Goal: Task Accomplishment & Management: Manage account settings

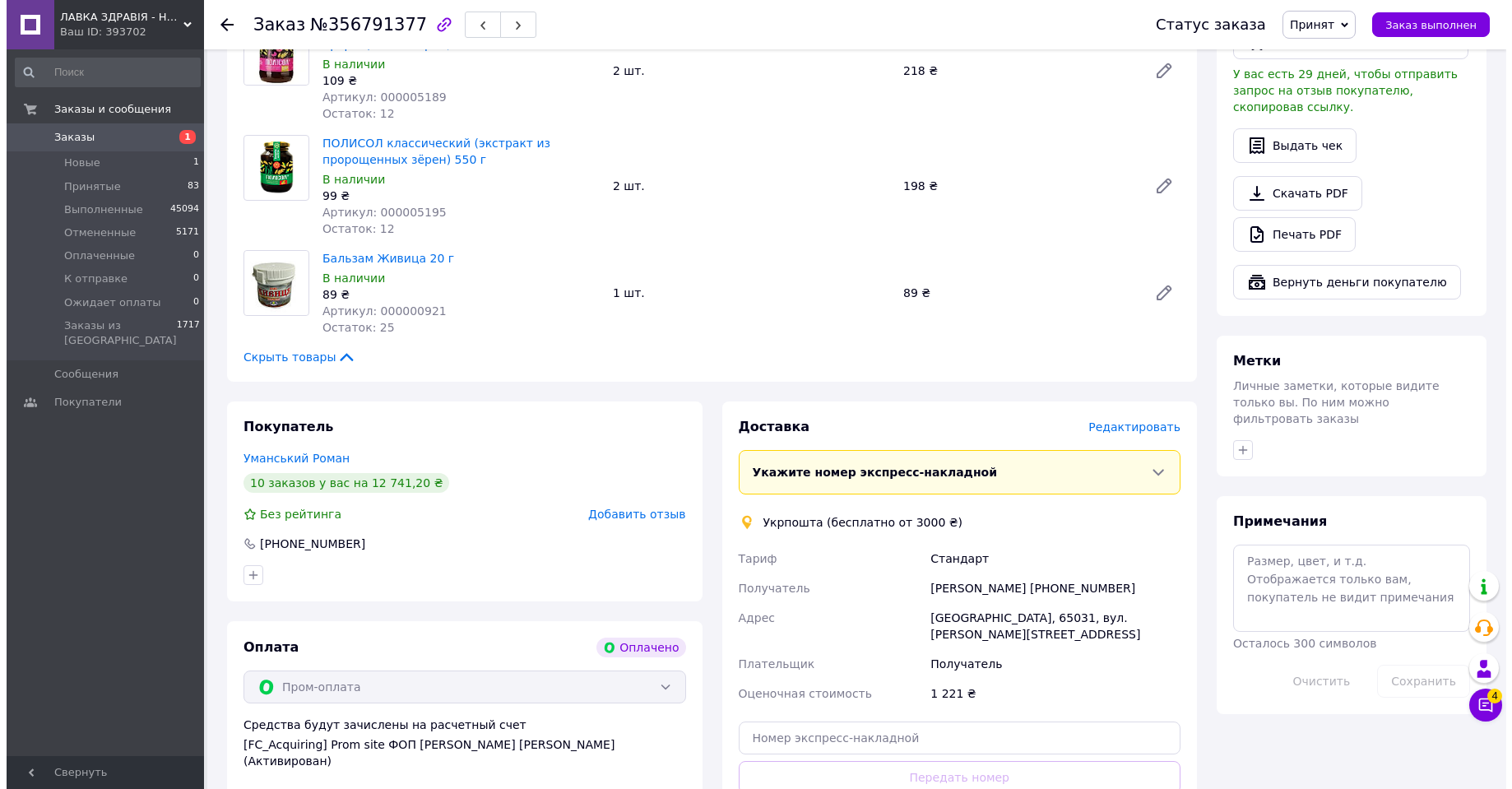
scroll to position [475, 0]
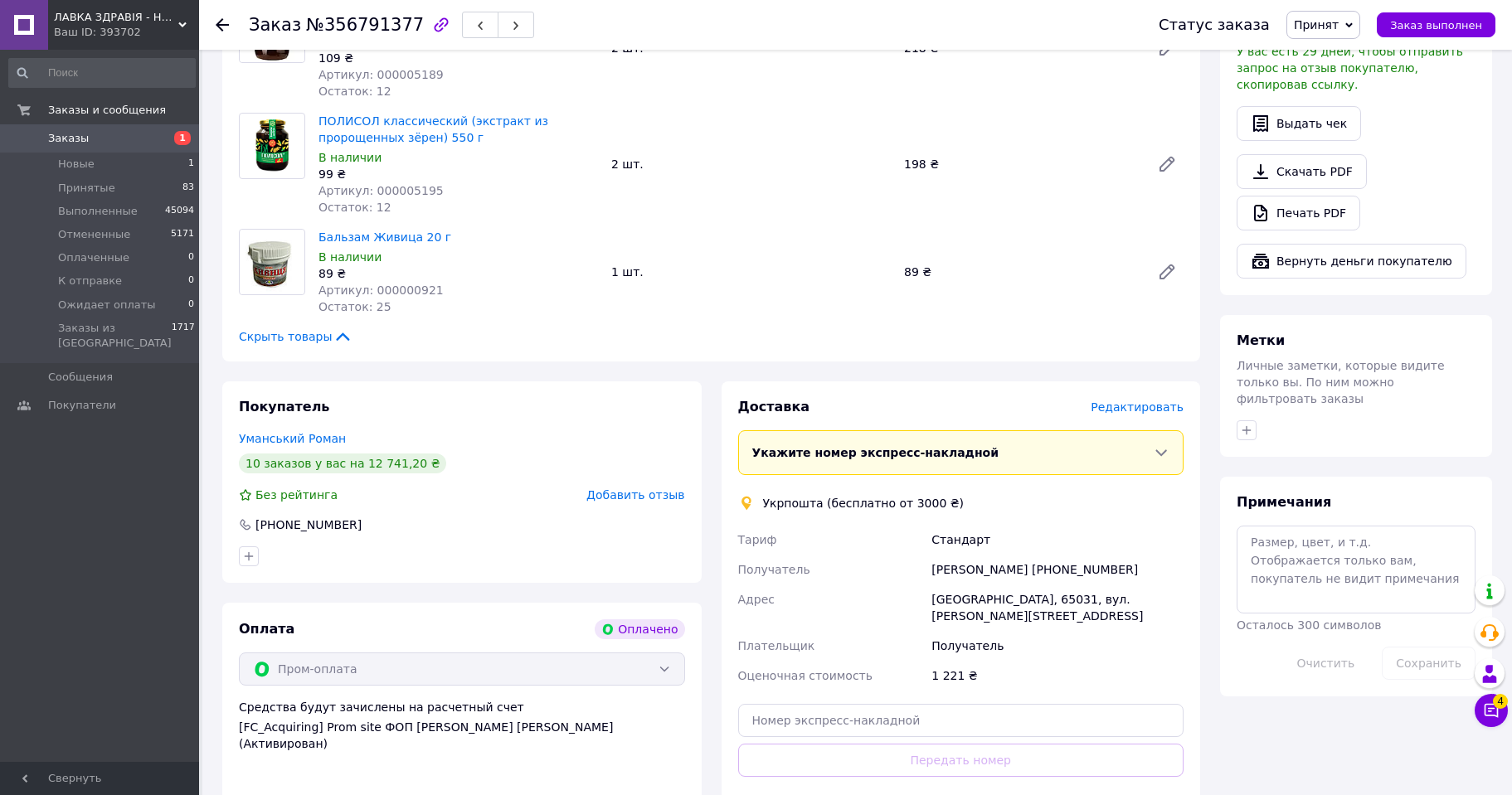
click at [1156, 410] on span "Редактировать" at bounding box center [1136, 407] width 93 height 13
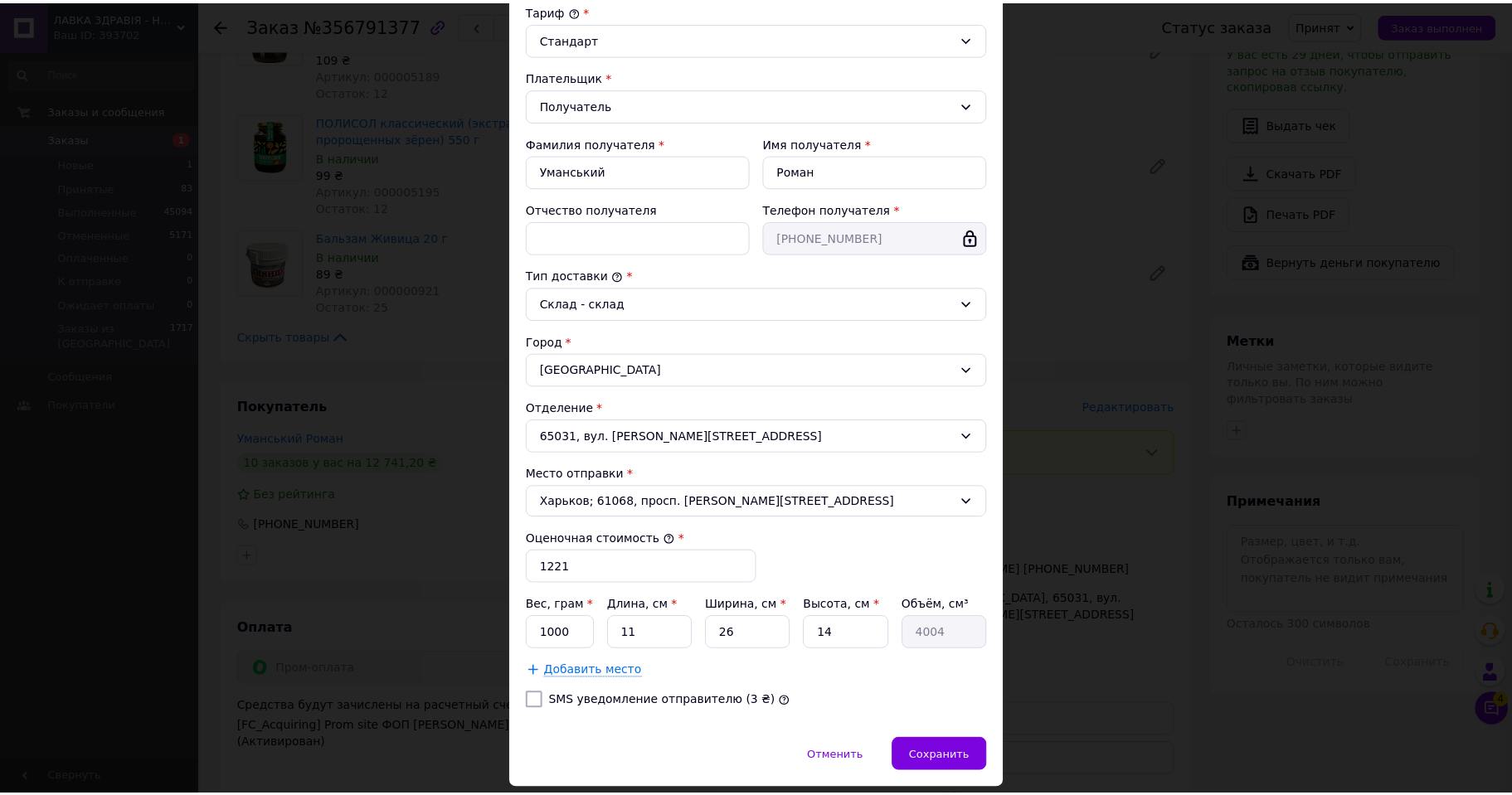
scroll to position [242, 0]
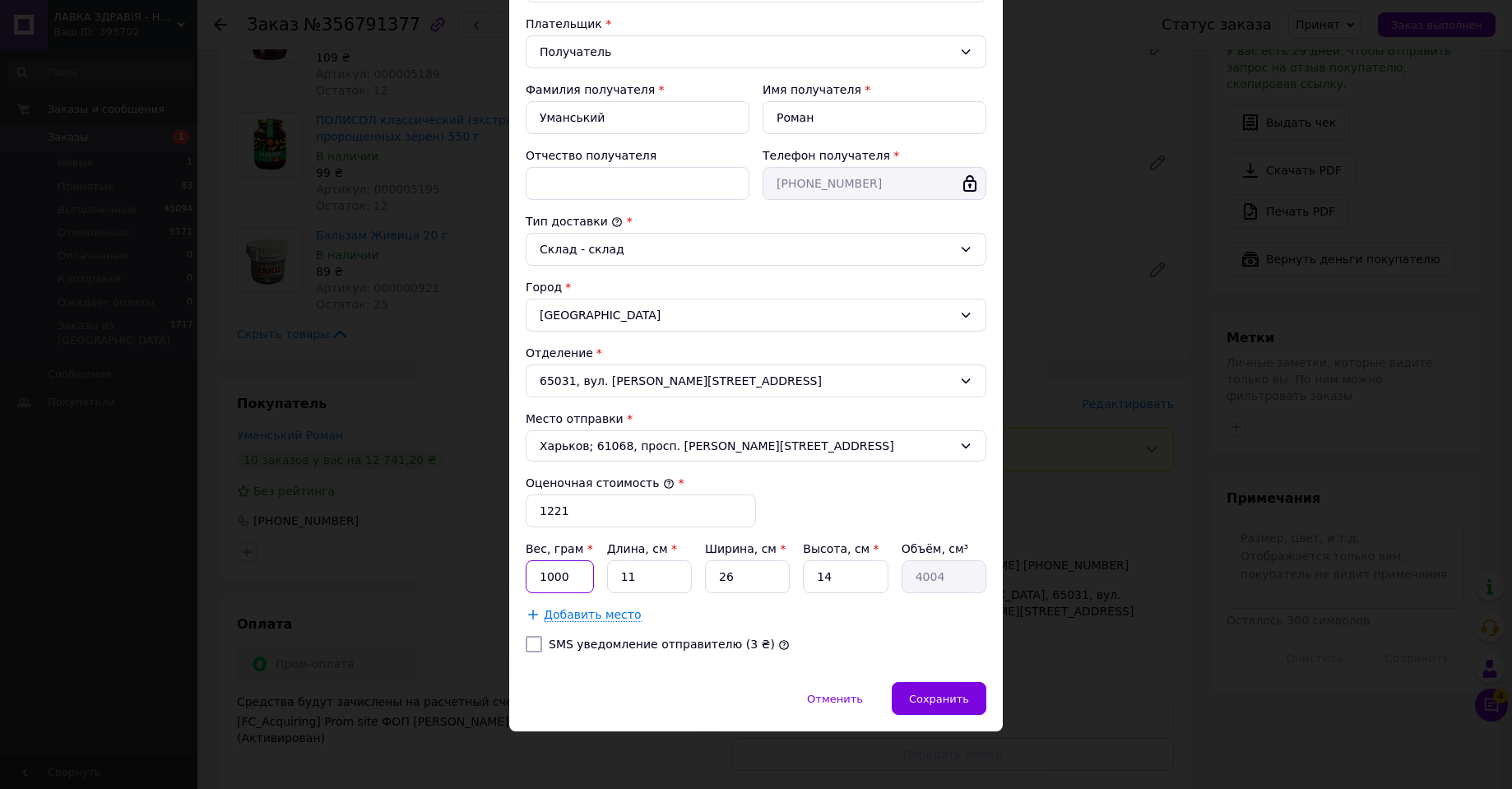
click at [566, 567] on input "1000" at bounding box center [559, 576] width 68 height 33
type input "5340"
type input "3"
type input "1092"
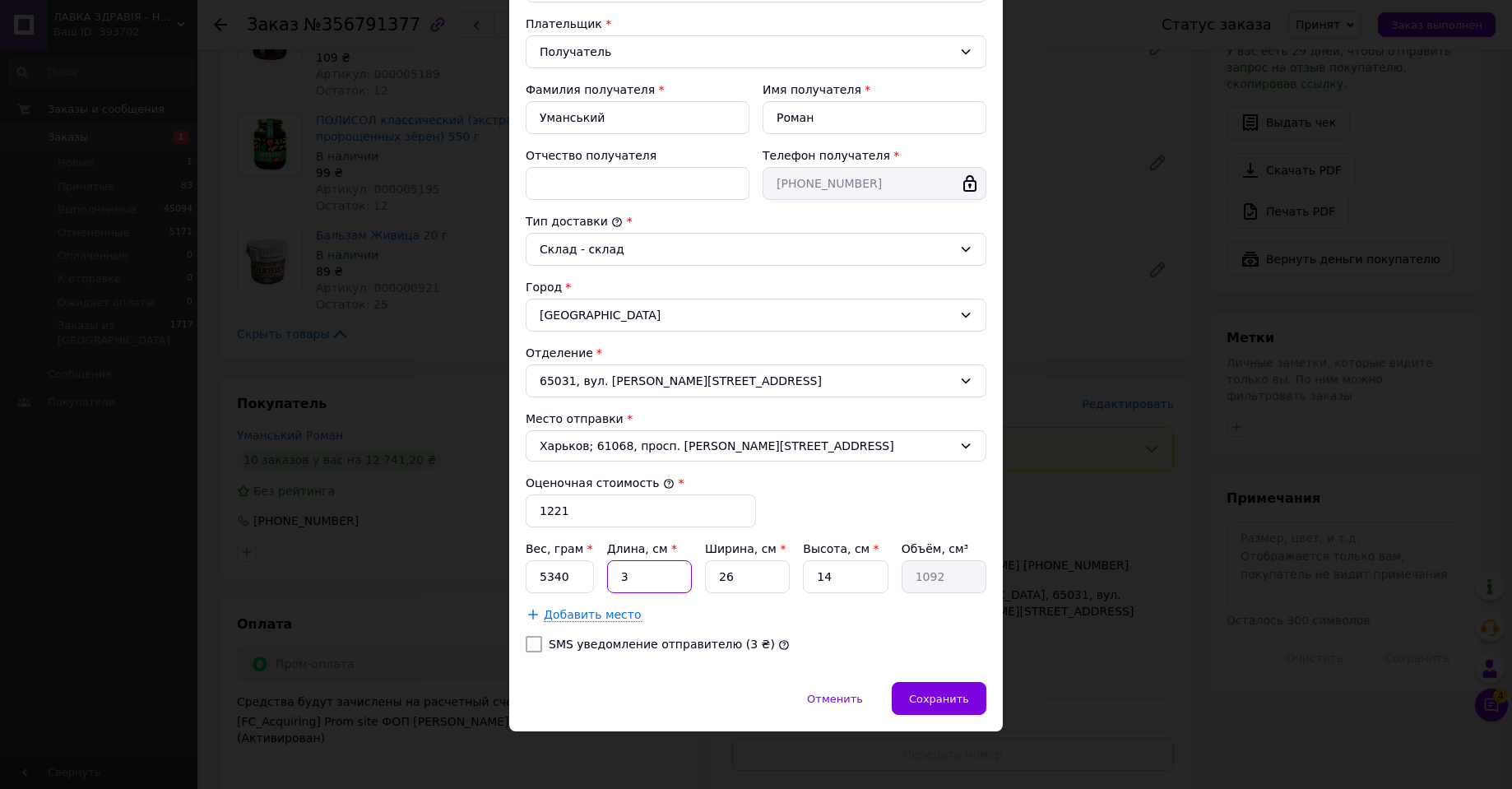
type input "32"
type input "11648"
type input "32"
type input "2"
type input "896"
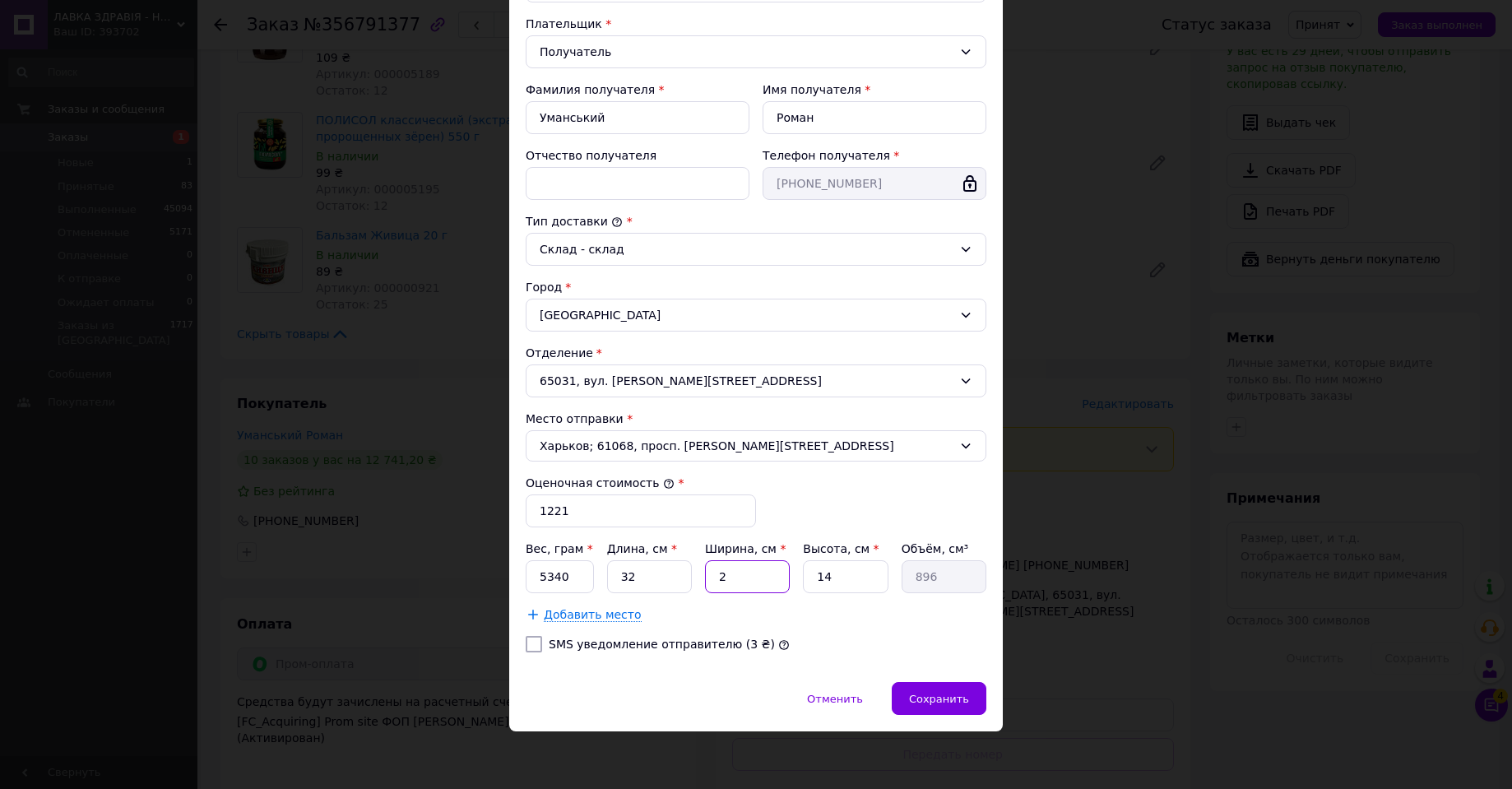
type input "27"
type input "12096"
type input "27"
type input "1"
type input "864"
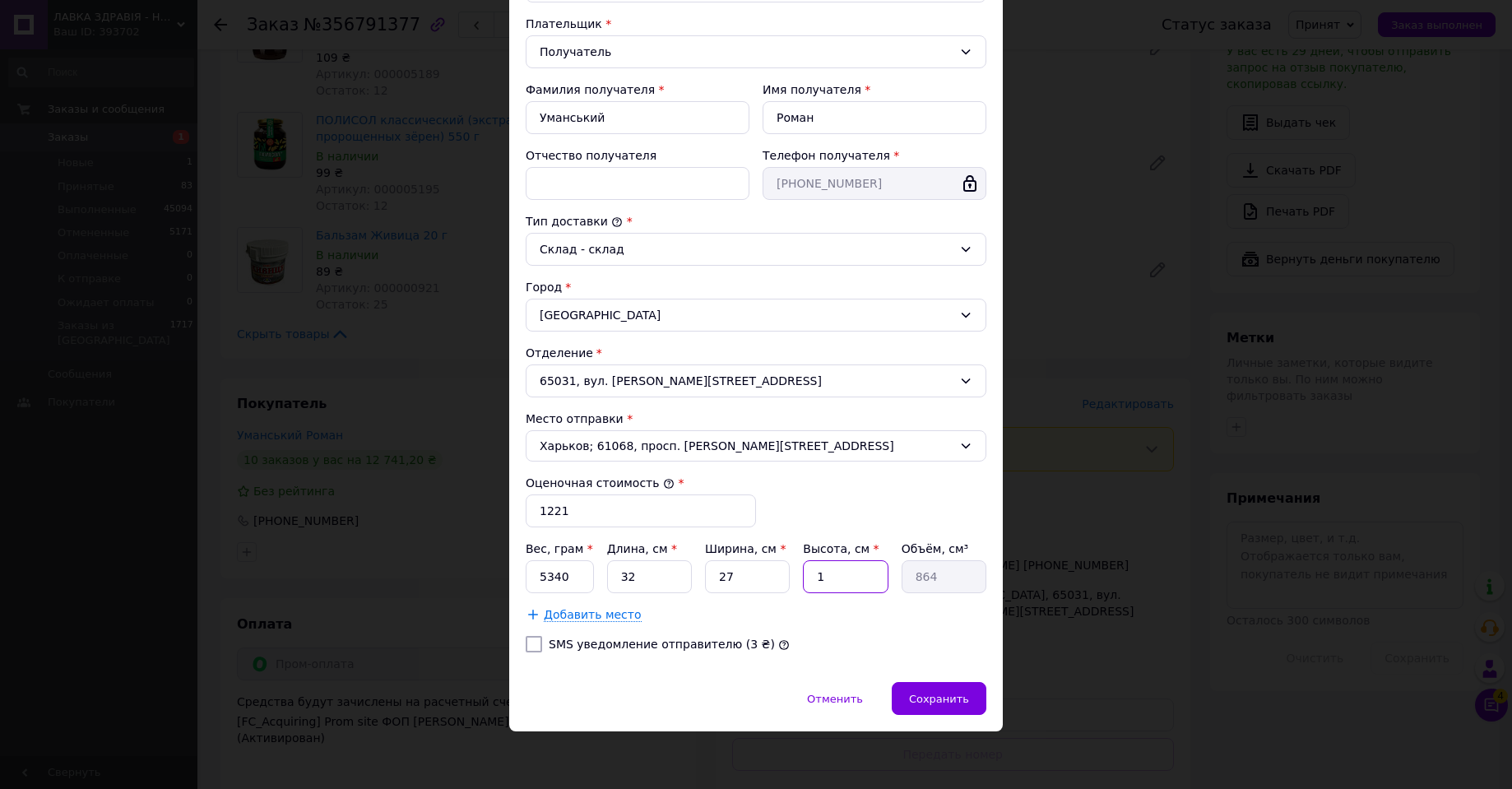
type input "18"
type input "15552"
type input "18"
click at [949, 687] on div "Сохранить" at bounding box center [938, 698] width 94 height 33
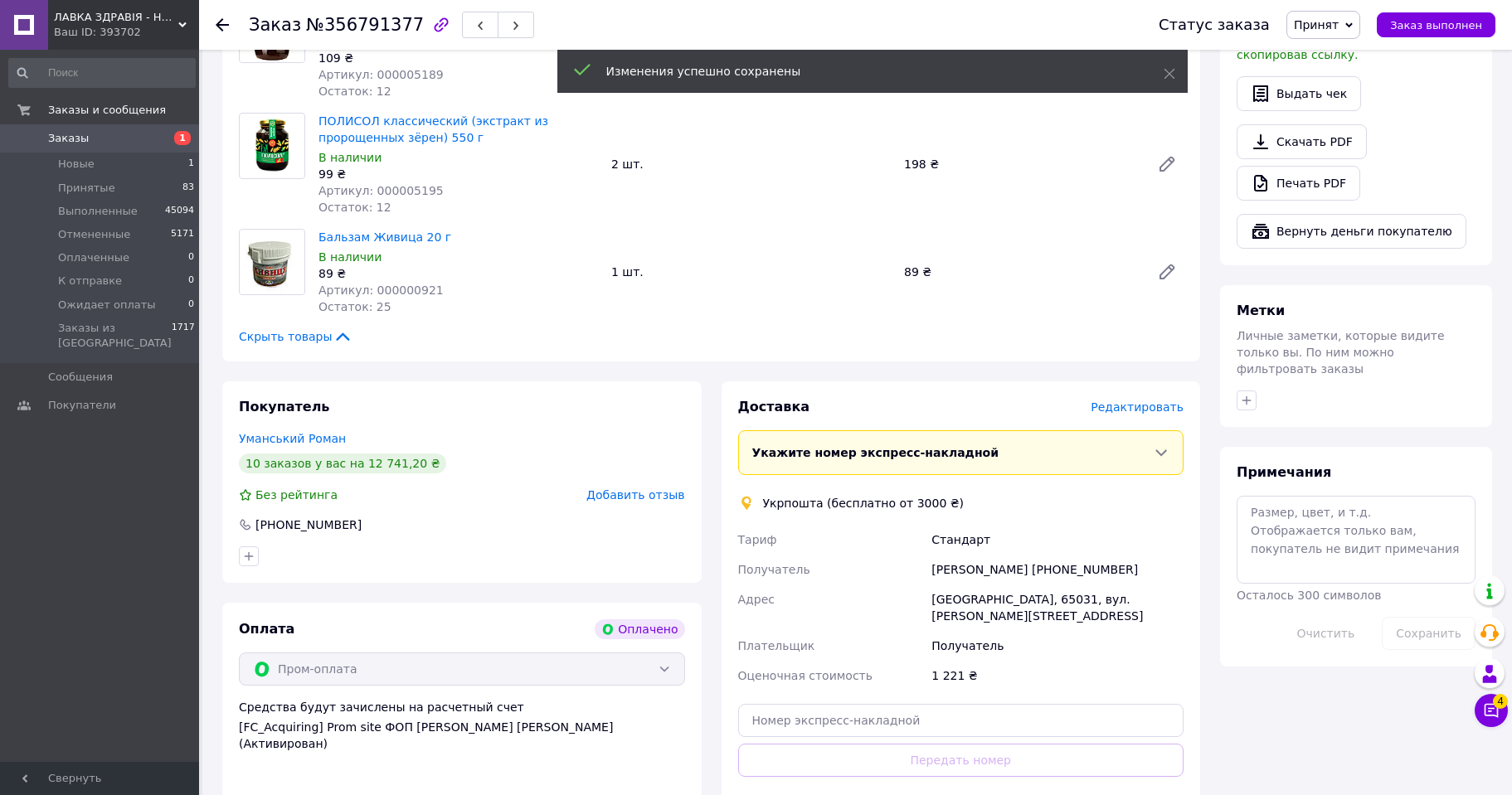
scroll to position [727, 0]
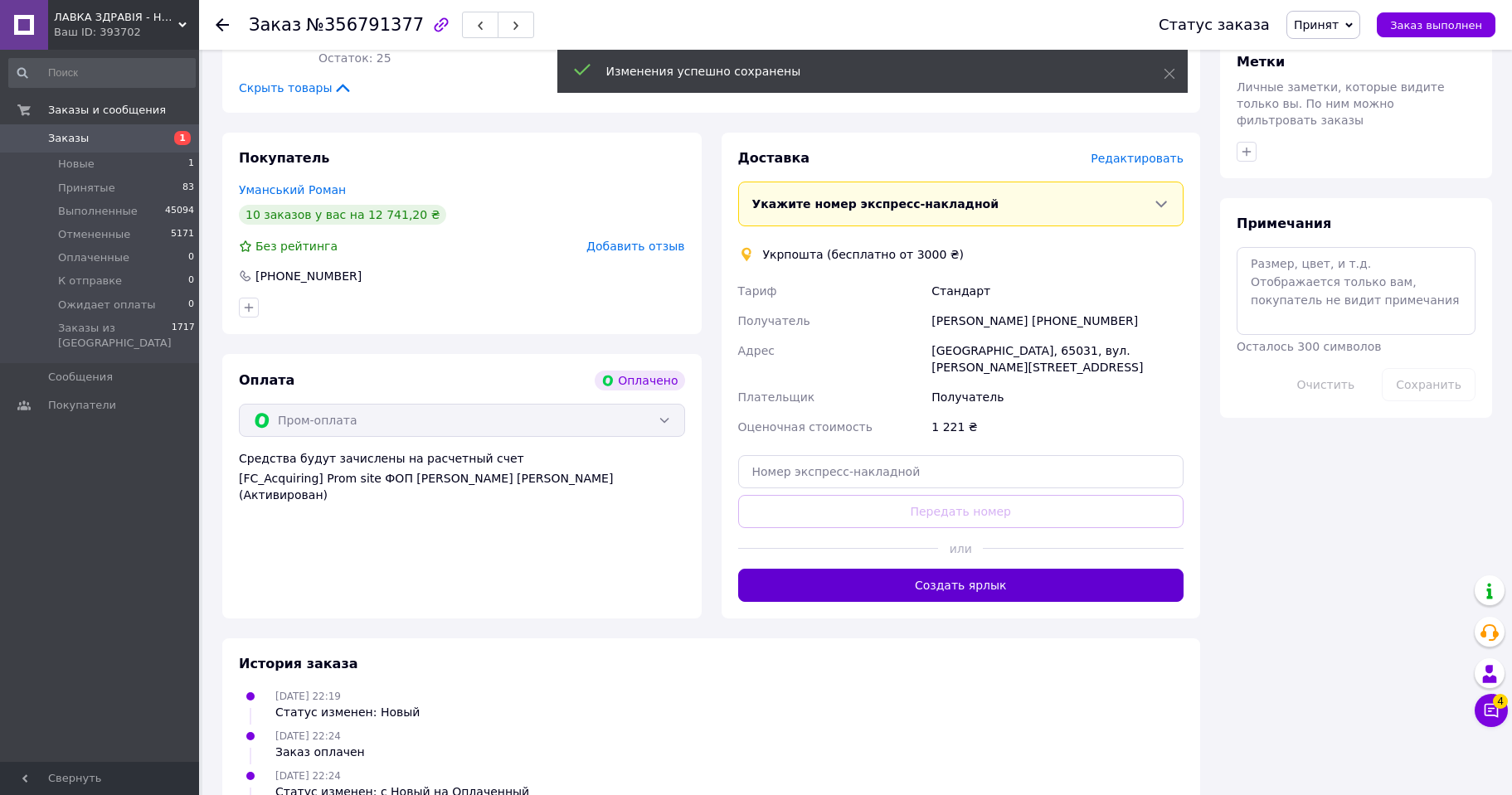
click at [1002, 570] on button "Создать ярлык" at bounding box center [961, 585] width 447 height 33
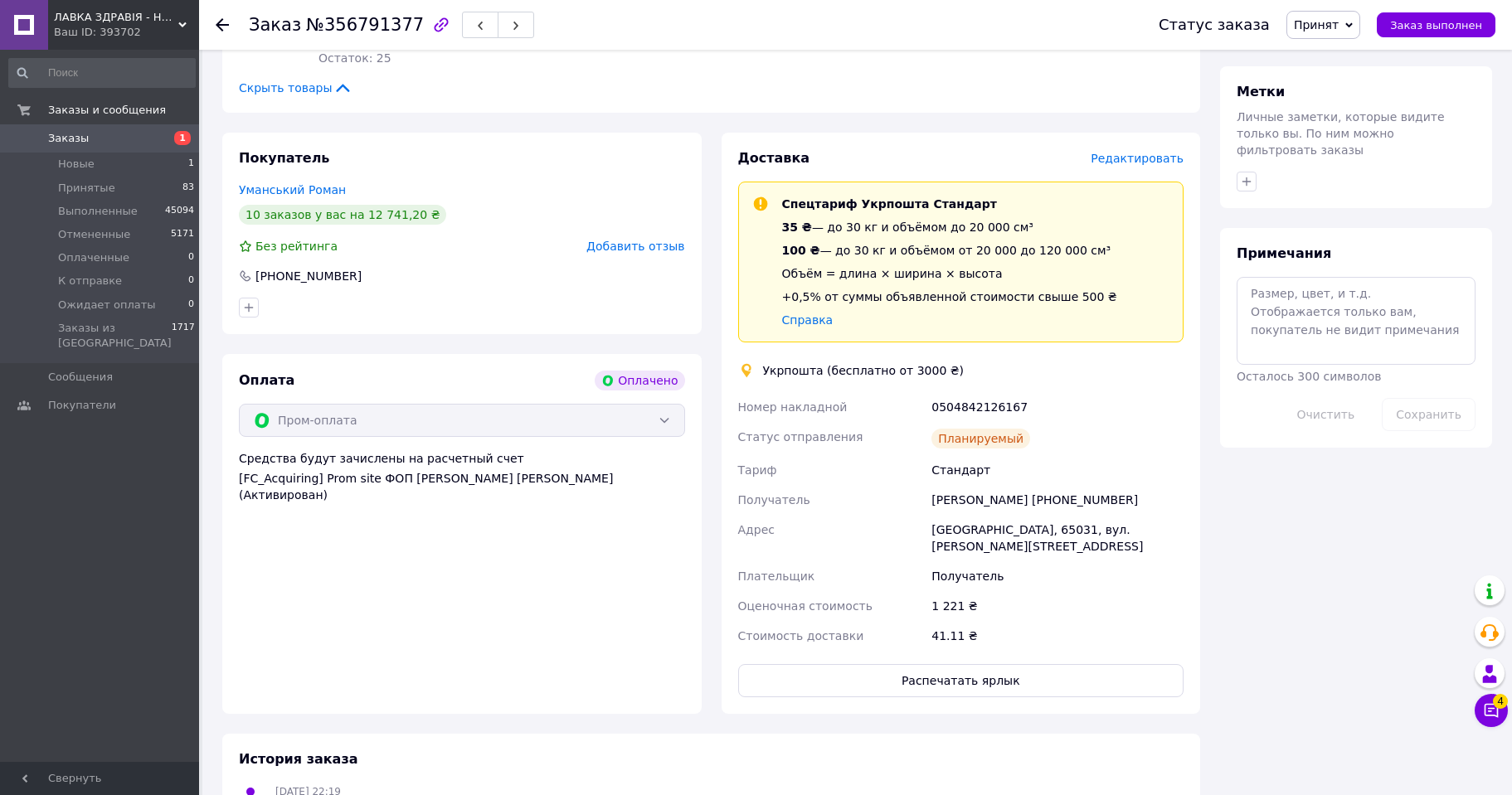
click at [968, 403] on div "0504842126167" at bounding box center [1057, 407] width 259 height 30
copy div "0504842126167"
drag, startPoint x: 1340, startPoint y: 22, endPoint x: 1342, endPoint y: 53, distance: 31.1
click at [1339, 23] on span "Принят" at bounding box center [1316, 24] width 45 height 13
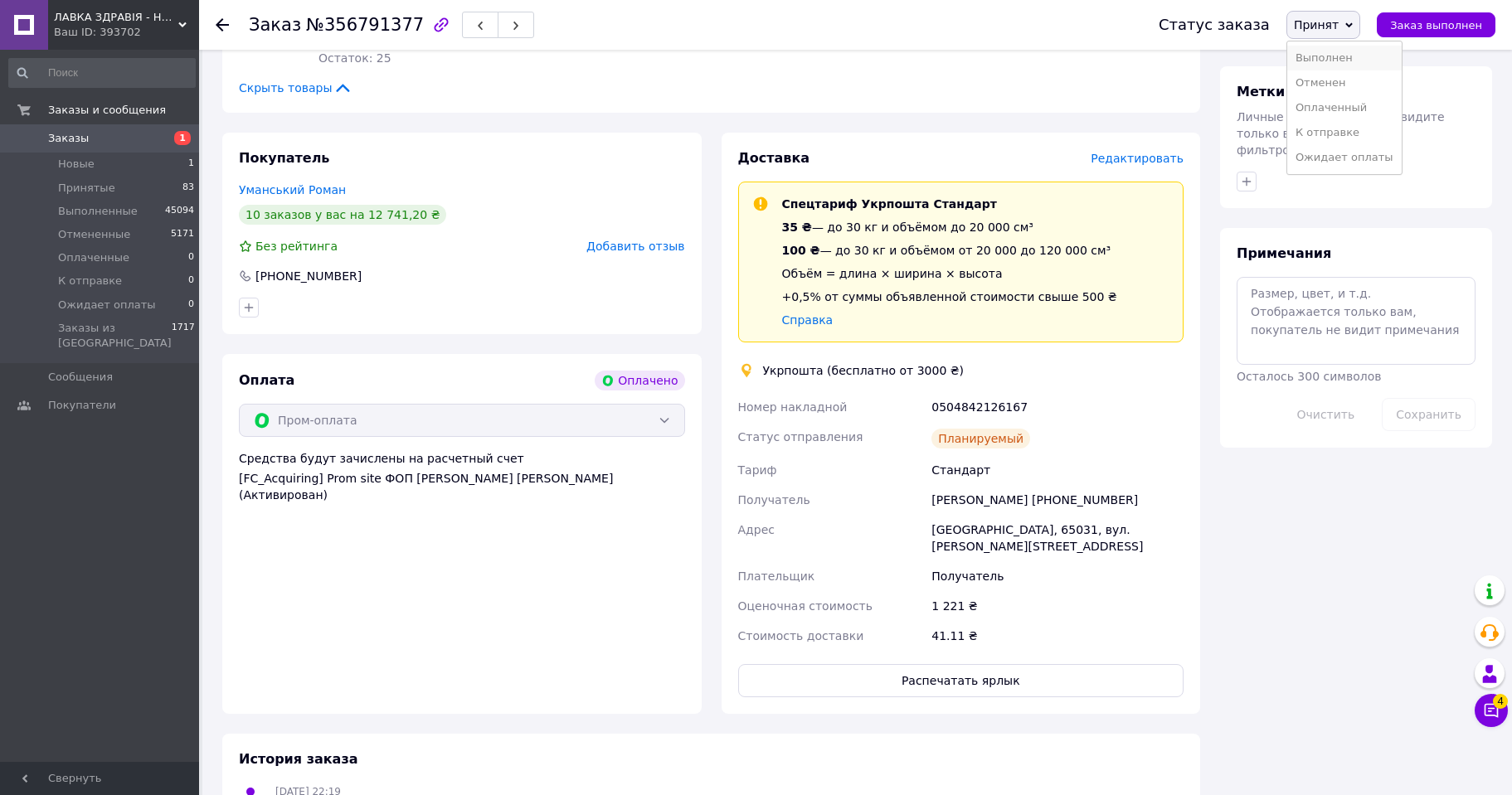
click at [1342, 58] on li "Выполнен" at bounding box center [1343, 57] width 114 height 24
click at [963, 664] on button "Распечатать ярлык" at bounding box center [961, 680] width 447 height 33
click at [220, 26] on icon at bounding box center [222, 24] width 13 height 13
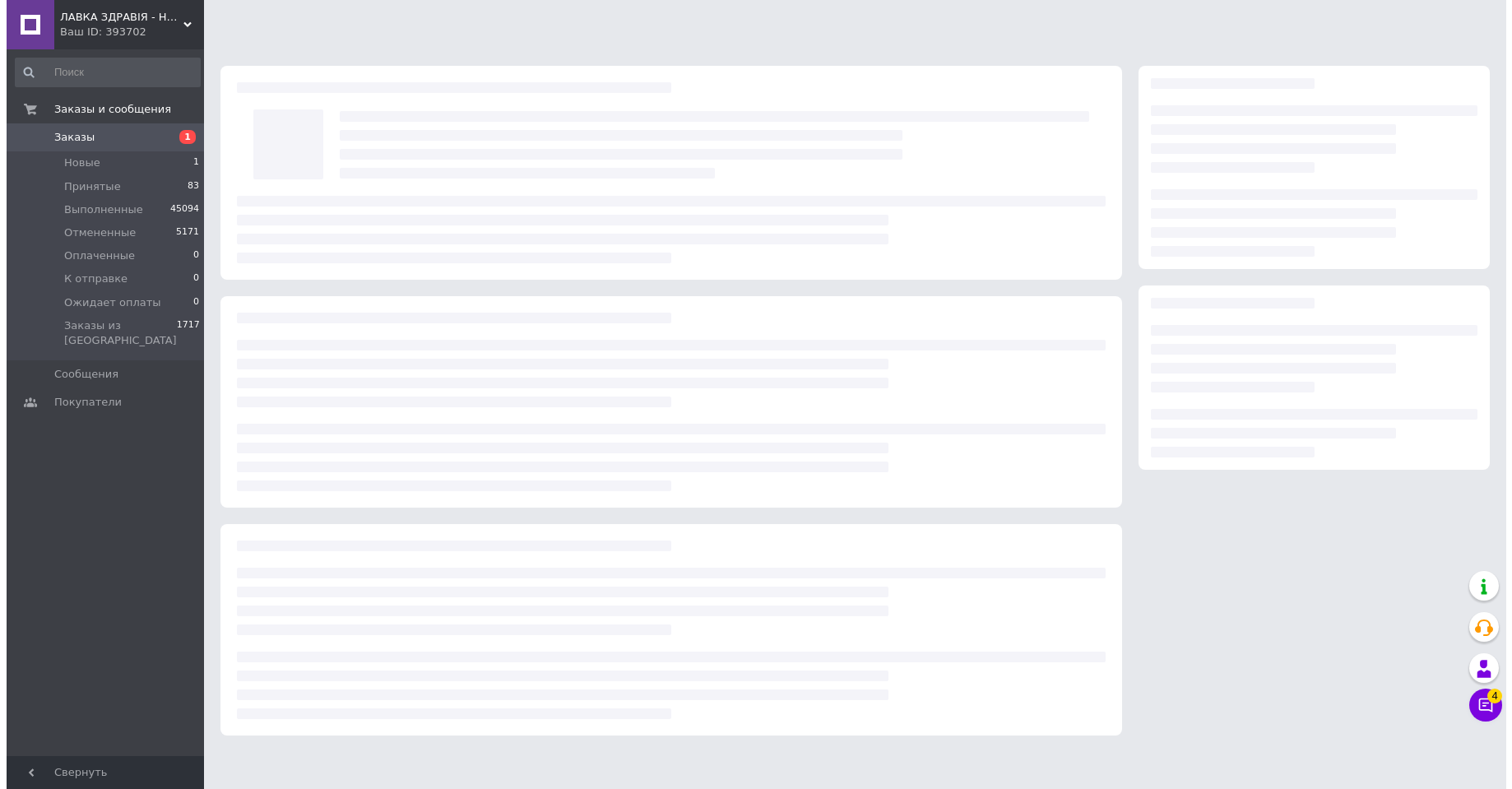
scroll to position [0, 0]
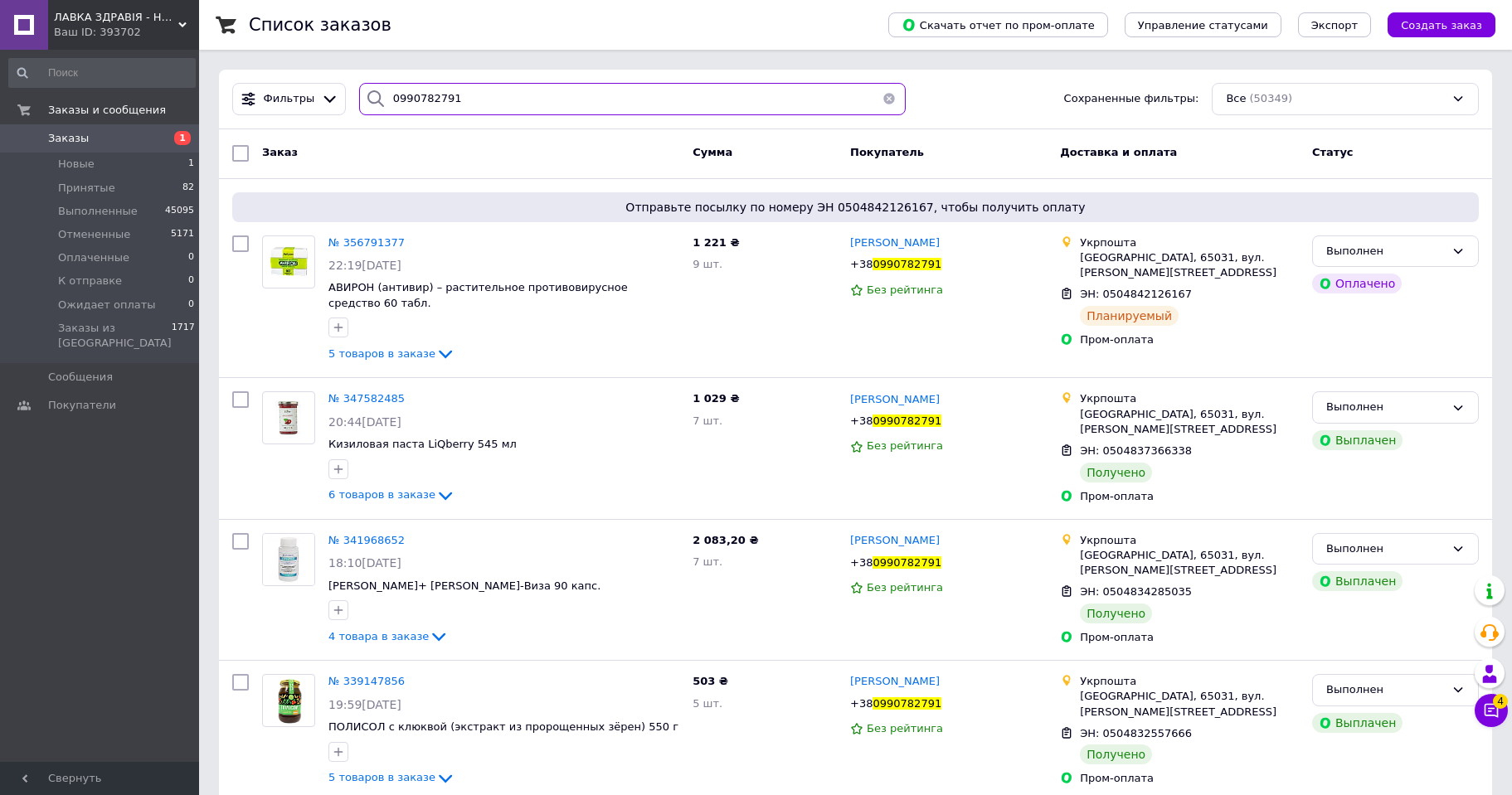
click at [420, 99] on input "0990782791" at bounding box center [632, 99] width 546 height 32
paste input "82561289"
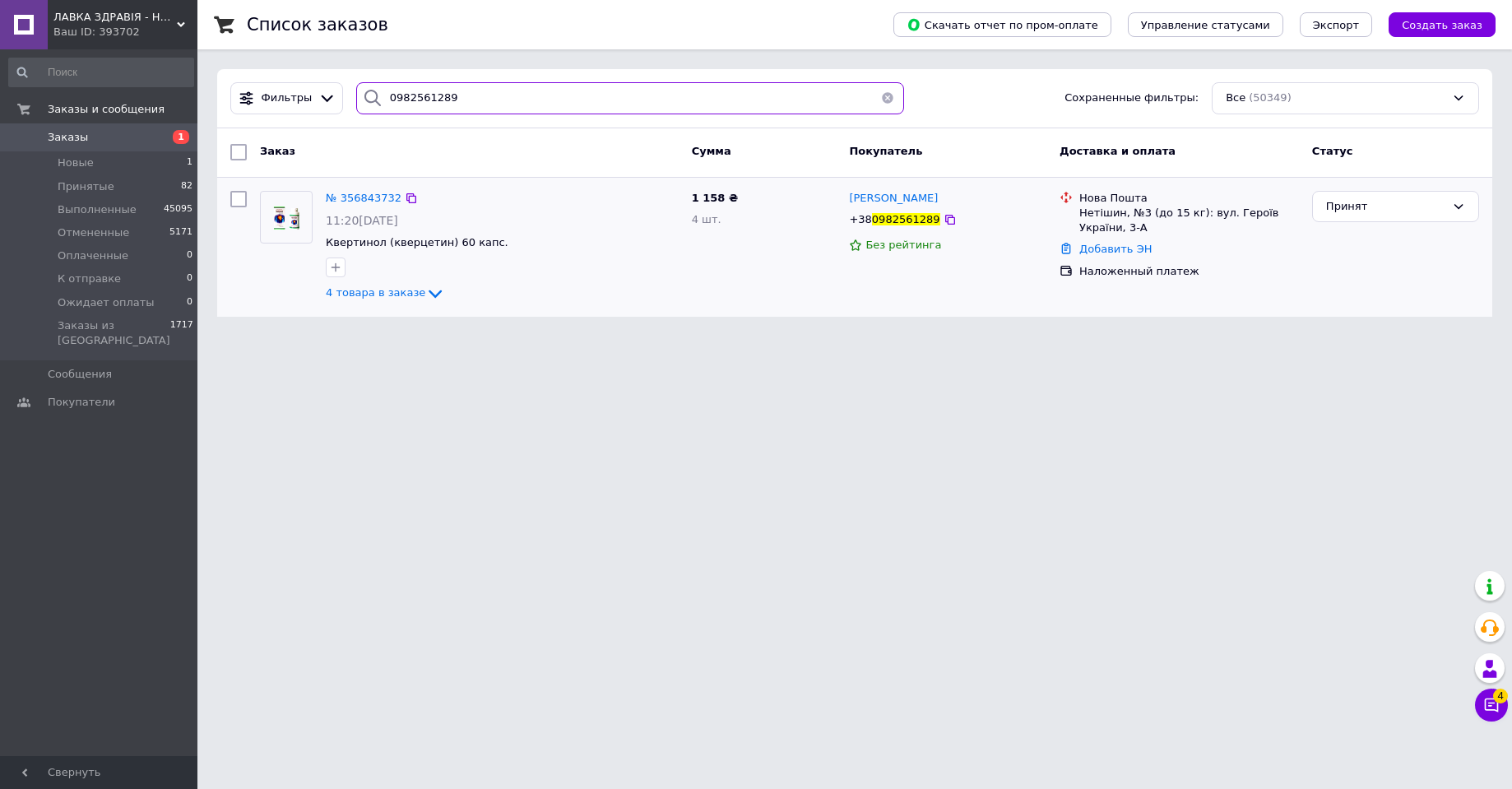
type input "0982561289"
click at [273, 226] on img at bounding box center [286, 217] width 51 height 50
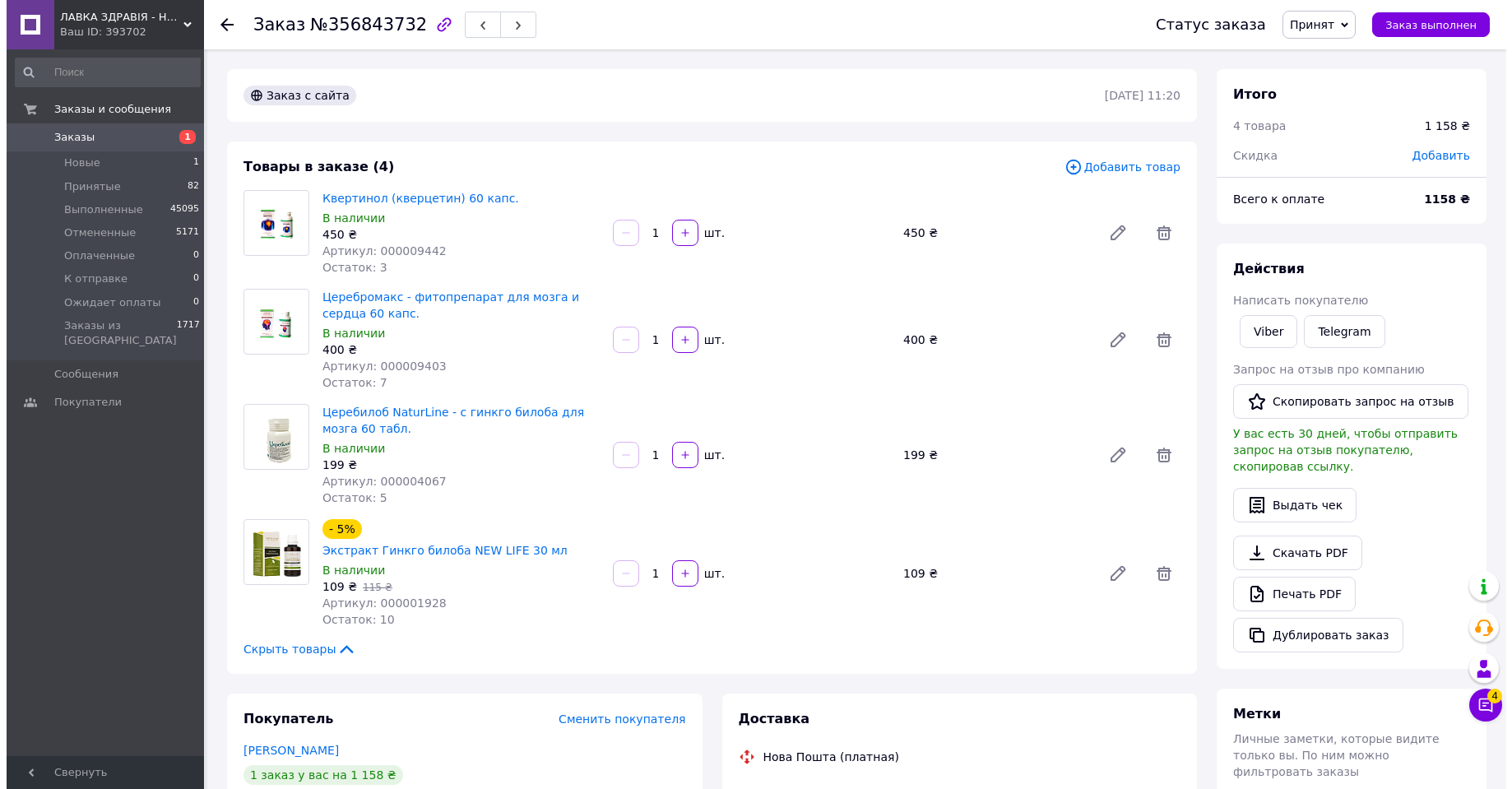
scroll to position [329, 0]
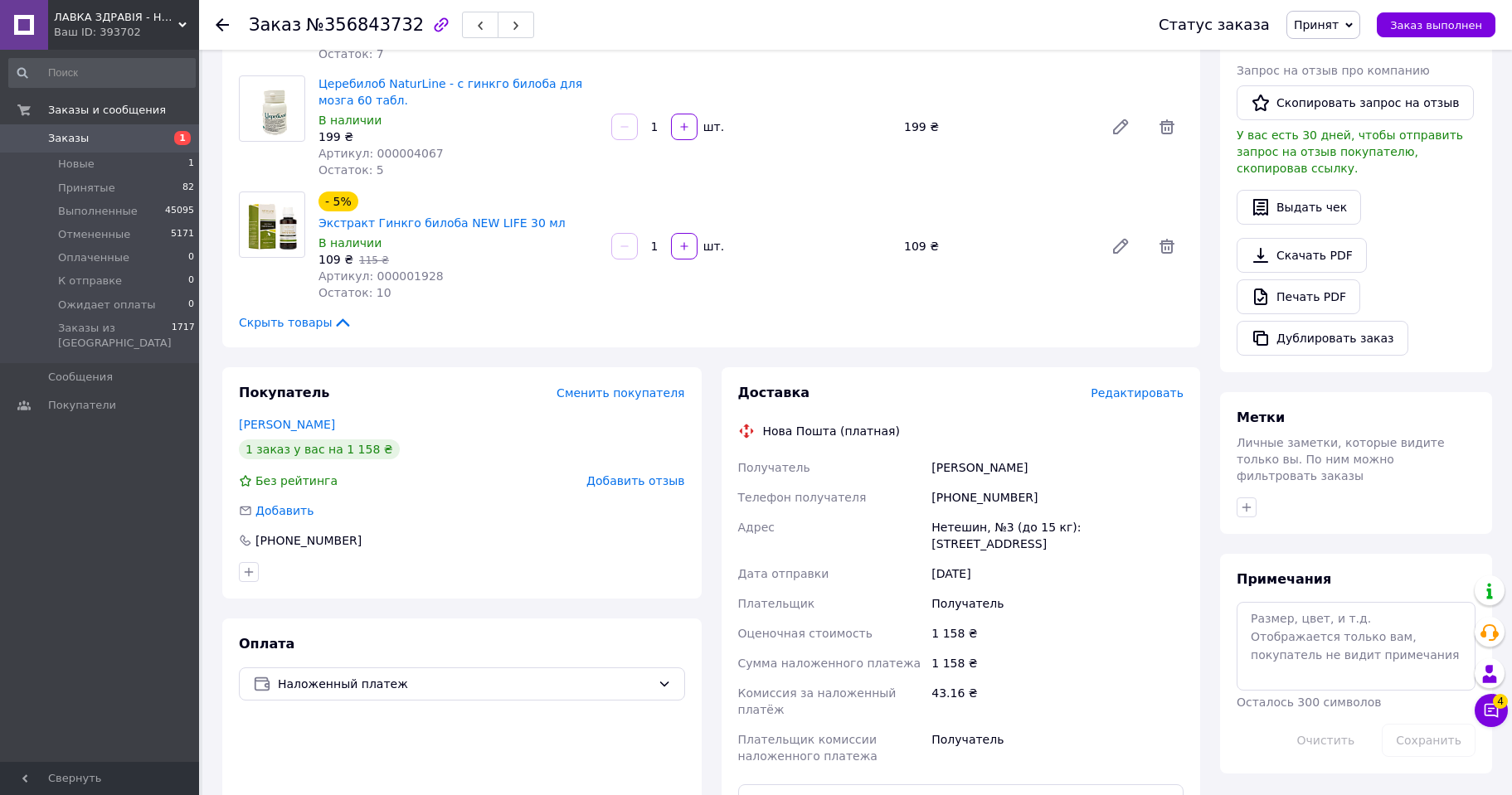
click at [1128, 386] on span "Редактировать" at bounding box center [1136, 393] width 93 height 13
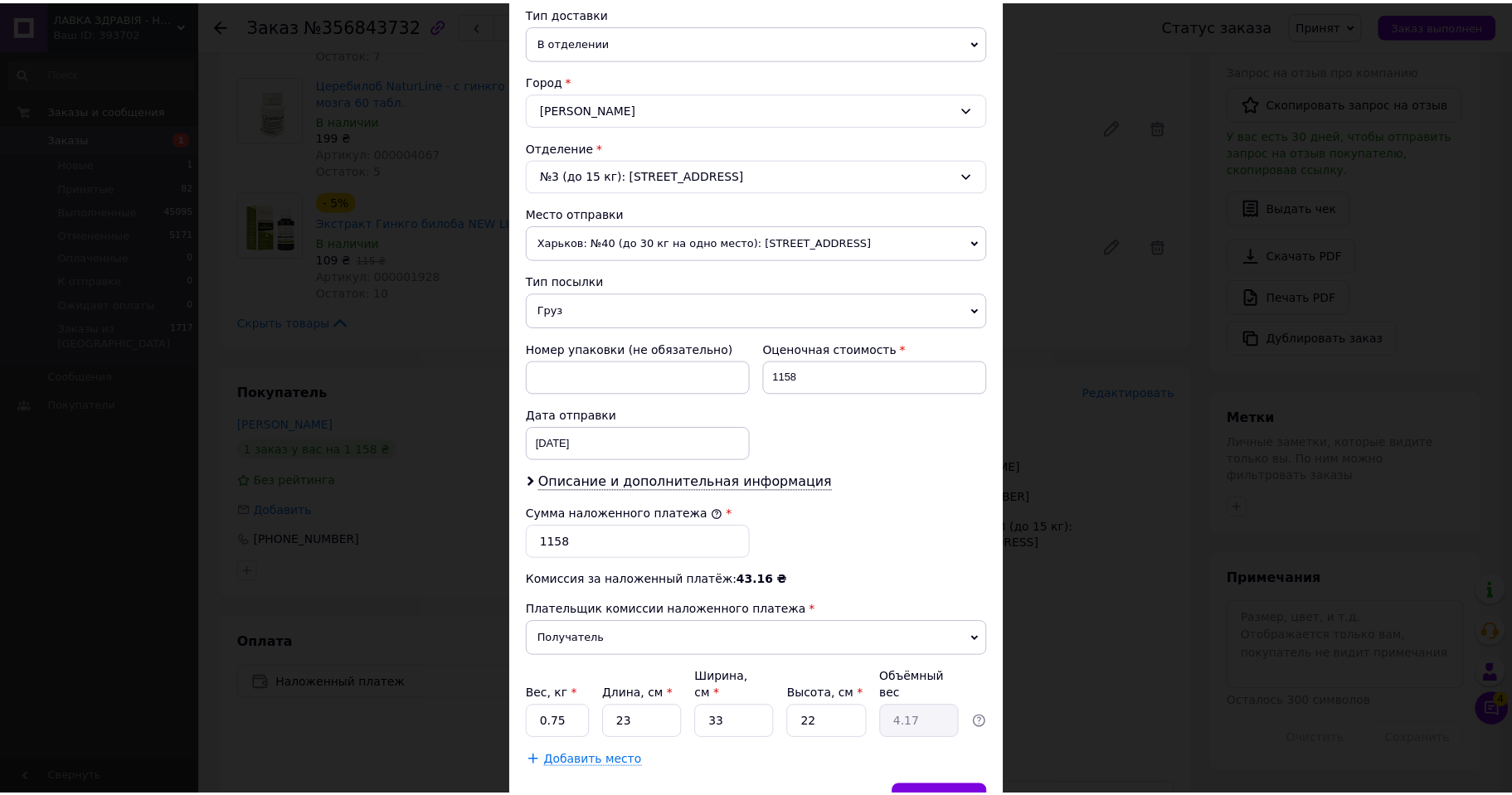
scroll to position [414, 0]
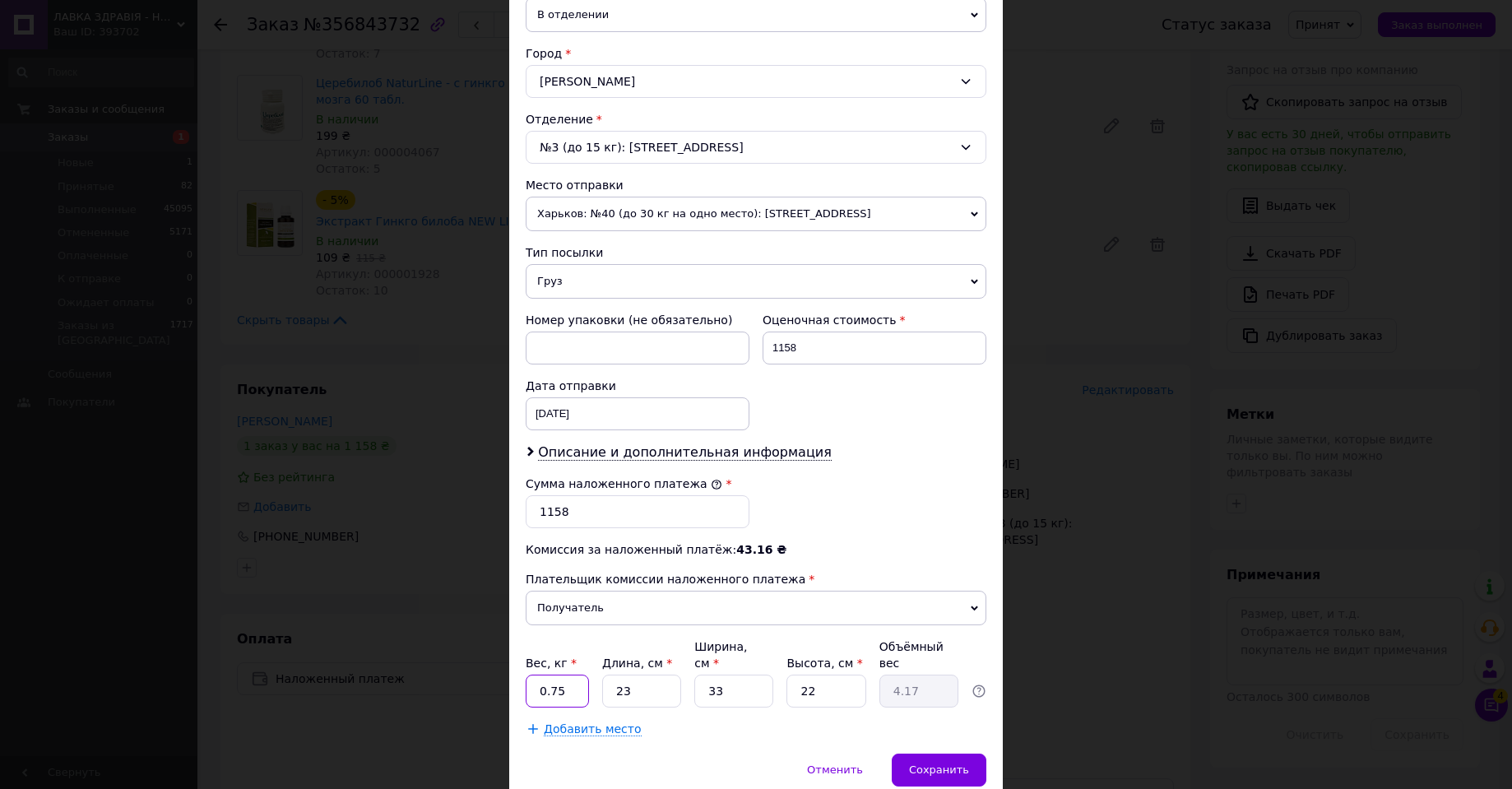
click at [564, 677] on input "0.75" at bounding box center [557, 691] width 64 height 33
type input "0.31"
type input "2"
type input "0.36"
type input "20"
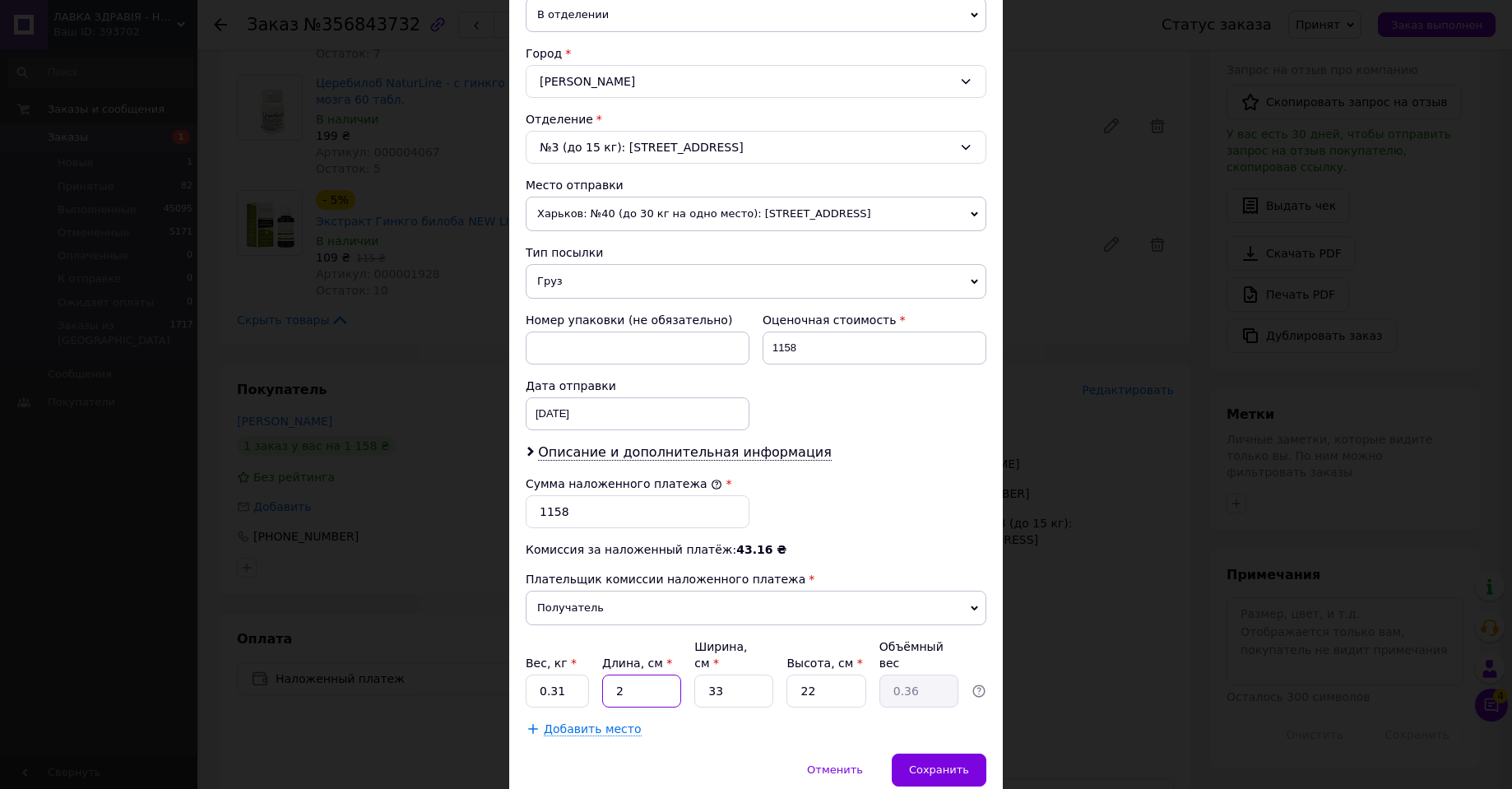
type input "3.63"
type input "20"
type input "1"
type input "0.11"
type input "11"
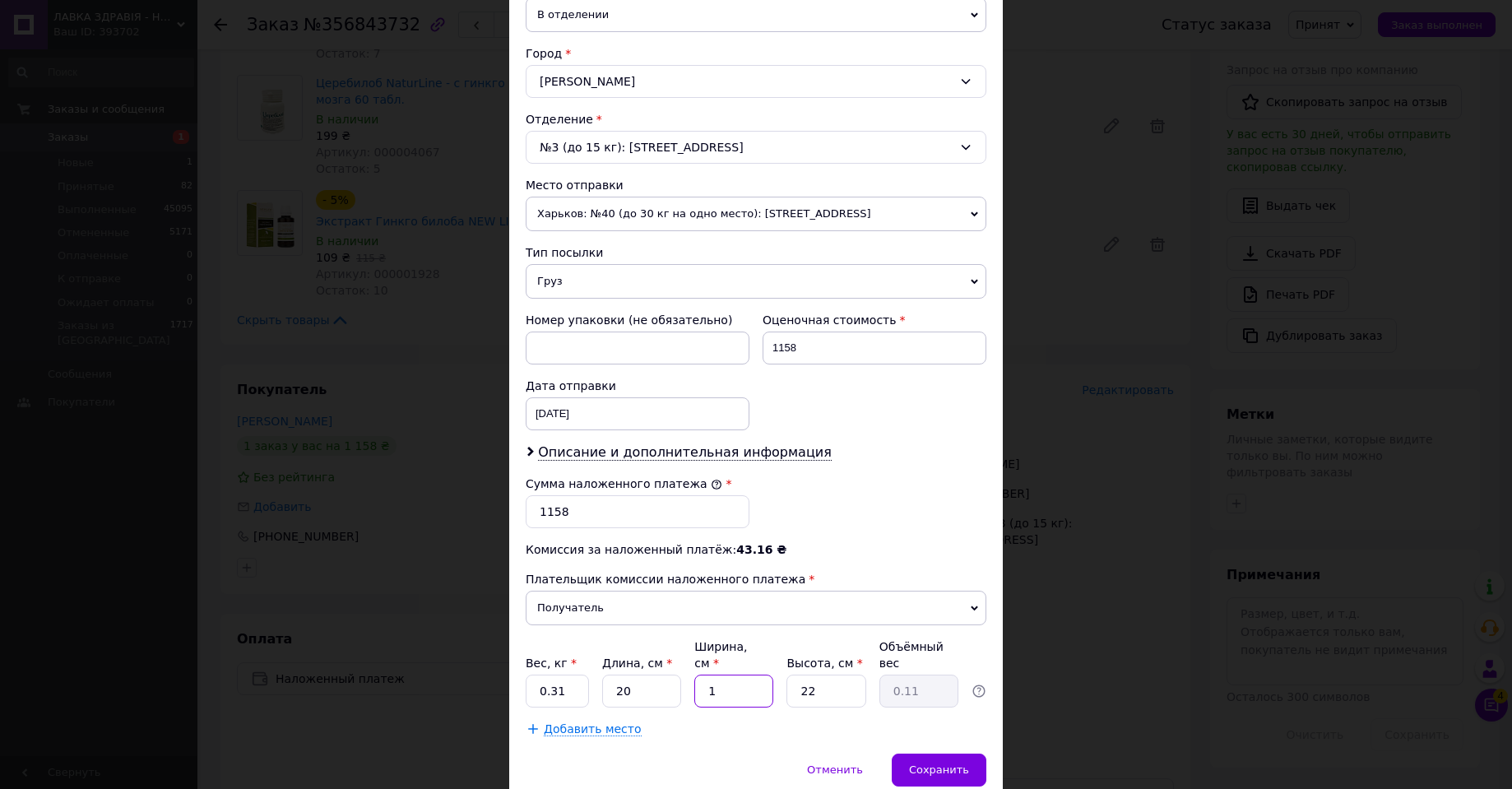
type input "1.21"
type input "11"
type input "1"
type input "0.1"
type input "15"
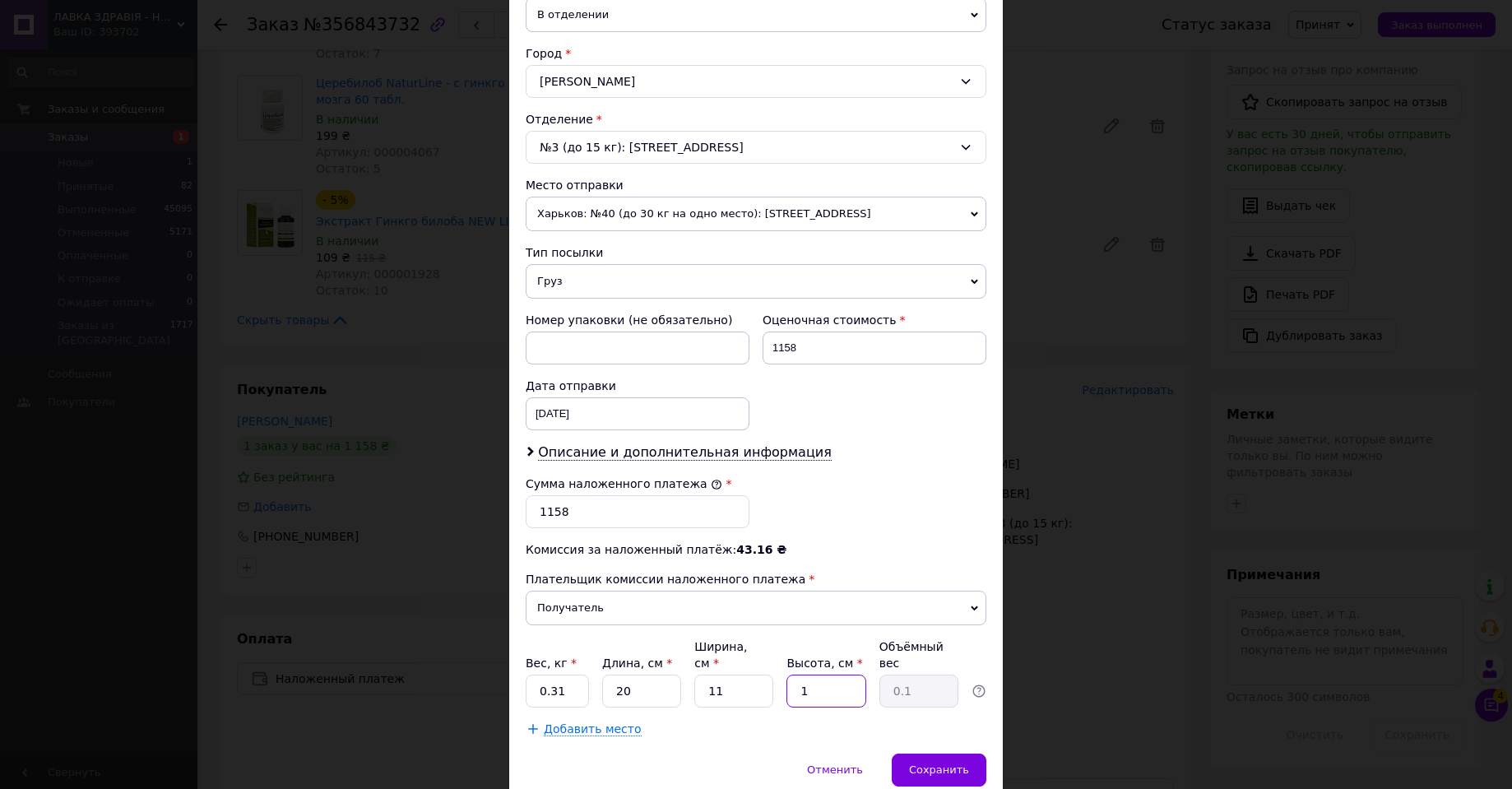
type input "0.83"
type input "15"
drag, startPoint x: 947, startPoint y: 757, endPoint x: 963, endPoint y: 759, distance: 16.1
click at [946, 764] on span "Сохранить" at bounding box center [939, 769] width 60 height 12
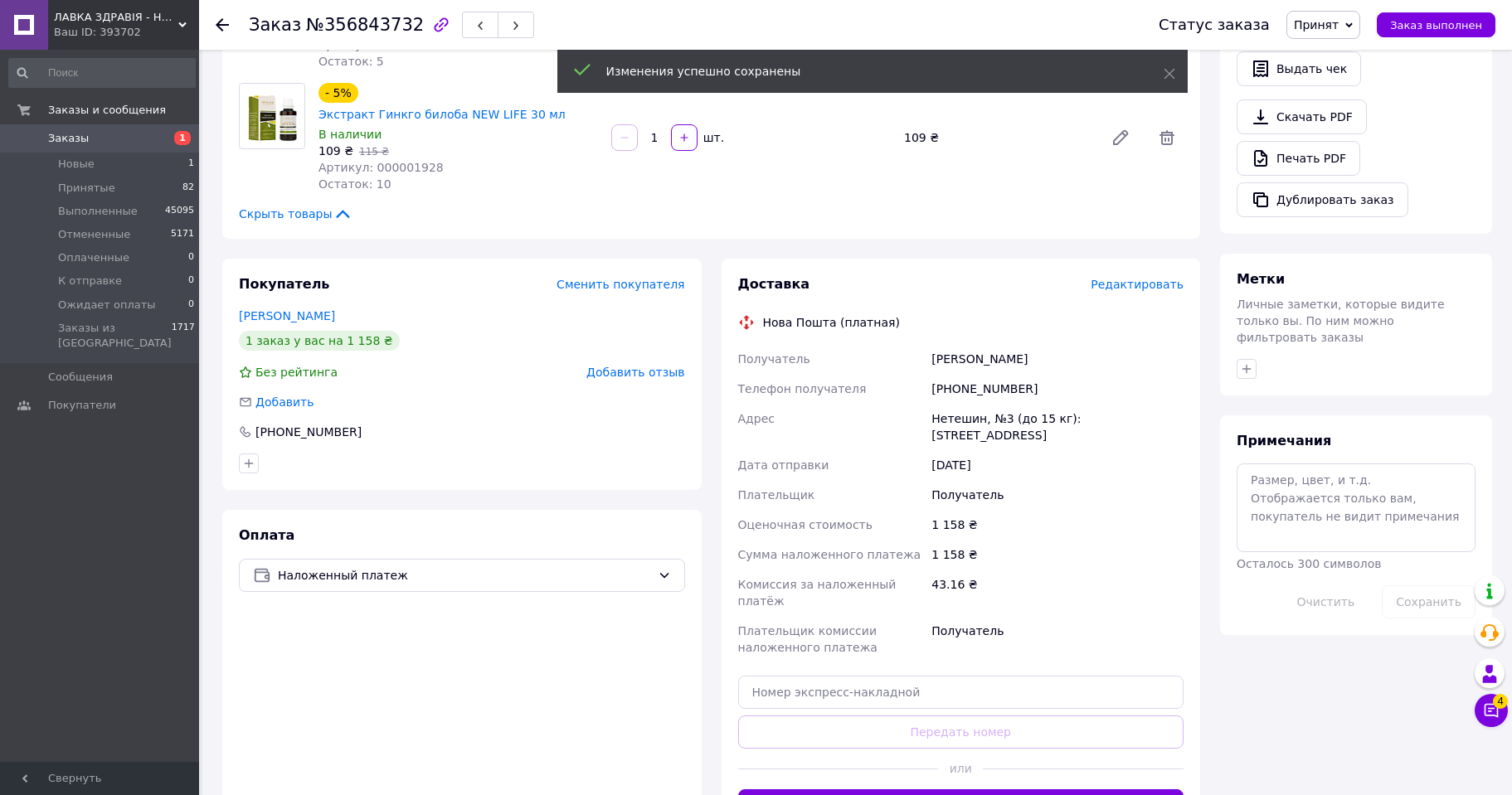
scroll to position [580, 0]
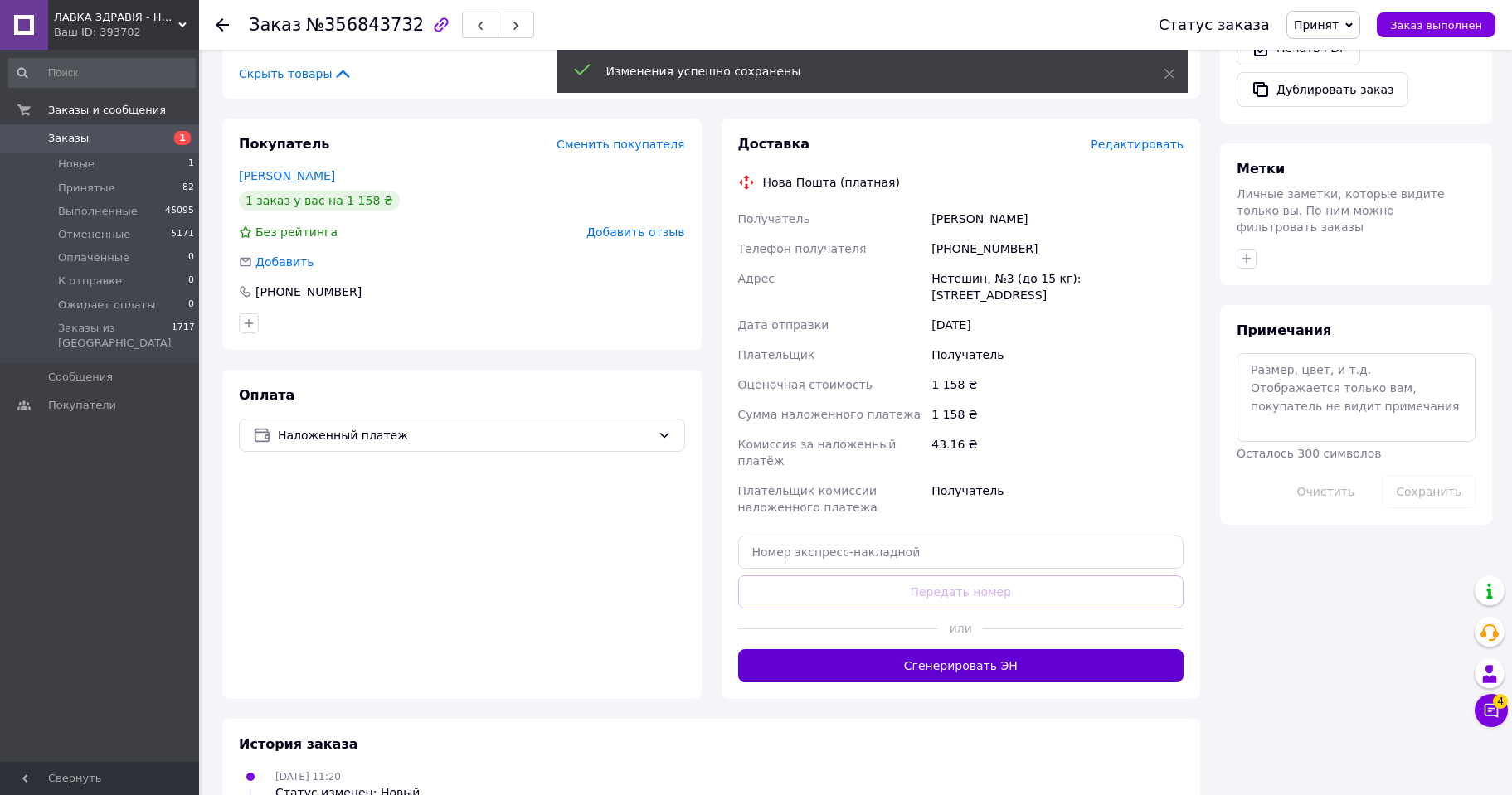
click at [961, 649] on button "Сгенерировать ЭН" at bounding box center [961, 665] width 447 height 33
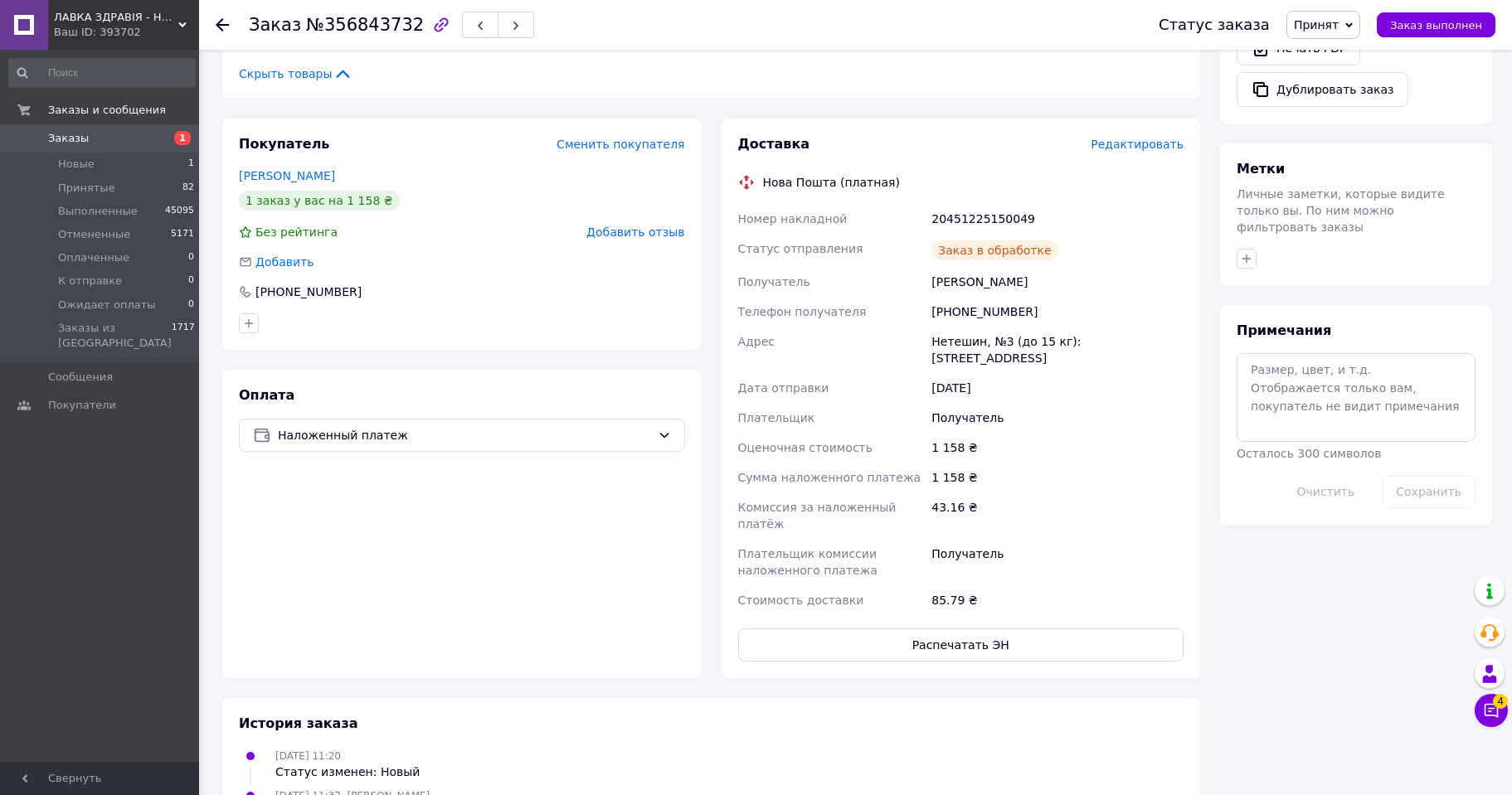
click at [953, 204] on div "20451225150049" at bounding box center [1057, 219] width 259 height 30
copy div "20451225150049"
click at [1331, 25] on span "Принят" at bounding box center [1316, 24] width 45 height 13
click at [1328, 57] on li "Выполнен" at bounding box center [1343, 57] width 114 height 24
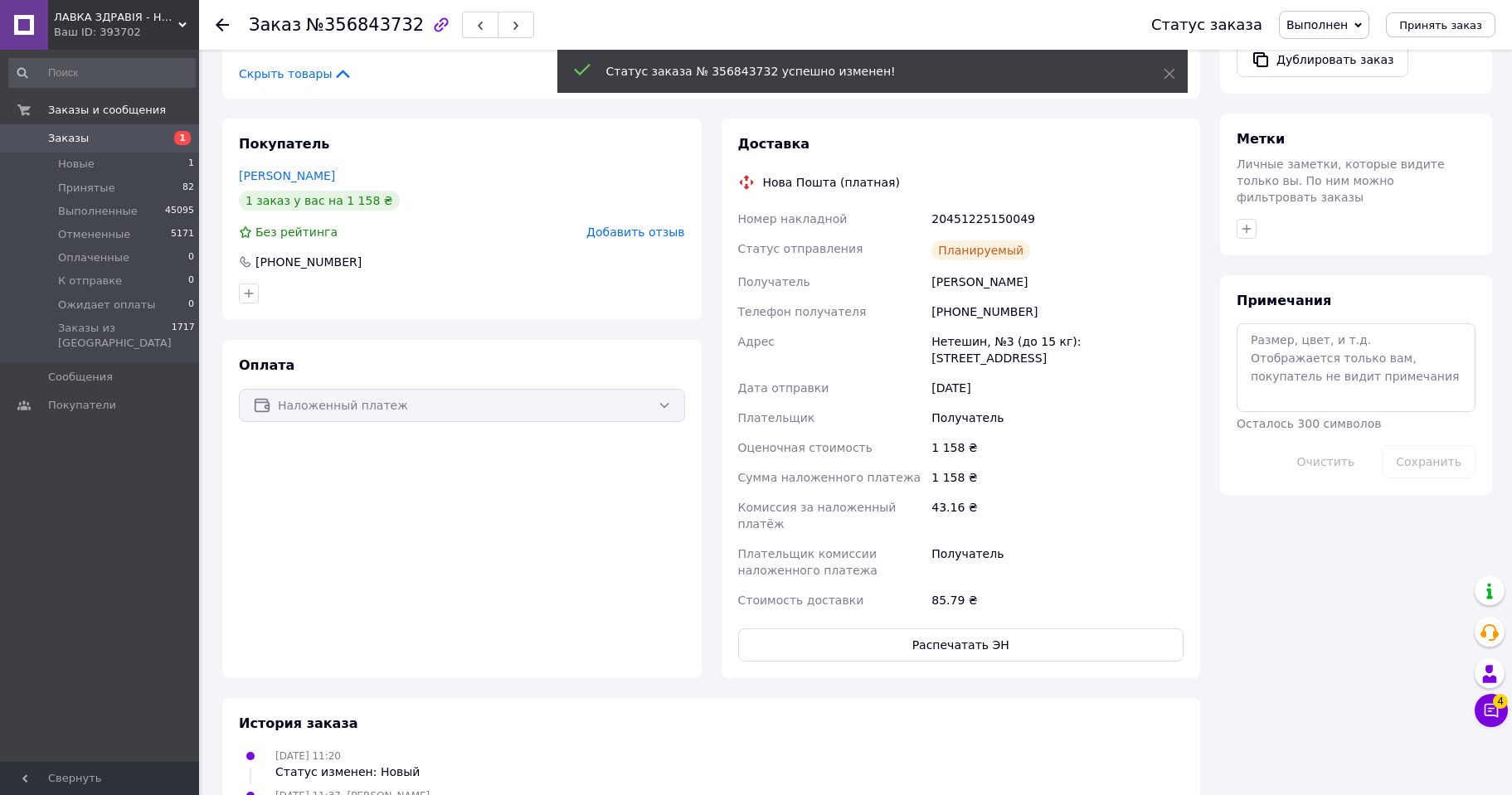
click at [221, 24] on use at bounding box center [222, 24] width 13 height 13
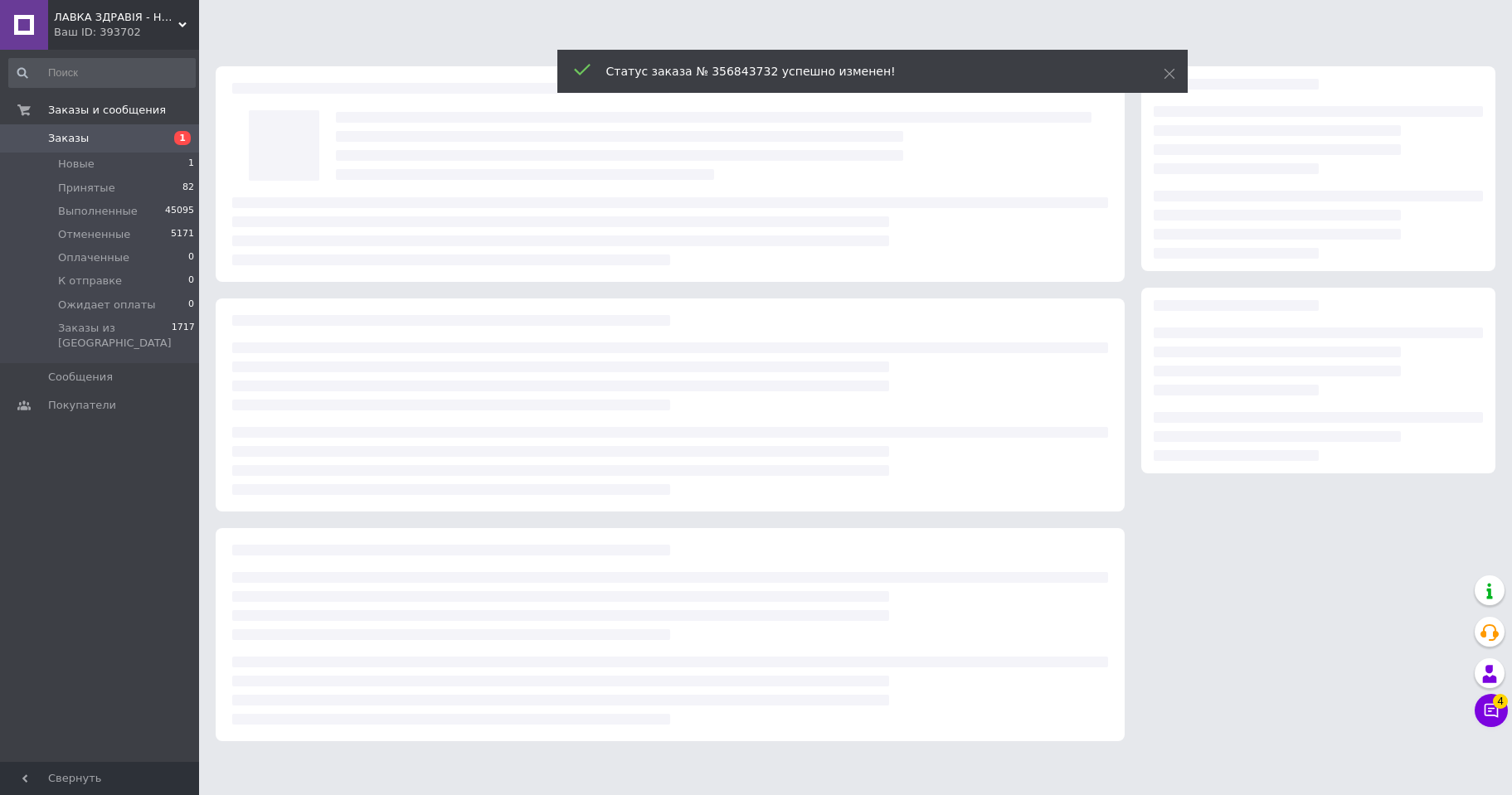
scroll to position [0, 0]
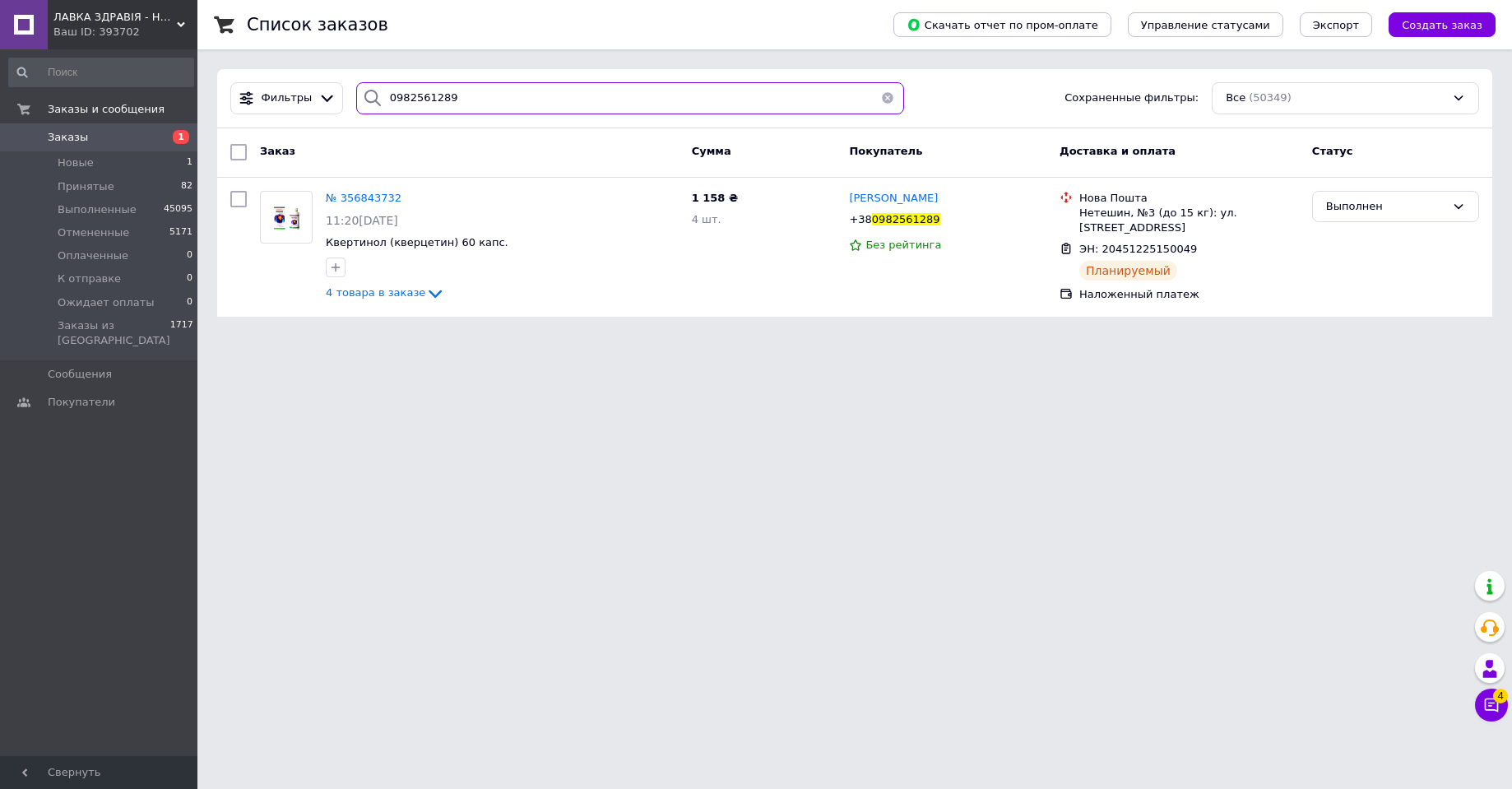
click at [415, 95] on input "0982561289" at bounding box center [630, 98] width 548 height 32
paste input "685440828"
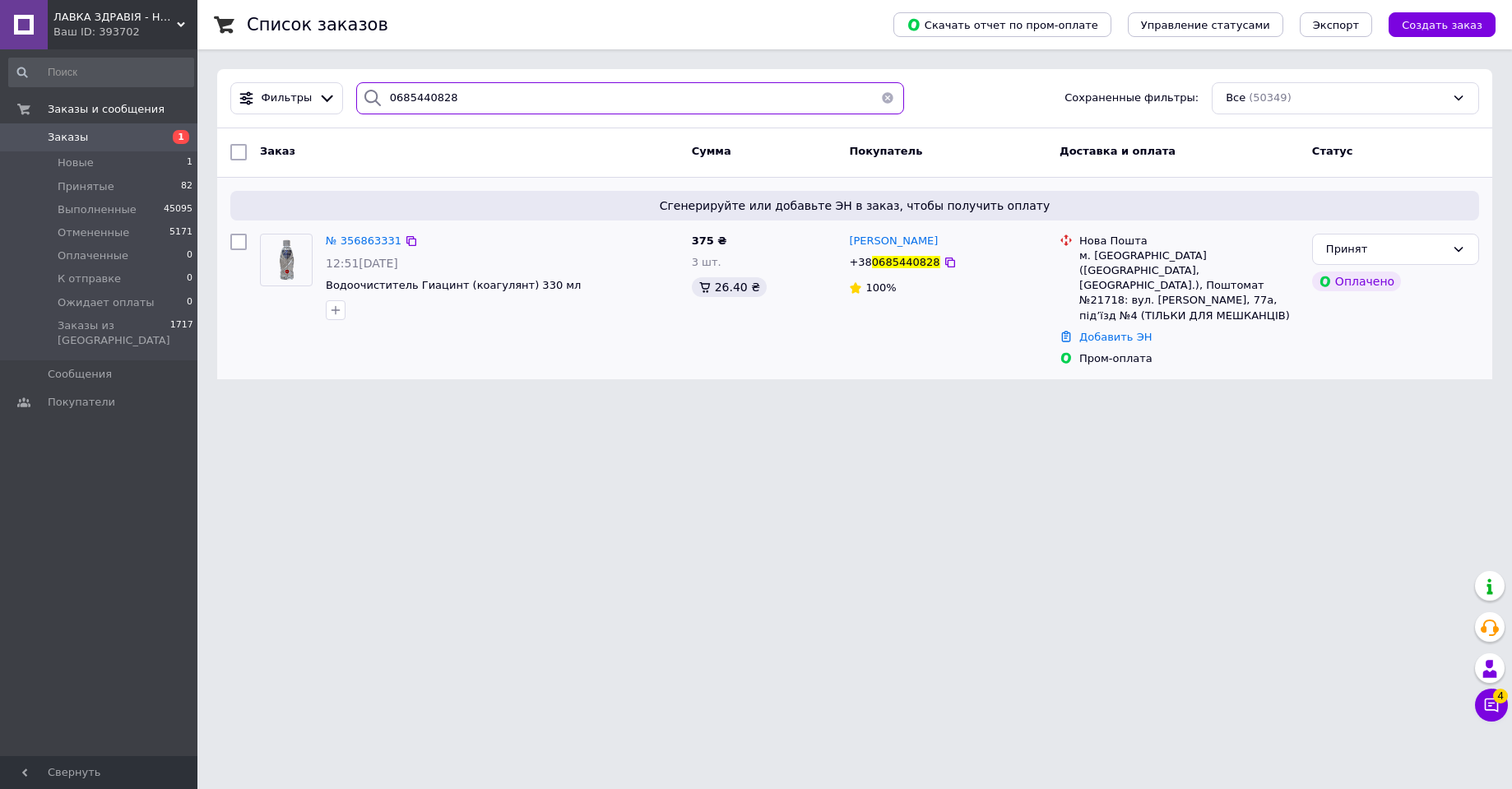
type input "0685440828"
click at [278, 256] on img at bounding box center [286, 260] width 51 height 51
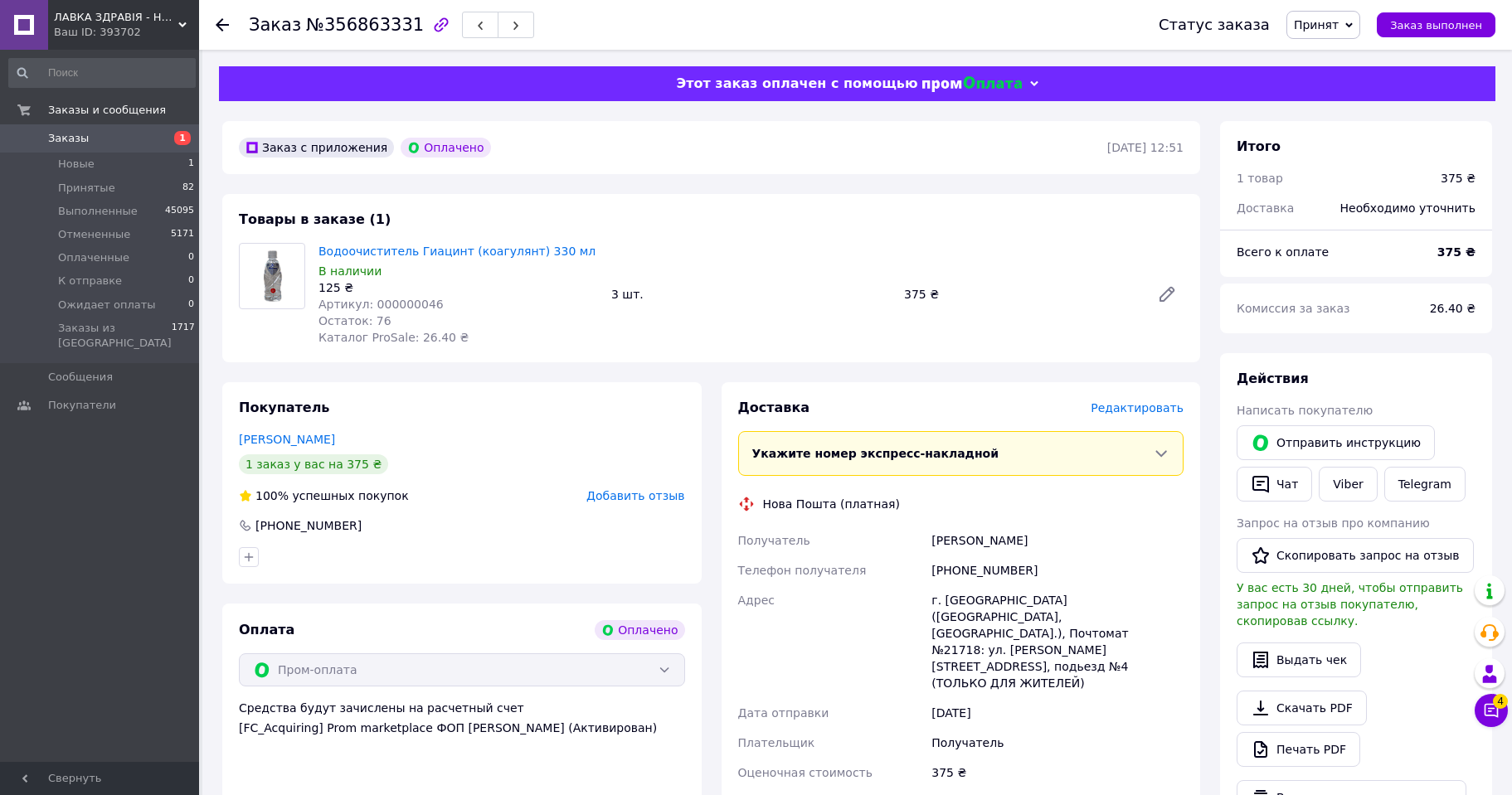
click at [1142, 408] on span "Редактировать" at bounding box center [1136, 408] width 93 height 13
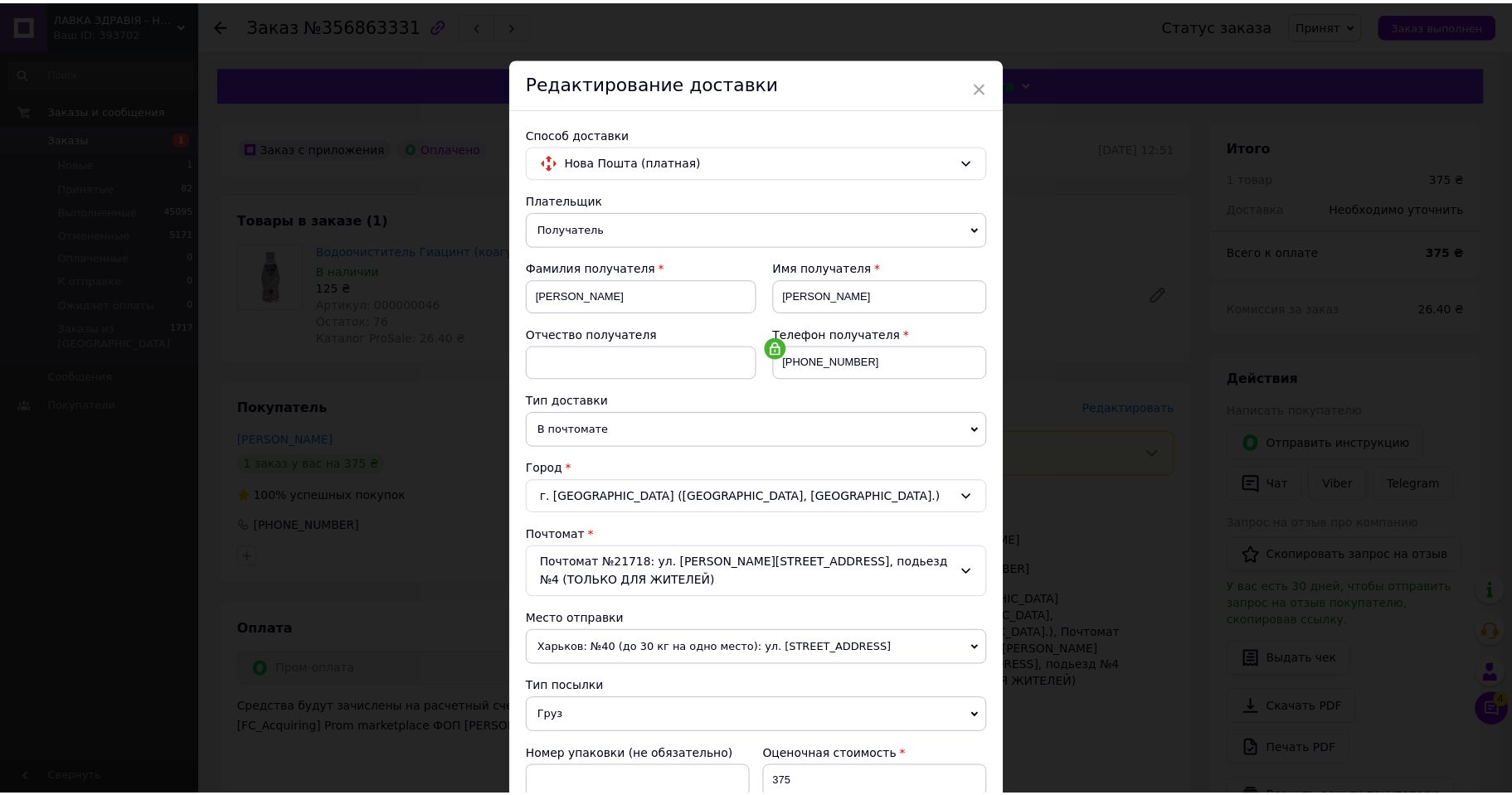
scroll to position [324, 0]
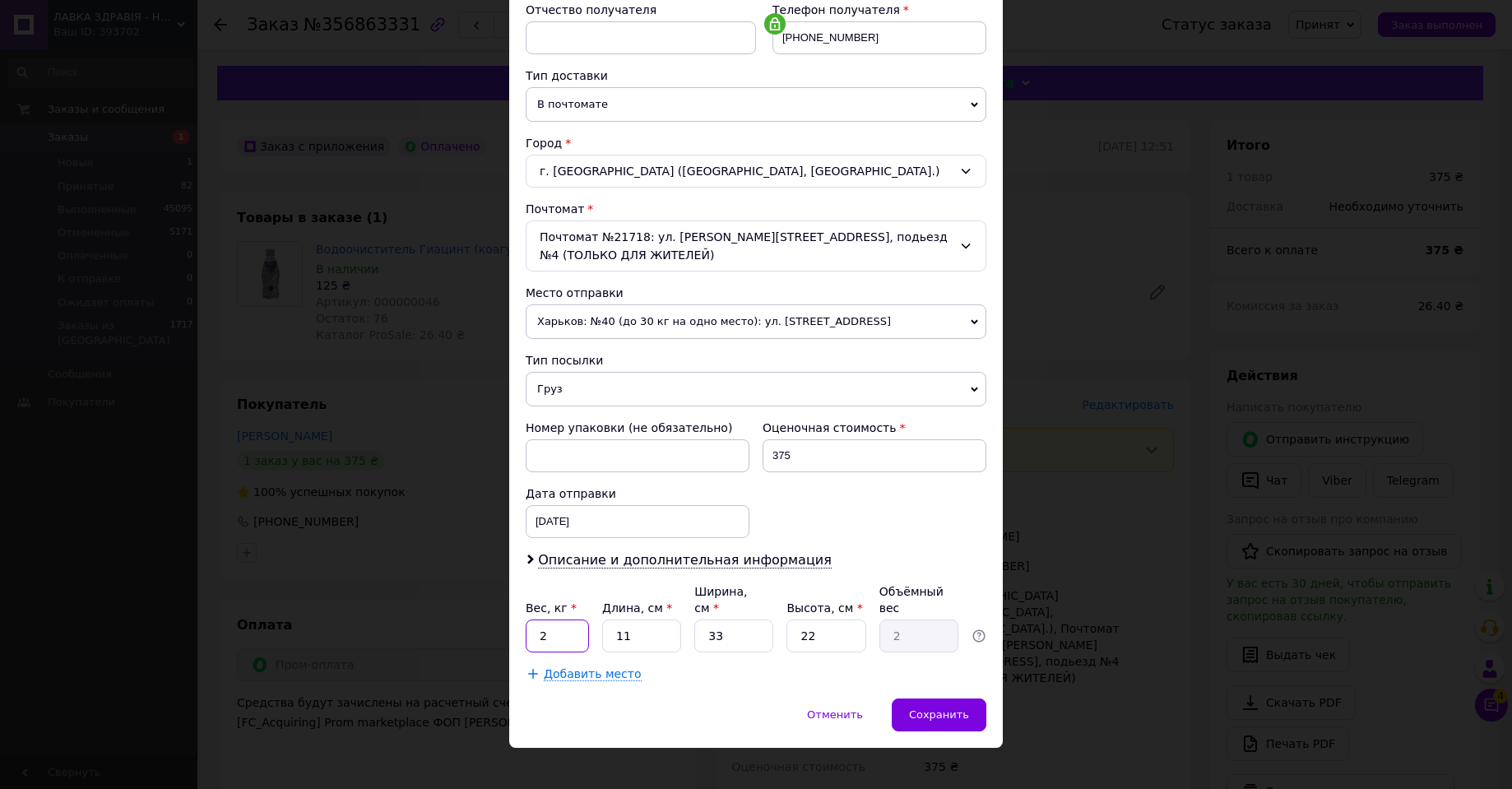
click at [560, 620] on input "2" at bounding box center [557, 636] width 64 height 33
click at [561, 620] on input "2" at bounding box center [557, 636] width 64 height 33
type input "1.2"
type input "2"
type input "0.36"
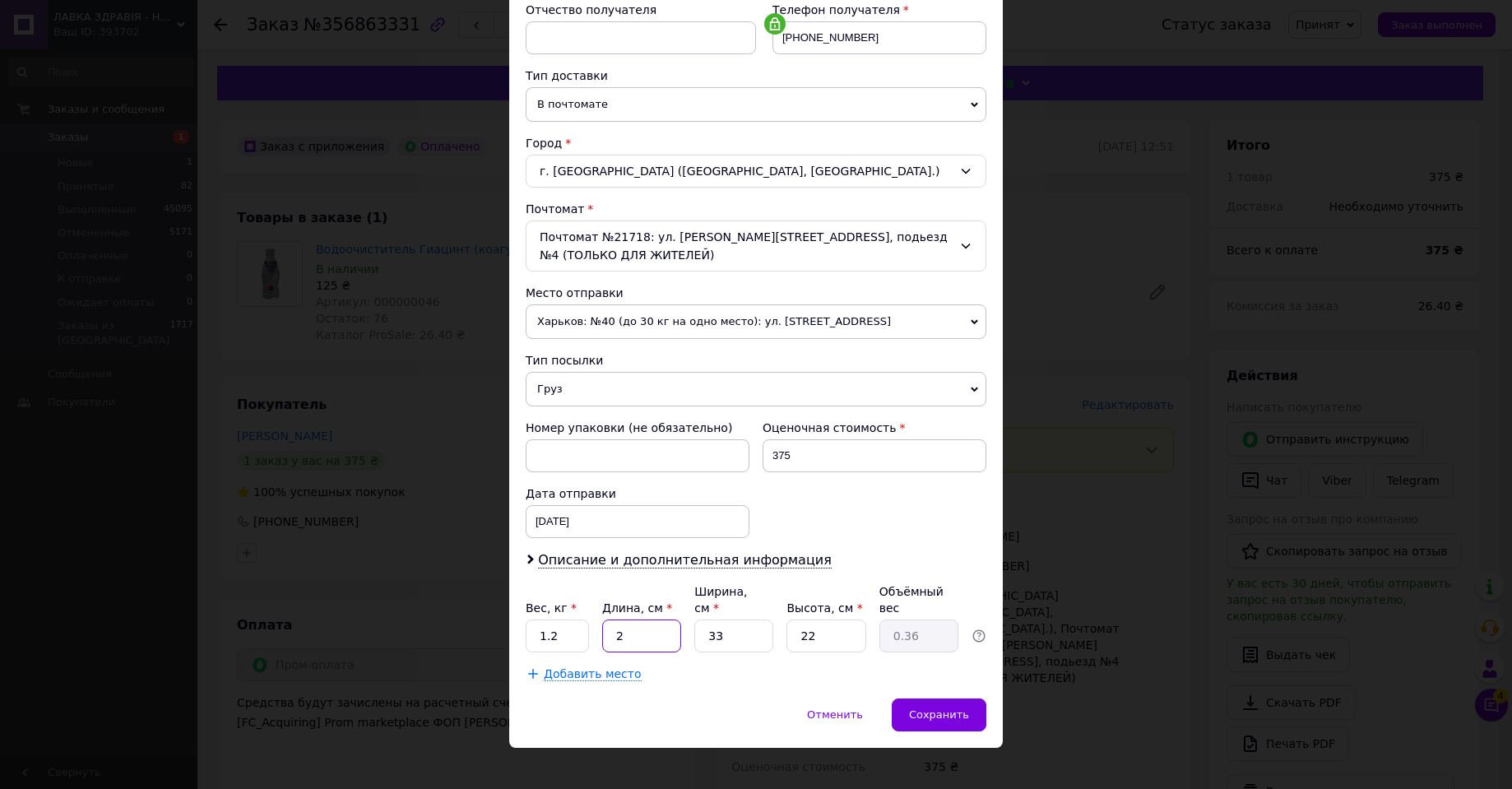
type input "20"
type input "3.63"
type input "20"
type input "1"
type input "0.11"
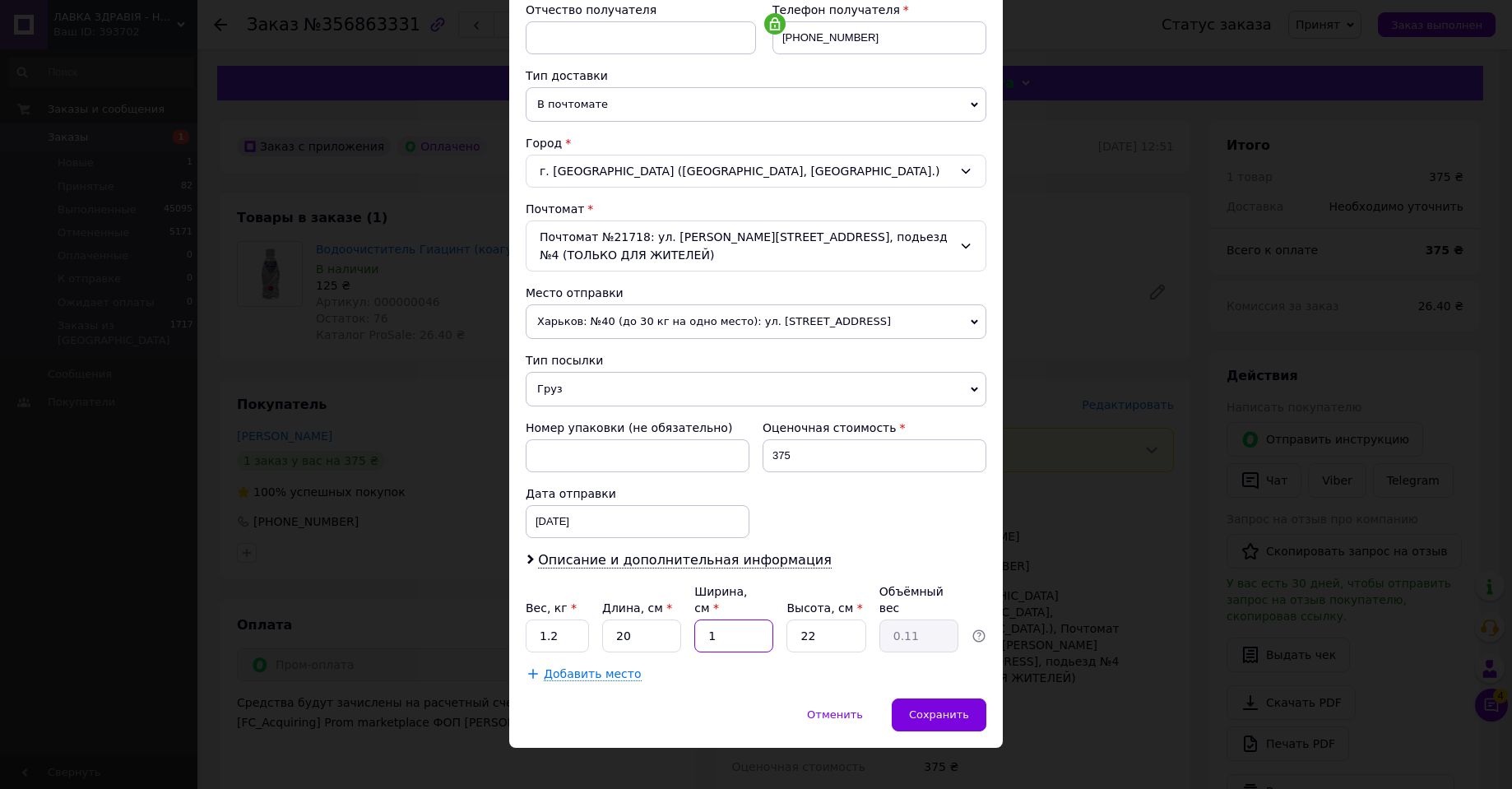
type input "11"
type input "1.21"
type input "11"
type input "1"
type input "0.1"
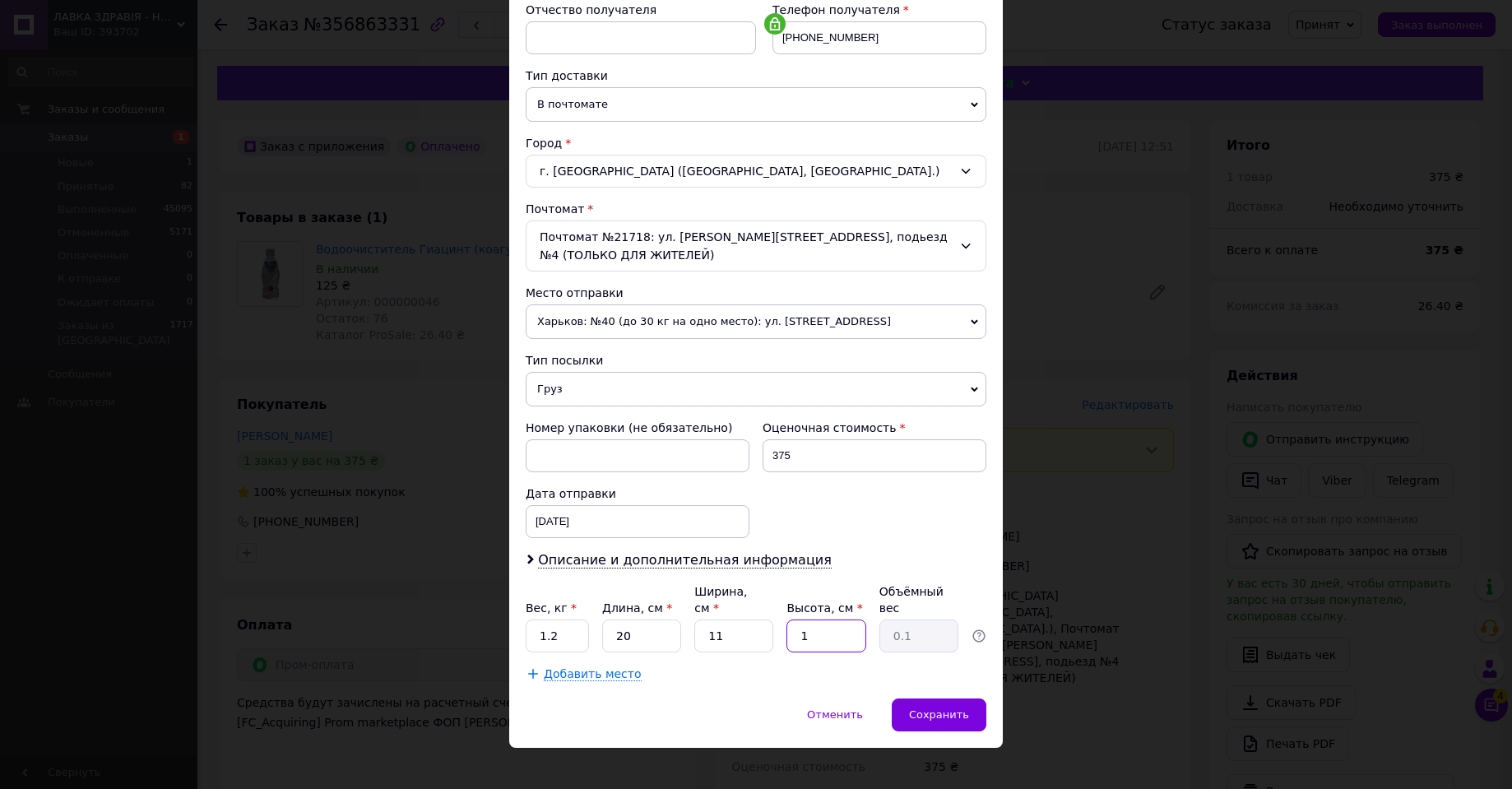
type input "15"
type input "0.83"
type input "15"
click at [948, 710] on div "Сохранить" at bounding box center [938, 714] width 94 height 33
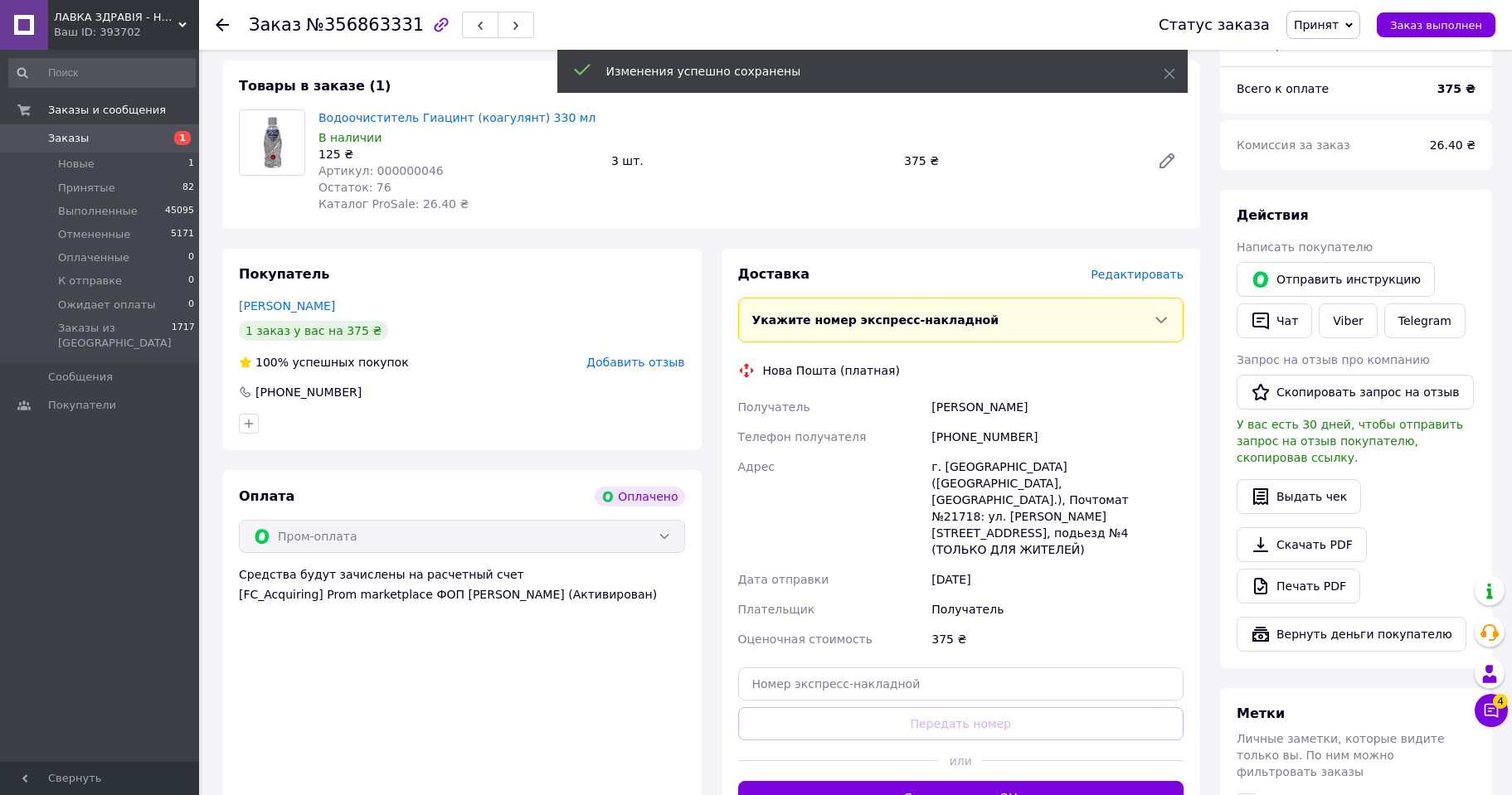
scroll to position [166, 0]
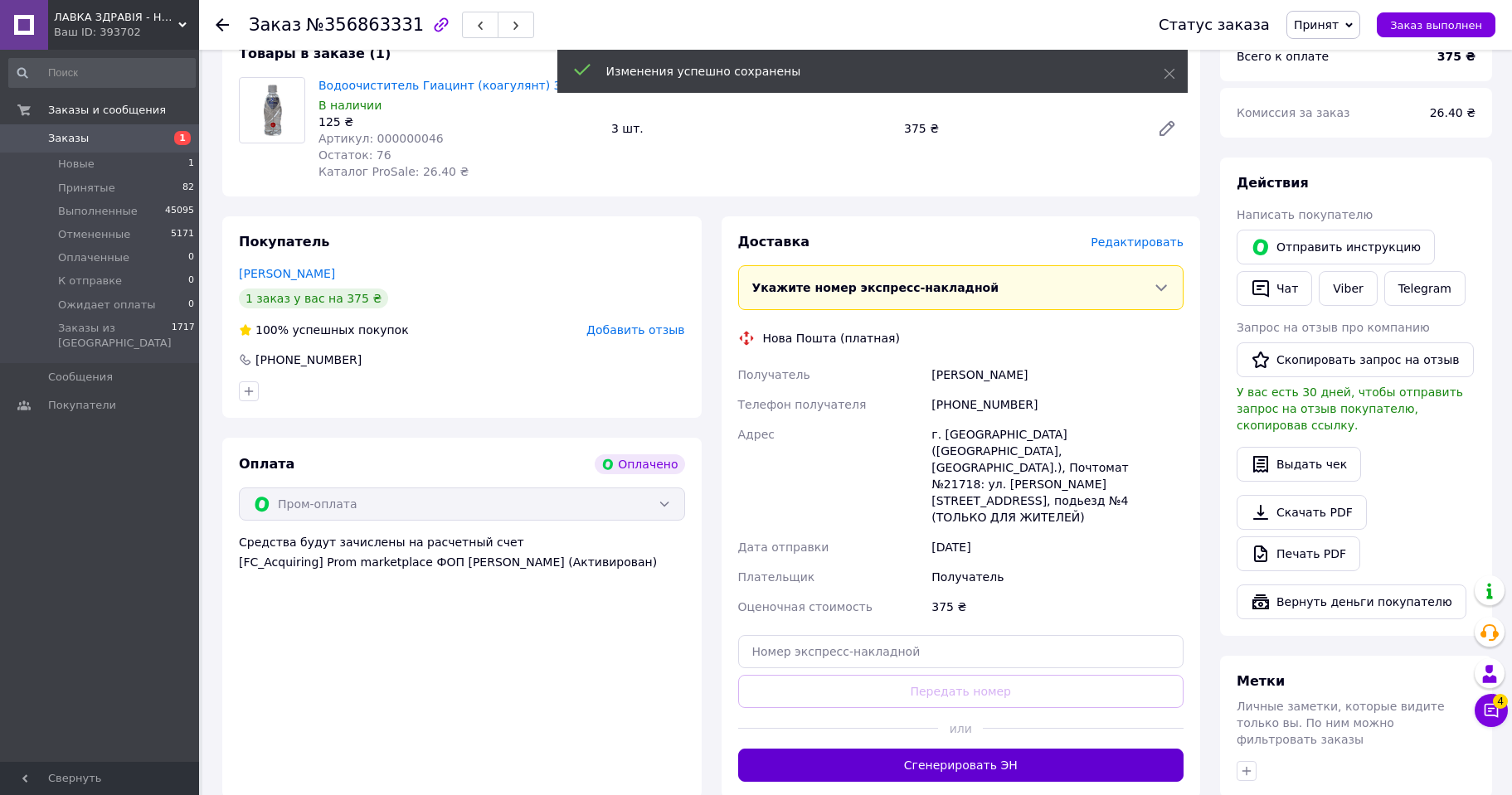
click at [959, 749] on button "Сгенерировать ЭН" at bounding box center [961, 765] width 447 height 33
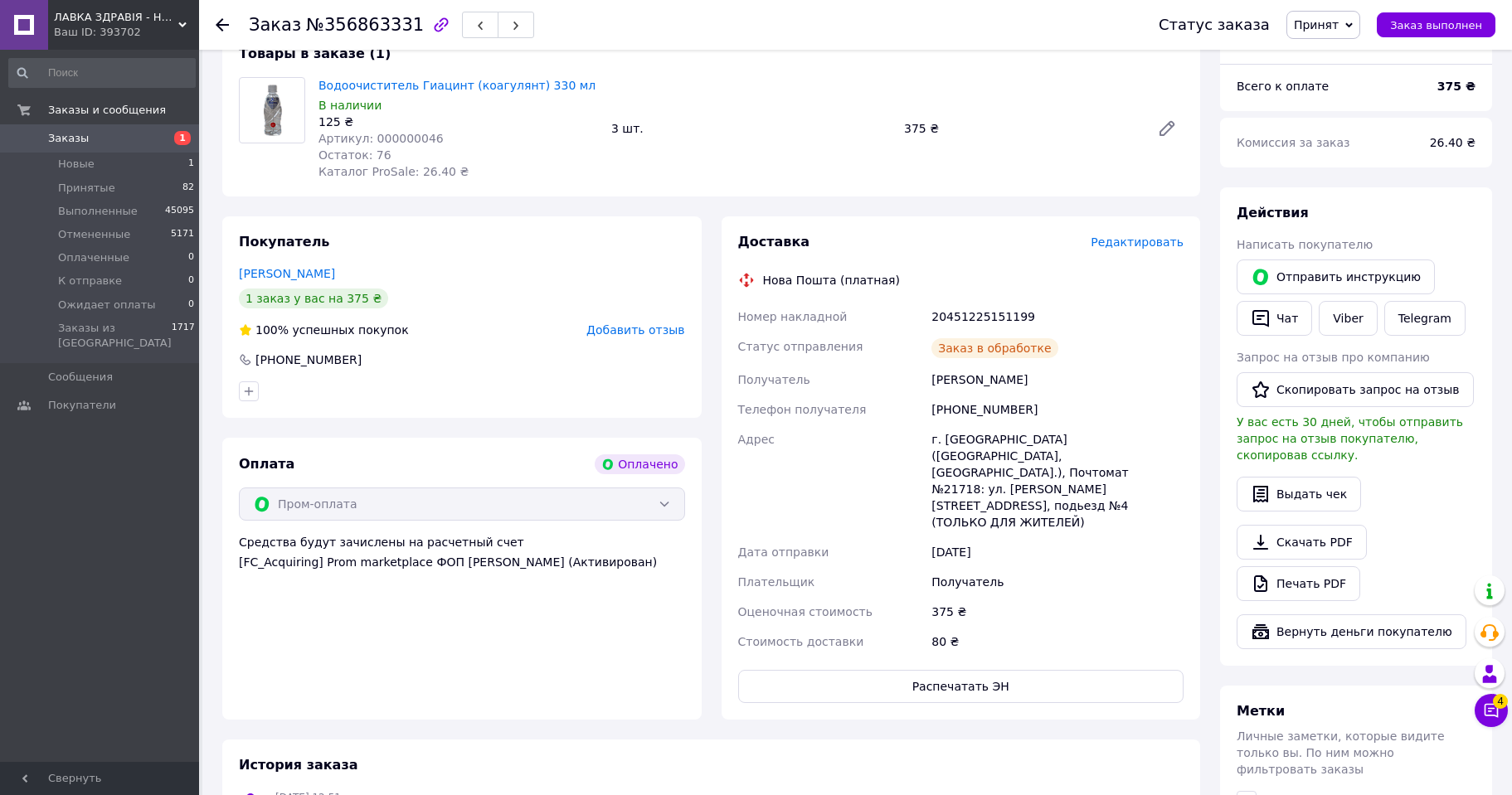
click at [960, 315] on div "20451225151199" at bounding box center [1057, 316] width 259 height 30
copy div "20451225151199"
click at [1354, 10] on span "Принят" at bounding box center [1323, 24] width 73 height 28
click at [1352, 52] on li "Выполнен" at bounding box center [1343, 57] width 114 height 24
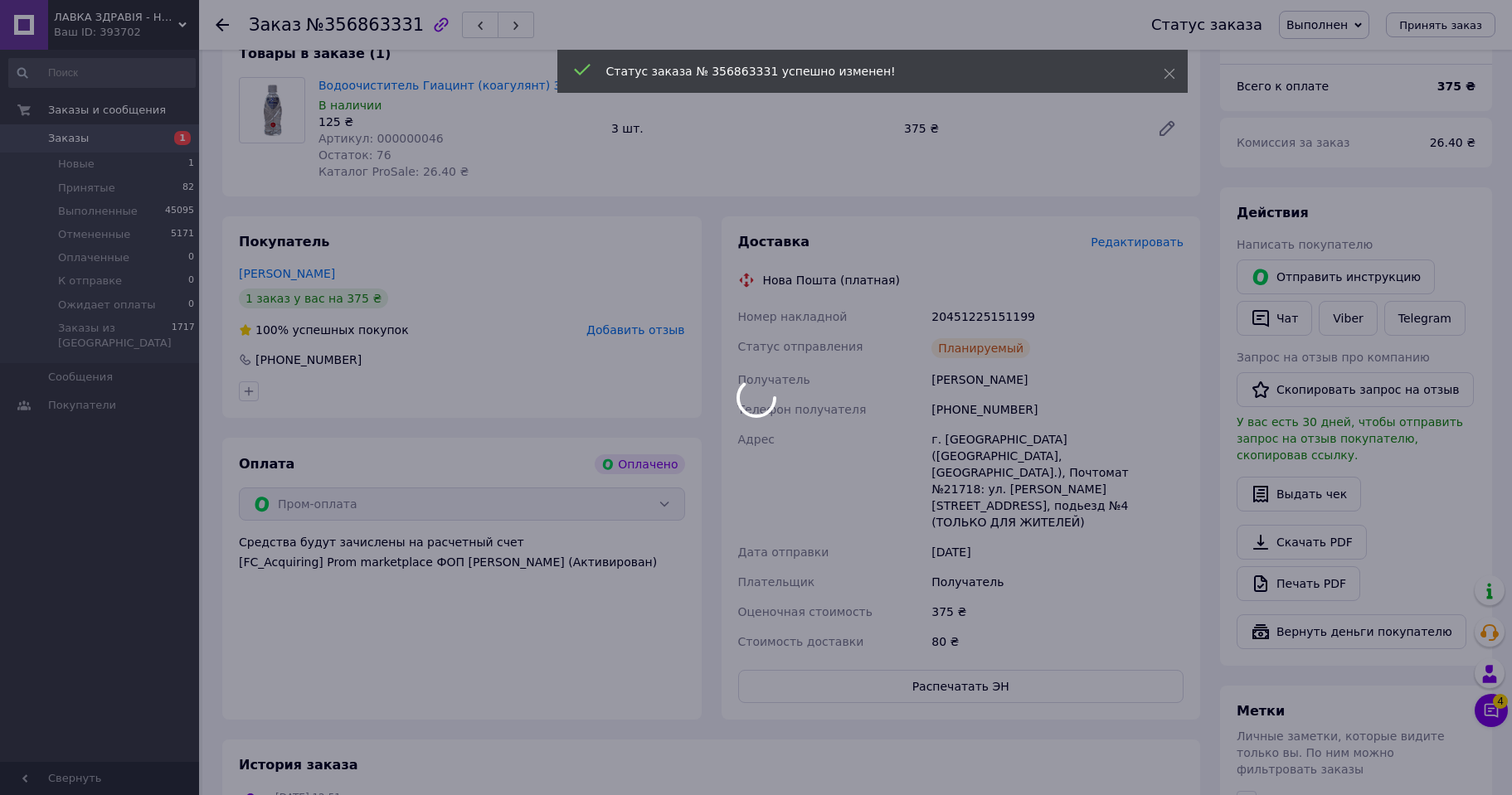
click at [218, 23] on div at bounding box center [756, 398] width 1512 height 795
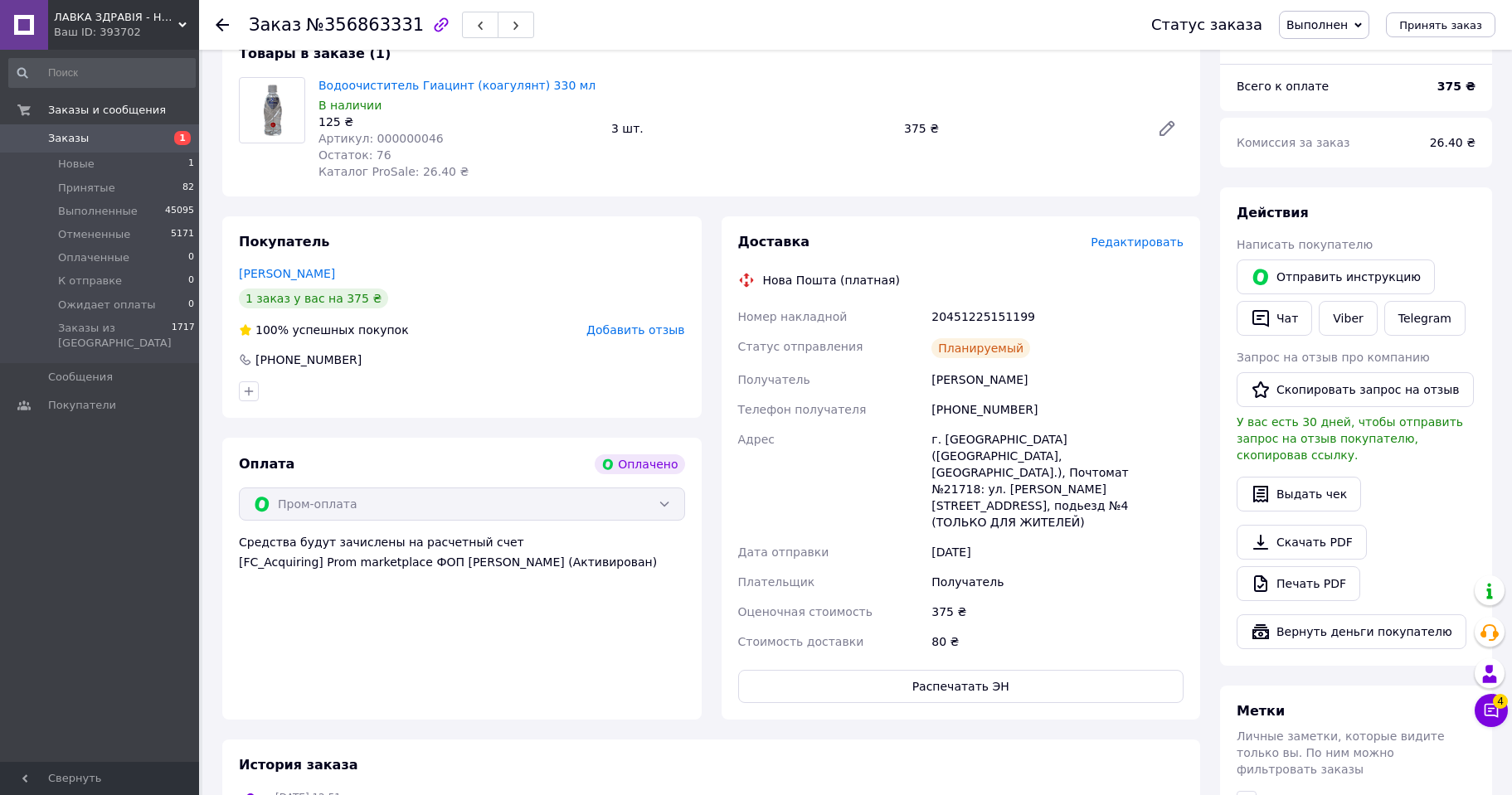
click at [219, 22] on use at bounding box center [222, 24] width 13 height 13
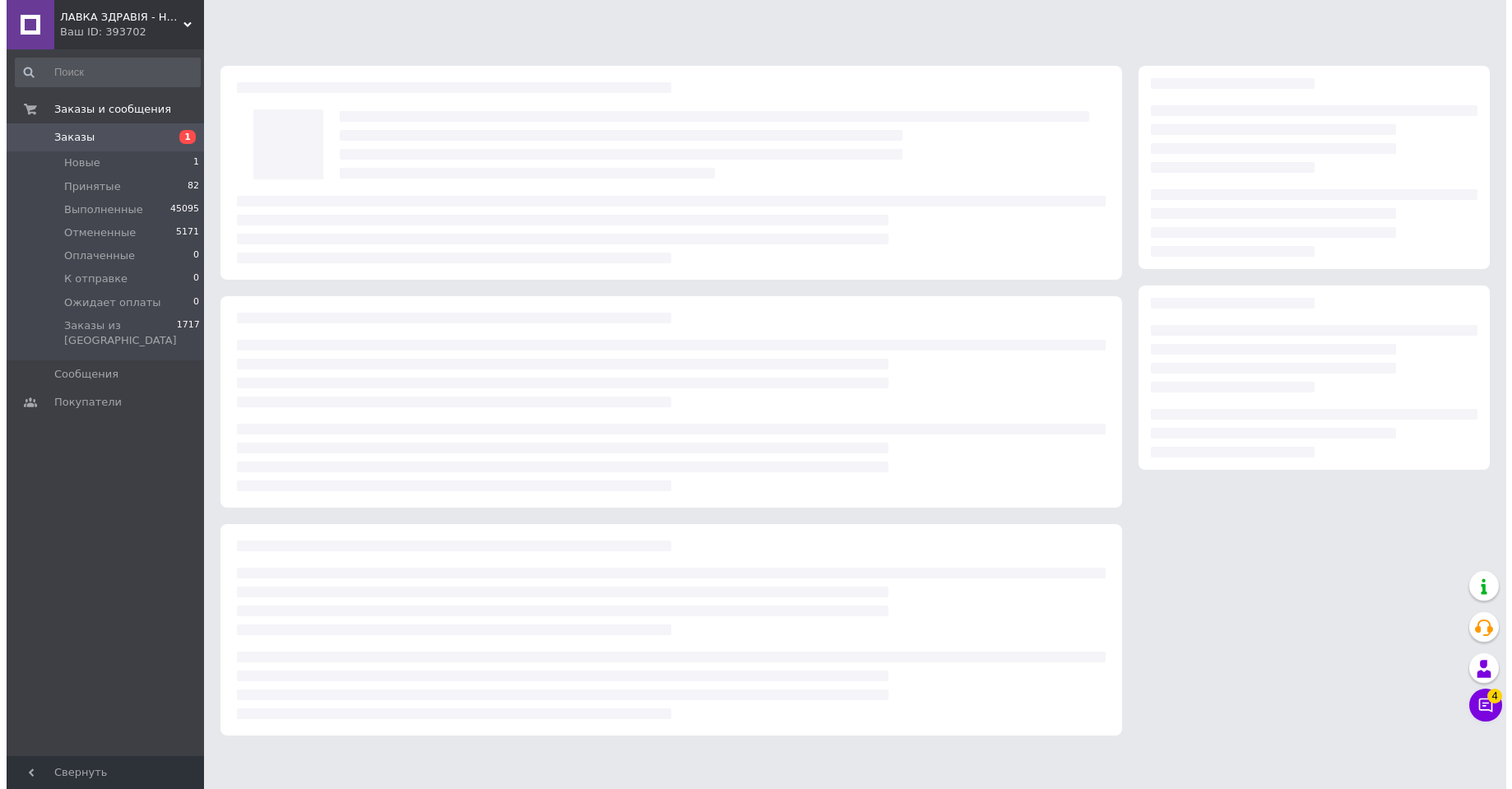
scroll to position [0, 0]
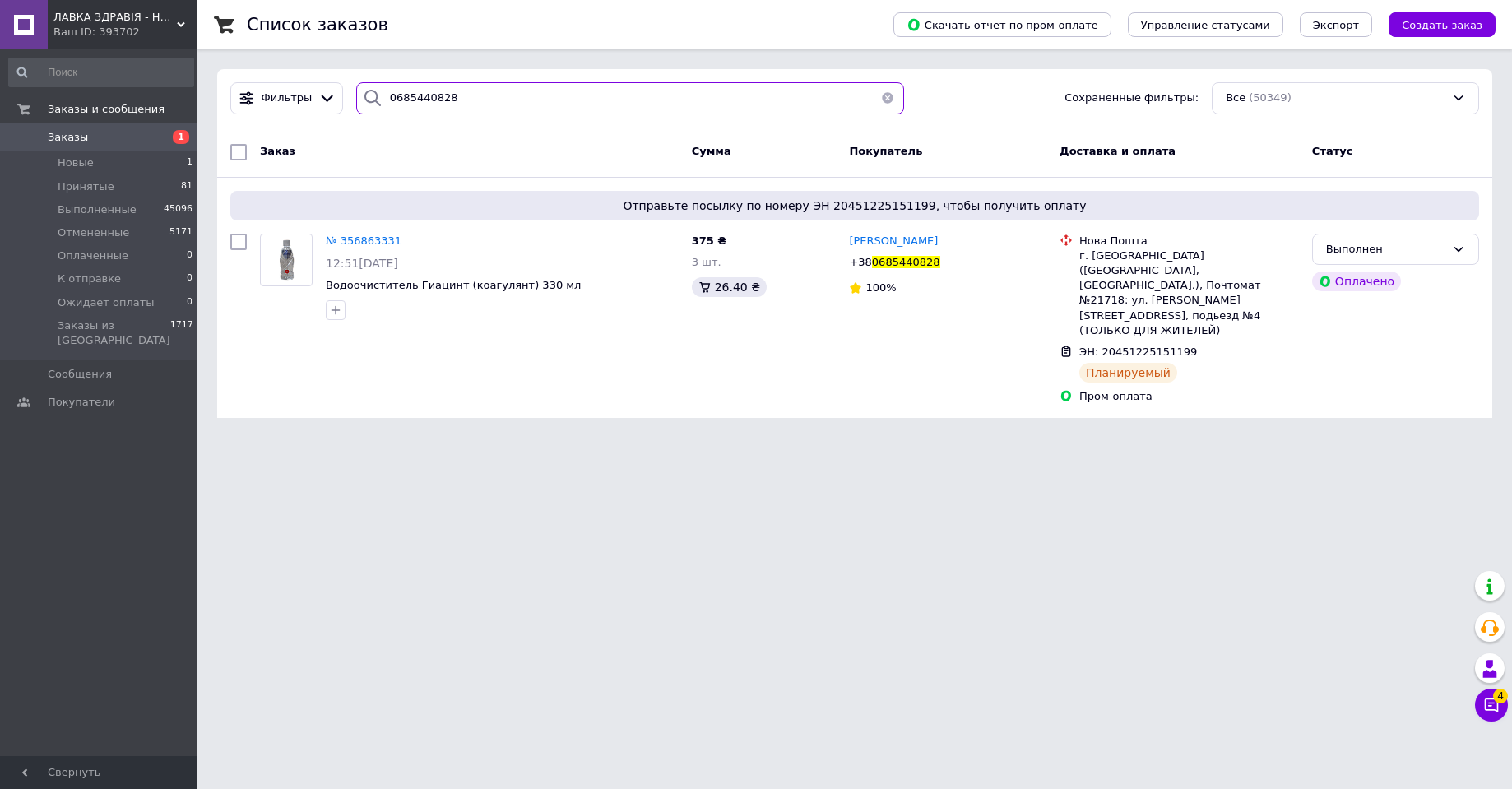
click input "0685440828"
paste input "959414003"
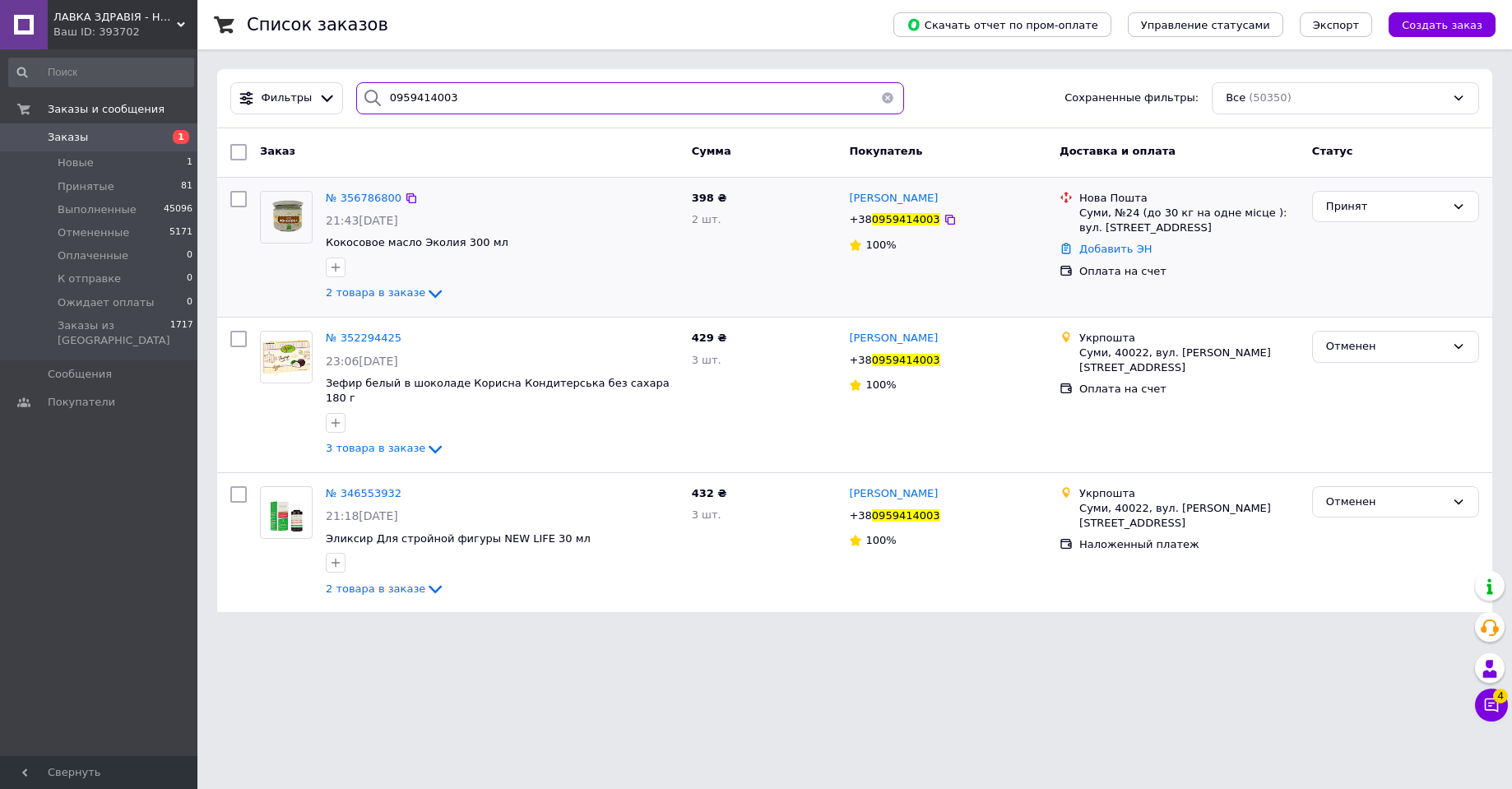
type input "0959414003"
click img
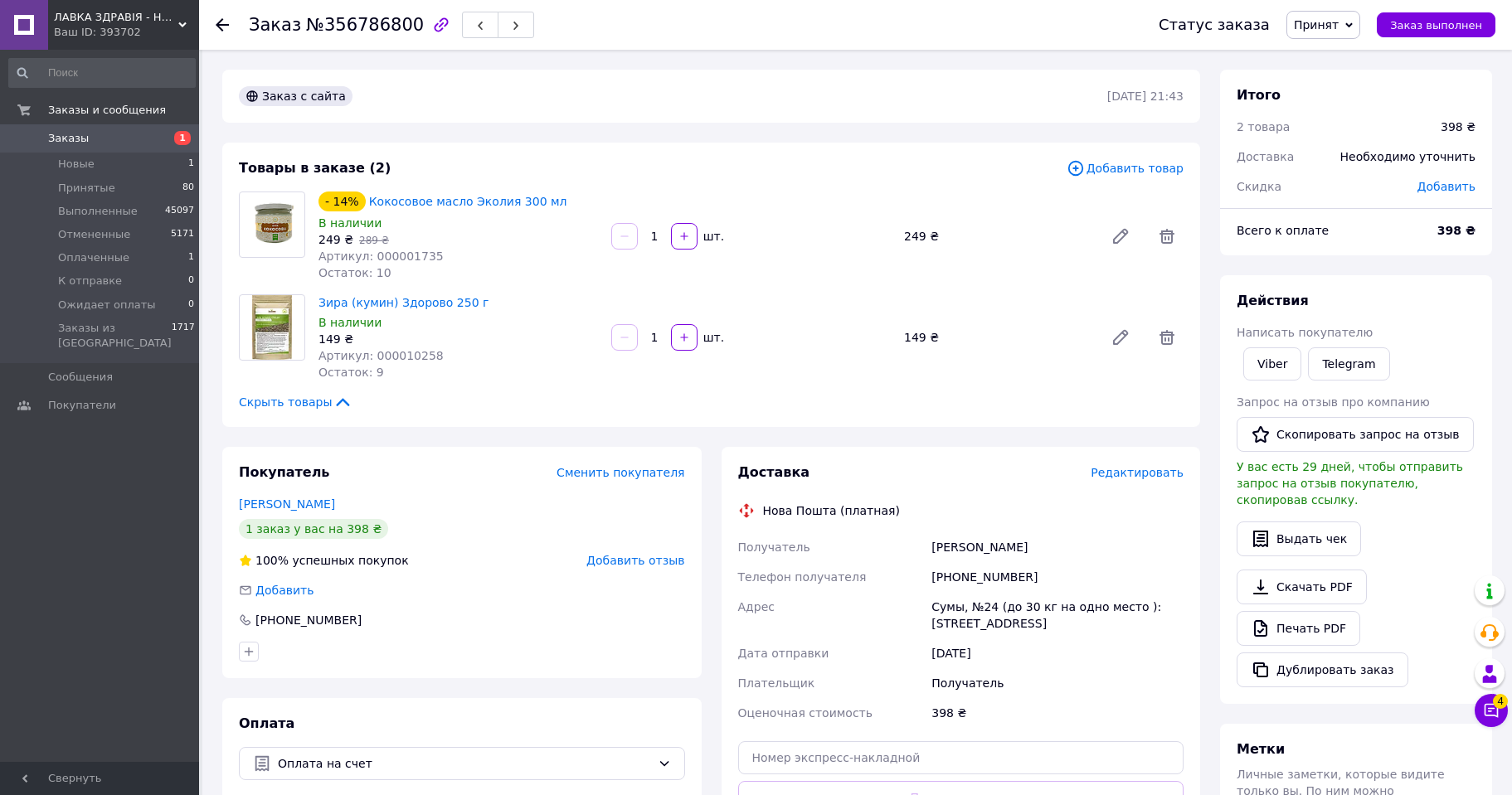
click at [1139, 470] on span "Редактировать" at bounding box center [1136, 473] width 93 height 13
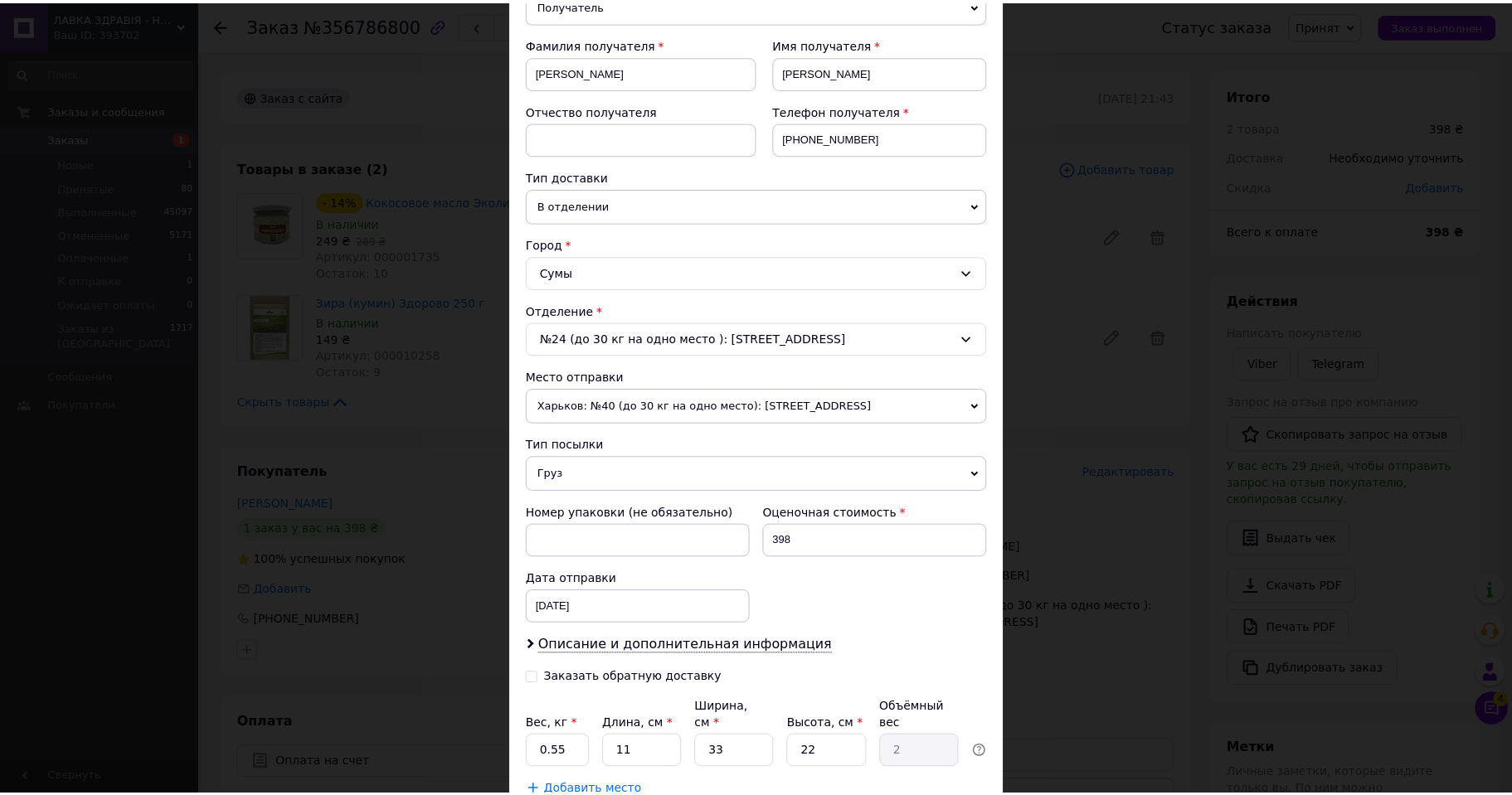
scroll to position [335, 0]
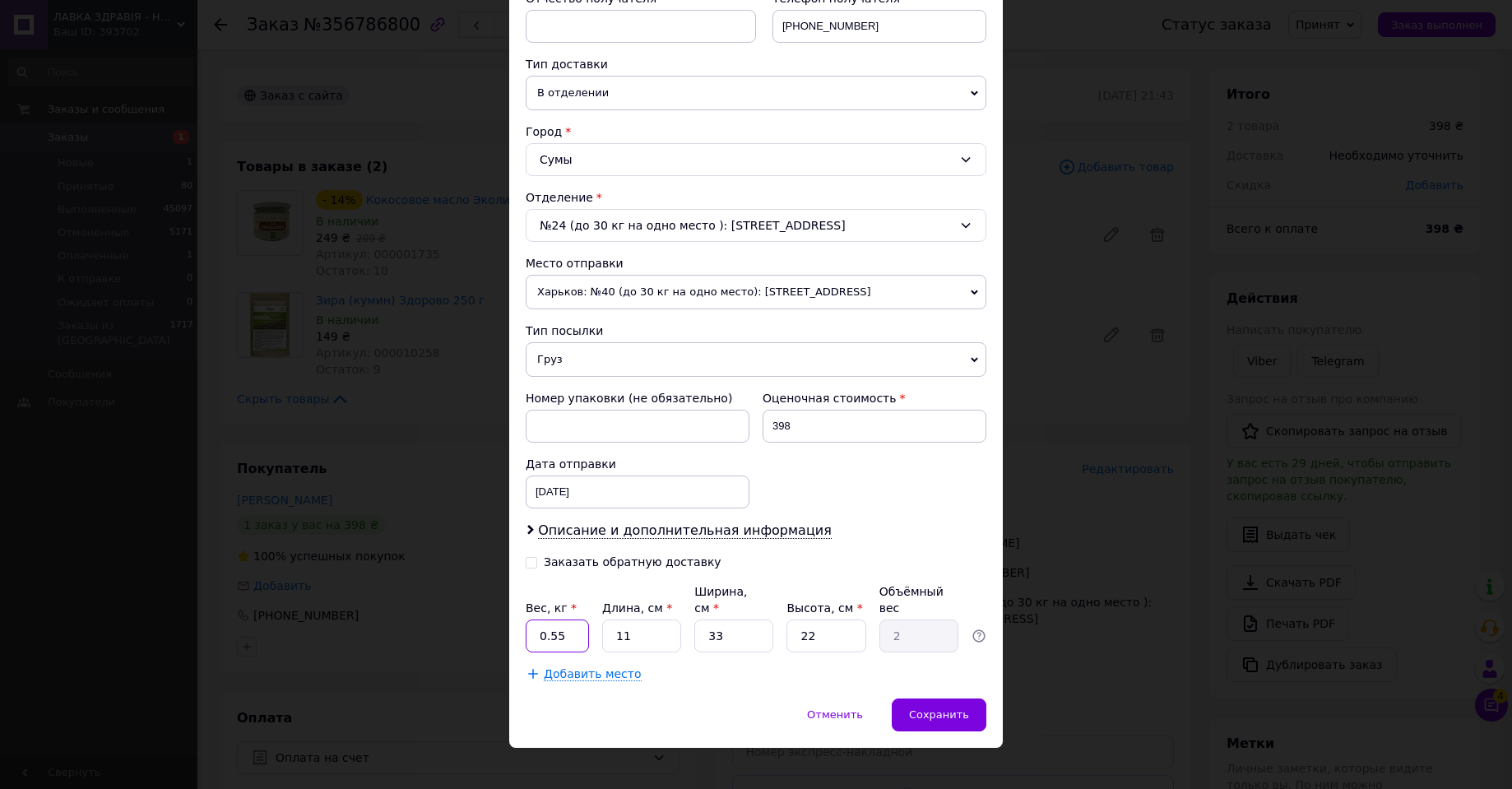
click at [566, 623] on input "0.55" at bounding box center [557, 636] width 64 height 33
type input "0.9"
type input "2"
type input "0.36"
type input "20"
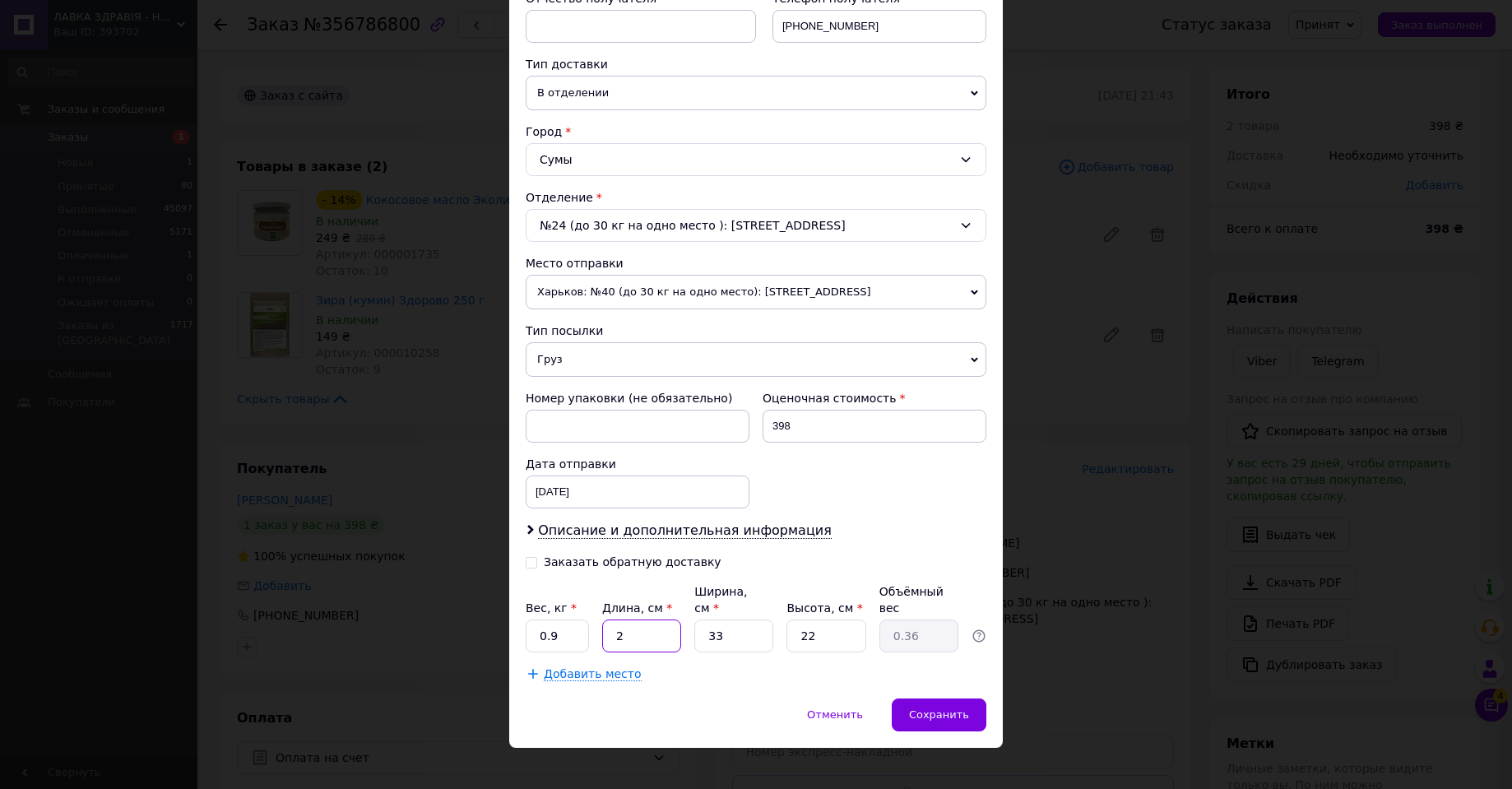
type input "3.63"
type input "20"
type input "1"
type input "0.11"
type input "11"
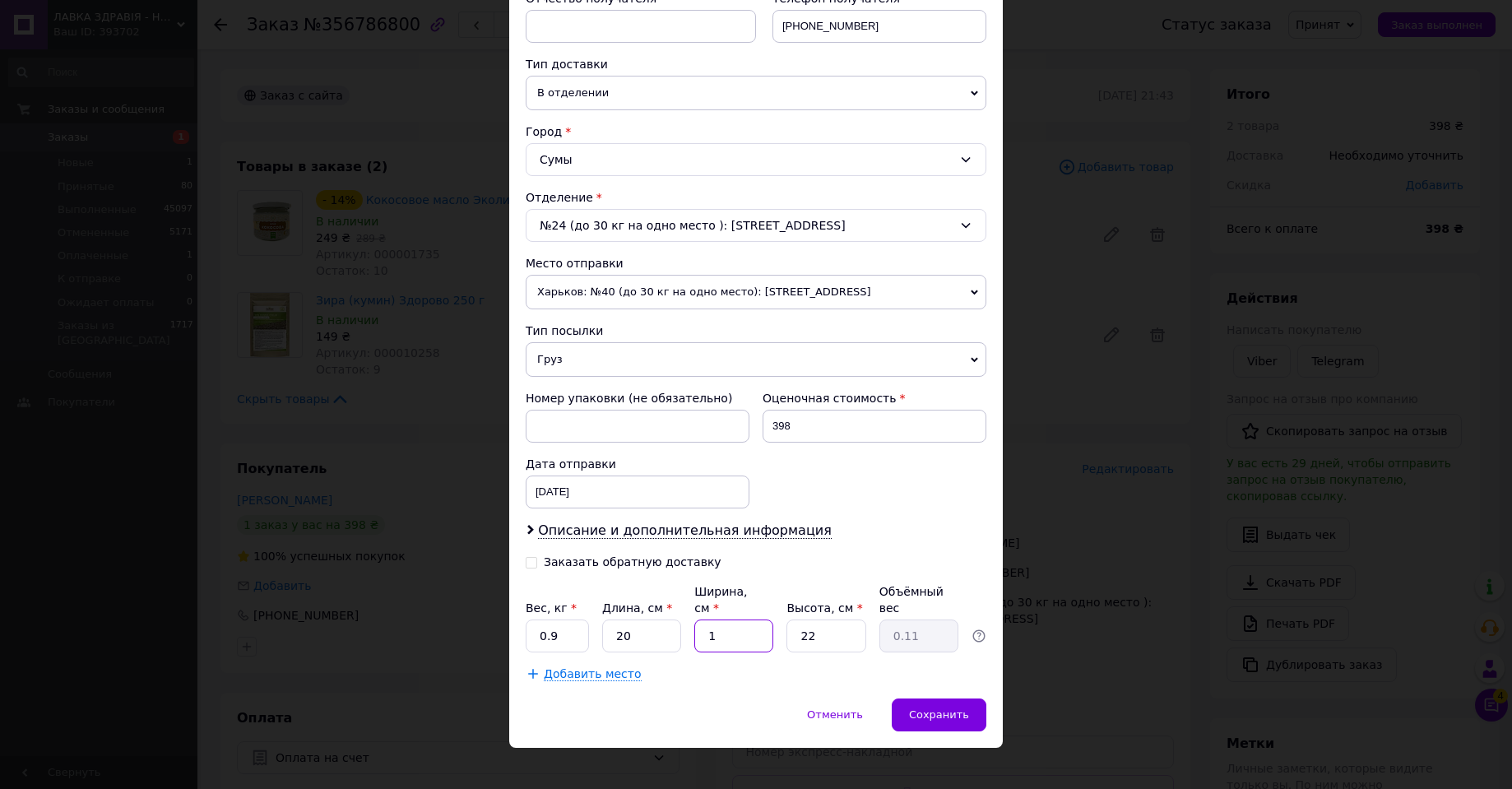
type input "1.21"
type input "11"
type input "1"
type input "0.1"
type input "15"
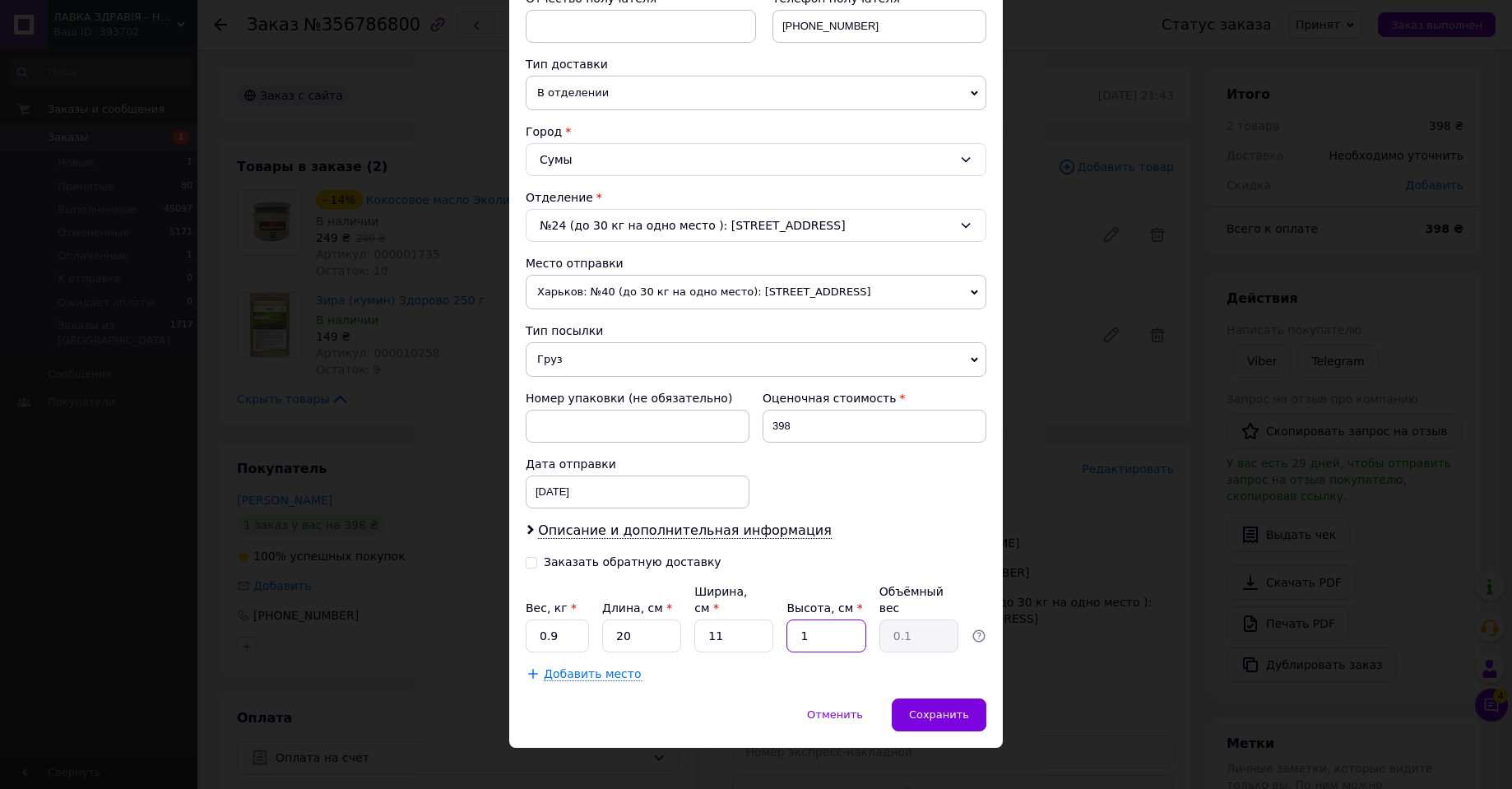
type input "0.83"
type input "15"
click at [937, 709] on span "Сохранить" at bounding box center [939, 714] width 60 height 12
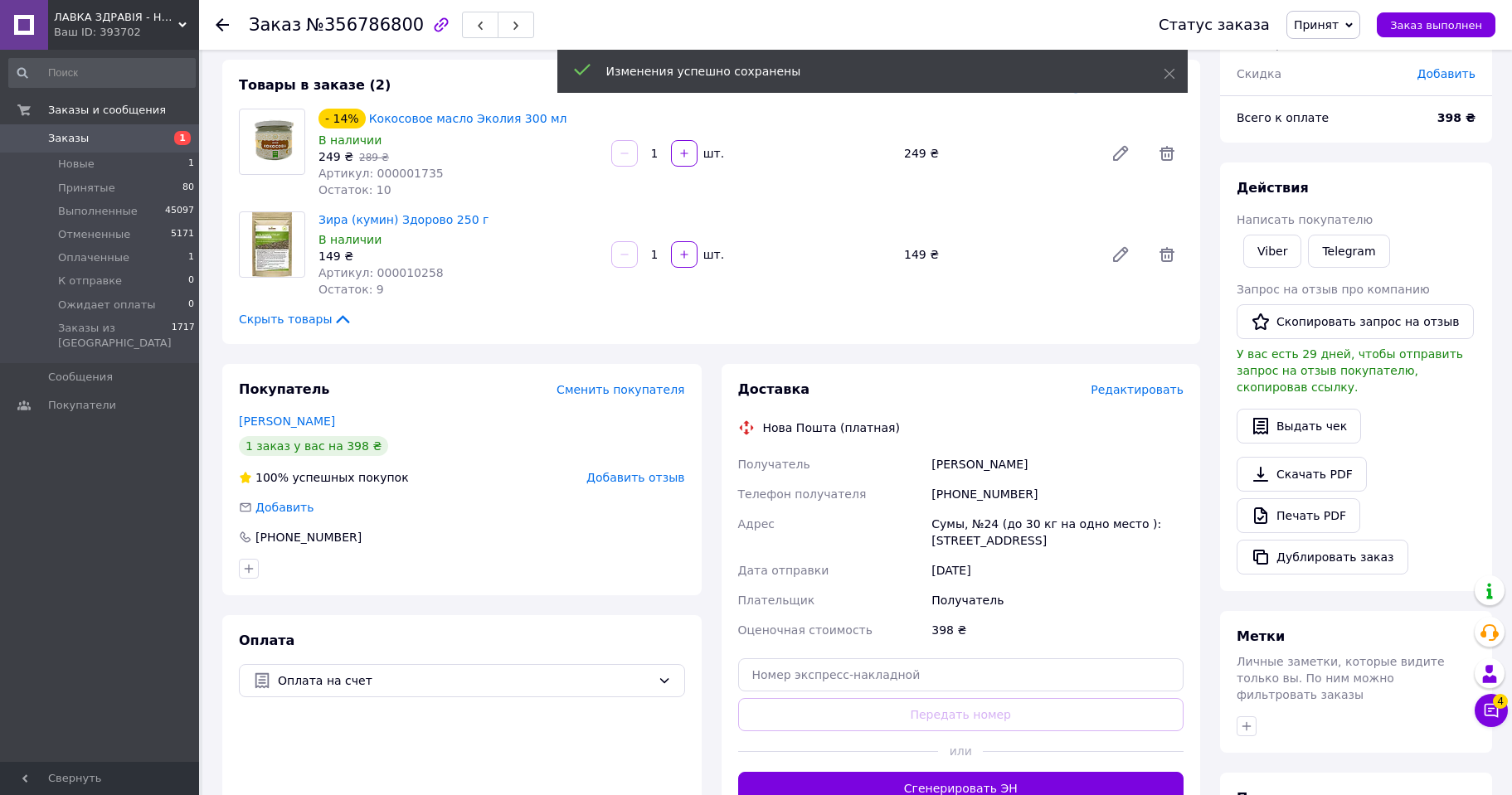
scroll to position [166, 0]
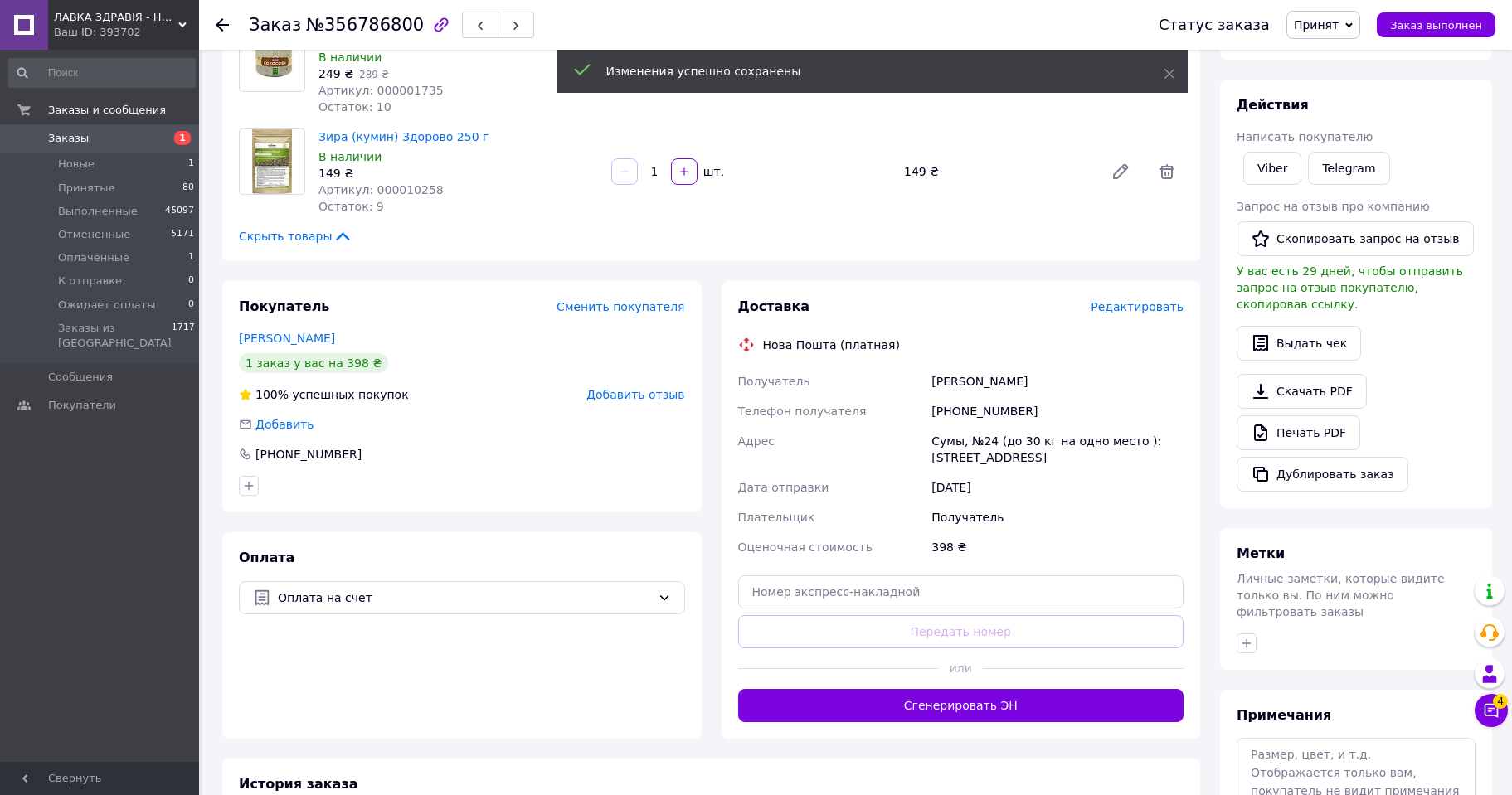
click at [967, 704] on button "Сгенерировать ЭН" at bounding box center [961, 705] width 447 height 33
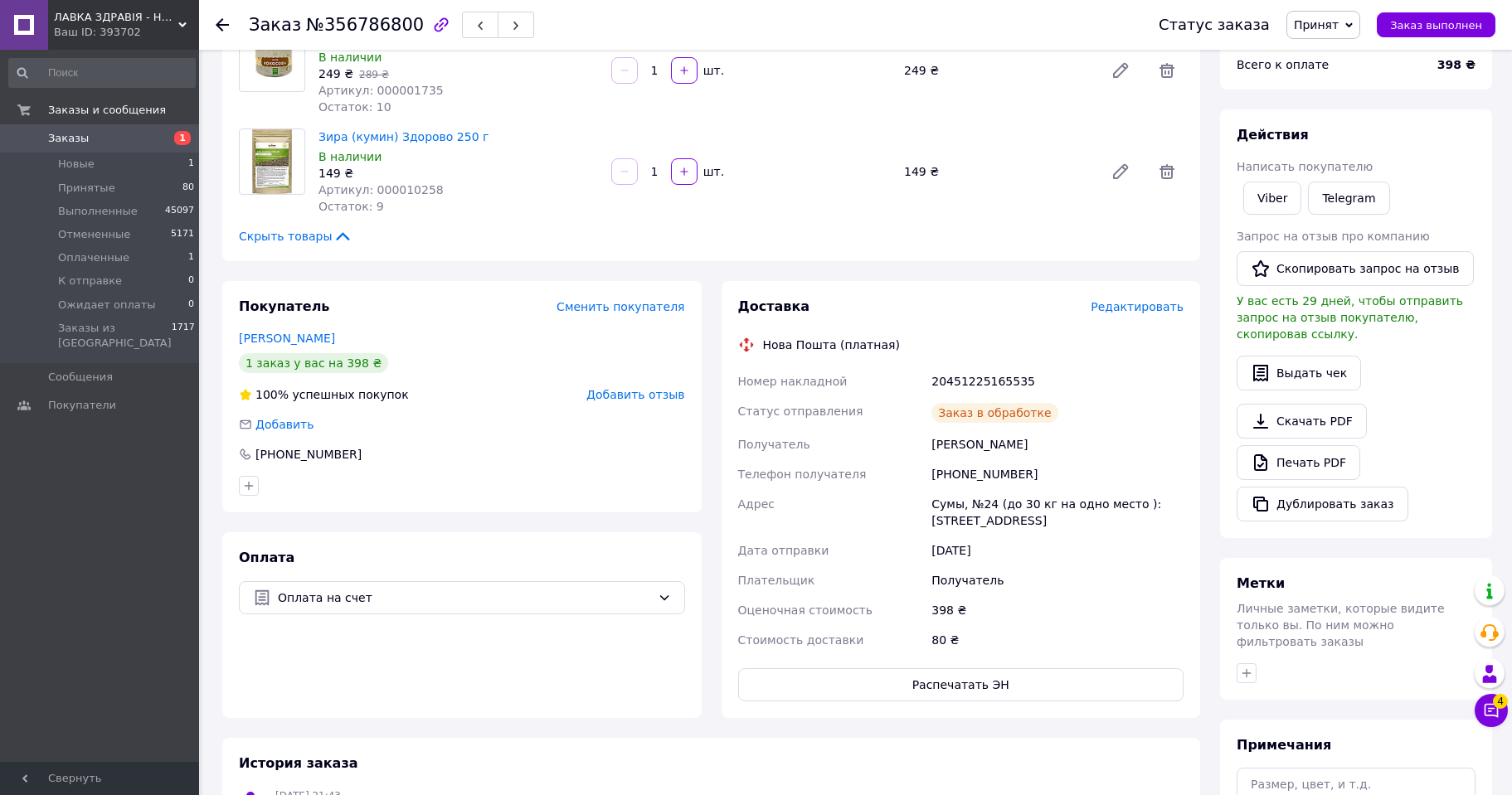
click at [982, 379] on div "20451225165535" at bounding box center [1057, 381] width 259 height 30
copy div "20451225165535"
click at [1339, 18] on span "Принят" at bounding box center [1316, 24] width 45 height 13
click at [1341, 61] on li "Выполнен" at bounding box center [1343, 57] width 114 height 24
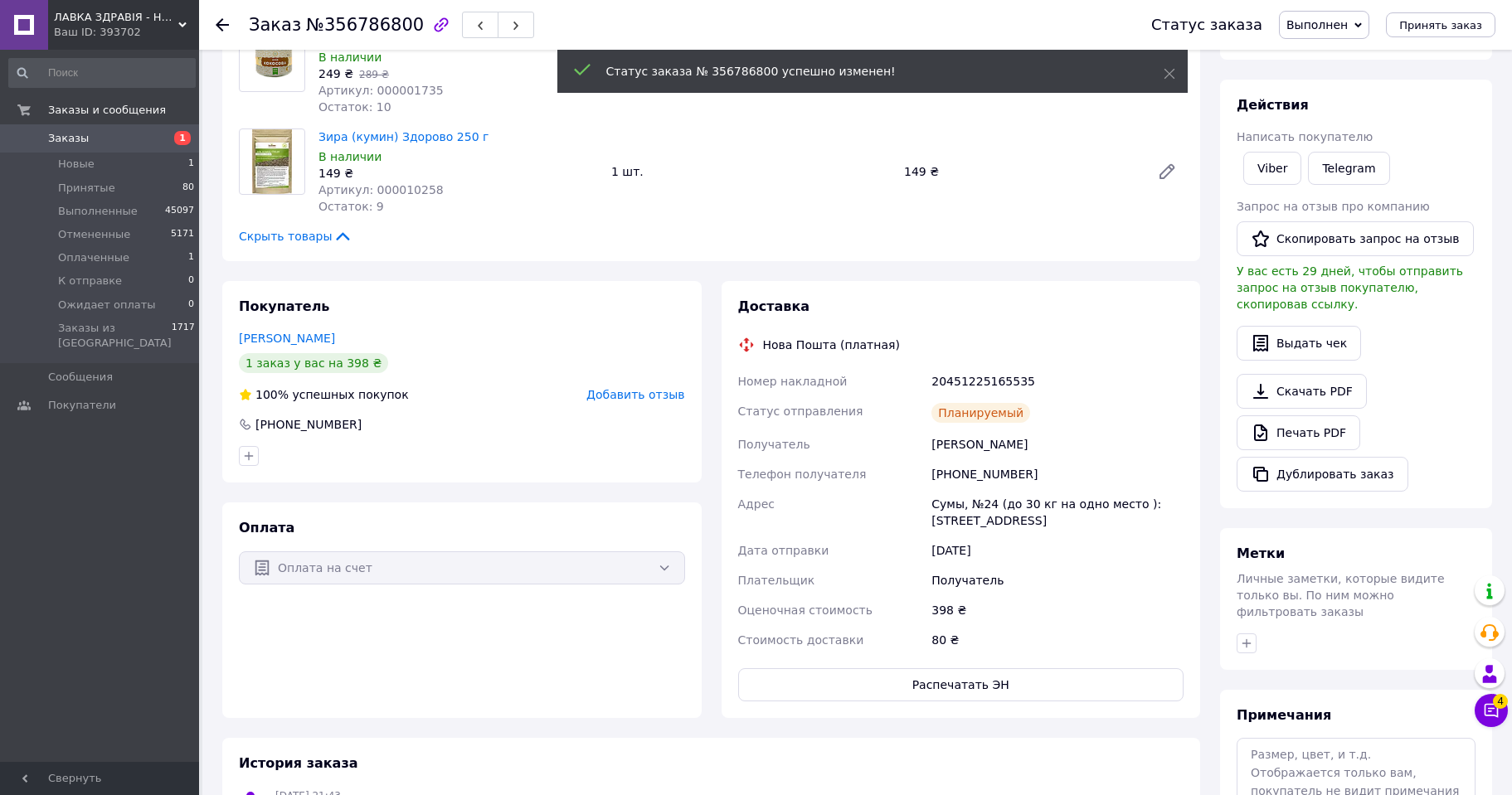
click at [219, 21] on icon at bounding box center [222, 24] width 13 height 13
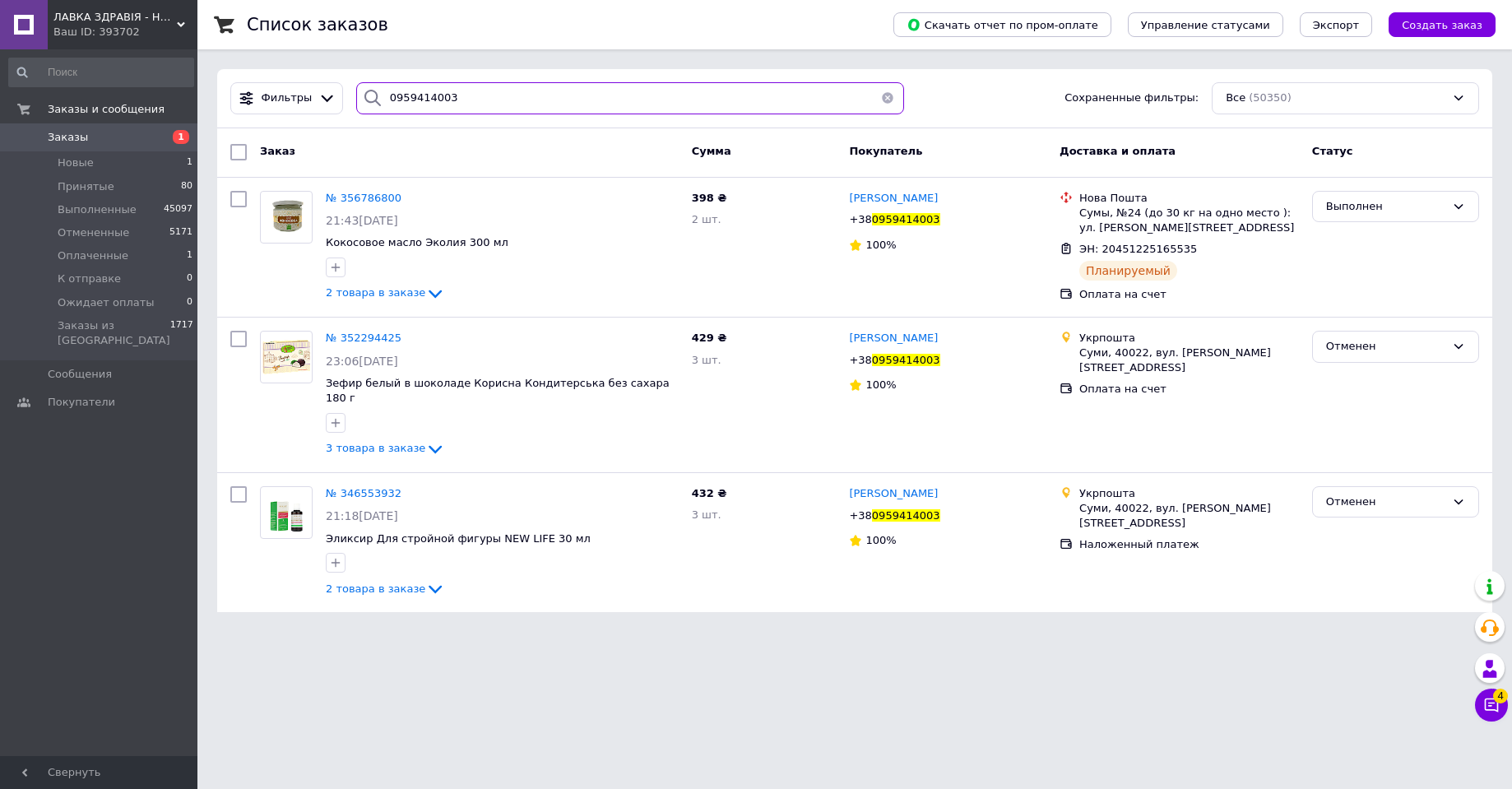
click at [421, 94] on input "0959414003" at bounding box center [630, 98] width 548 height 32
paste input "7600727"
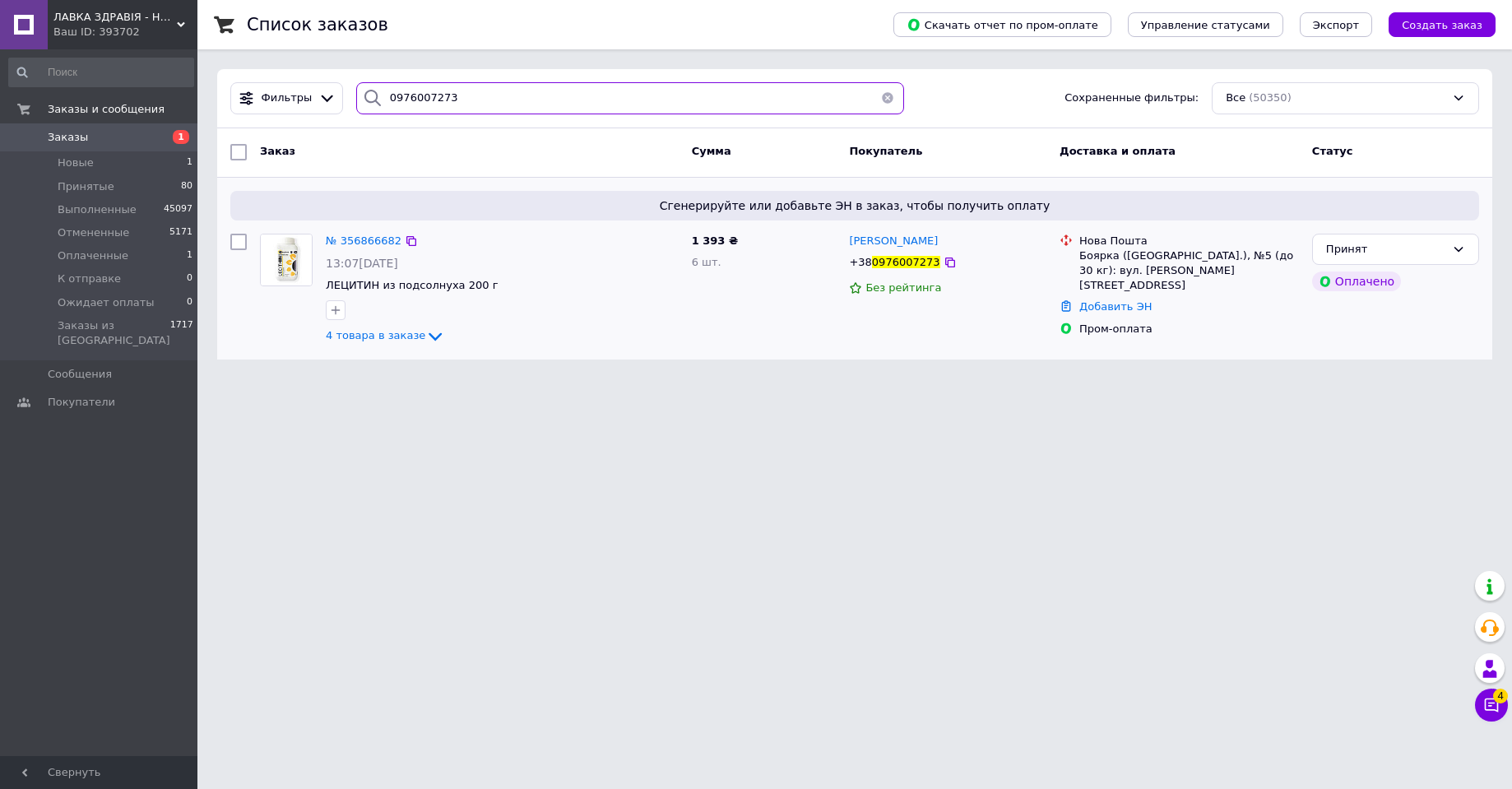
type input "0976007273"
click at [306, 265] on img at bounding box center [286, 260] width 51 height 51
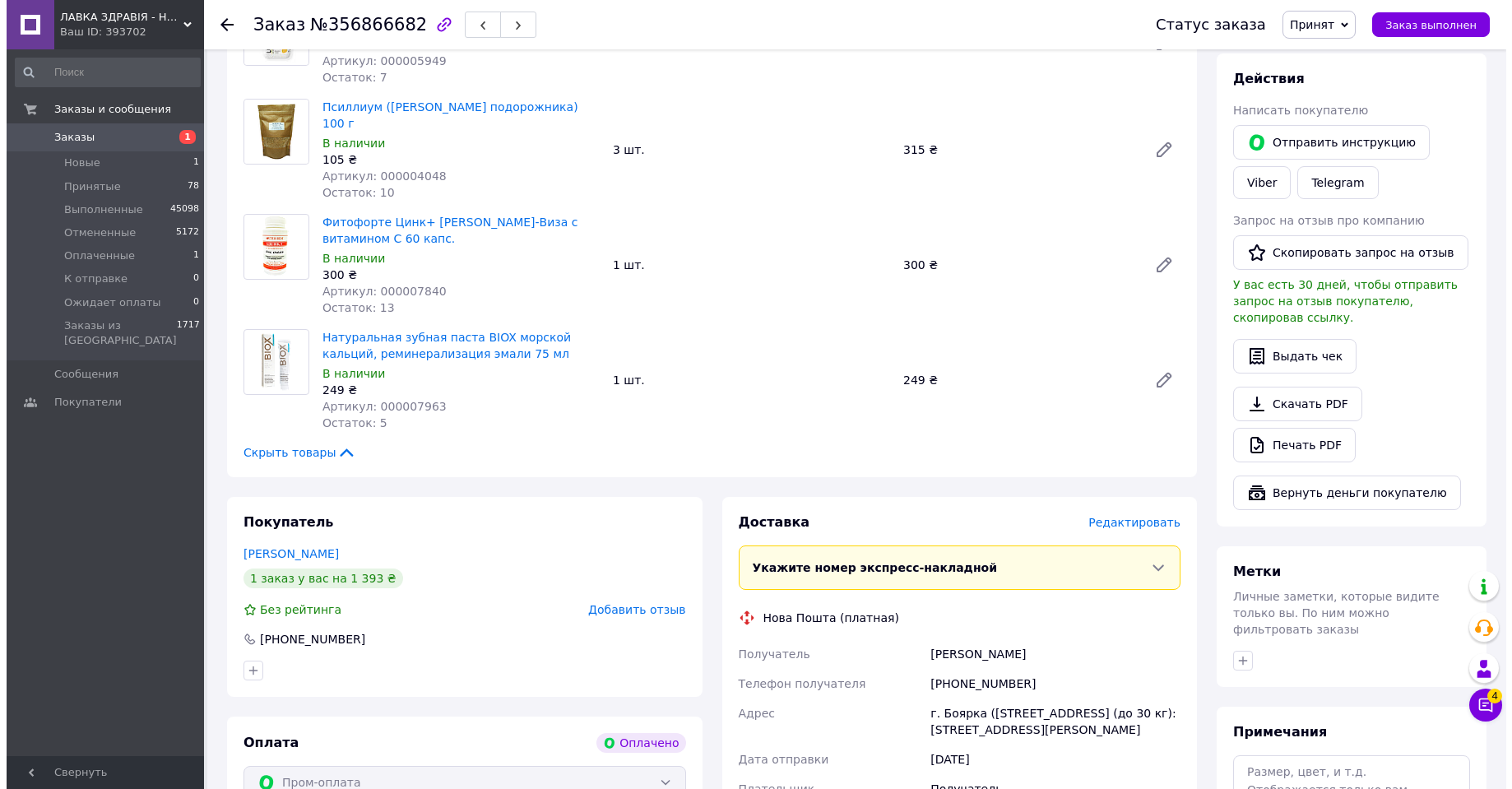
scroll to position [411, 0]
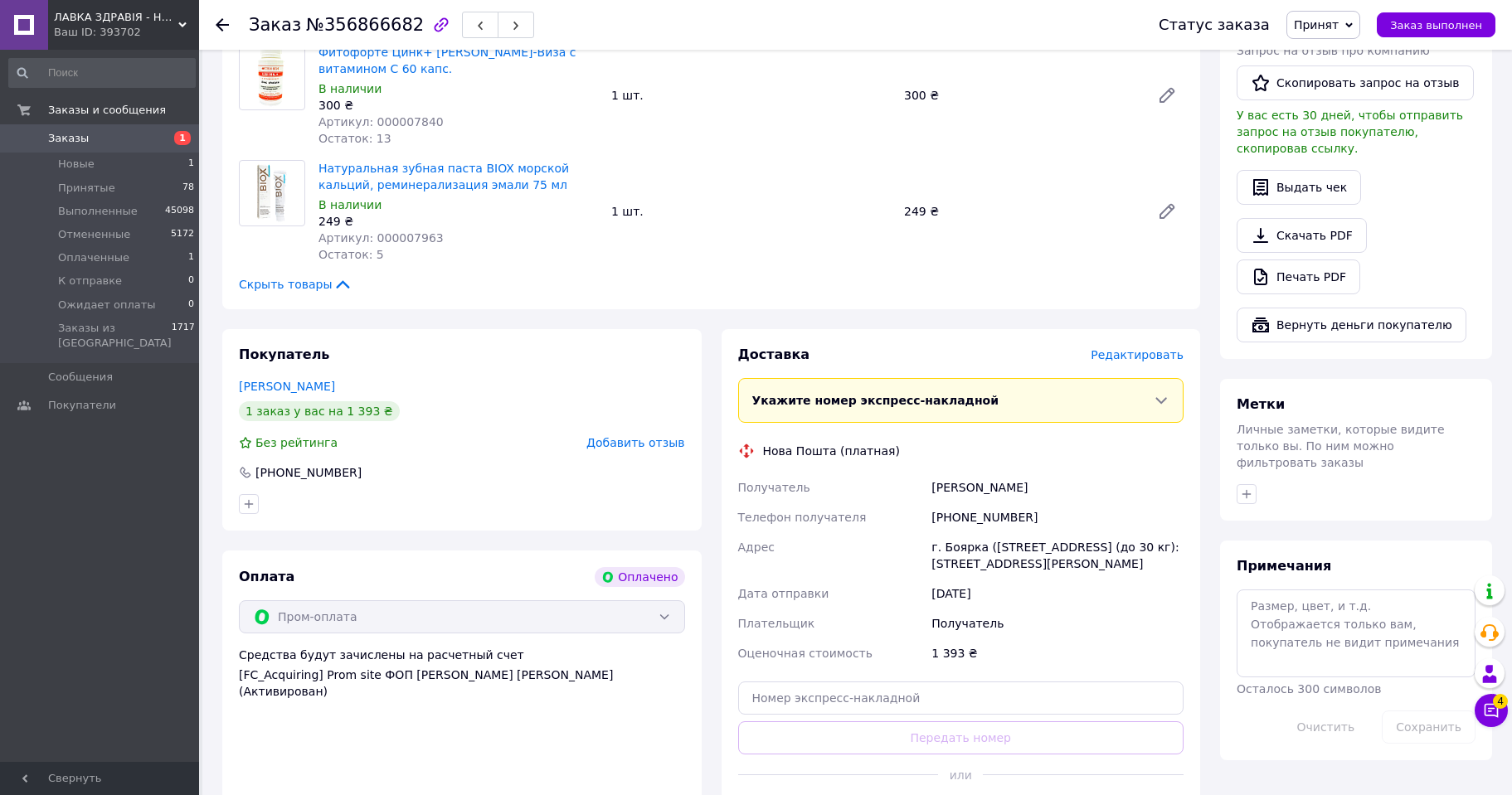
click at [1146, 349] on span "Редактировать" at bounding box center [1136, 355] width 93 height 13
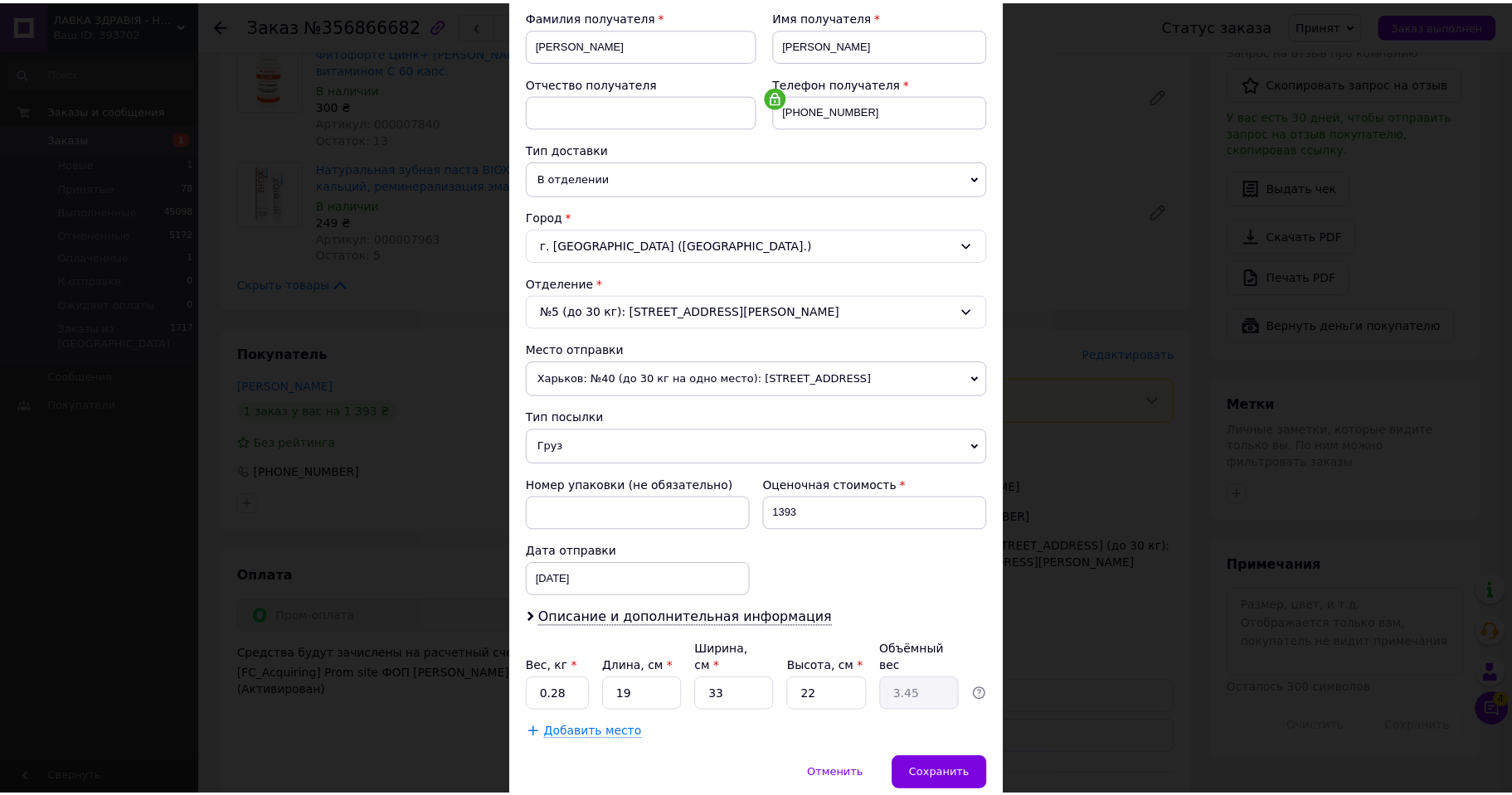
scroll to position [306, 0]
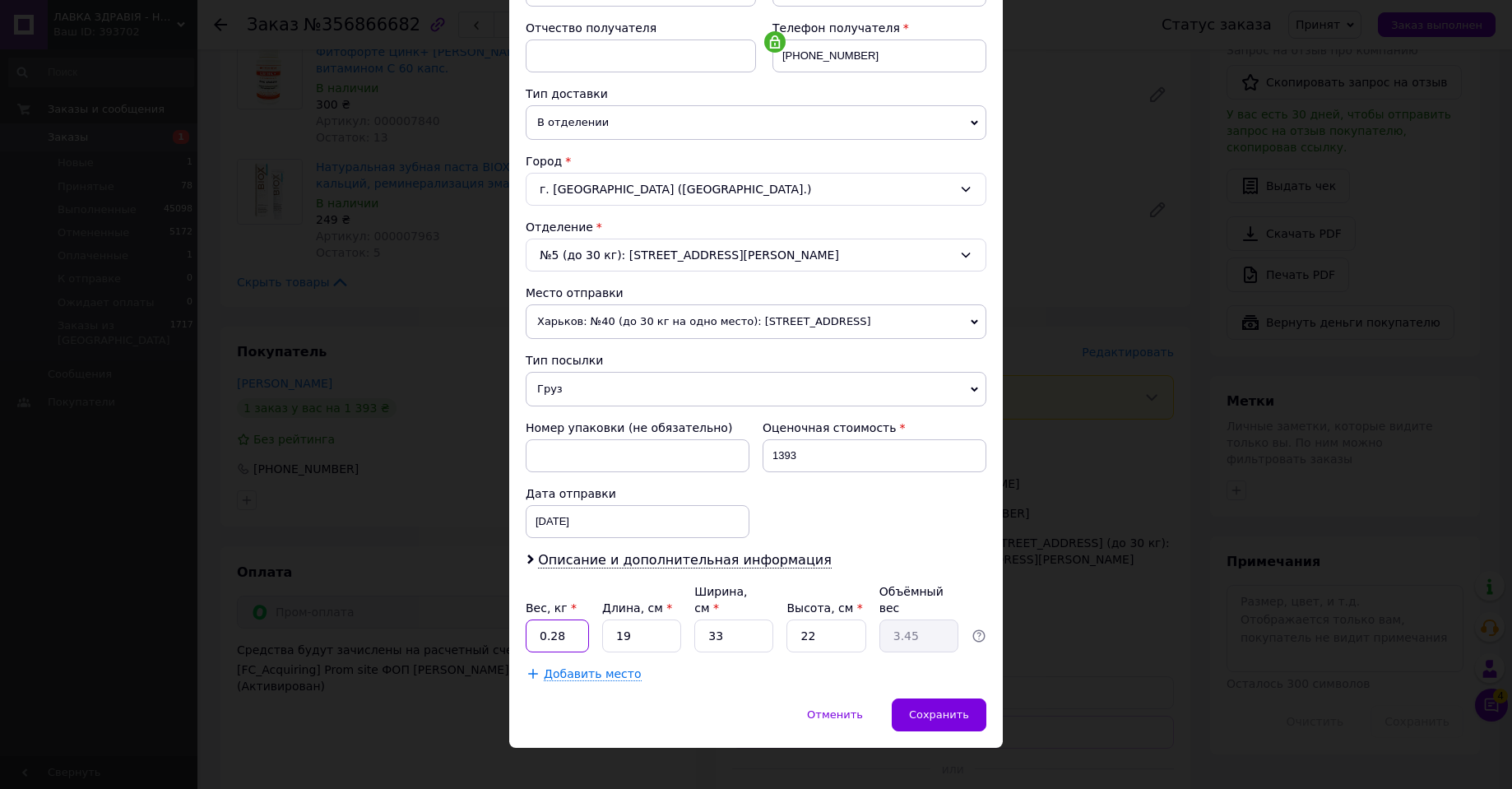
click at [569, 628] on input "0.28" at bounding box center [557, 636] width 64 height 33
type input "0.87"
type input "2"
type input "0.36"
type input "27"
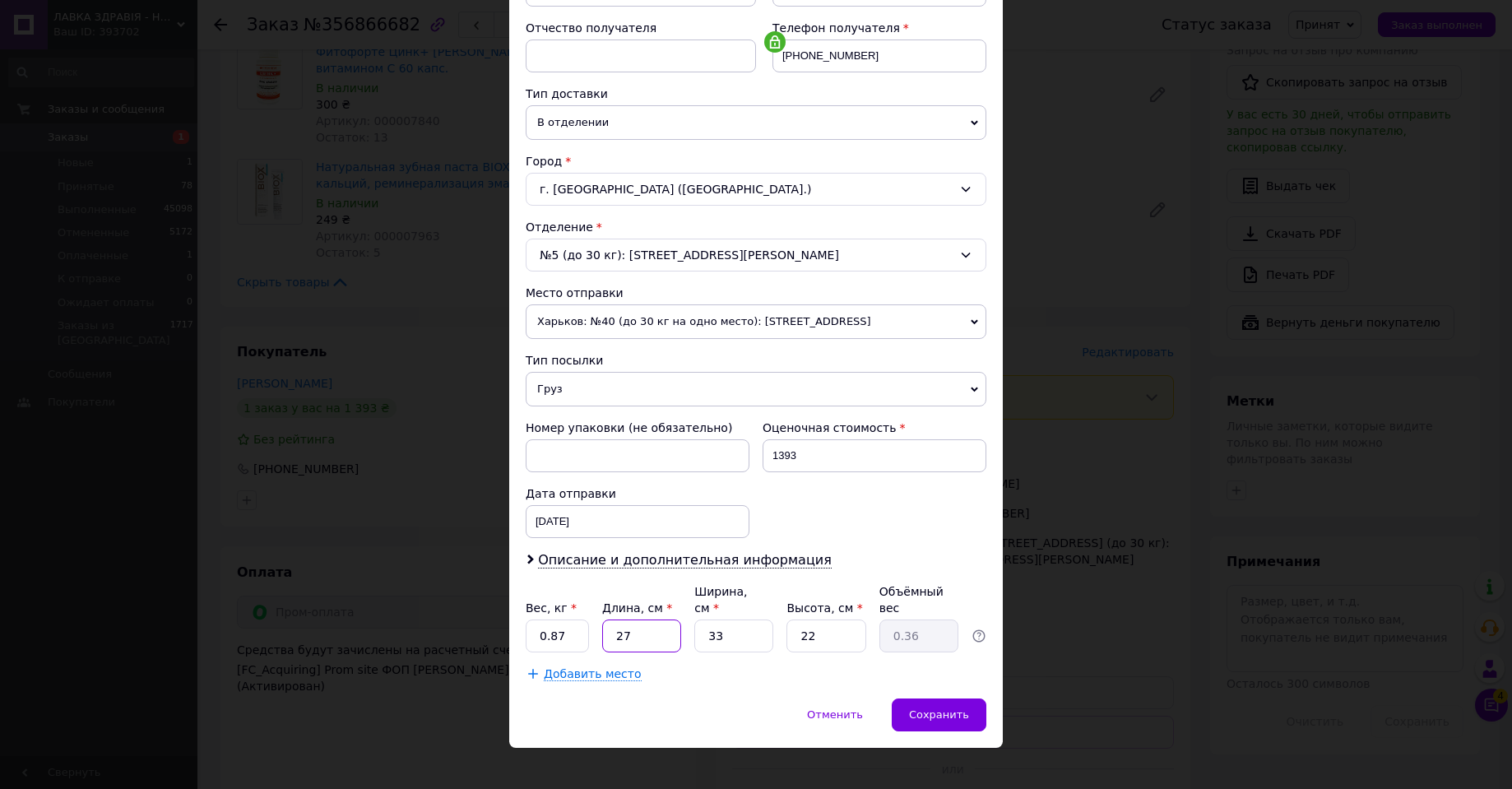
type input "4.9"
type input "27"
type input "1"
type input "0.15"
type input "11"
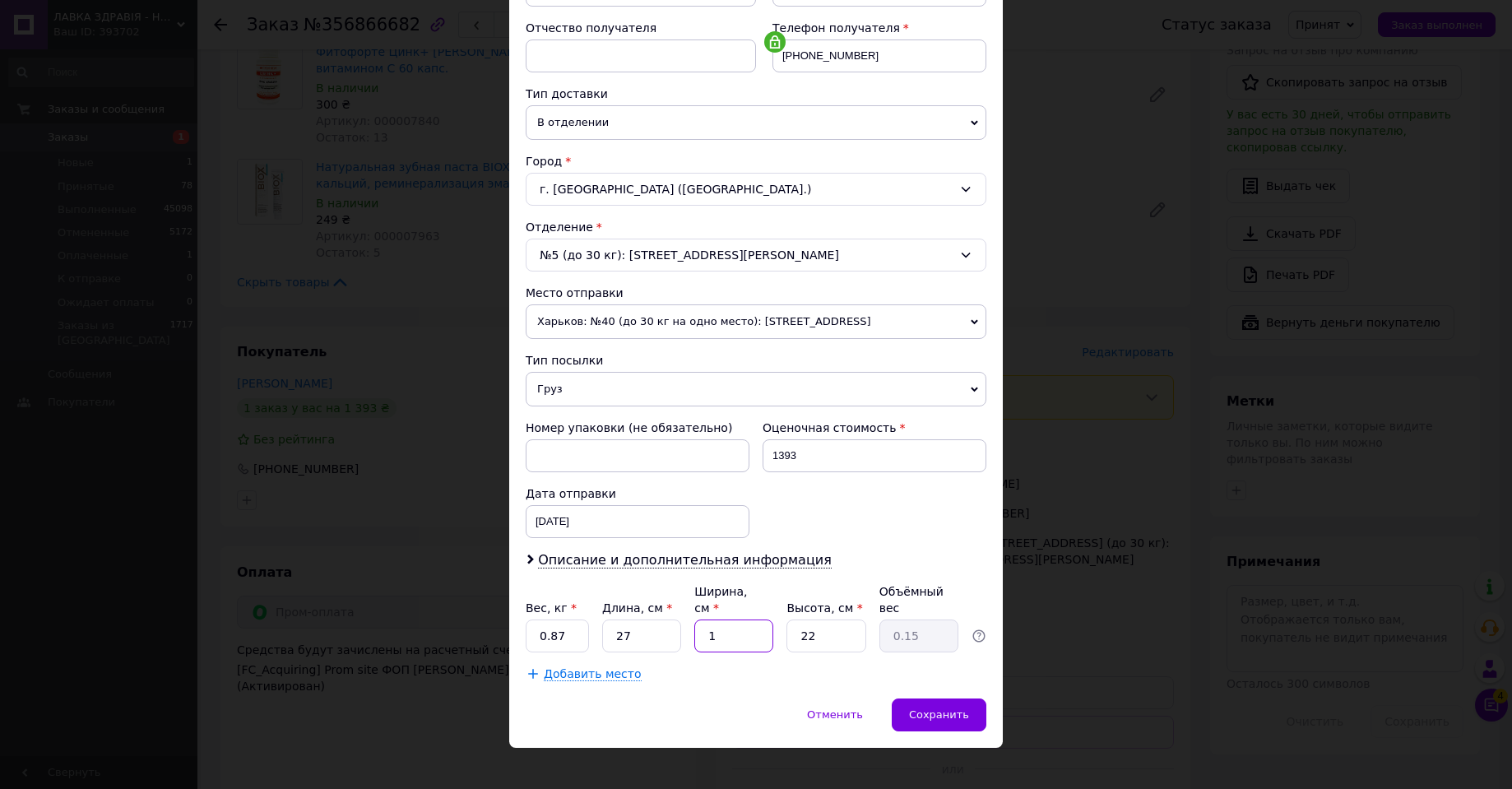
type input "1.63"
type input "11"
type input "1"
type input "0.1"
type input "15"
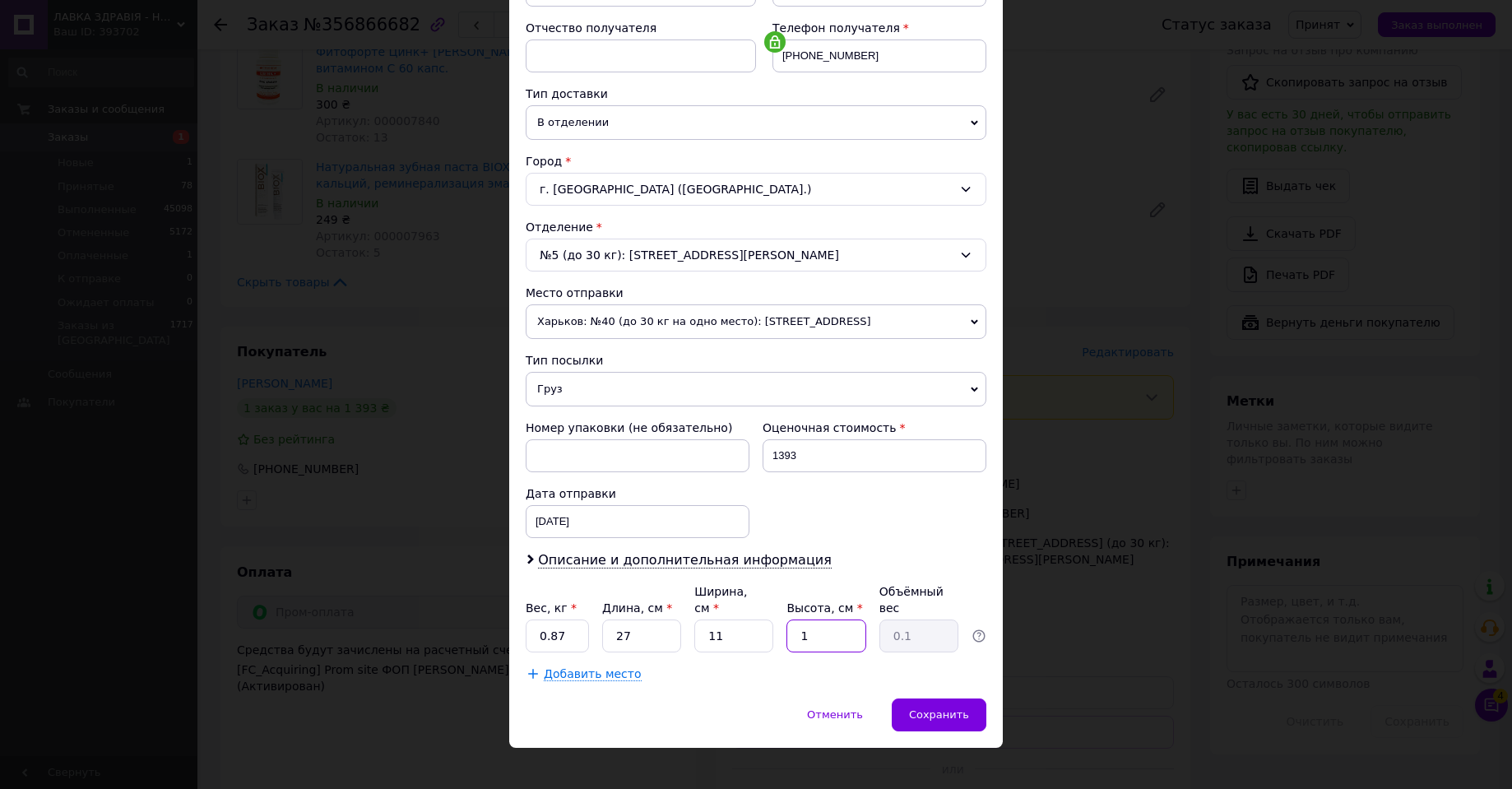
type input "1.11"
type input "15"
click at [942, 709] on span "Сохранить" at bounding box center [939, 714] width 60 height 12
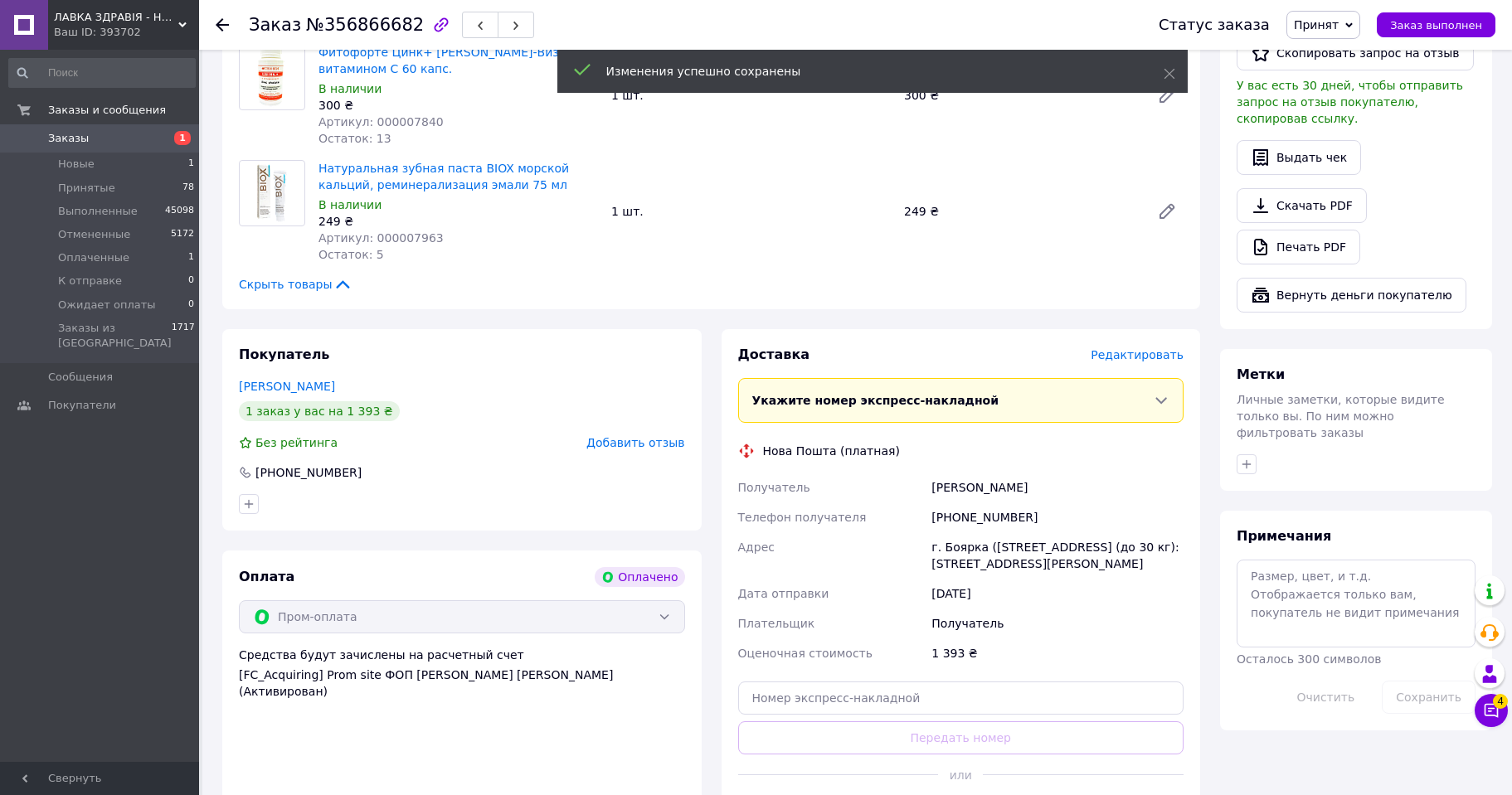
scroll to position [580, 0]
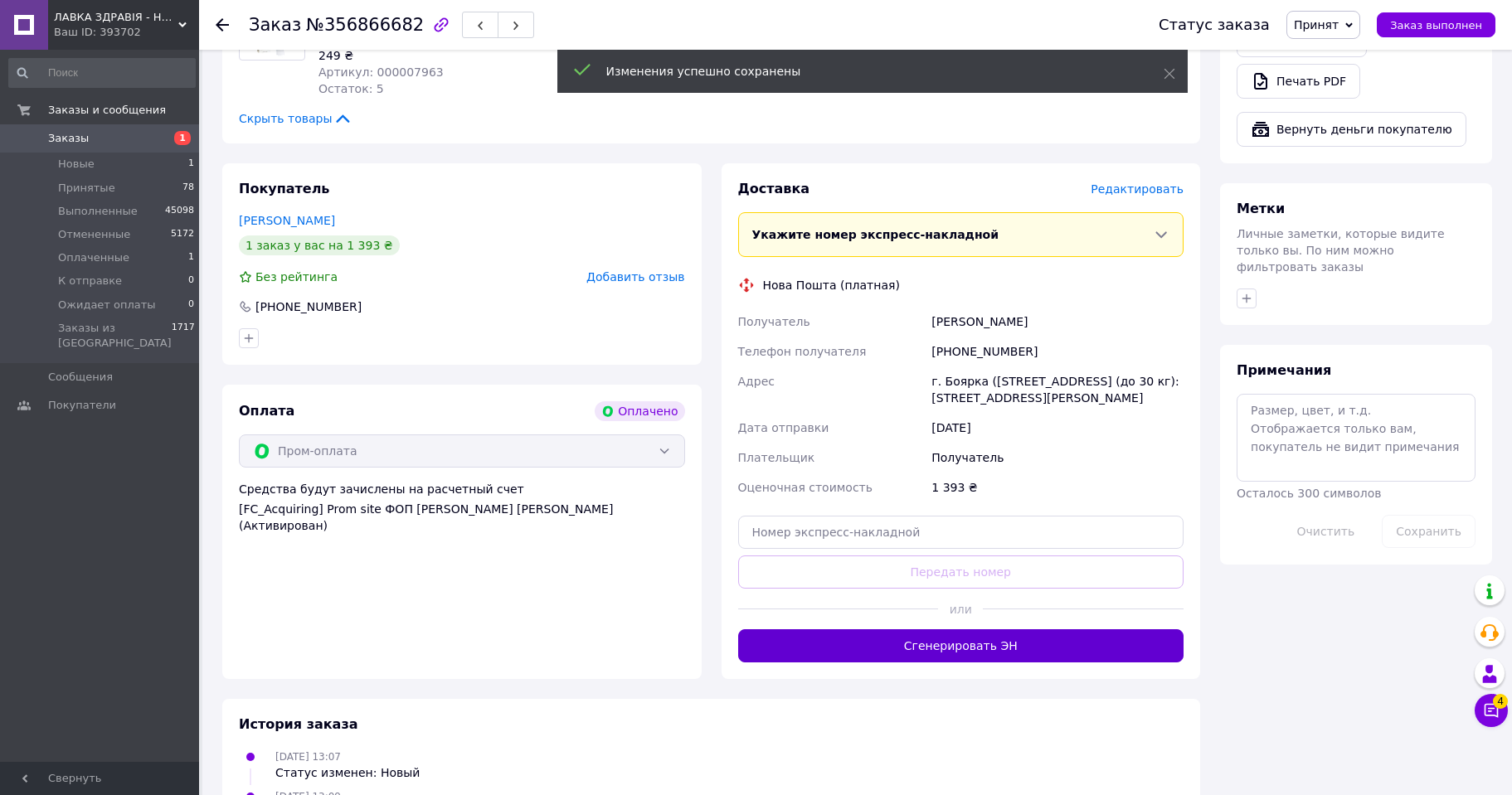
click at [1009, 636] on button "Сгенерировать ЭН" at bounding box center [961, 645] width 447 height 33
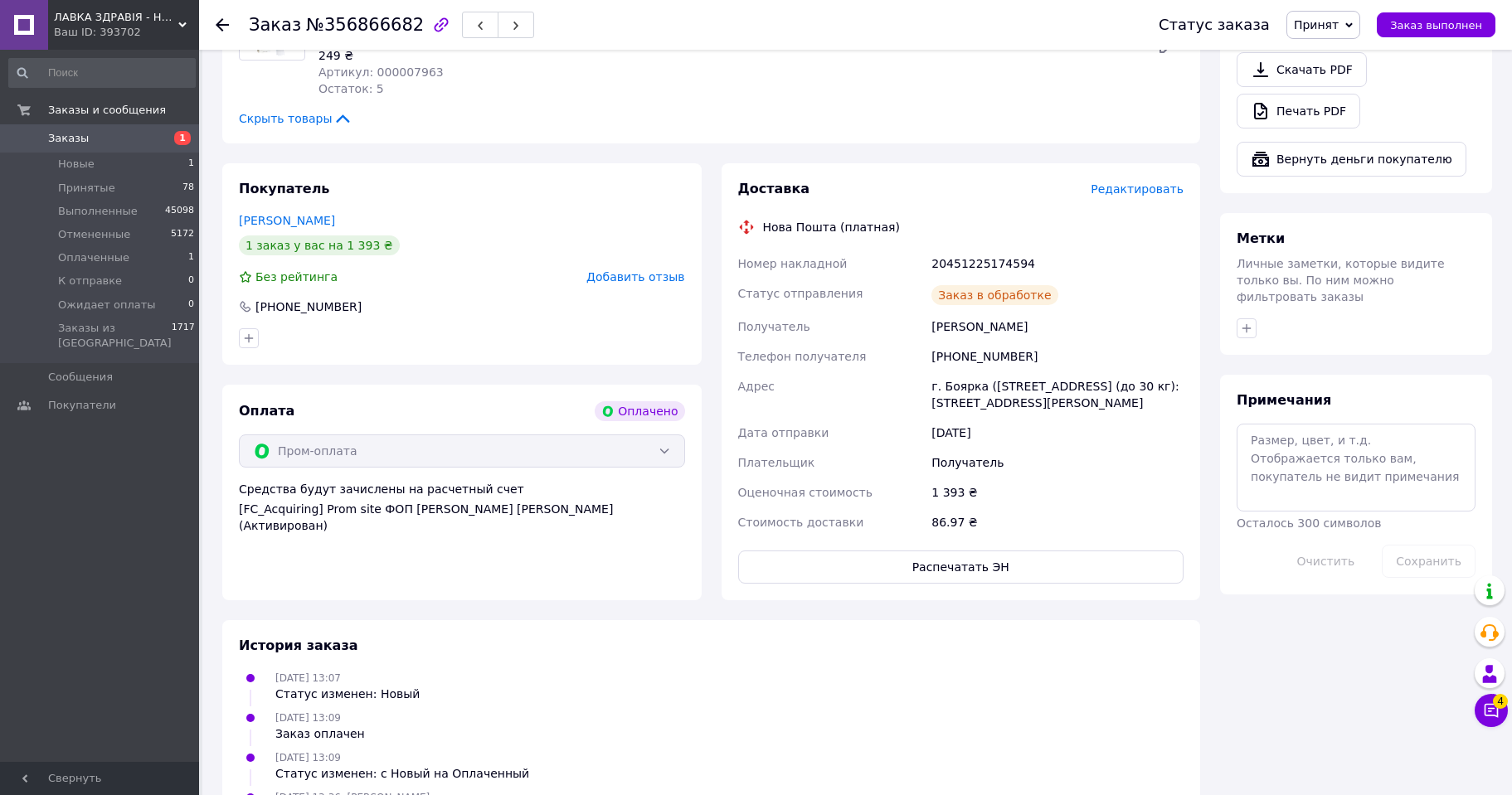
click at [967, 249] on div "20451225174594" at bounding box center [1057, 264] width 259 height 30
copy div "20451225174594"
click at [1339, 23] on span "Принят" at bounding box center [1316, 24] width 45 height 13
click at [1341, 57] on li "Выполнен" at bounding box center [1343, 57] width 114 height 24
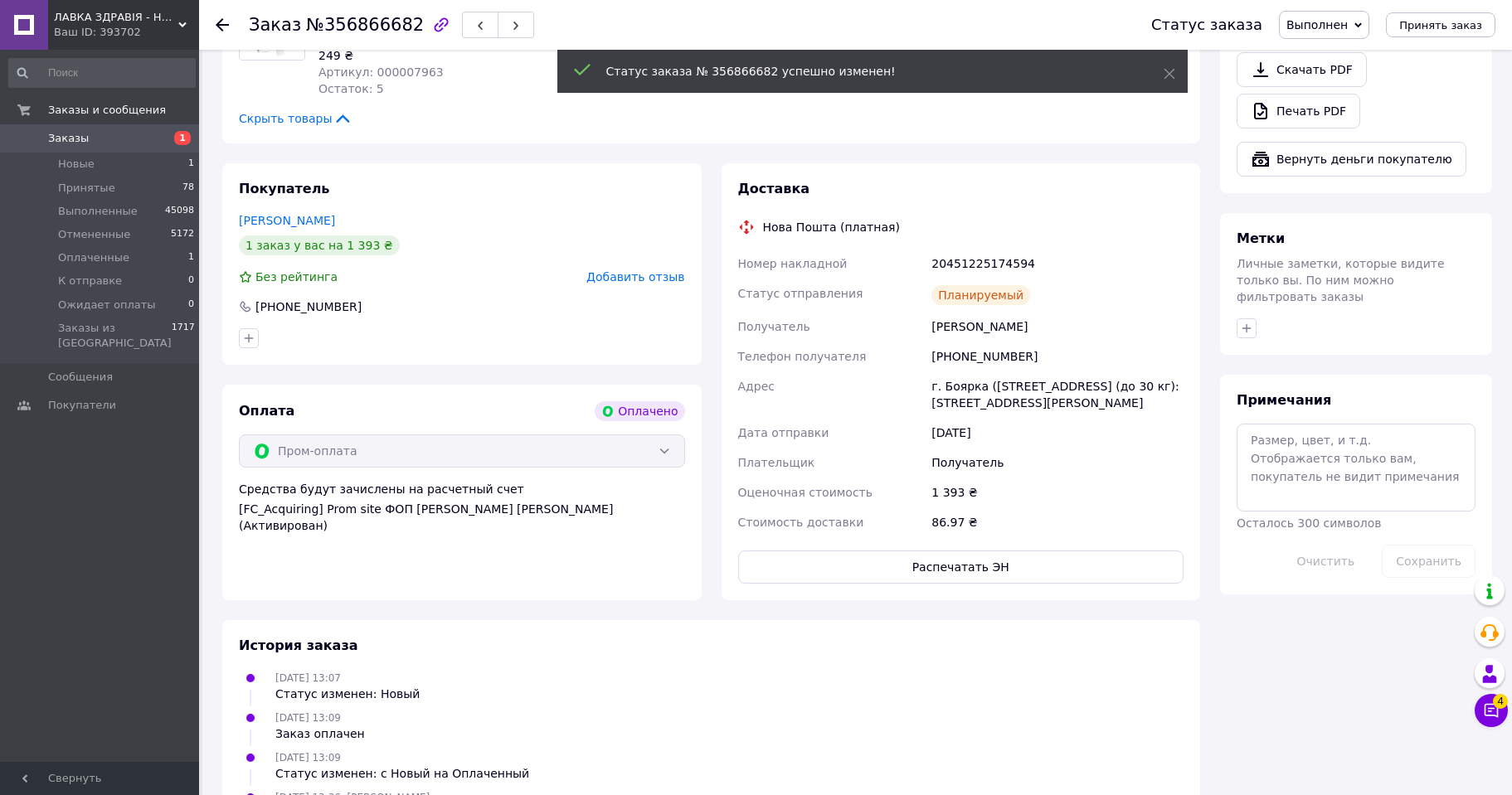
click at [219, 22] on use at bounding box center [222, 24] width 13 height 13
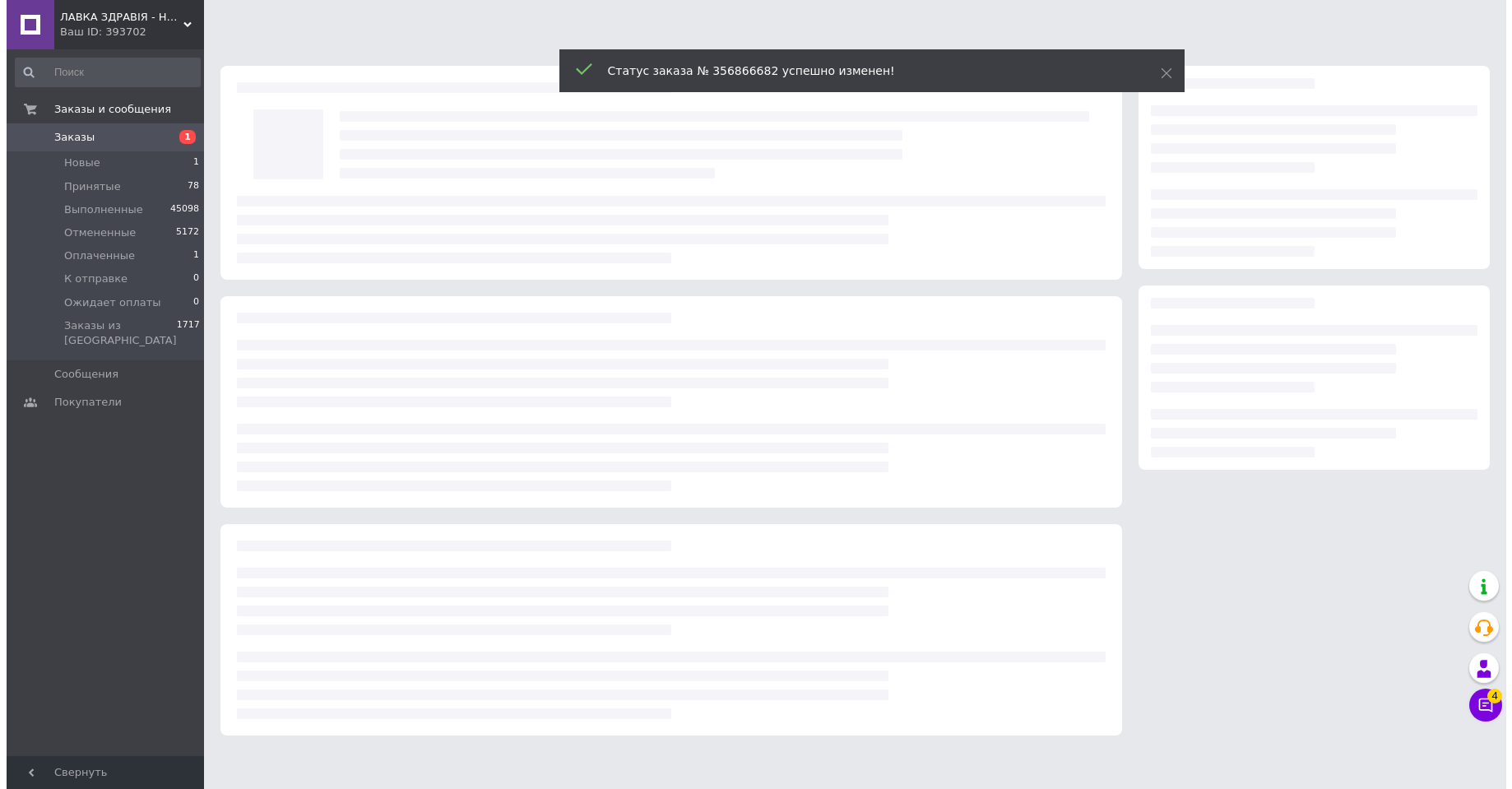
scroll to position [0, 0]
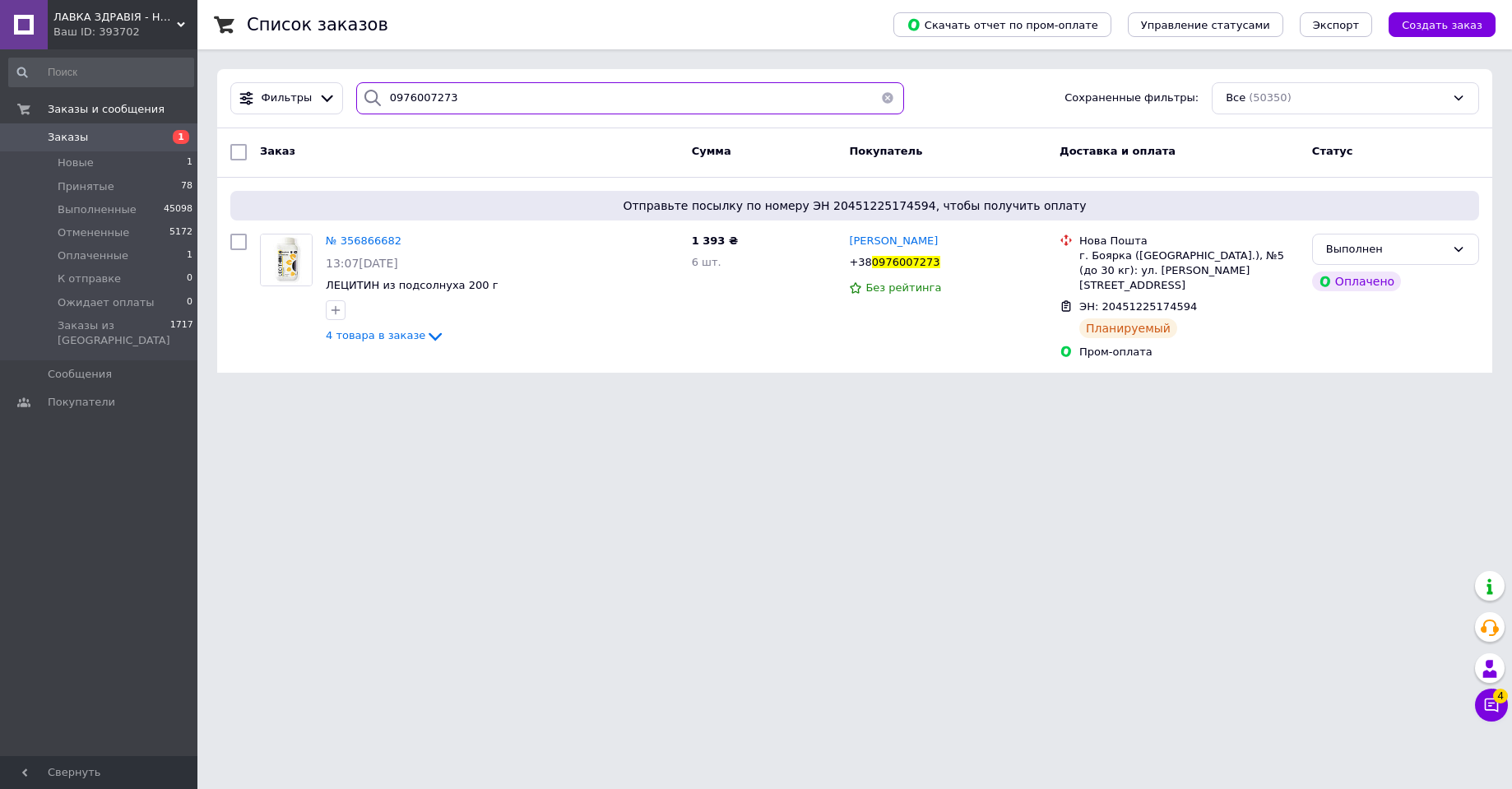
click at [403, 104] on input "0976007273" at bounding box center [630, 98] width 548 height 32
click at [402, 100] on input "0976007273" at bounding box center [630, 98] width 548 height 32
paste input "0990153248"
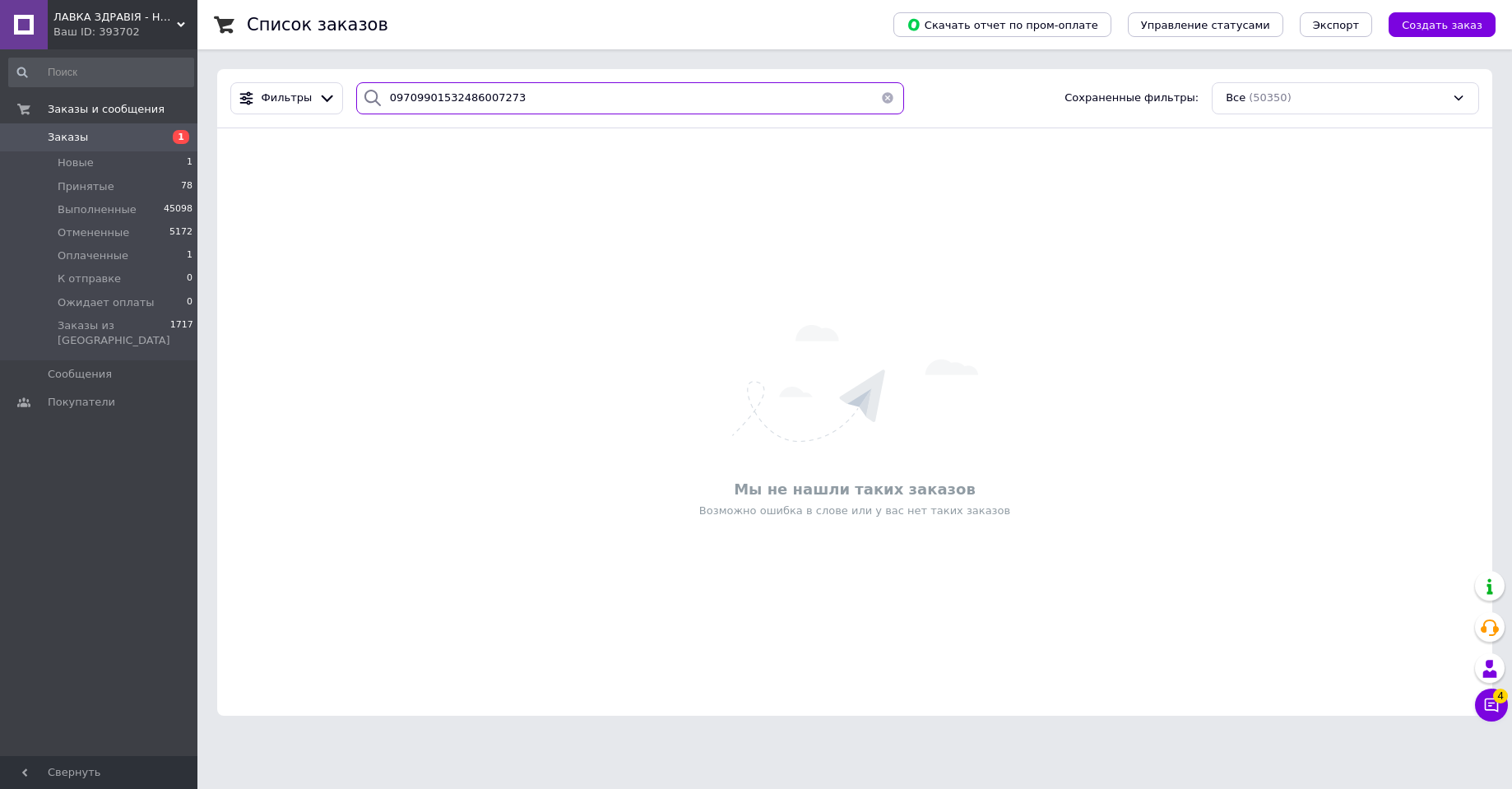
click at [426, 97] on input "09709901532486007273" at bounding box center [630, 98] width 548 height 32
type input "0990153248"
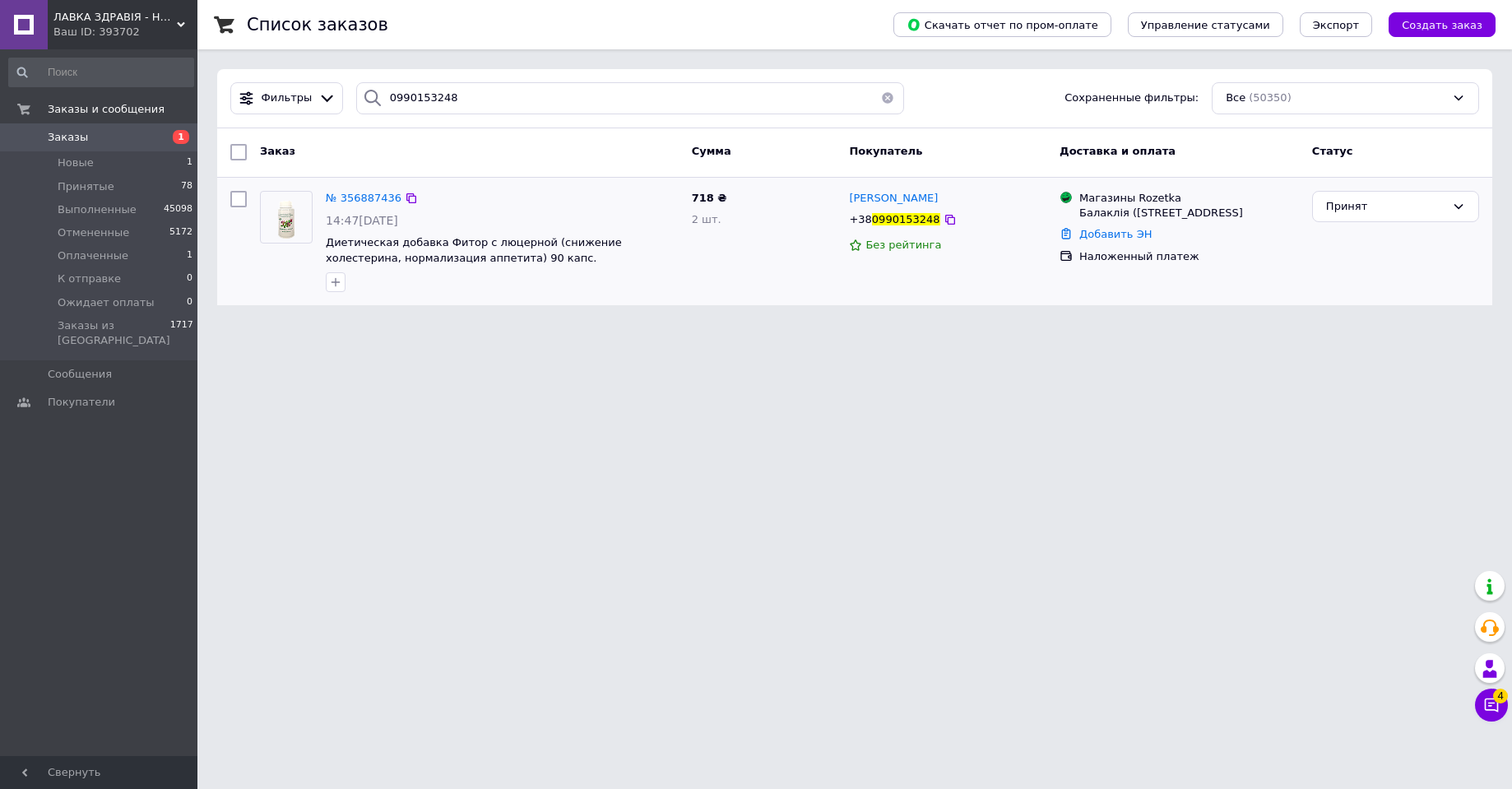
click at [289, 229] on img at bounding box center [286, 217] width 39 height 51
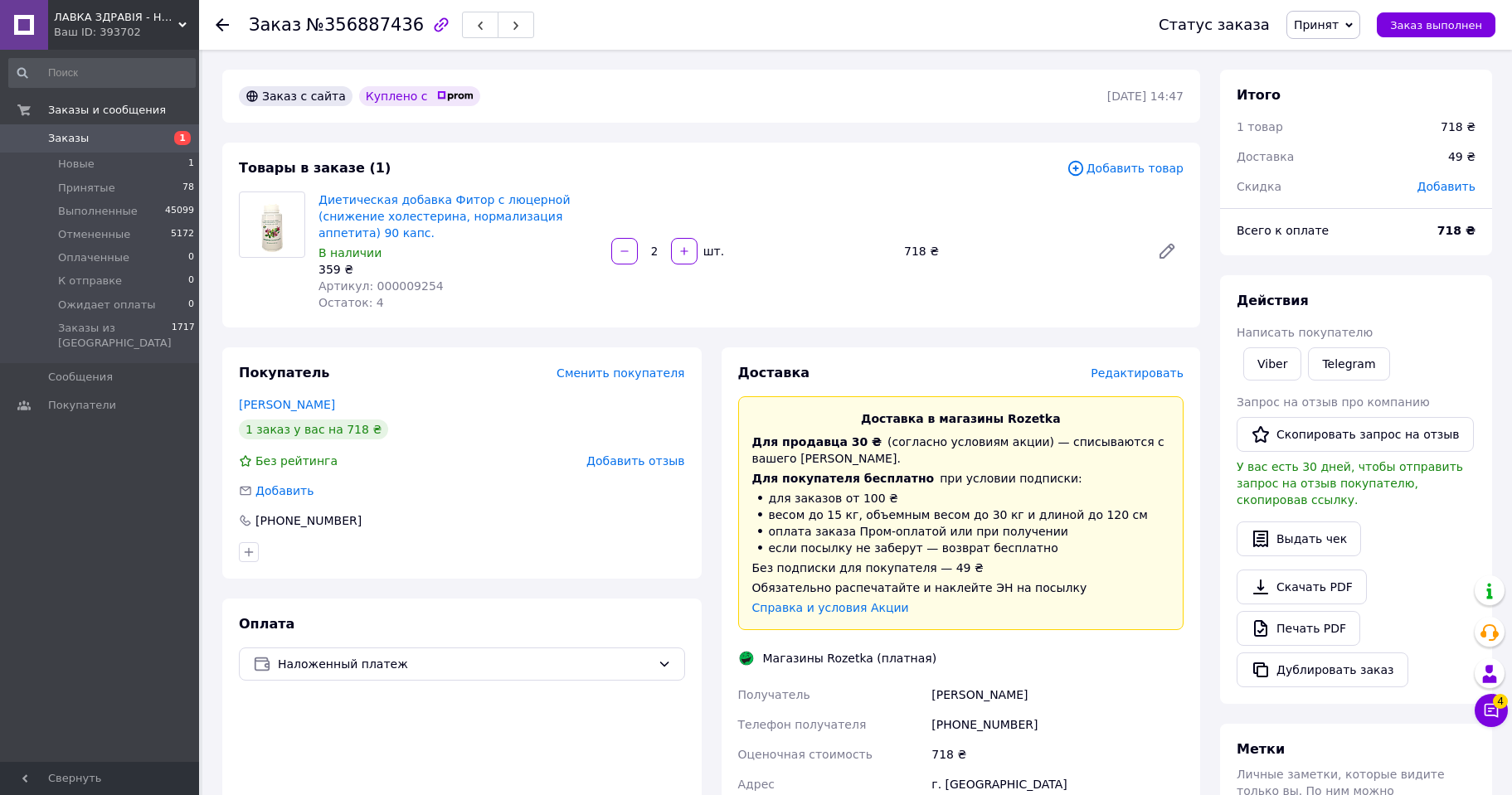
click at [1137, 366] on span "Редактировать" at bounding box center [1136, 373] width 93 height 13
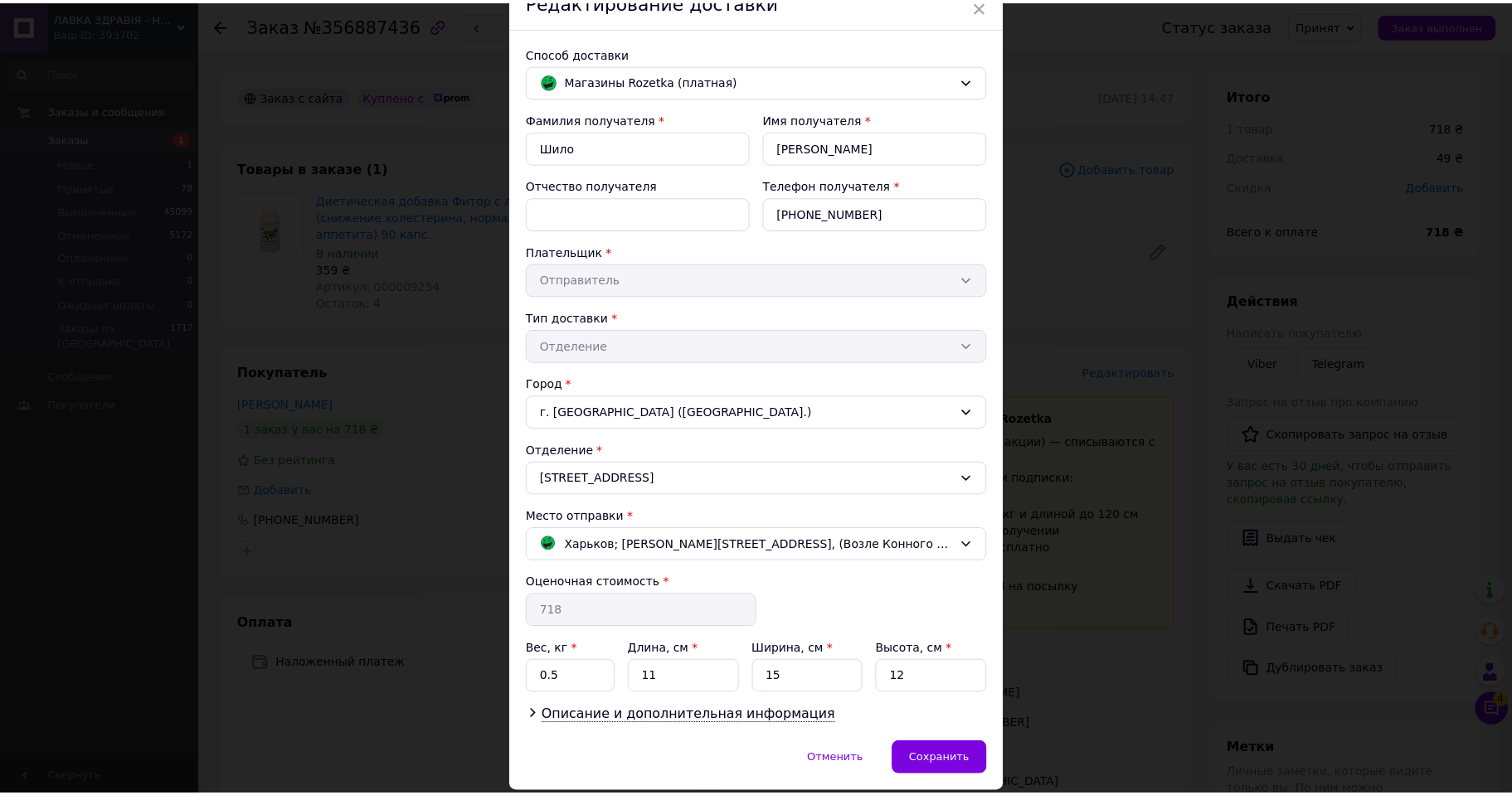
scroll to position [137, 0]
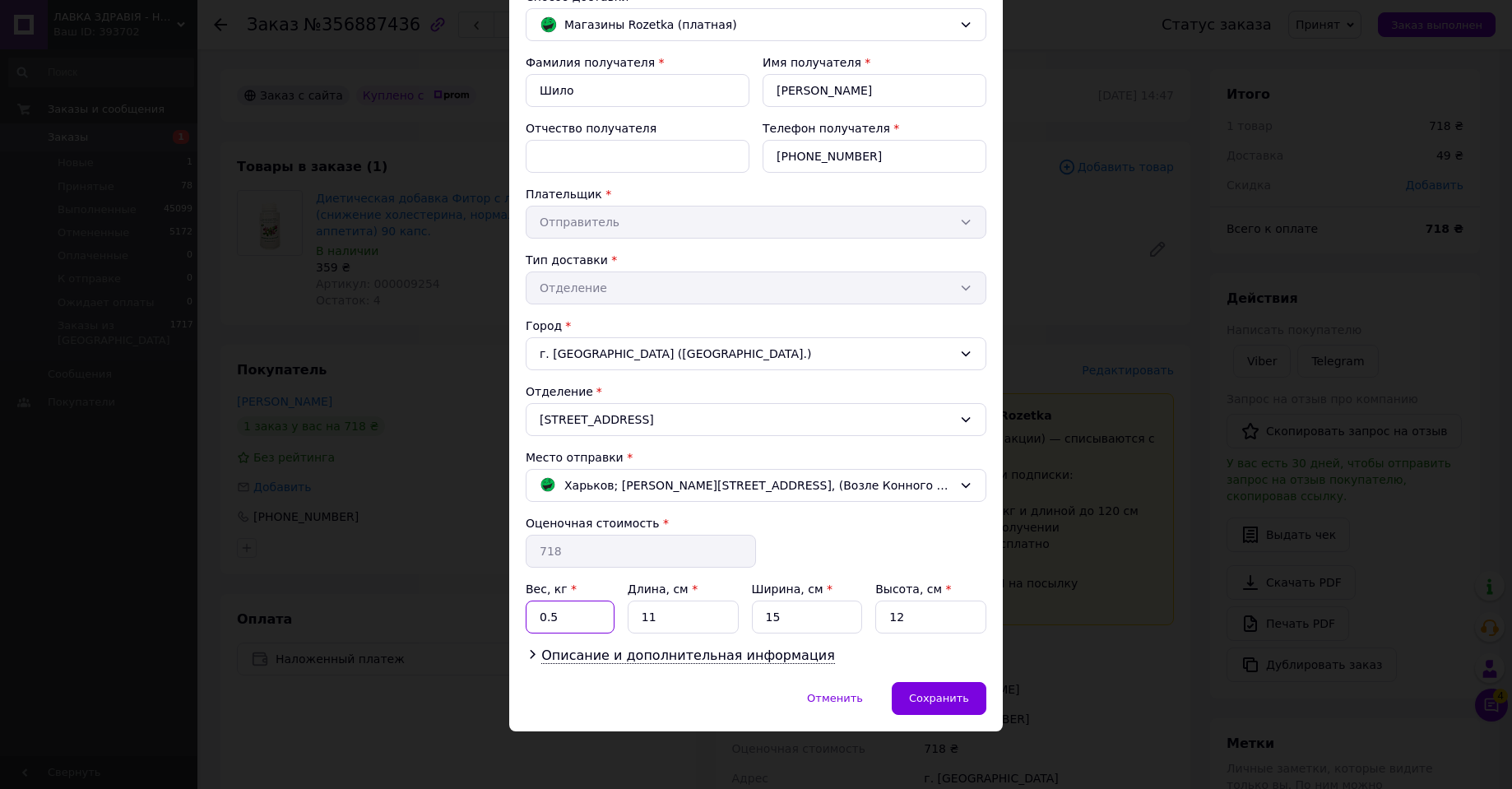
click at [564, 614] on input "0.5" at bounding box center [569, 617] width 89 height 33
type input "0.23"
type input "19"
type input "12"
type input "8"
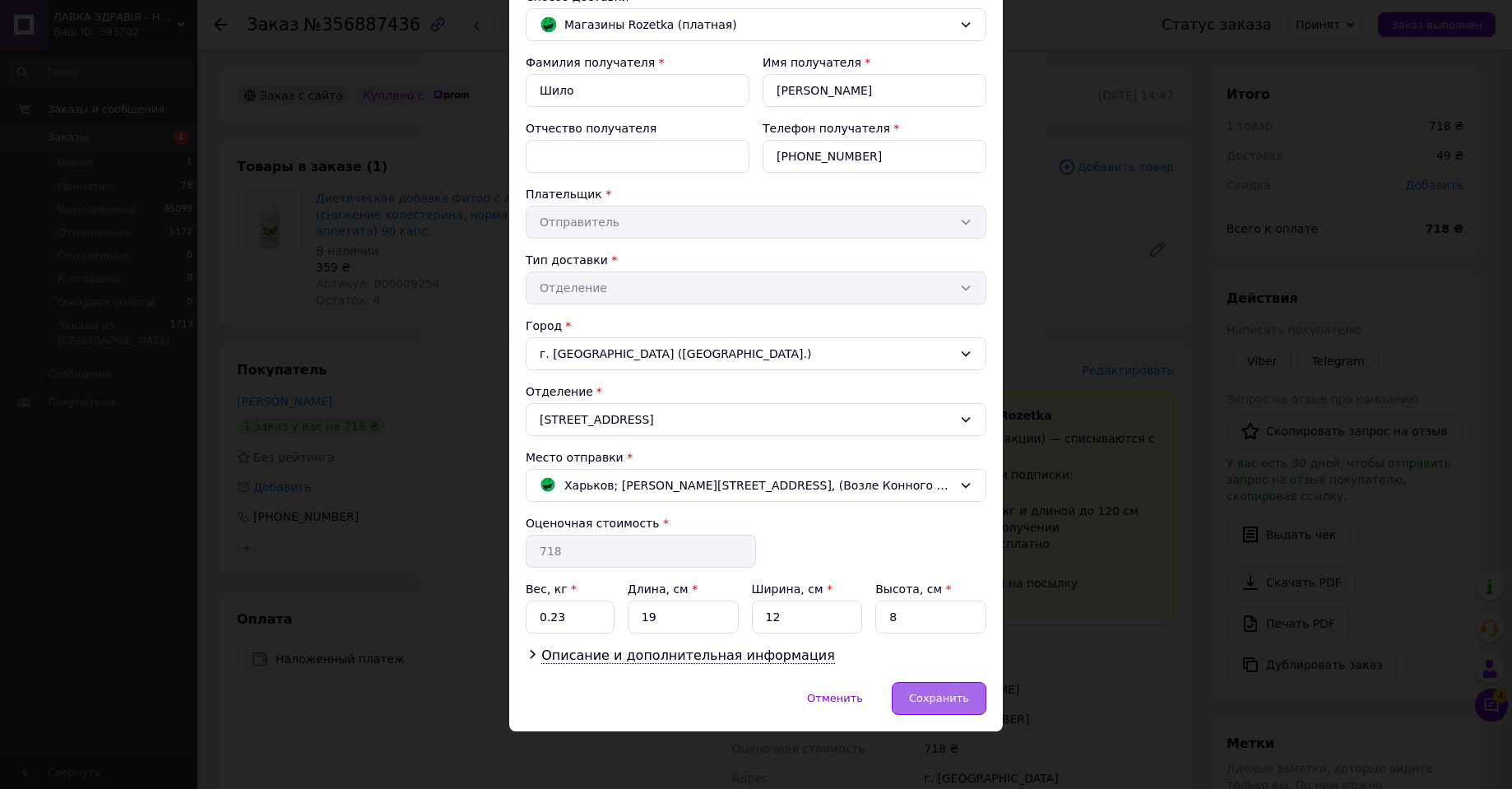
click at [948, 701] on span "Сохранить" at bounding box center [939, 697] width 60 height 12
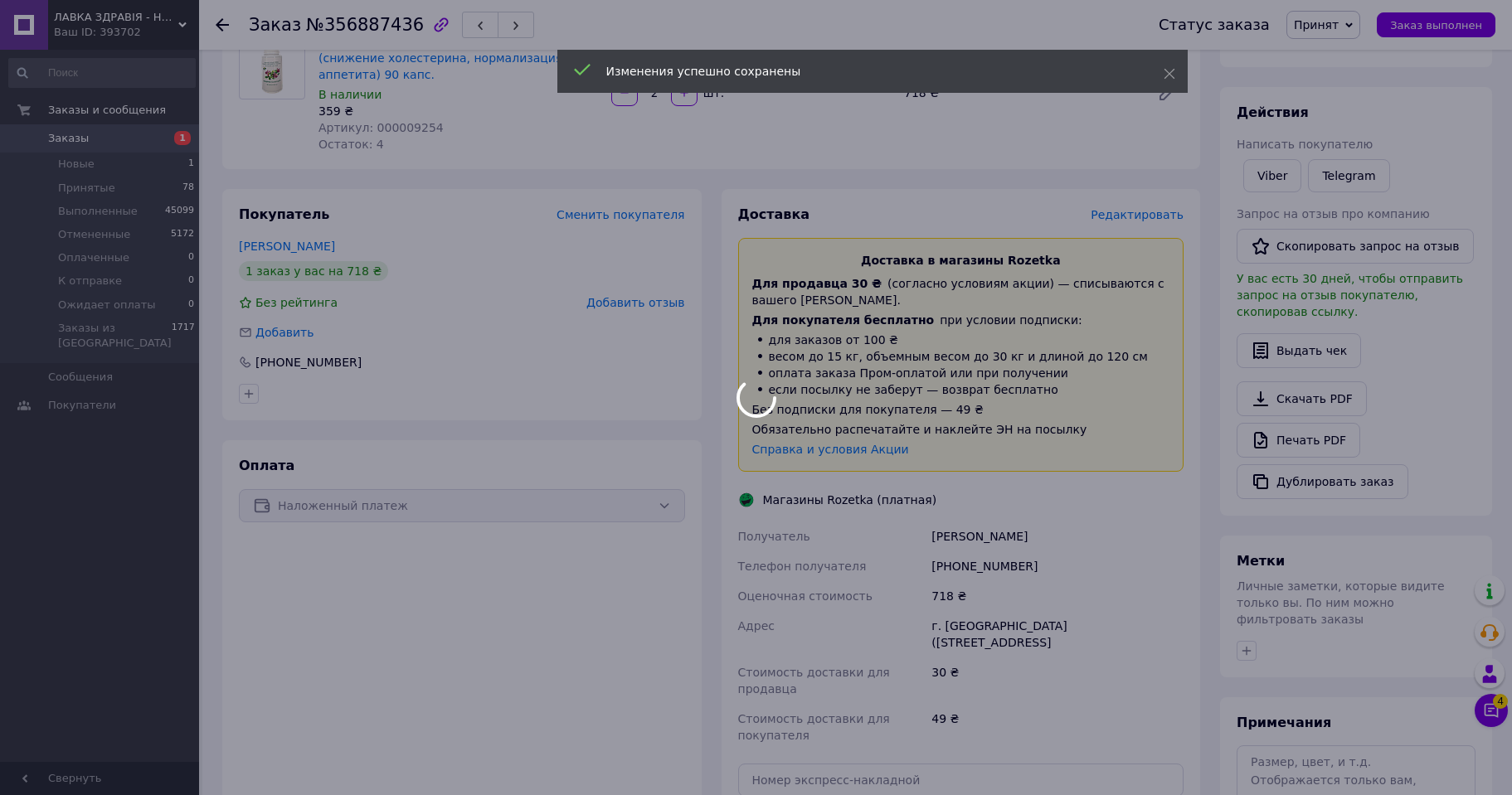
scroll to position [332, 0]
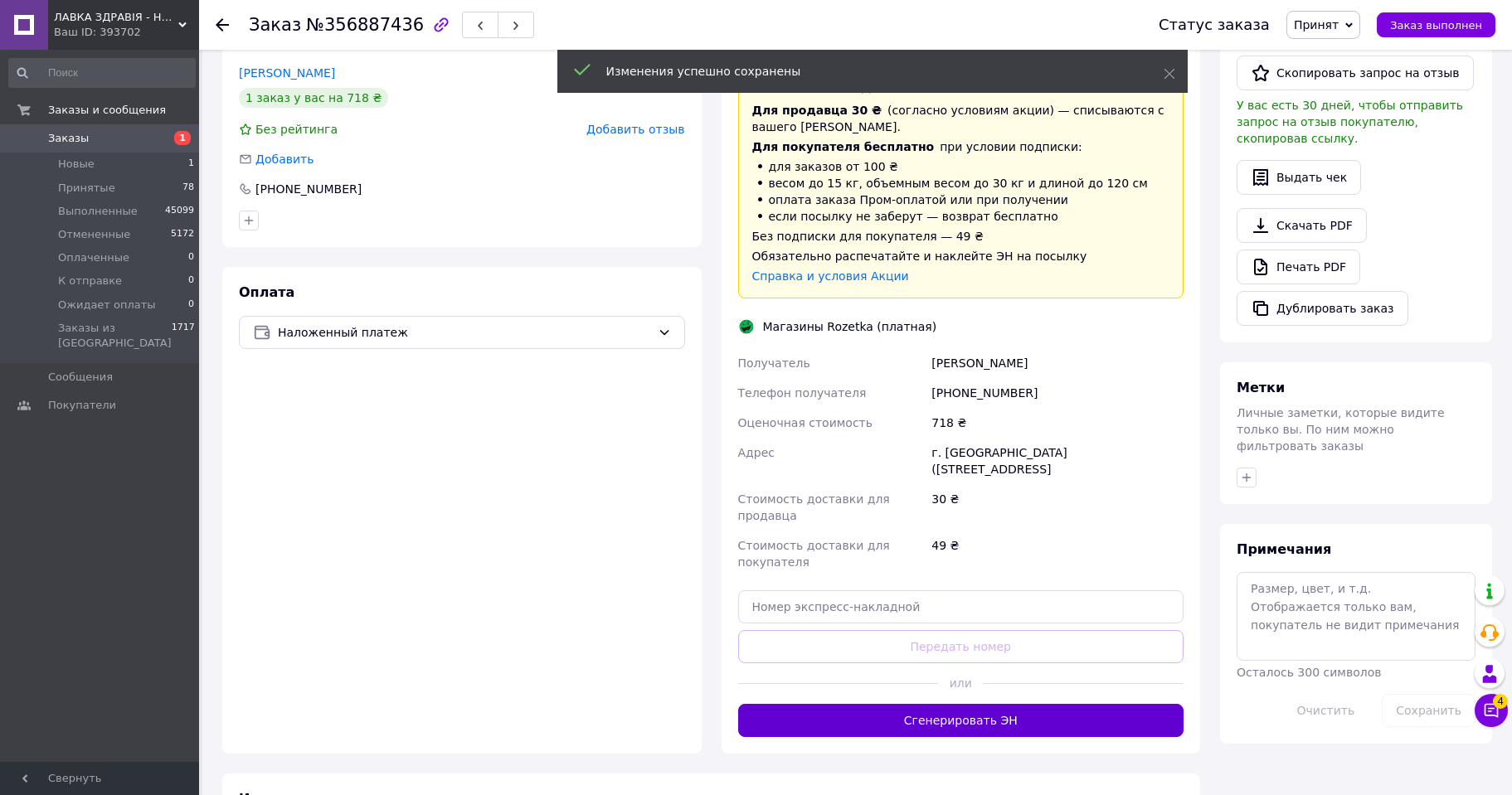
click at [949, 704] on button "Сгенерировать ЭН" at bounding box center [961, 720] width 447 height 33
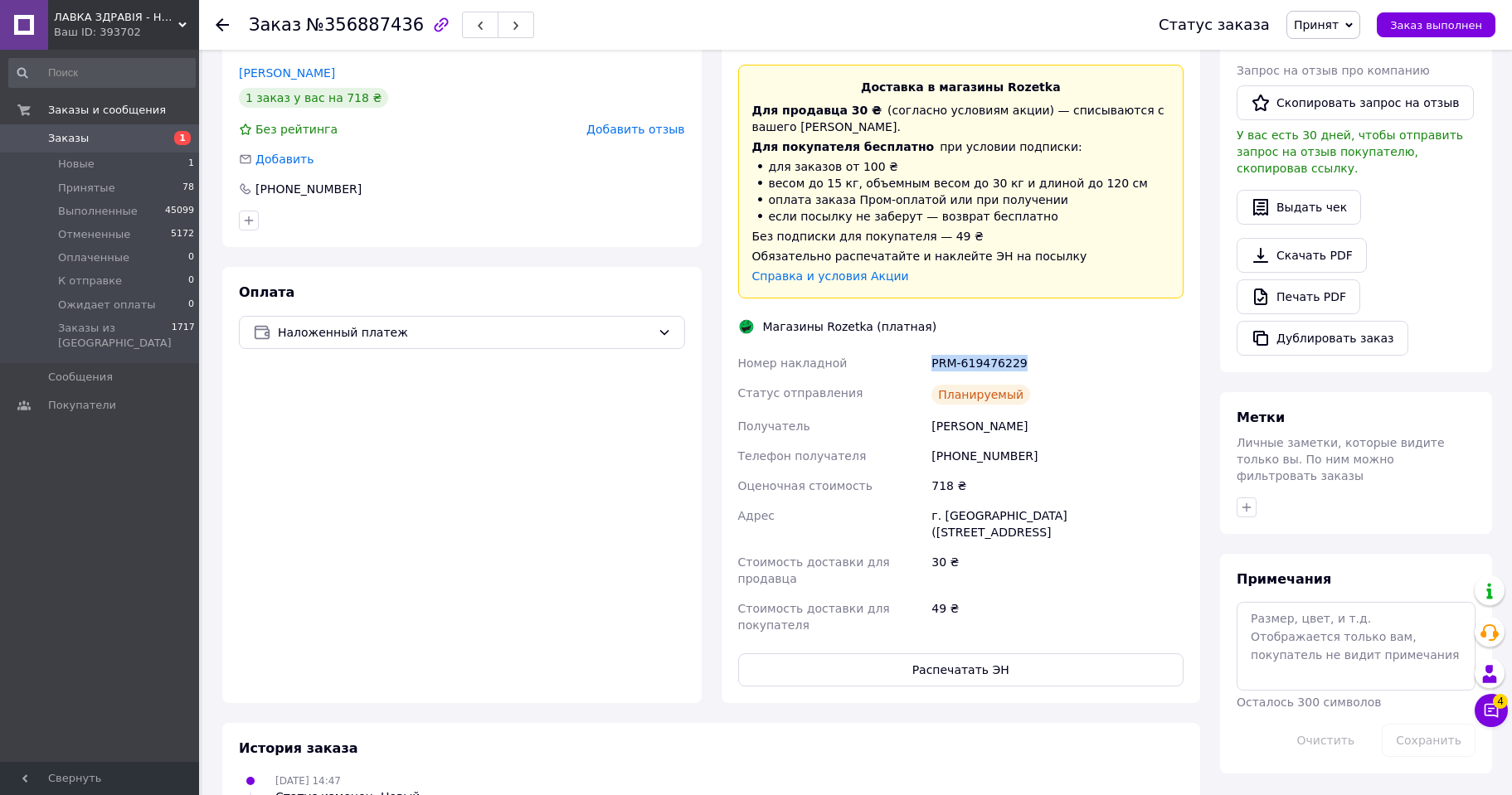
drag, startPoint x: 933, startPoint y: 347, endPoint x: 1106, endPoint y: 347, distance: 173.0
click at [1106, 349] on div "PRM-619476229" at bounding box center [1057, 364] width 259 height 30
copy div "PRM-619476229"
click at [1344, 16] on span "Принят" at bounding box center [1323, 24] width 73 height 28
click at [1346, 61] on li "Выполнен" at bounding box center [1343, 57] width 114 height 24
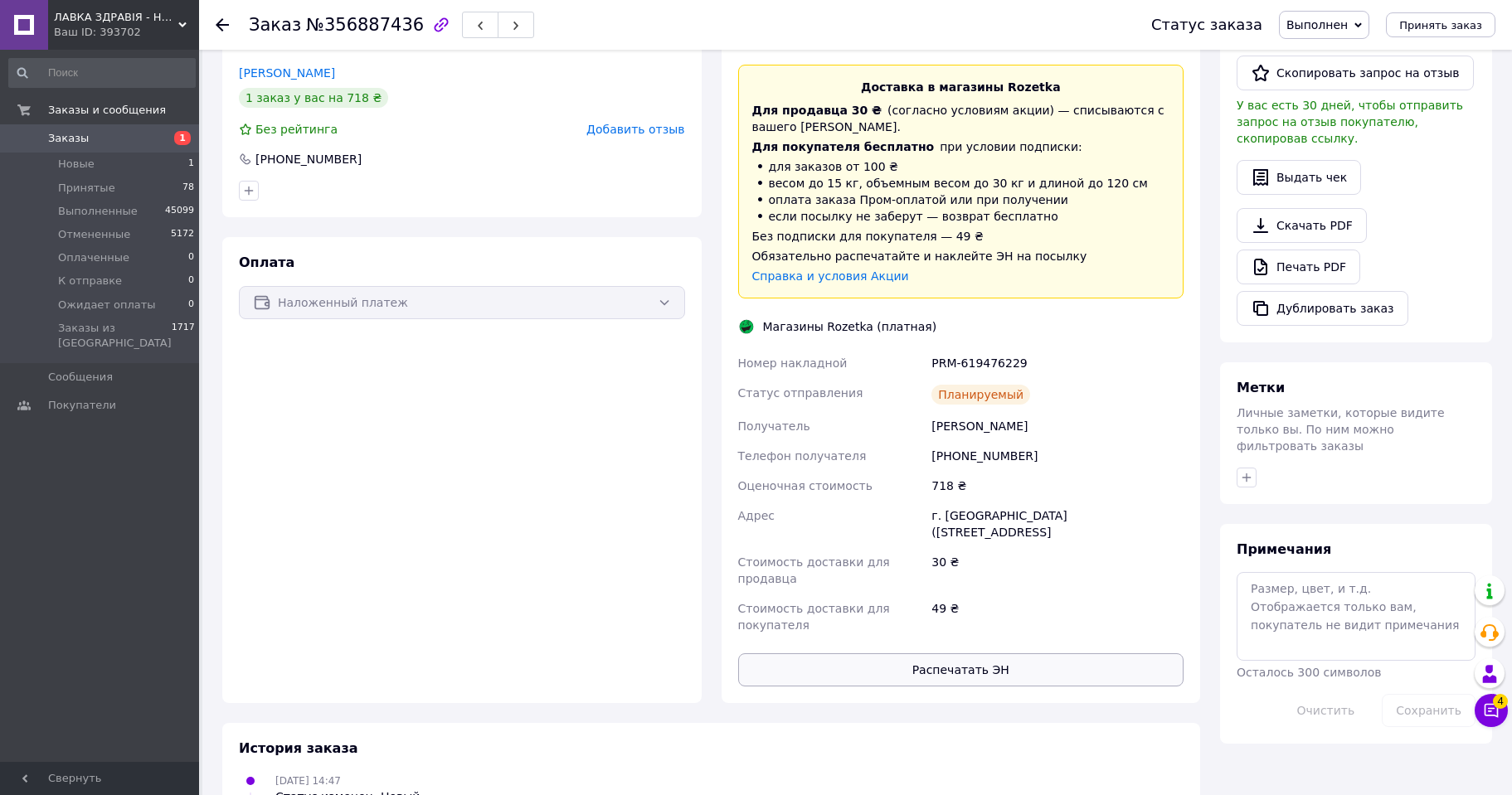
click at [969, 654] on button "Распечатать ЭН" at bounding box center [961, 670] width 447 height 33
click at [224, 24] on icon at bounding box center [222, 24] width 13 height 13
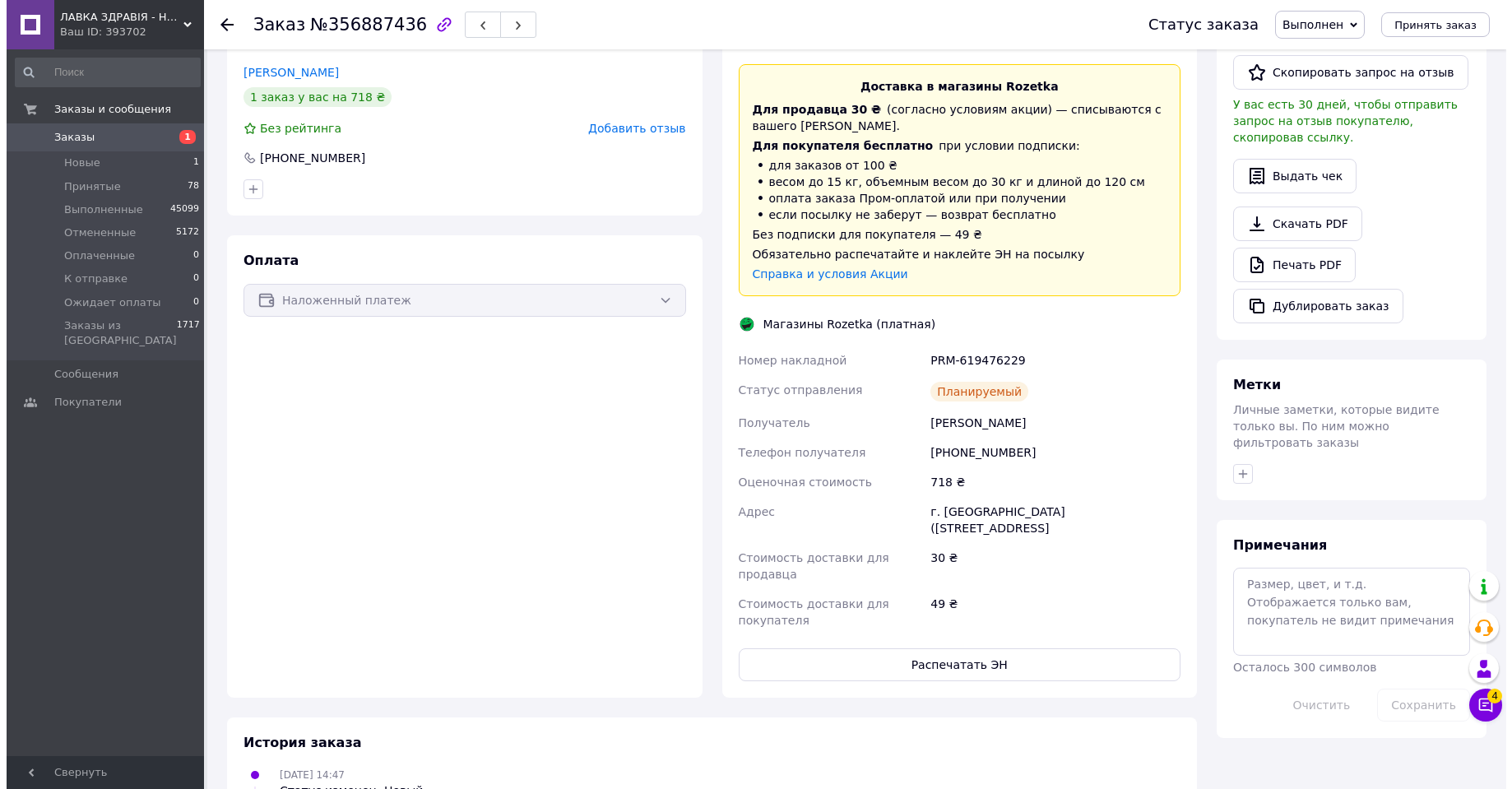
scroll to position [0, 0]
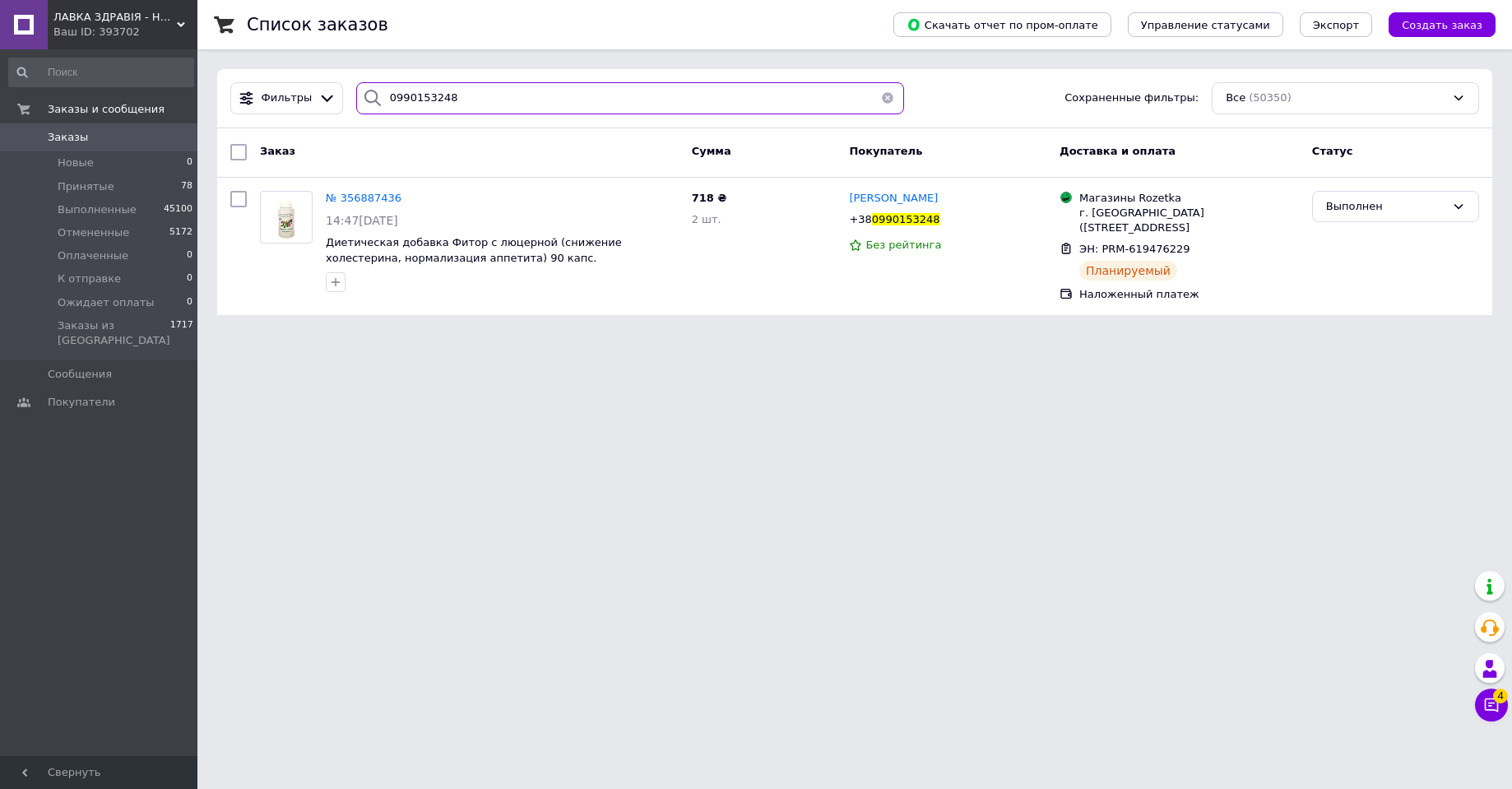
click at [398, 92] on input "0990153248" at bounding box center [630, 98] width 548 height 32
paste input "67158786"
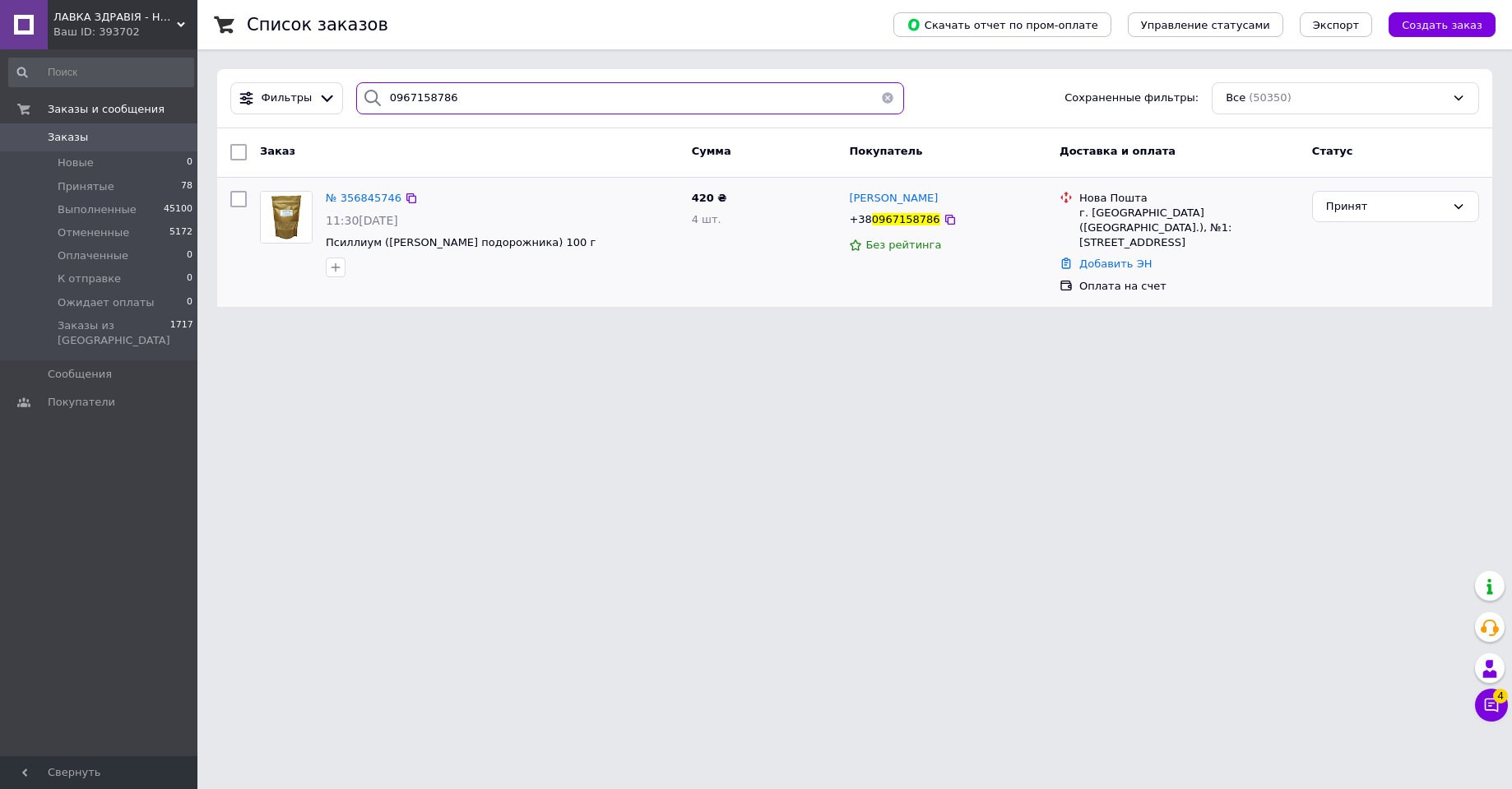
type input "0967158786"
click at [278, 216] on img at bounding box center [286, 217] width 51 height 51
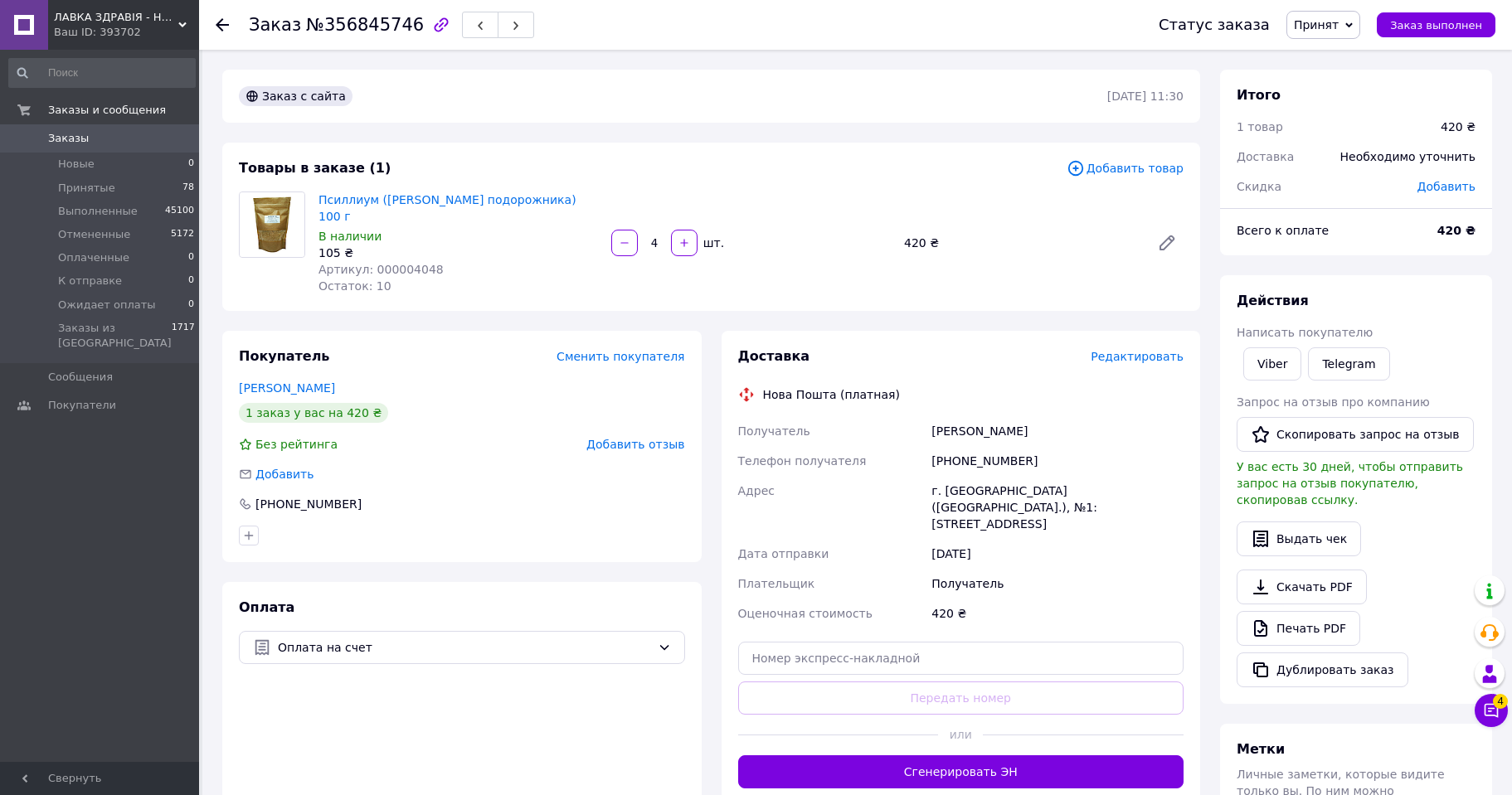
click at [1126, 349] on span "Редактировать" at bounding box center [1136, 356] width 93 height 13
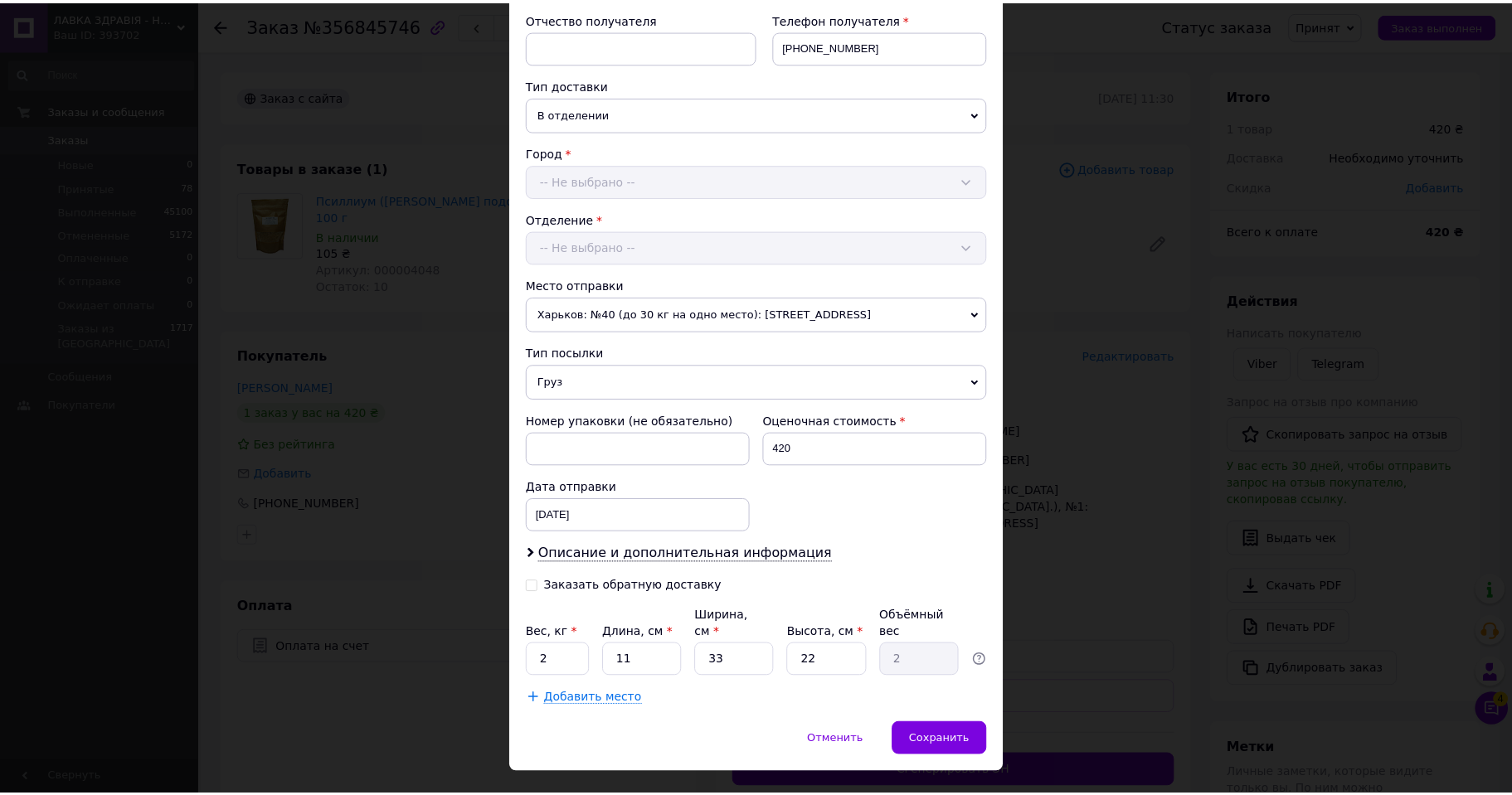
scroll to position [335, 0]
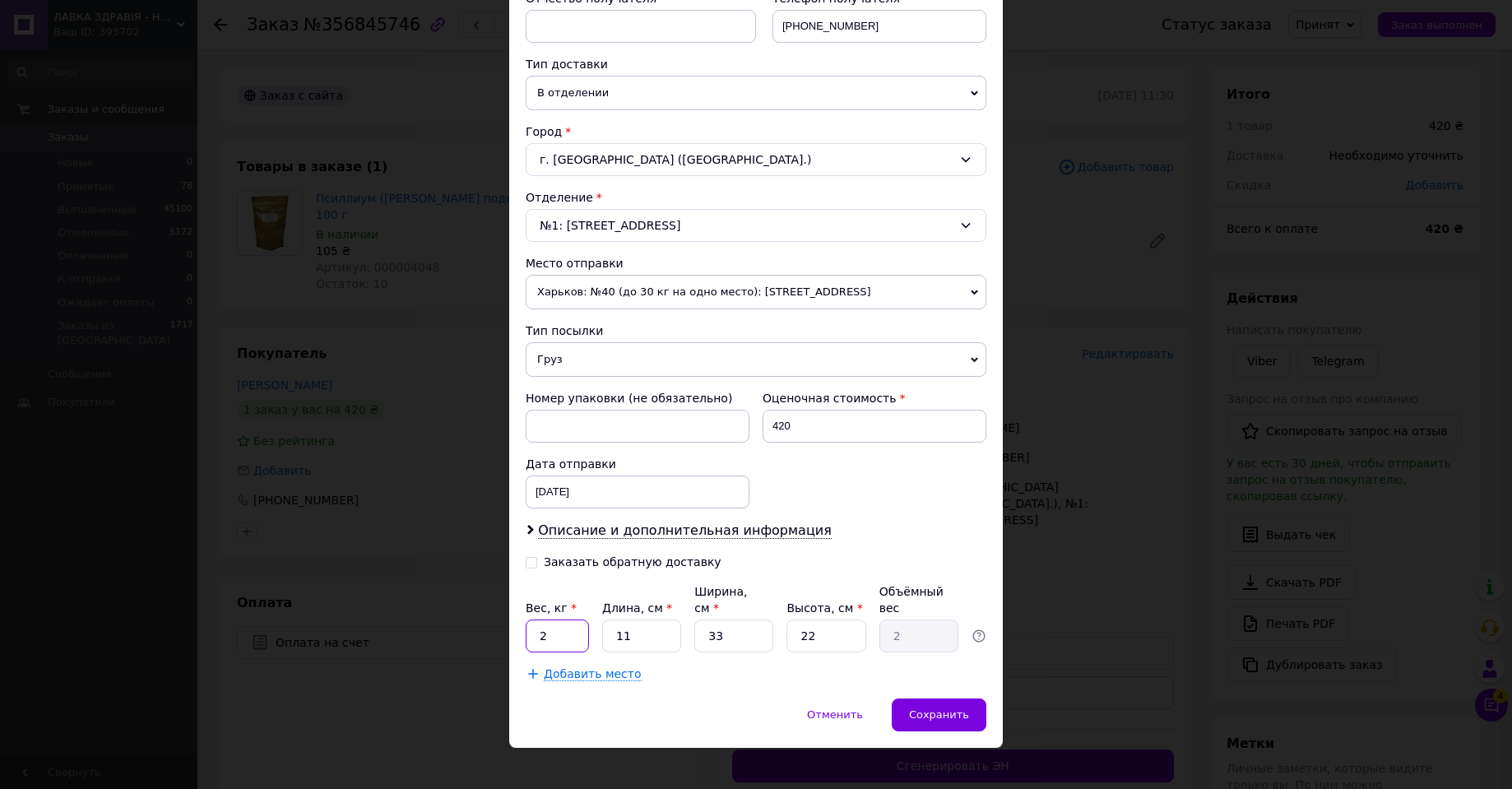
click at [576, 620] on input "2" at bounding box center [557, 636] width 64 height 33
click at [561, 620] on input "2" at bounding box center [557, 636] width 64 height 33
type input "0.52"
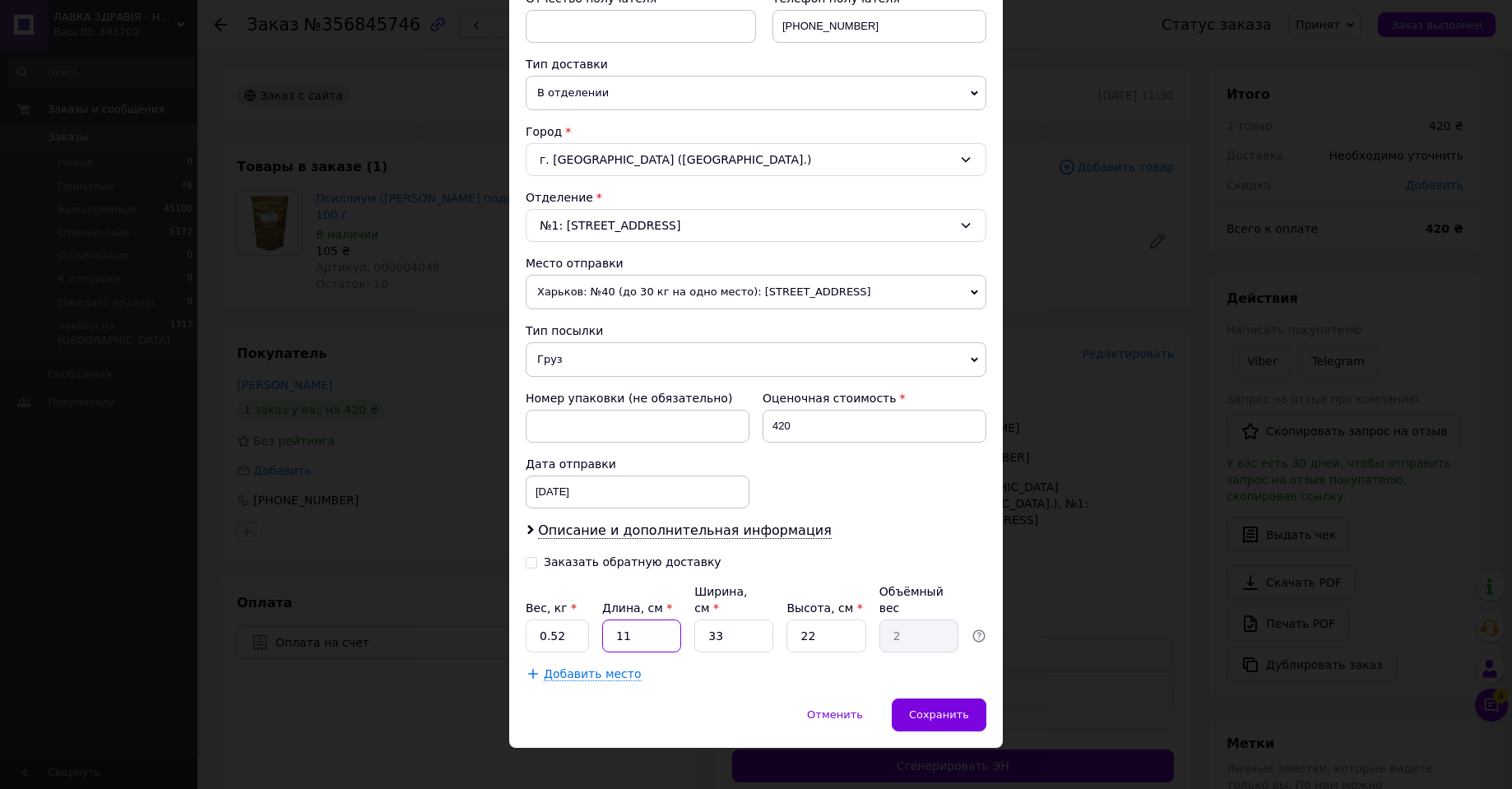
type input "2"
type input "0.36"
type input "20"
type input "3.63"
type input "20"
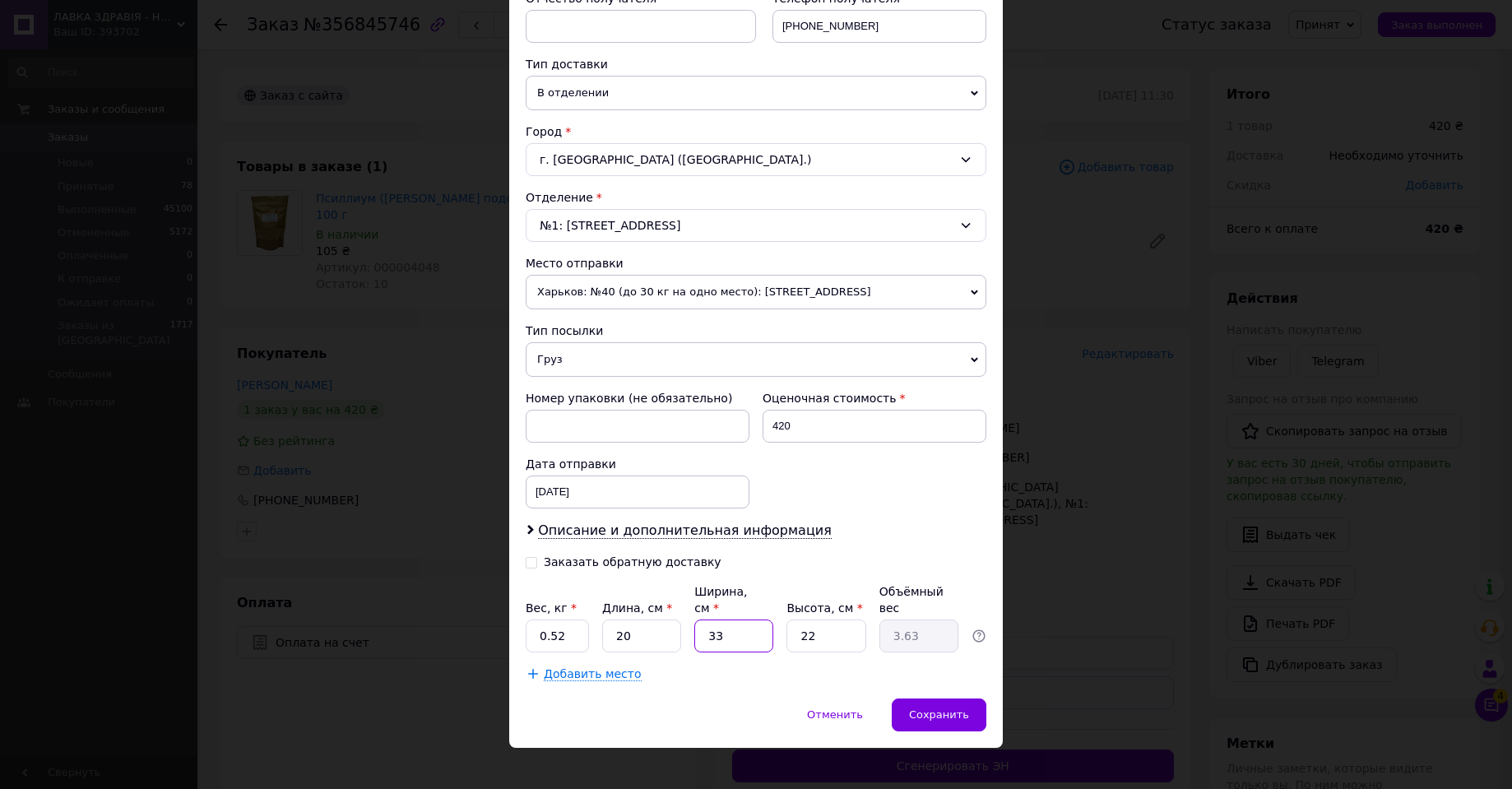
type input "1"
type input "0.11"
type input "11"
type input "1.21"
type input "11"
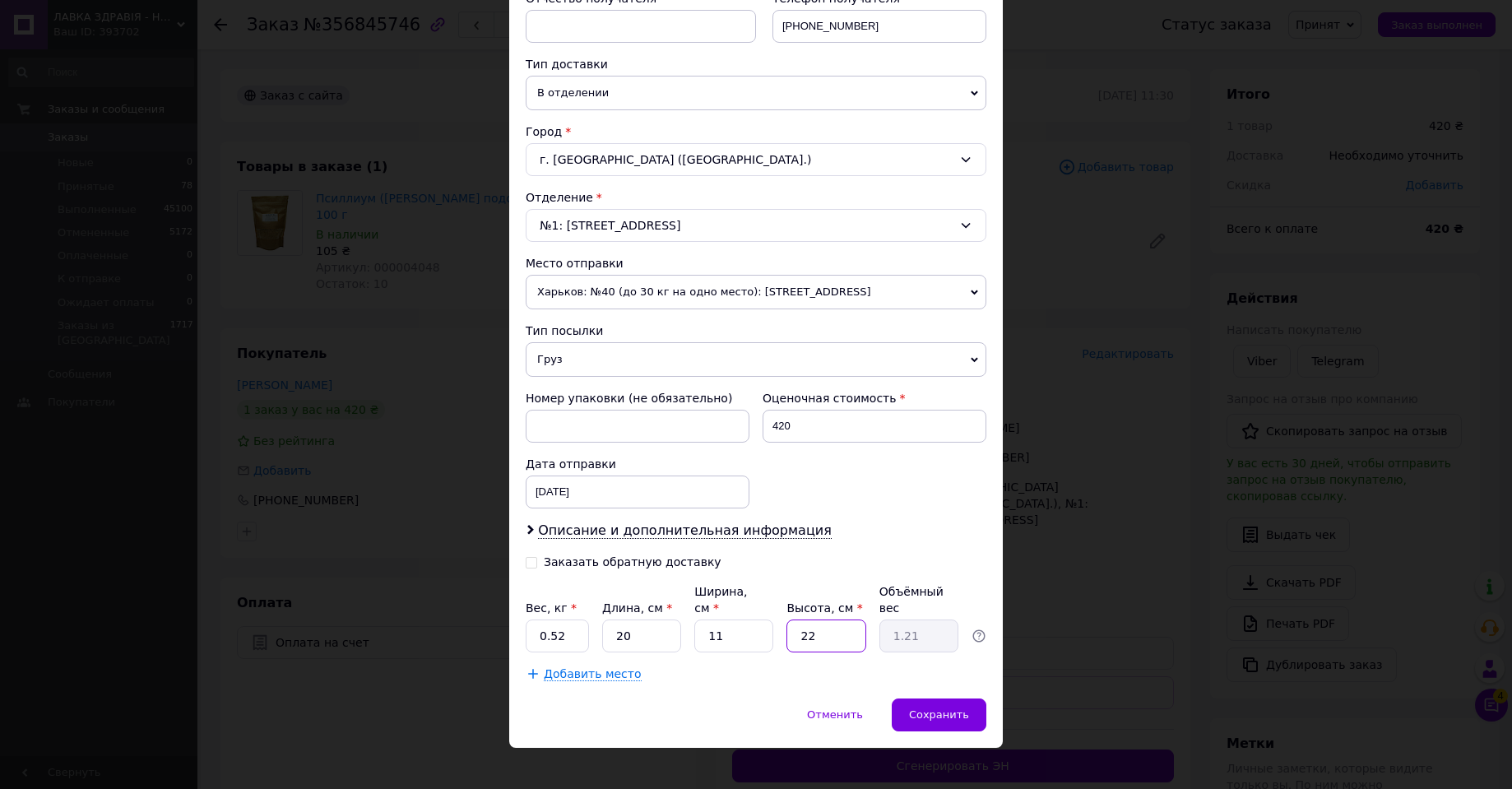
type input "1"
type input "0.1"
type input "15"
type input "0.83"
type input "15"
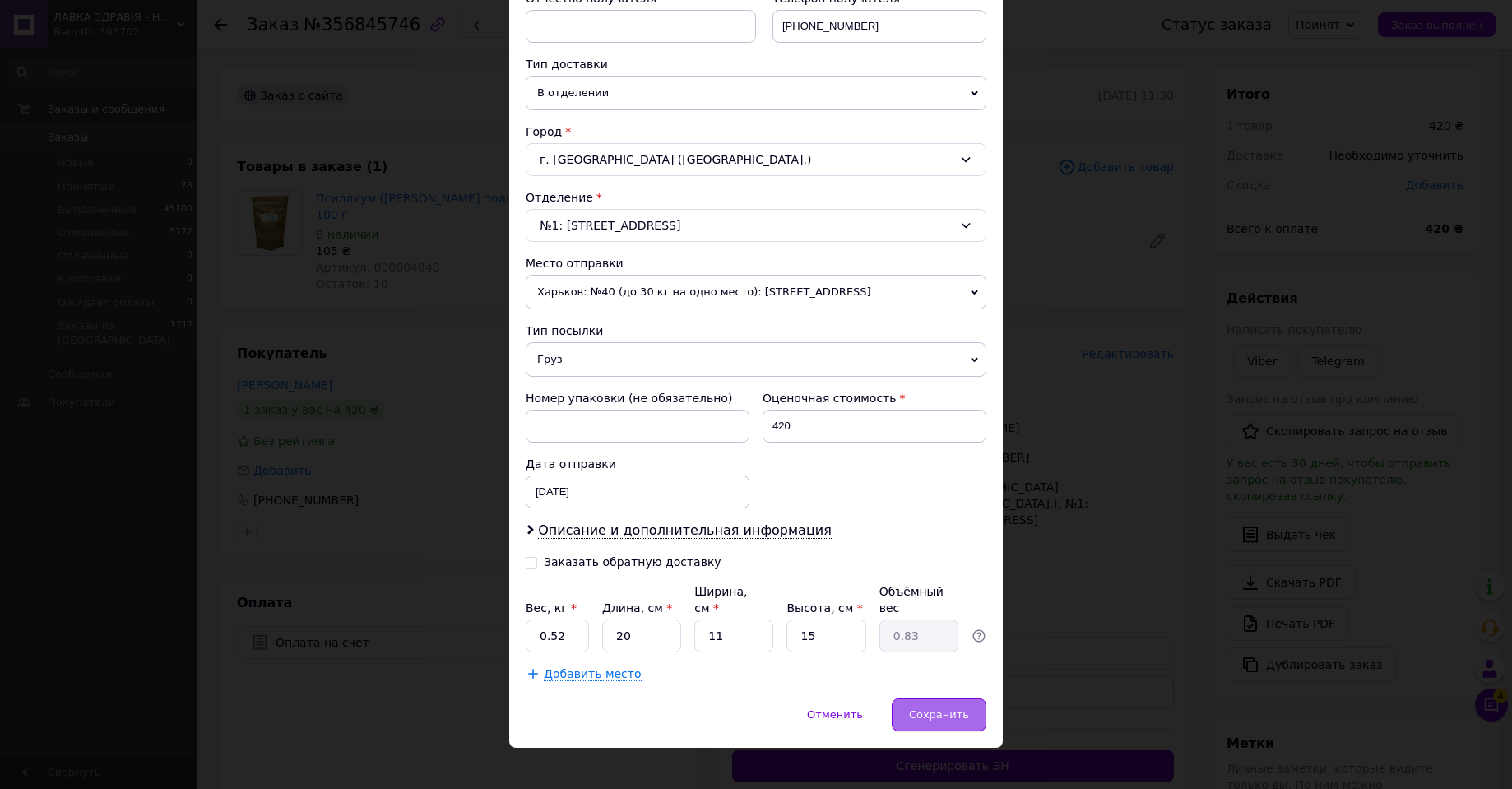
drag, startPoint x: 909, startPoint y: 704, endPoint x: 931, endPoint y: 703, distance: 22.0
click at [909, 704] on div "Сохранить" at bounding box center [938, 714] width 94 height 33
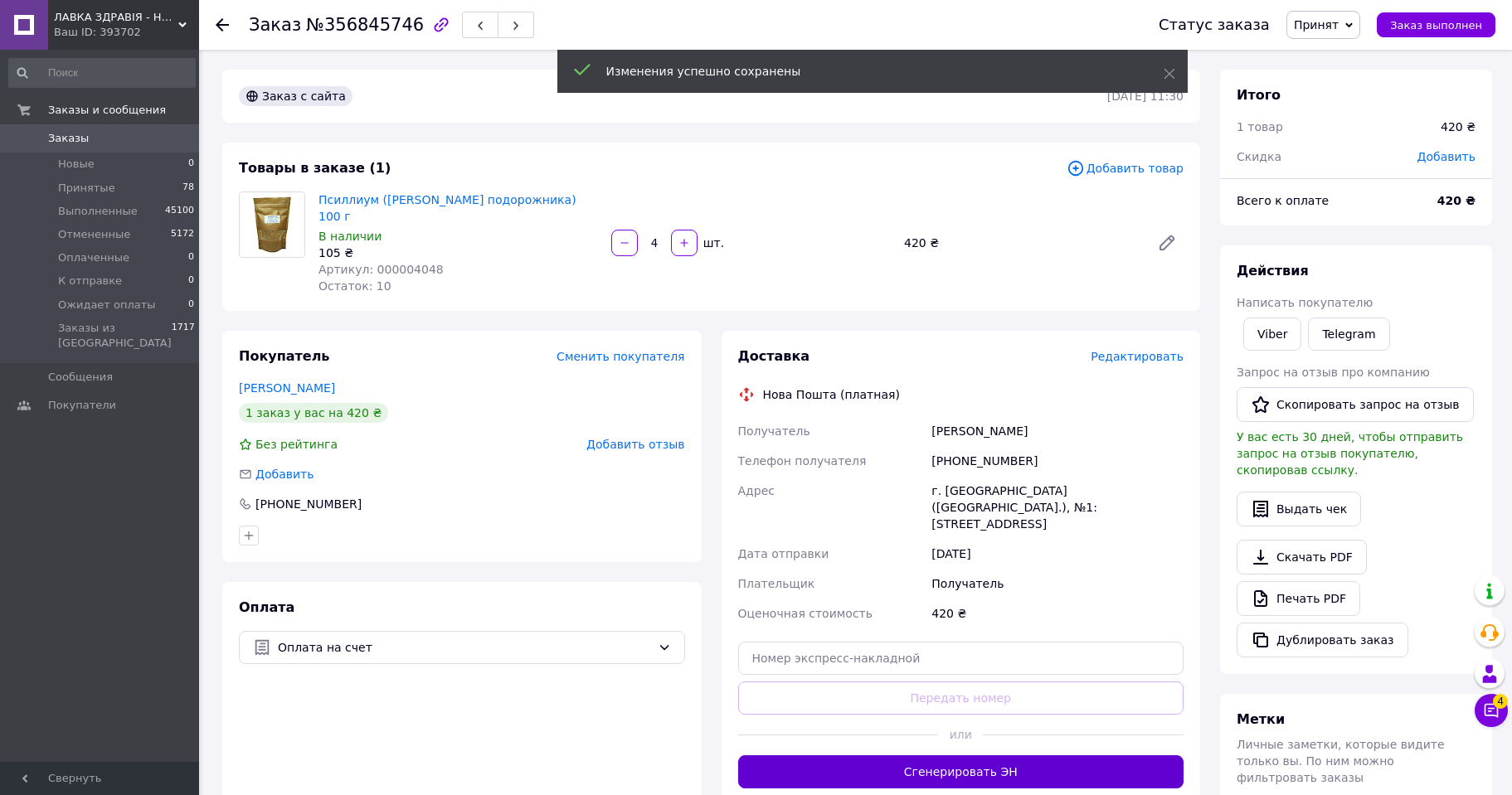
click at [978, 755] on button "Сгенерировать ЭН" at bounding box center [961, 771] width 447 height 33
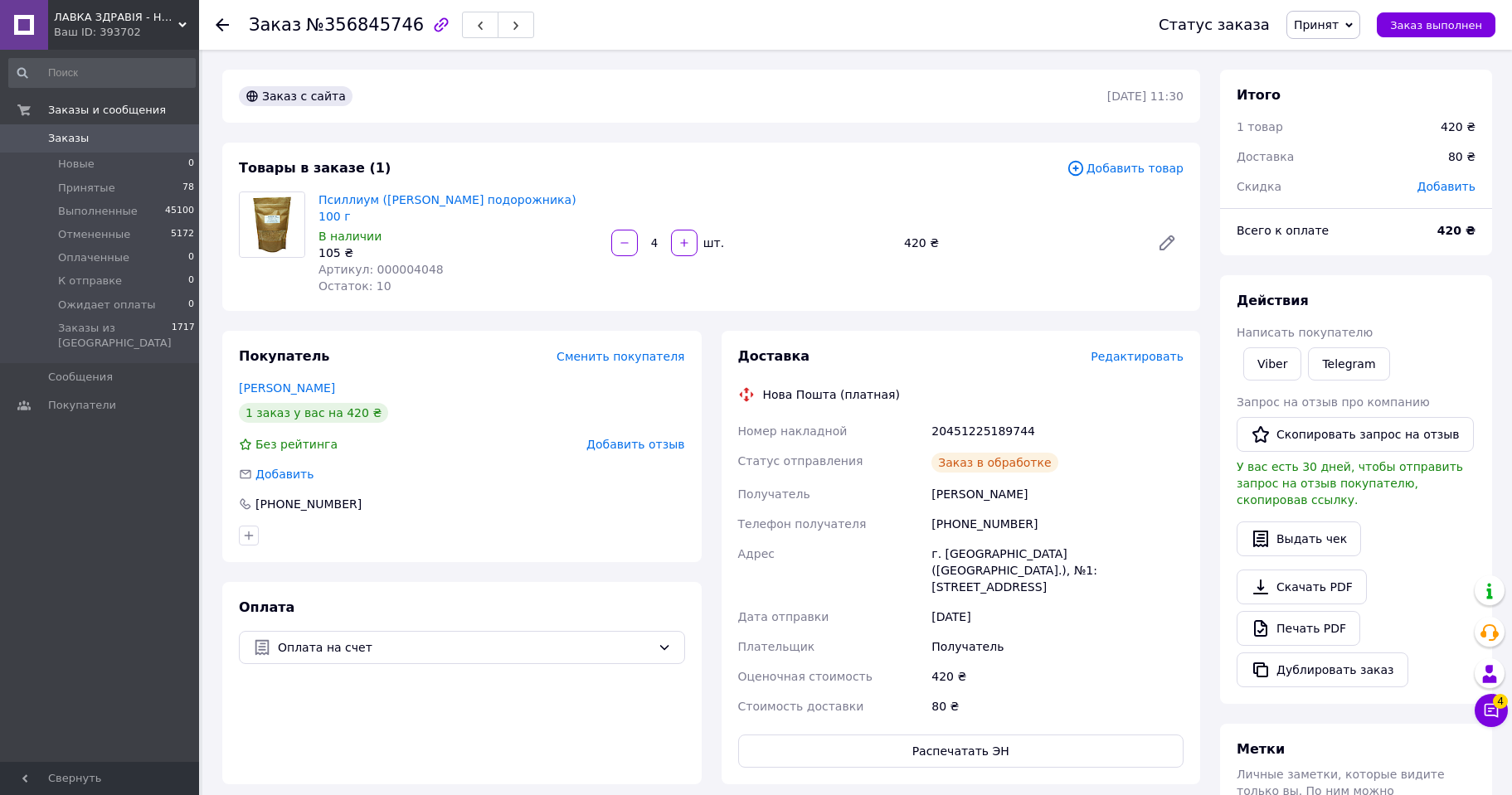
click at [967, 416] on div "20451225189744" at bounding box center [1057, 431] width 259 height 30
copy div "20451225189744"
click at [1339, 23] on span "Принят" at bounding box center [1316, 24] width 45 height 13
click at [1339, 52] on li "Выполнен" at bounding box center [1343, 57] width 114 height 24
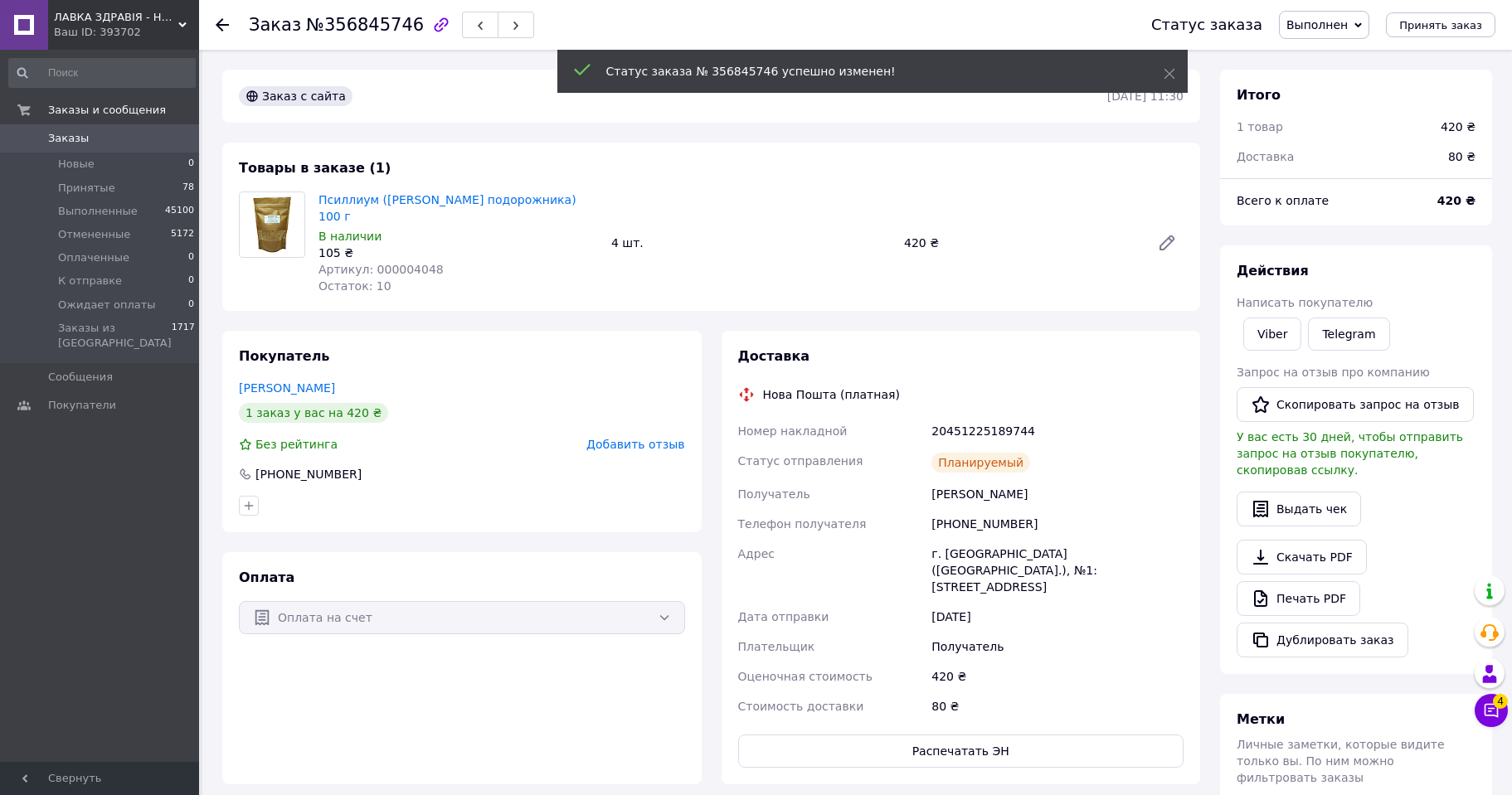
click at [216, 24] on use at bounding box center [222, 24] width 13 height 13
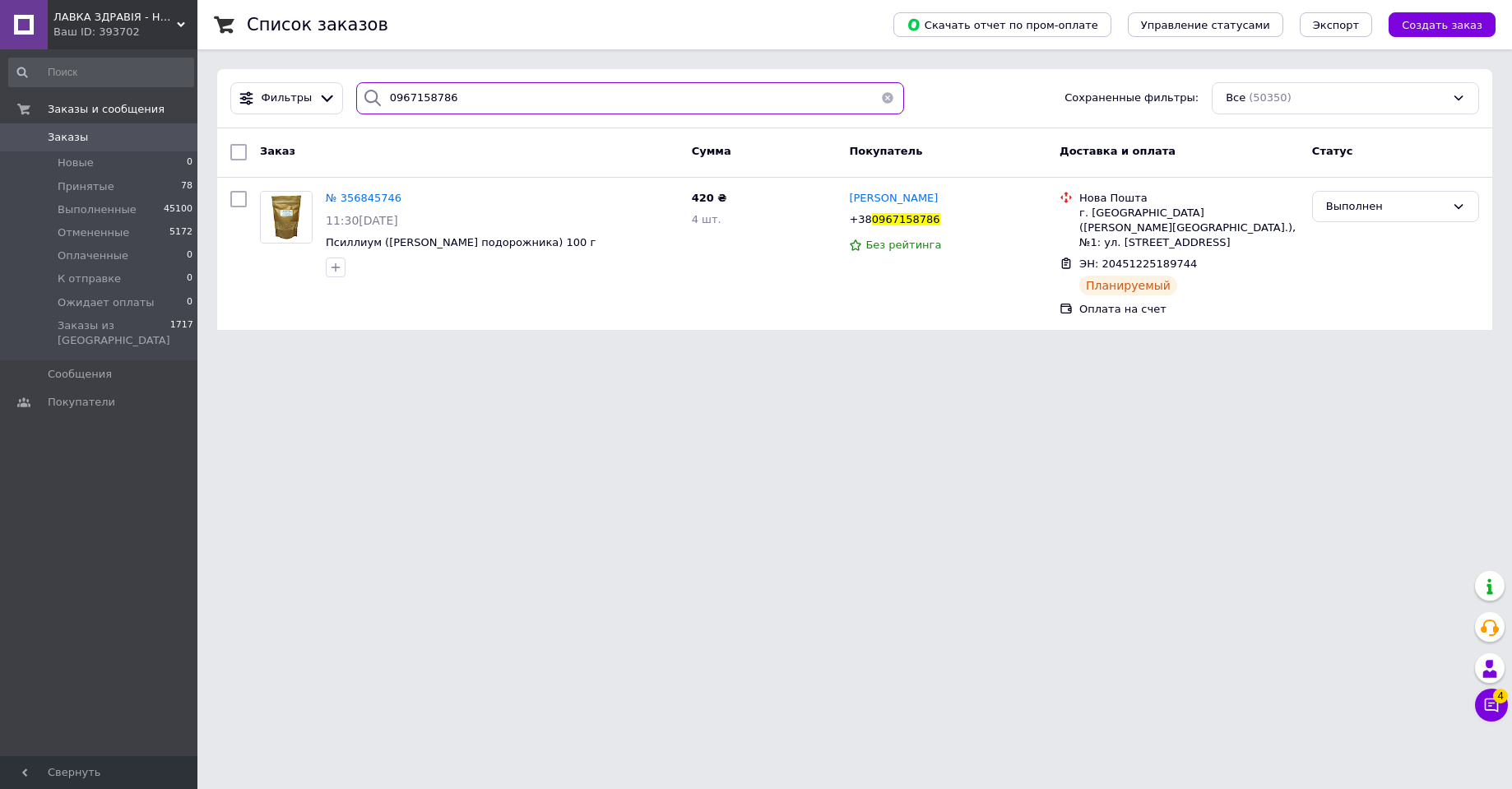
click at [410, 96] on input "0967158786" at bounding box center [630, 98] width 548 height 32
paste input "9075836"
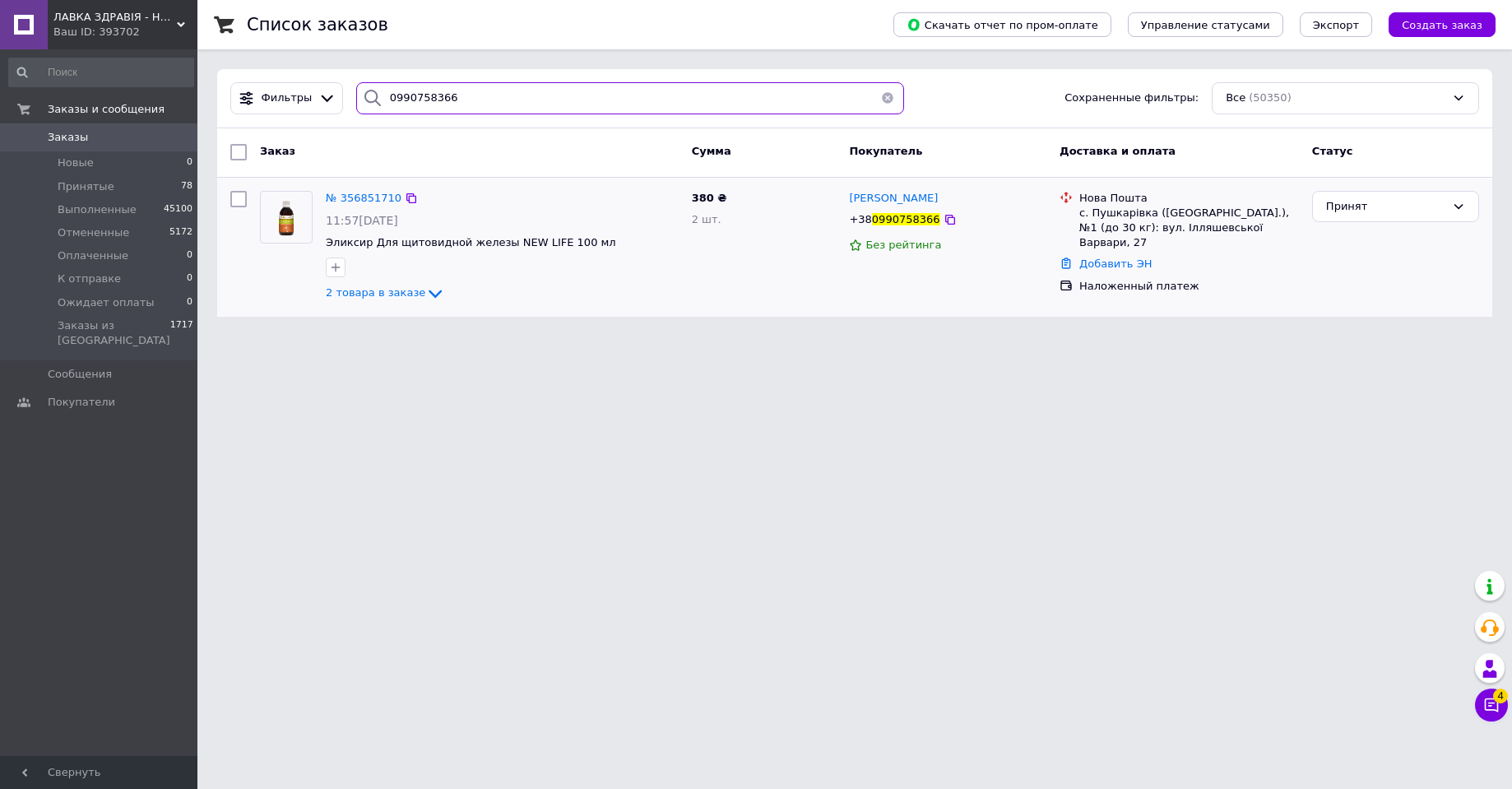
type input "0990758366"
click at [298, 227] on img at bounding box center [285, 217] width 42 height 51
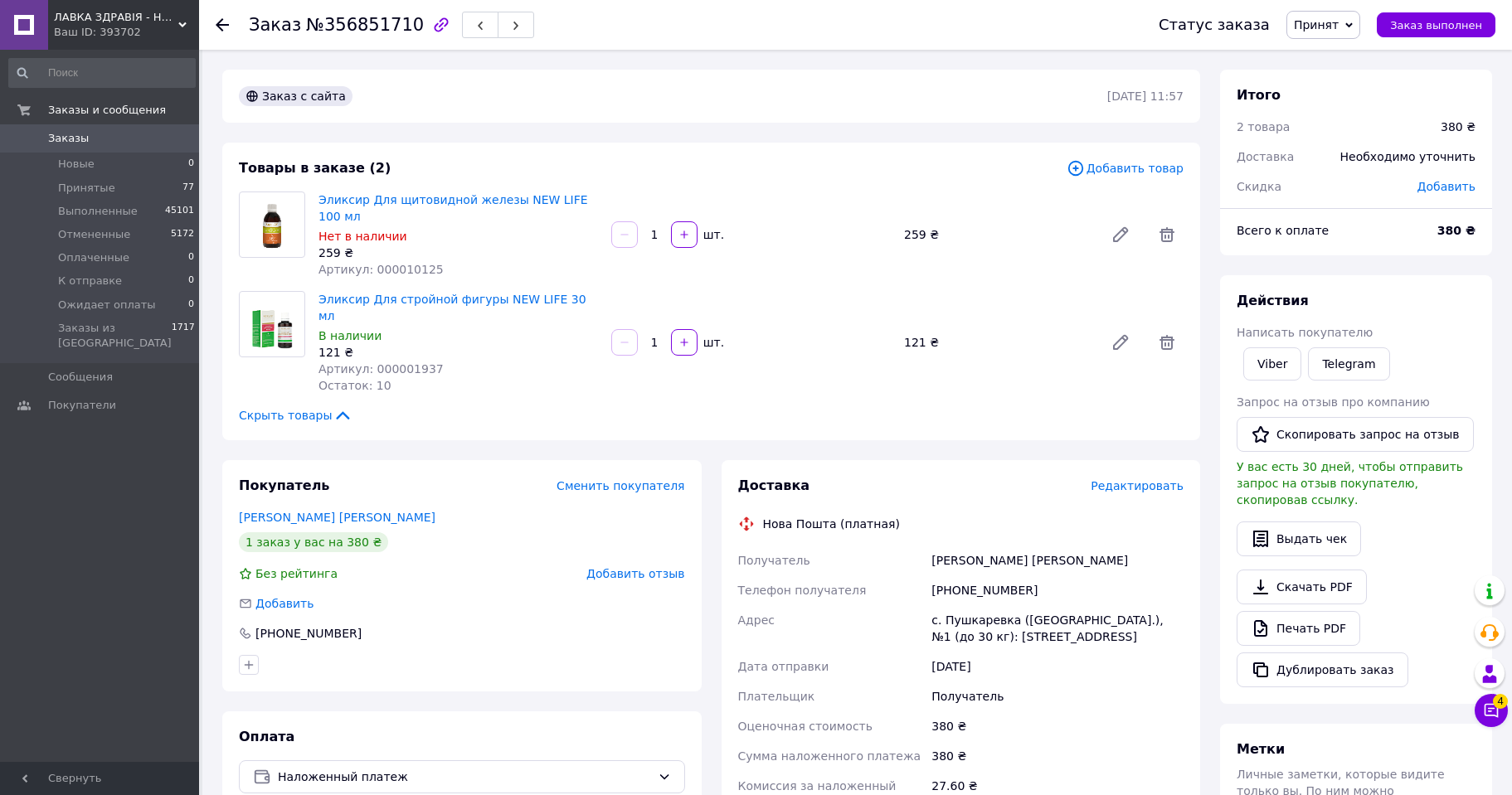
click at [1142, 479] on span "Редактировать" at bounding box center [1136, 486] width 93 height 13
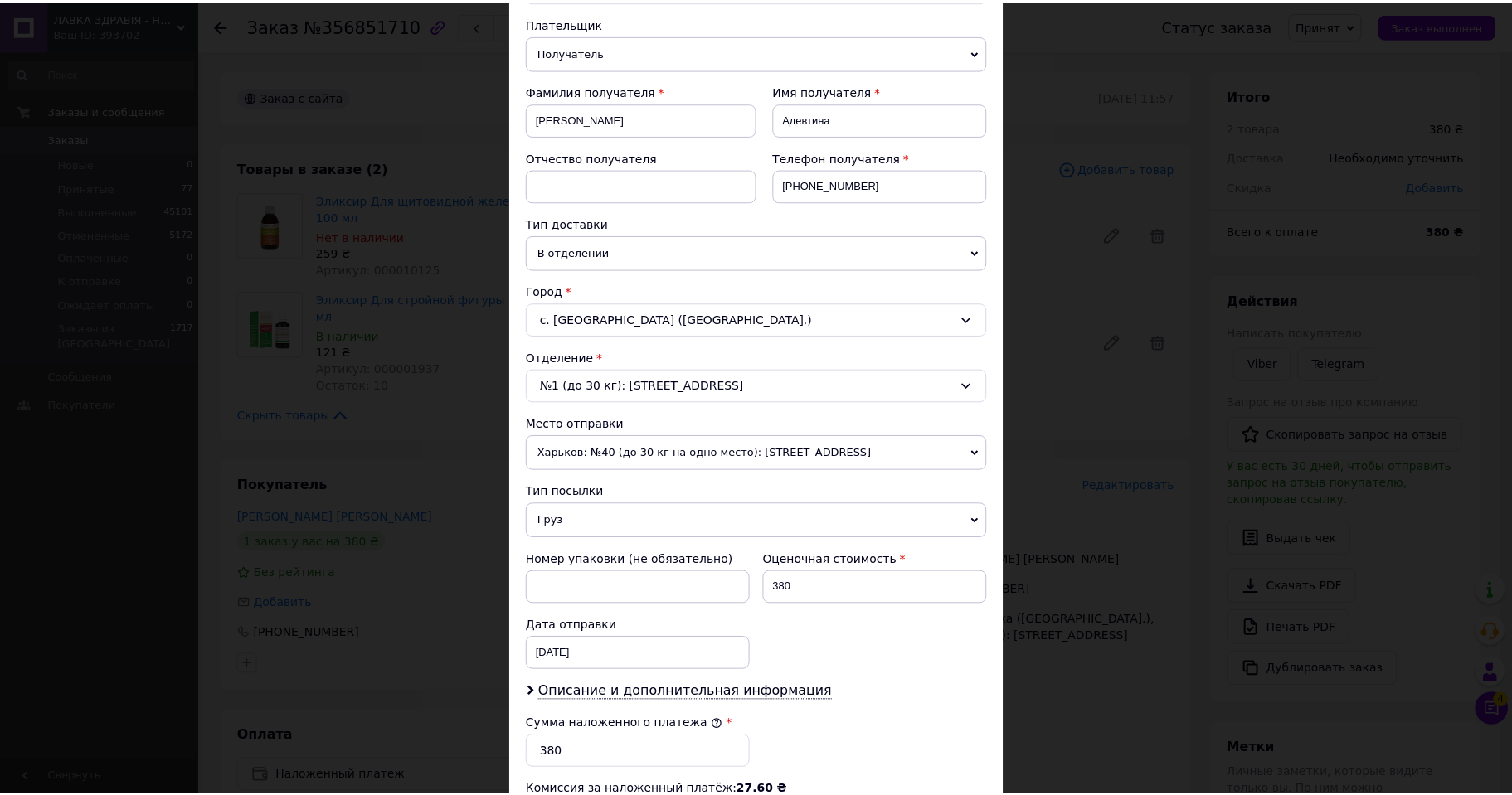
scroll to position [470, 0]
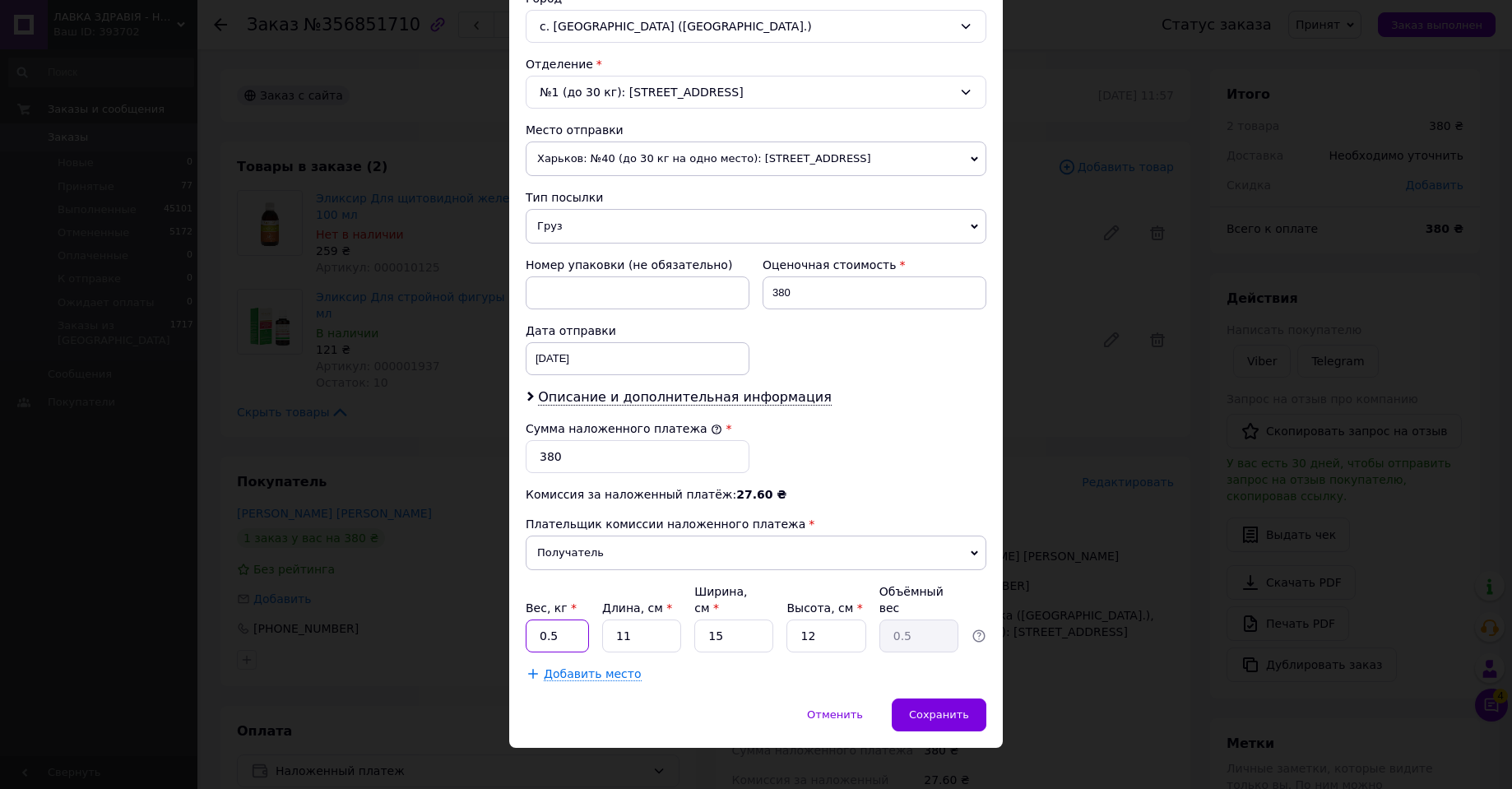
click at [566, 620] on input "0.5" at bounding box center [557, 636] width 64 height 33
type input "0.23"
type input "1"
type input "0.1"
type input "19"
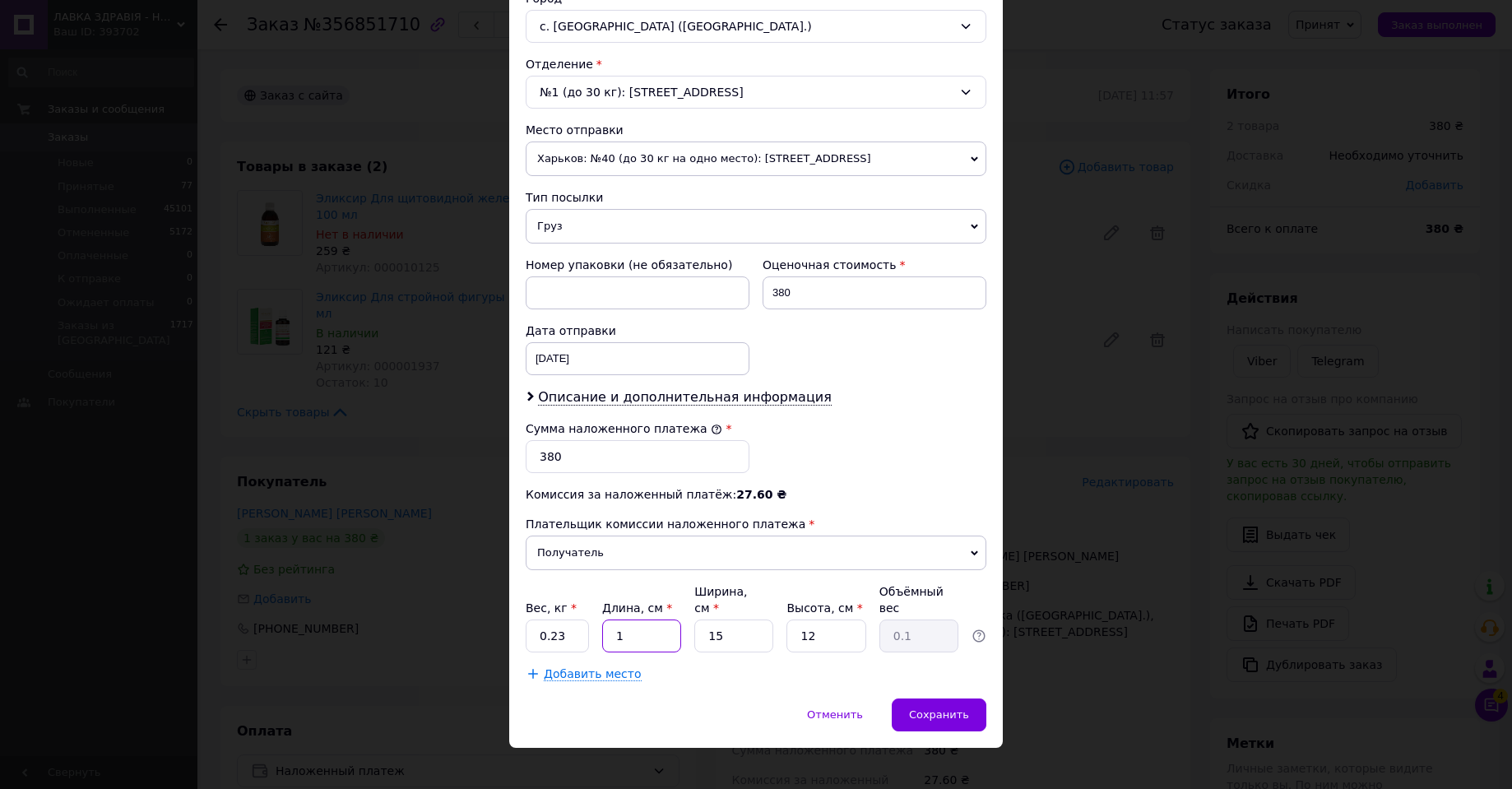
type input "0.86"
type input "19"
type input "1"
type input "0.1"
type input "12"
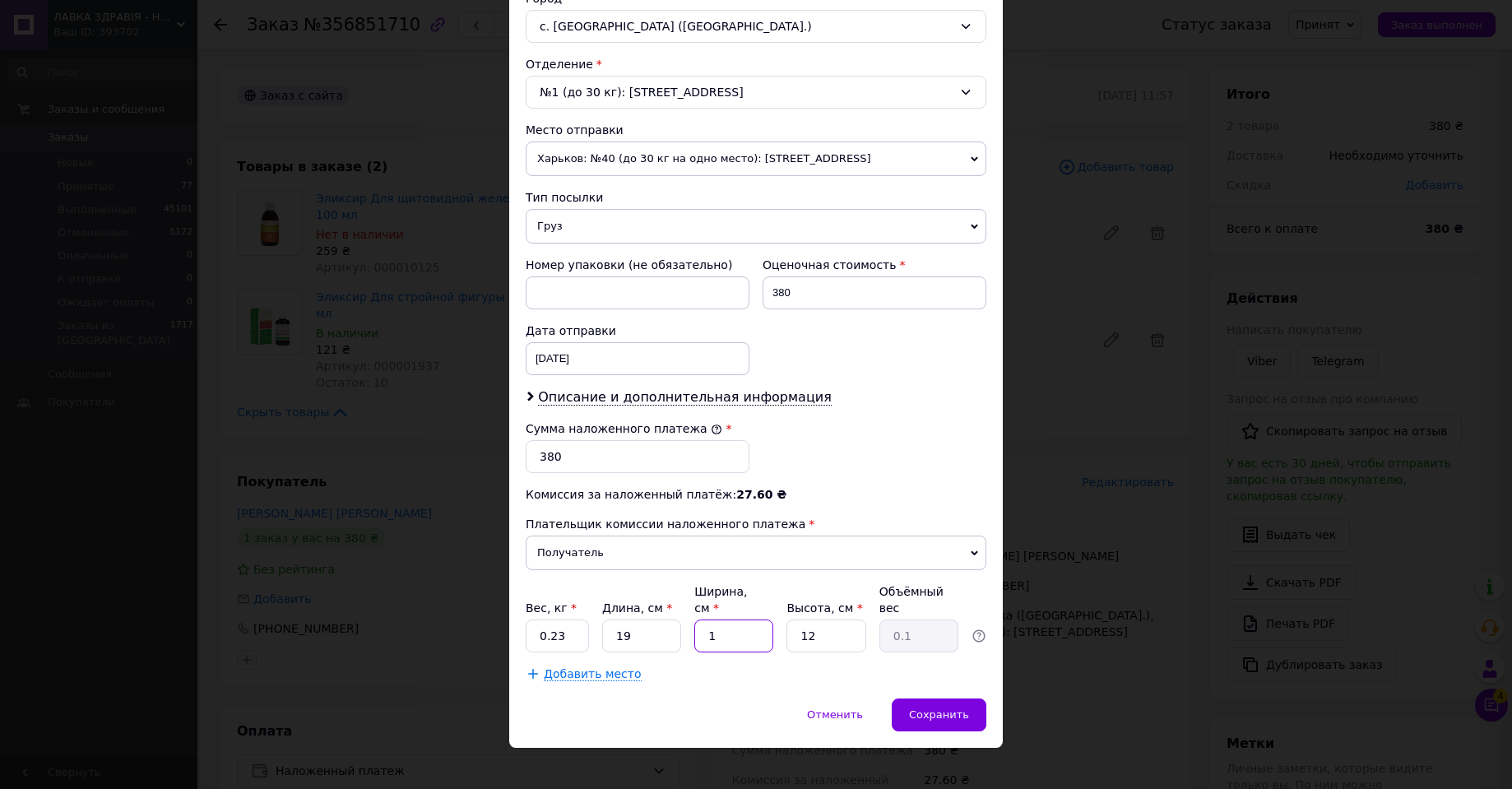
type input "0.68"
type input "12"
type input "8"
type input "0.46"
type input "8"
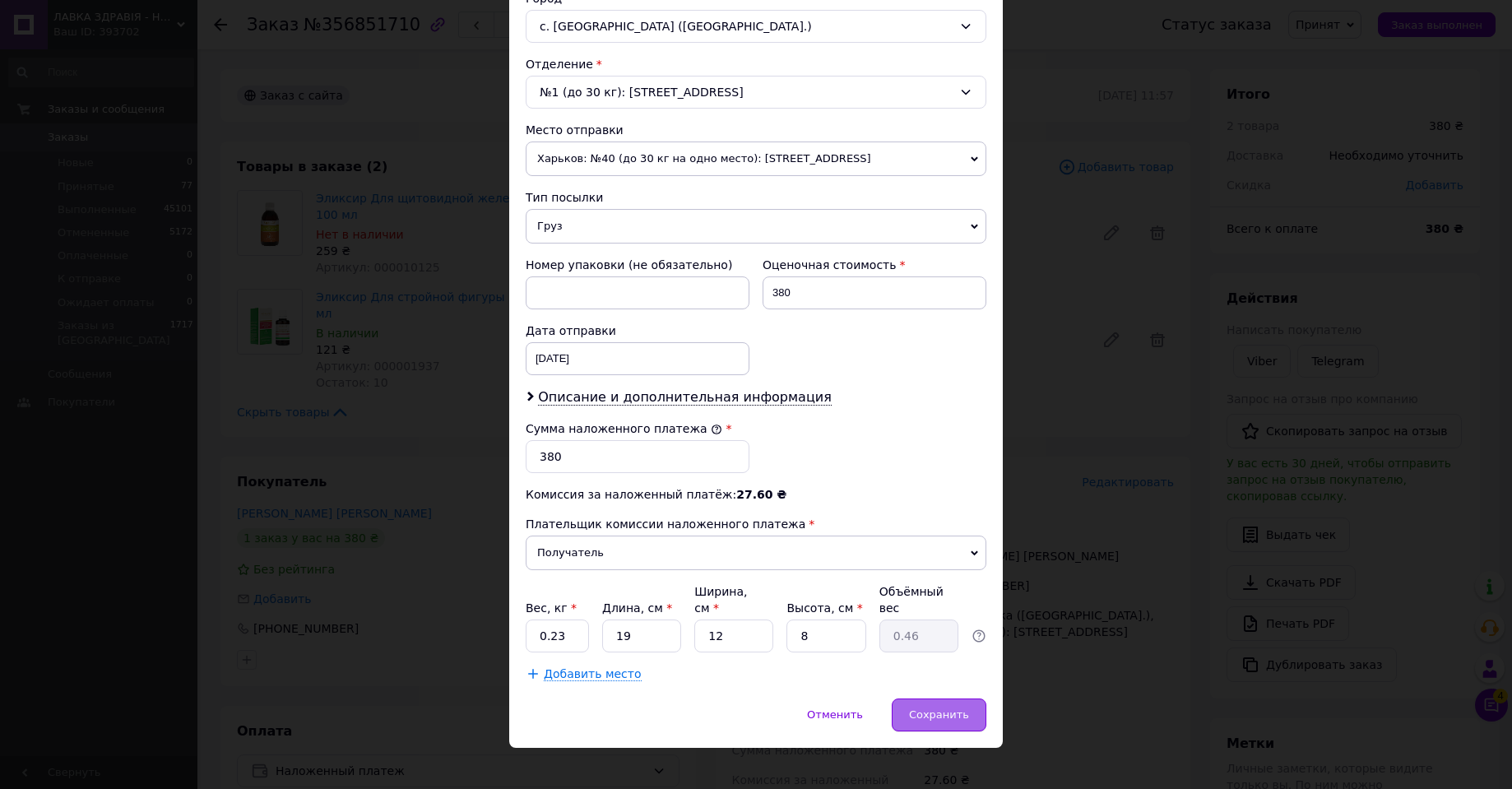
click at [937, 709] on span "Сохранить" at bounding box center [939, 714] width 60 height 12
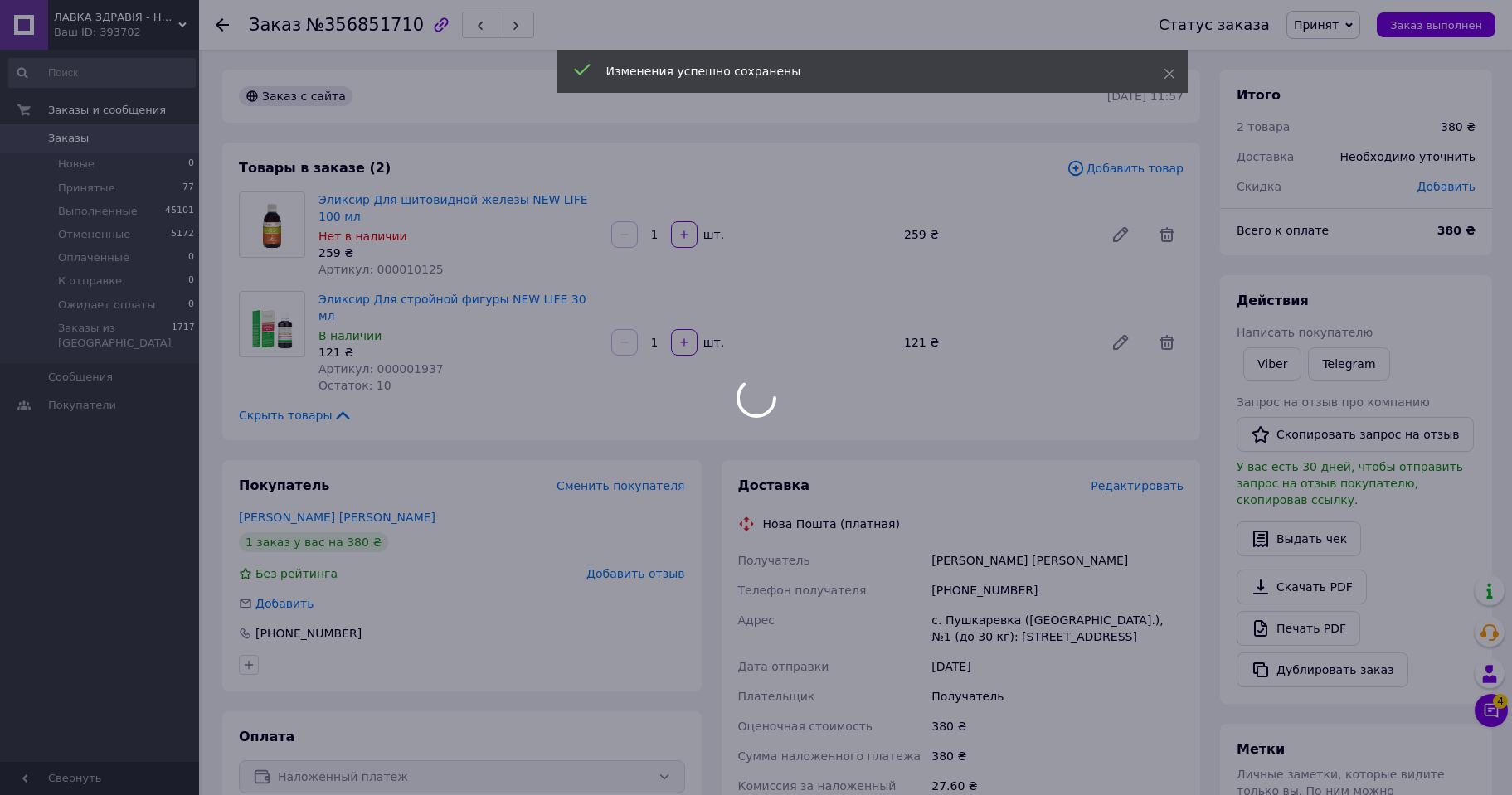
scroll to position [249, 0]
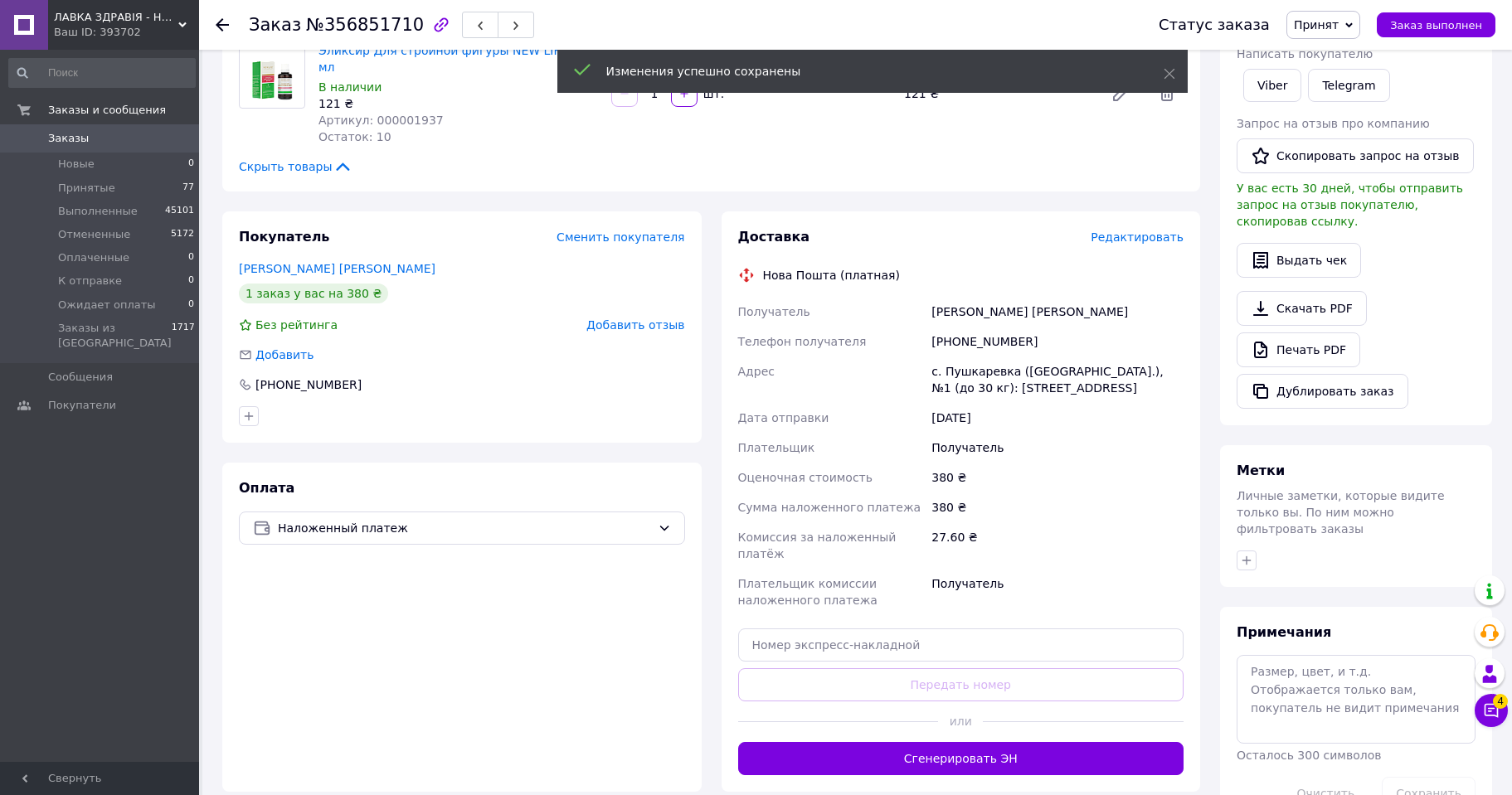
click at [974, 742] on button "Сгенерировать ЭН" at bounding box center [961, 758] width 447 height 33
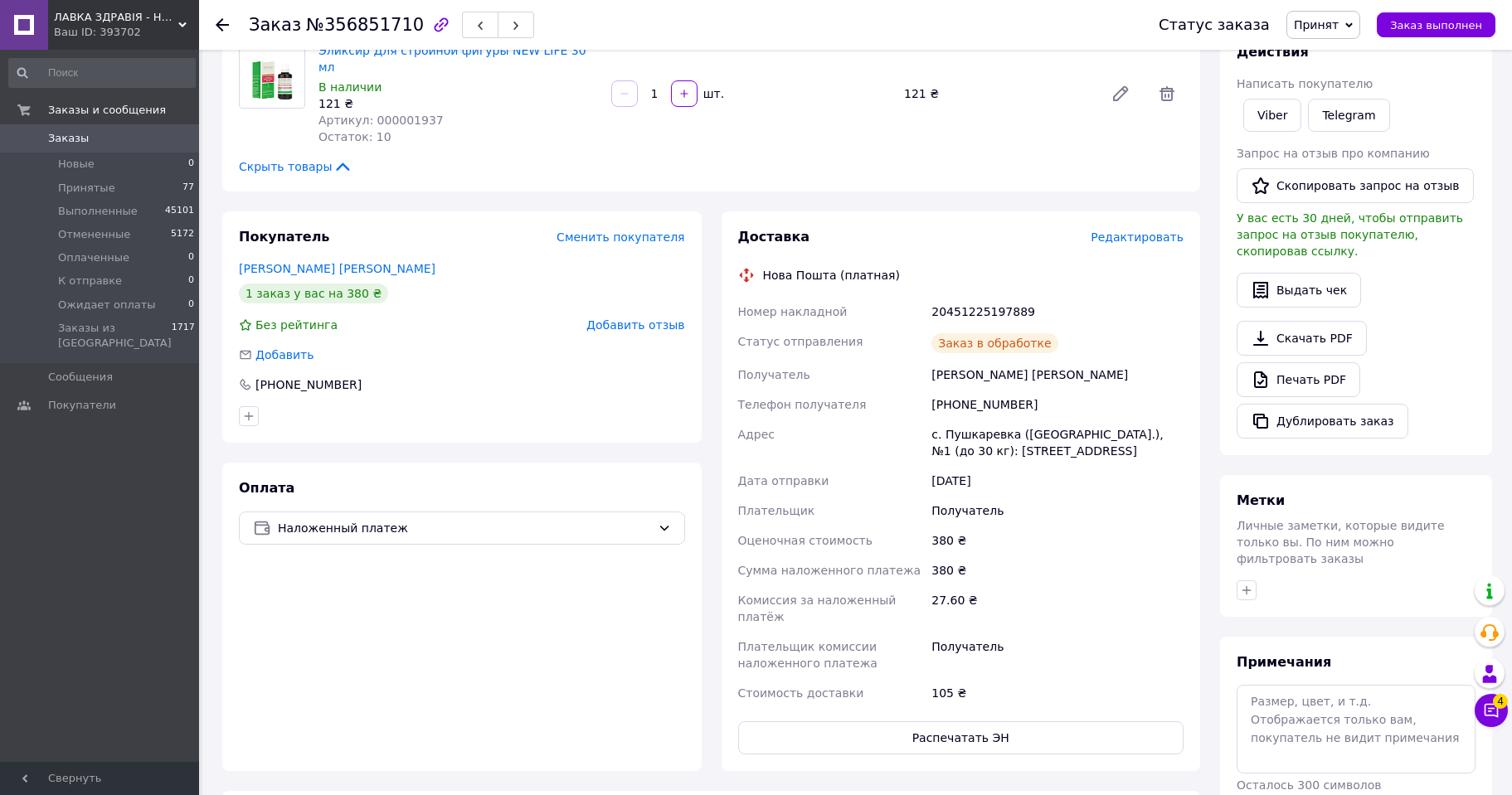
click at [959, 297] on div "20451225197889" at bounding box center [1057, 312] width 259 height 30
copy div "20451225197889"
click at [1339, 24] on span "Принят" at bounding box center [1316, 24] width 45 height 13
click at [1348, 59] on li "Выполнен" at bounding box center [1343, 57] width 114 height 24
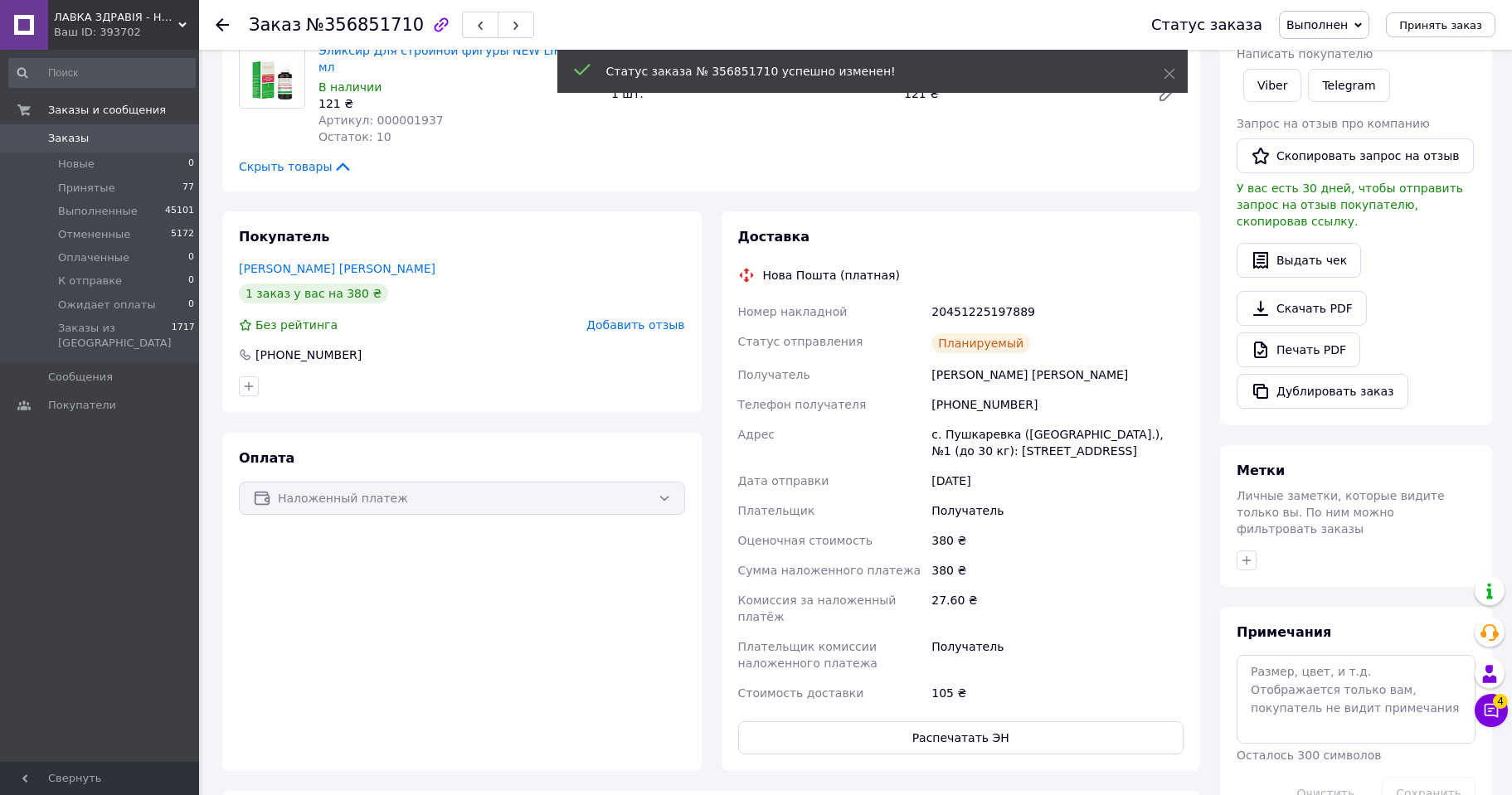
click at [220, 23] on icon at bounding box center [222, 24] width 13 height 13
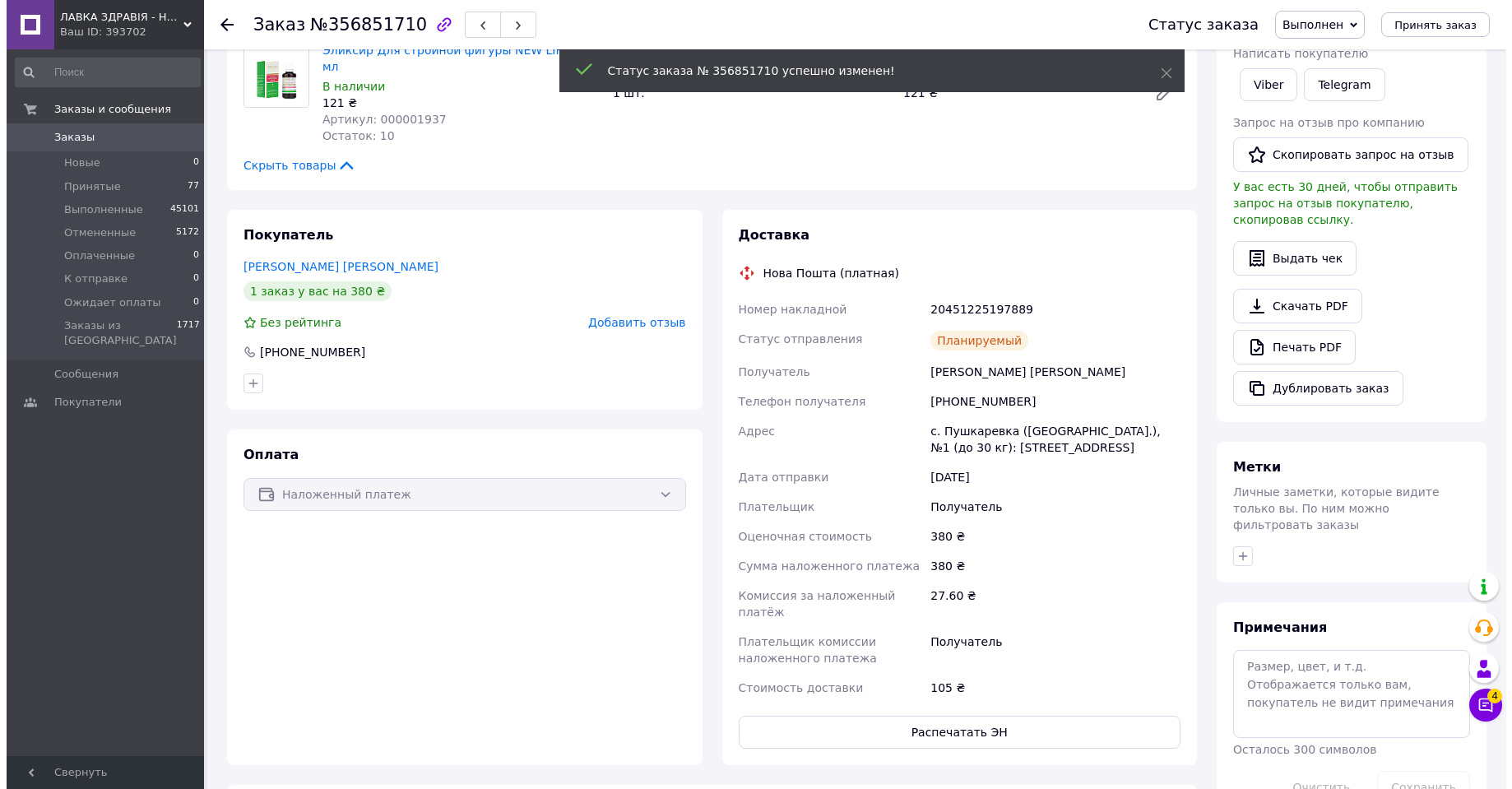
scroll to position [0, 0]
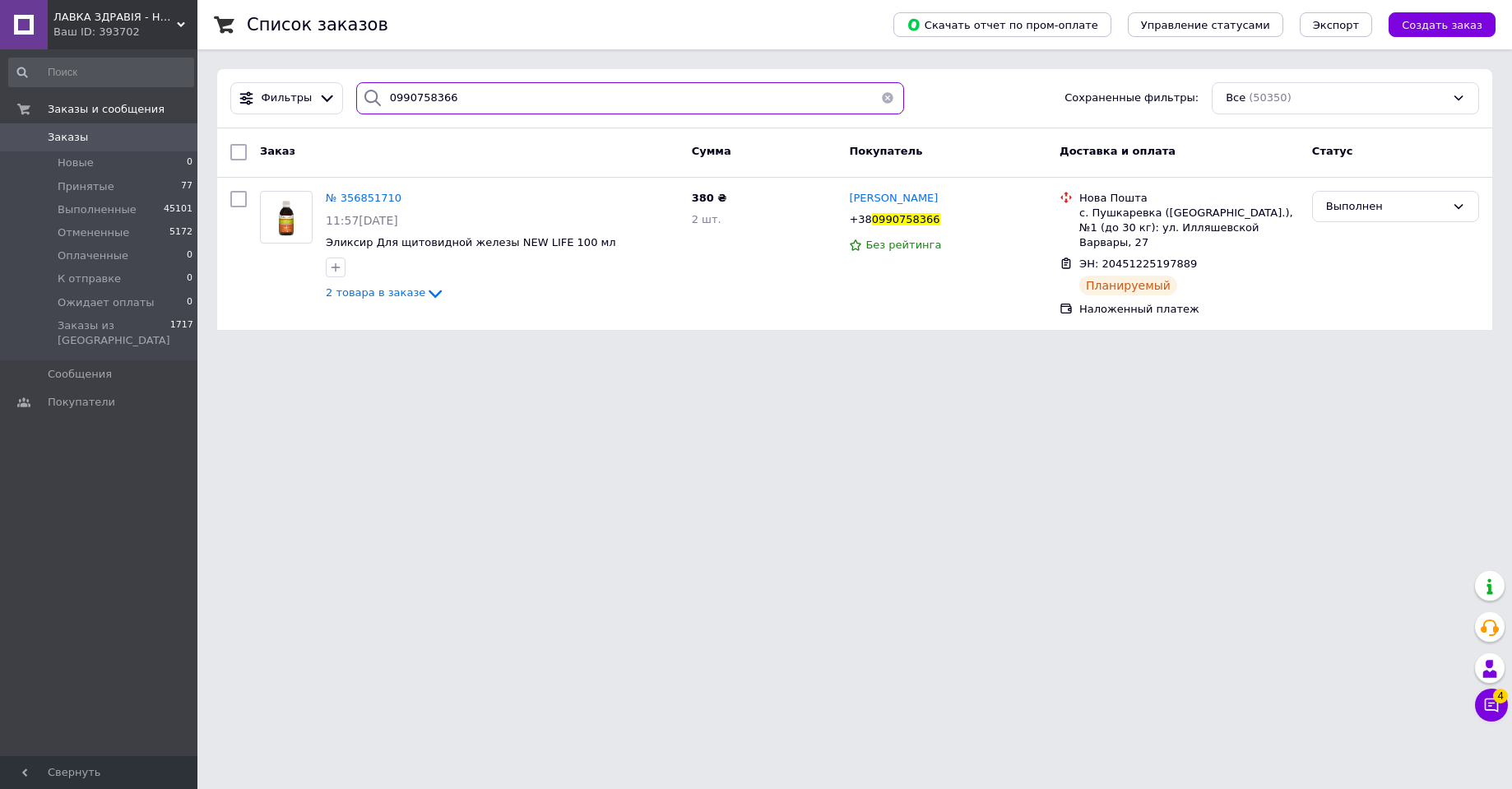
click at [399, 93] on input "0990758366" at bounding box center [630, 98] width 548 height 32
paste input "503389580"
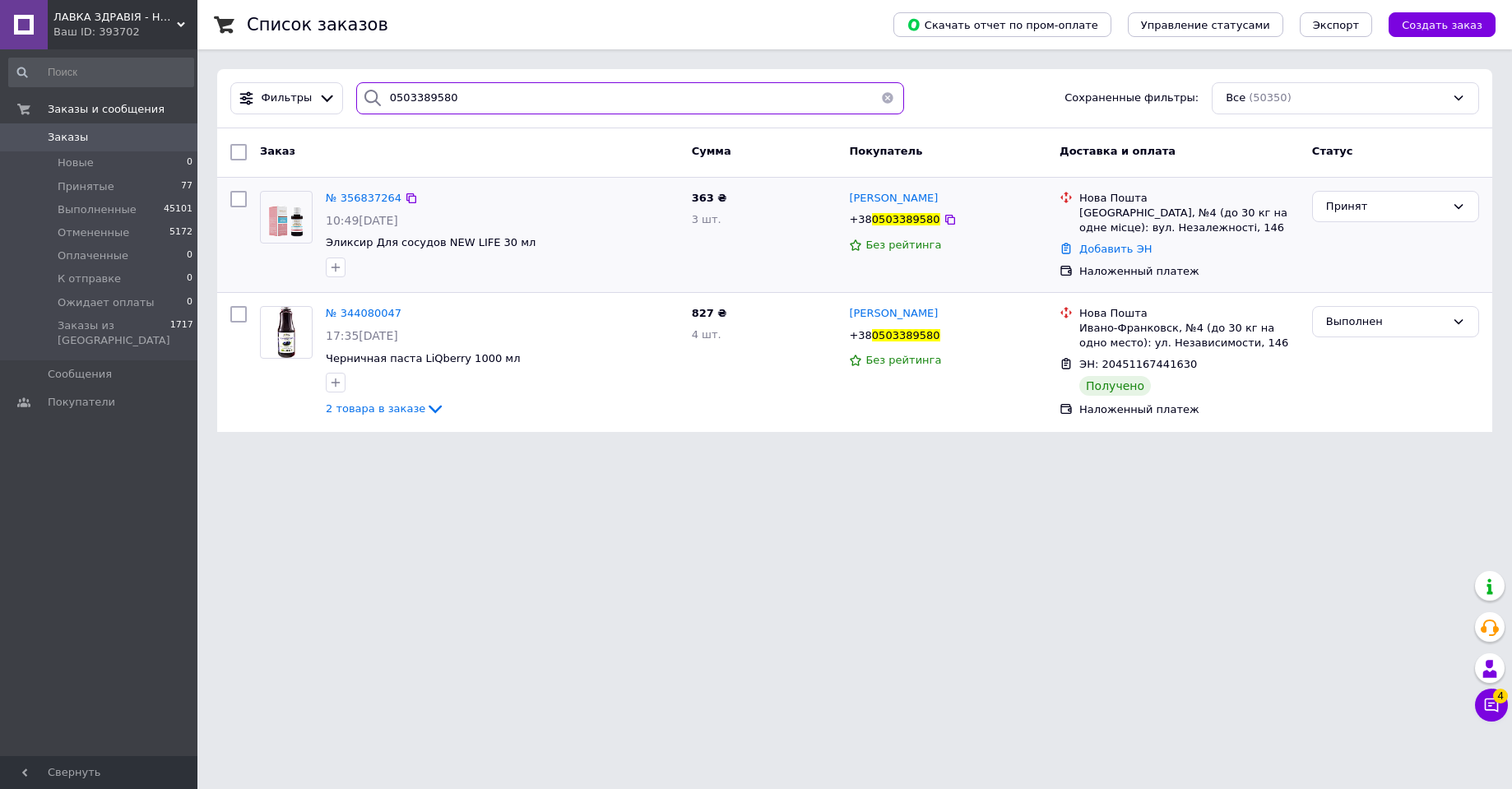
type input "0503389580"
click at [308, 222] on picture at bounding box center [286, 217] width 52 height 52
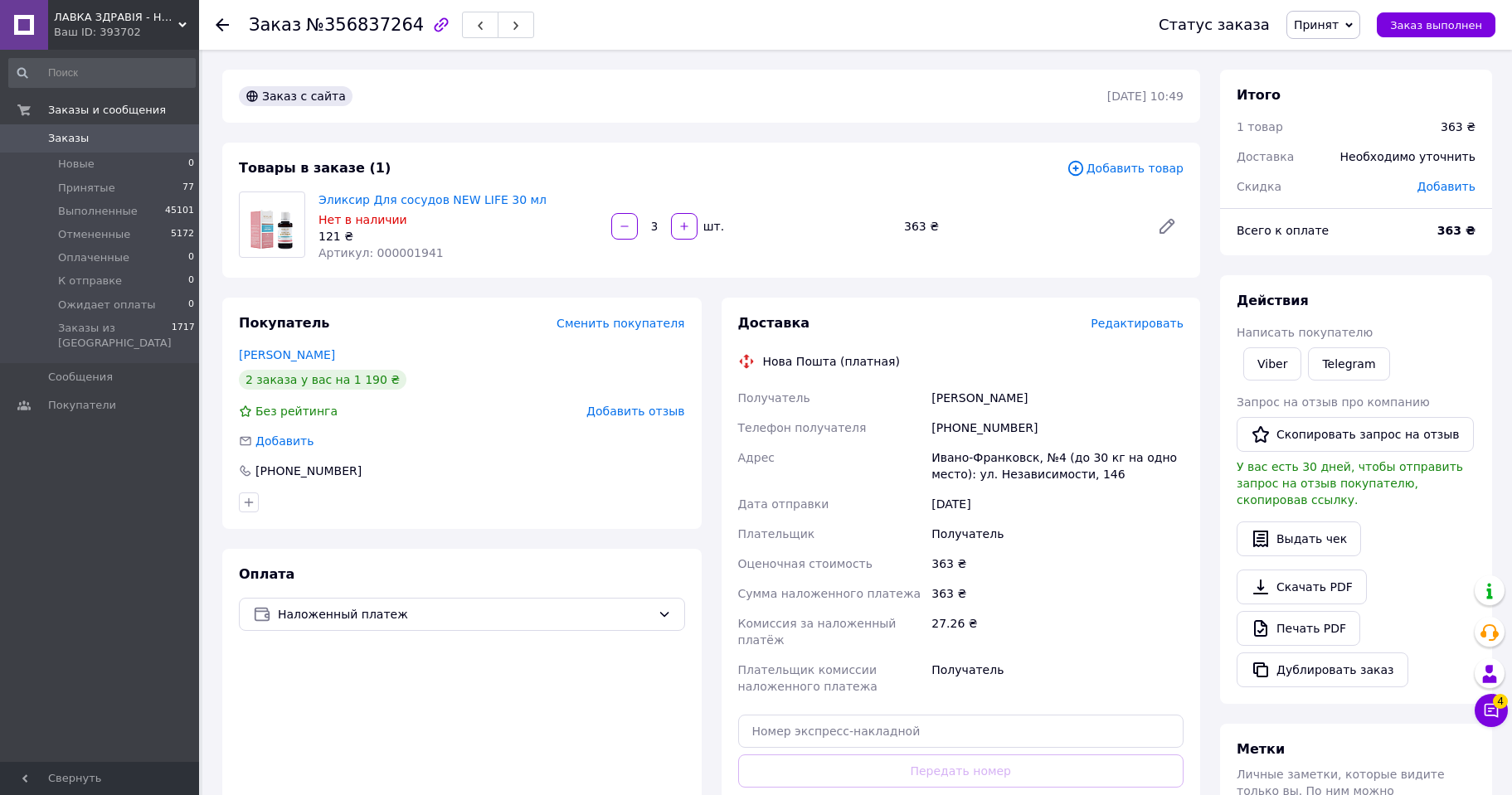
click at [1135, 322] on span "Редактировать" at bounding box center [1136, 323] width 93 height 13
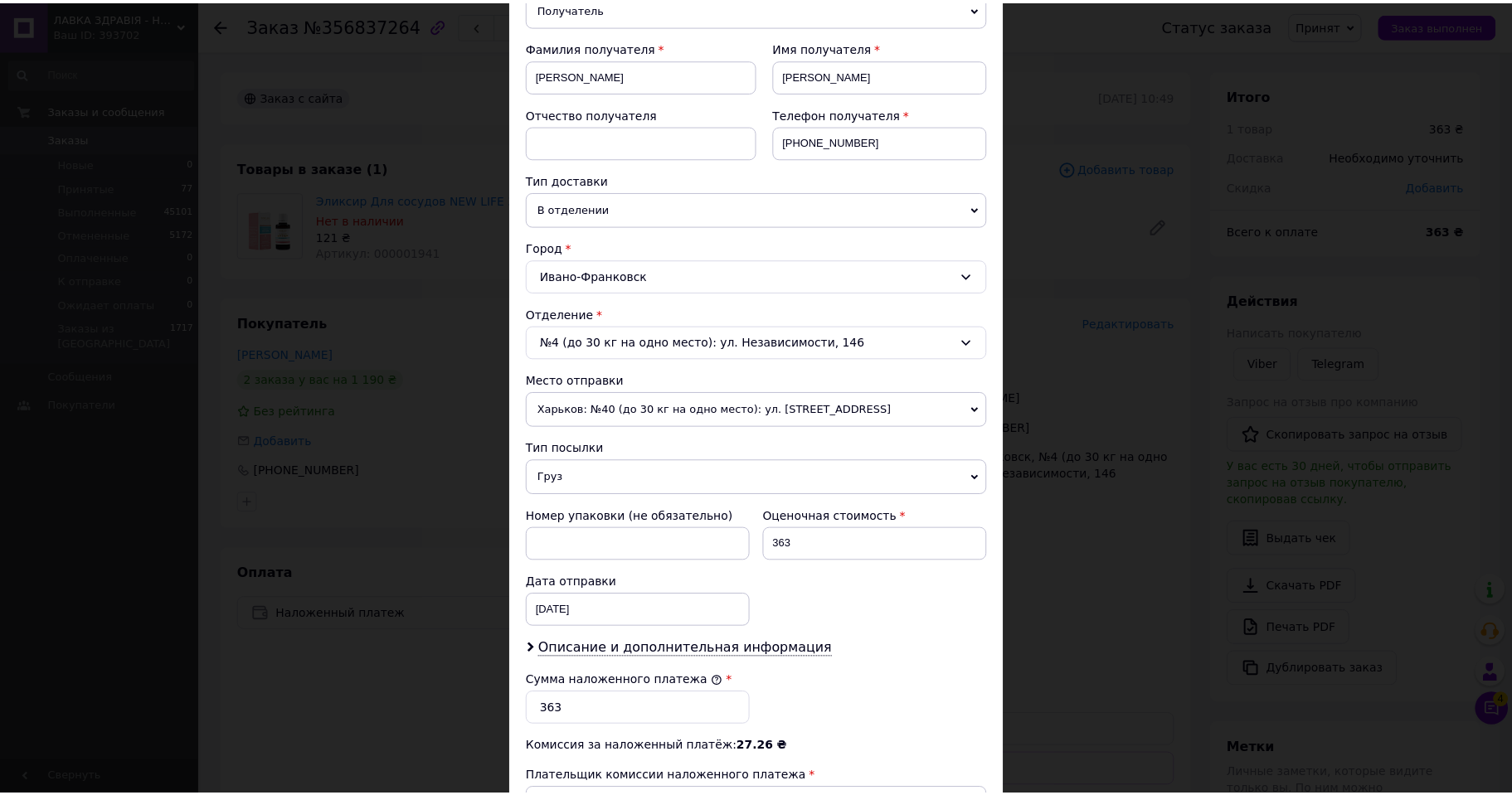
scroll to position [470, 0]
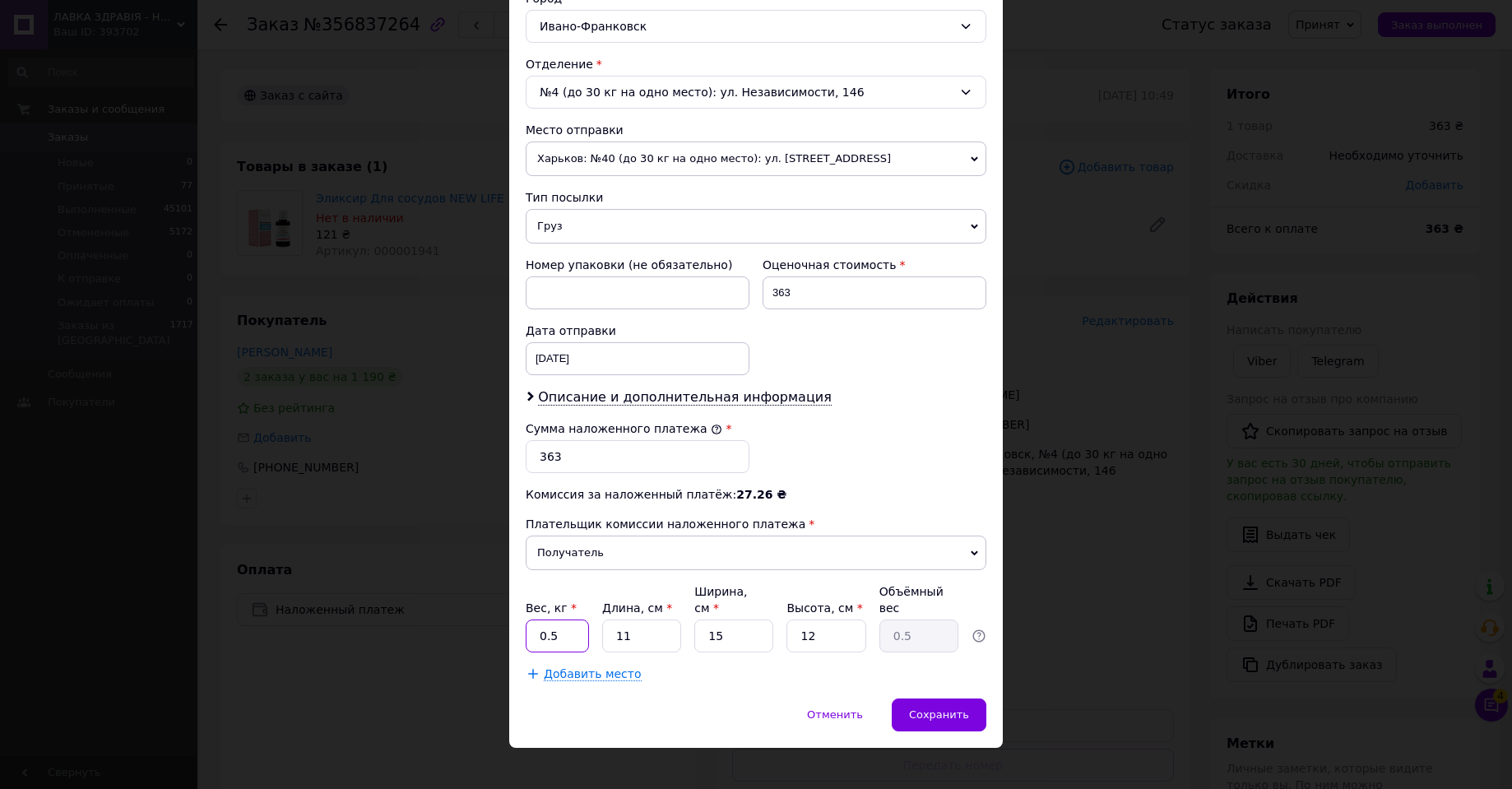
click at [563, 620] on input "0.5" at bounding box center [557, 636] width 64 height 33
type input "0.21"
type input "1"
type input "0.1"
type input "19"
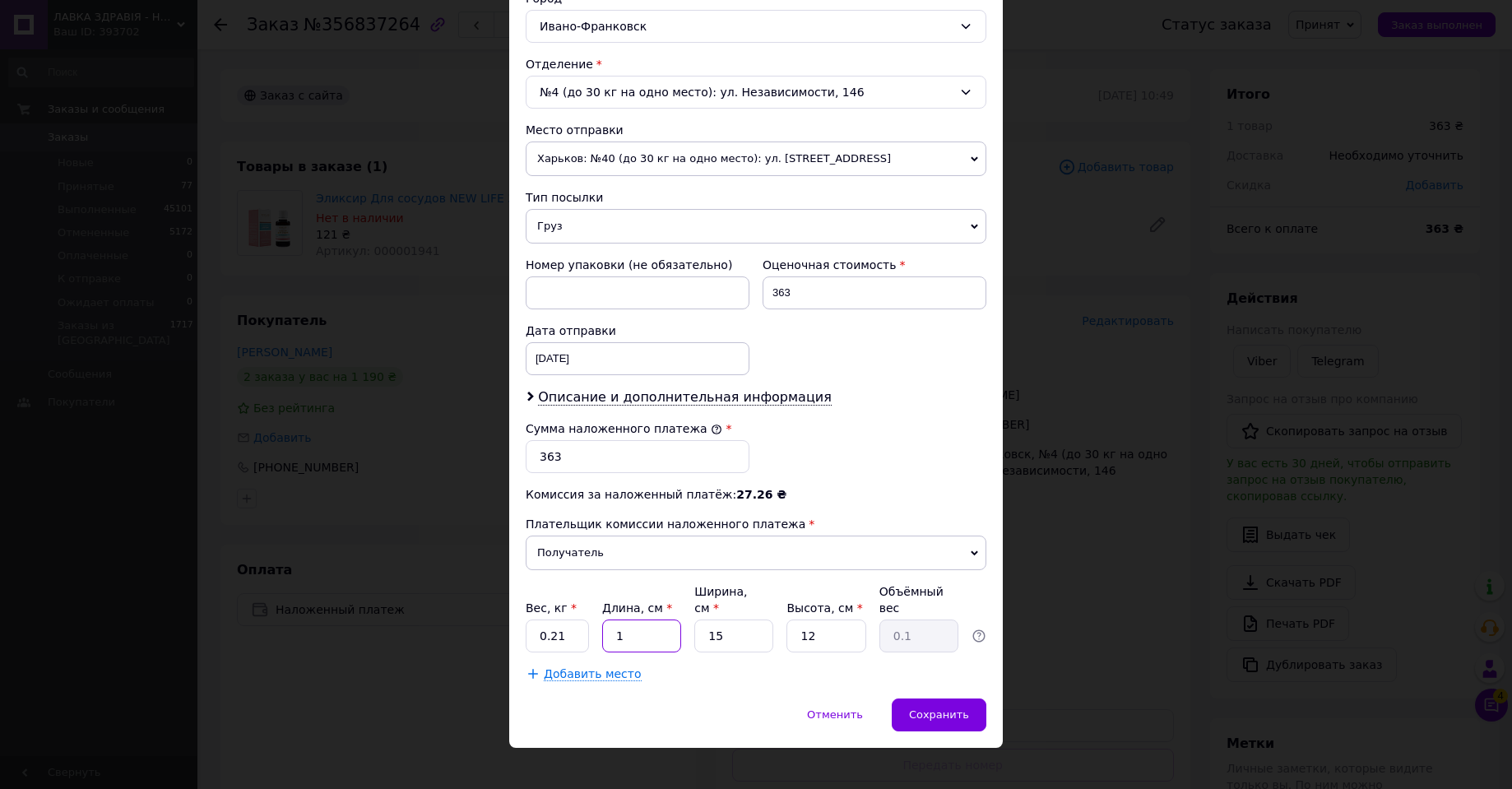
type input "0.86"
type input "19"
type input "1"
type input "0.1"
type input "12"
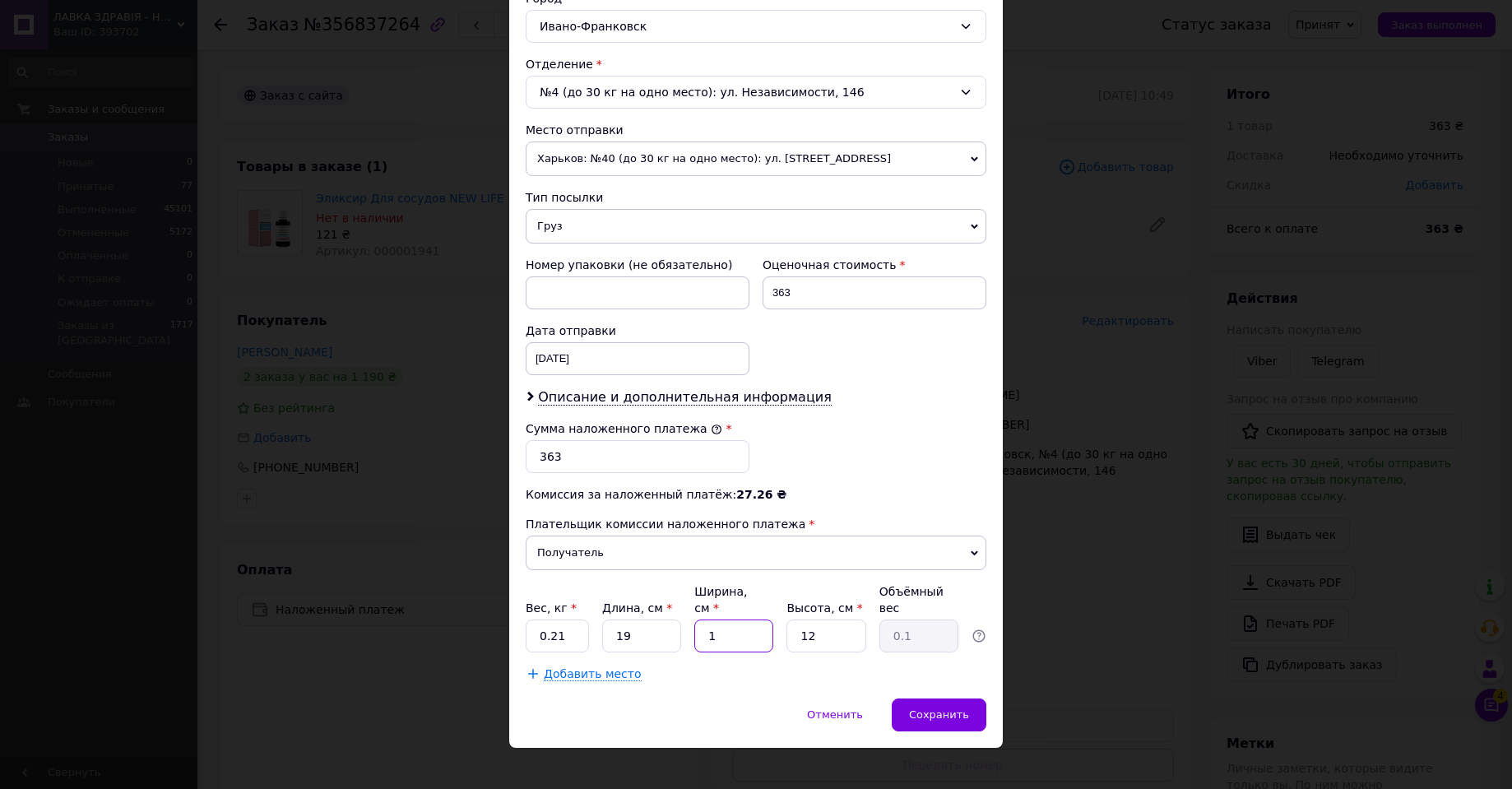
type input "0.68"
type input "12"
type input "8"
type input "0.46"
type input "8"
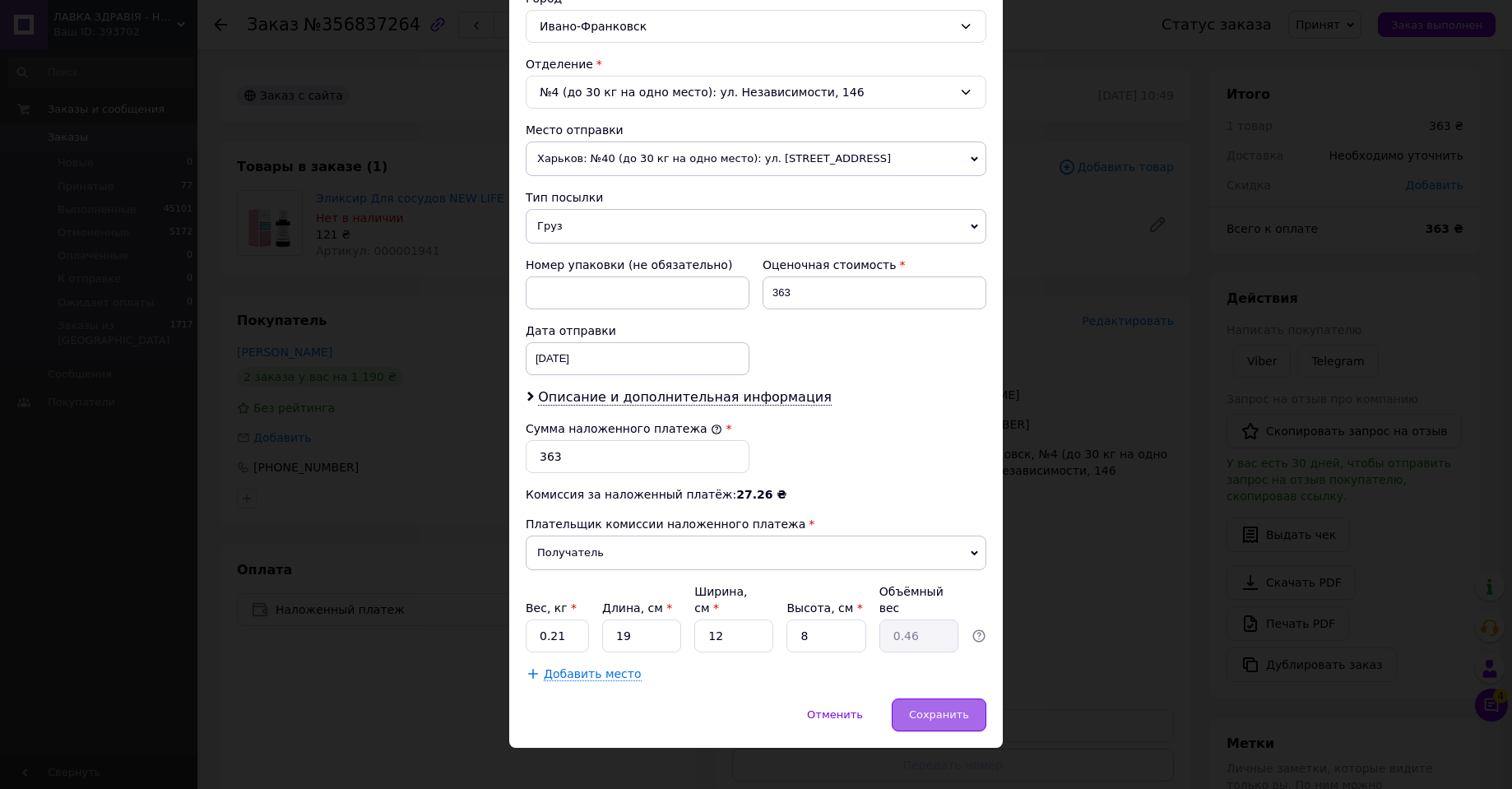
click at [946, 698] on div "Сохранить" at bounding box center [938, 714] width 94 height 33
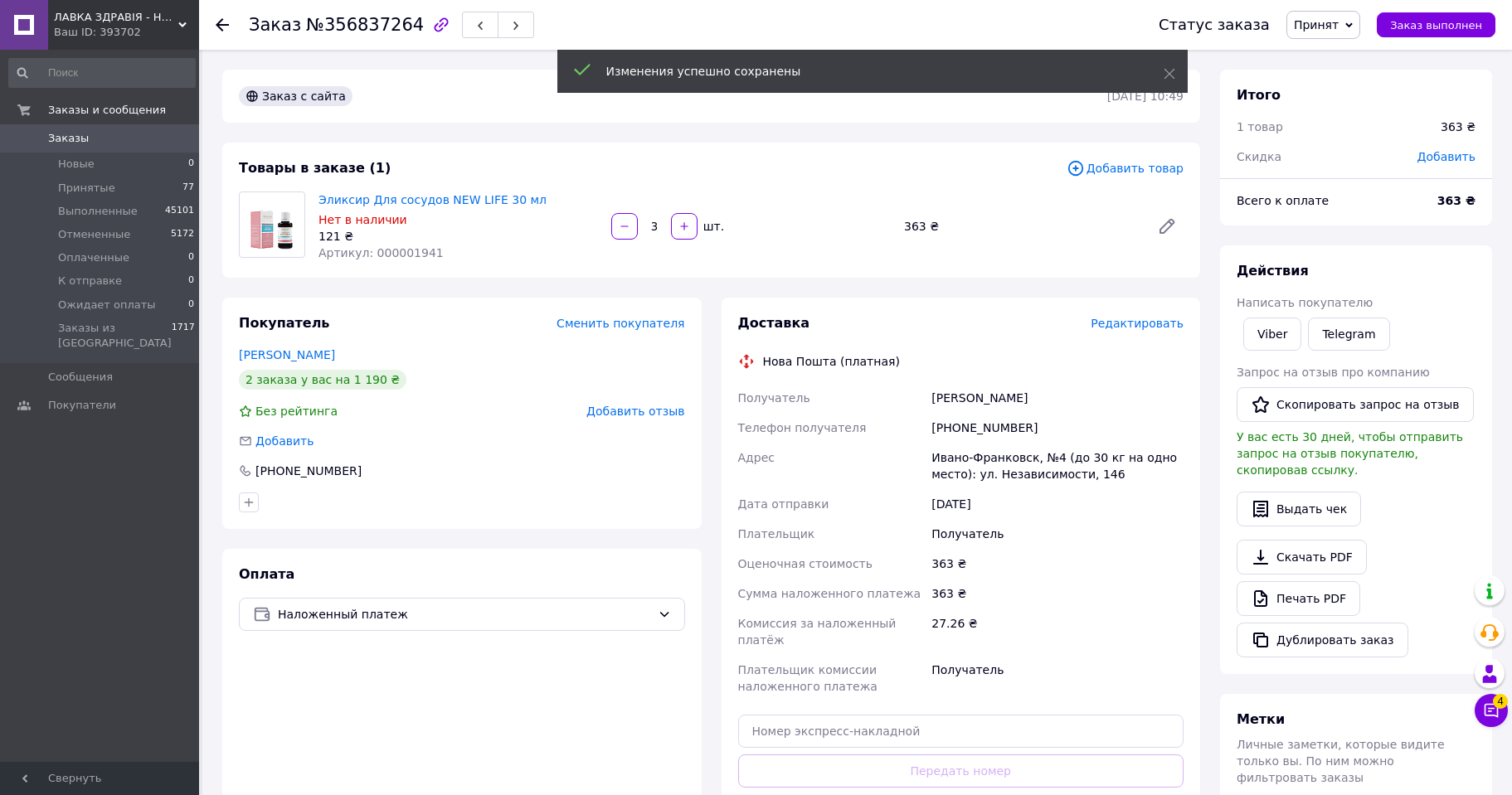
scroll to position [83, 0]
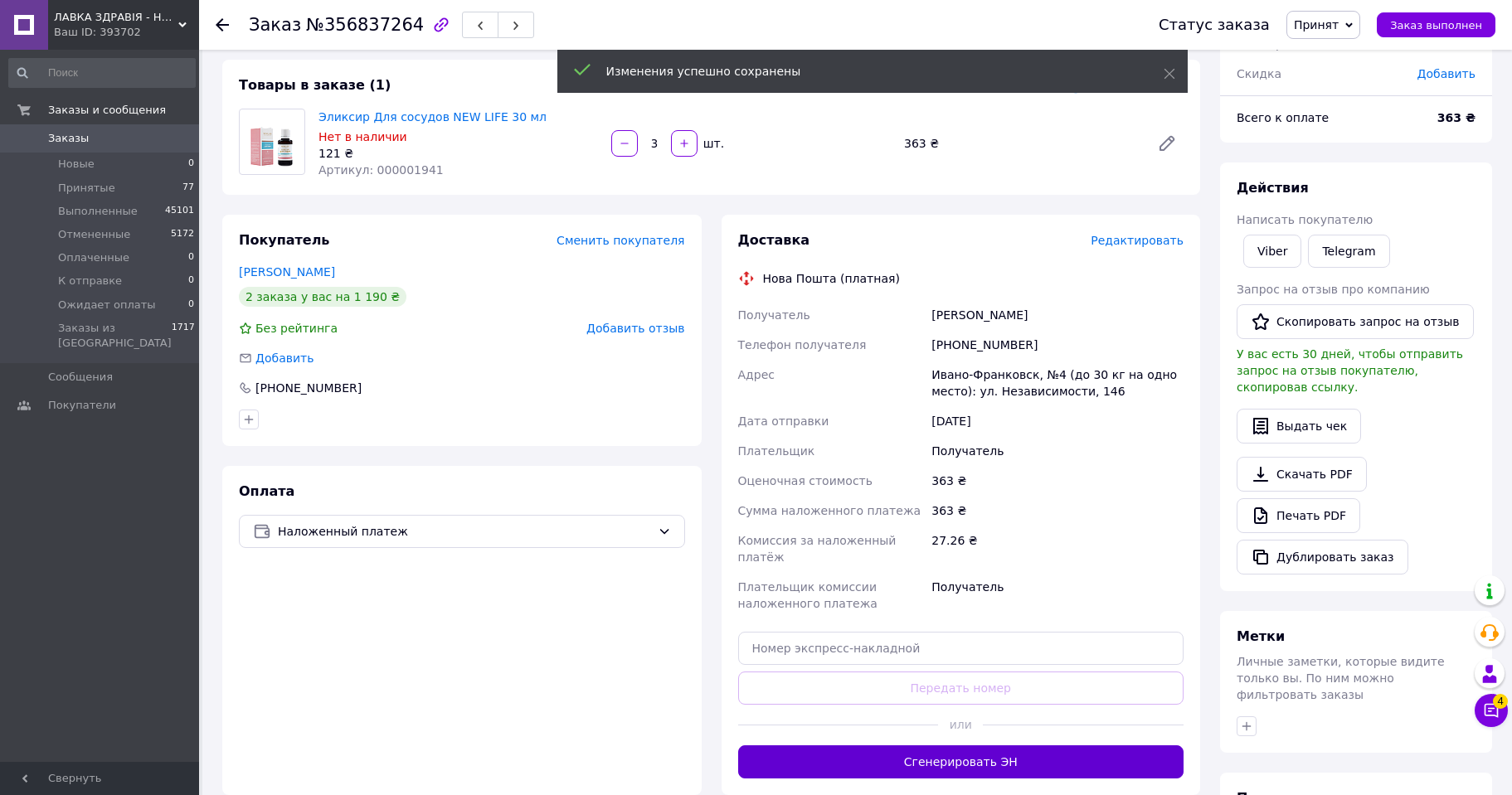
click at [963, 754] on button "Сгенерировать ЭН" at bounding box center [961, 761] width 447 height 33
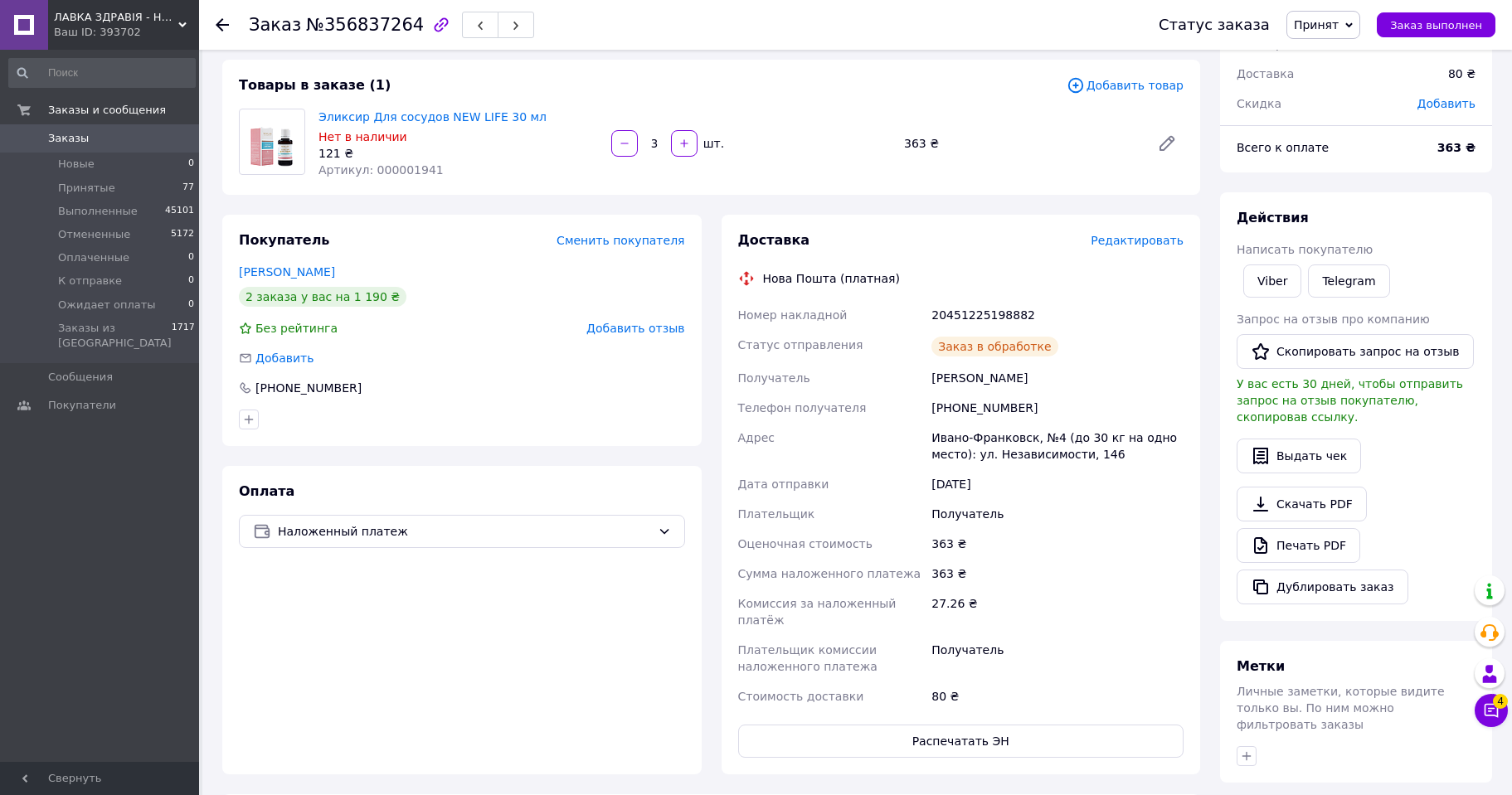
click at [966, 313] on div "20451225198882" at bounding box center [1057, 316] width 259 height 30
copy div "20451225198882"
click at [1329, 23] on span "Принят" at bounding box center [1316, 24] width 45 height 13
click at [1341, 59] on li "Выполнен" at bounding box center [1343, 57] width 114 height 24
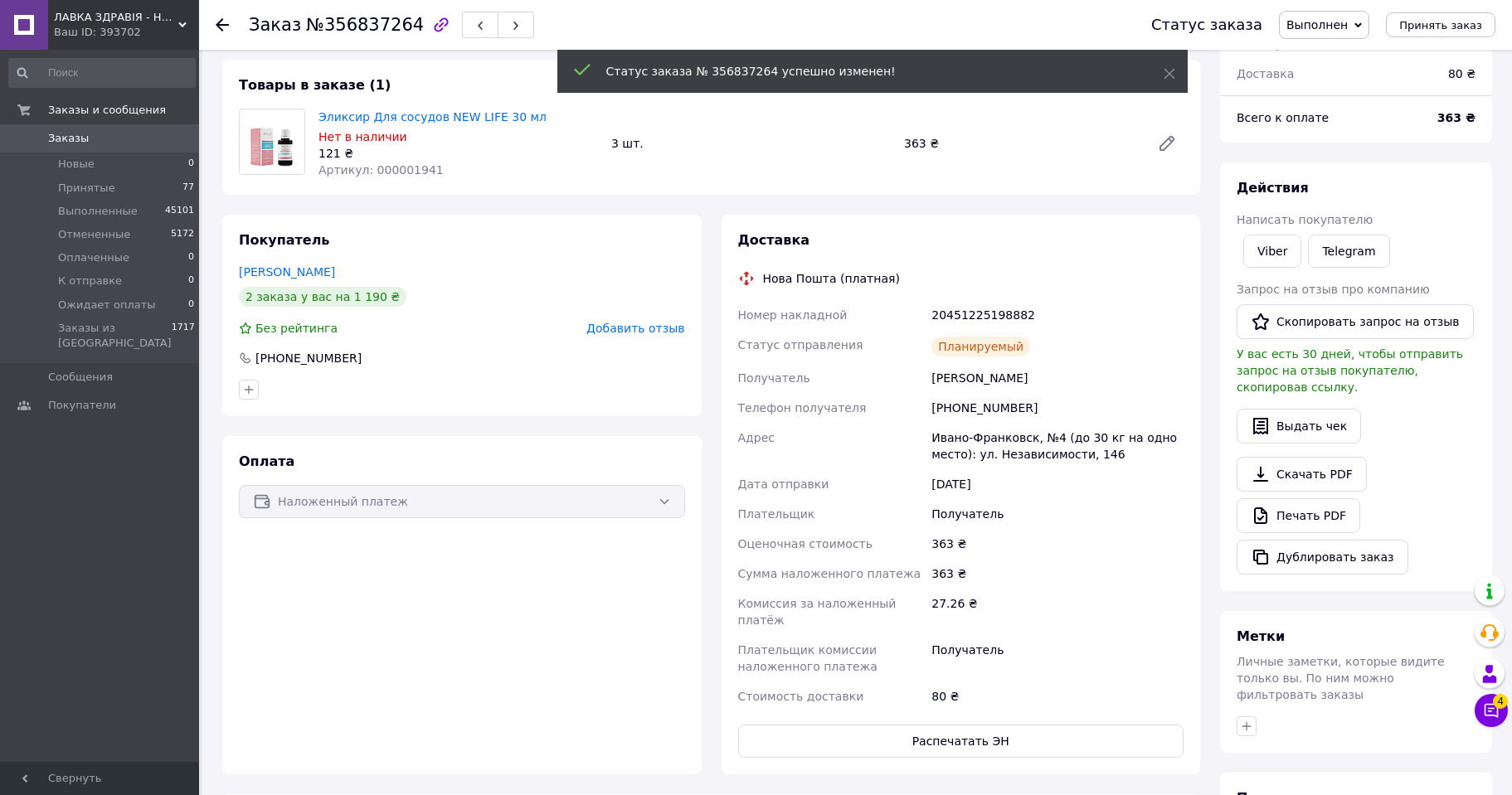
click at [218, 19] on icon at bounding box center [222, 24] width 13 height 13
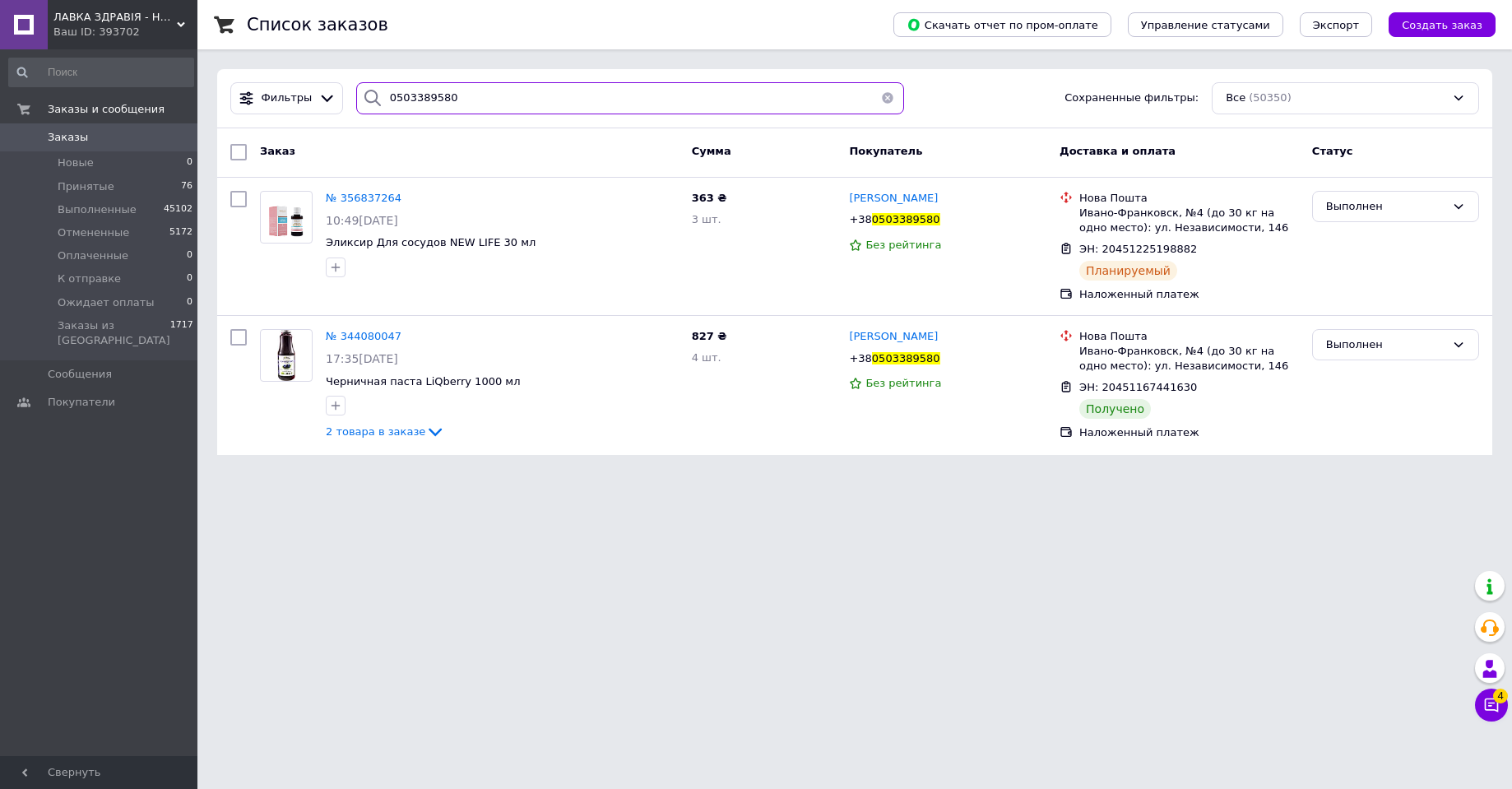
click at [415, 90] on input "0503389580" at bounding box center [630, 98] width 548 height 32
paste input "934623559"
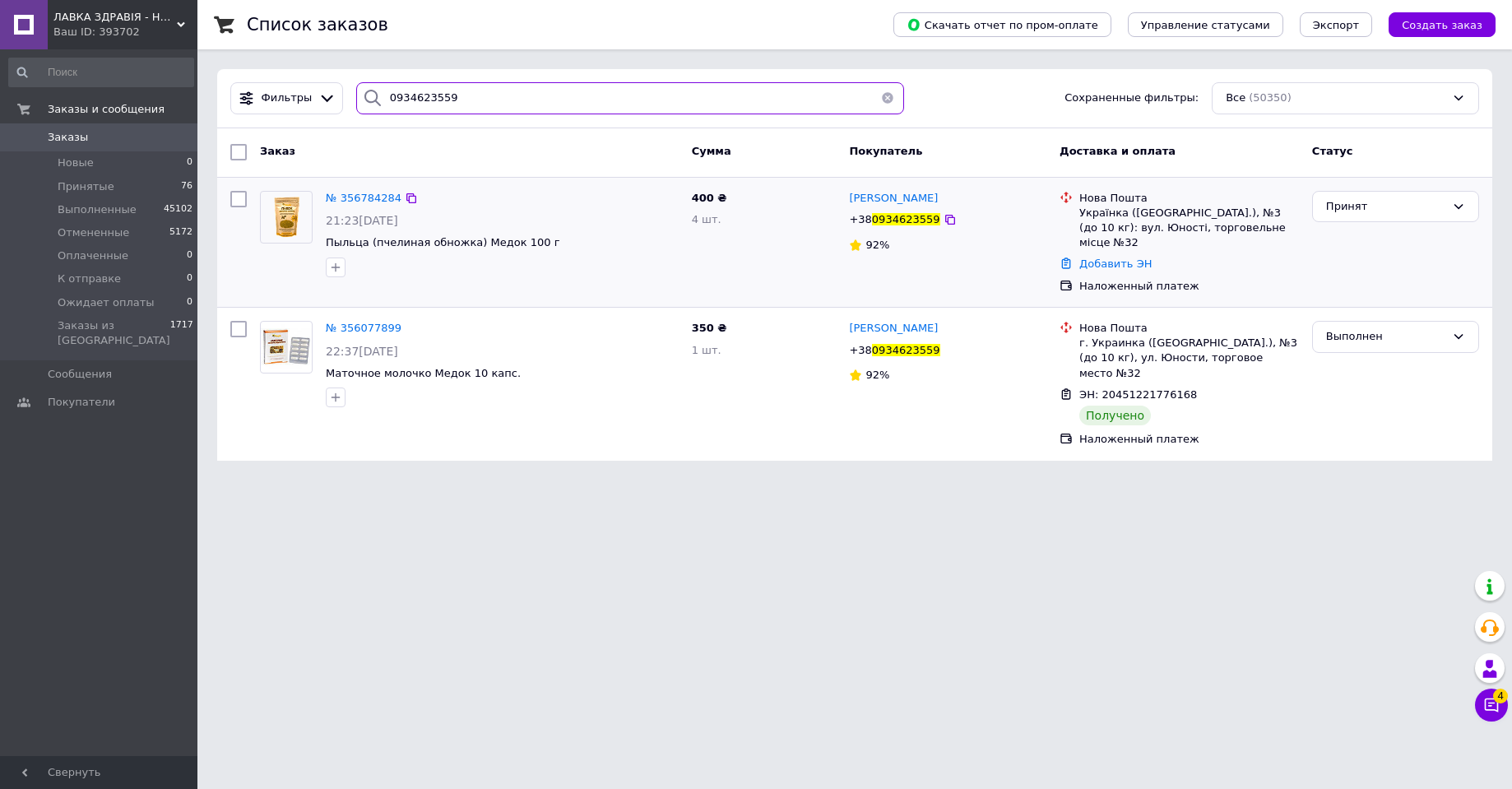
type input "0934623559"
click at [286, 210] on img at bounding box center [286, 217] width 51 height 51
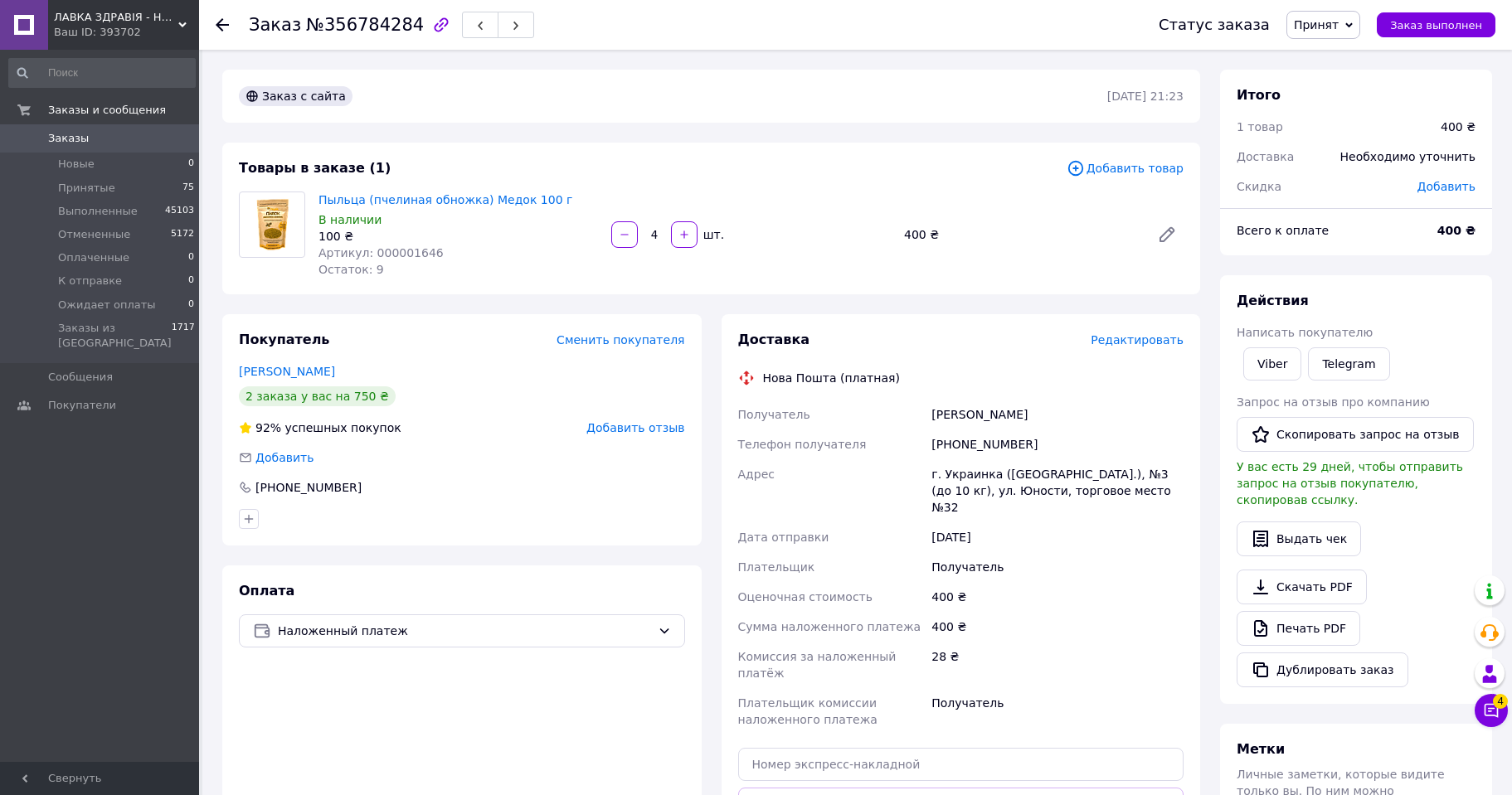
click at [1153, 340] on span "Редактировать" at bounding box center [1136, 340] width 93 height 13
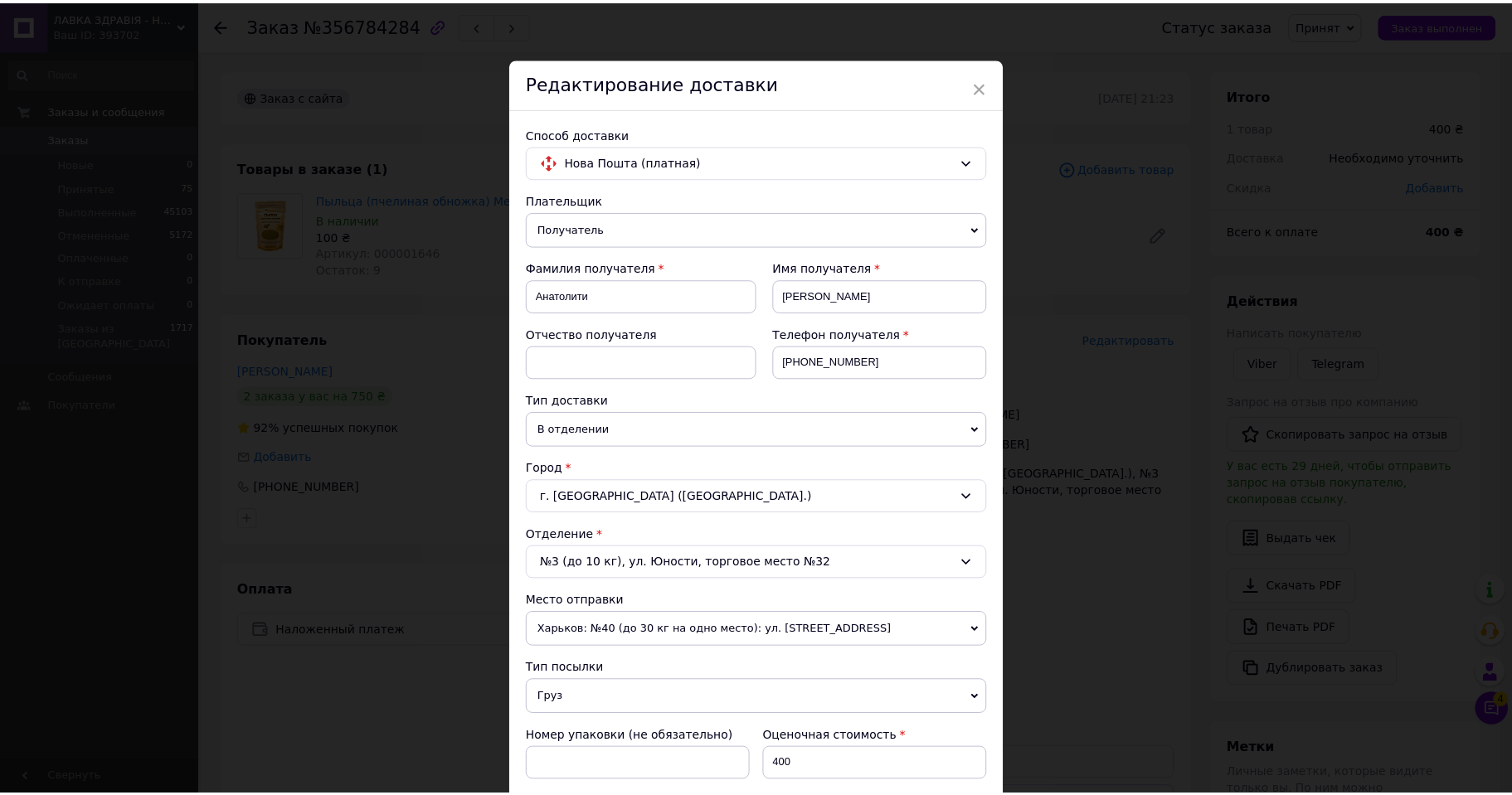
scroll to position [470, 0]
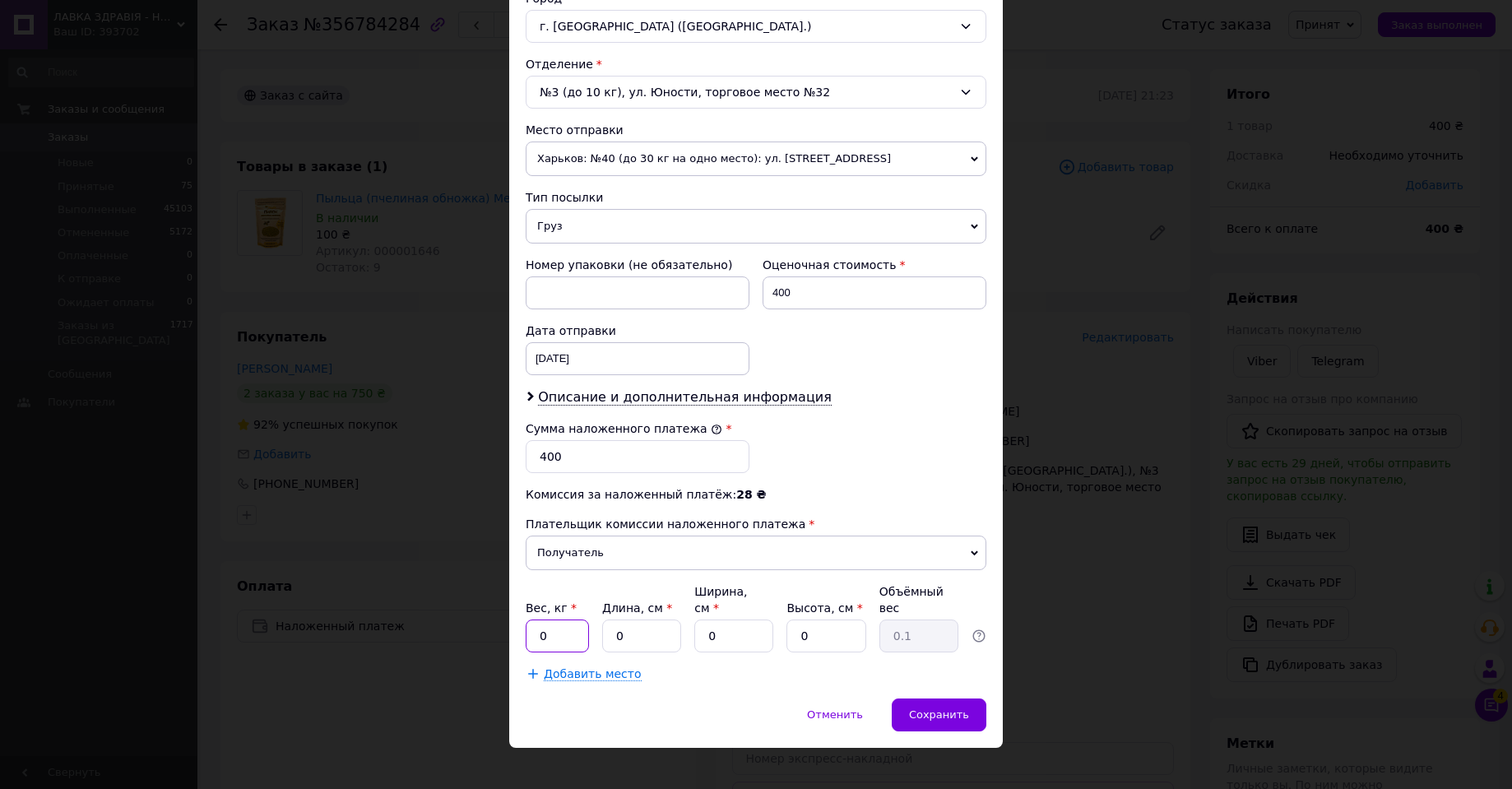
click at [564, 624] on input "0" at bounding box center [557, 636] width 64 height 33
type input "0.49"
type input "19"
type input "12"
type input "8"
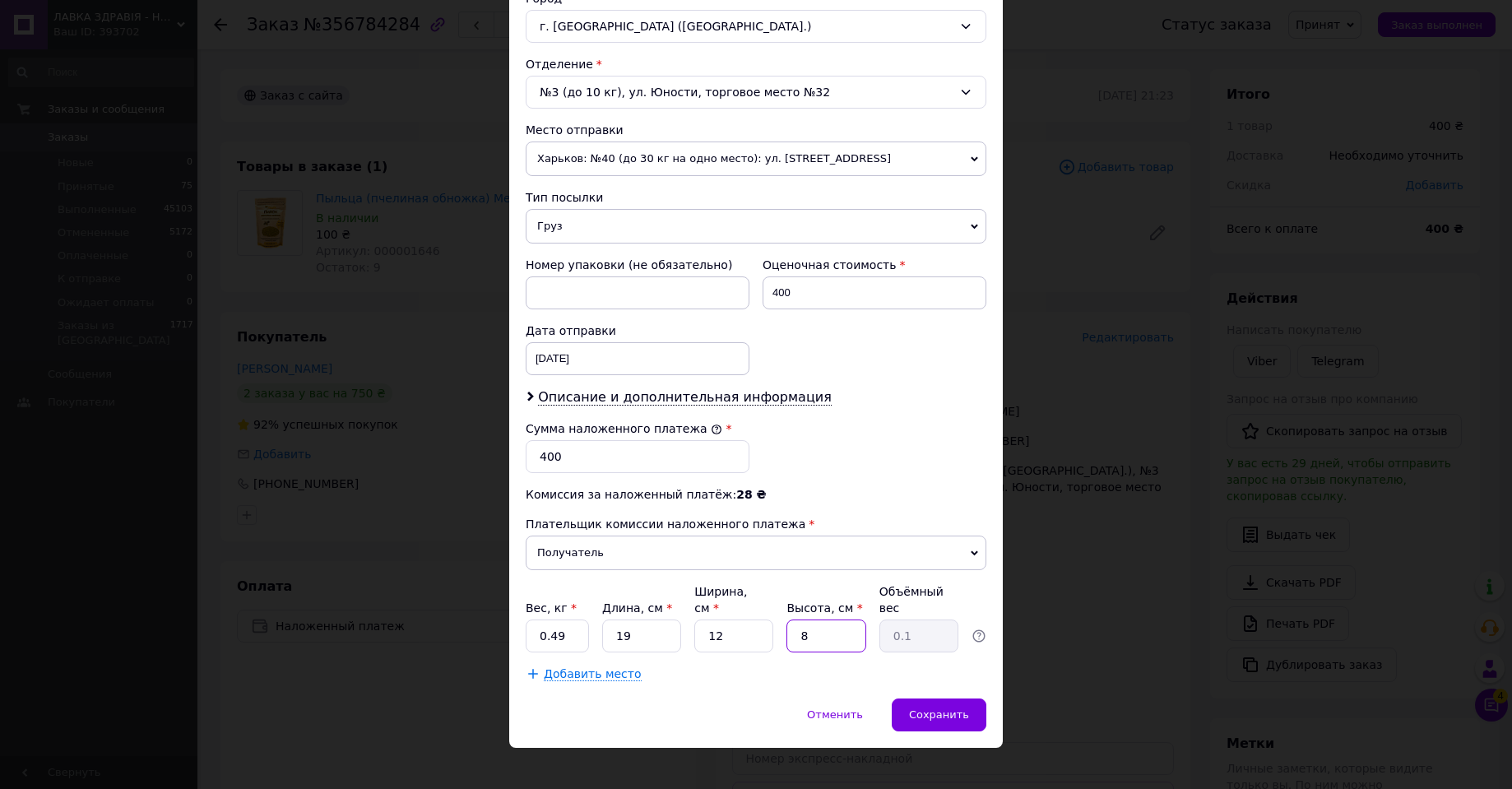
type input "0.46"
type input "8"
click at [965, 709] on span "Сохранить" at bounding box center [939, 714] width 60 height 12
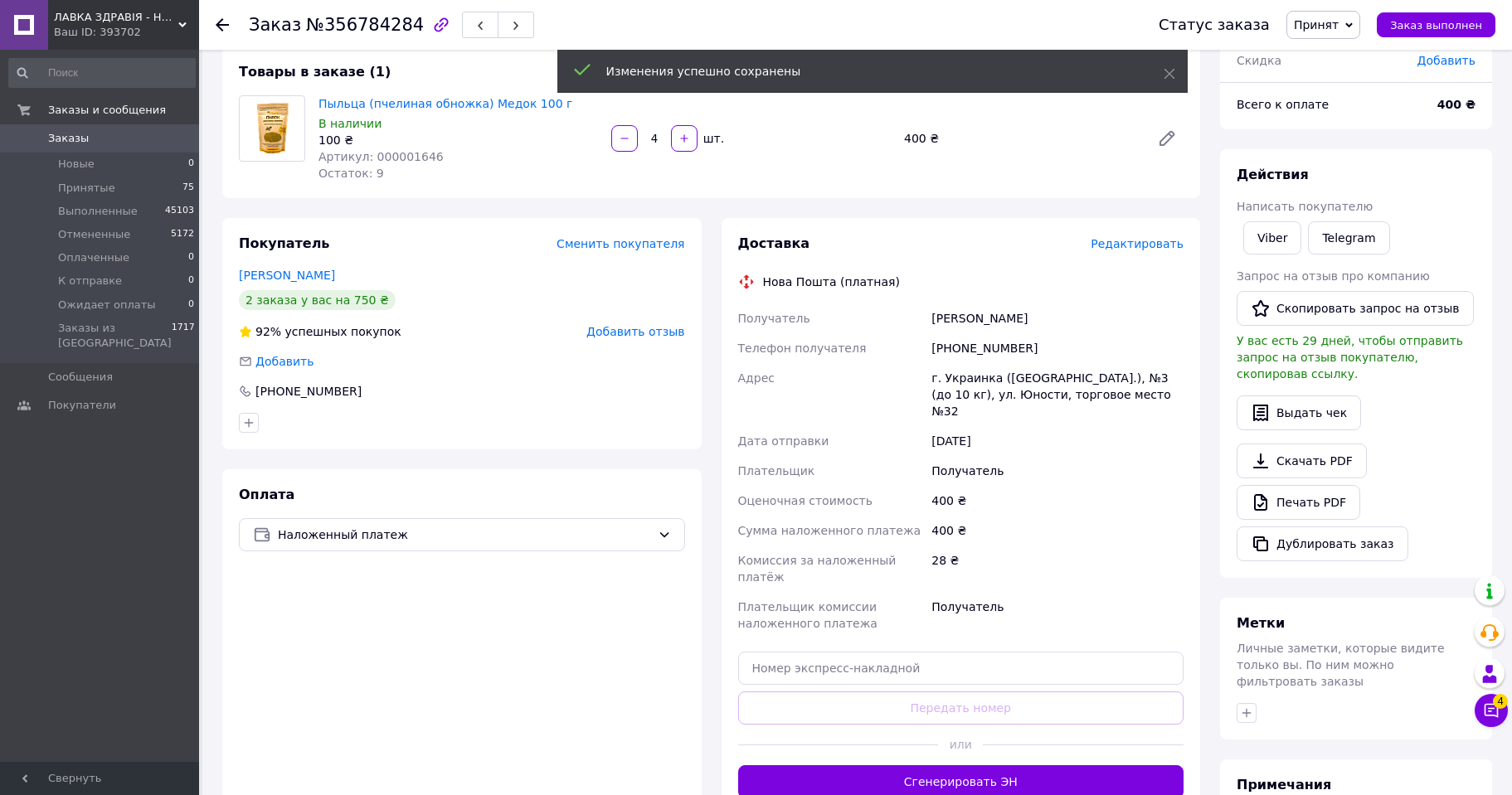
scroll to position [249, 0]
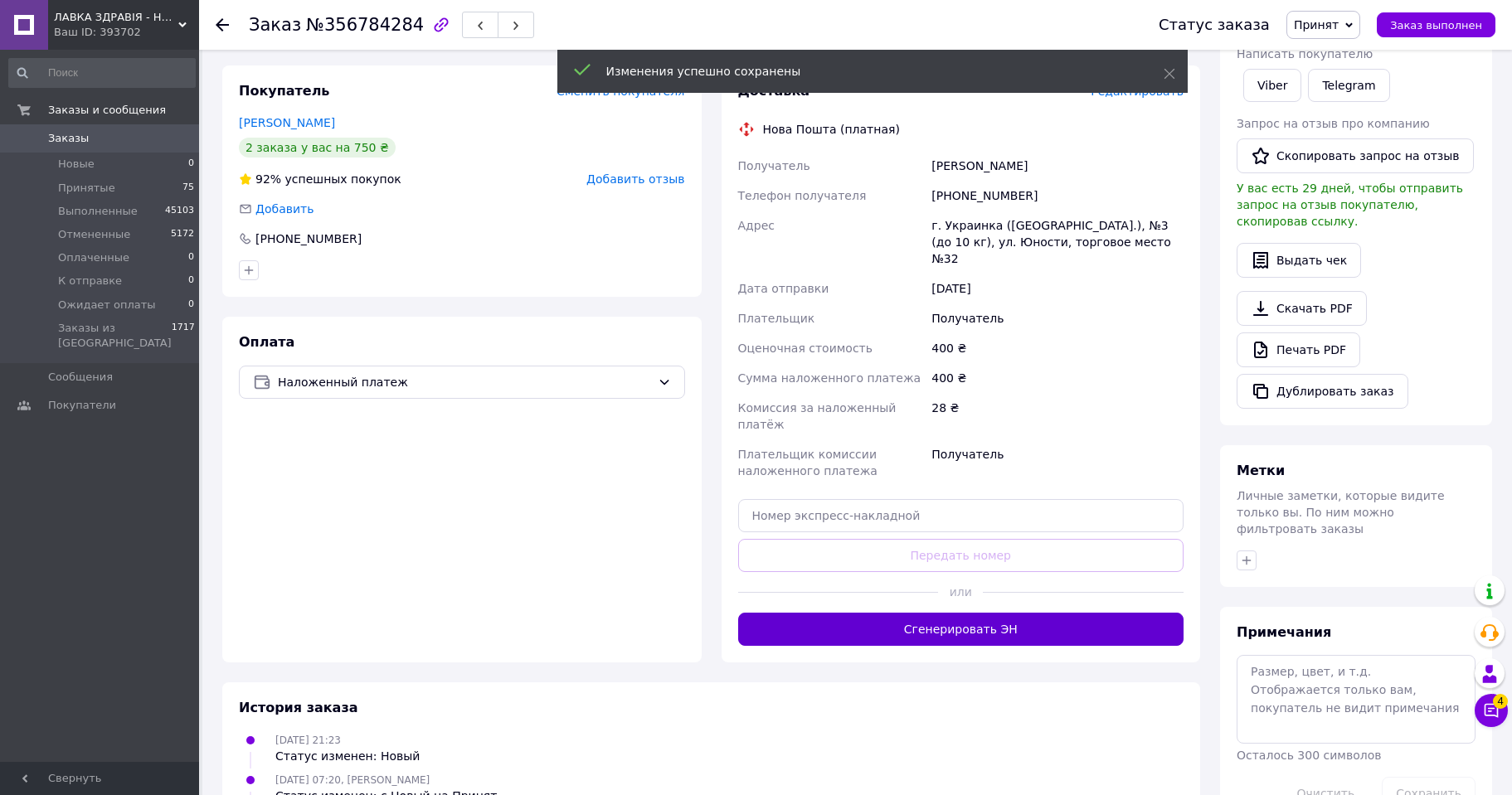
click at [991, 612] on button "Сгенерировать ЭН" at bounding box center [961, 628] width 447 height 33
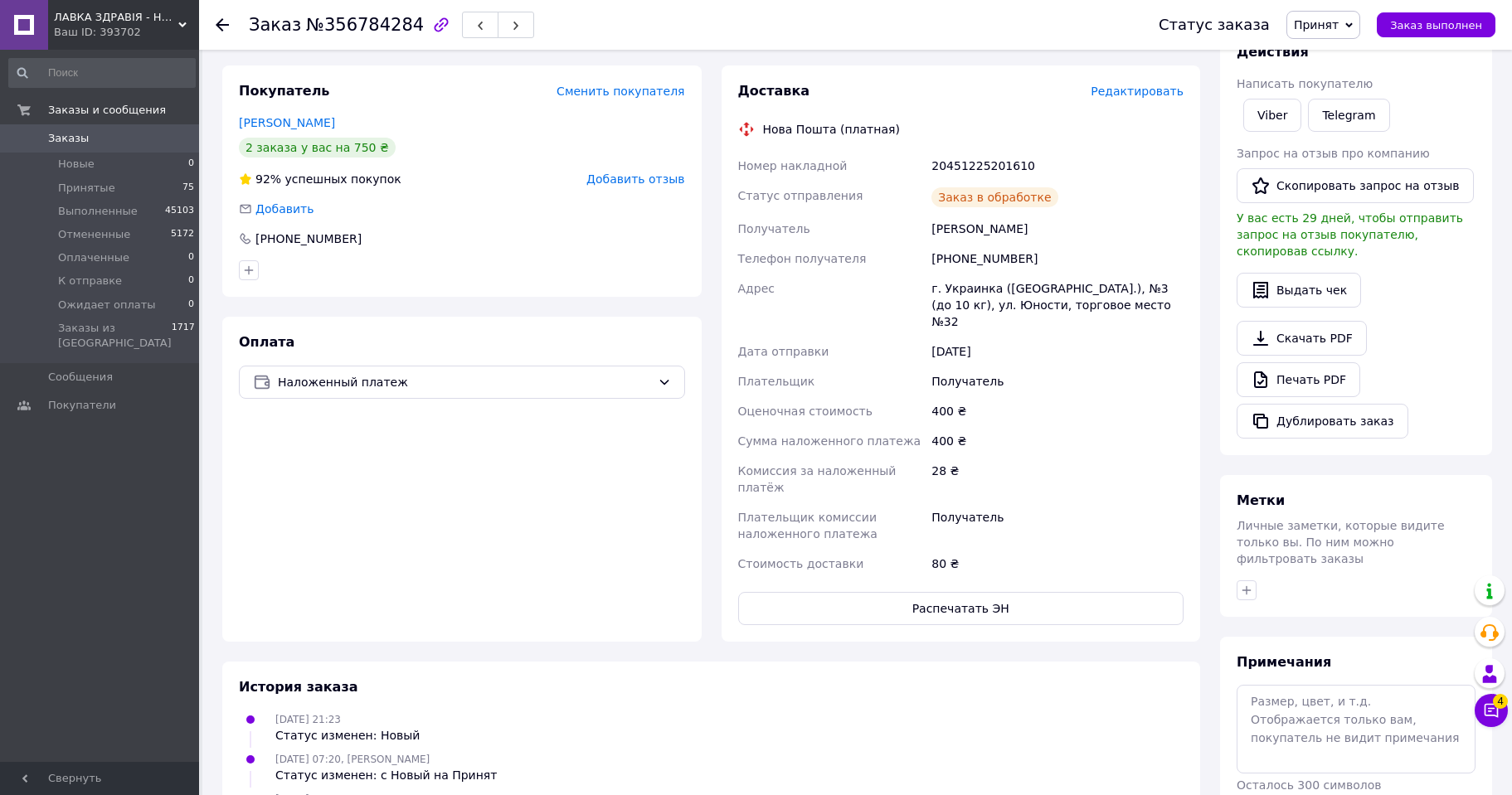
click at [968, 162] on div "20451225201610" at bounding box center [1057, 166] width 259 height 30
copy div "20451225201610"
click at [1339, 23] on span "Принят" at bounding box center [1316, 24] width 45 height 13
click at [1343, 56] on li "Выполнен" at bounding box center [1343, 57] width 114 height 24
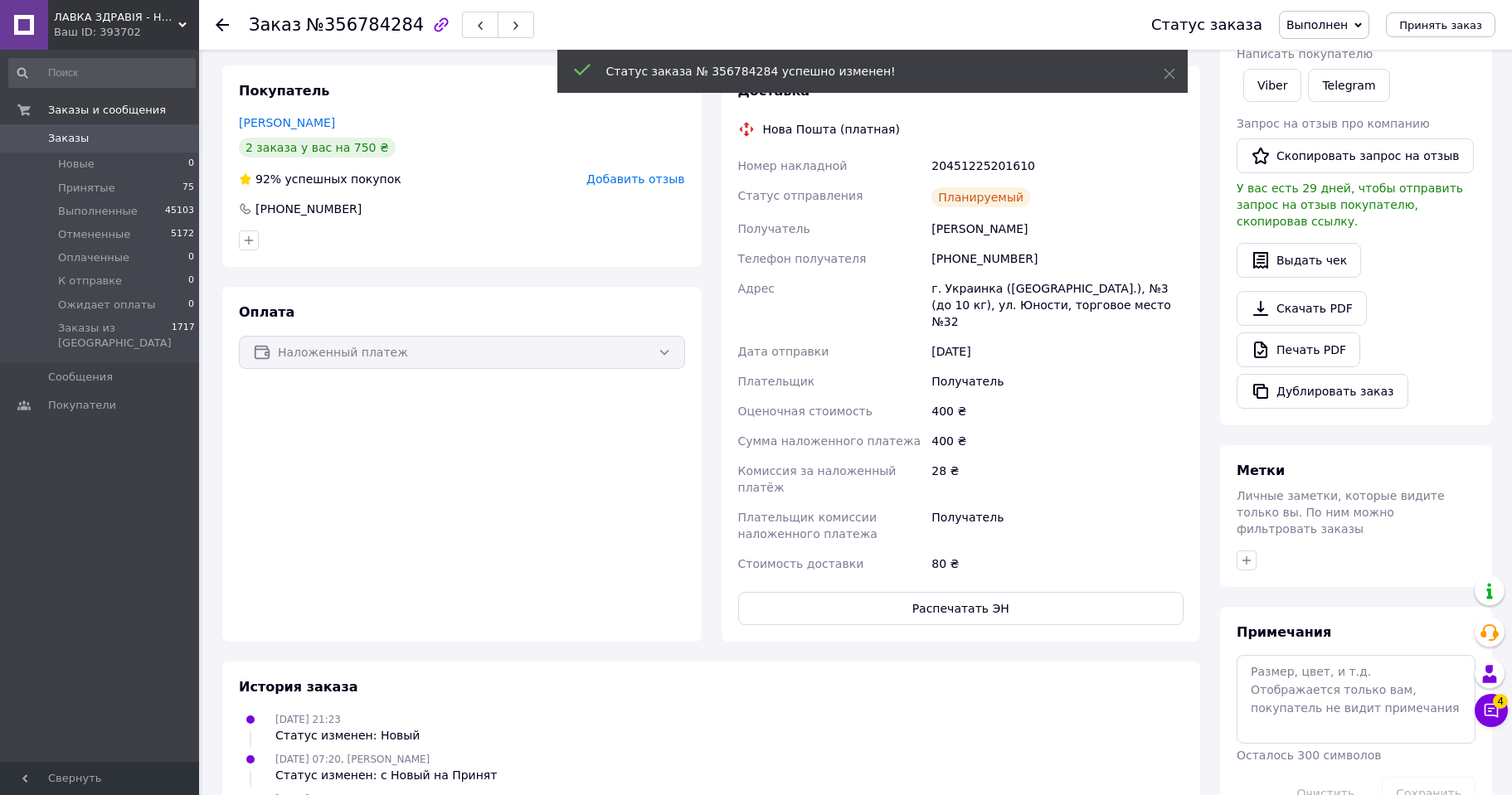
click at [219, 21] on use at bounding box center [222, 24] width 13 height 13
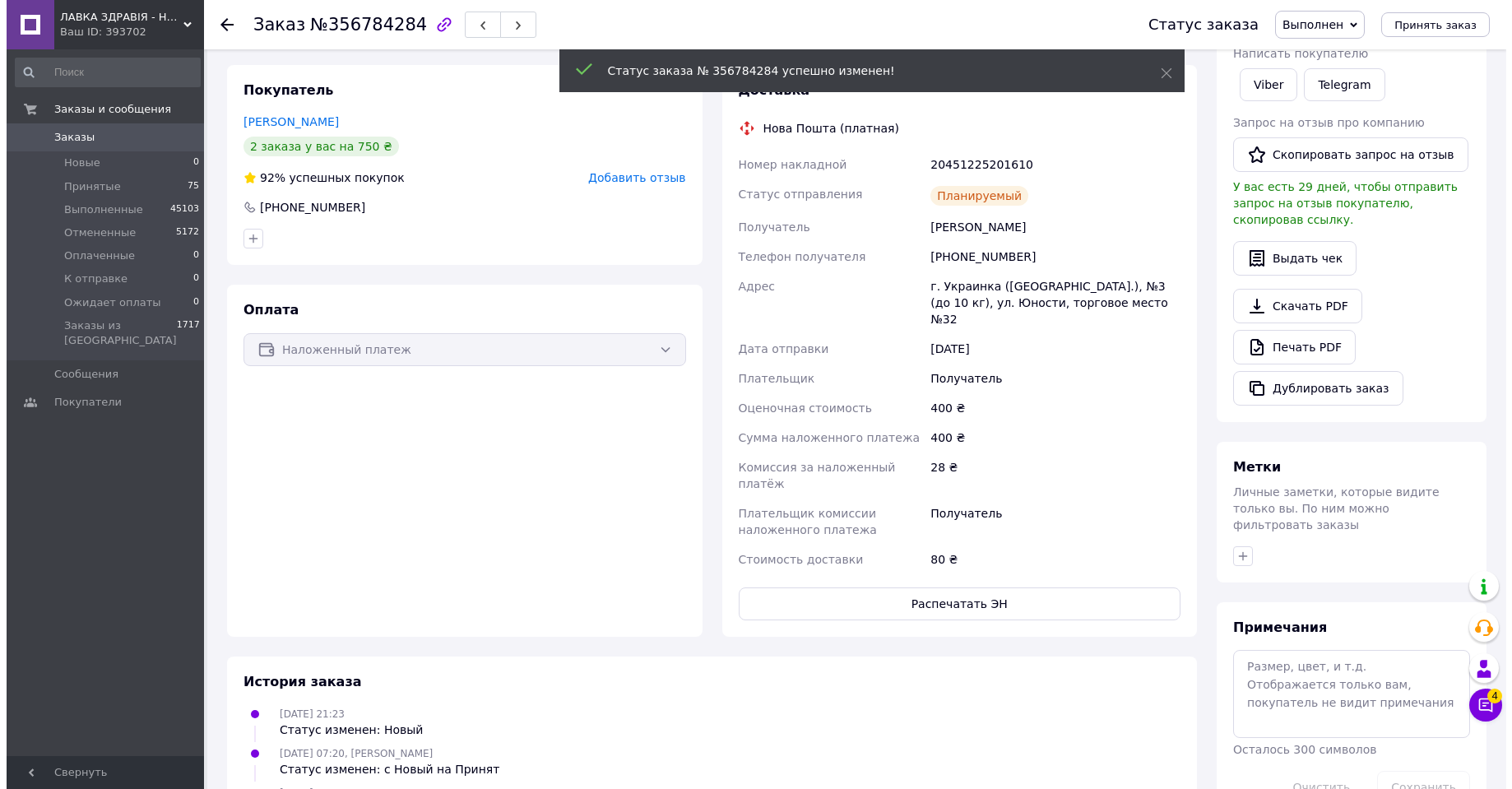
scroll to position [0, 0]
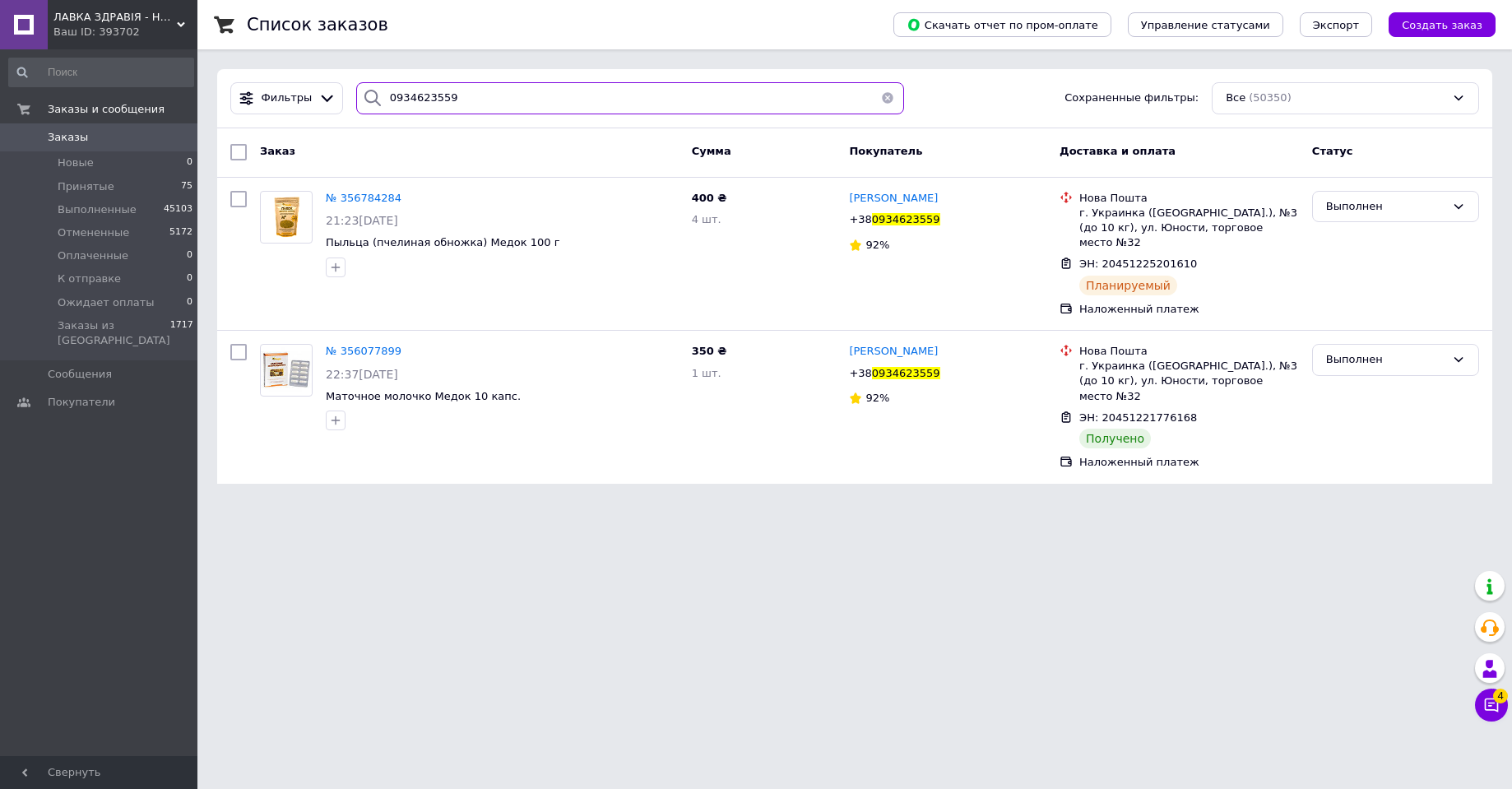
click at [396, 92] on input "0934623559" at bounding box center [630, 98] width 548 height 32
paste input "55142968"
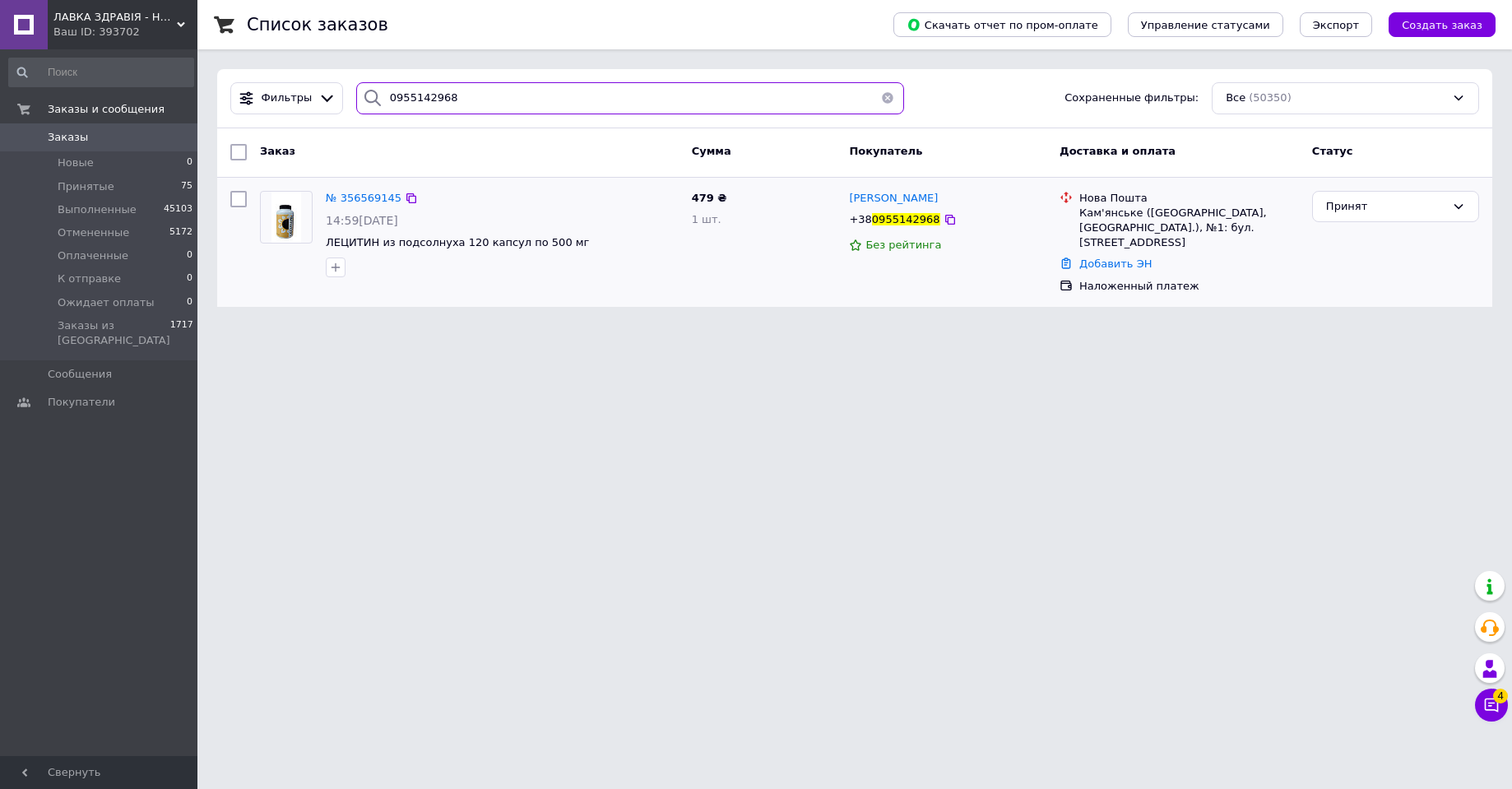
type input "0955142968"
click at [301, 221] on picture at bounding box center [286, 217] width 52 height 52
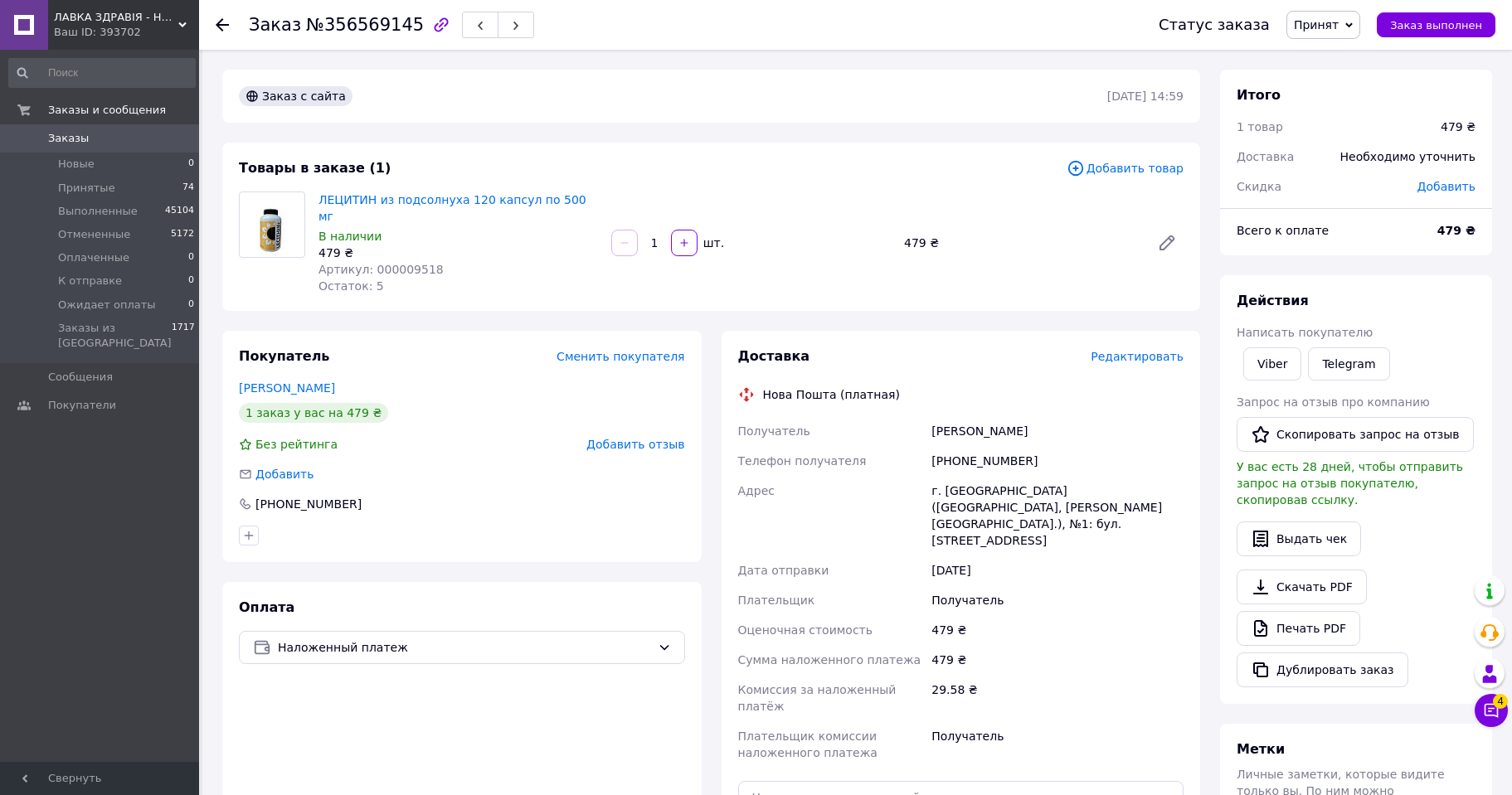
click at [1141, 349] on span "Редактировать" at bounding box center [1136, 356] width 93 height 13
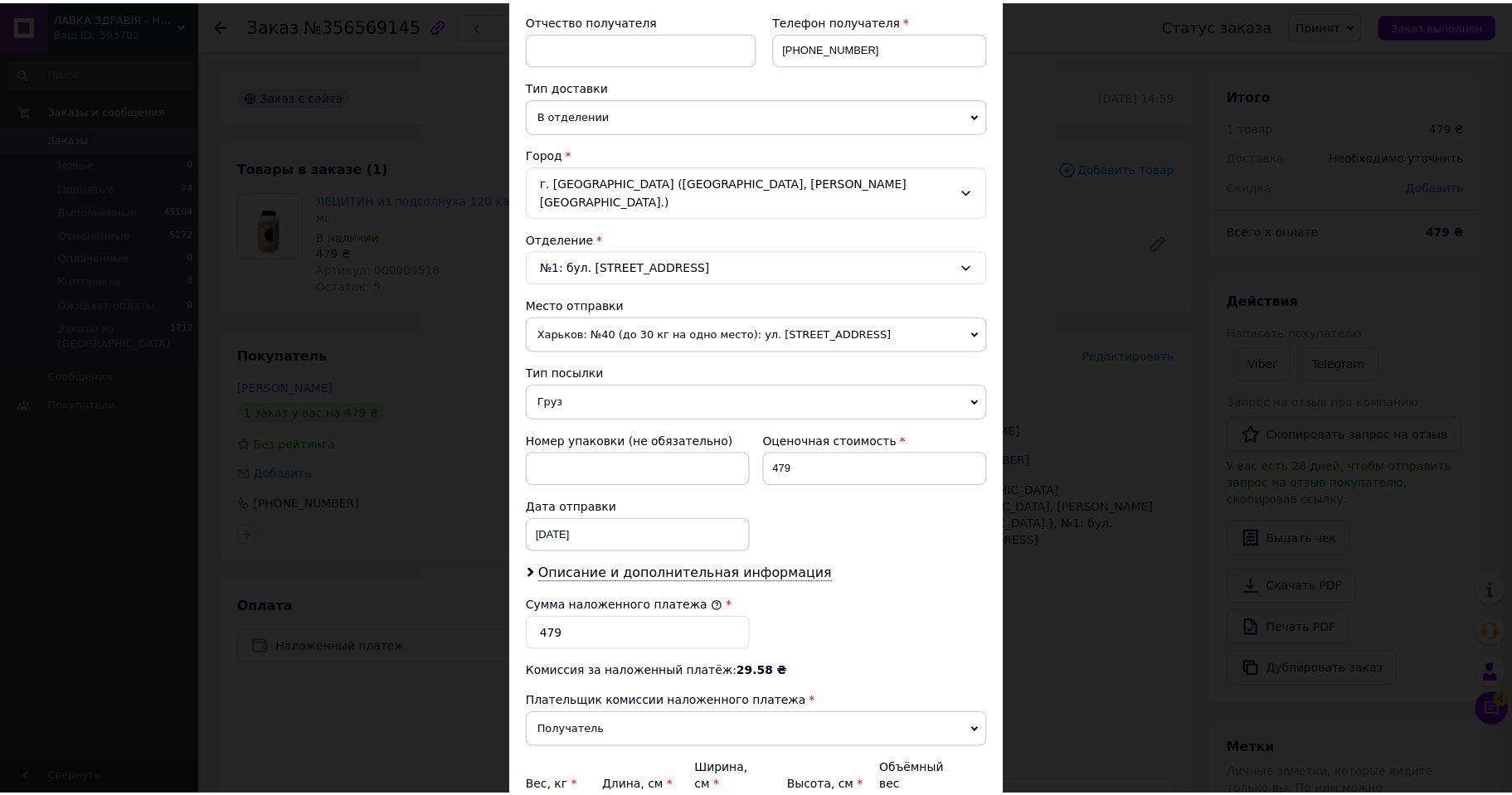
scroll to position [470, 0]
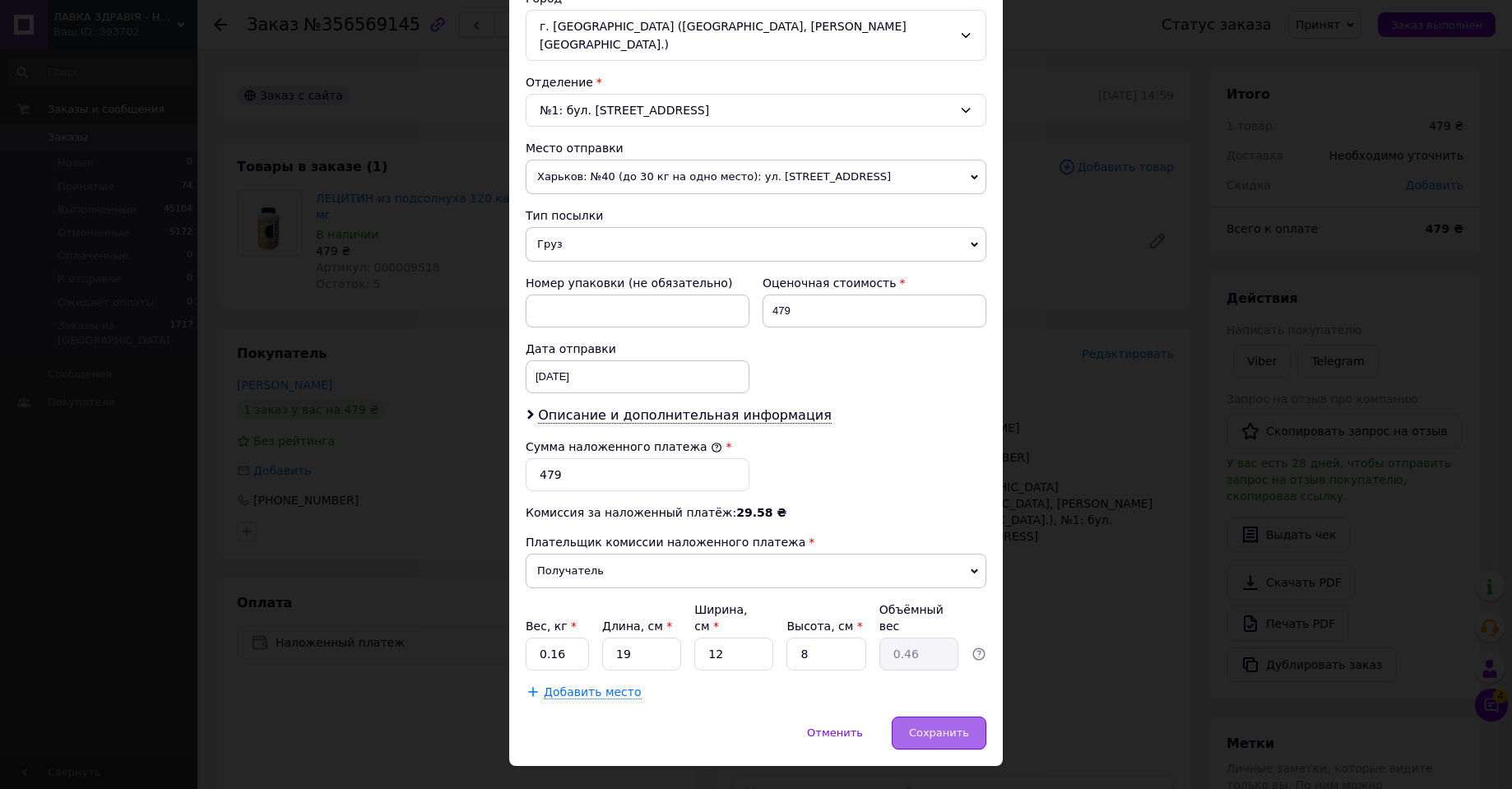
click at [951, 726] on span "Сохранить" at bounding box center [939, 732] width 60 height 12
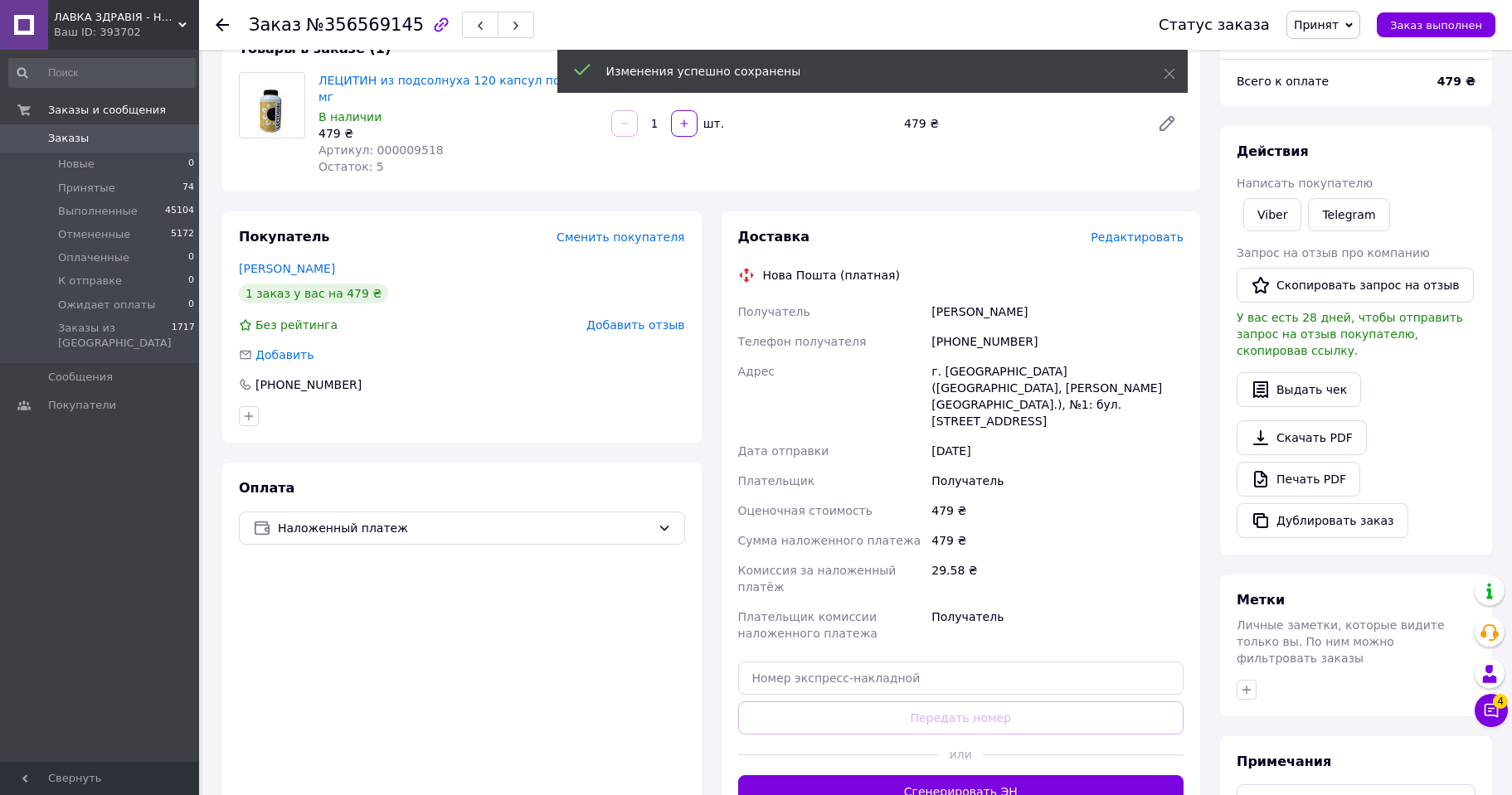
scroll to position [297, 0]
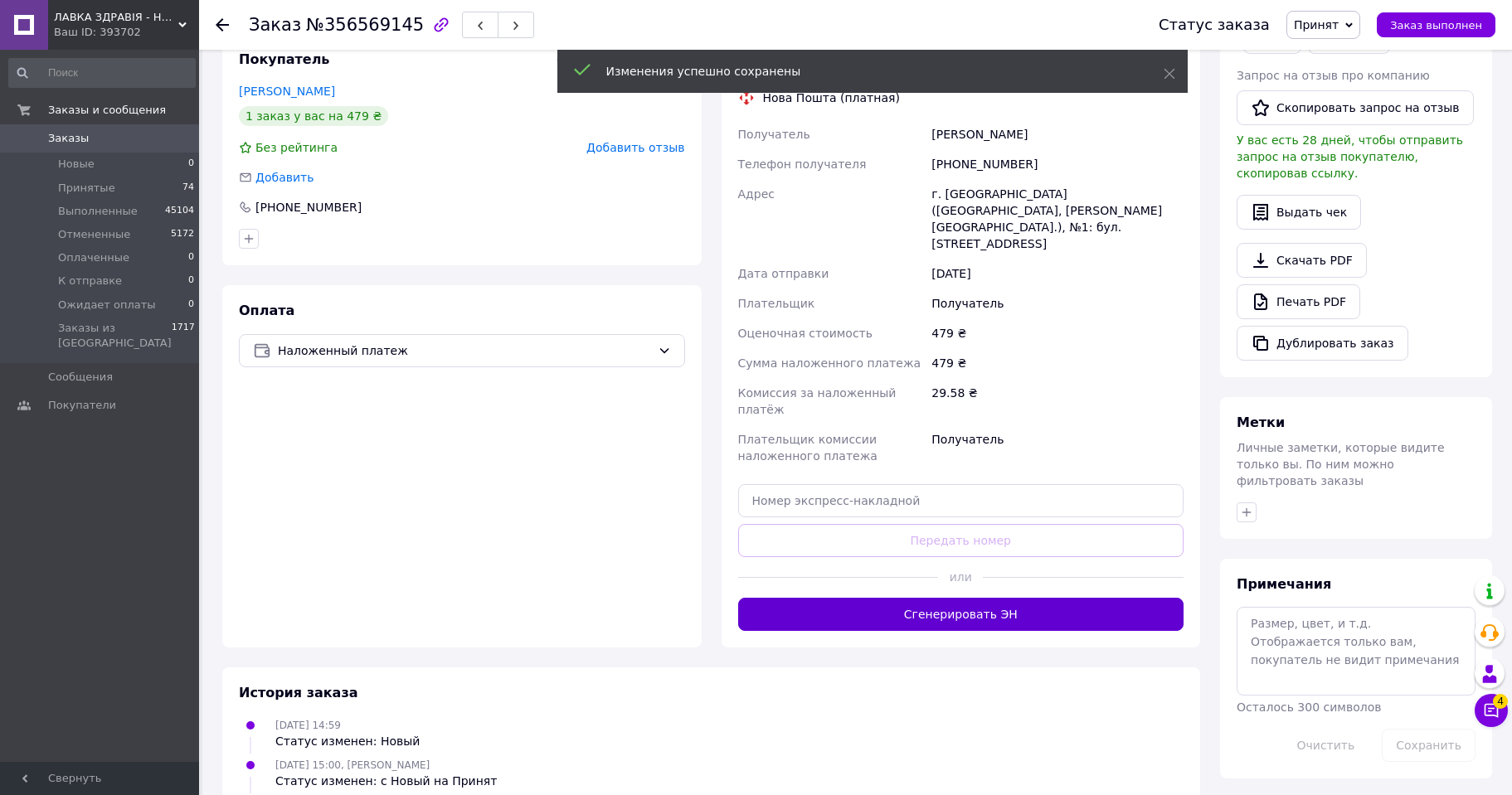
click at [994, 598] on button "Сгенерировать ЭН" at bounding box center [961, 614] width 447 height 33
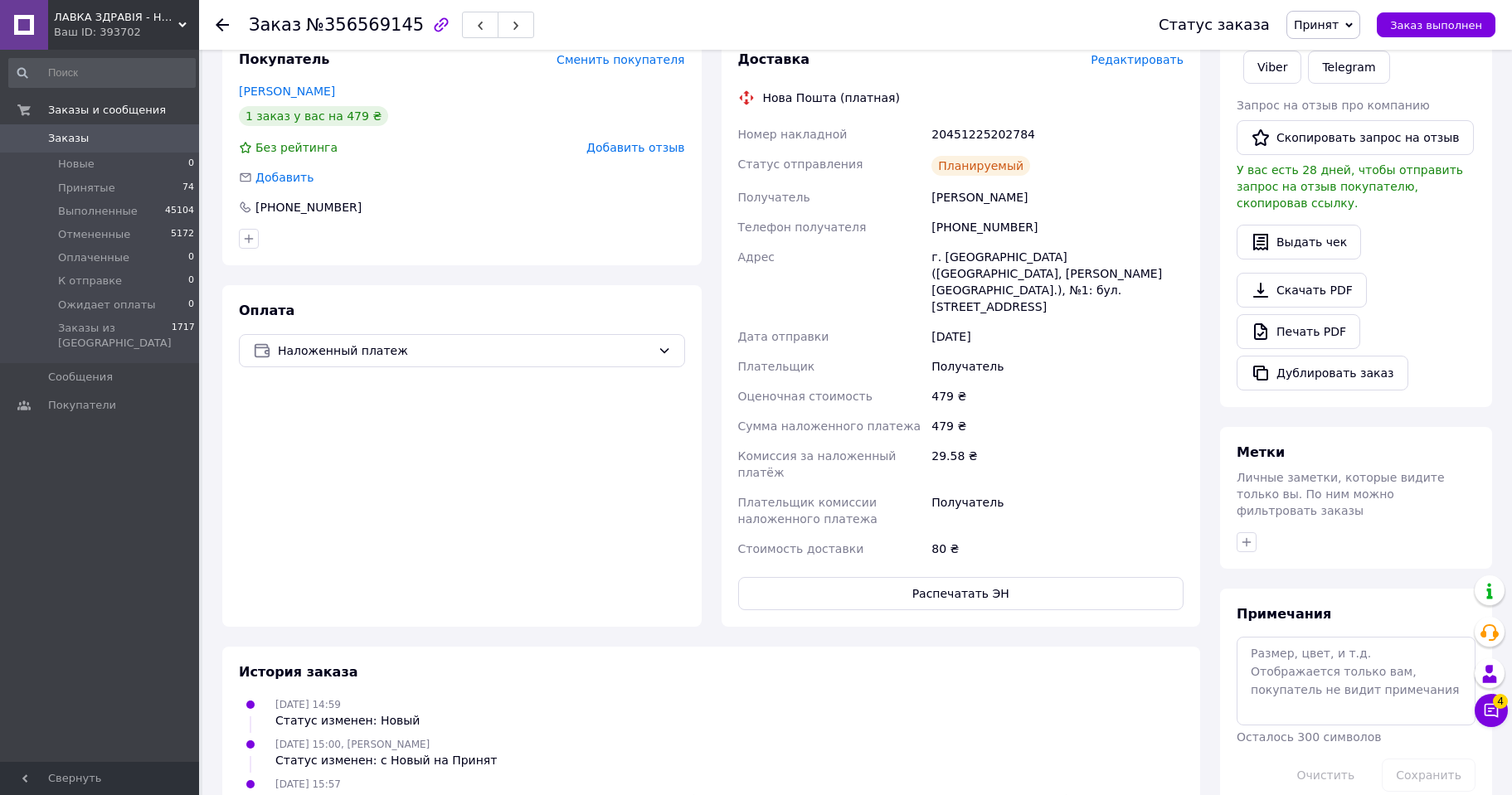
click at [984, 122] on div "20451225202784" at bounding box center [1057, 135] width 259 height 30
click at [984, 122] on div "20451225202784" at bounding box center [1057, 135] width 259 height 30
click at [971, 120] on div "20451225202784" at bounding box center [1057, 135] width 259 height 30
copy div "20451225202784"
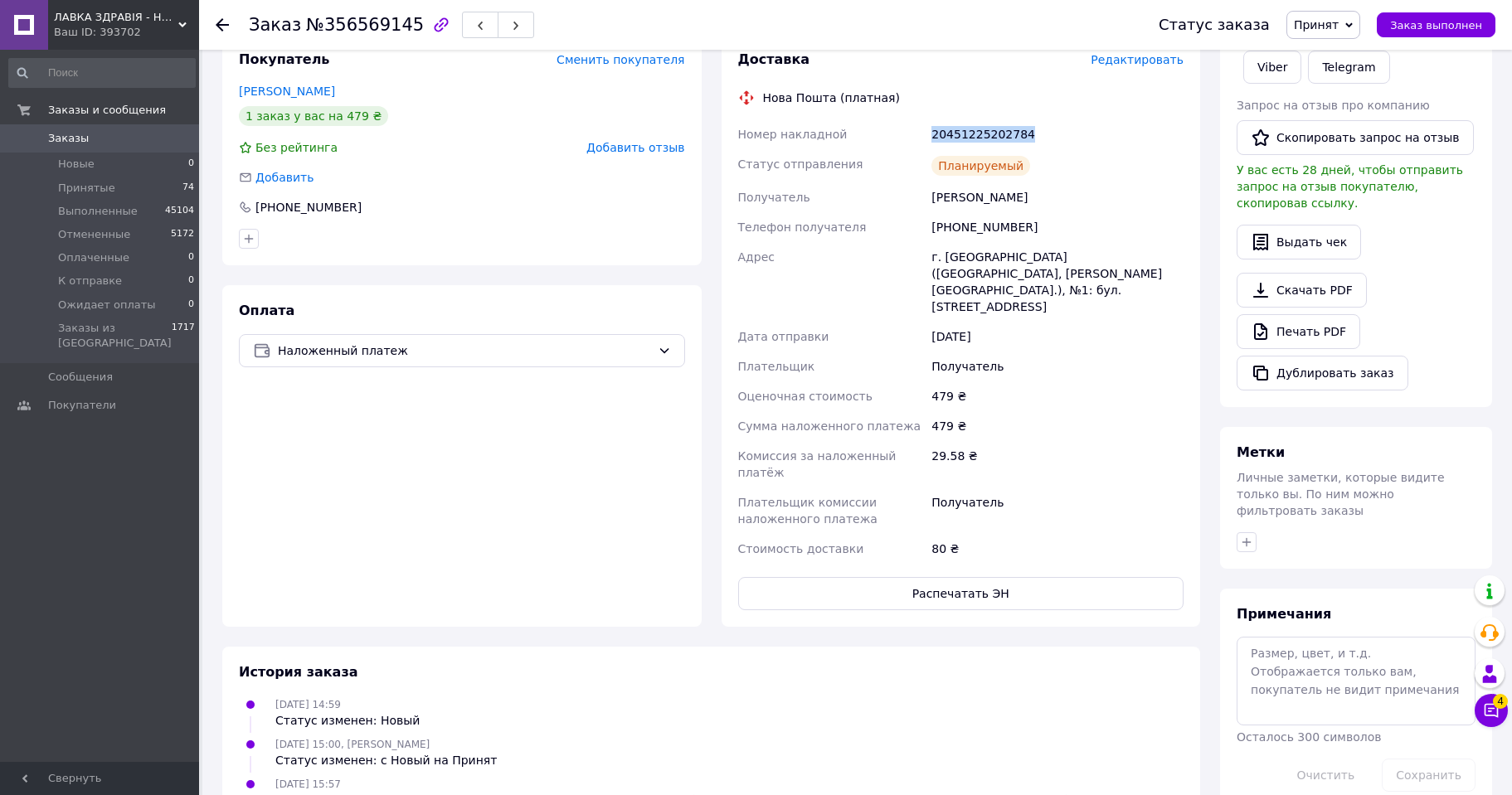
click at [1353, 18] on span "Принят" at bounding box center [1323, 24] width 73 height 28
click at [1345, 56] on li "Выполнен" at bounding box center [1343, 57] width 114 height 24
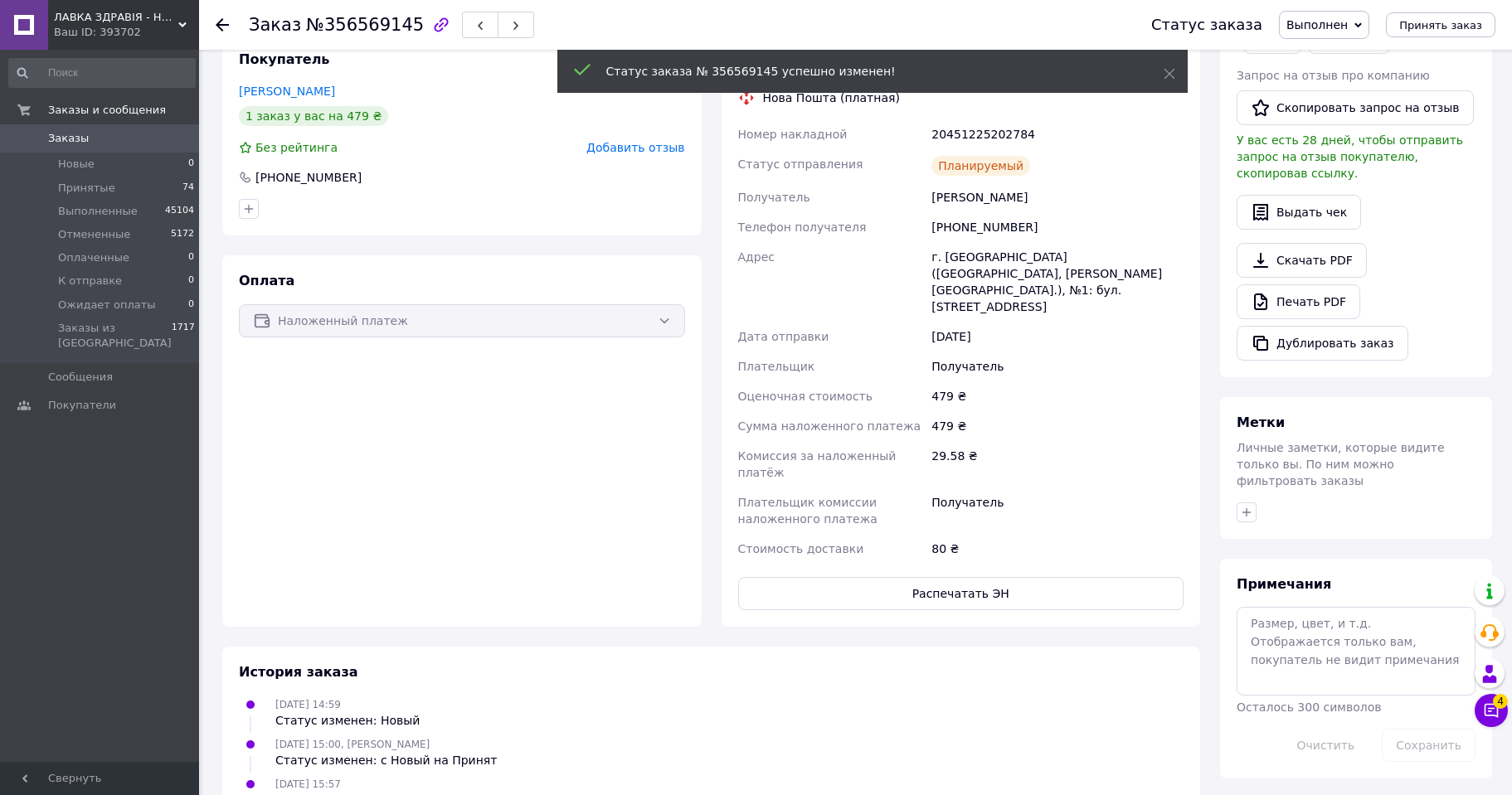
click at [218, 24] on use at bounding box center [222, 24] width 13 height 13
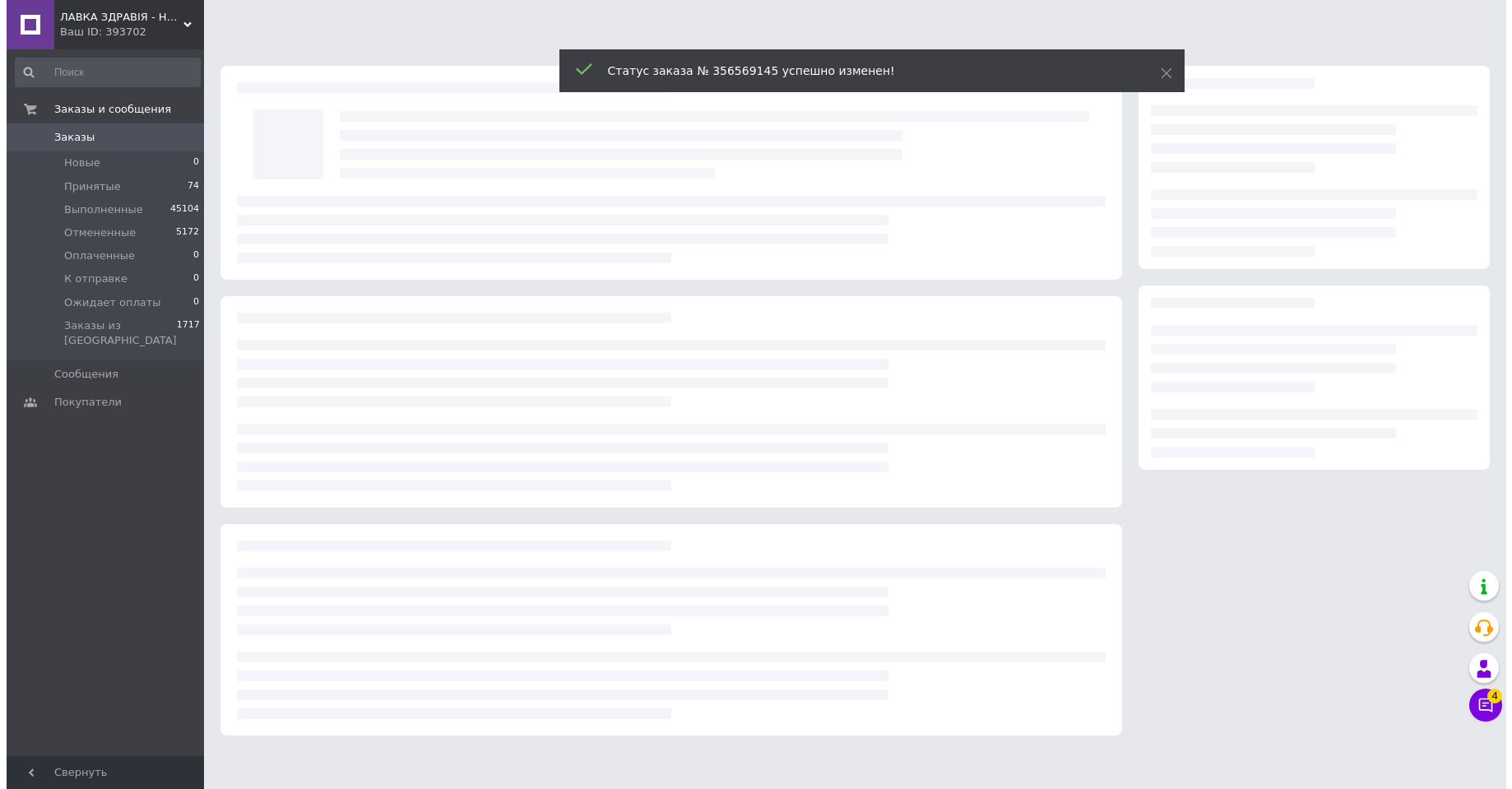
scroll to position [0, 0]
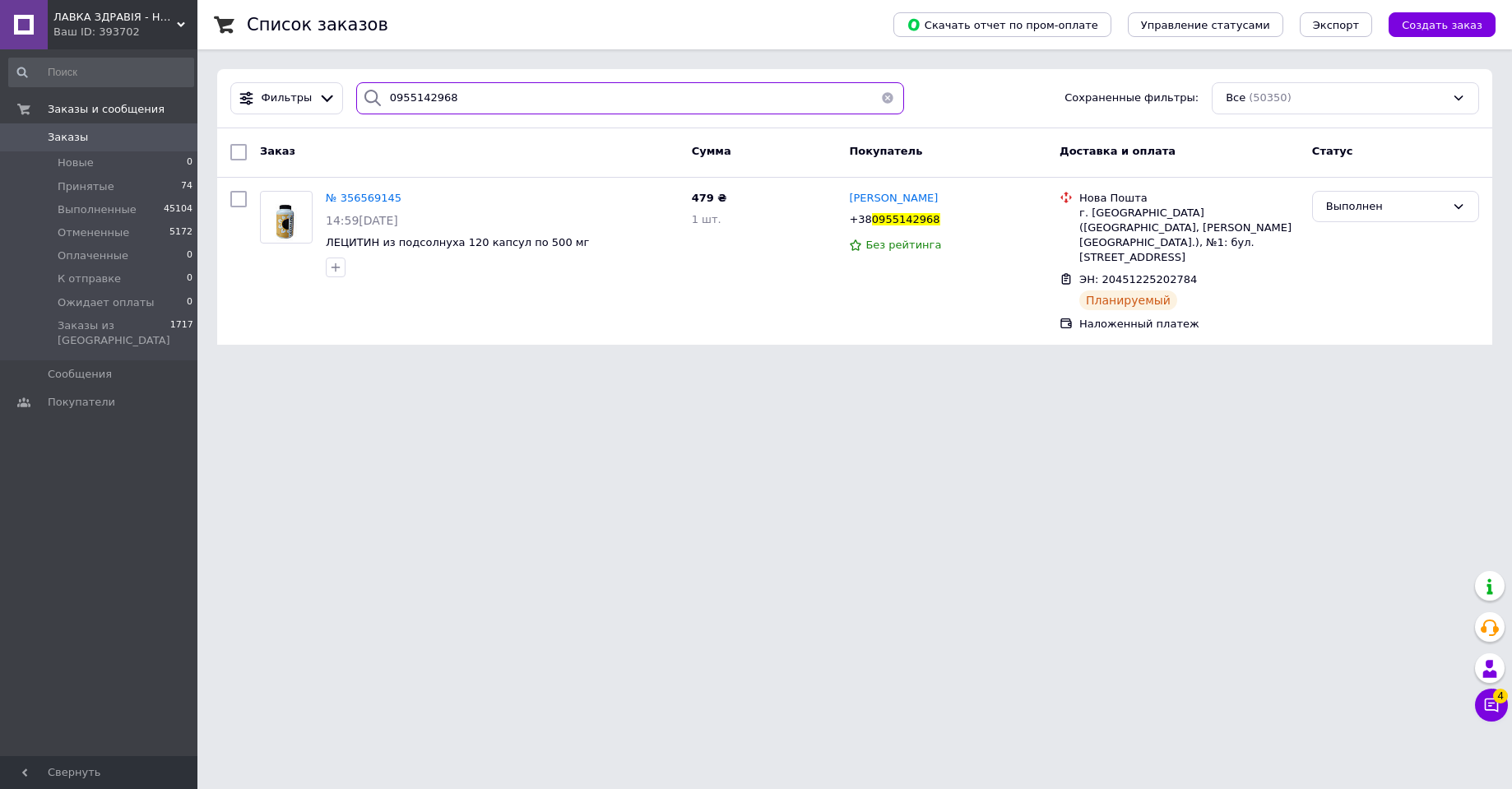
click at [402, 93] on input "0955142968" at bounding box center [630, 98] width 548 height 32
paste input "92380352"
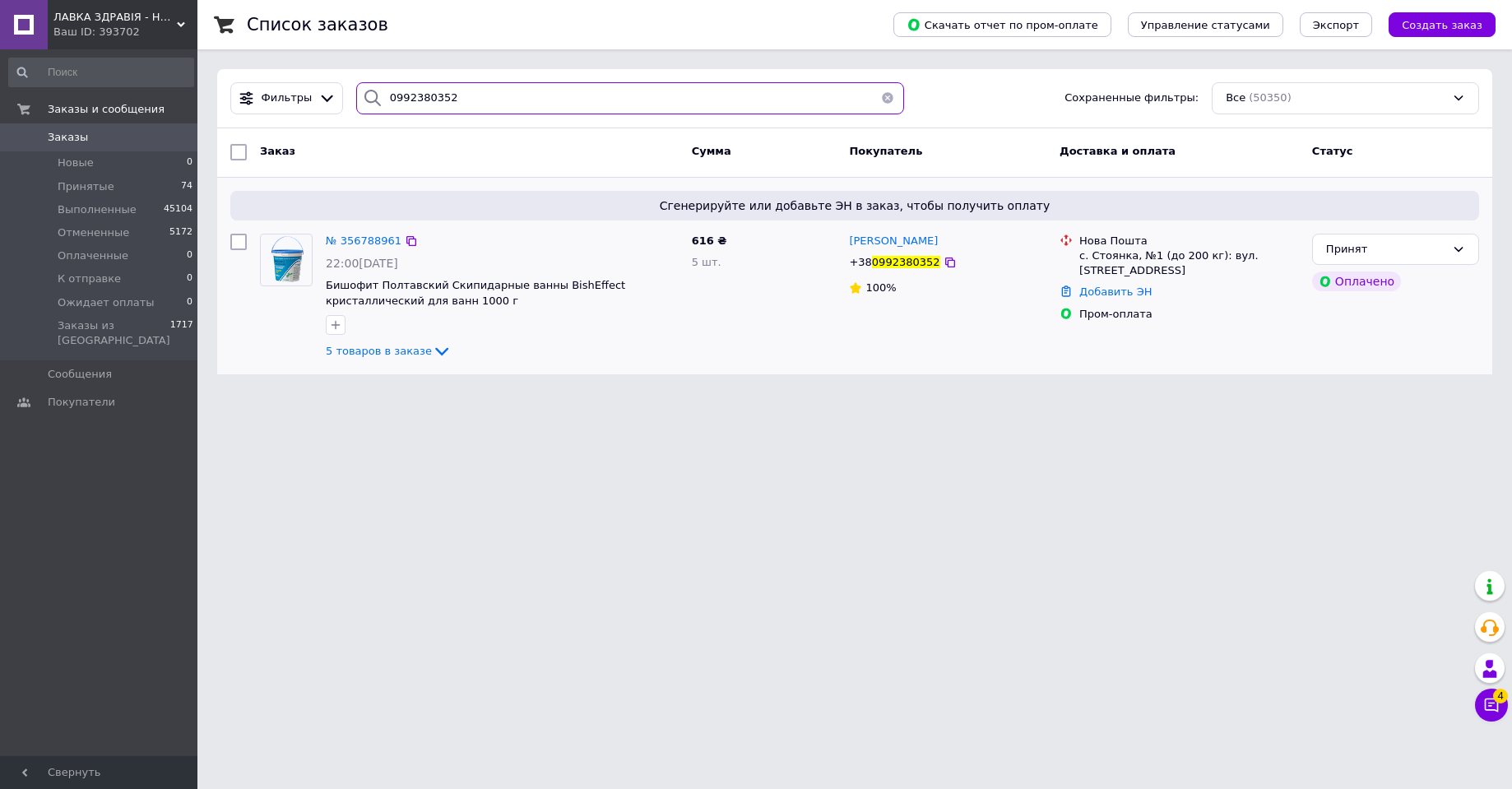
type input "0992380352"
click at [287, 258] on img at bounding box center [286, 260] width 51 height 51
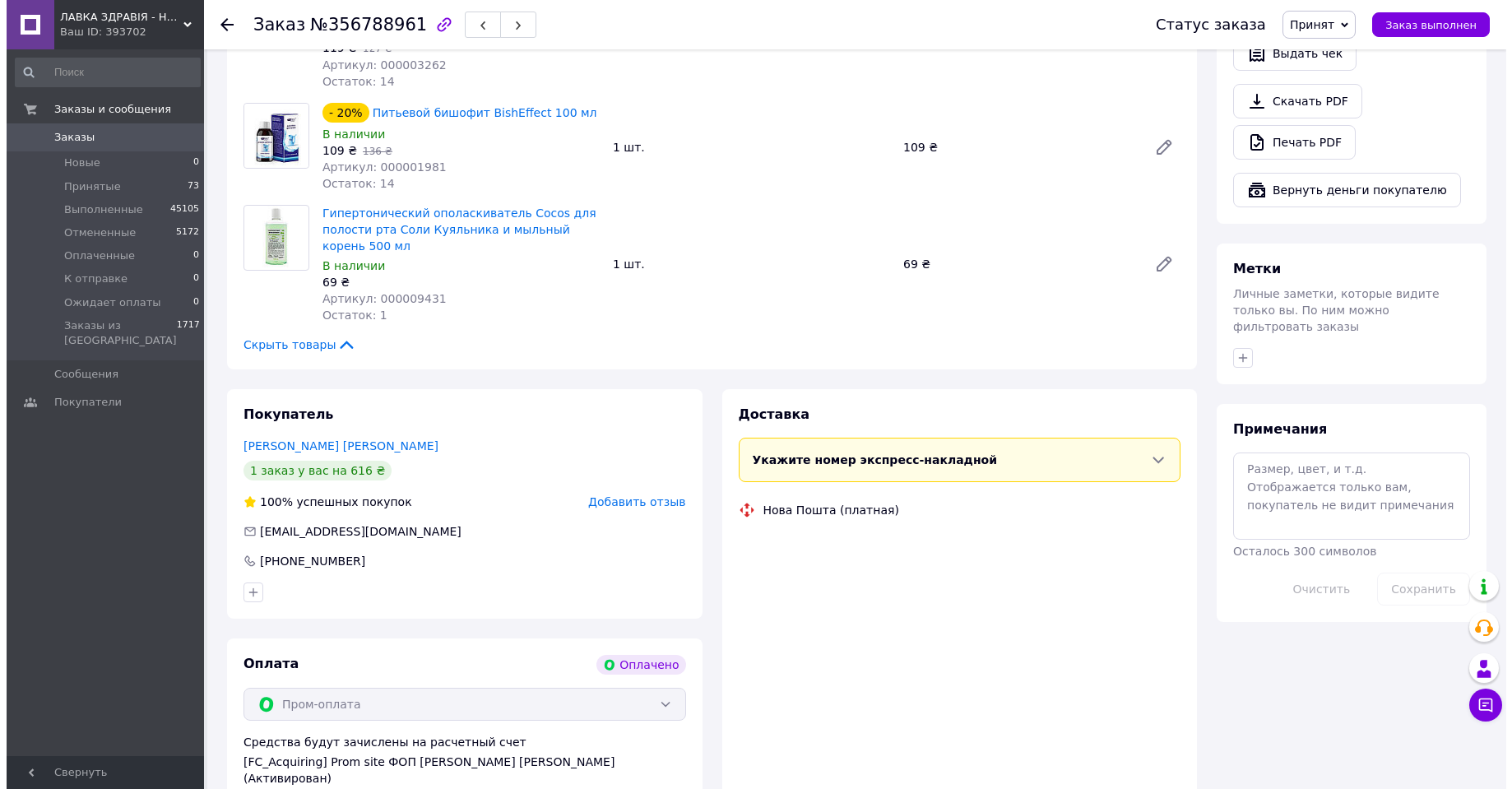
scroll to position [807, 0]
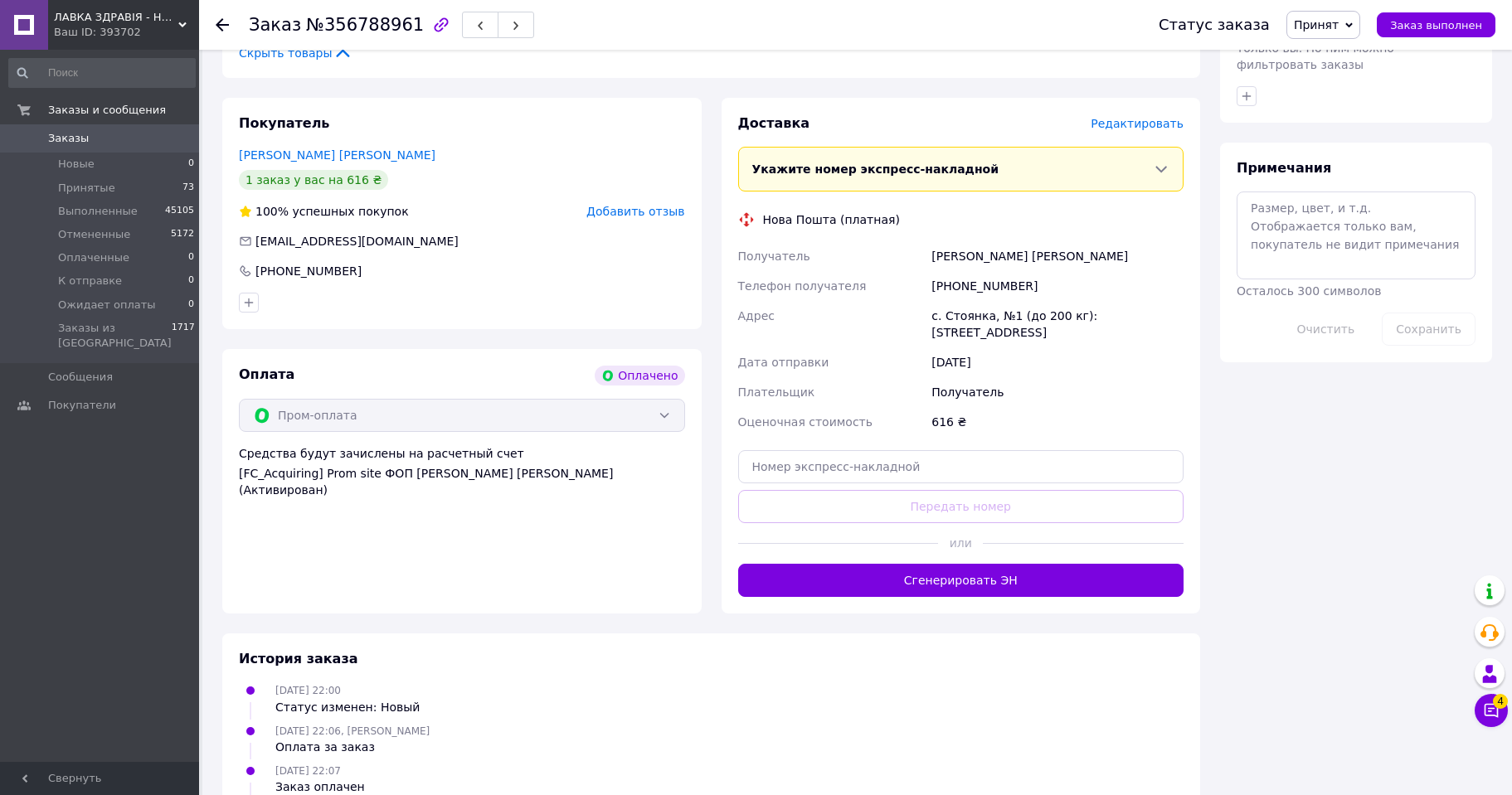
click at [1144, 122] on span "Редактировать" at bounding box center [1136, 123] width 93 height 13
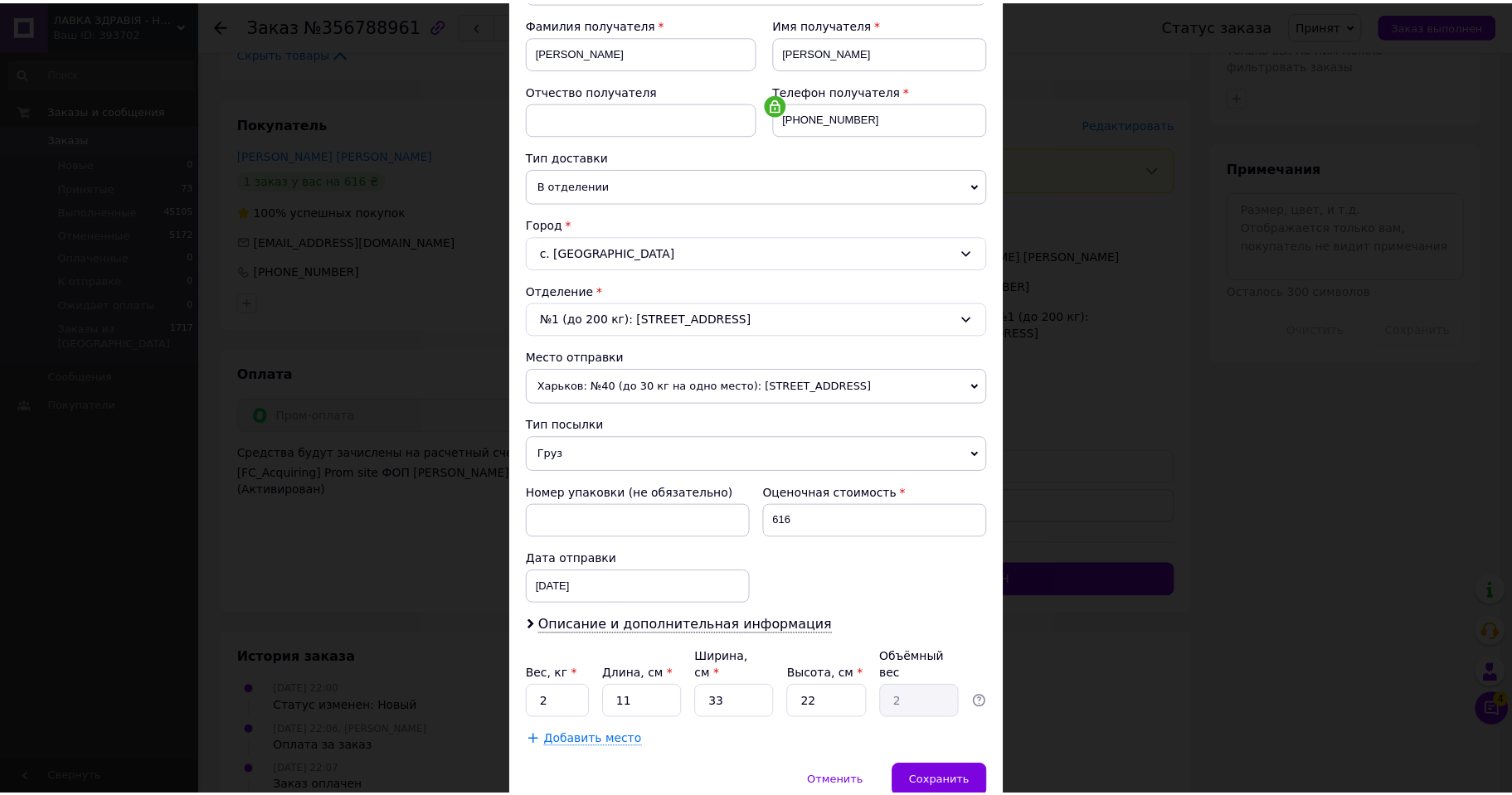
scroll to position [306, 0]
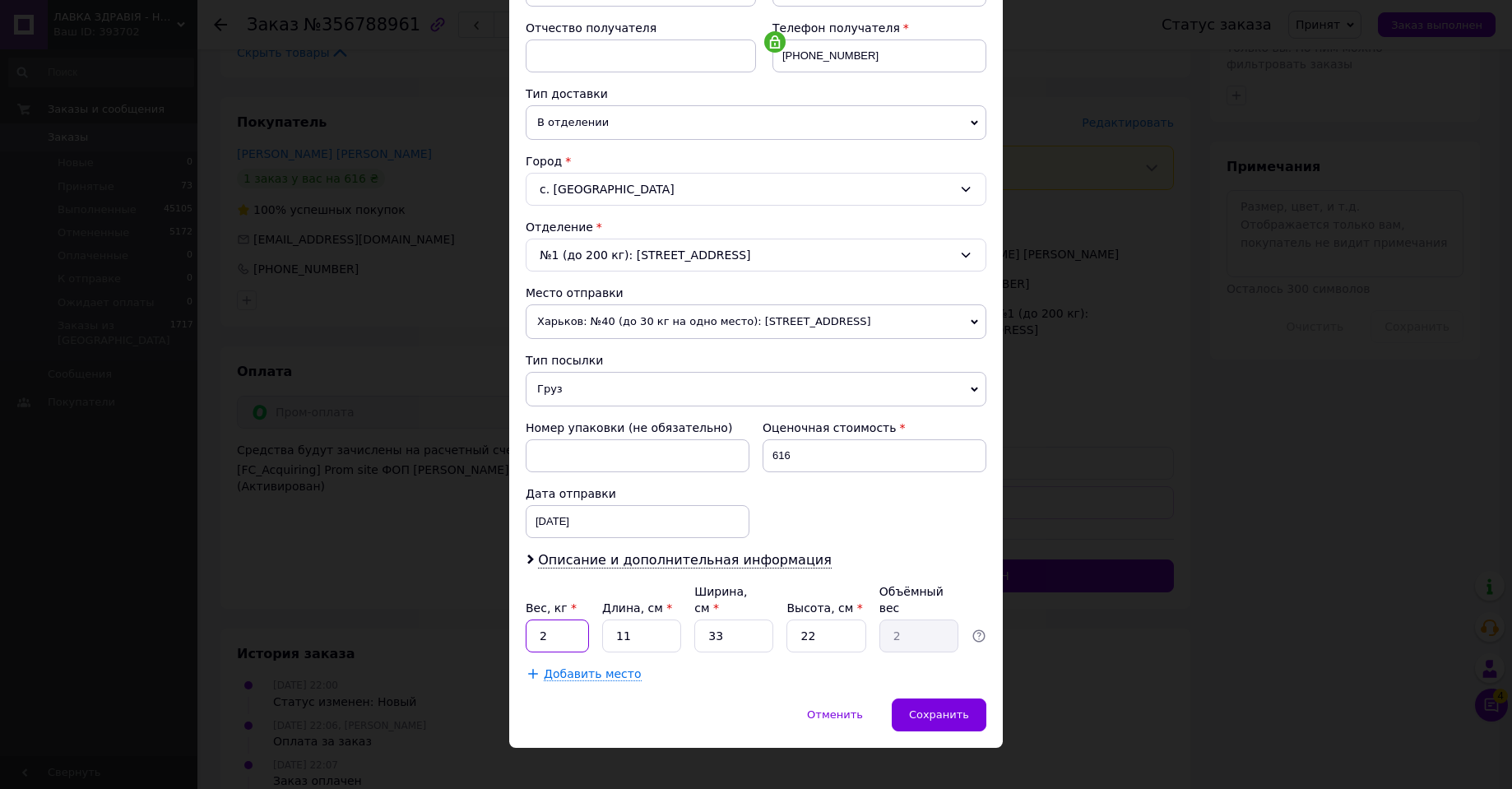
click at [563, 622] on input "2" at bounding box center [557, 636] width 64 height 33
type input "2.6"
type input "3"
type input "0.54"
type input "30"
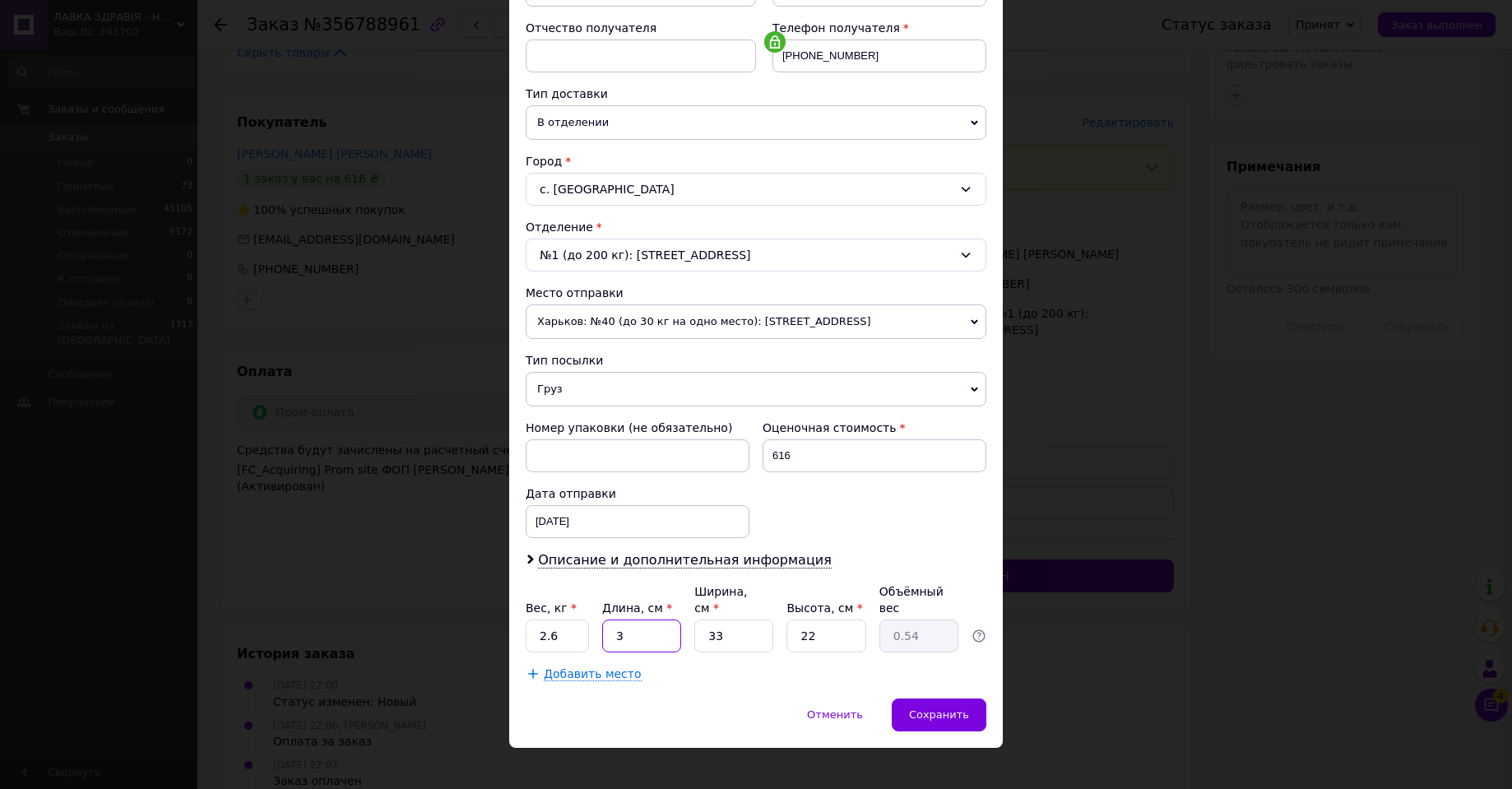
type input "5.45"
type input "30"
type input "2"
type input "0.33"
type input "21"
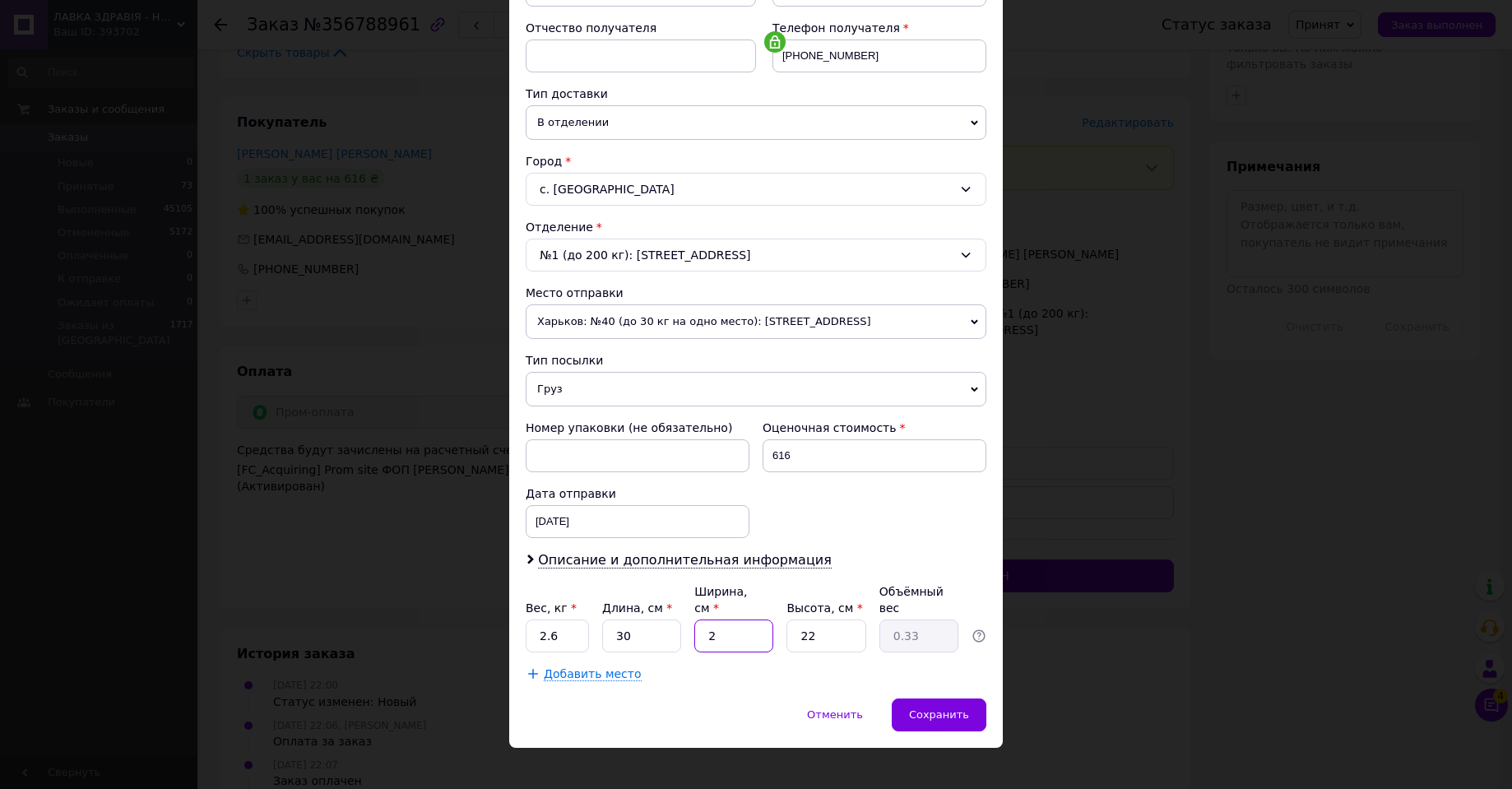
type input "3.47"
type input "21"
type input "1"
type input "0.16"
type input "15"
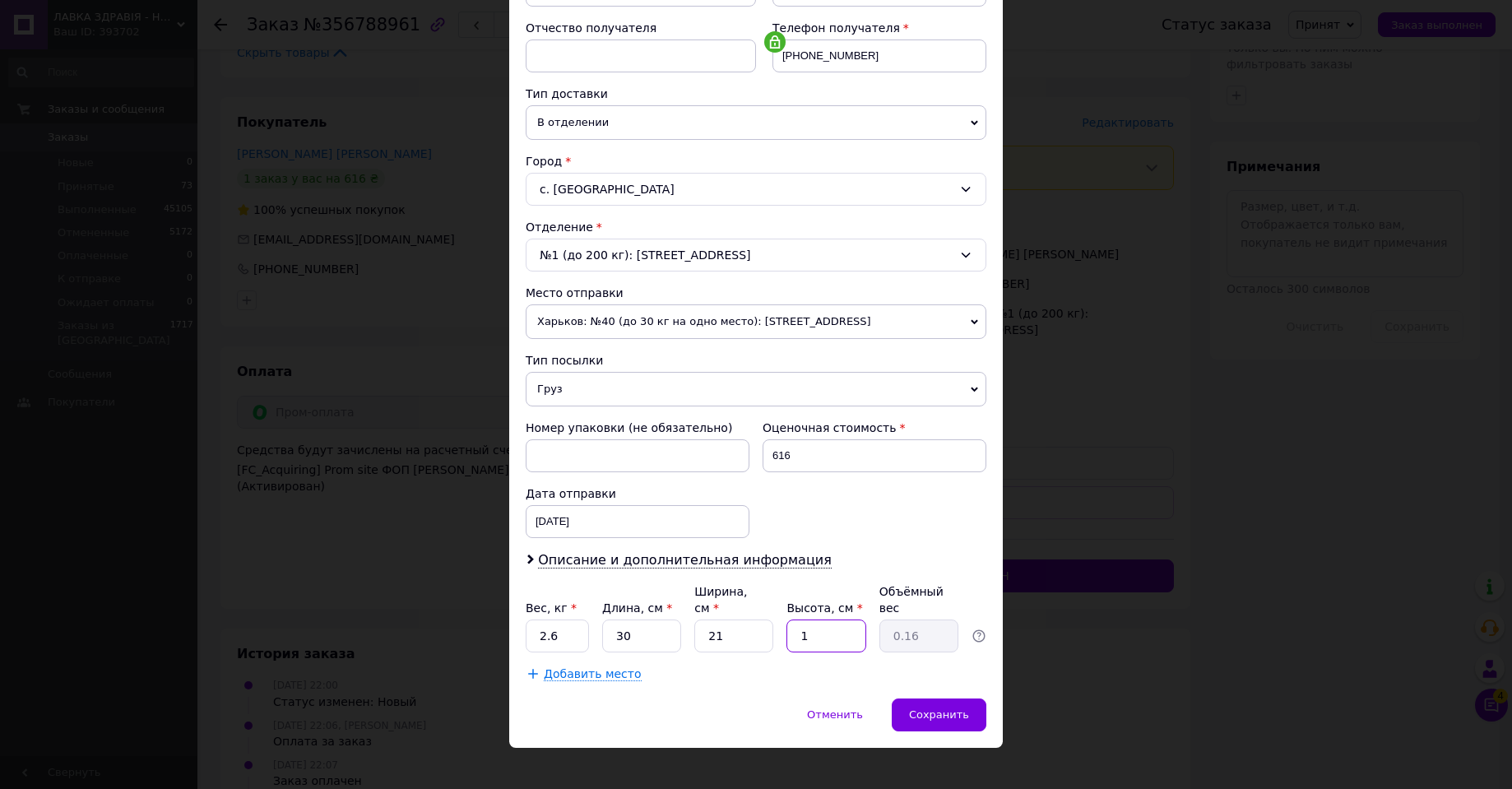
type input "2.36"
type input "15"
click at [941, 707] on div "Сохранить" at bounding box center [938, 714] width 94 height 33
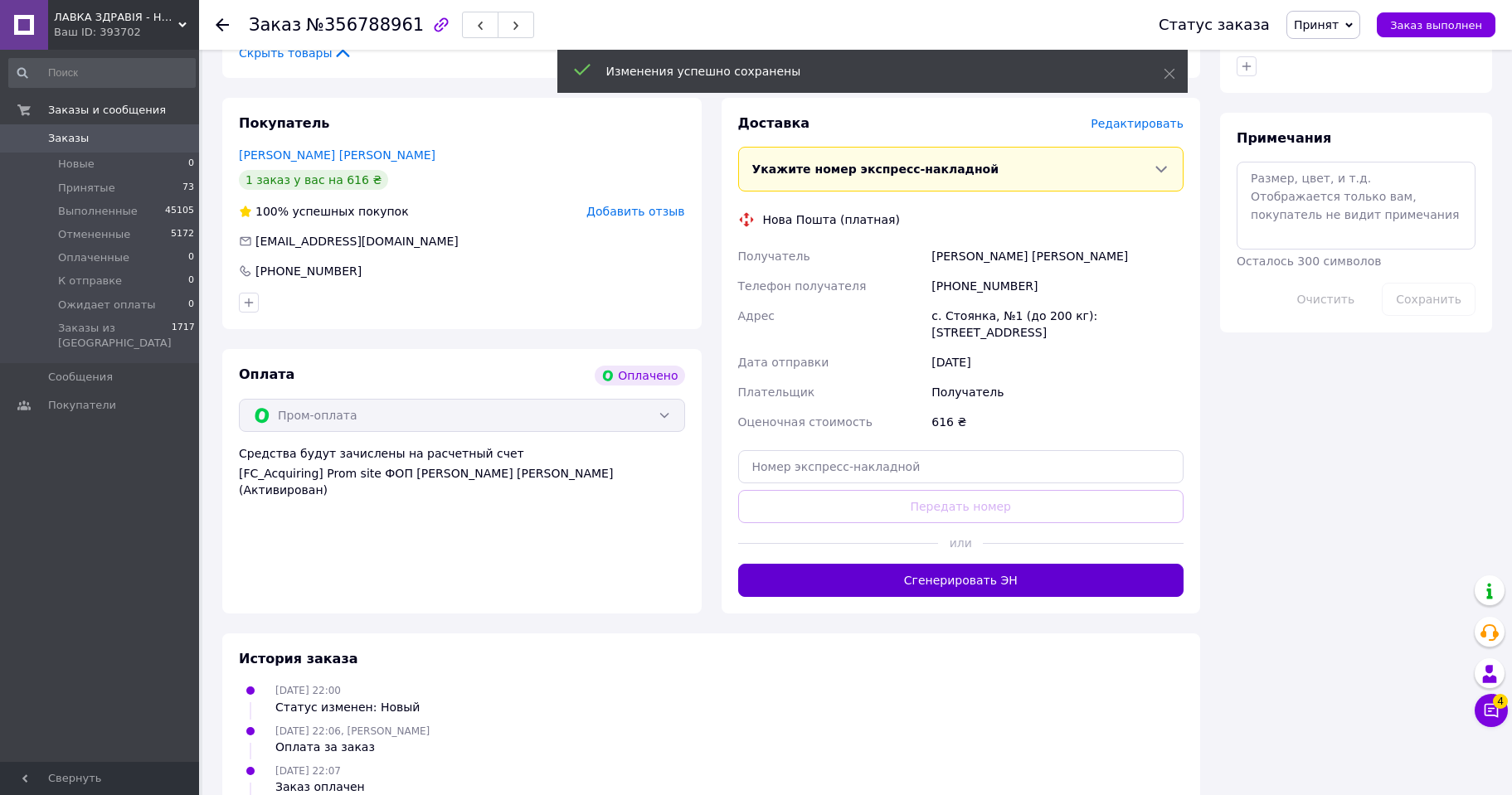
click at [974, 564] on button "Сгенерировать ЭН" at bounding box center [961, 580] width 447 height 33
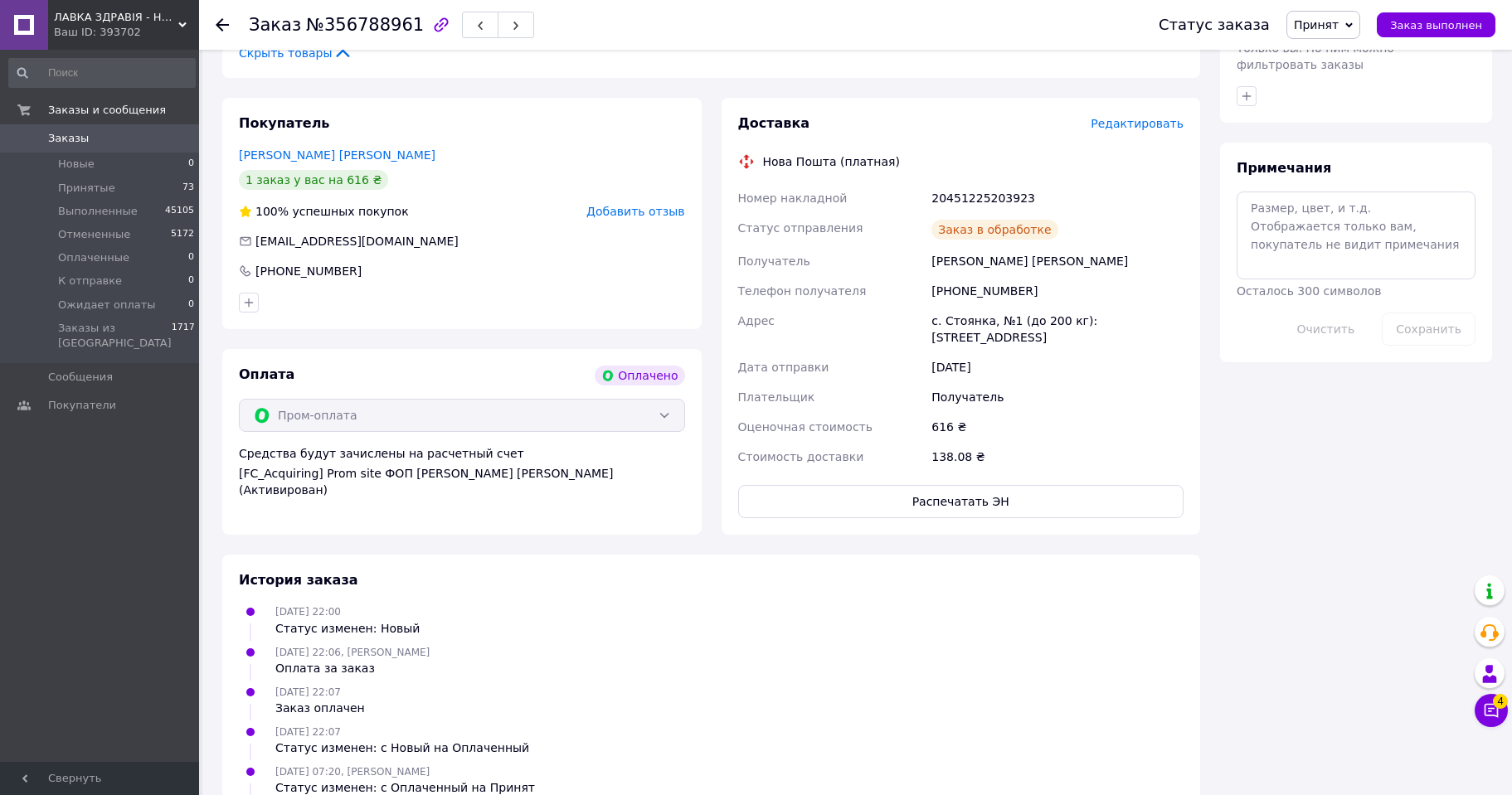
click at [980, 194] on div "20451225203923" at bounding box center [1057, 199] width 259 height 30
copy div "20451225203923"
click at [1339, 20] on span "Принят" at bounding box center [1316, 24] width 45 height 13
click at [1342, 51] on li "Выполнен" at bounding box center [1343, 57] width 114 height 24
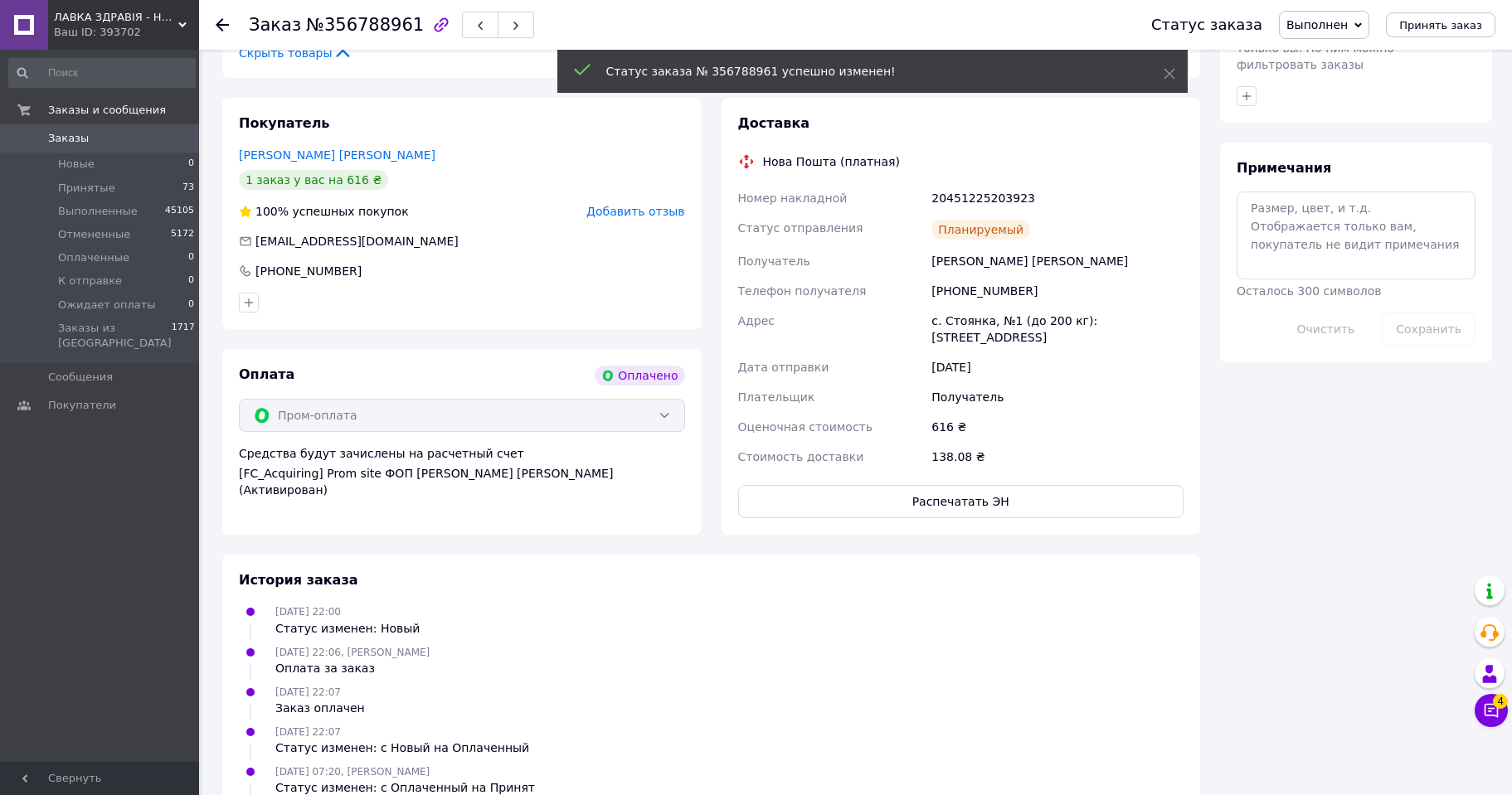
click at [220, 24] on icon at bounding box center [222, 24] width 13 height 13
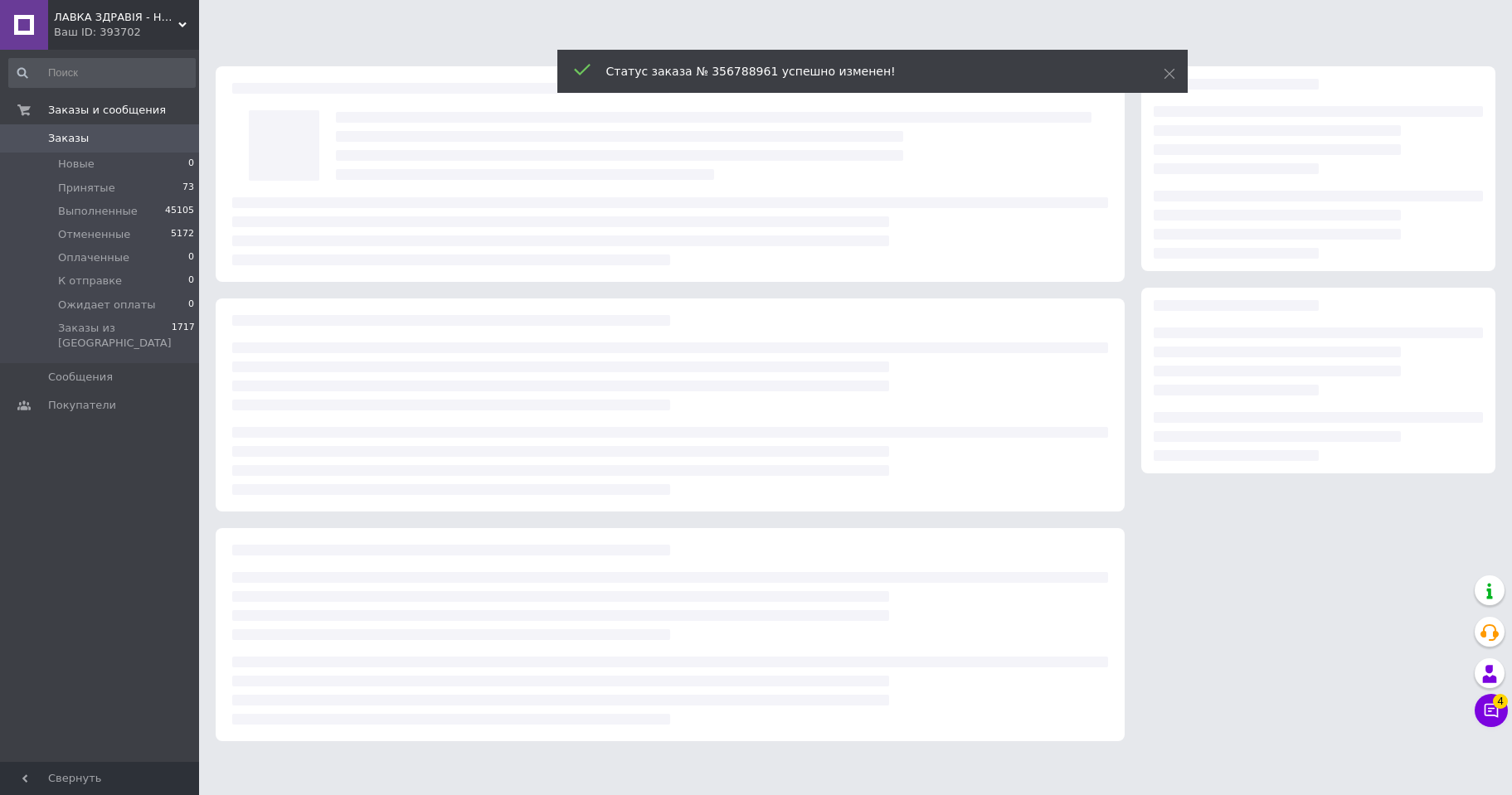
scroll to position [0, 0]
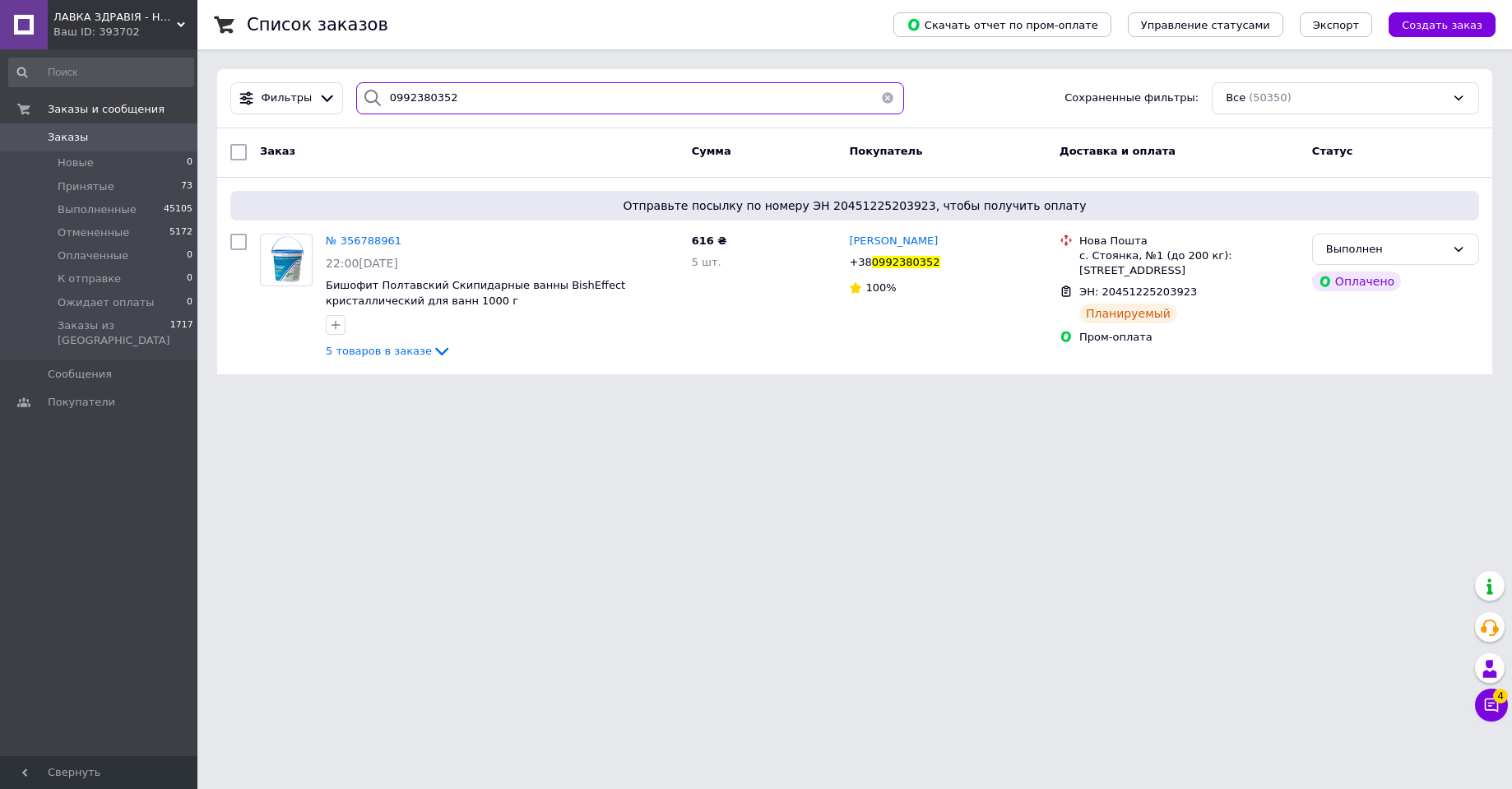
click at [399, 100] on input "0992380352" at bounding box center [630, 98] width 548 height 32
paste input "677288529"
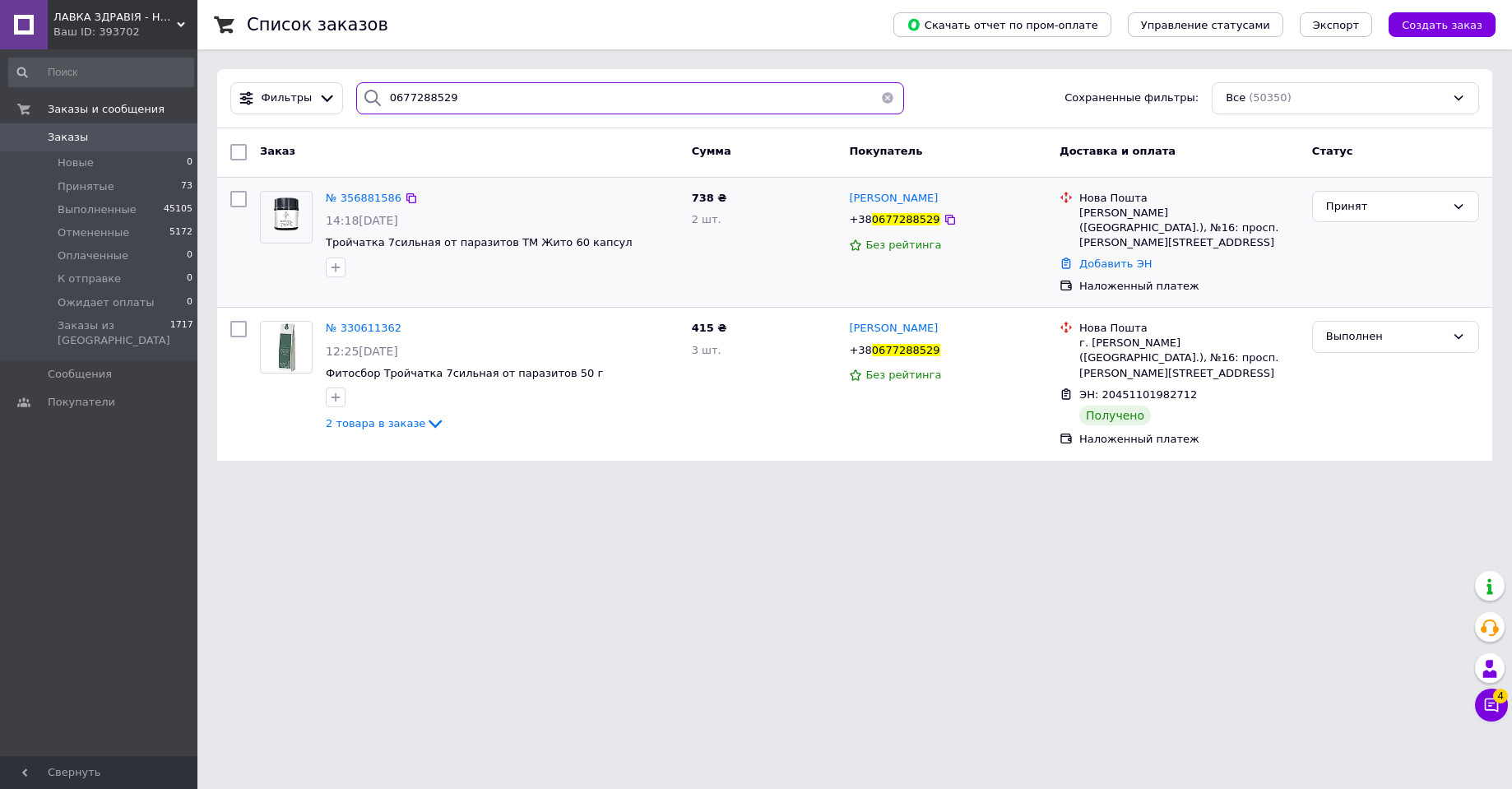
type input "0677288529"
click at [285, 212] on img at bounding box center [286, 217] width 51 height 51
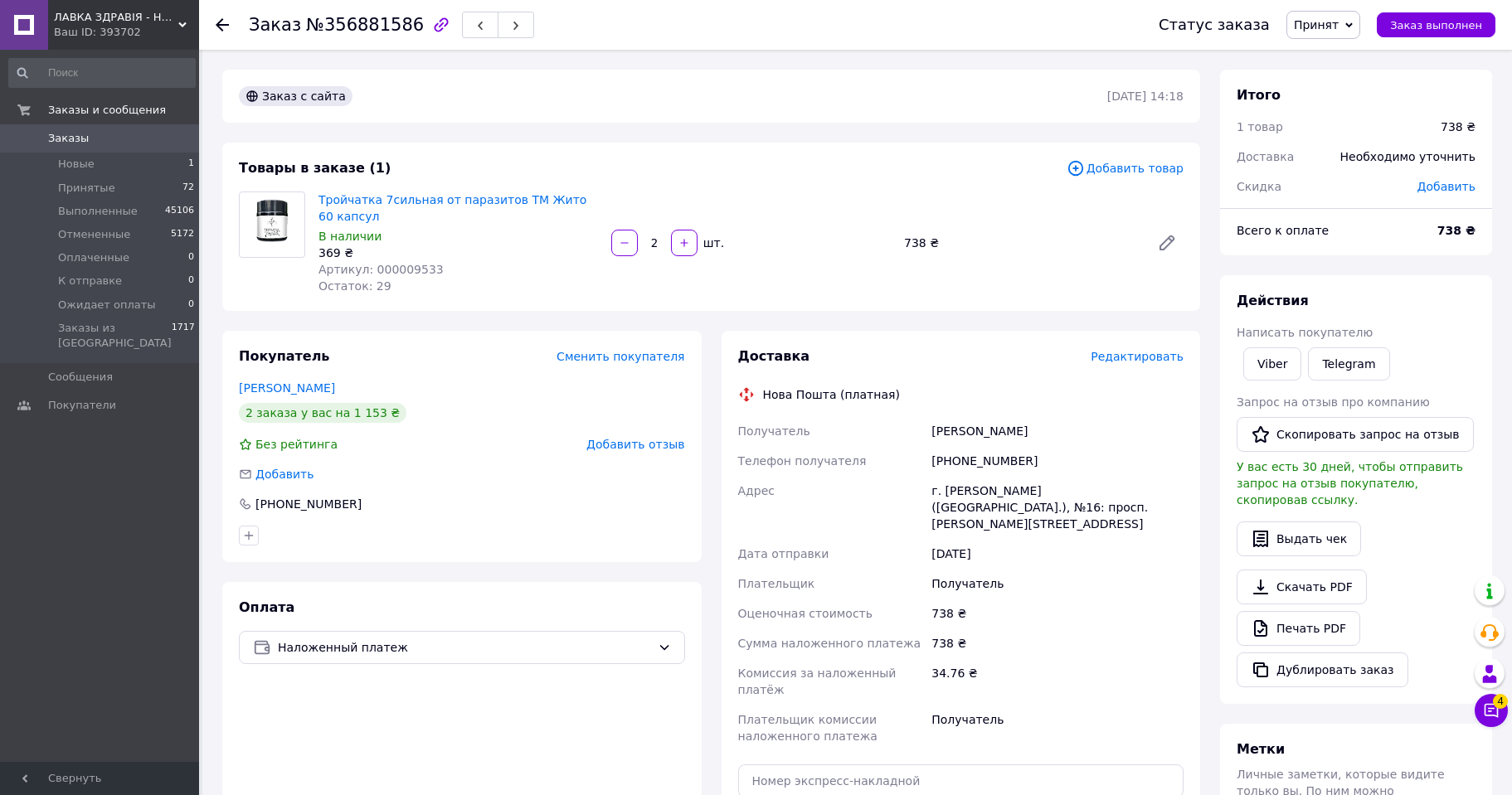
click at [1148, 357] on span "Редактировать" at bounding box center [1136, 356] width 93 height 13
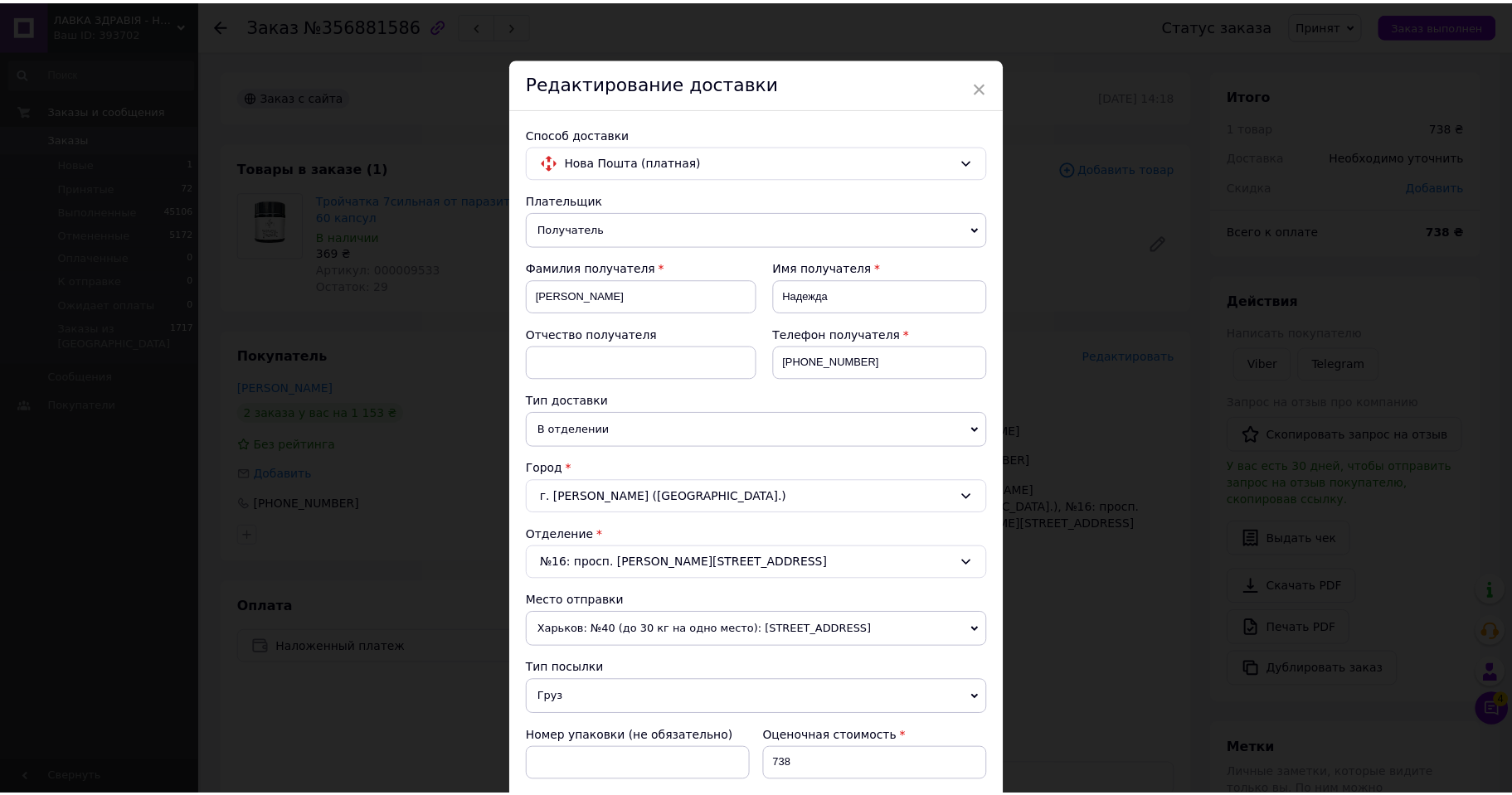
scroll to position [414, 0]
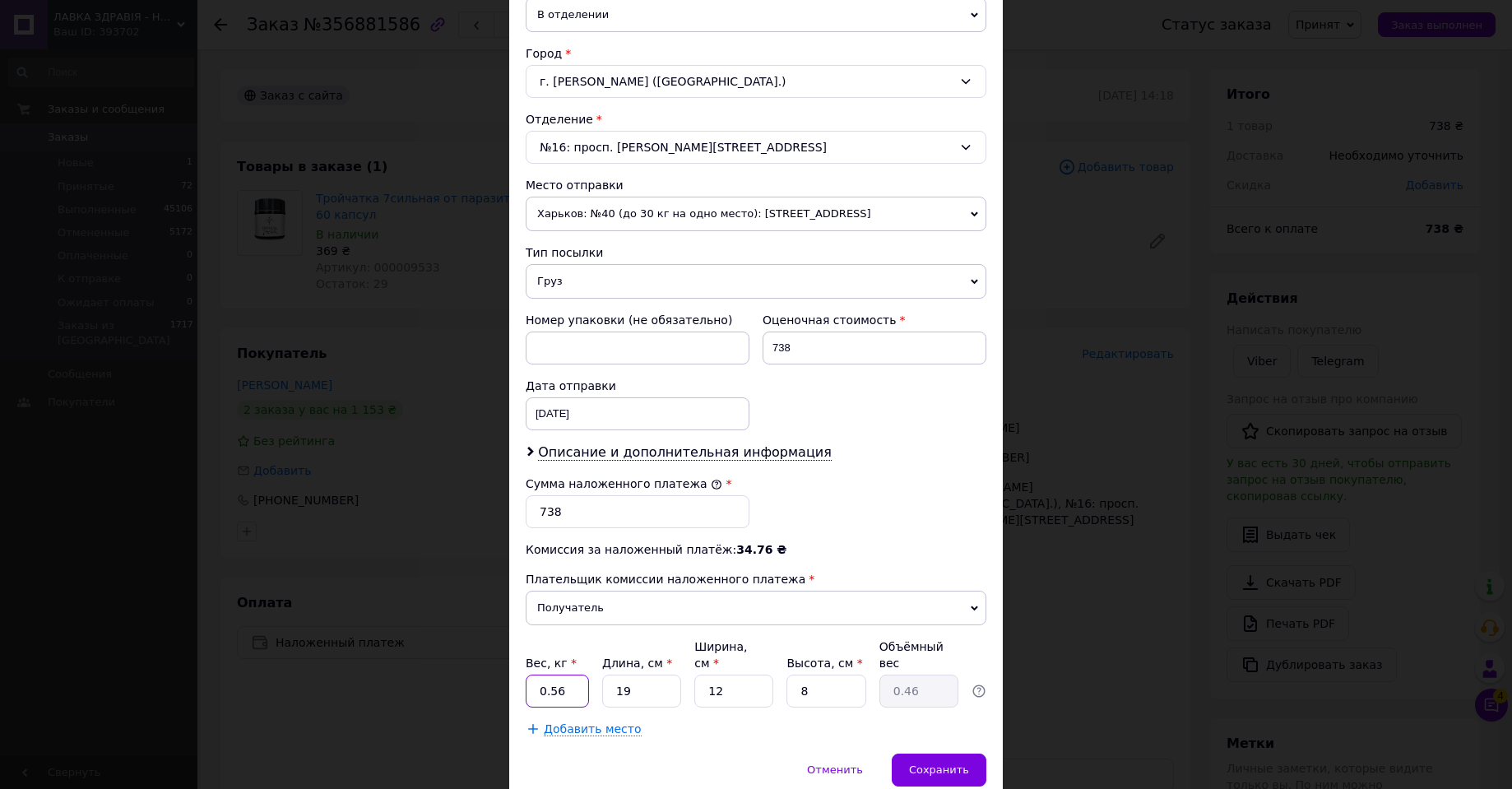
drag, startPoint x: 549, startPoint y: 676, endPoint x: 598, endPoint y: 676, distance: 49.0
click at [557, 676] on input "0.56" at bounding box center [557, 691] width 64 height 33
type input "0.36"
click at [944, 764] on span "Сохранить" at bounding box center [939, 769] width 60 height 12
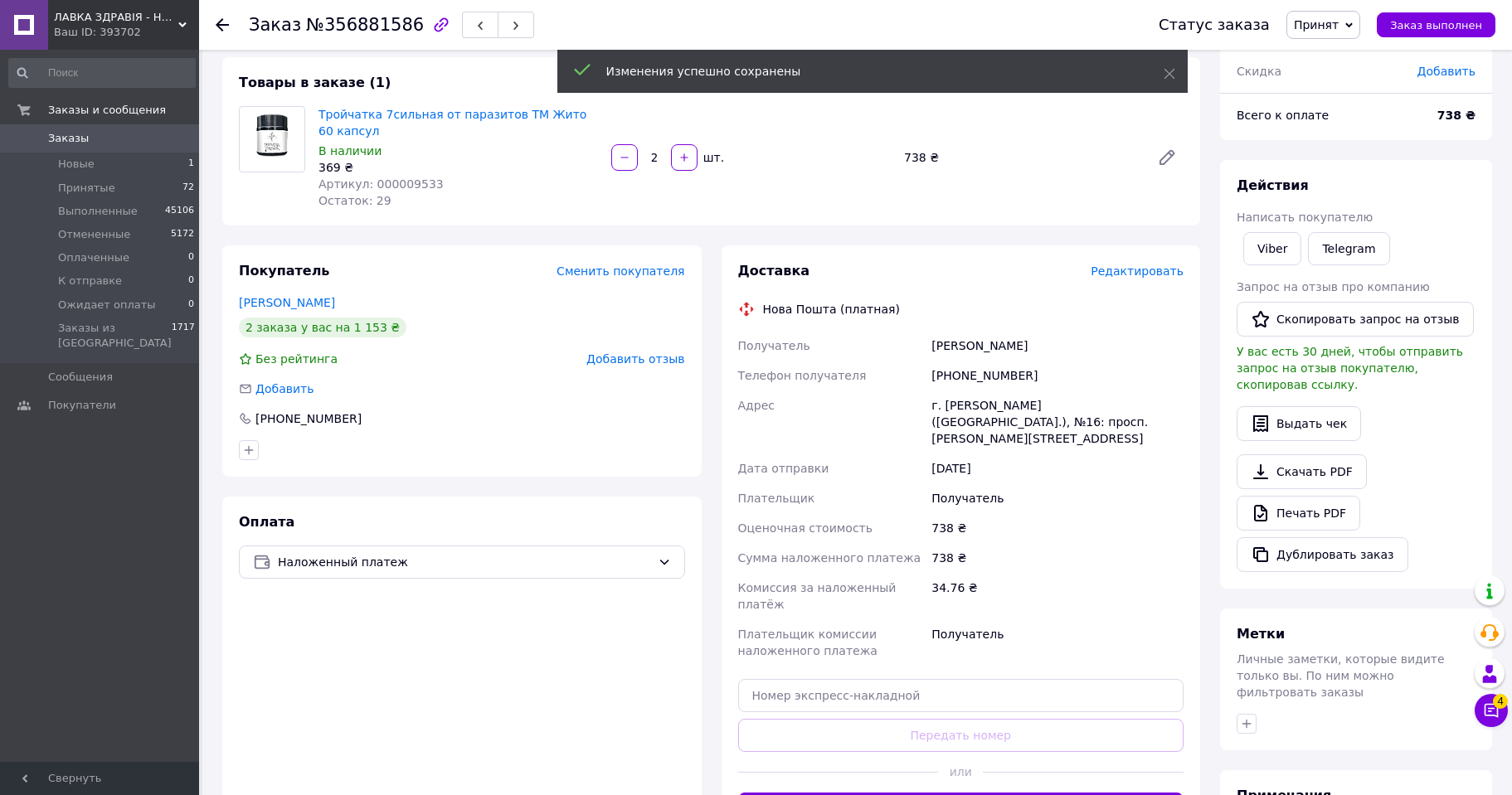
scroll to position [166, 0]
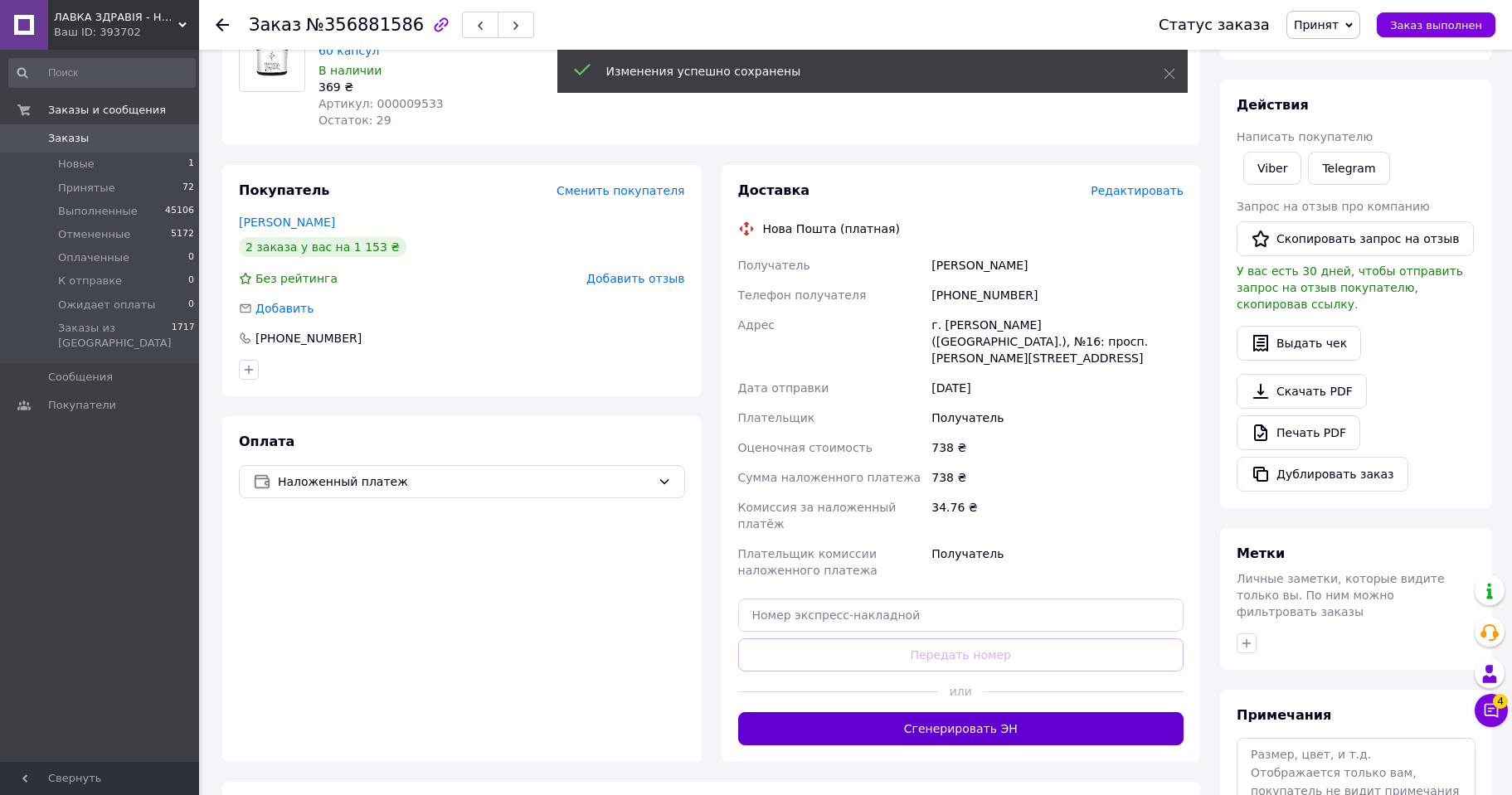
click at [974, 712] on button "Сгенерировать ЭН" at bounding box center [961, 728] width 447 height 33
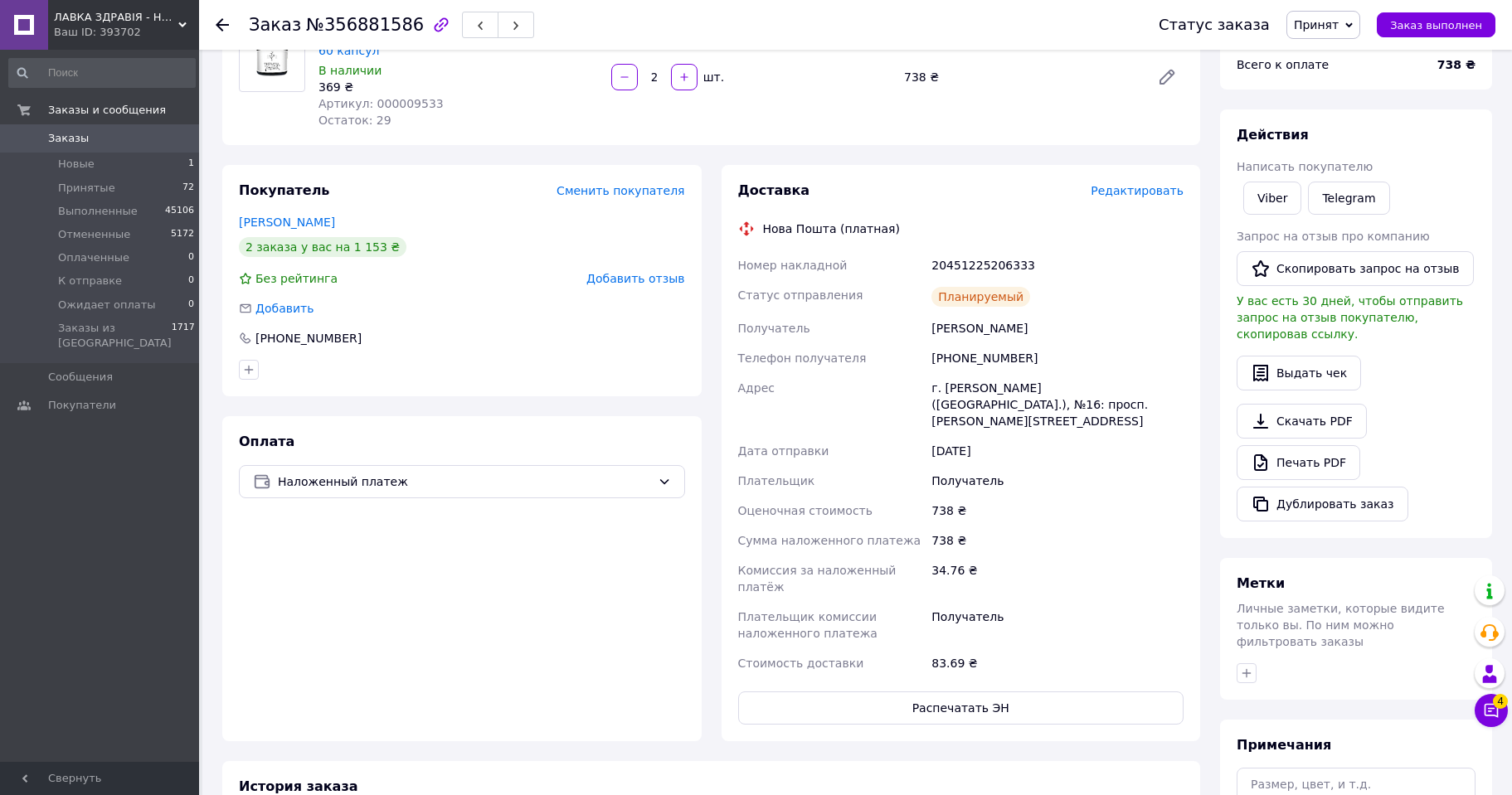
click at [984, 260] on div "20451225206333" at bounding box center [1057, 266] width 259 height 30
copy div "20451225206333"
click at [1338, 24] on span "Принят" at bounding box center [1316, 24] width 45 height 13
click at [1333, 60] on li "Выполнен" at bounding box center [1343, 57] width 114 height 24
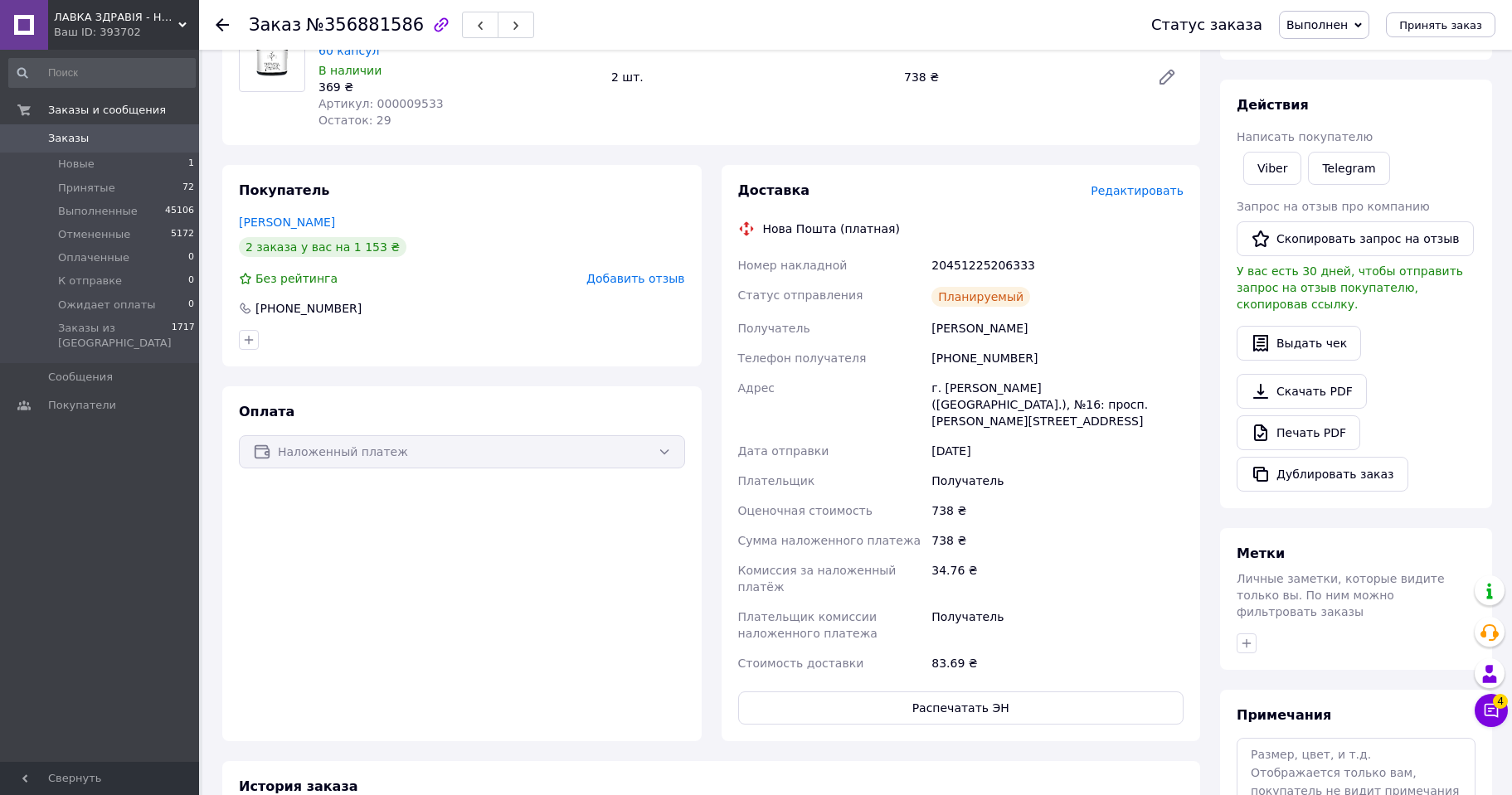
click at [221, 24] on icon at bounding box center [222, 24] width 13 height 13
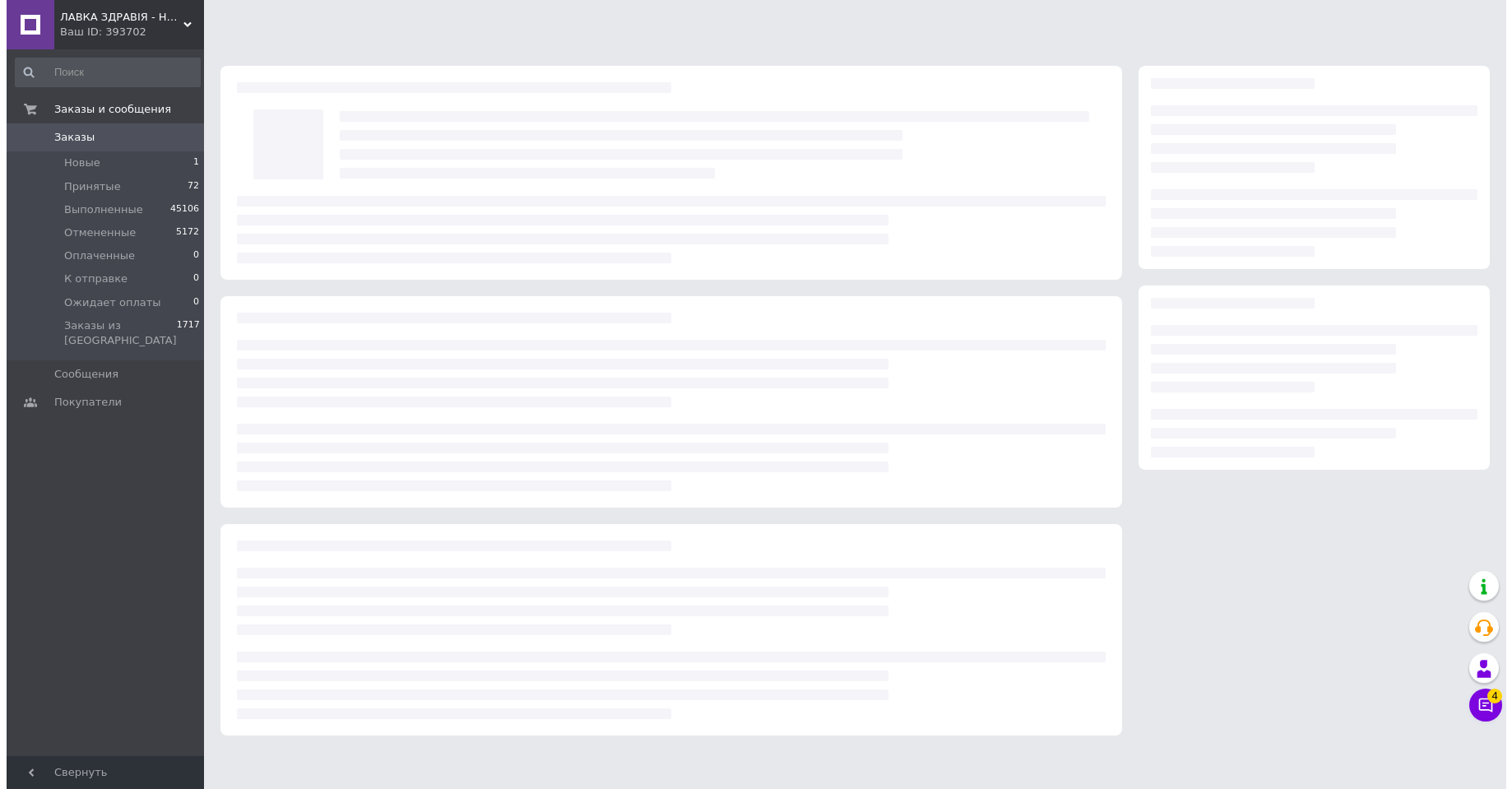
scroll to position [0, 0]
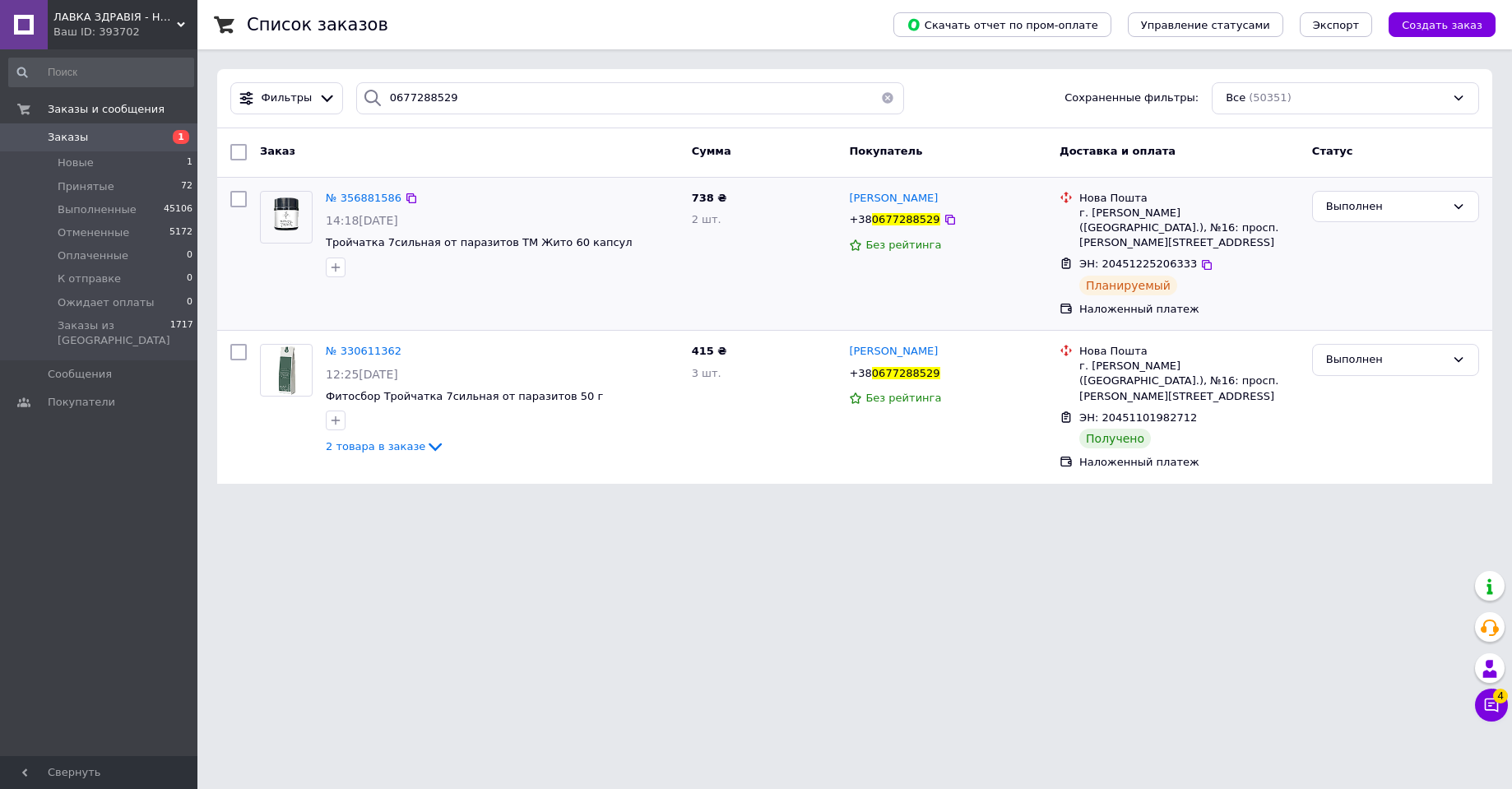
click at [1133, 258] on span "ЭН: 20451225206333" at bounding box center [1138, 264] width 118 height 12
copy span "20451225206333"
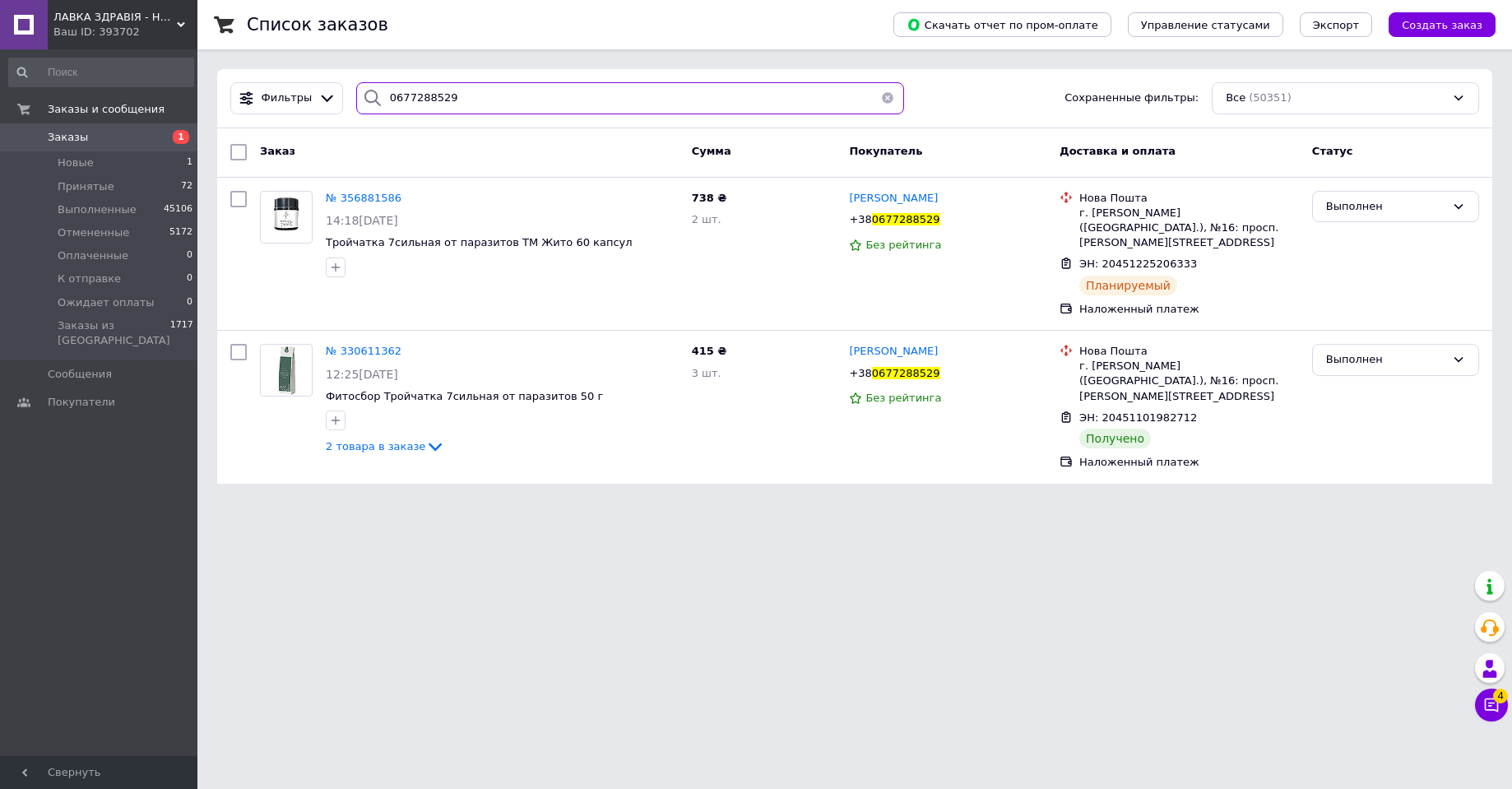
click at [390, 89] on input "0677288529" at bounding box center [630, 98] width 548 height 32
paste input "955629005"
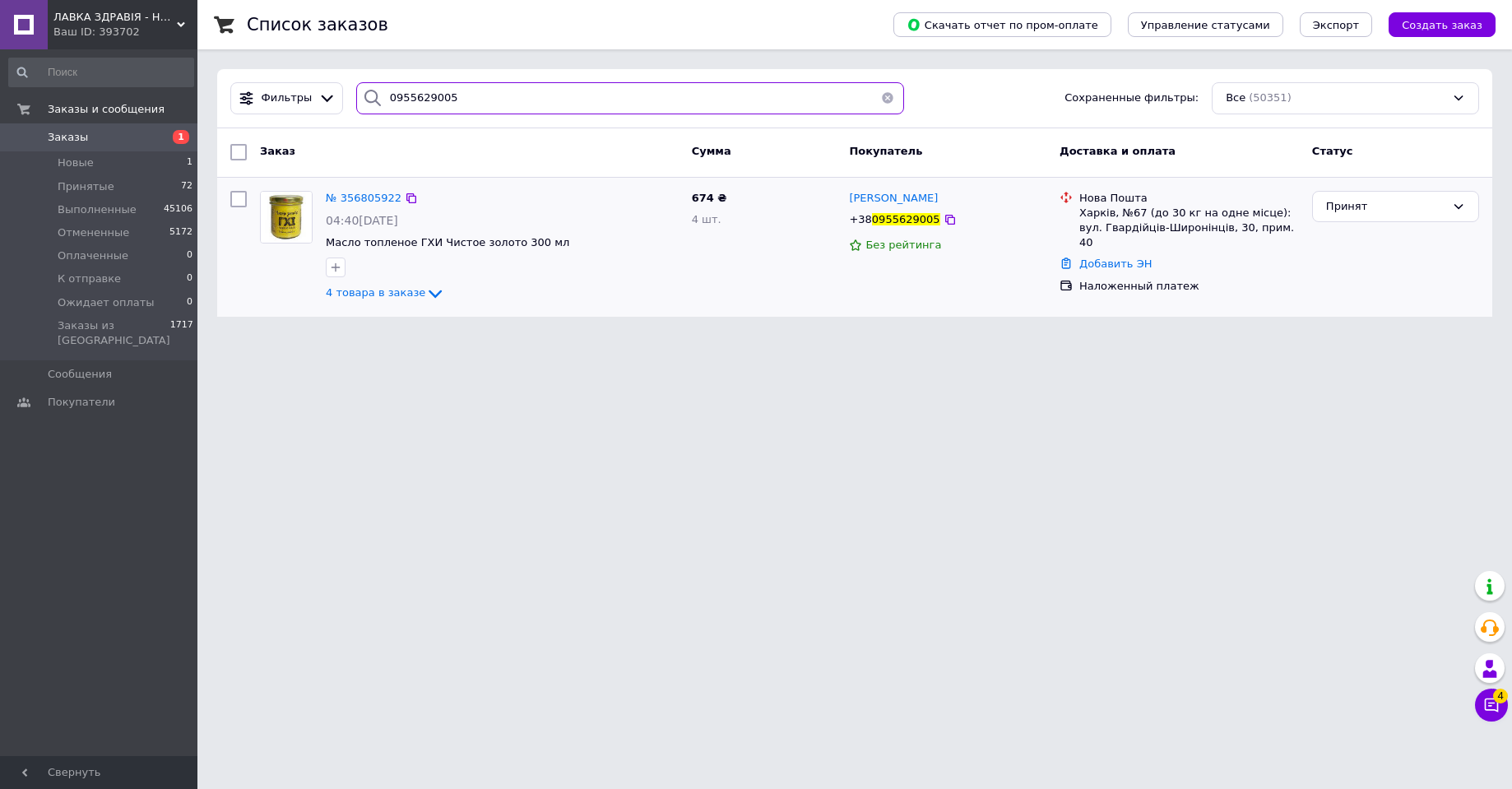
type input "0955629005"
click at [292, 221] on img at bounding box center [286, 217] width 51 height 51
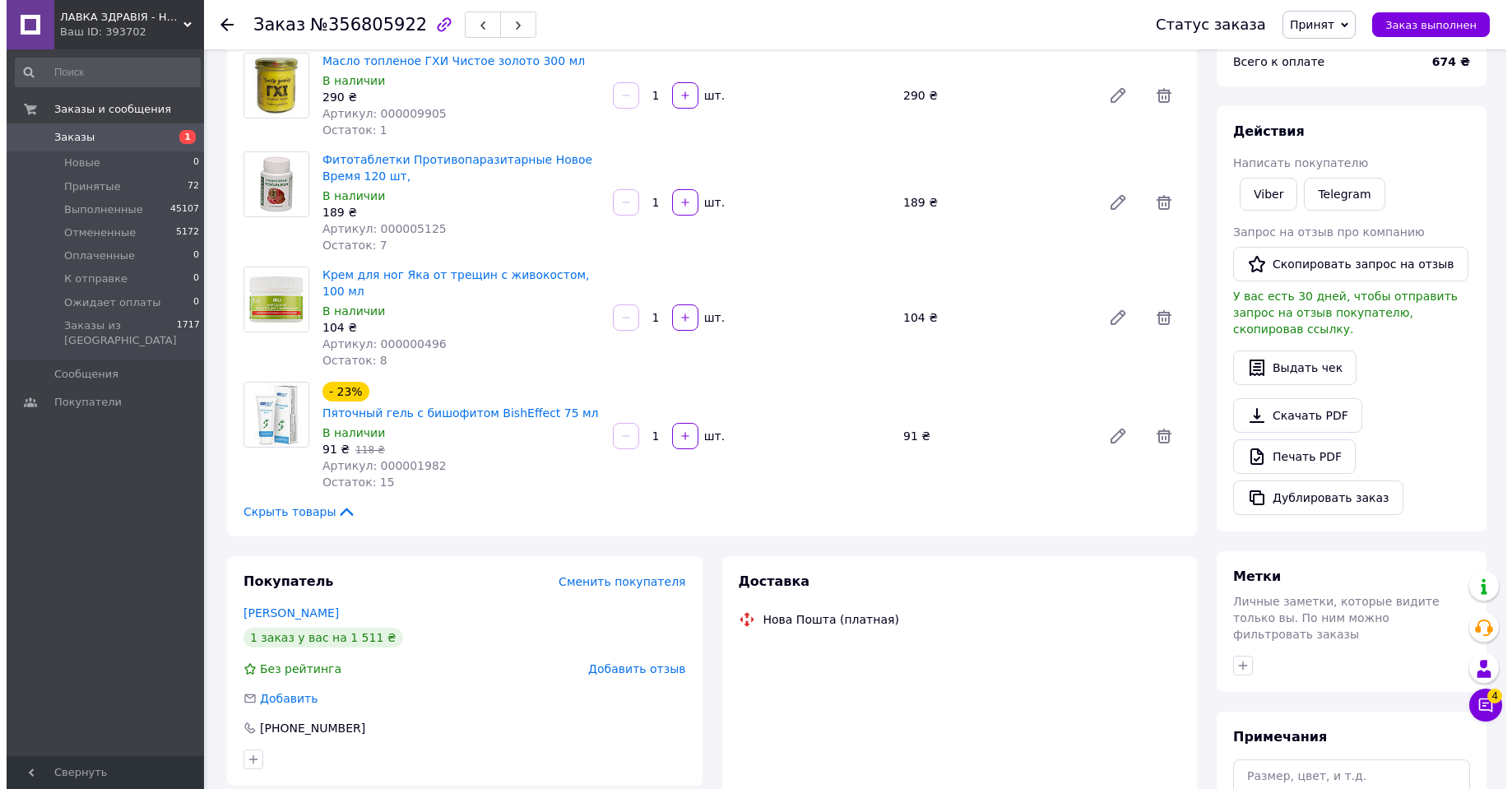
scroll to position [329, 0]
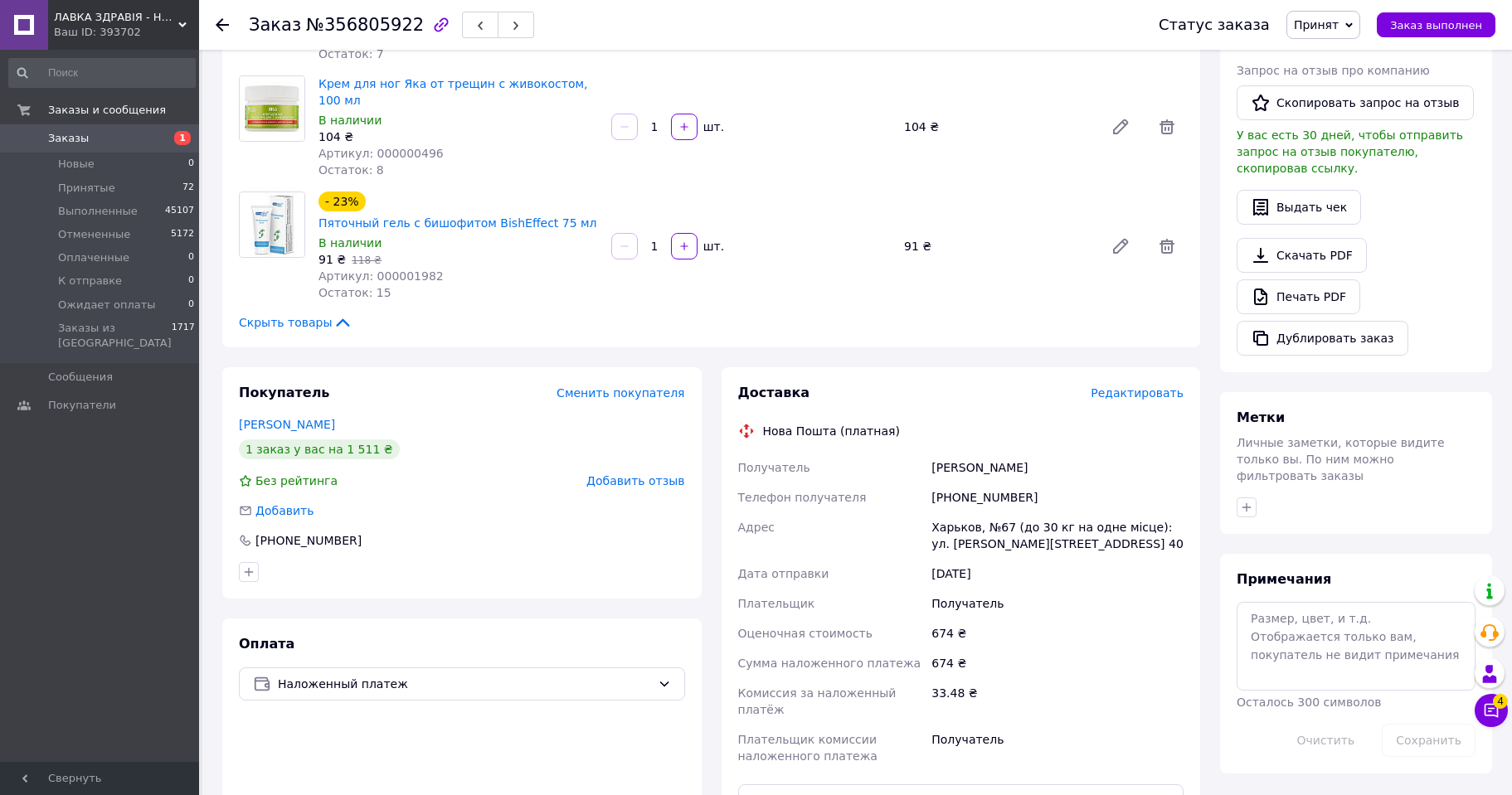
click at [1128, 386] on span "Редактировать" at bounding box center [1136, 393] width 93 height 13
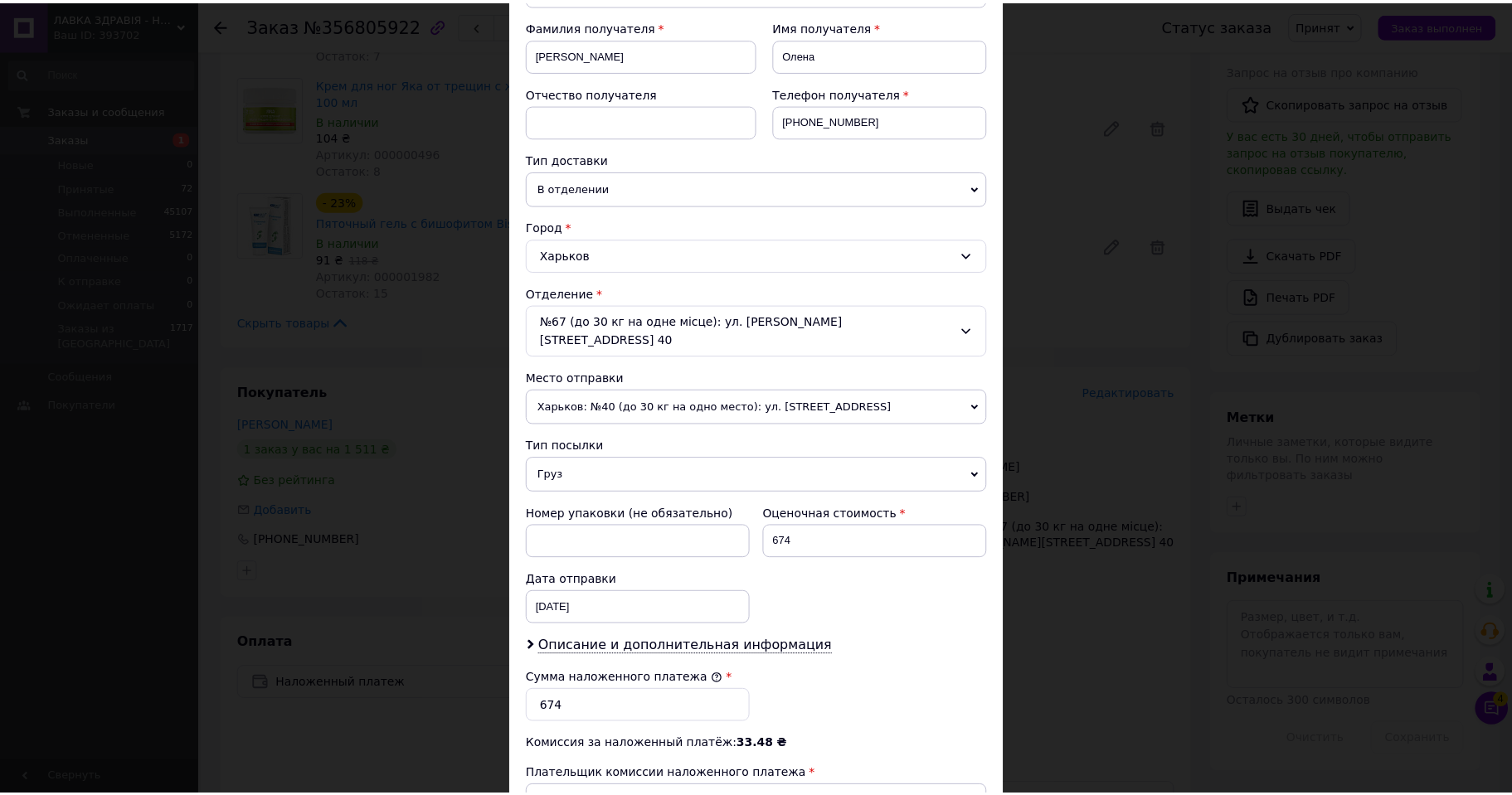
scroll to position [470, 0]
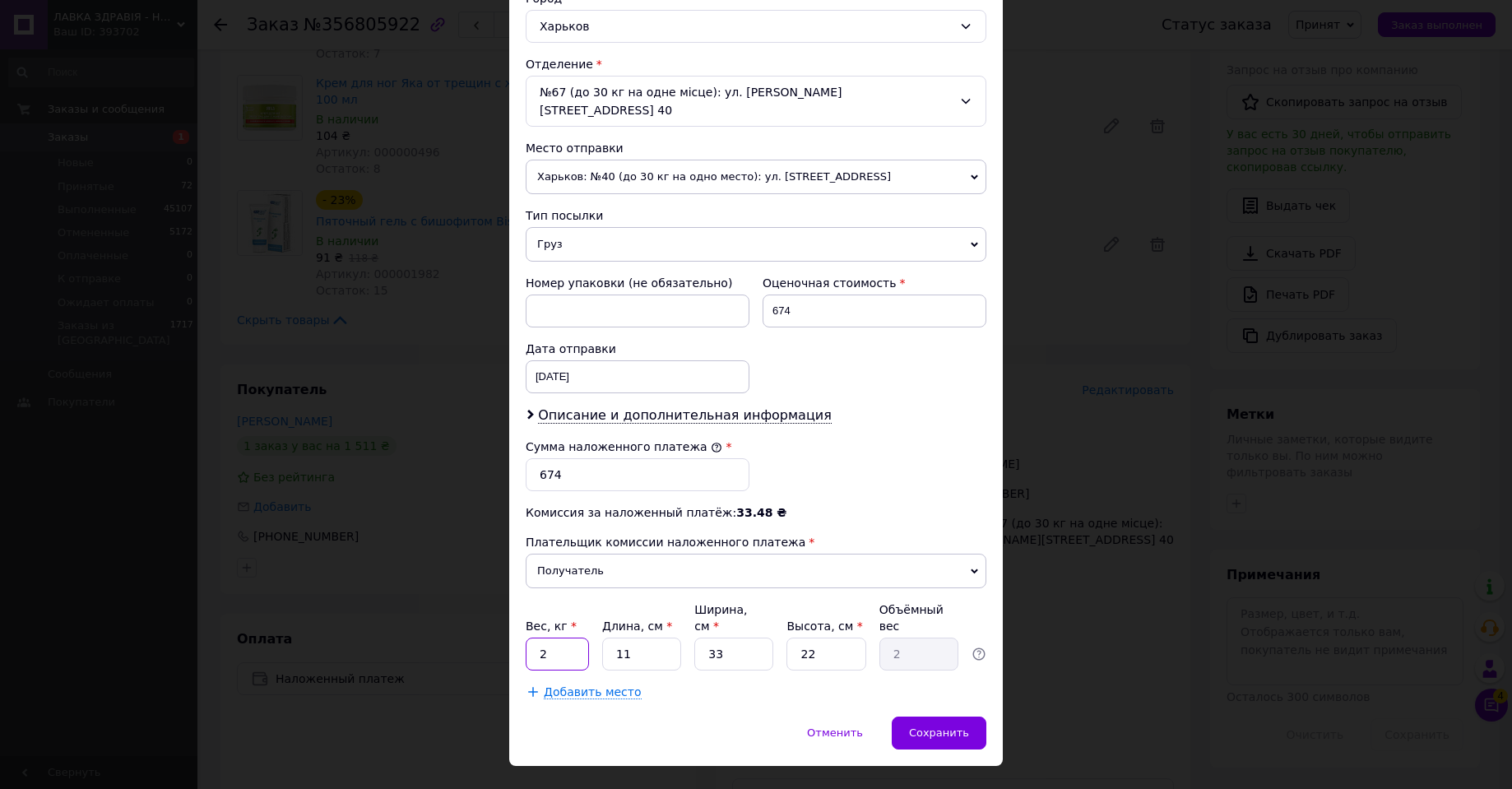
click at [560, 638] on input "2" at bounding box center [557, 653] width 64 height 33
type input "0.96"
type input "2"
type input "0.36"
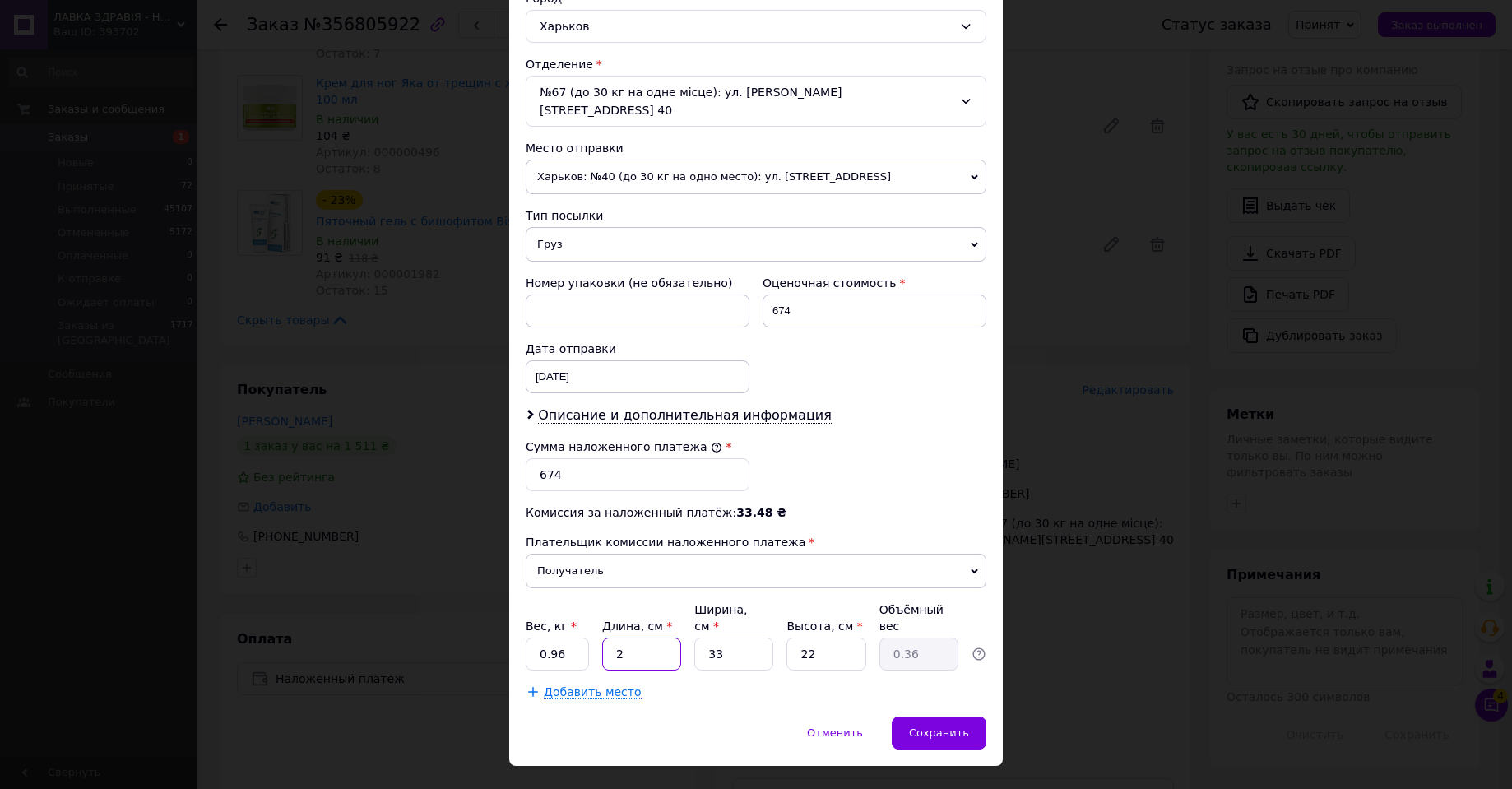
type input "27"
type input "4.9"
type input "27"
type input "1"
type input "0.15"
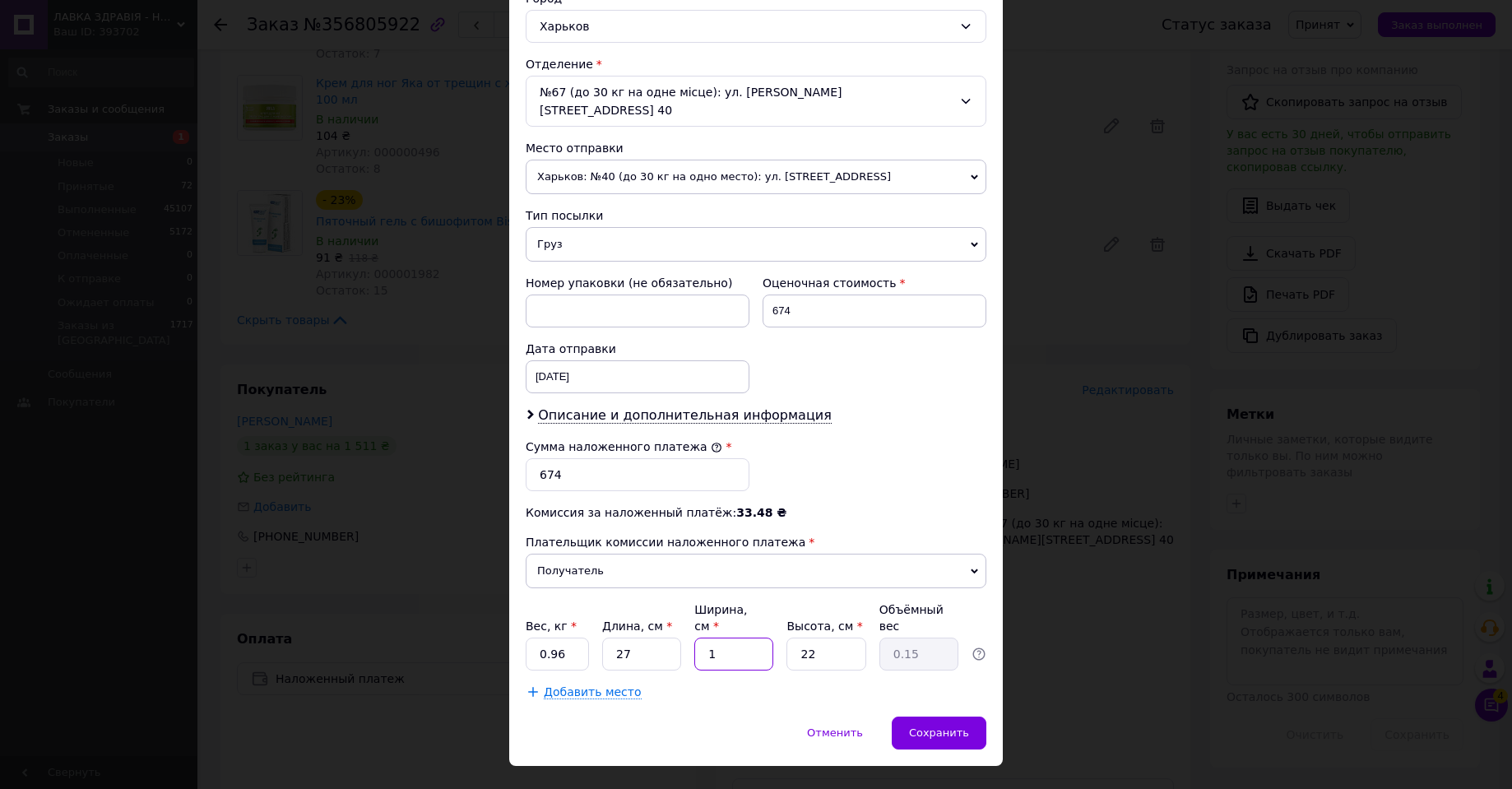
type input "11"
type input "1.63"
type input "11"
type input "1"
type input "0.1"
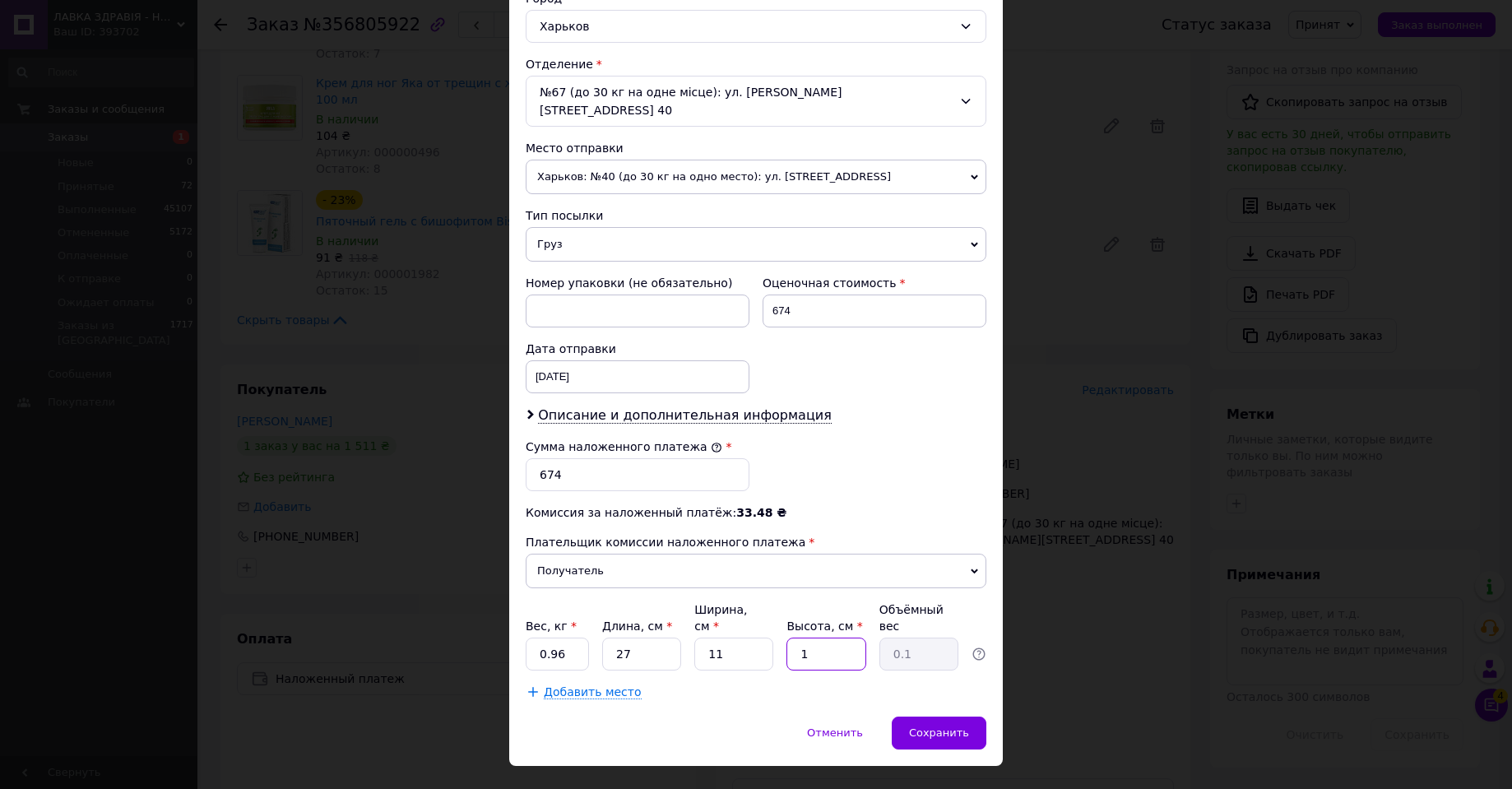
type input "15"
type input "1.11"
type input "15"
click at [960, 726] on span "Сохранить" at bounding box center [939, 732] width 60 height 12
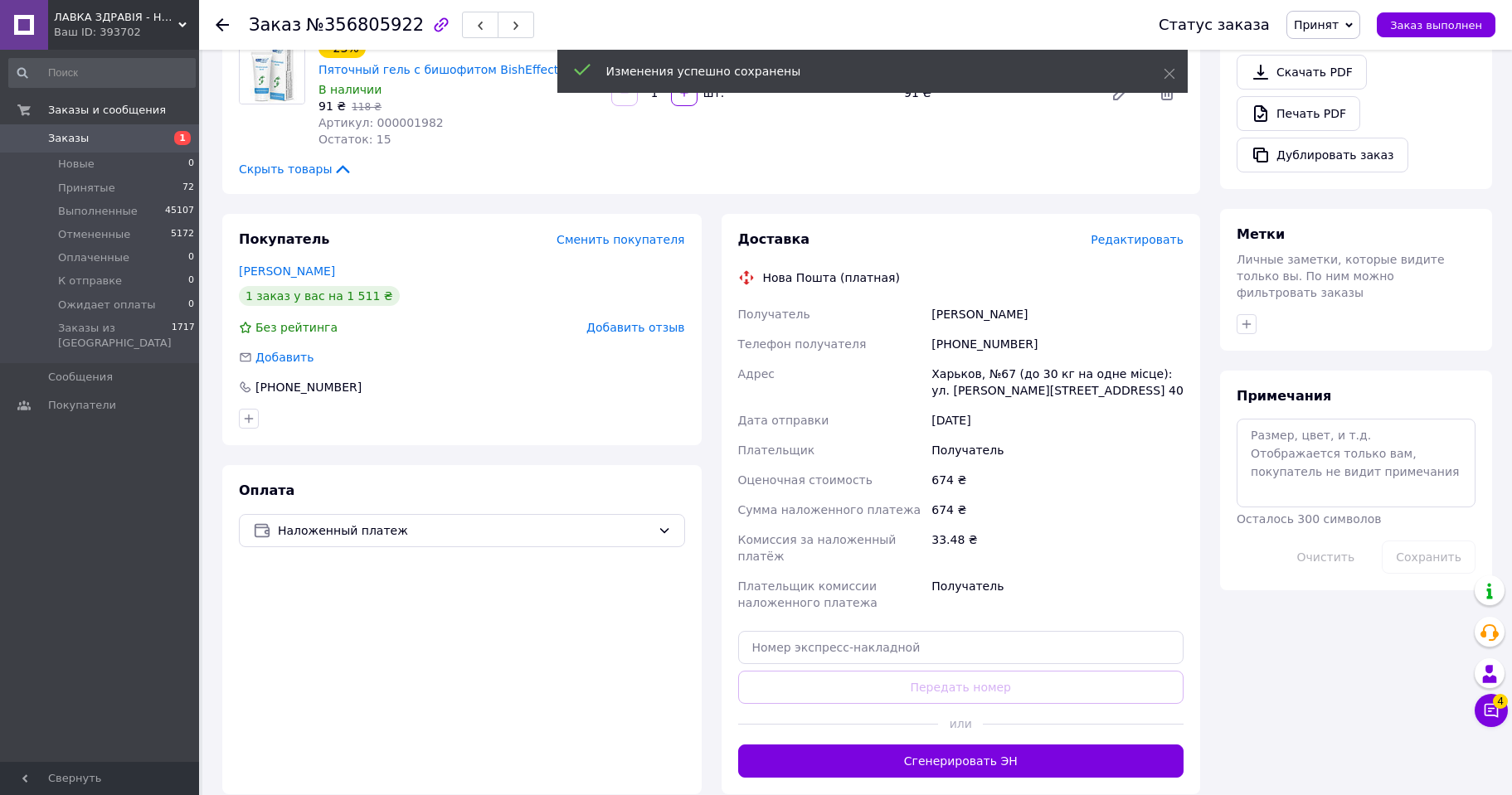
scroll to position [580, 0]
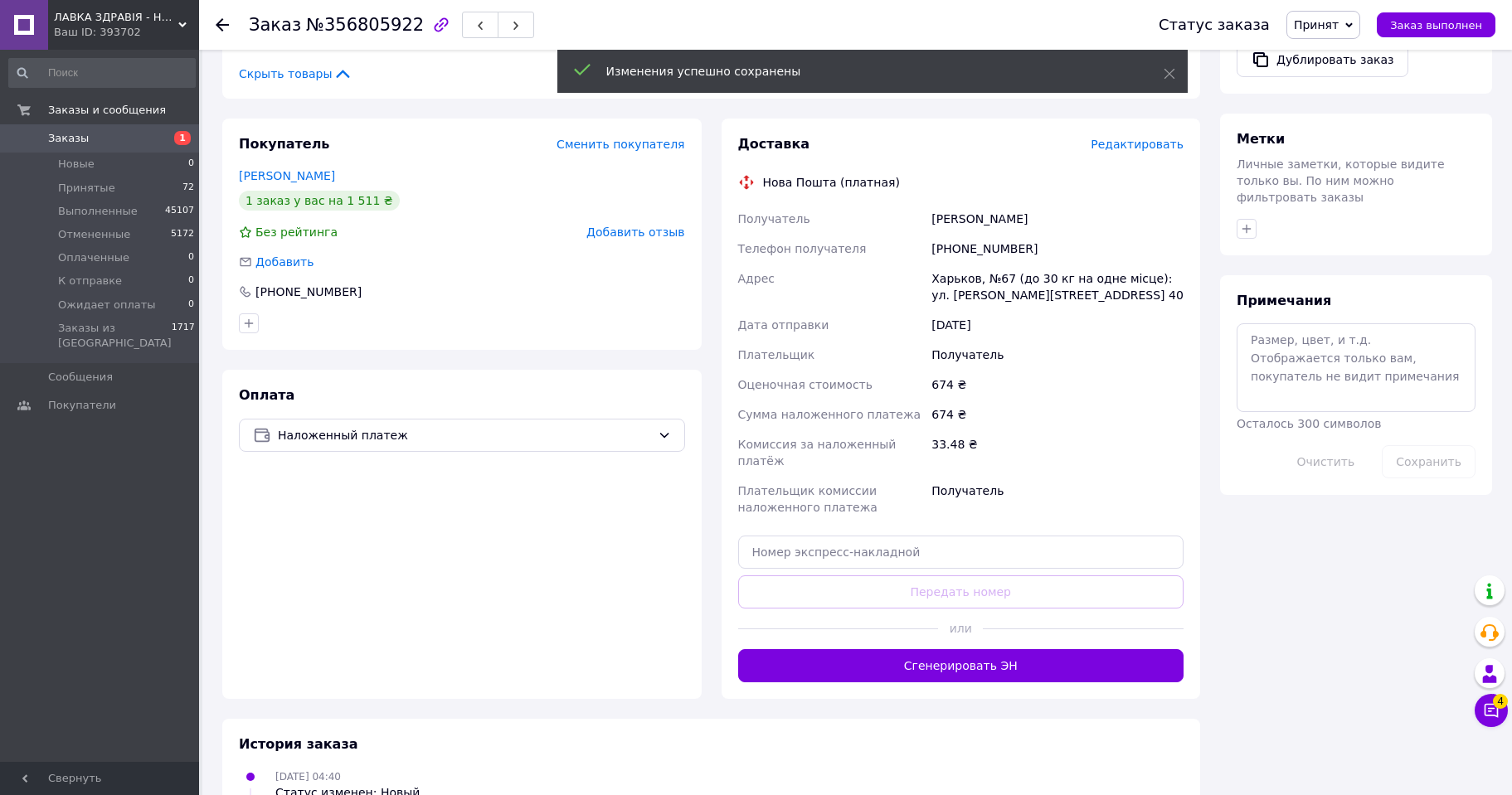
click at [966, 649] on button "Сгенерировать ЭН" at bounding box center [961, 665] width 447 height 33
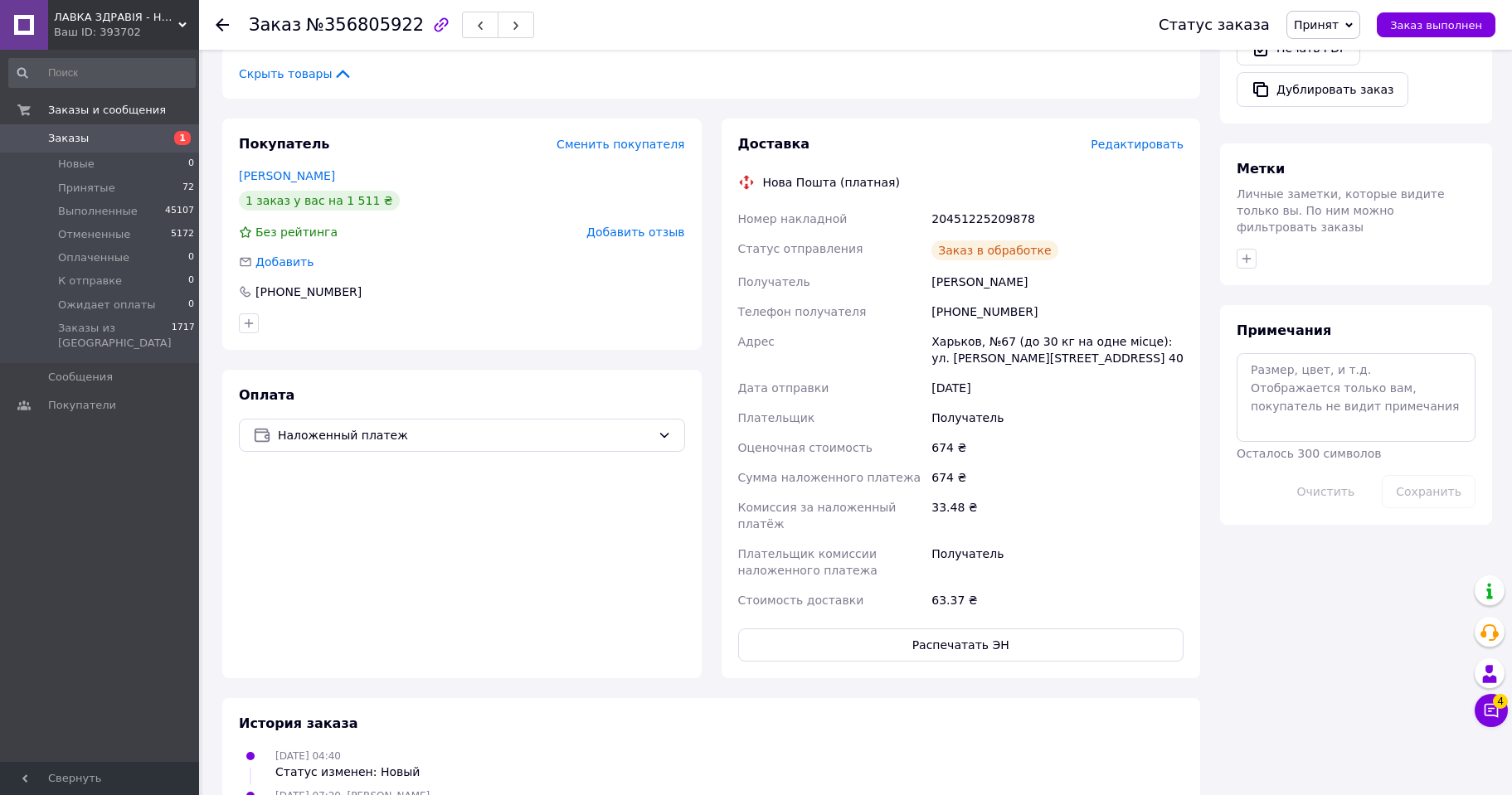
click at [968, 204] on div "20451225209878" at bounding box center [1057, 219] width 259 height 30
copy div "20451225209878"
click at [1350, 16] on span "Принят" at bounding box center [1323, 24] width 73 height 28
click at [1340, 55] on li "Выполнен" at bounding box center [1343, 57] width 114 height 24
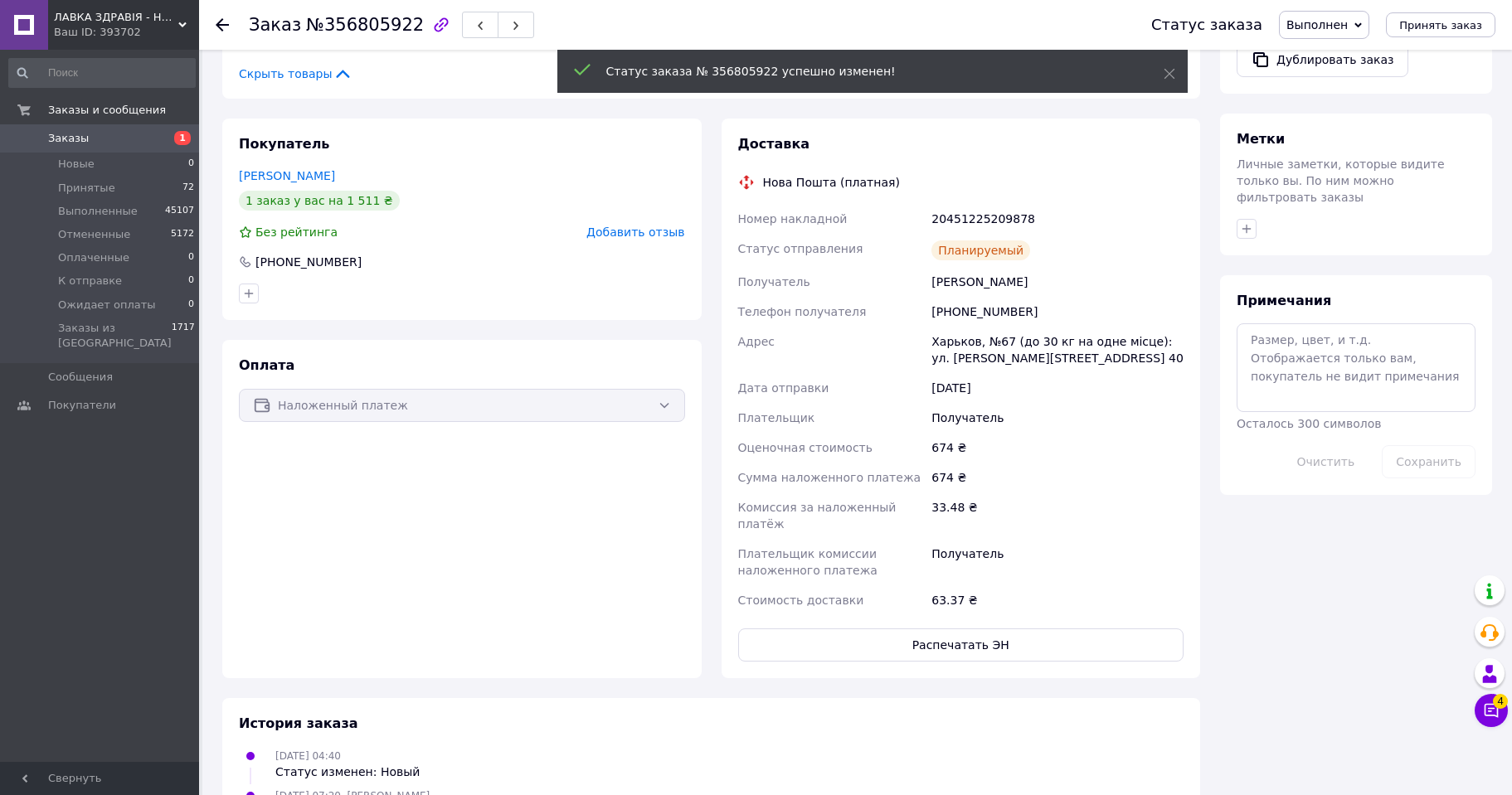
click at [223, 22] on icon at bounding box center [222, 24] width 13 height 13
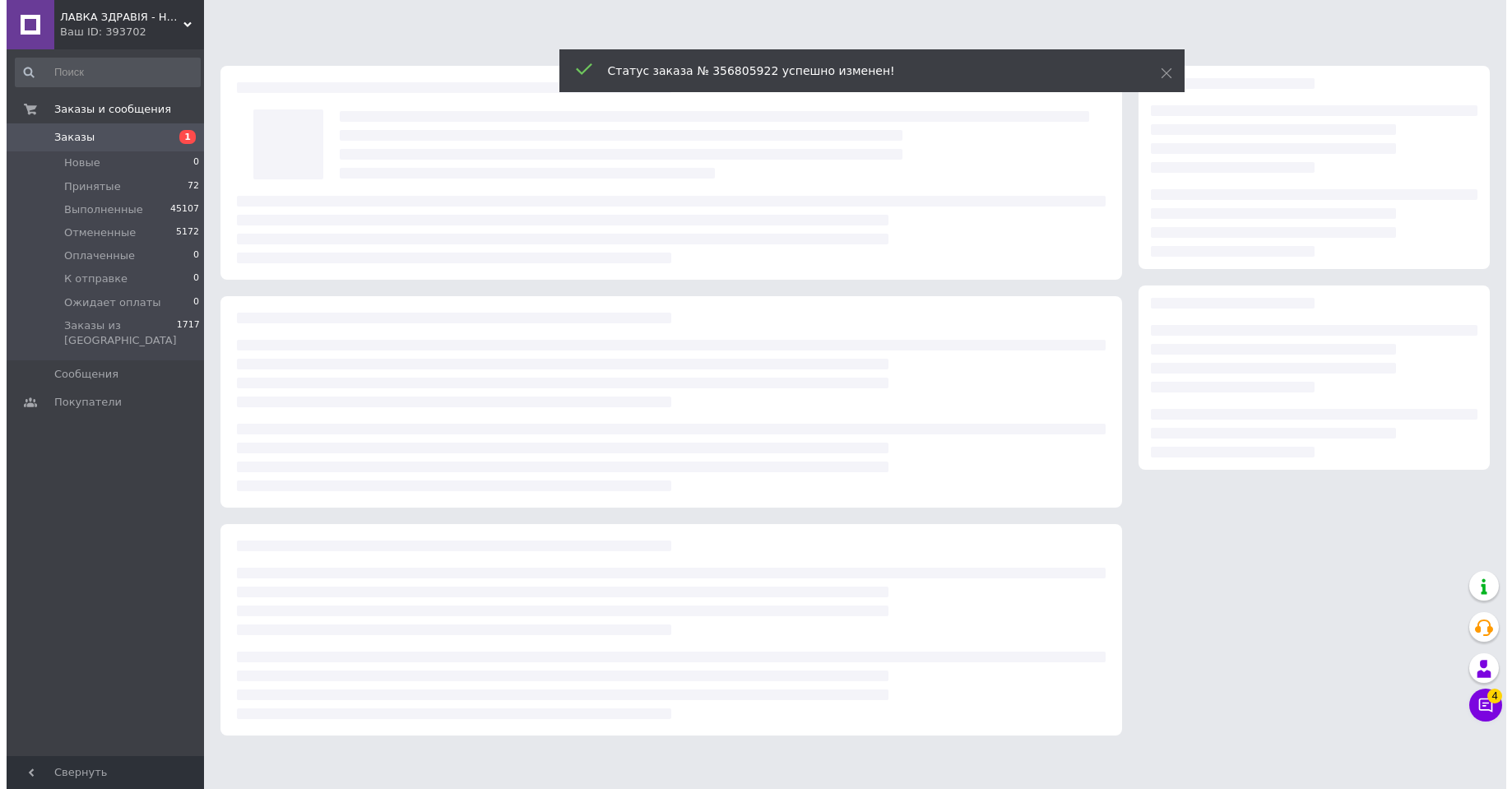
scroll to position [0, 0]
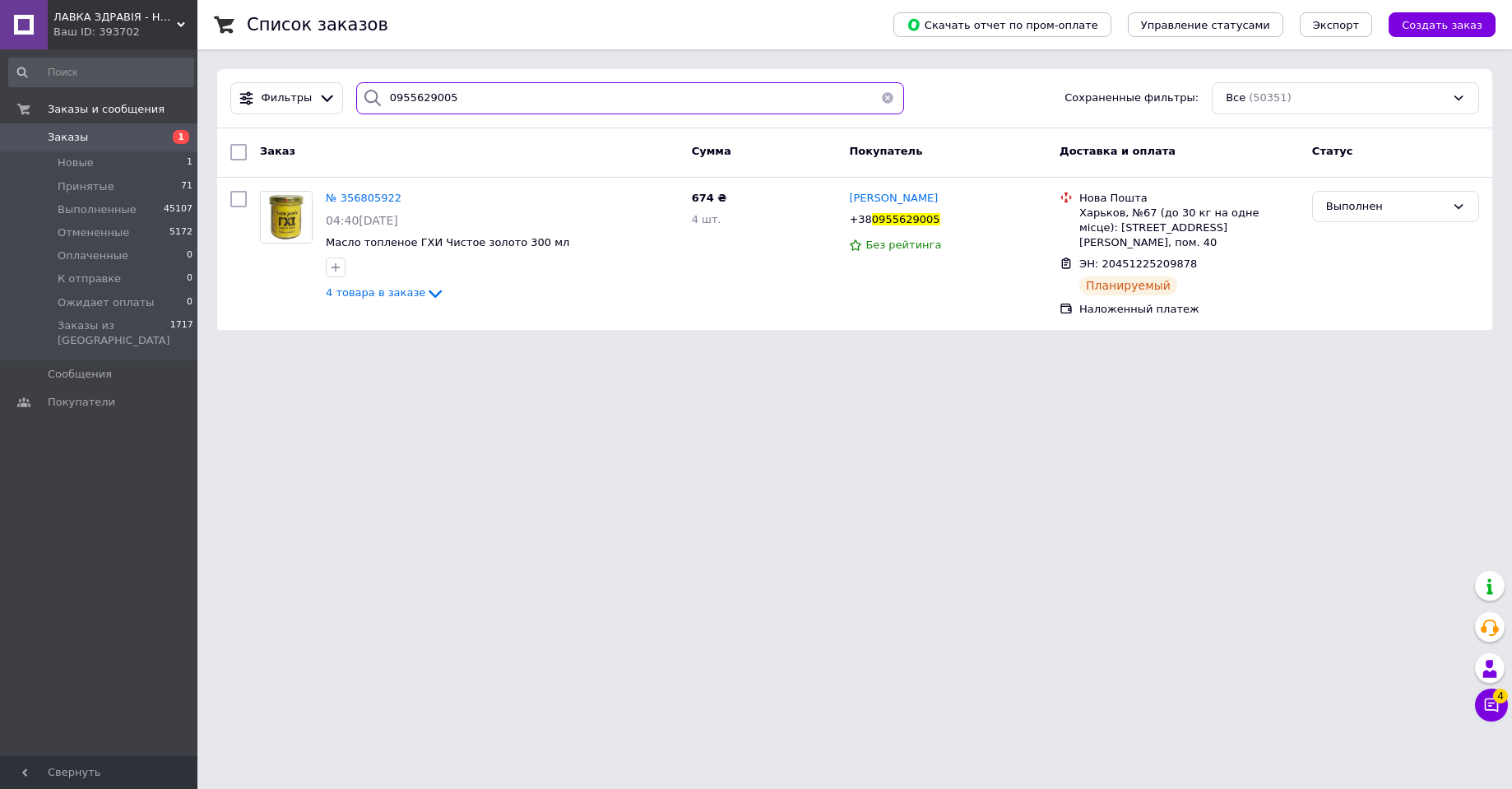
click at [435, 96] on input "0955629005" at bounding box center [630, 98] width 548 height 32
paste input "687680266"
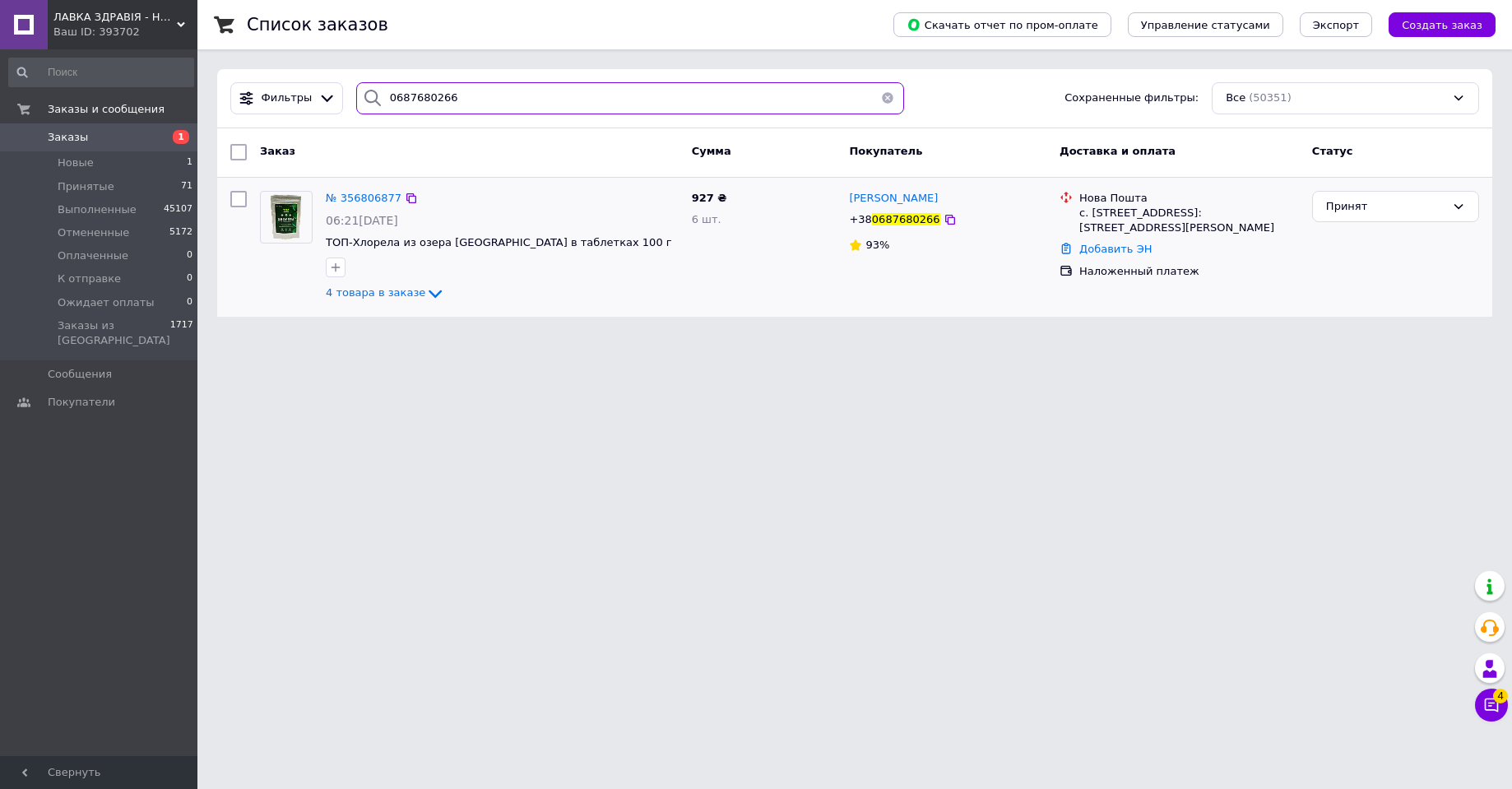
type input "0687680266"
click at [277, 208] on img at bounding box center [286, 217] width 51 height 51
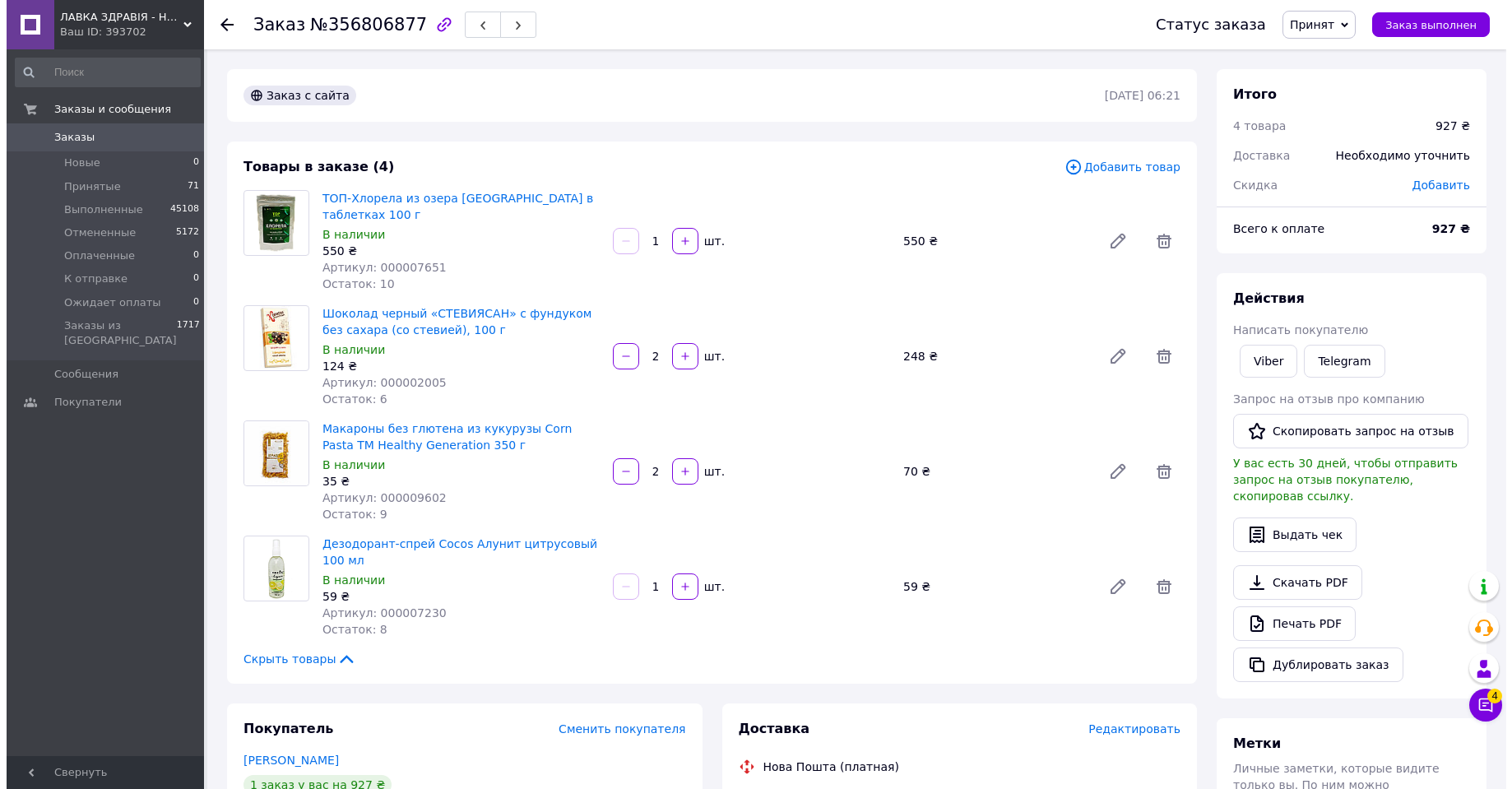
scroll to position [288, 0]
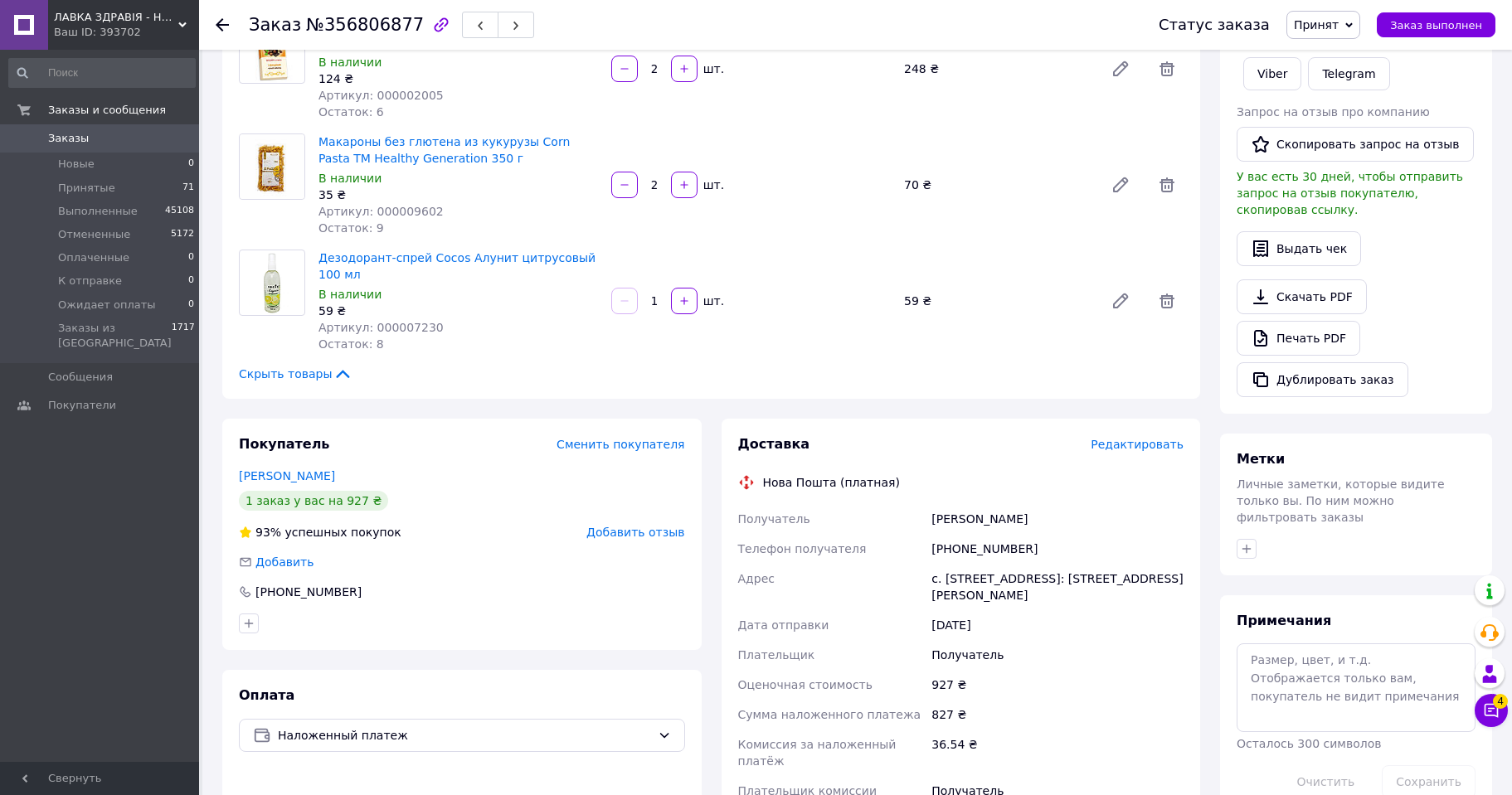
click at [1146, 438] on span "Редактировать" at bounding box center [1136, 445] width 93 height 13
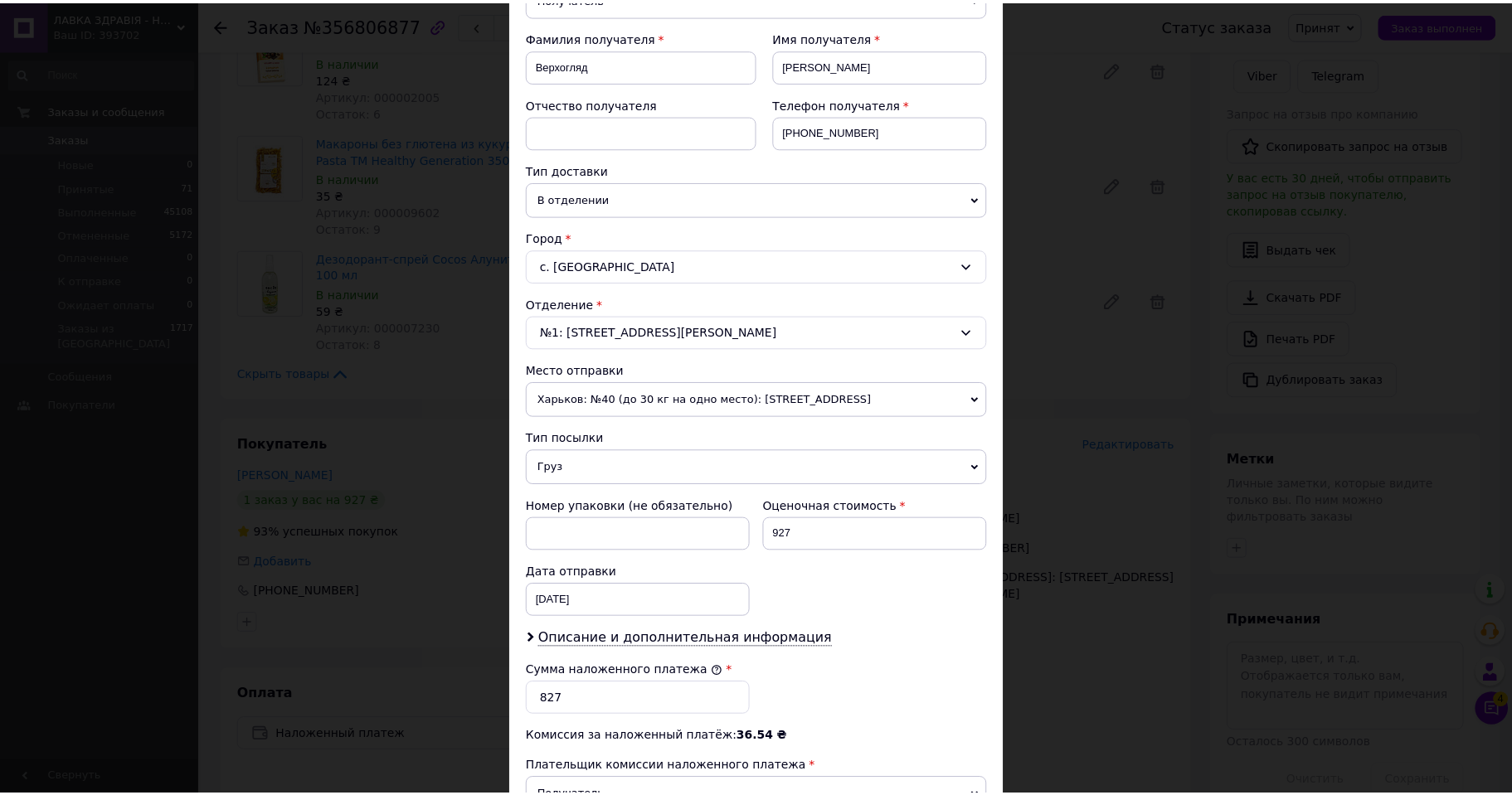
scroll to position [414, 0]
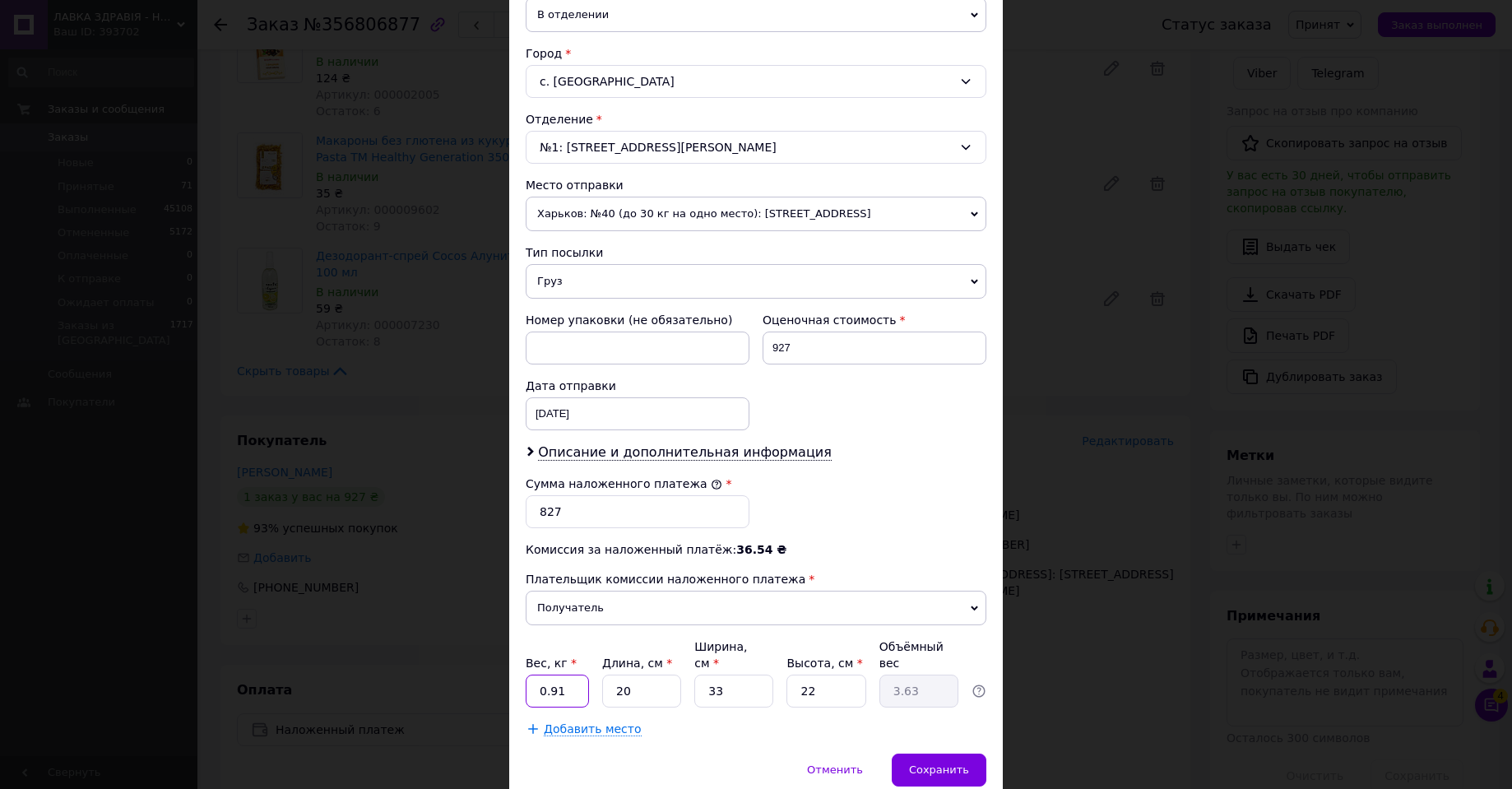
click at [550, 675] on input "0.91" at bounding box center [557, 691] width 64 height 33
drag, startPoint x: 550, startPoint y: 673, endPoint x: 612, endPoint y: 687, distance: 63.6
click at [552, 675] on input "0.91" at bounding box center [557, 691] width 64 height 33
type input "1.35"
type input "3"
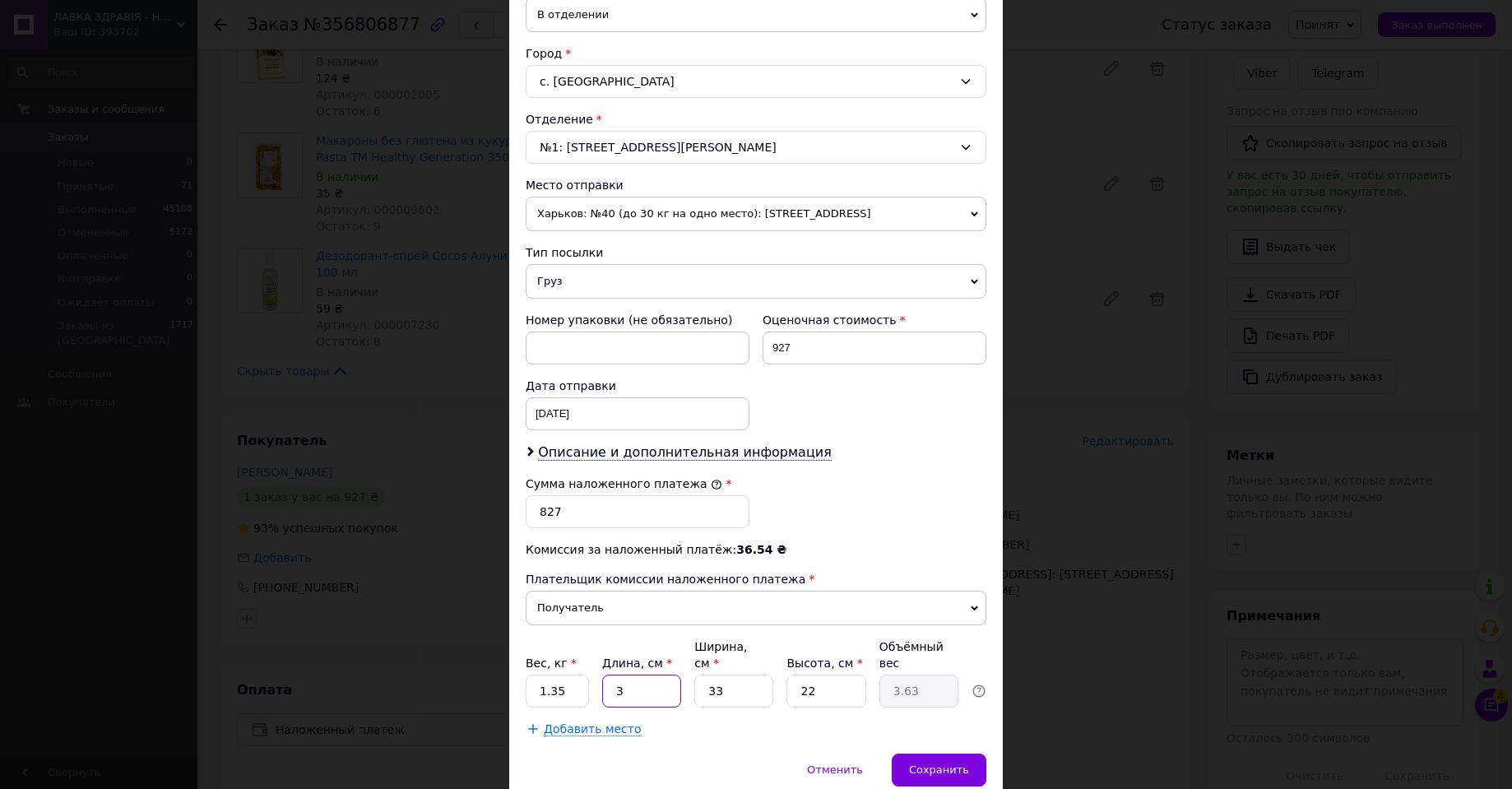
type input "0.54"
type input "30"
type input "5.45"
type input "30"
type input "2"
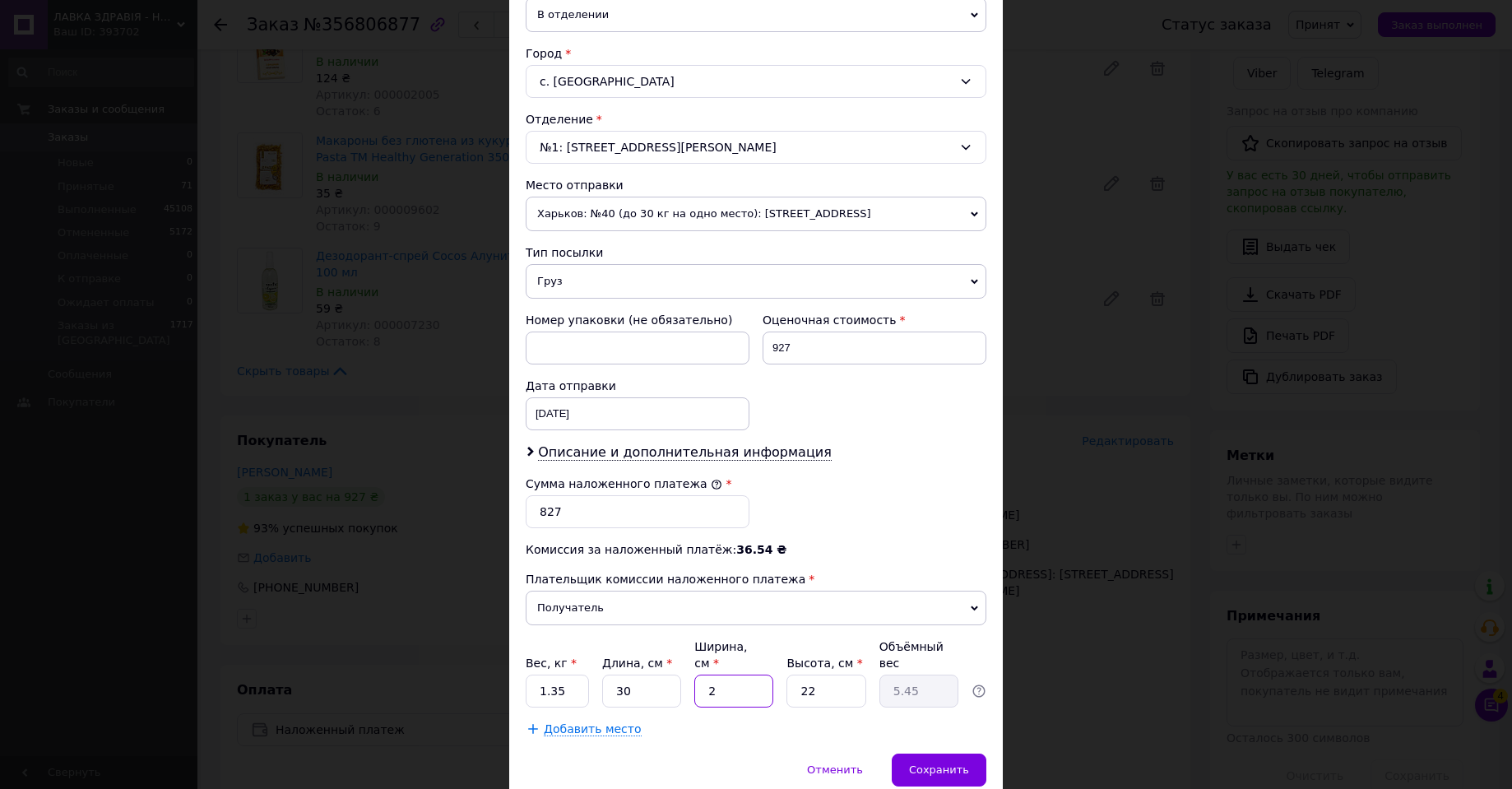
type input "0.33"
type input "21"
type input "3.47"
type input "21"
type input "1"
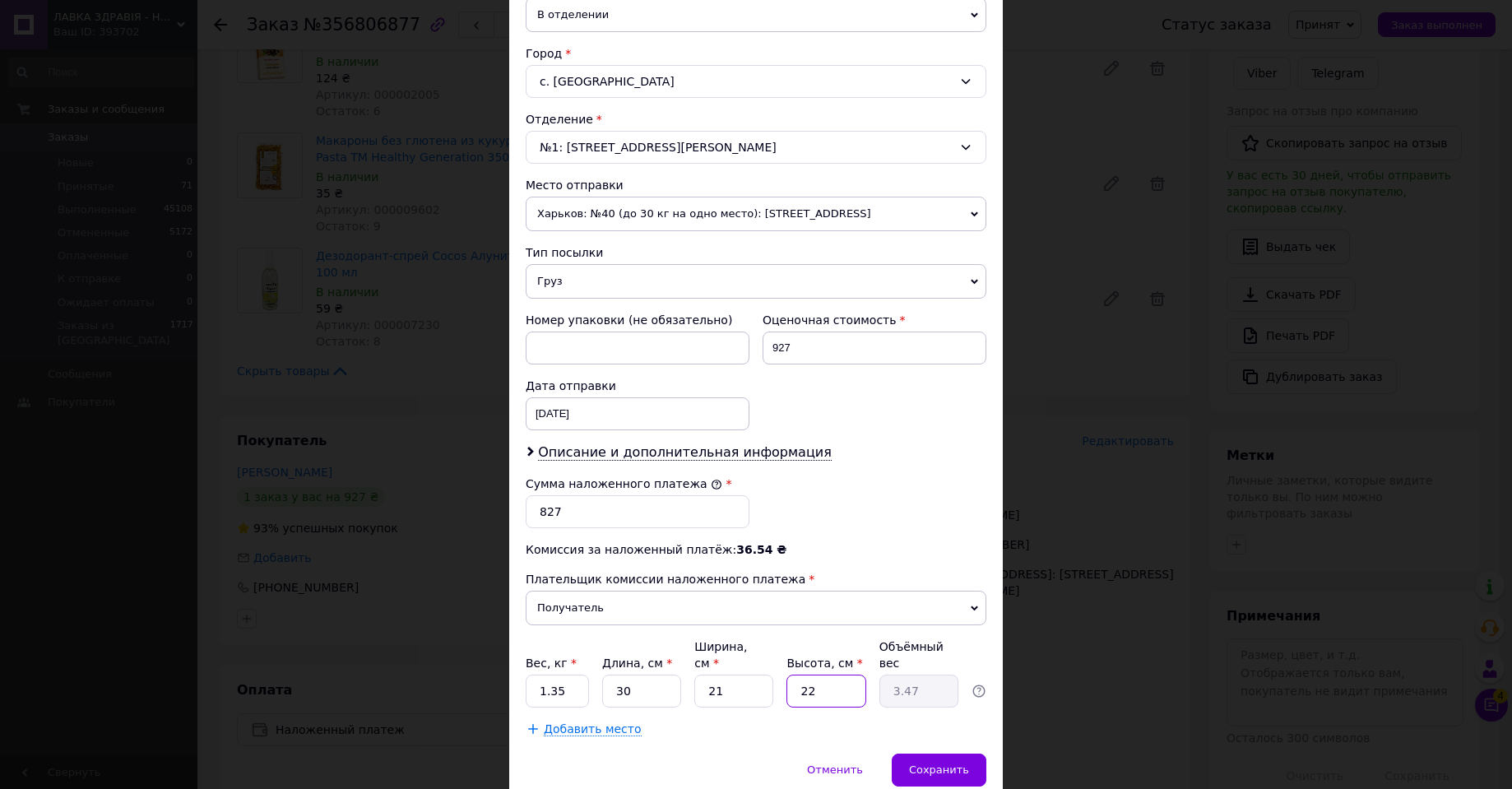
type input "0.16"
type input "15"
type input "2.36"
type input "15"
click at [957, 753] on div "Сохранить" at bounding box center [938, 769] width 94 height 33
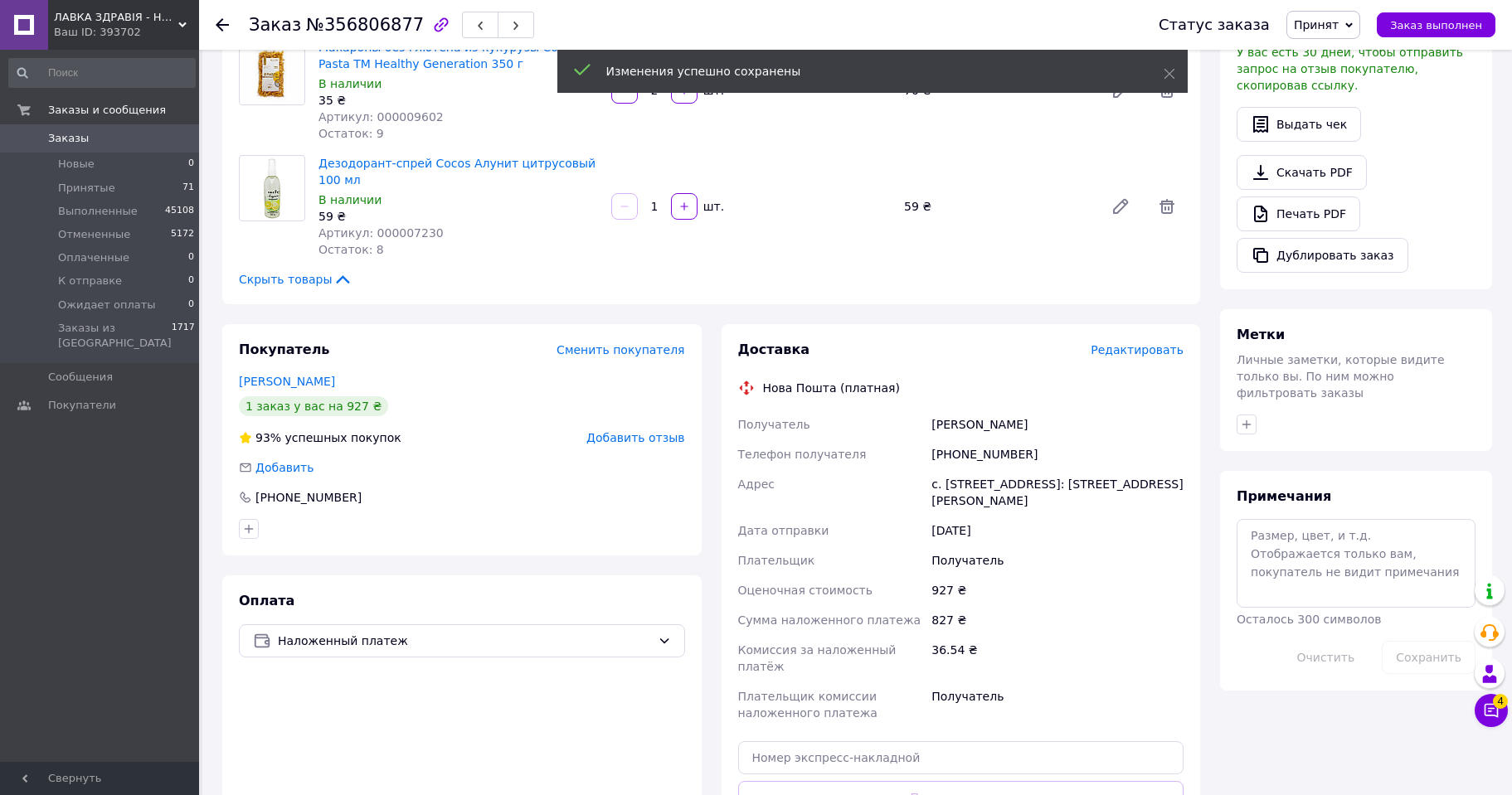
scroll to position [539, 0]
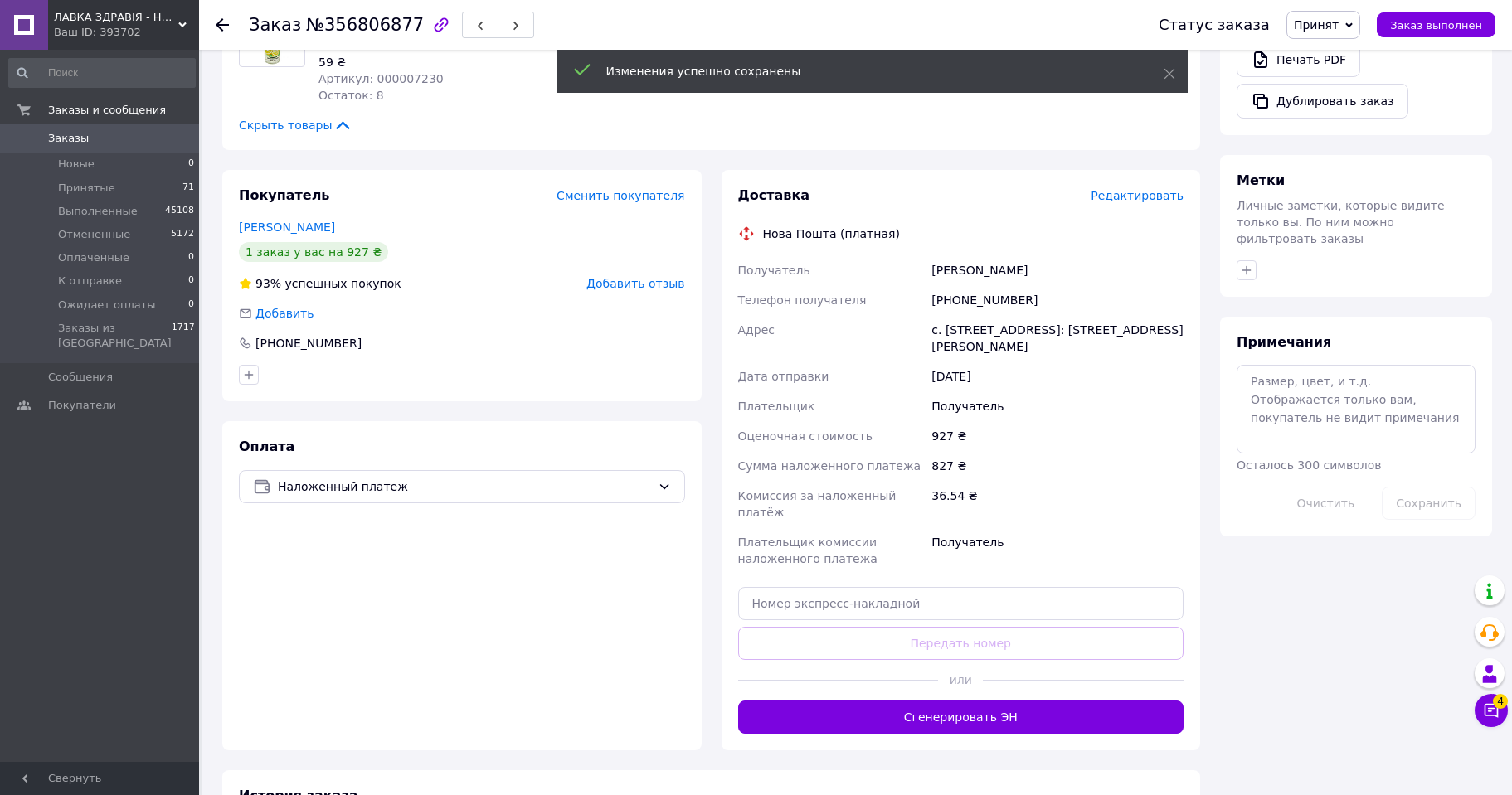
click at [992, 701] on button "Сгенерировать ЭН" at bounding box center [961, 717] width 447 height 33
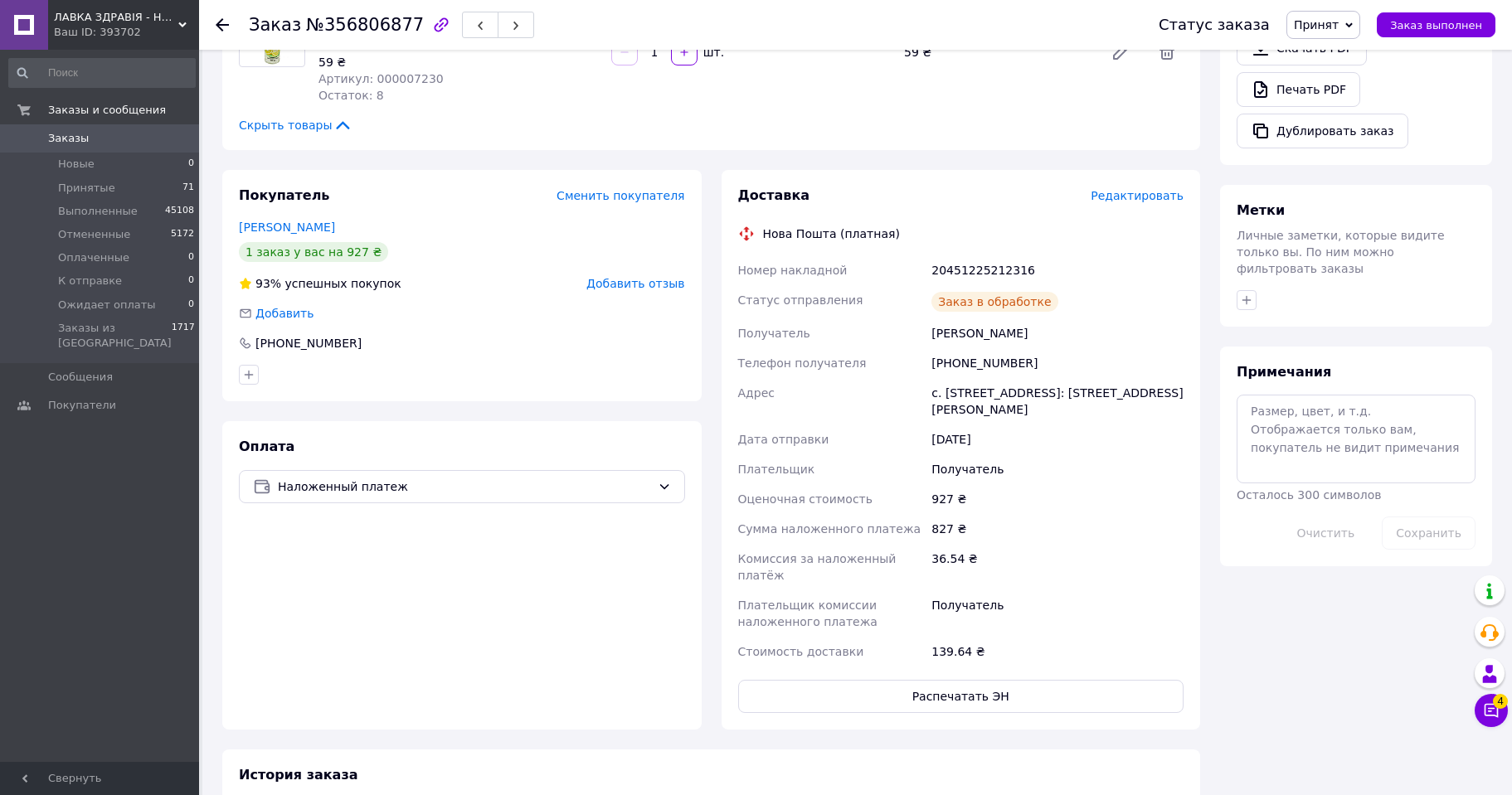
click at [977, 255] on div "20451225212316" at bounding box center [1057, 270] width 259 height 30
copy div "20451225212316"
click at [1339, 28] on span "Принят" at bounding box center [1316, 24] width 45 height 13
click at [1343, 56] on li "Выполнен" at bounding box center [1343, 57] width 114 height 24
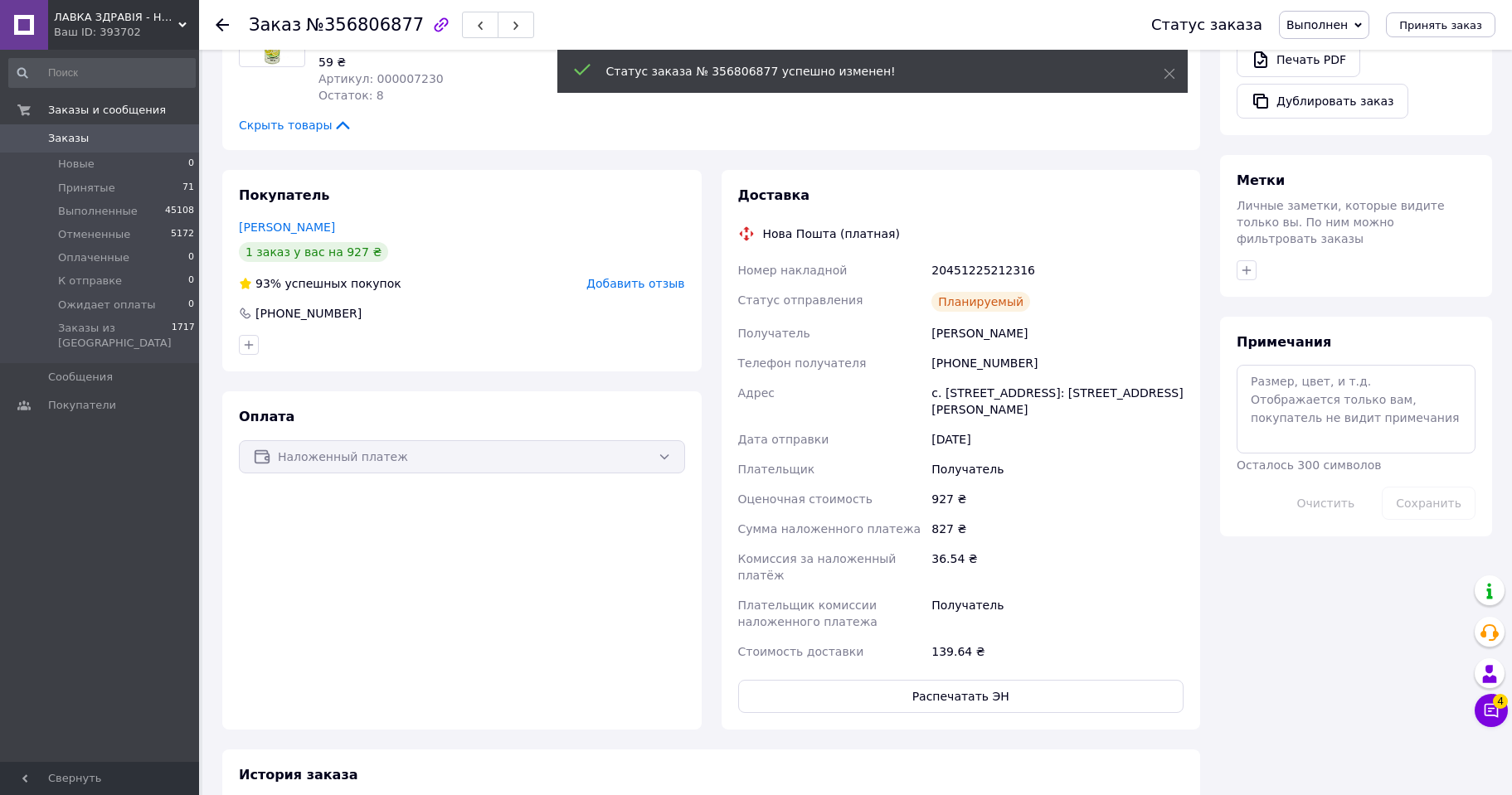
click at [222, 23] on icon at bounding box center [222, 24] width 13 height 13
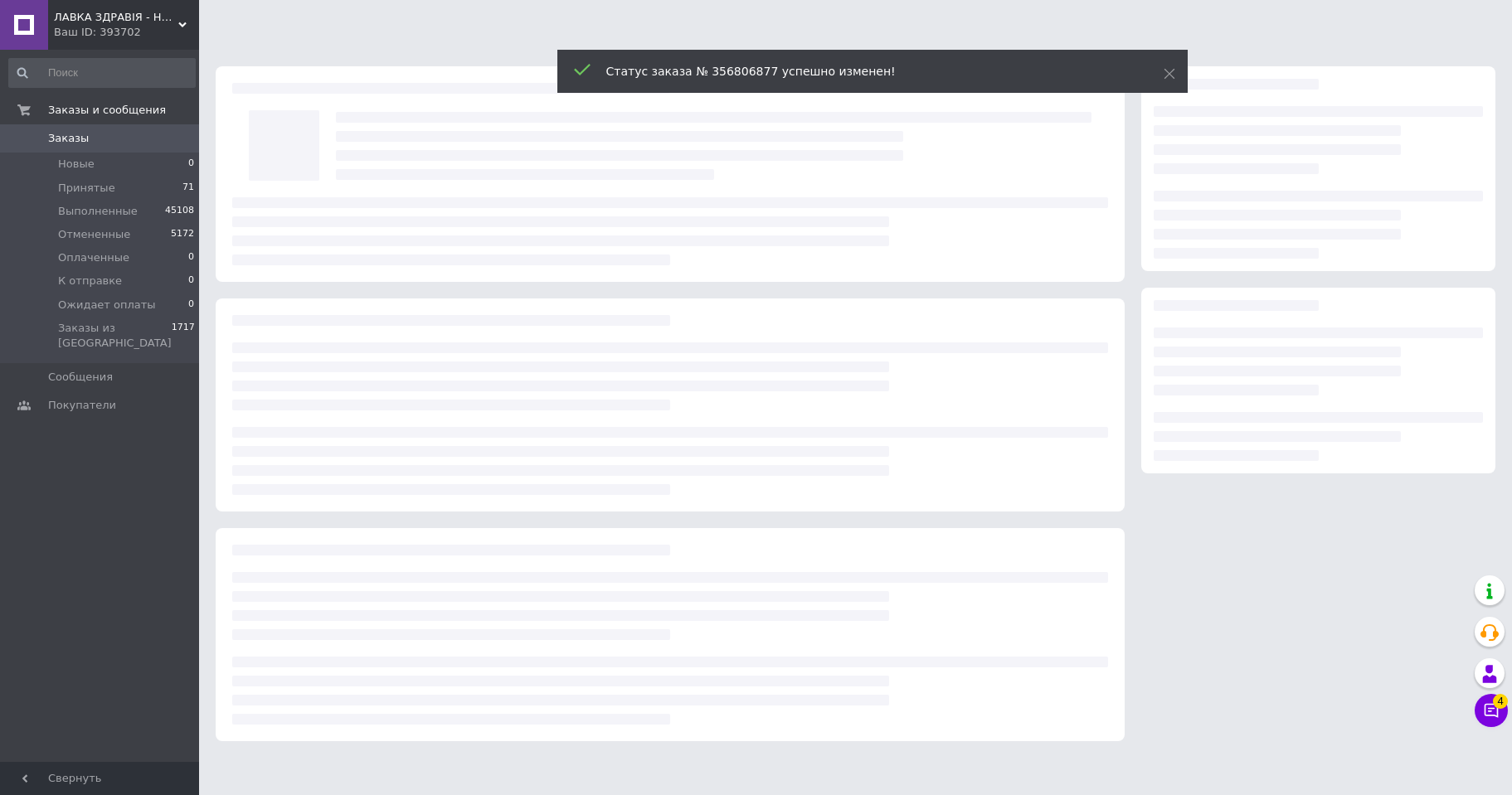
scroll to position [0, 0]
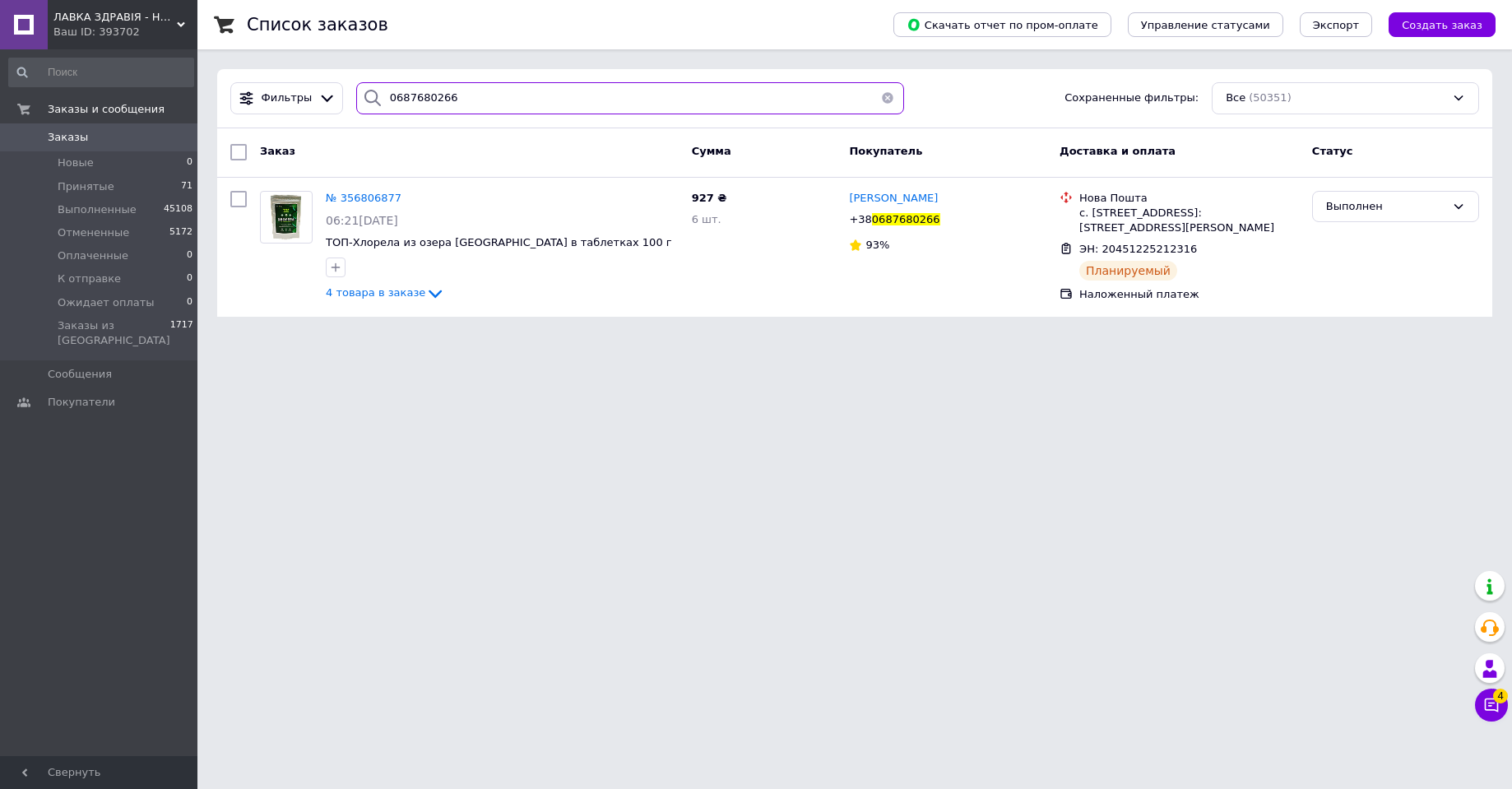
click at [403, 100] on input "0687680266" at bounding box center [630, 98] width 548 height 32
paste input "974805505"
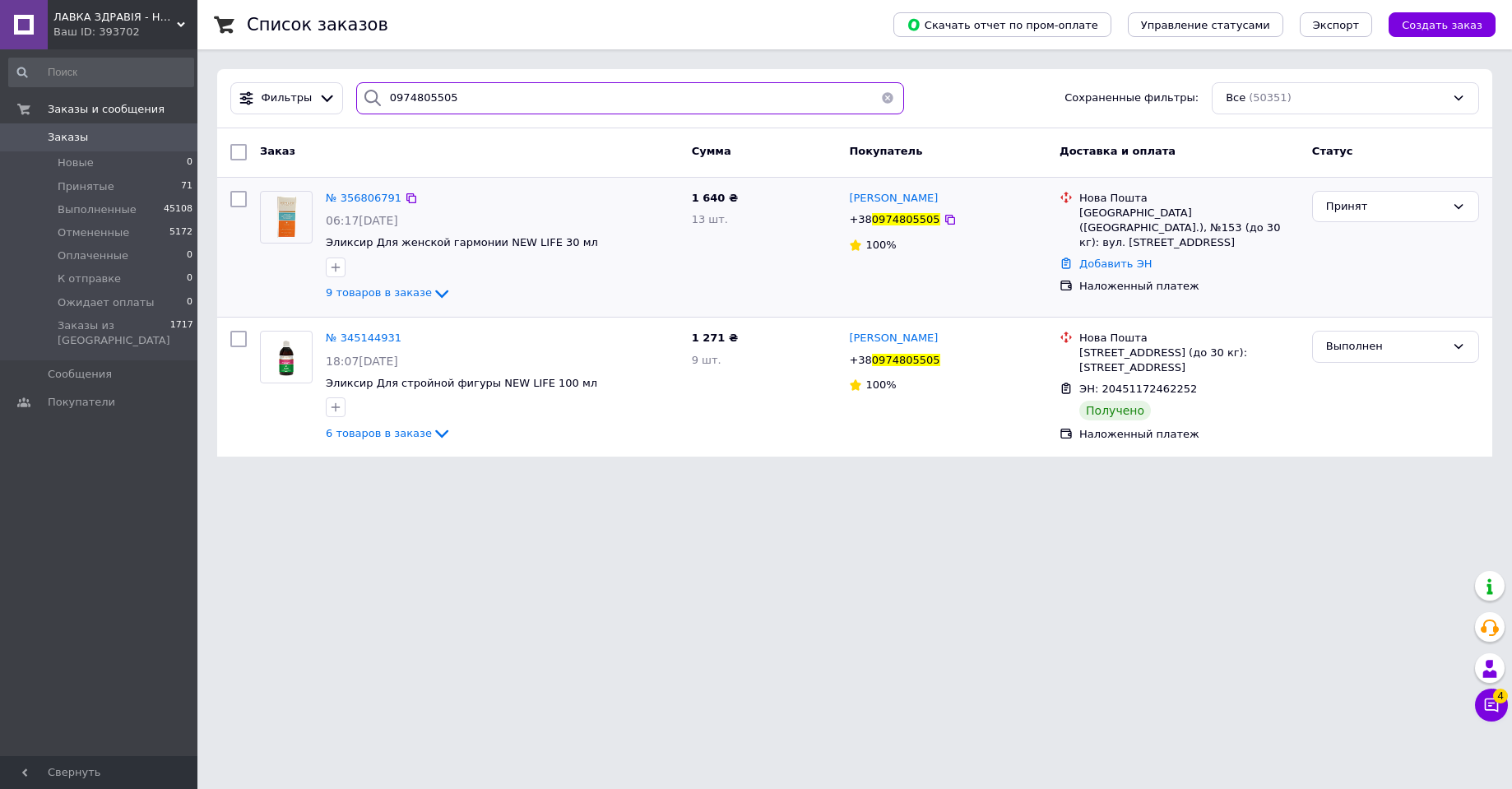
type input "0974805505"
click at [292, 226] on img at bounding box center [286, 217] width 51 height 51
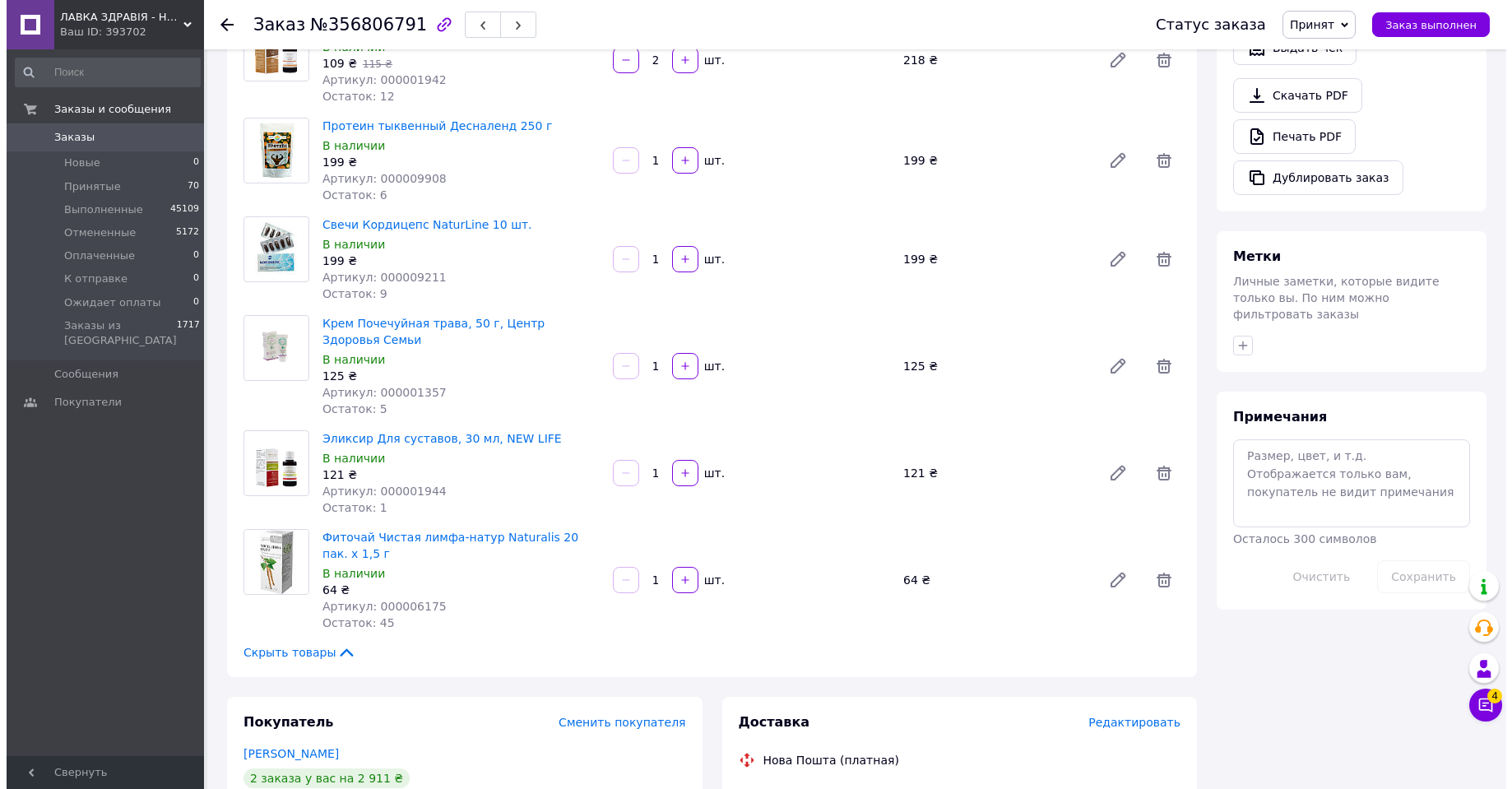
scroll to position [902, 0]
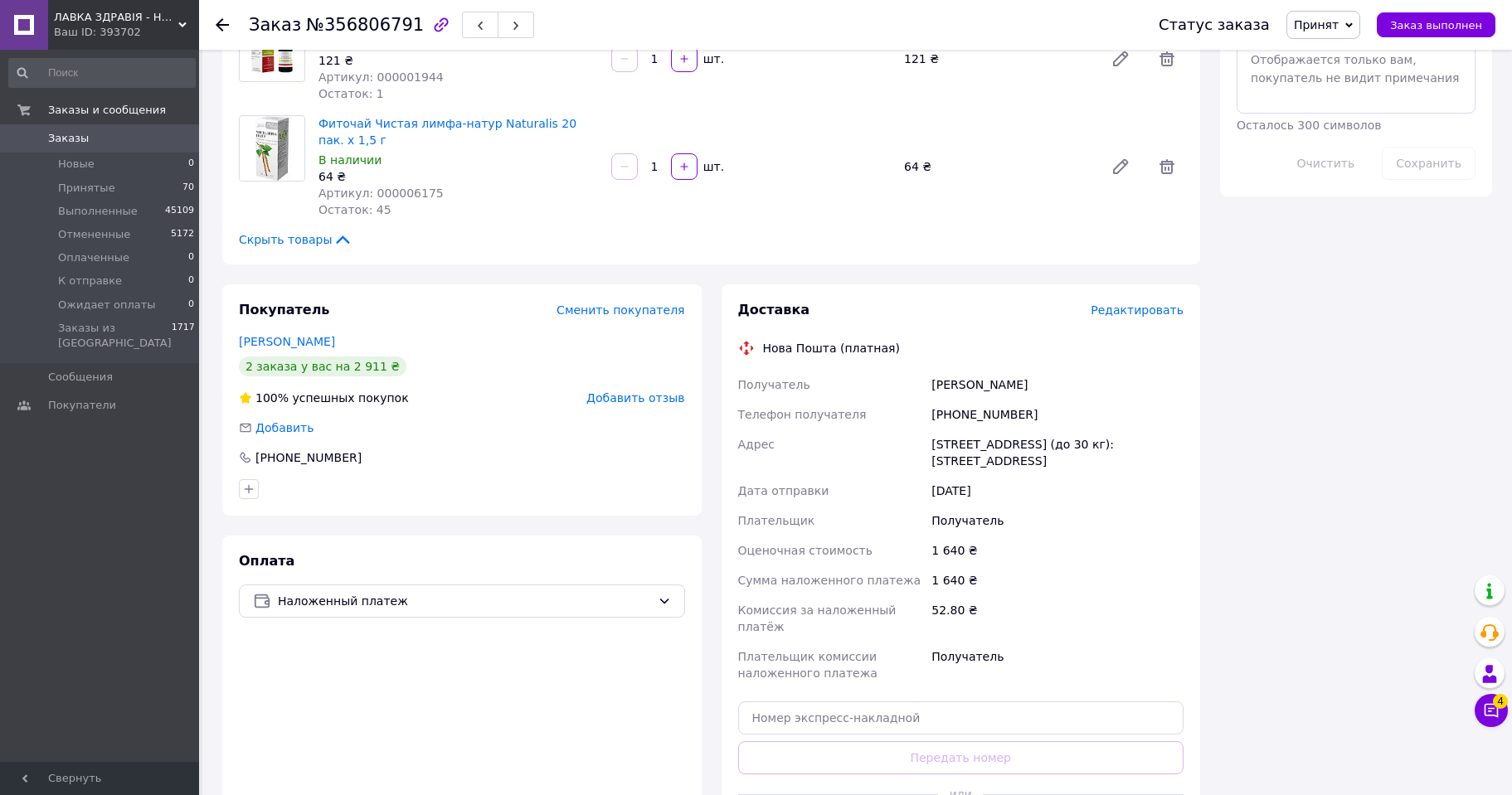
click at [1157, 303] on span "Редактировать" at bounding box center [1136, 310] width 93 height 13
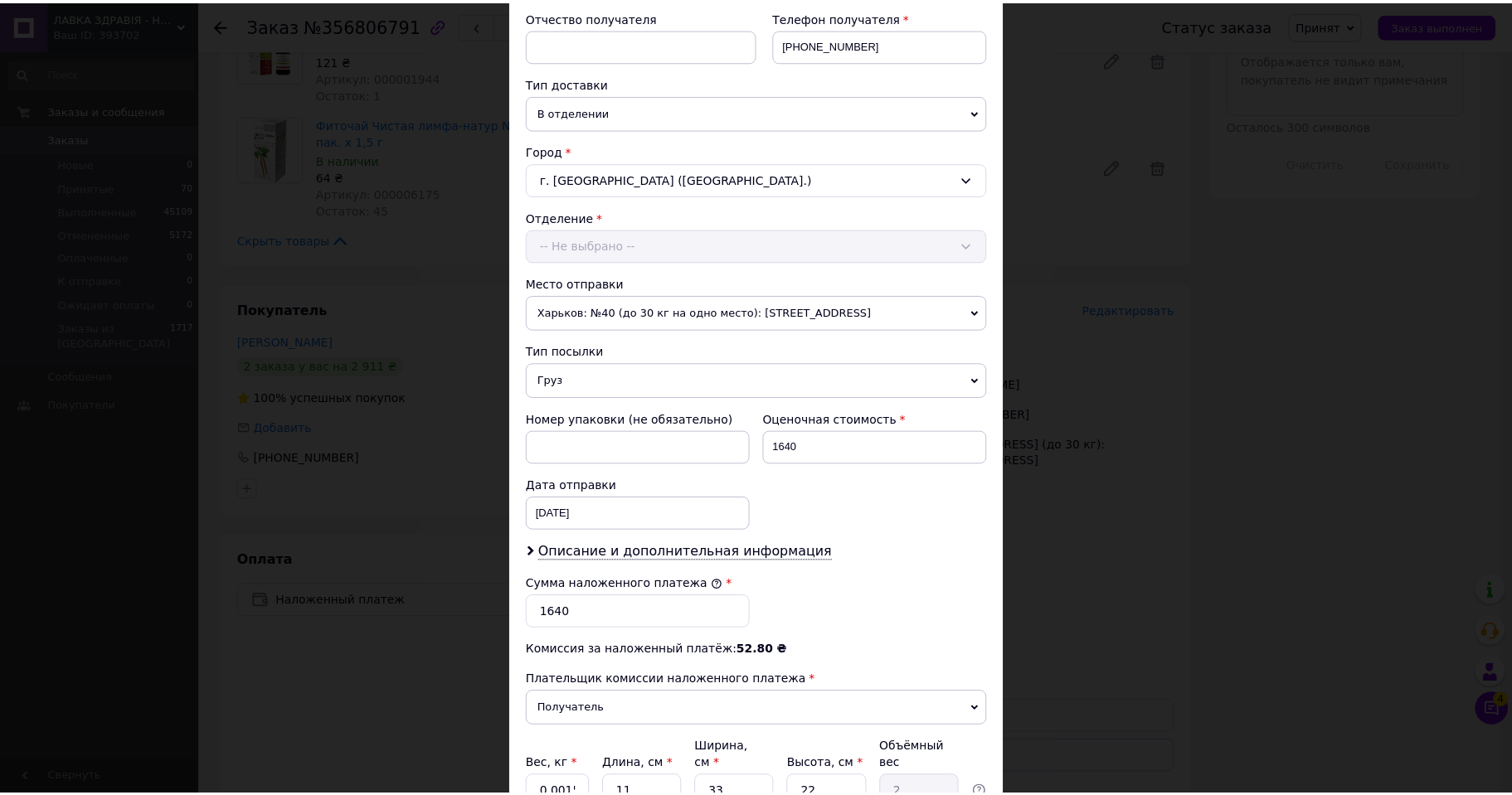
scroll to position [470, 0]
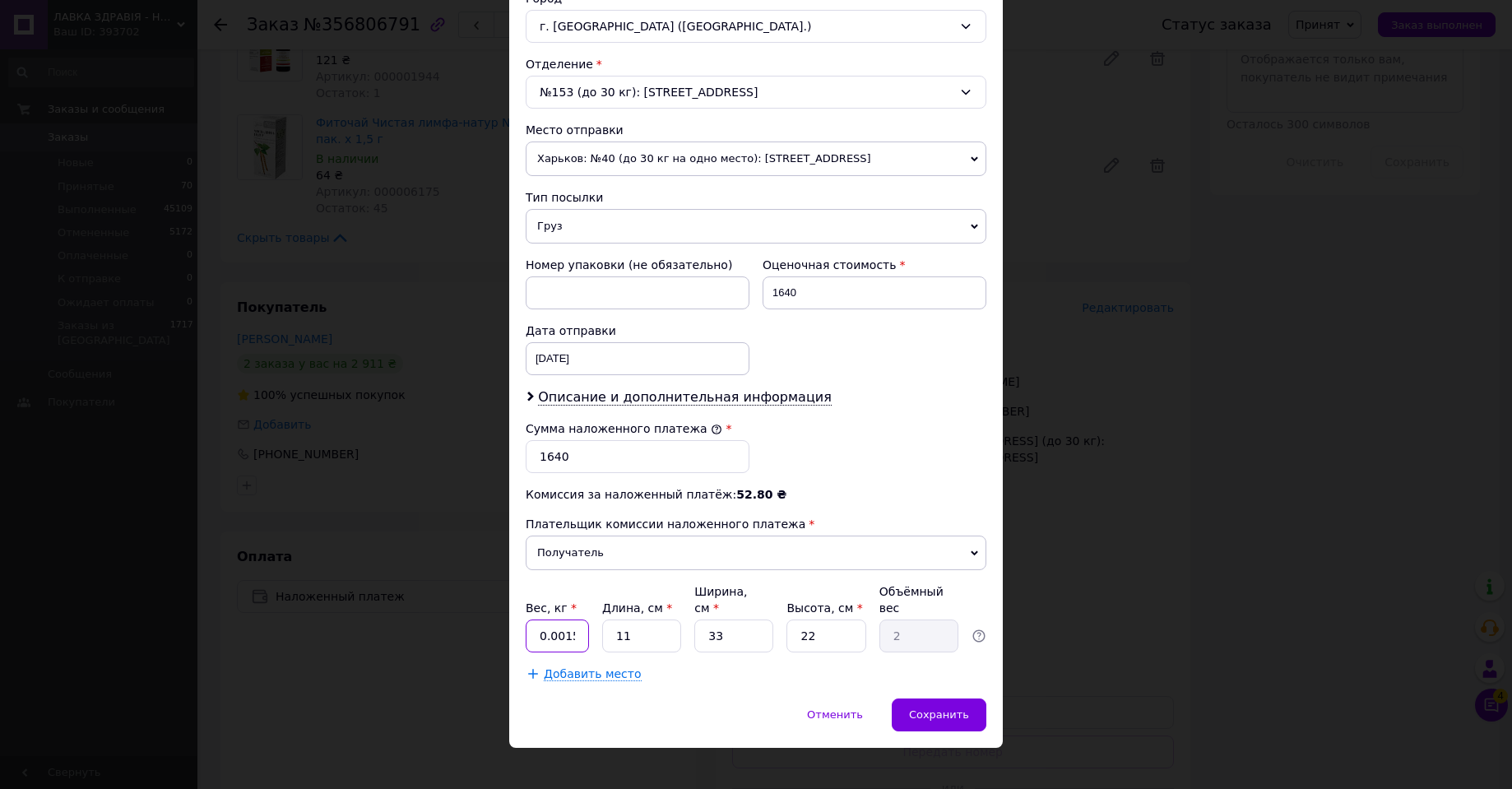
click at [563, 620] on input "0.0015" at bounding box center [557, 636] width 64 height 33
click at [572, 620] on input "0.0015" at bounding box center [557, 636] width 64 height 33
type input "0.92"
type input "2"
type input "0.36"
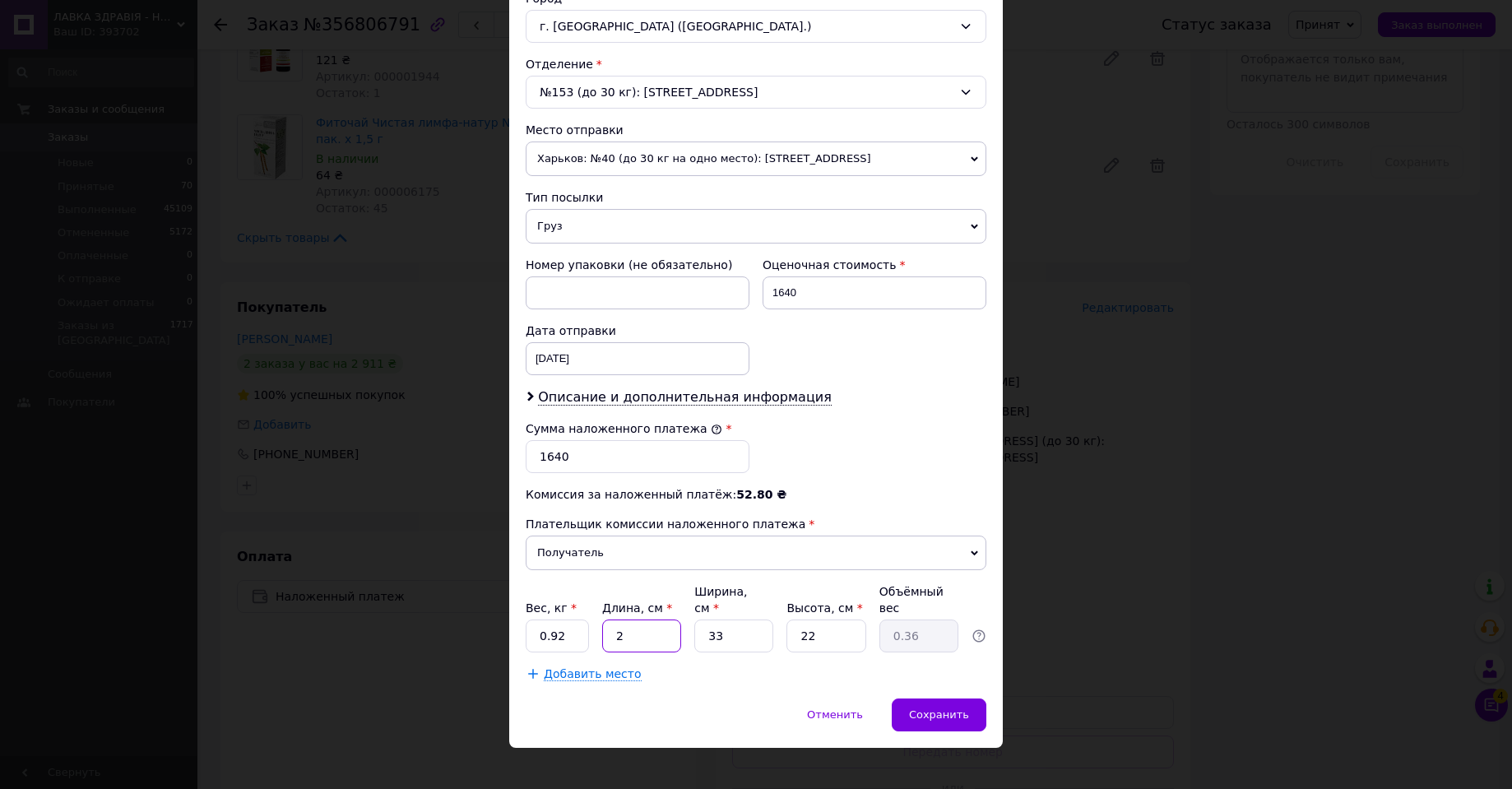
type input "27"
type input "4.9"
type input "27"
type input "1"
type input "0.15"
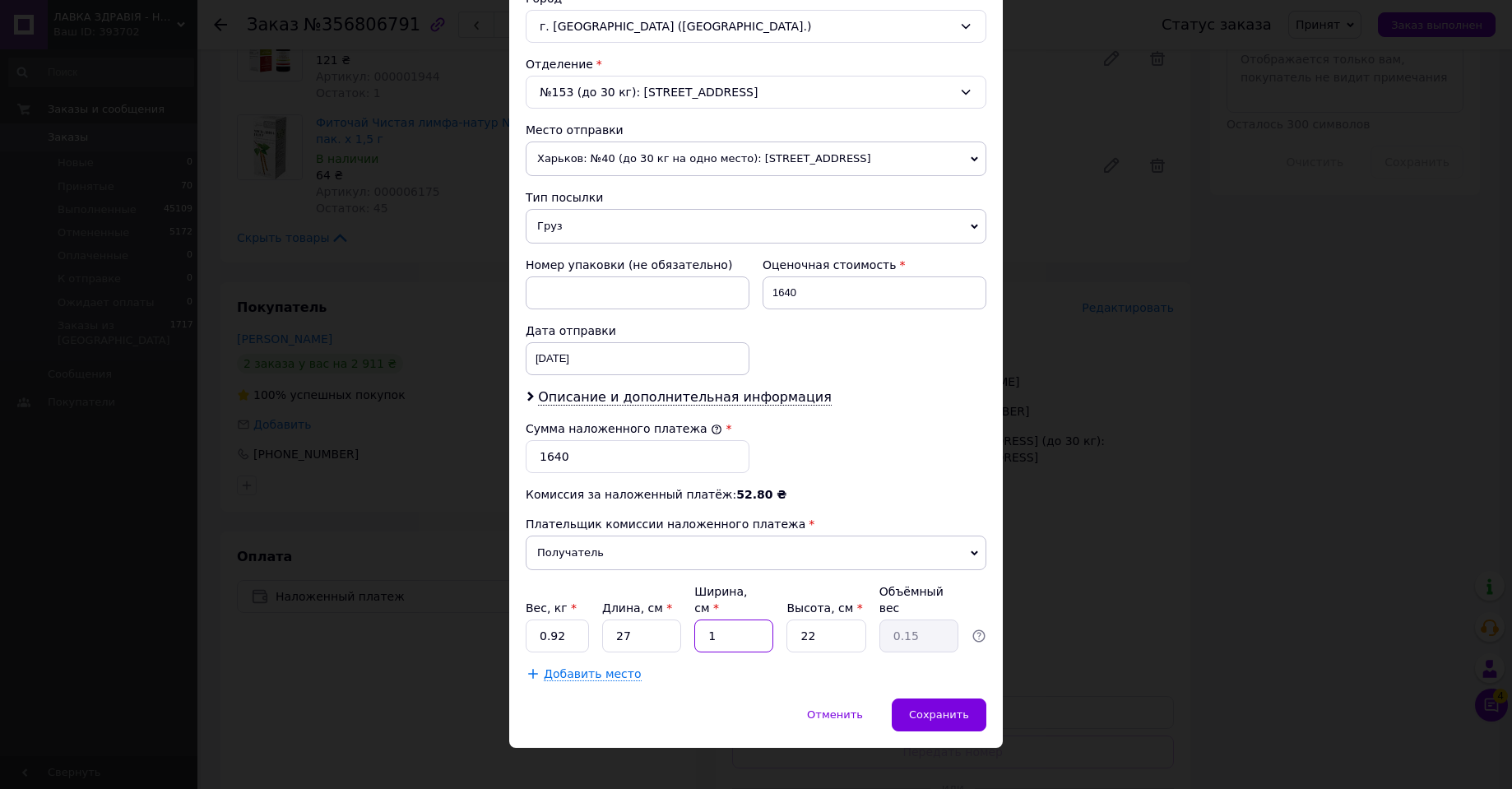
type input "11"
type input "1.63"
type input "11"
type input "1"
type input "0.1"
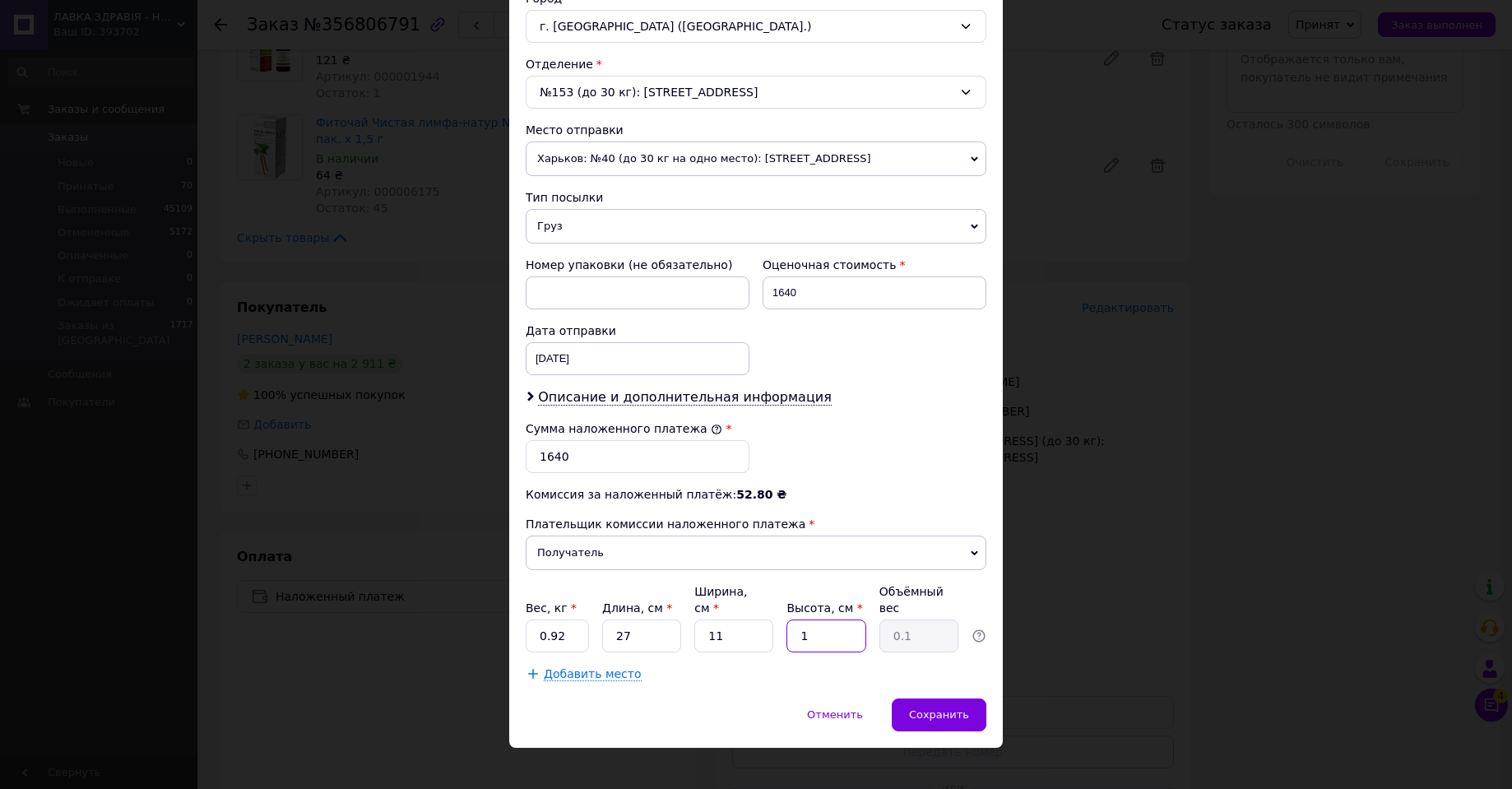
type input "15"
type input "1.11"
type input "15"
click at [944, 709] on span "Сохранить" at bounding box center [939, 714] width 60 height 12
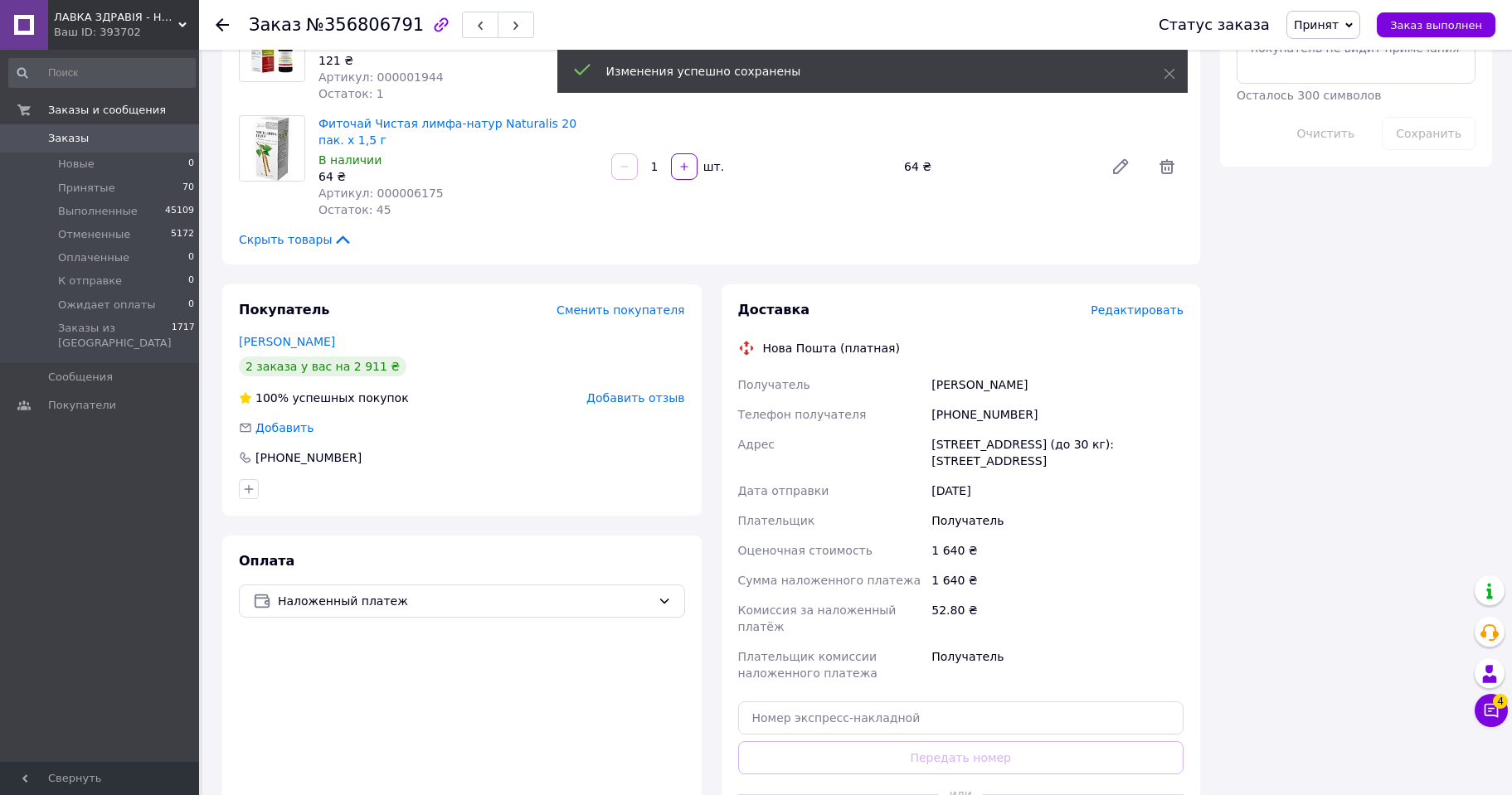
scroll to position [1075, 0]
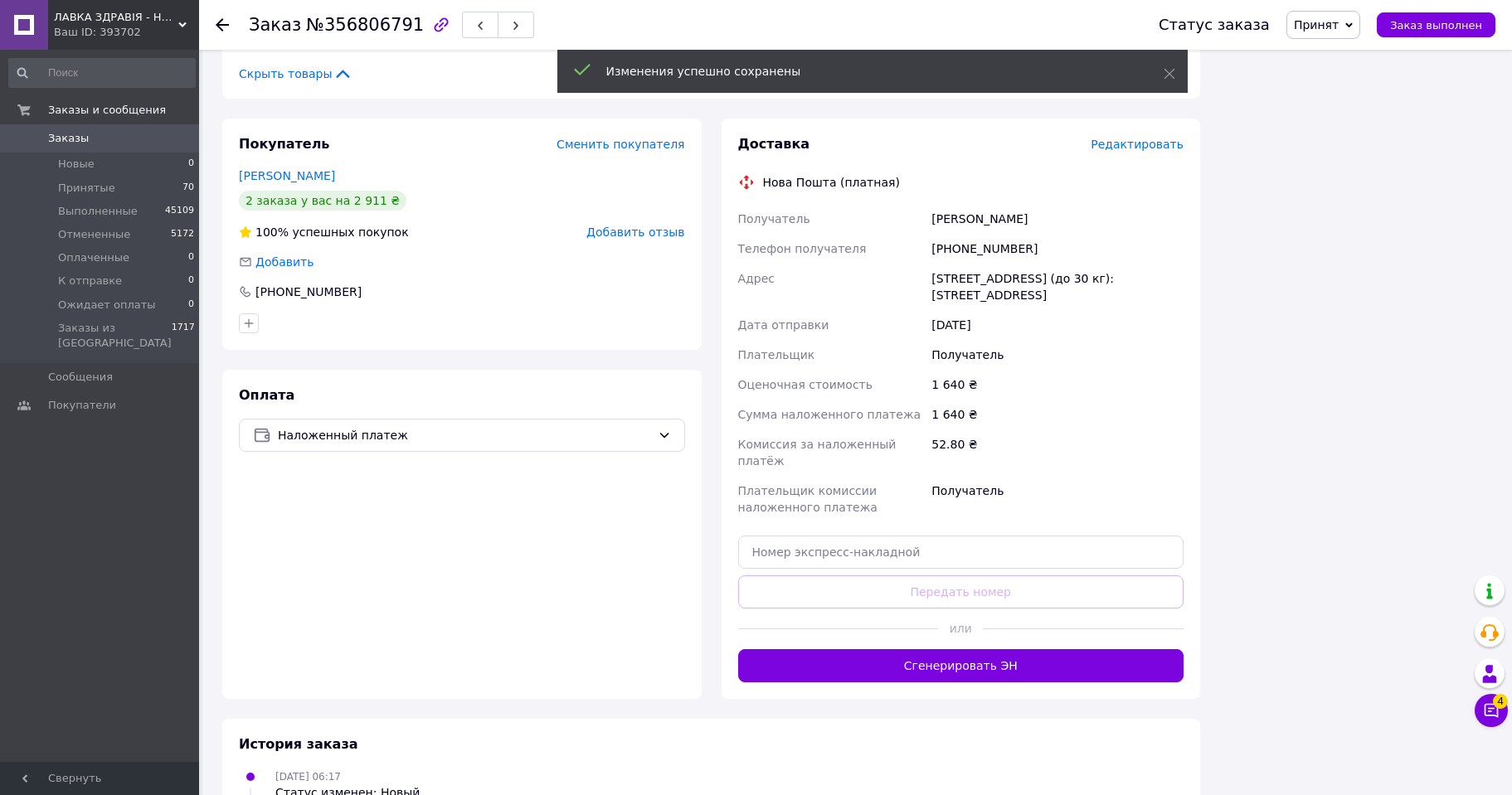
click at [969, 649] on button "Сгенерировать ЭН" at bounding box center [961, 665] width 447 height 33
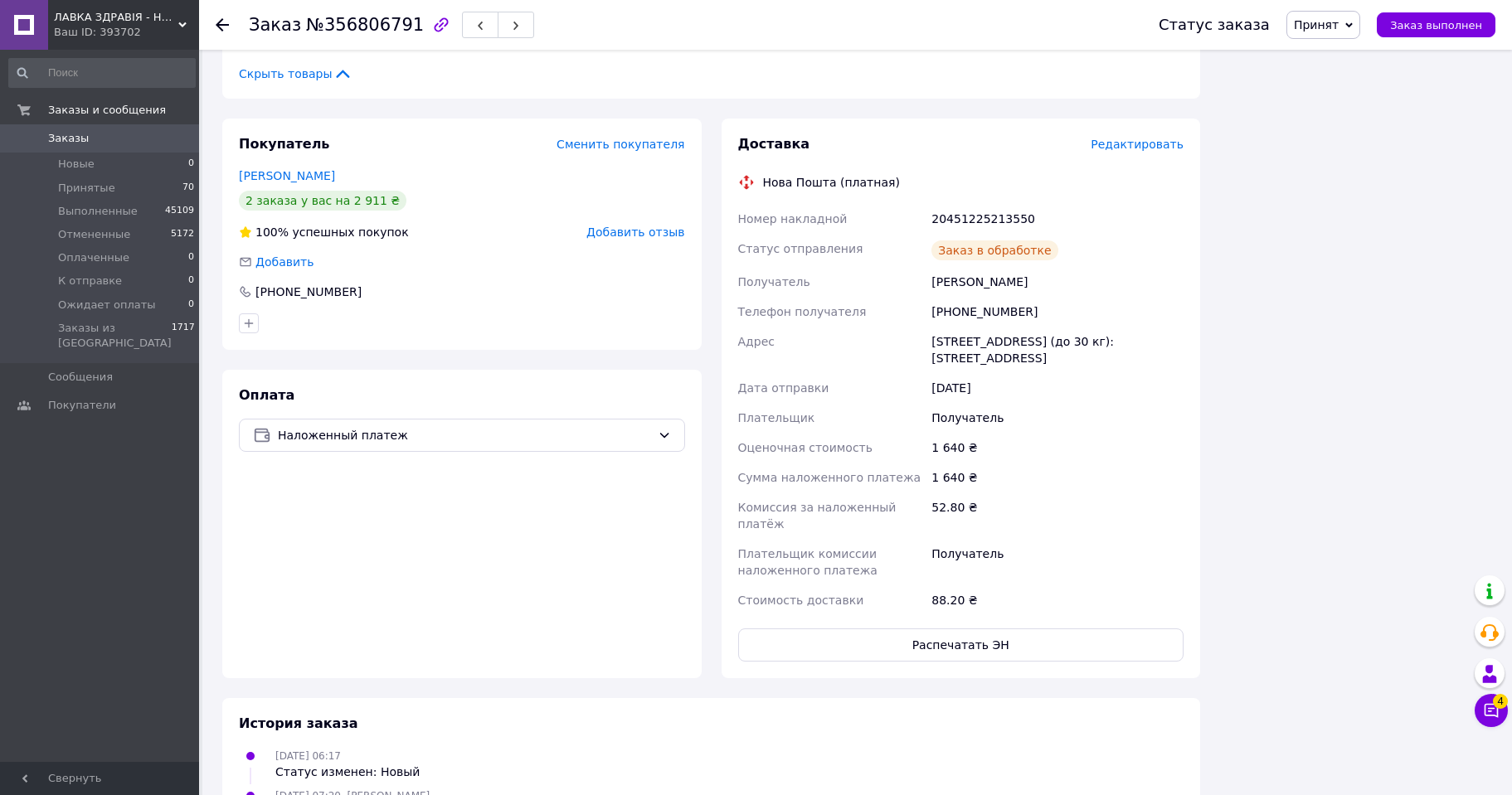
click at [969, 204] on div "20451225213550" at bounding box center [1057, 219] width 259 height 30
copy div "20451225213550"
click at [1354, 24] on span "Принят" at bounding box center [1323, 24] width 73 height 28
click at [1341, 58] on li "Выполнен" at bounding box center [1343, 57] width 114 height 24
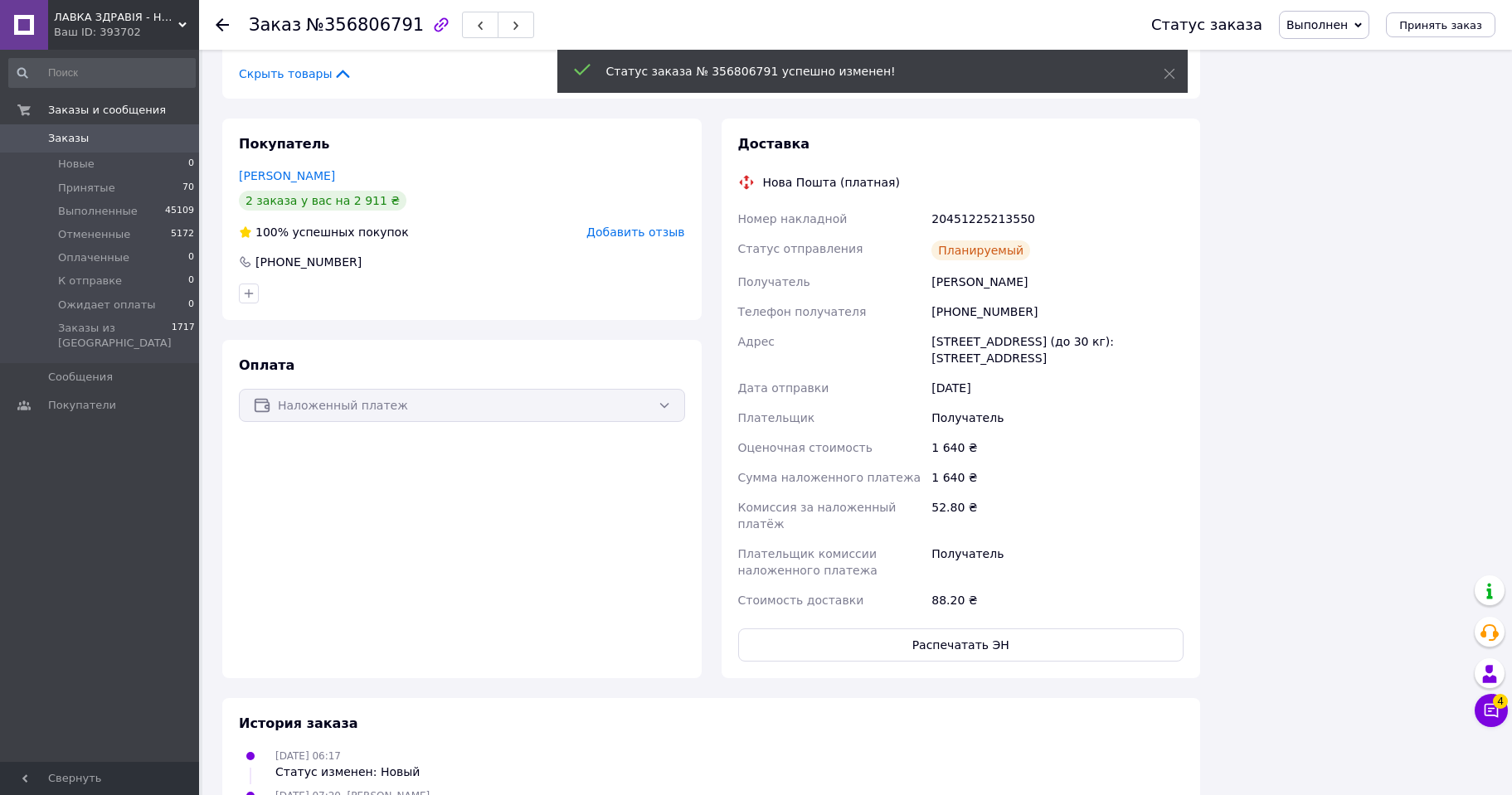
click at [221, 24] on use at bounding box center [222, 24] width 13 height 13
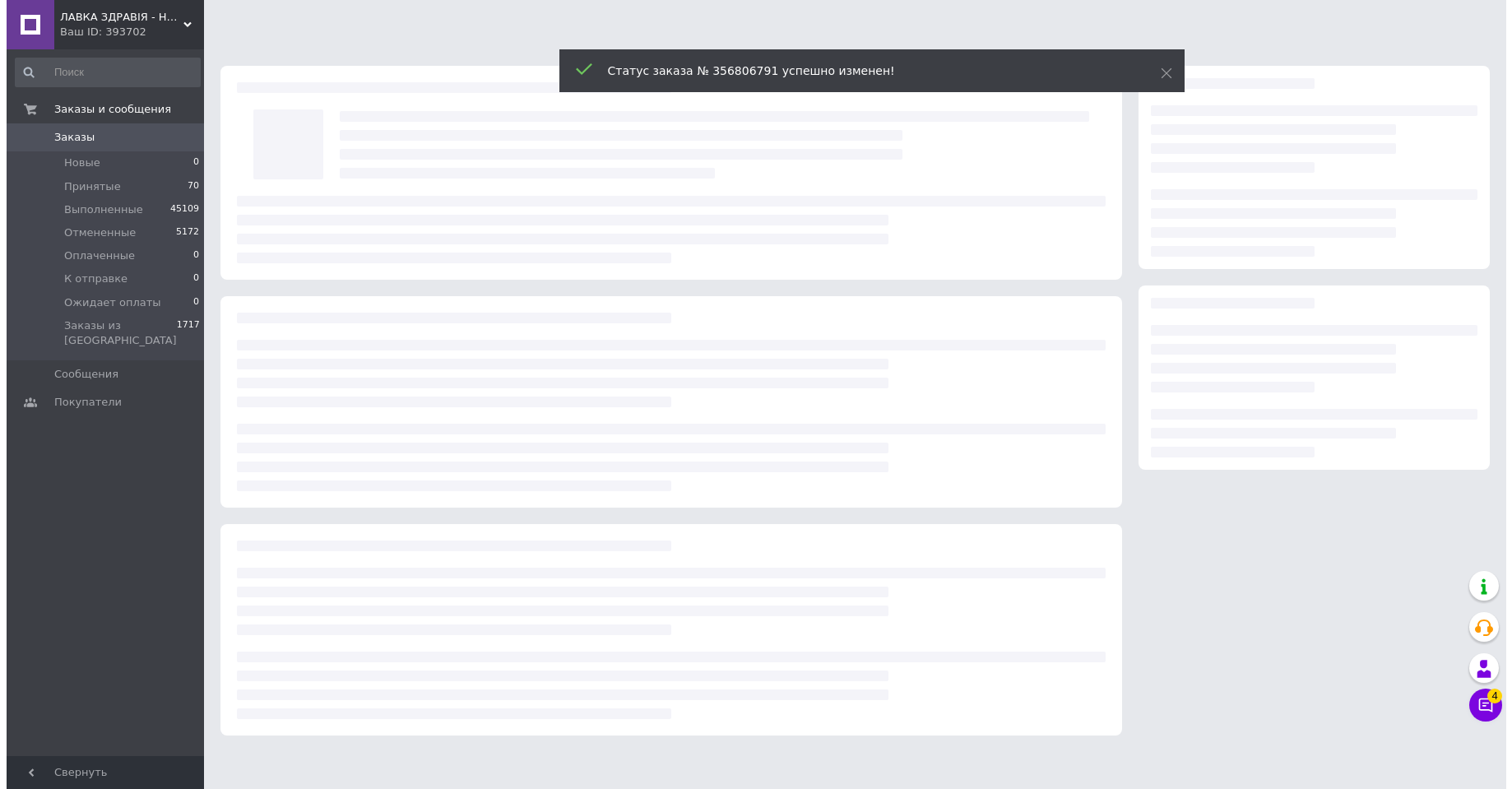
scroll to position [0, 0]
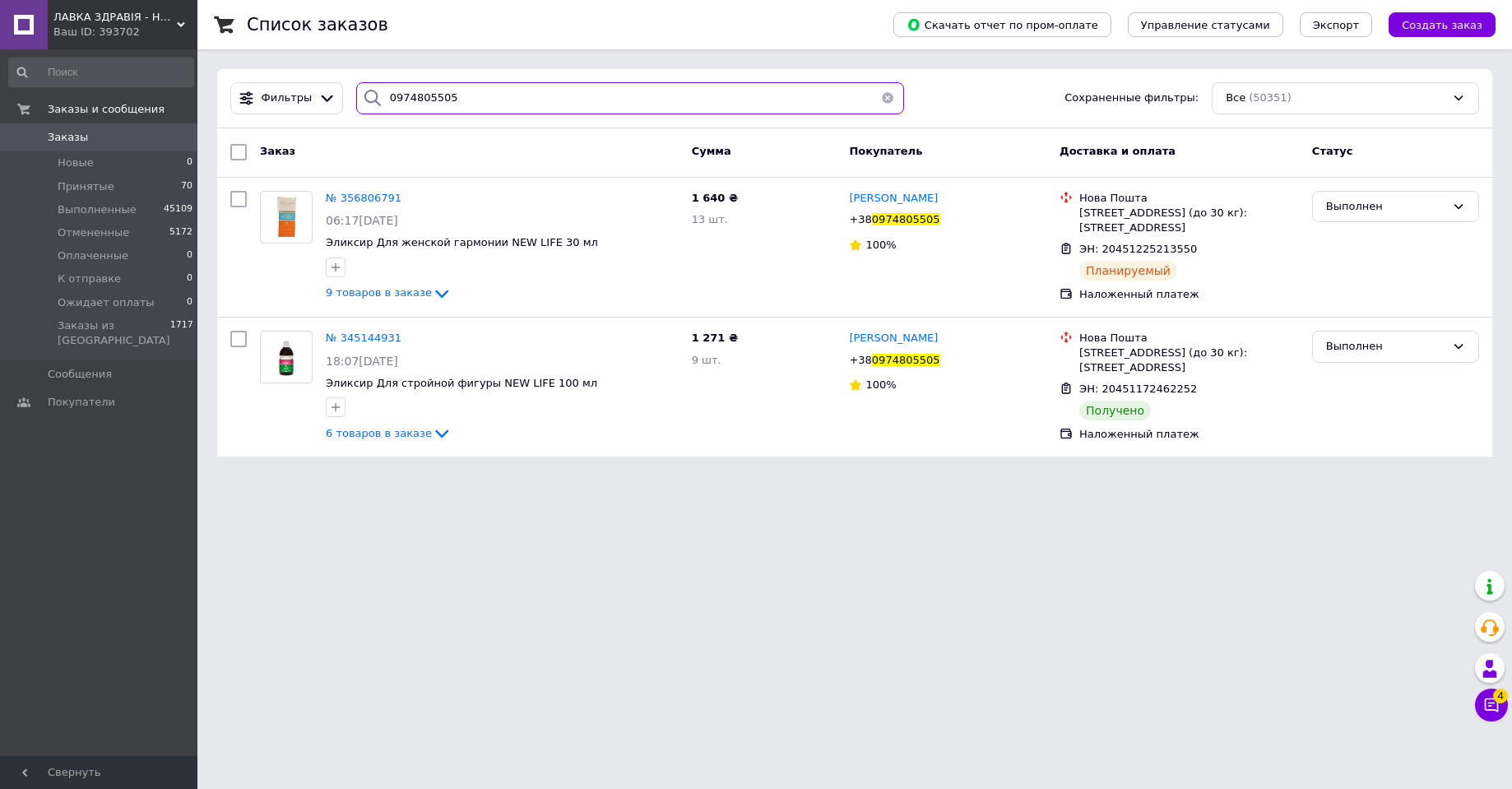
click at [407, 93] on input "0974805505" at bounding box center [630, 98] width 548 height 32
paste input "67810231"
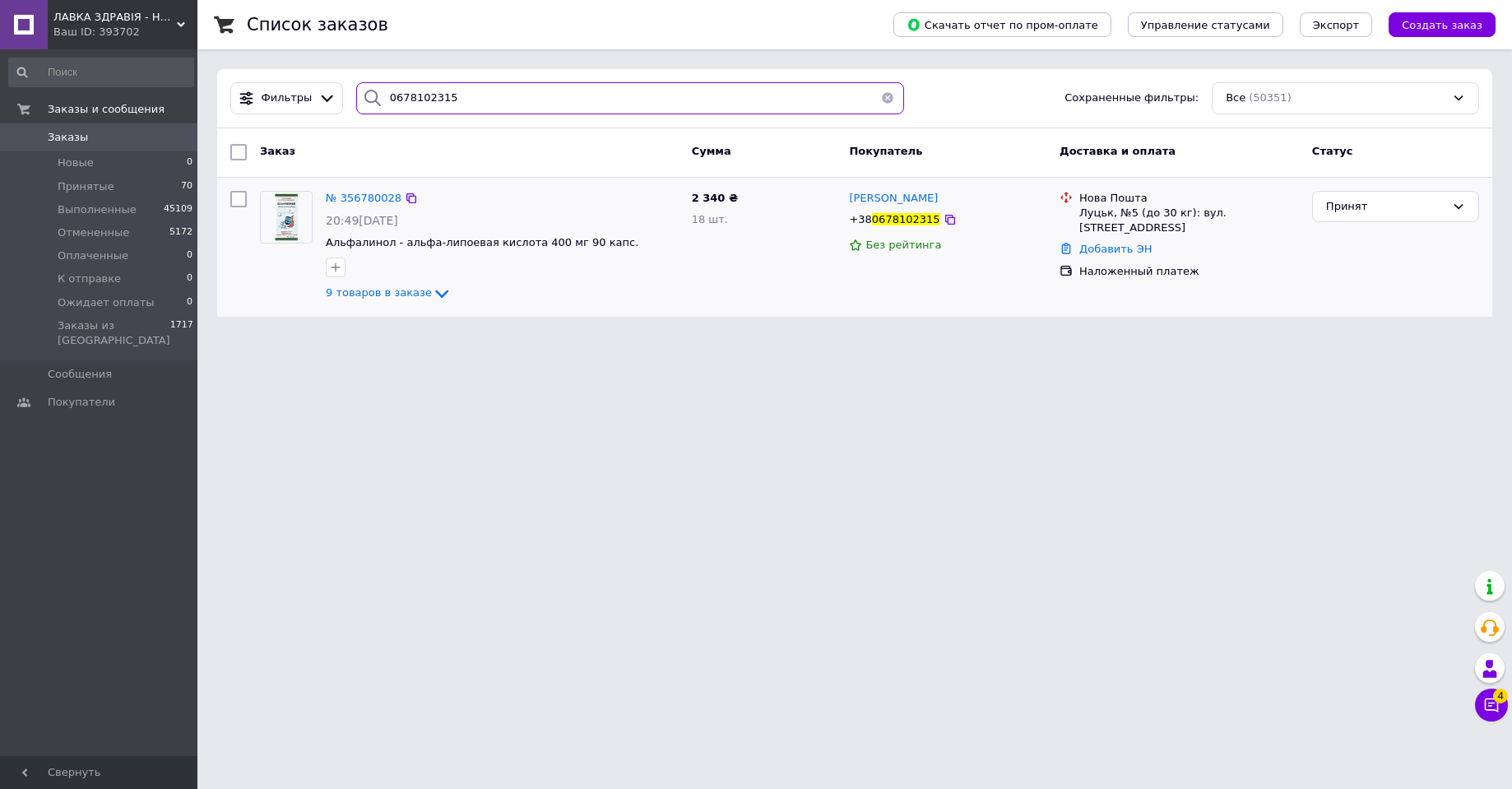
type input "0678102315"
click at [285, 220] on img at bounding box center [286, 217] width 51 height 51
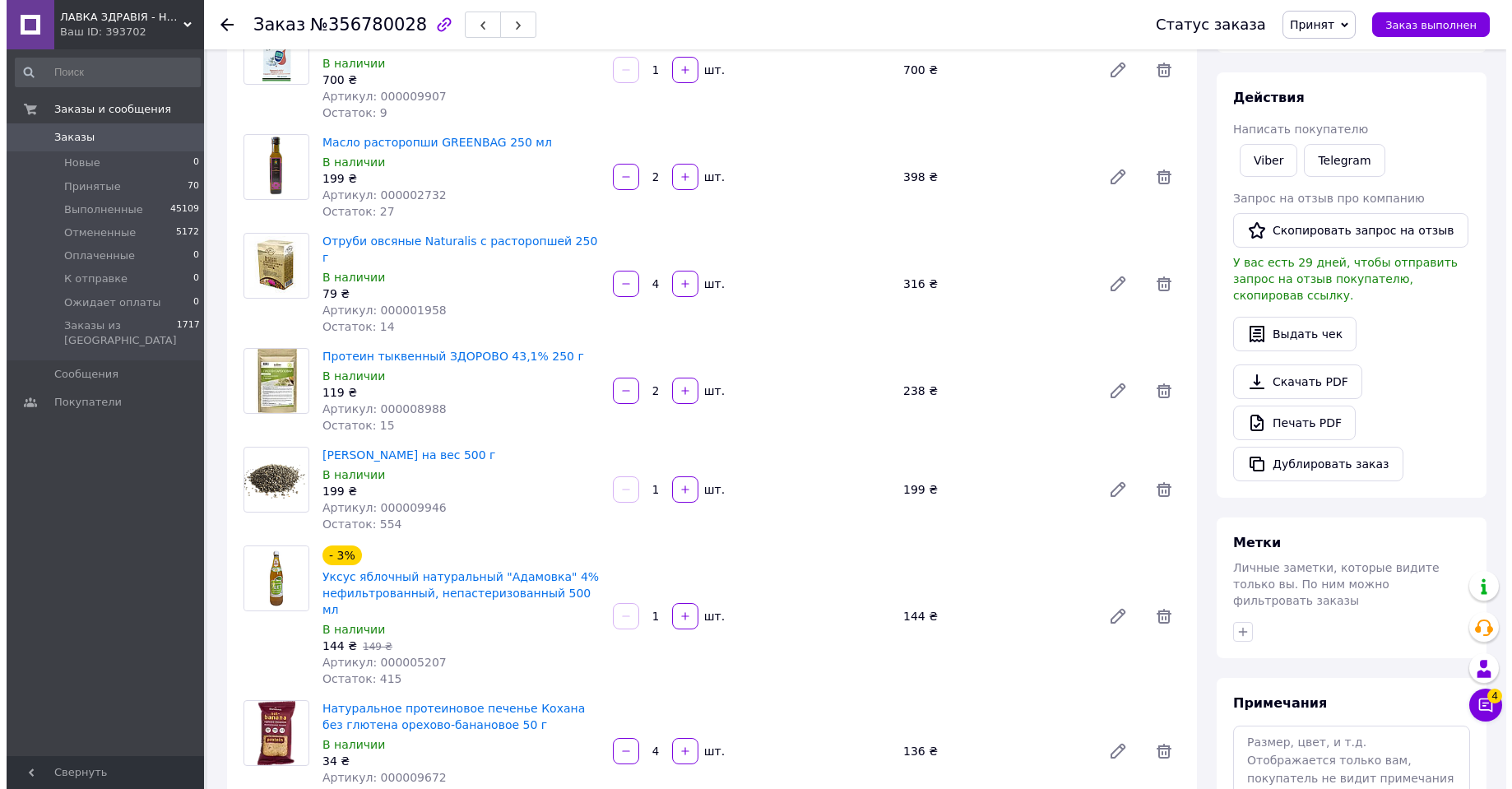
scroll to position [805, 0]
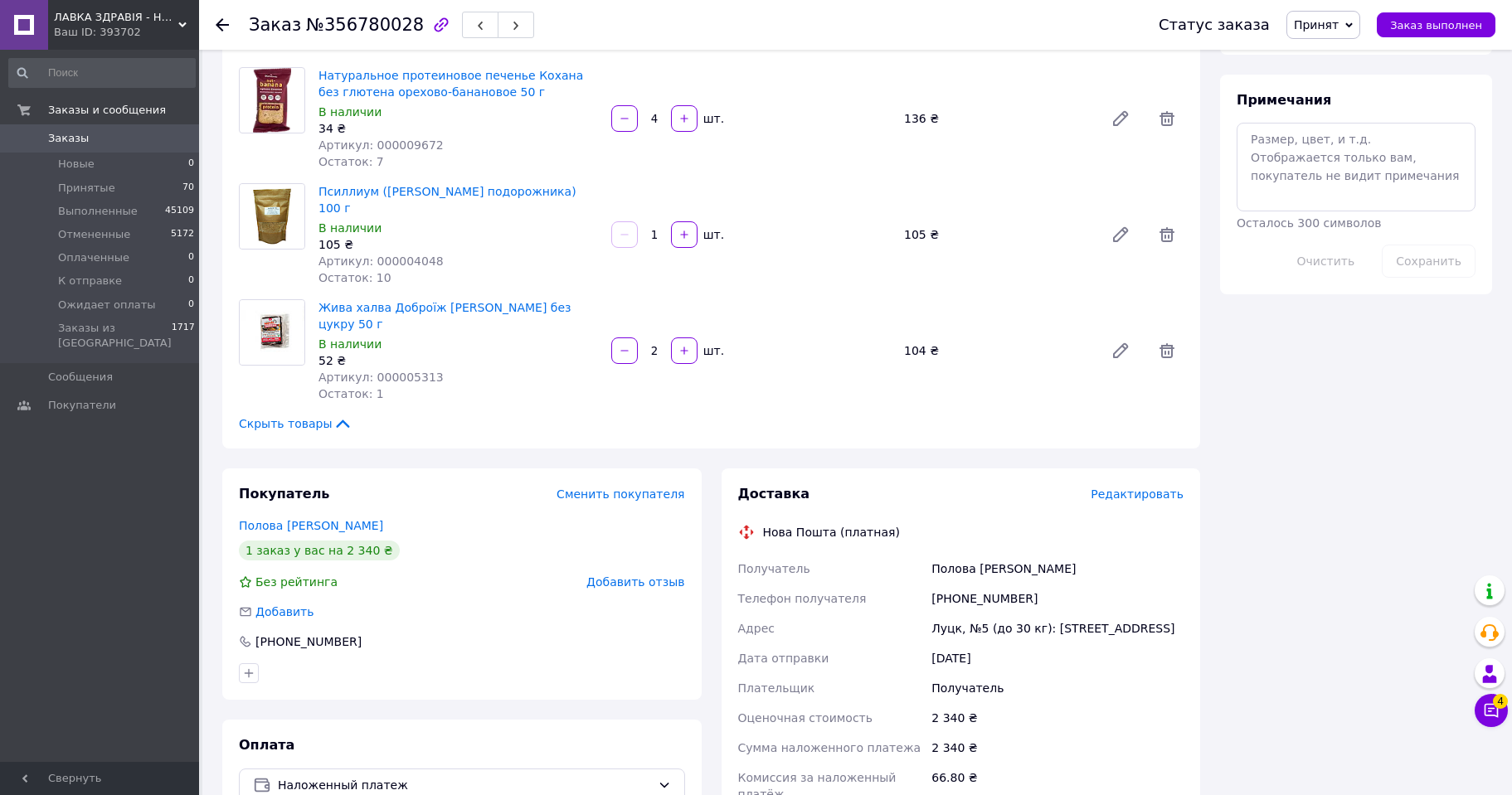
click at [1146, 488] on span "Редактировать" at bounding box center [1136, 495] width 93 height 13
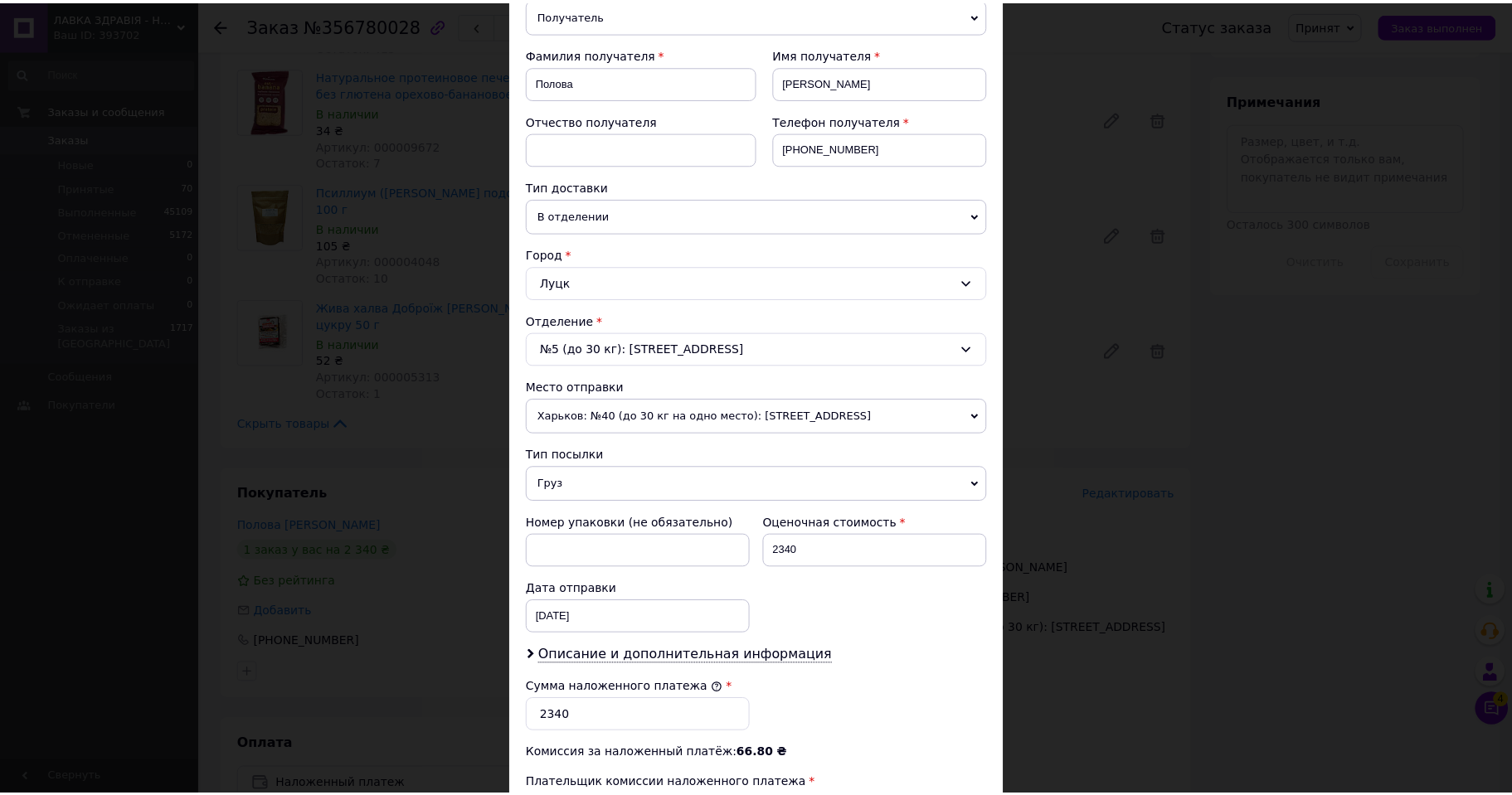
scroll to position [470, 0]
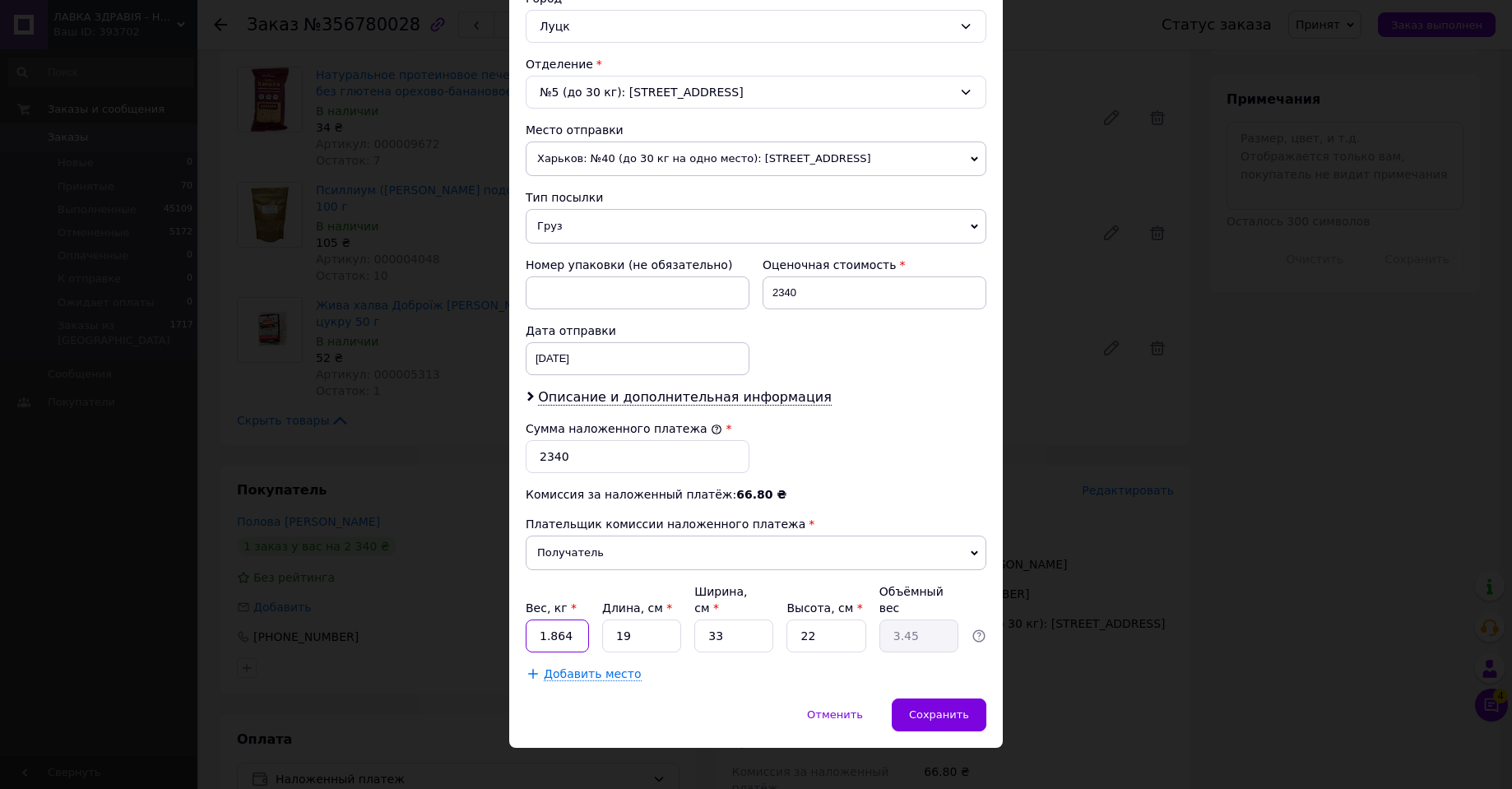
click at [566, 620] on input "1.864" at bounding box center [557, 636] width 64 height 33
type input "4.77"
type input "3"
type input "0.54"
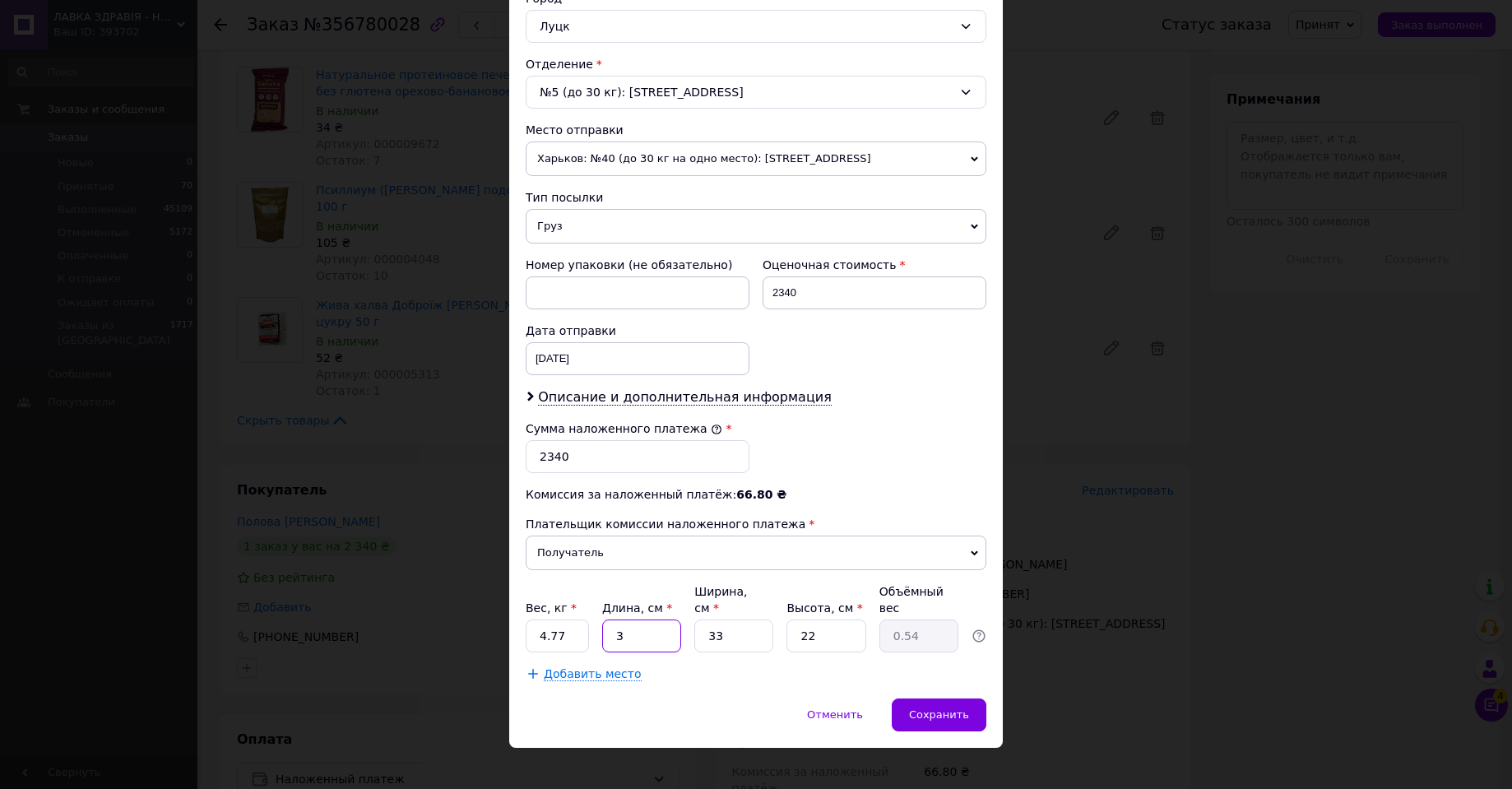
type input "38"
type input "6.9"
type input "38"
type input "2"
type input "0.42"
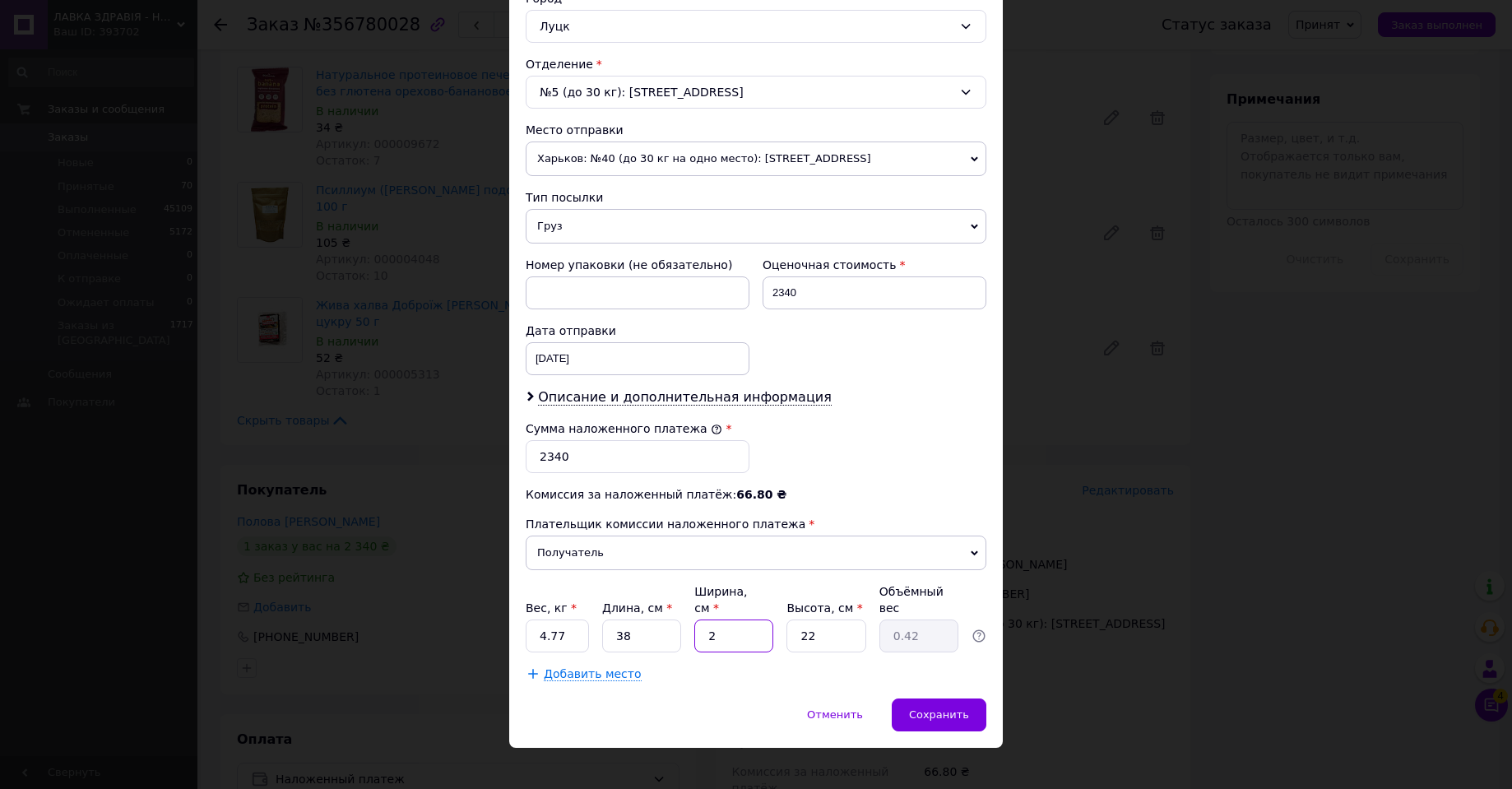
type input "29"
type input "6.06"
type input "29"
type input "2"
type input "0.55"
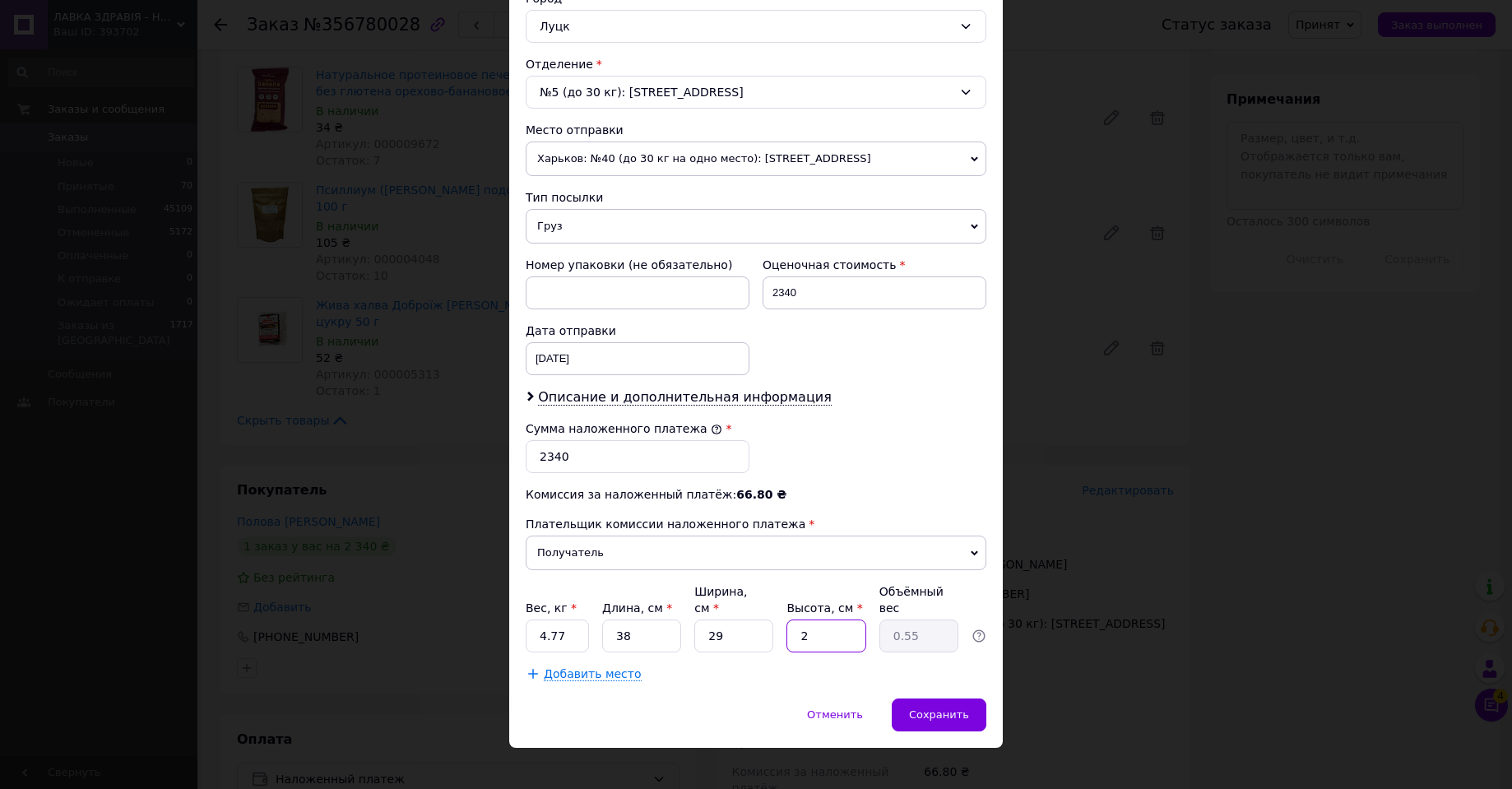
type input "20"
type input "5.51"
type input "20"
click at [934, 698] on div "Сохранить" at bounding box center [938, 714] width 94 height 33
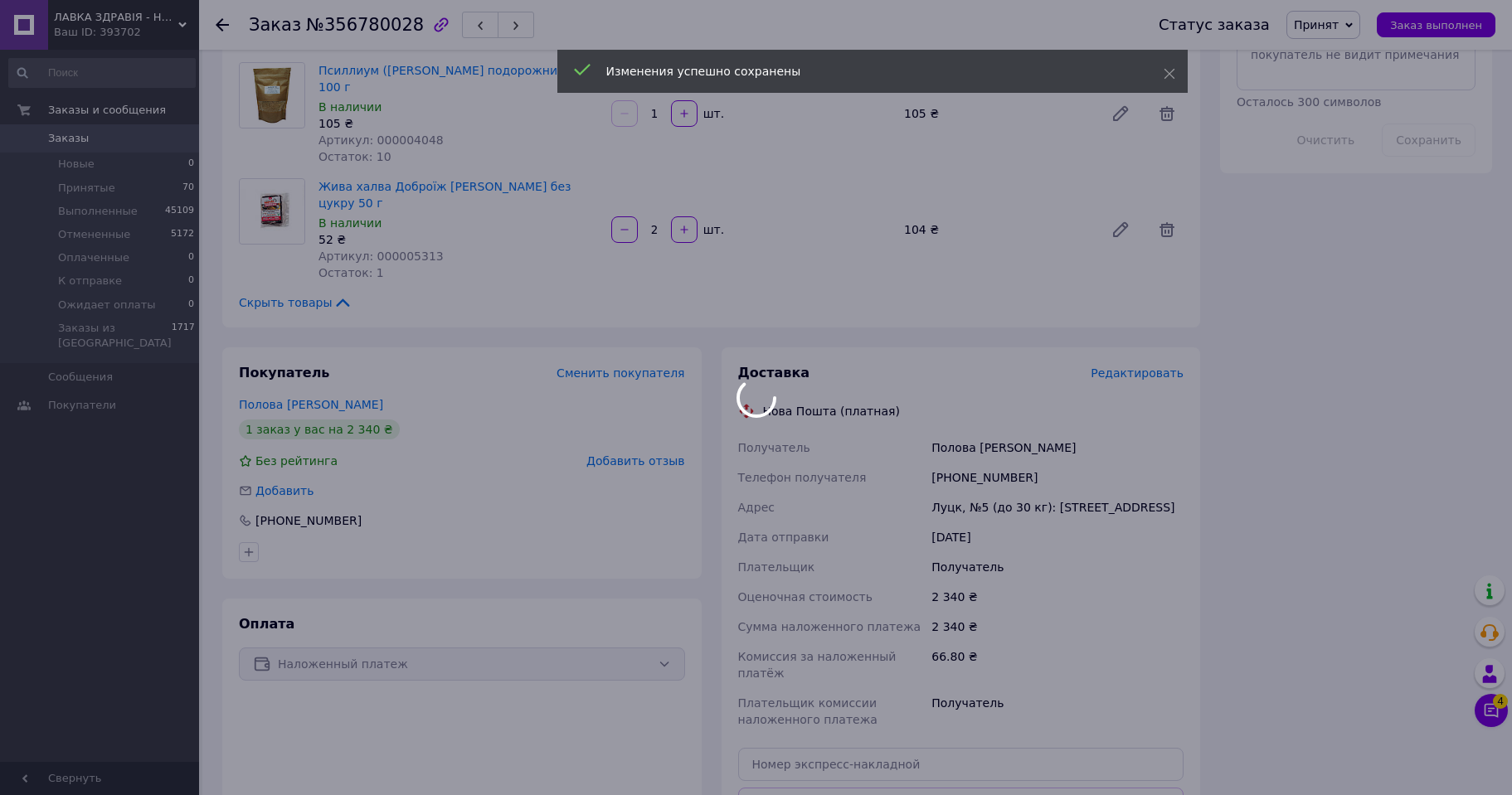
scroll to position [1143, 0]
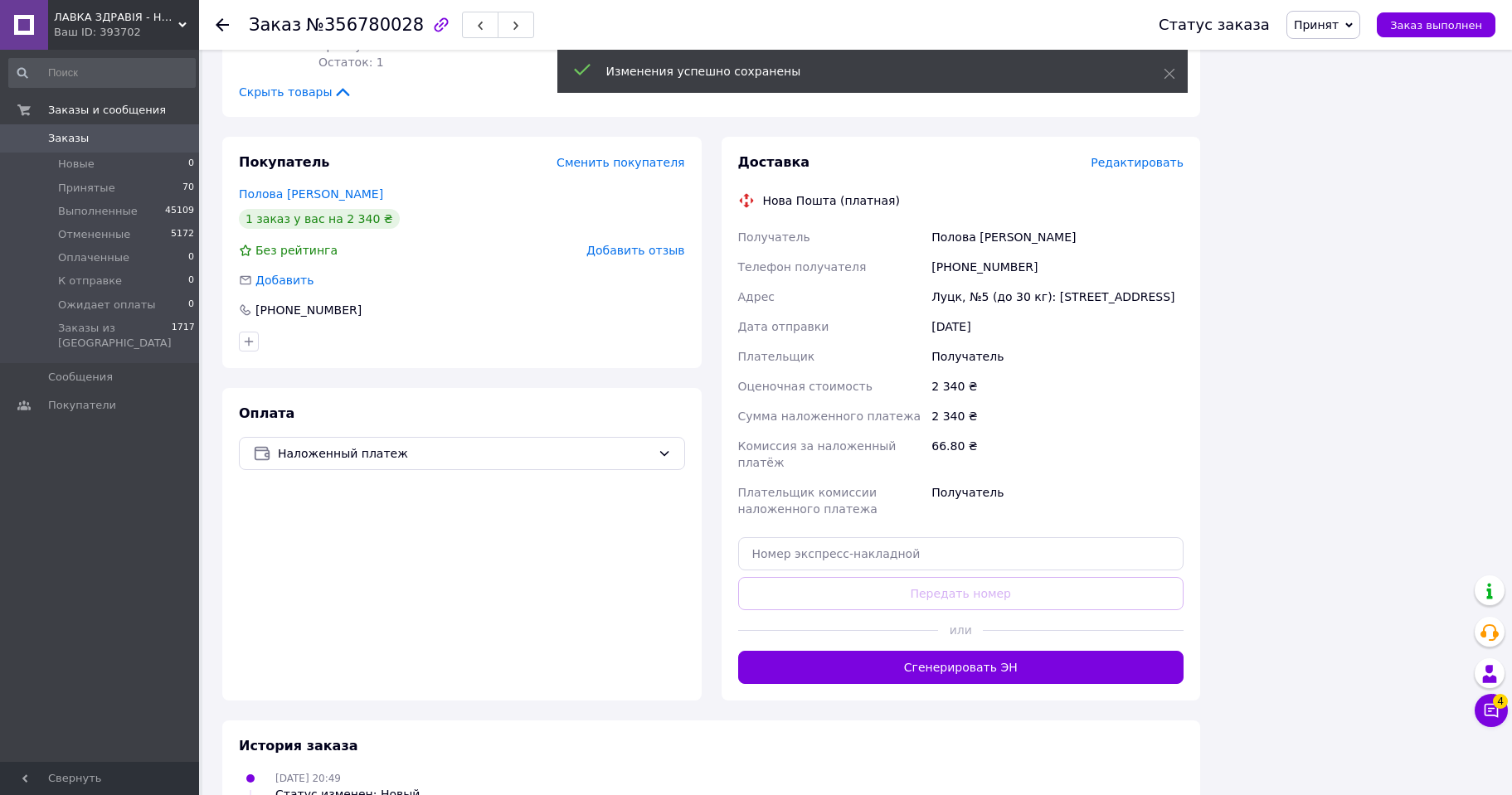
click at [973, 651] on button "Сгенерировать ЭН" at bounding box center [961, 667] width 447 height 33
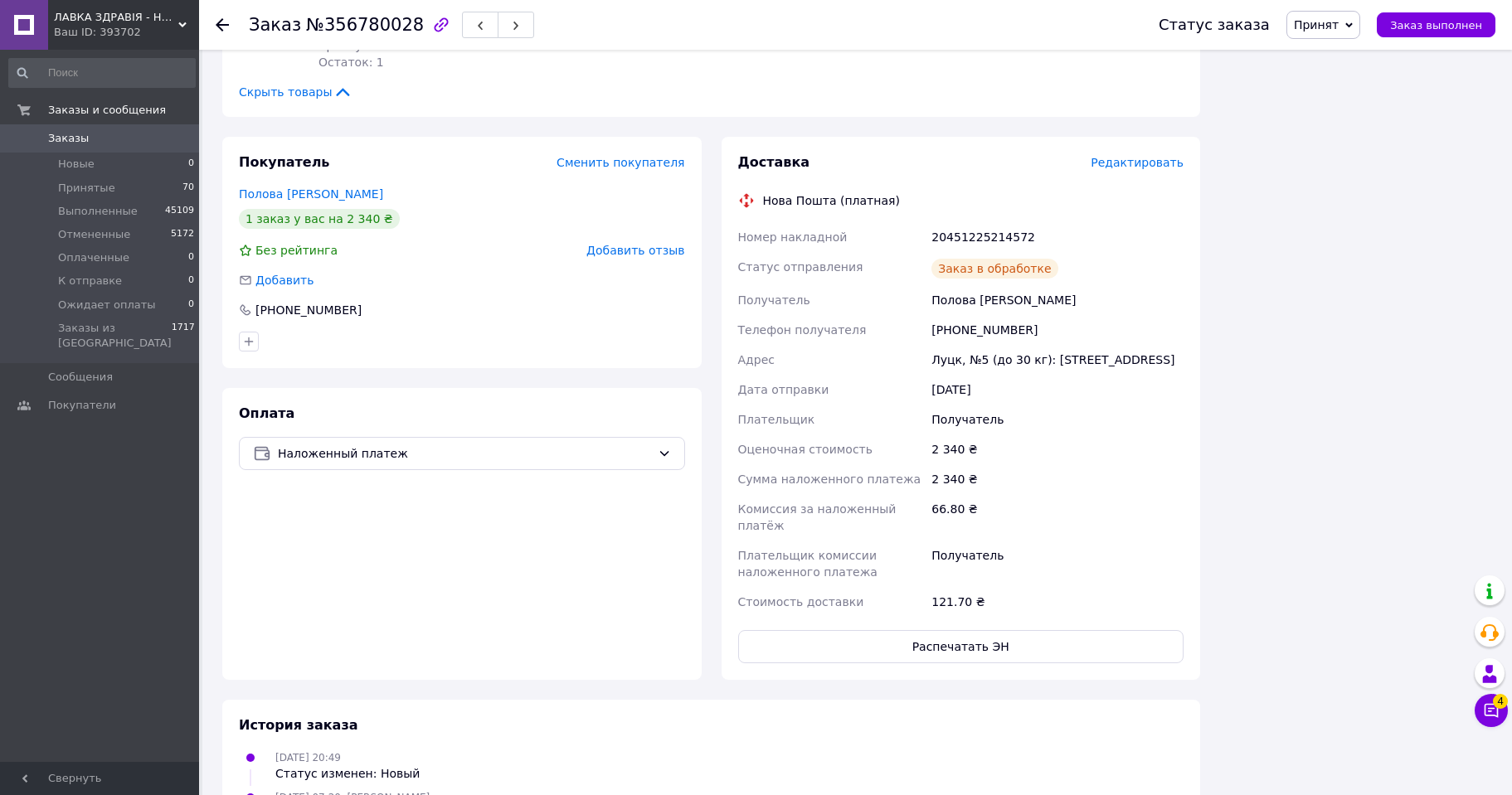
click at [966, 222] on div "20451225214572" at bounding box center [1057, 237] width 259 height 30
copy div "20451225214572"
click at [1339, 25] on span "Принят" at bounding box center [1316, 24] width 45 height 13
click at [1340, 61] on li "Выполнен" at bounding box center [1343, 57] width 114 height 24
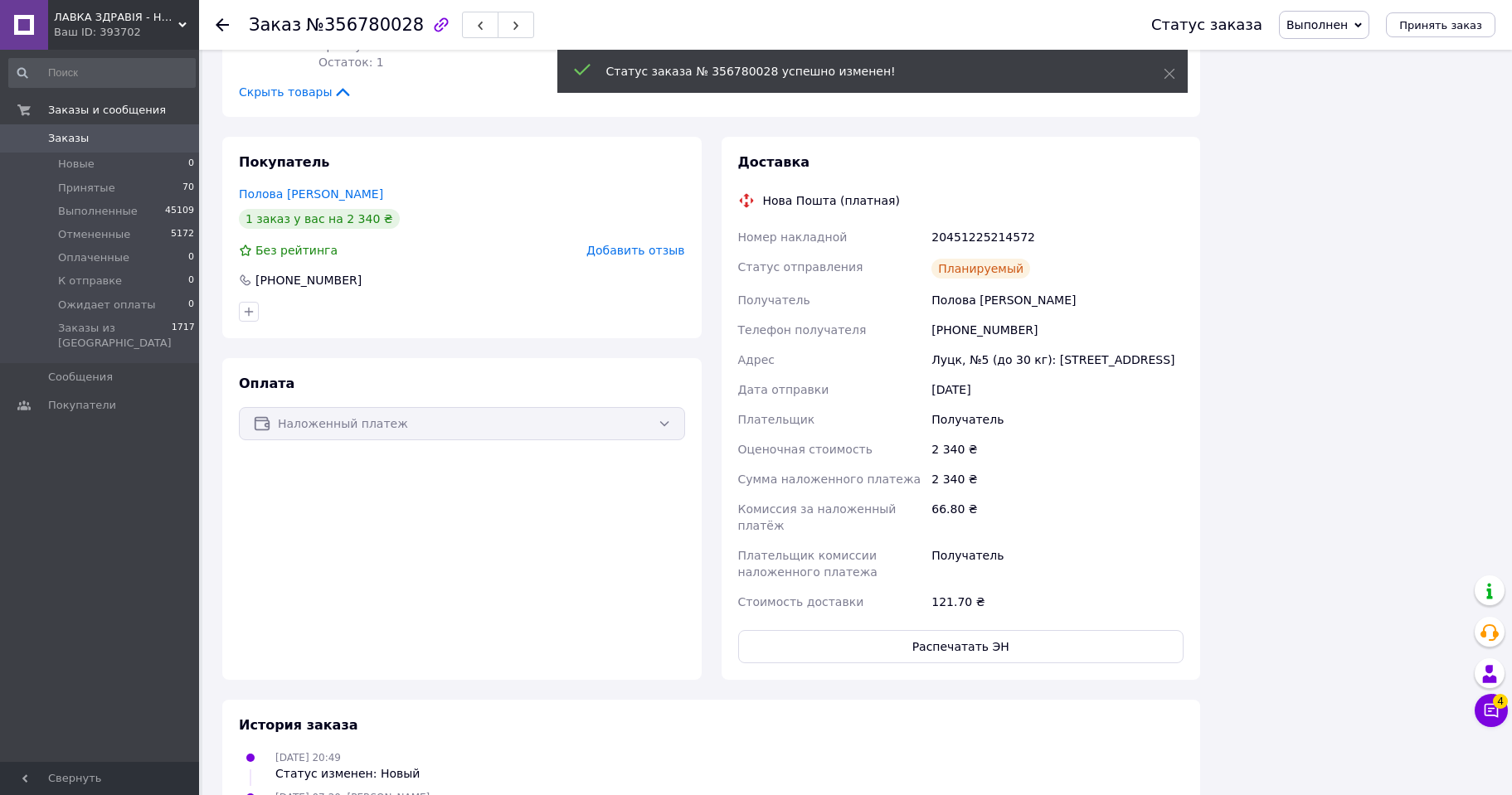
click at [219, 22] on use at bounding box center [222, 24] width 13 height 13
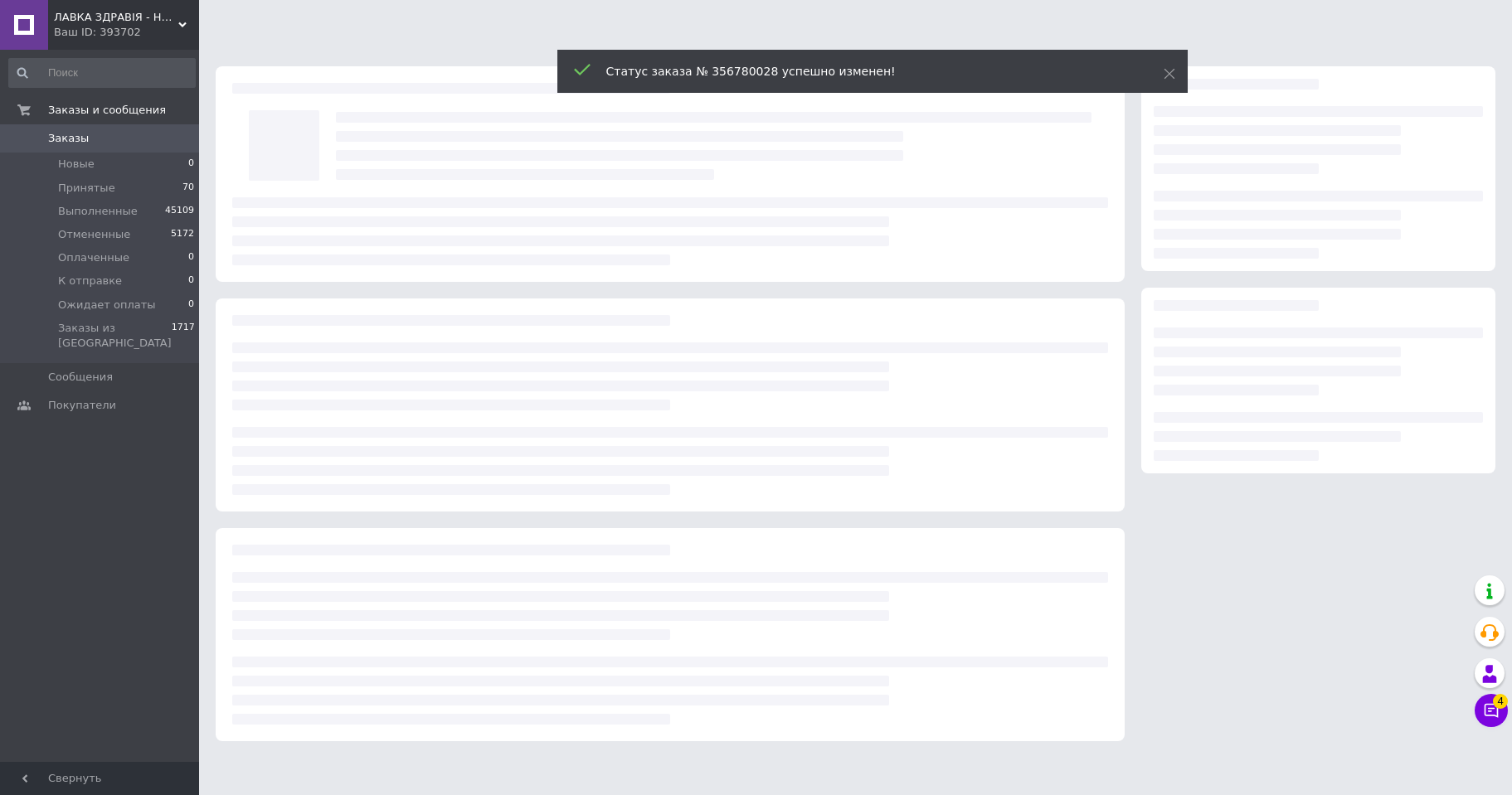
scroll to position [0, 0]
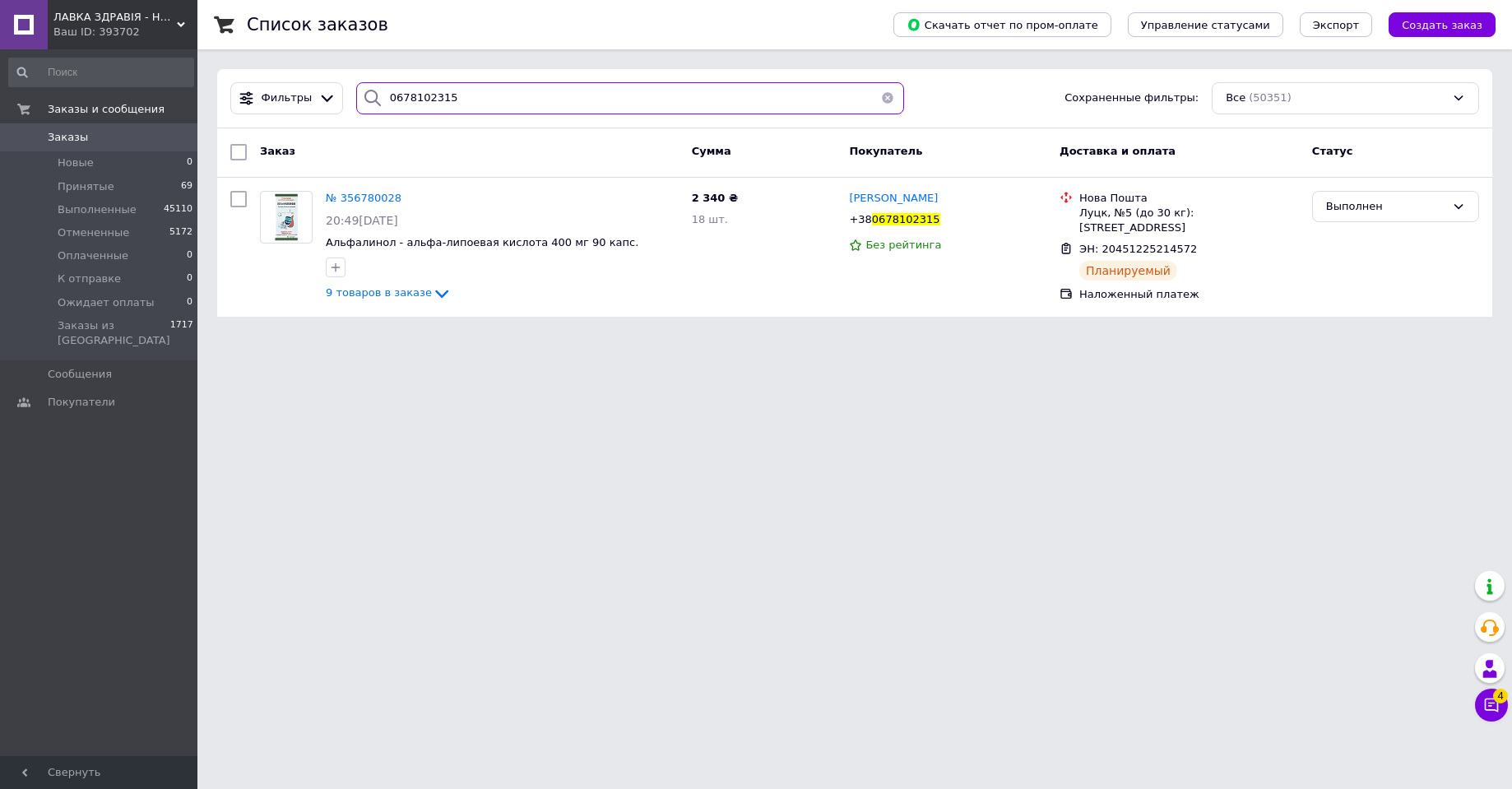
click at [414, 94] on input "0678102315" at bounding box center [630, 98] width 548 height 32
paste input "974749682"
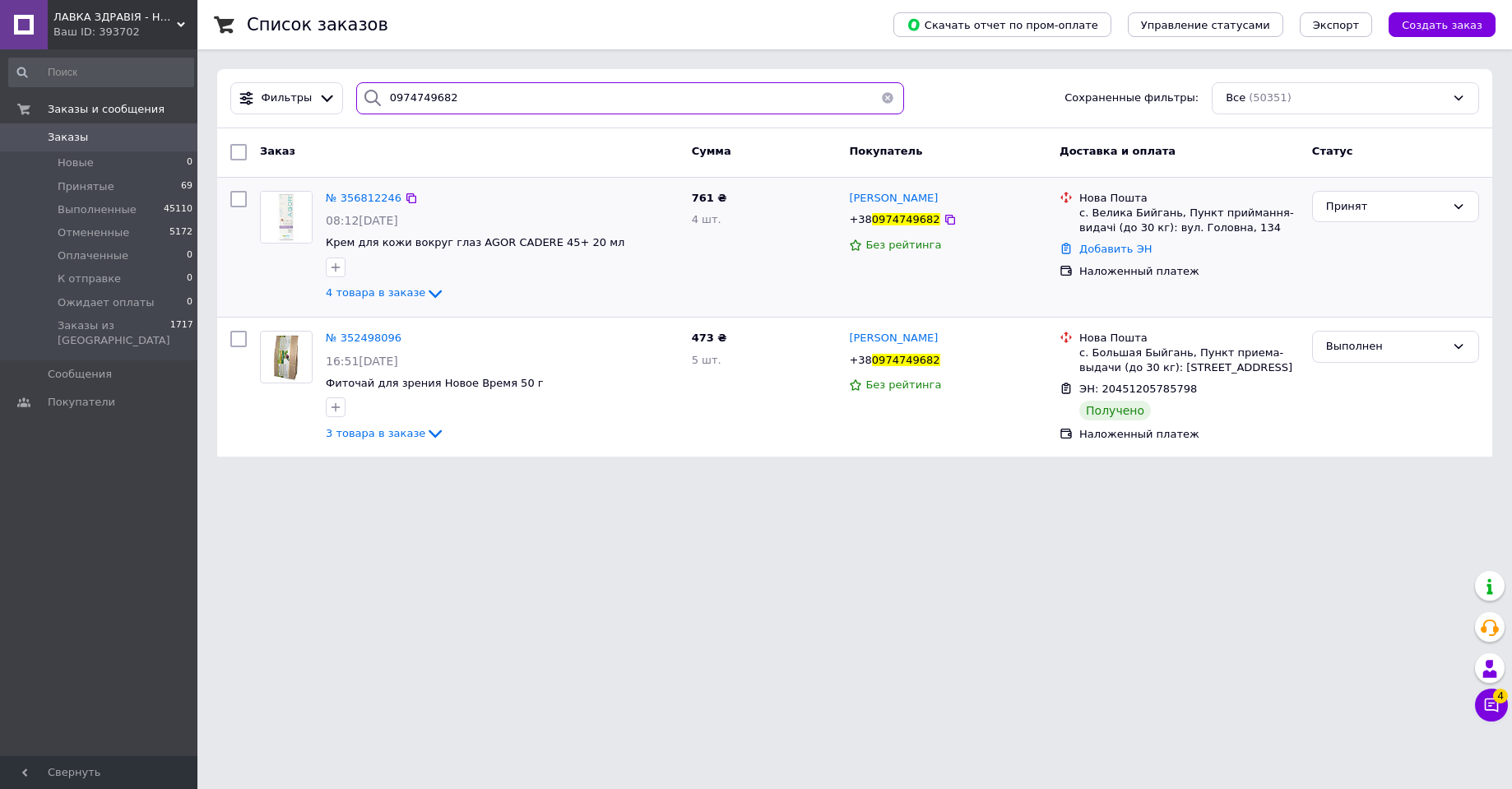
type input "0974749682"
click at [283, 207] on img at bounding box center [286, 217] width 51 height 51
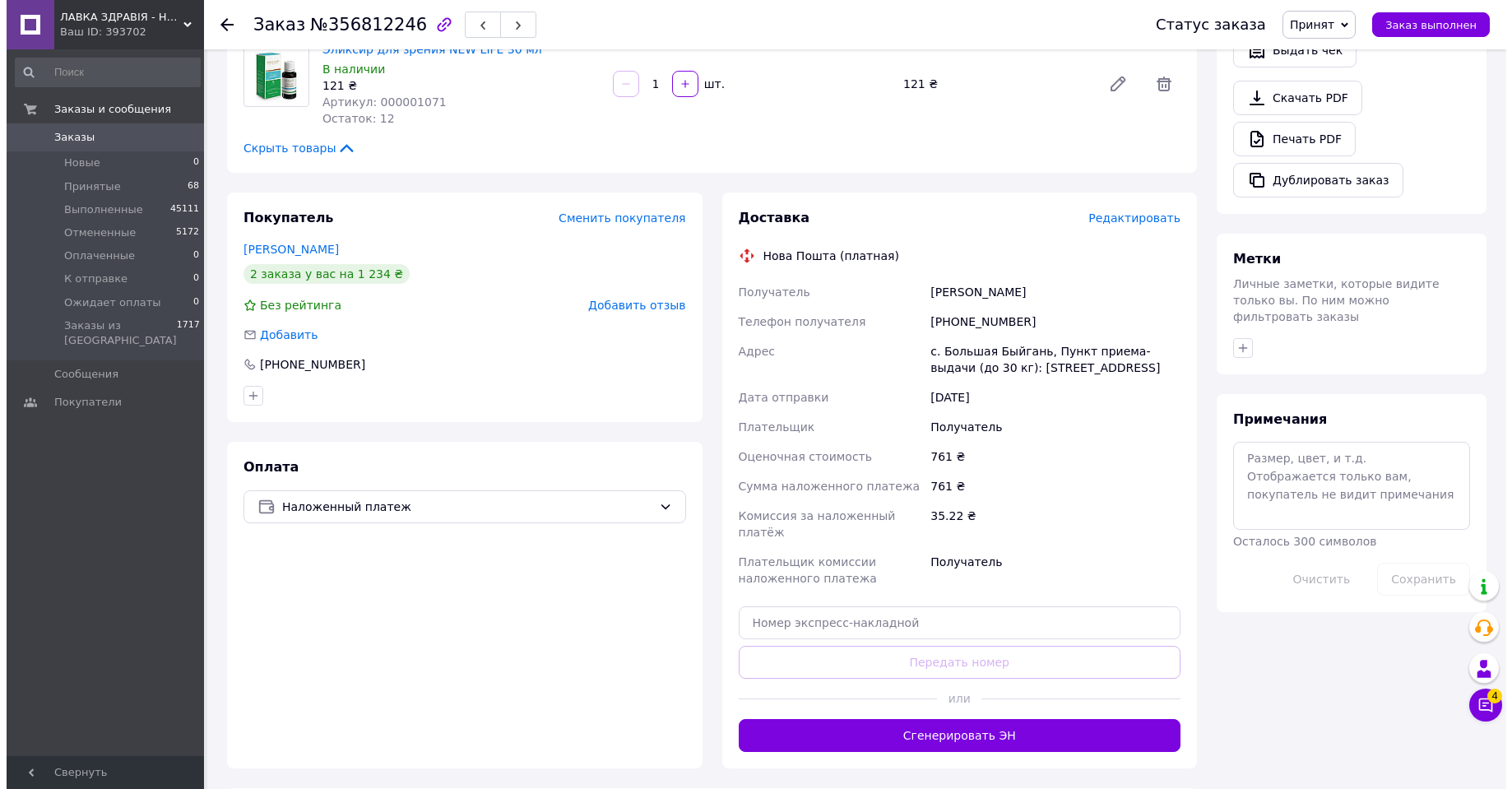
scroll to position [494, 0]
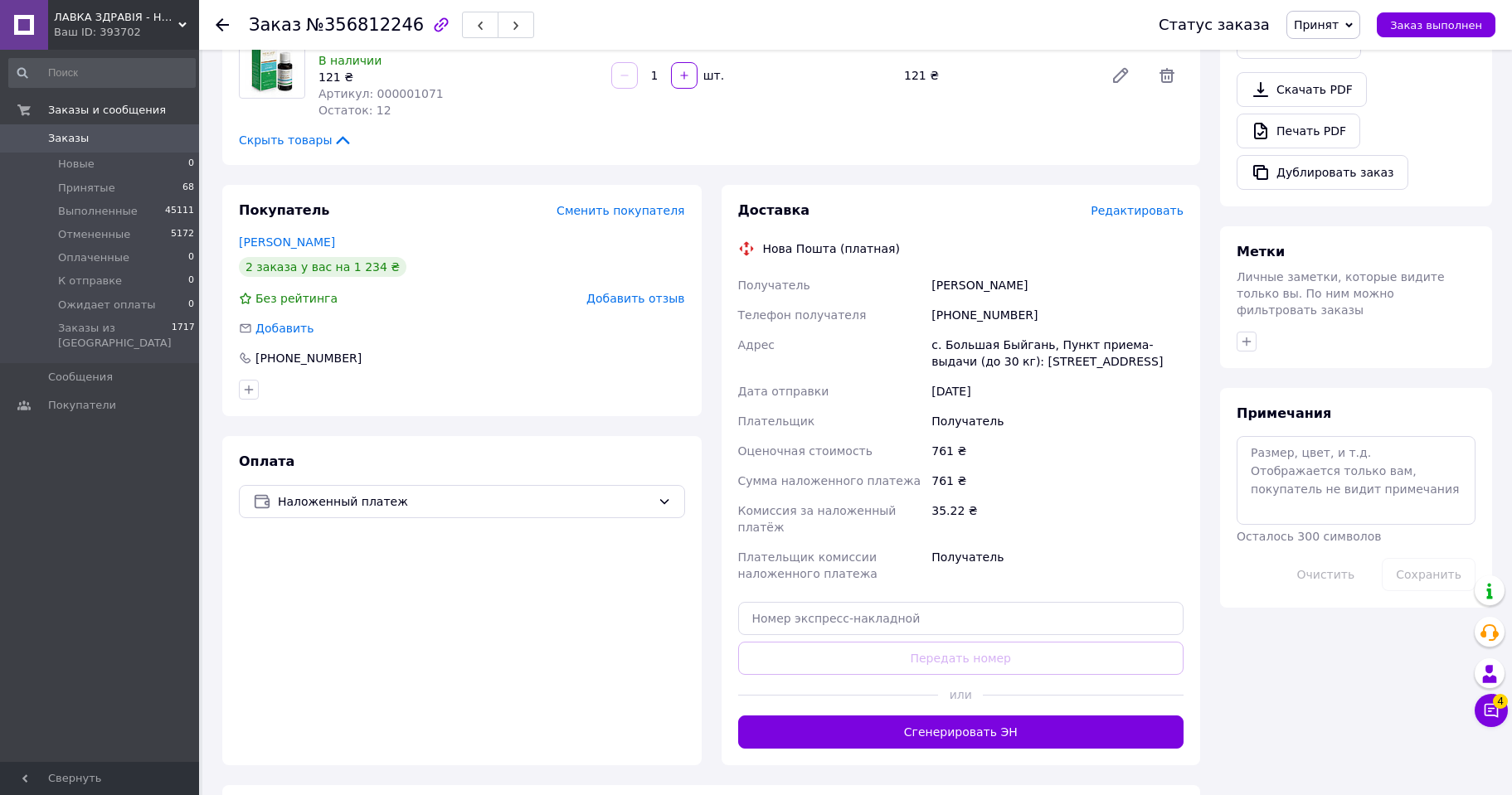
click at [1134, 213] on span "Редактировать" at bounding box center [1136, 211] width 93 height 13
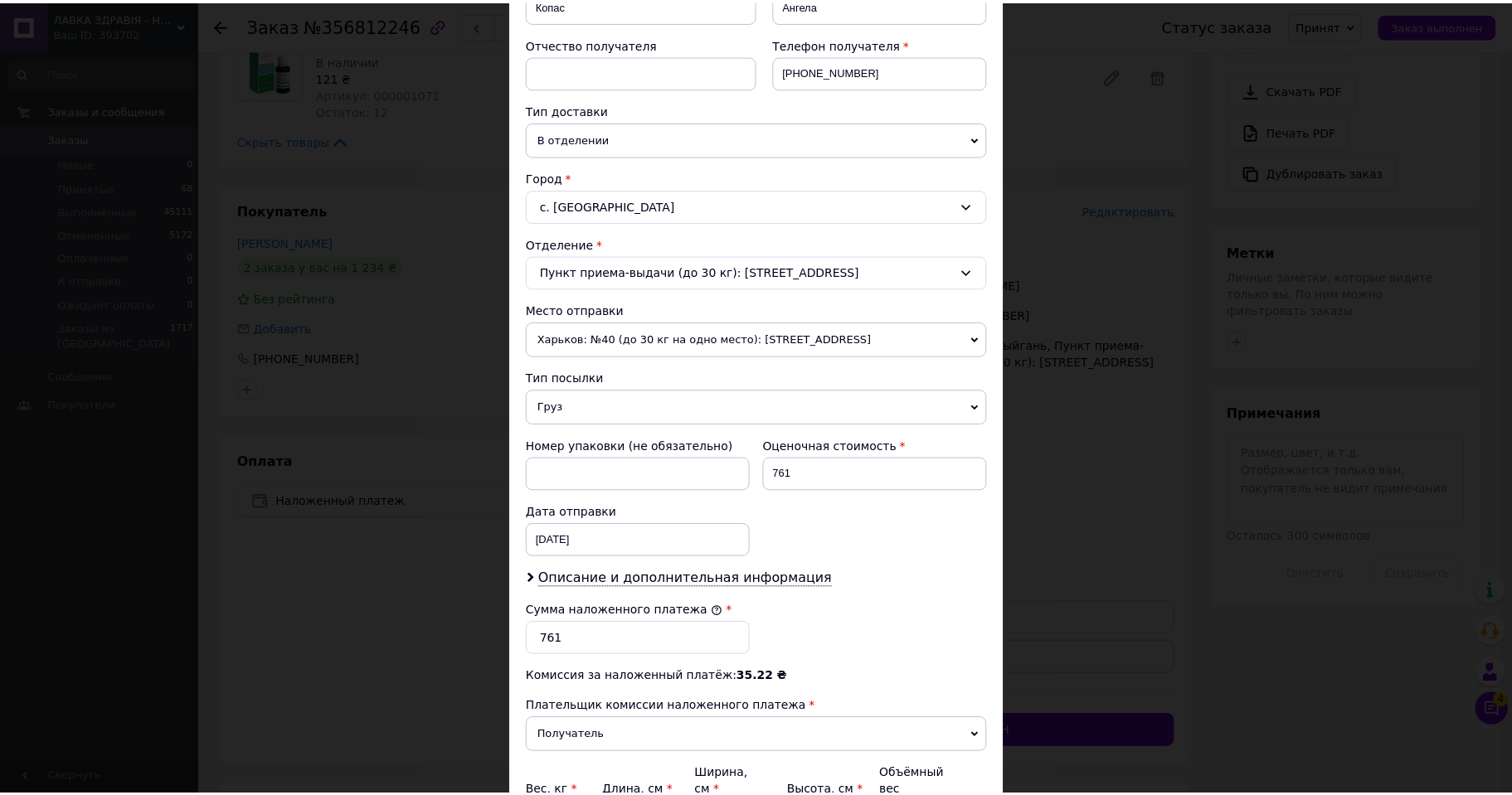
scroll to position [470, 0]
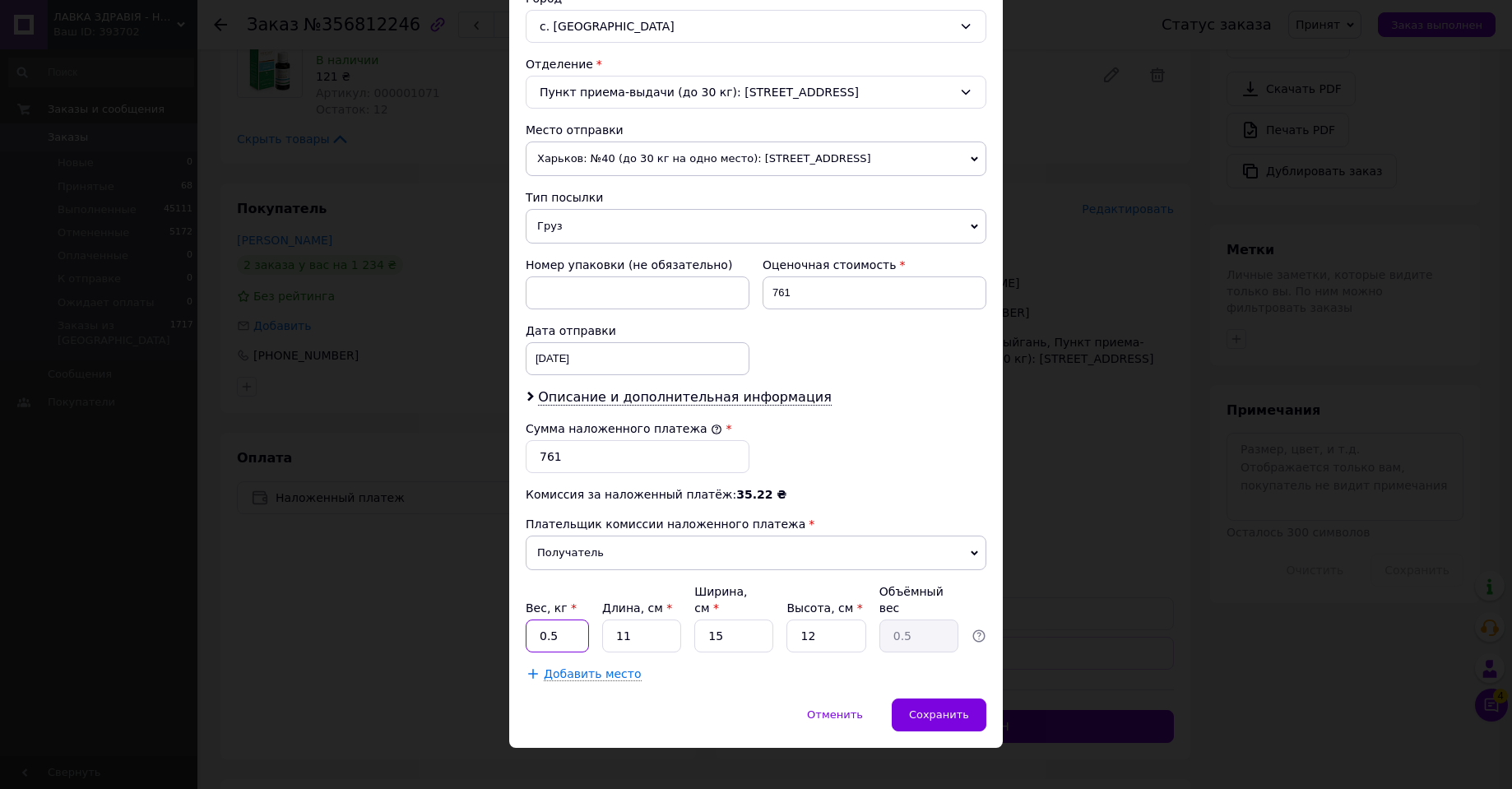
click at [565, 622] on input "0.5" at bounding box center [557, 636] width 64 height 33
type input "0.72"
type input "2"
type input "0.1"
type input "27"
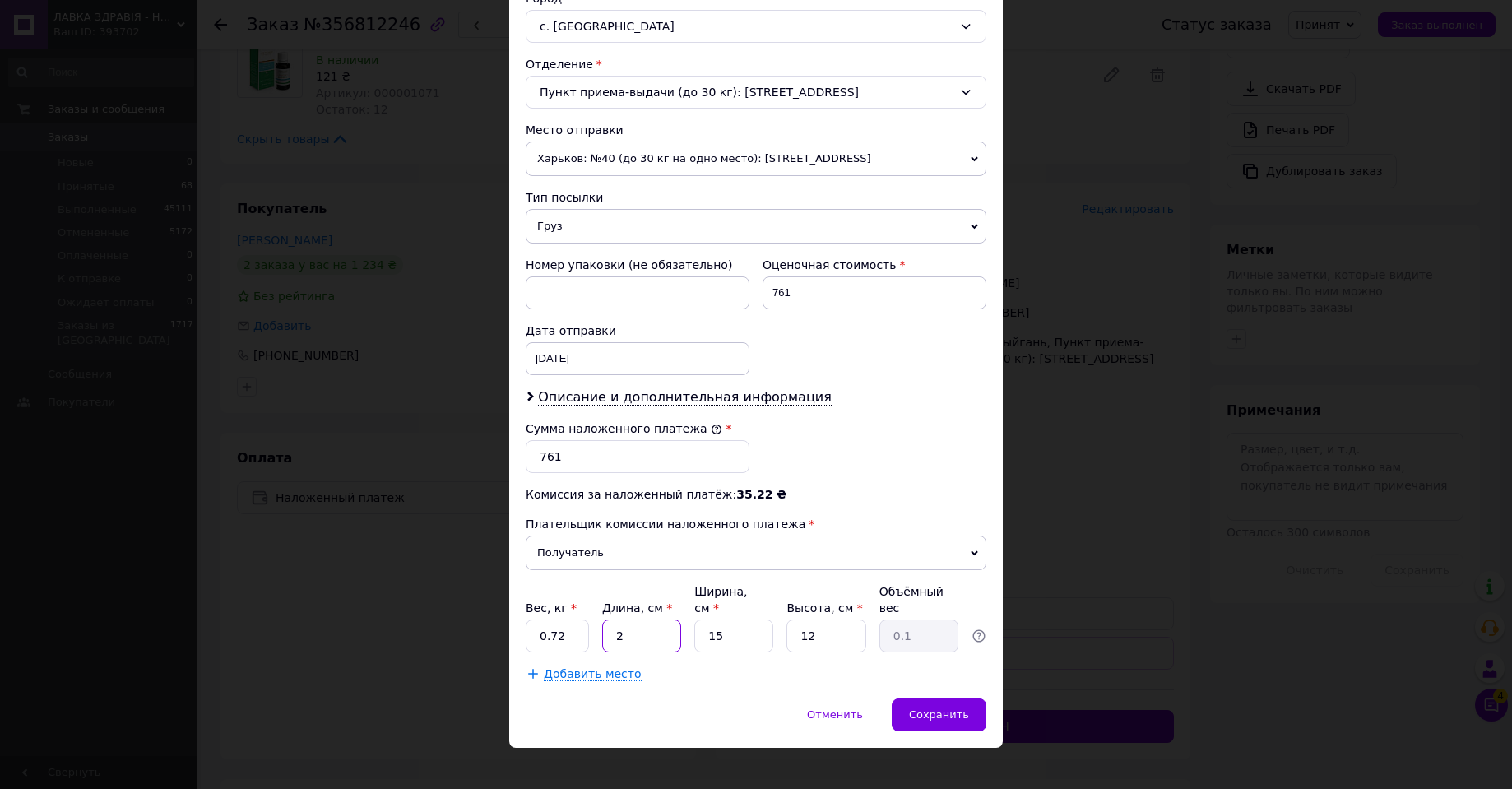
type input "1.22"
type input "27"
type input "1"
type input "0.1"
type input "11"
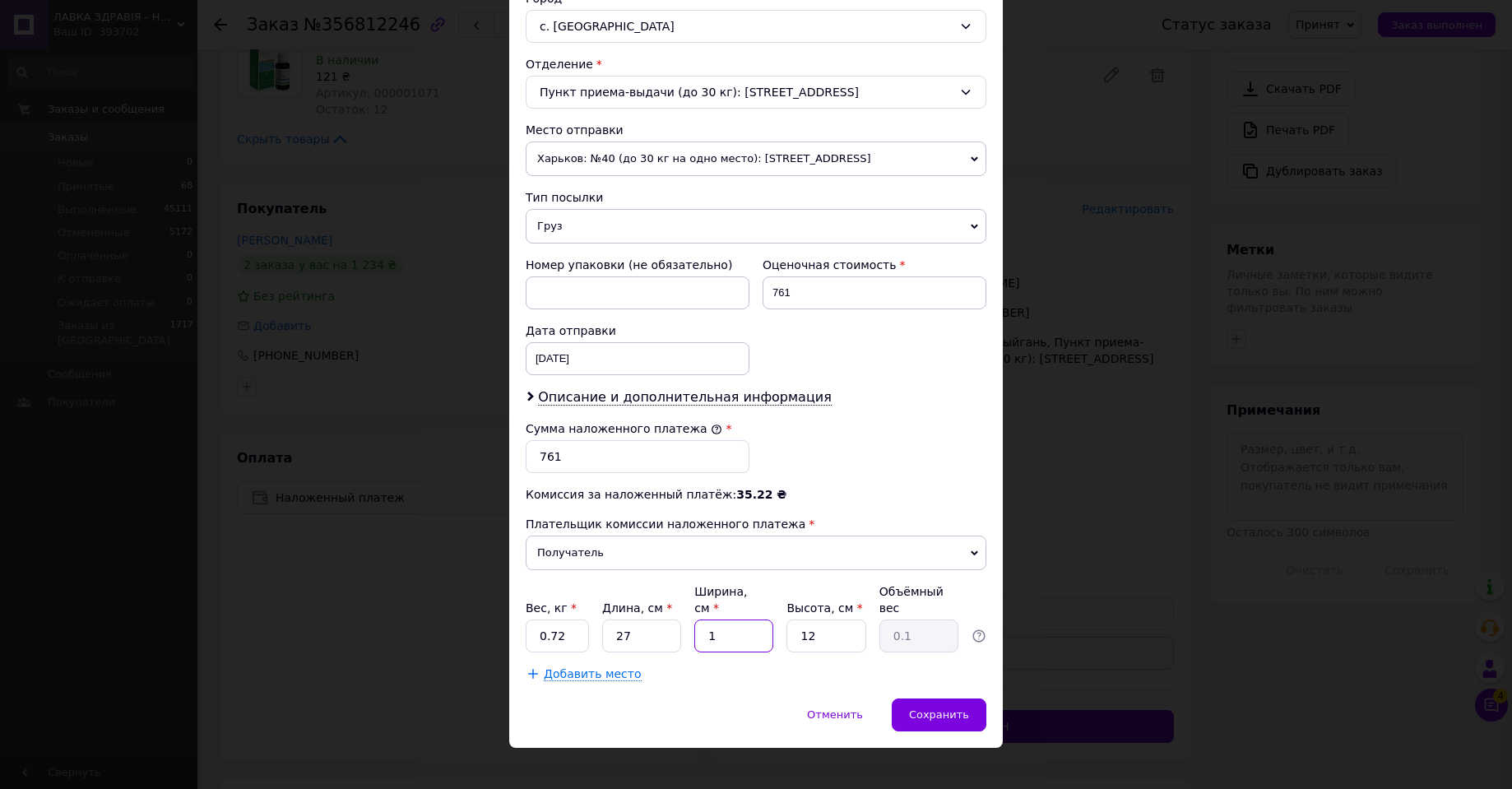
type input "0.89"
type input "11"
type input "1"
type input "0.1"
type input "15"
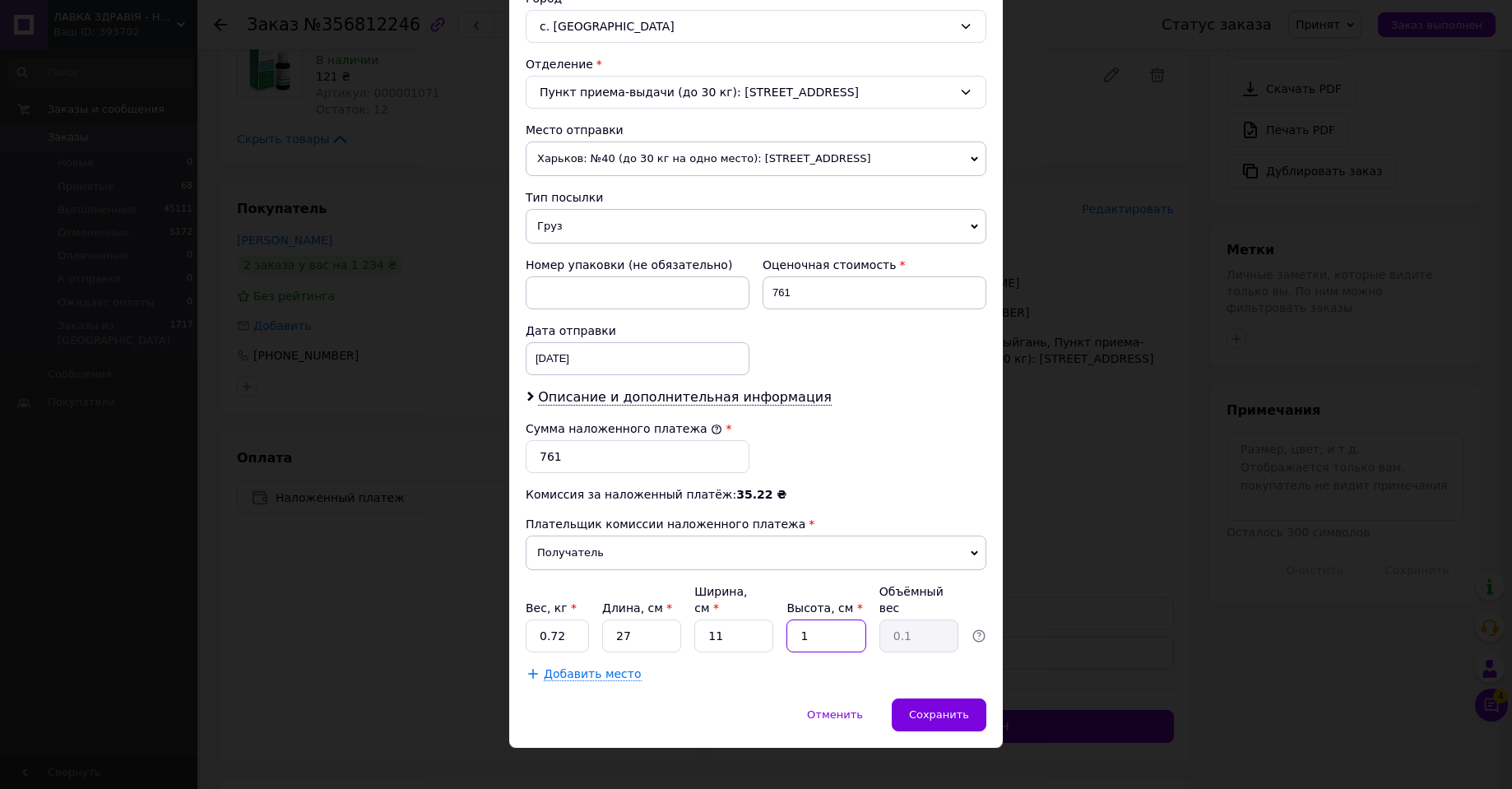
type input "1.11"
type input "15"
click at [934, 698] on div "Сохранить" at bounding box center [938, 714] width 94 height 33
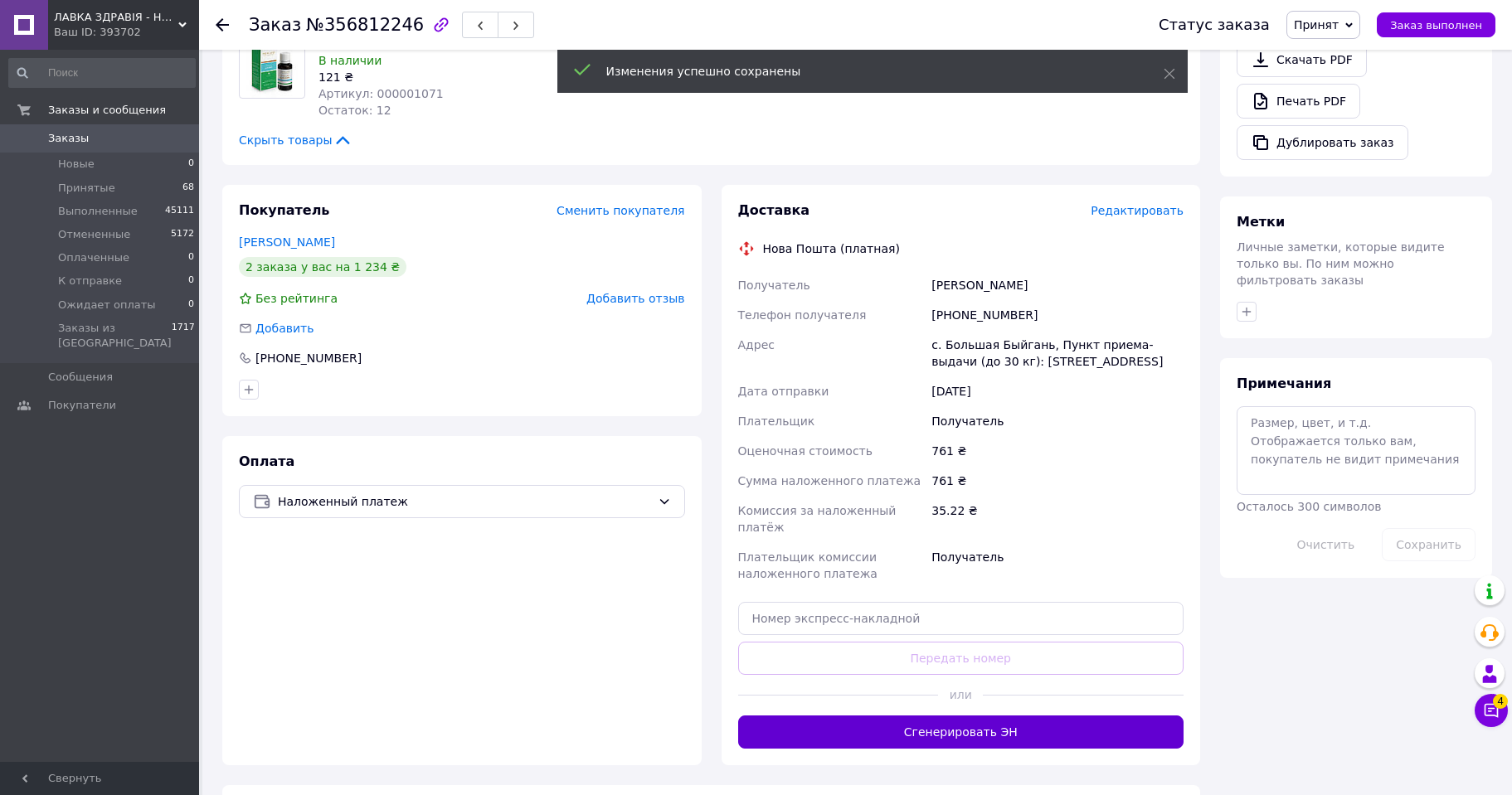
click at [988, 721] on button "Сгенерировать ЭН" at bounding box center [961, 732] width 447 height 33
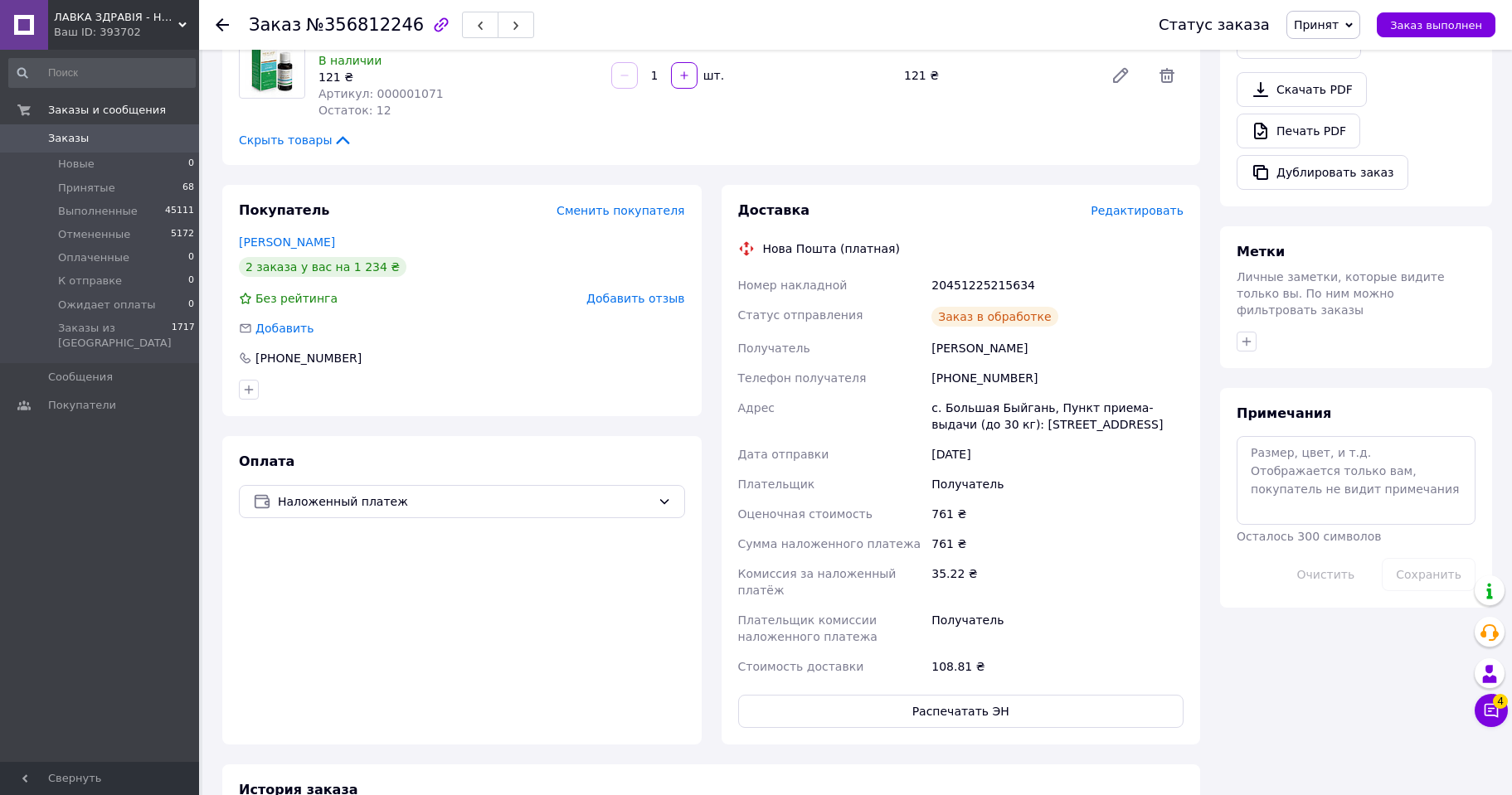
click at [964, 284] on div "20451225215634" at bounding box center [1057, 285] width 259 height 30
copy div "20451225215634"
click at [1328, 24] on span "Принят" at bounding box center [1316, 24] width 45 height 13
click at [1330, 52] on li "Выполнен" at bounding box center [1343, 57] width 114 height 24
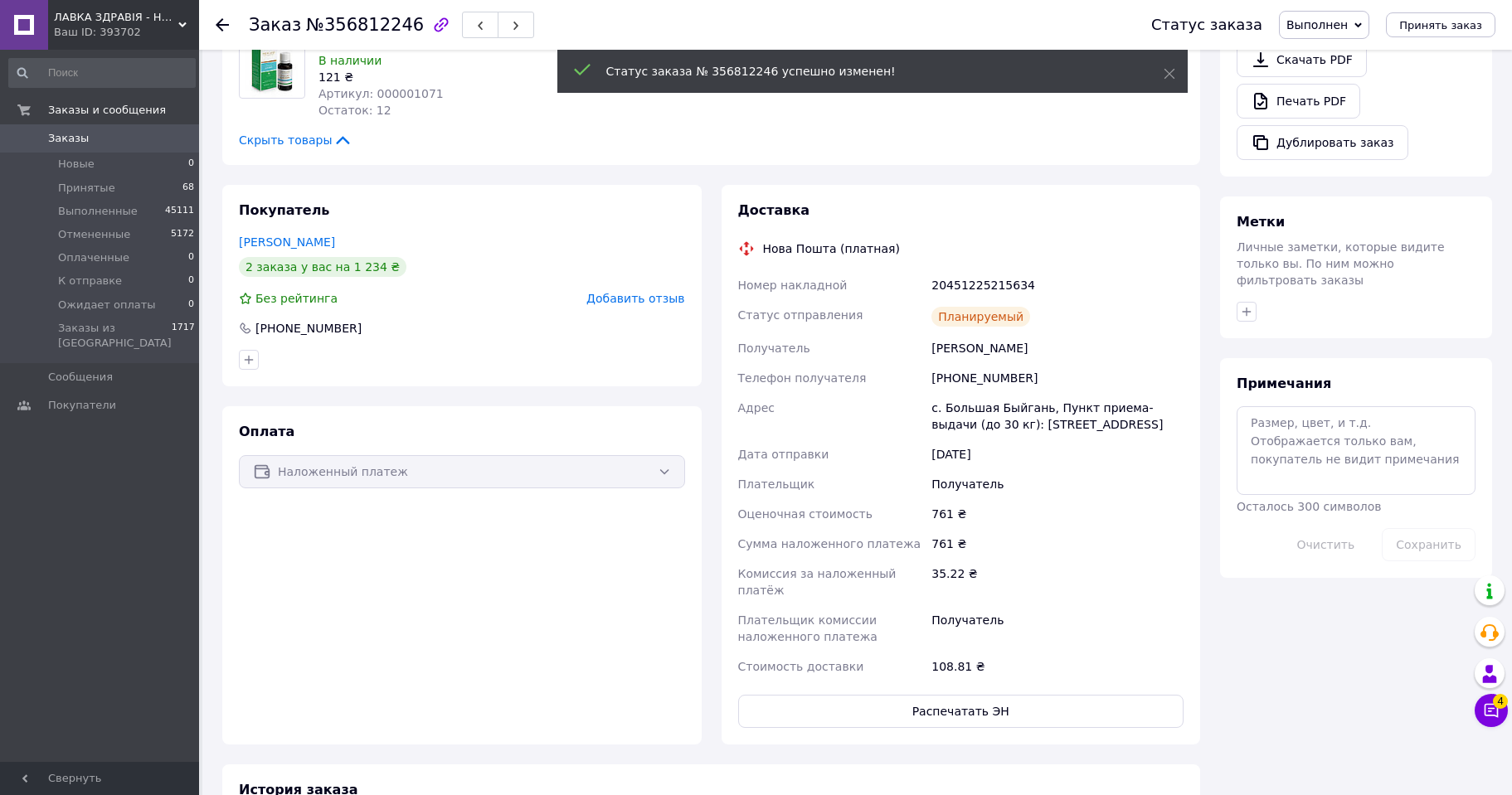
click at [220, 24] on use at bounding box center [222, 24] width 13 height 13
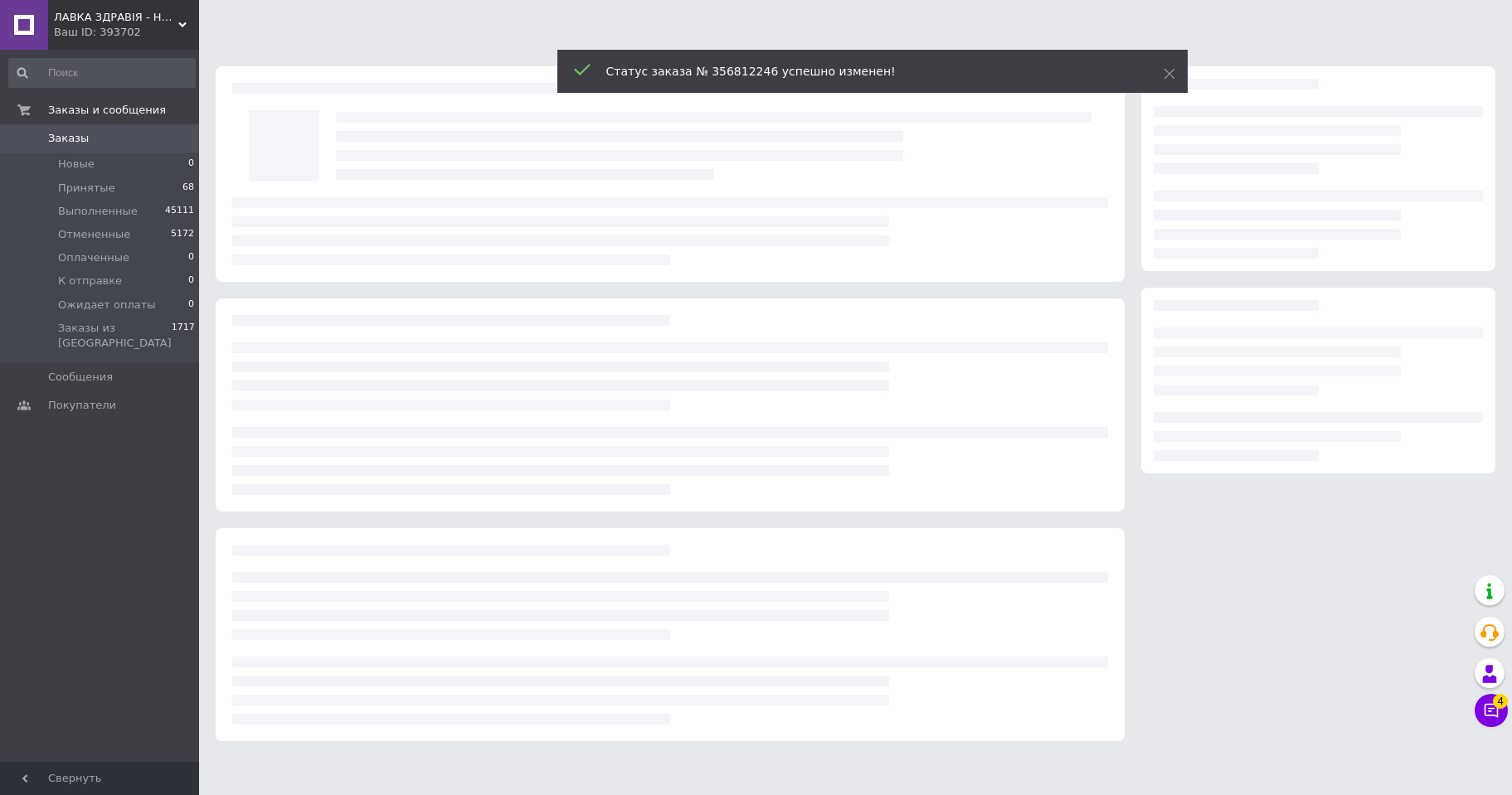
scroll to position [0, 0]
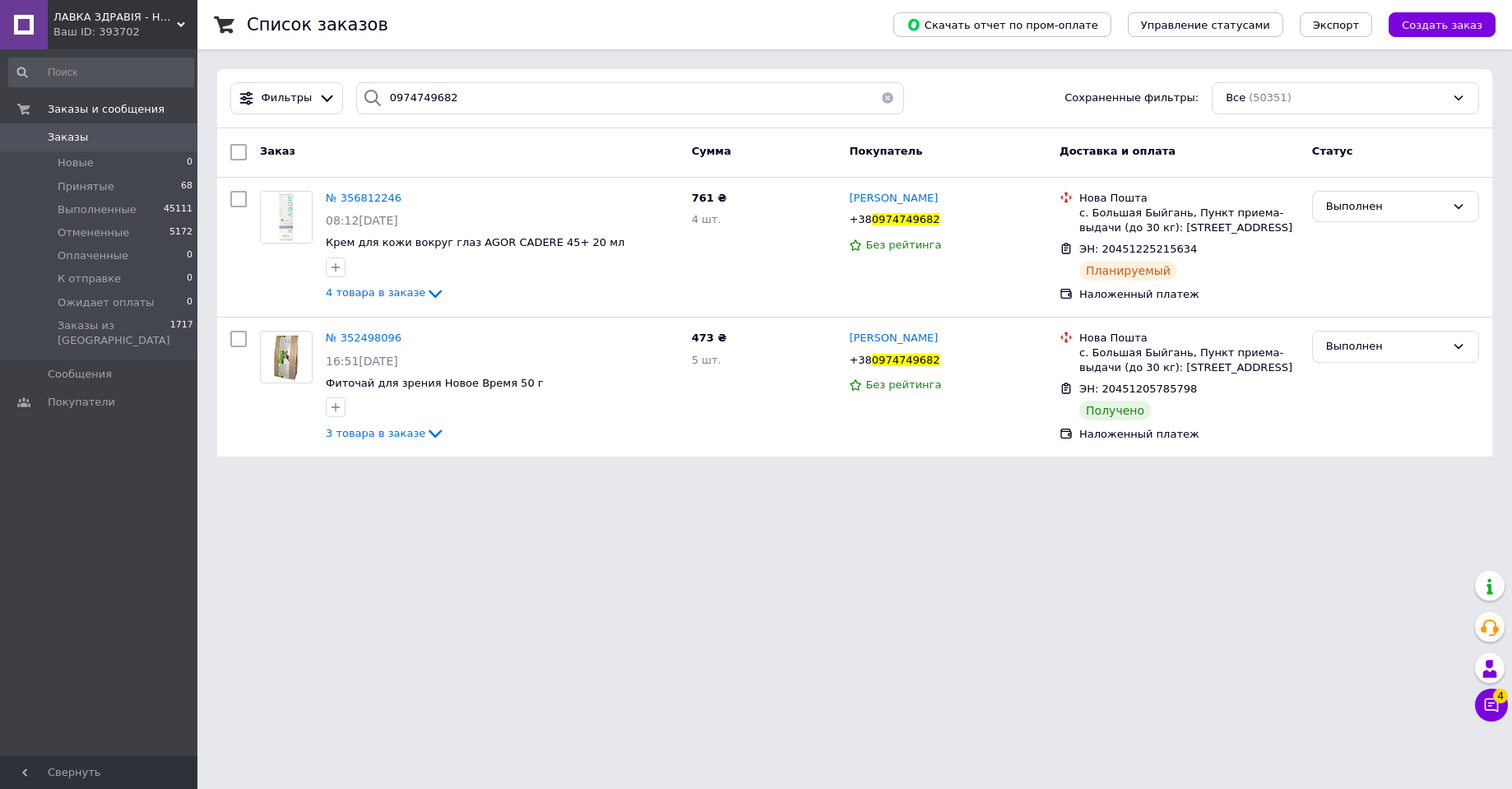
click at [117, 22] on span "ЛАВКА ЗДРАВІЯ - НАТУРАЛЬНА ПРОДУКЦІЯ ДЛЯ ЗДОРОВ'Я ТА КРАСИ!" at bounding box center [115, 18] width 123 height 15
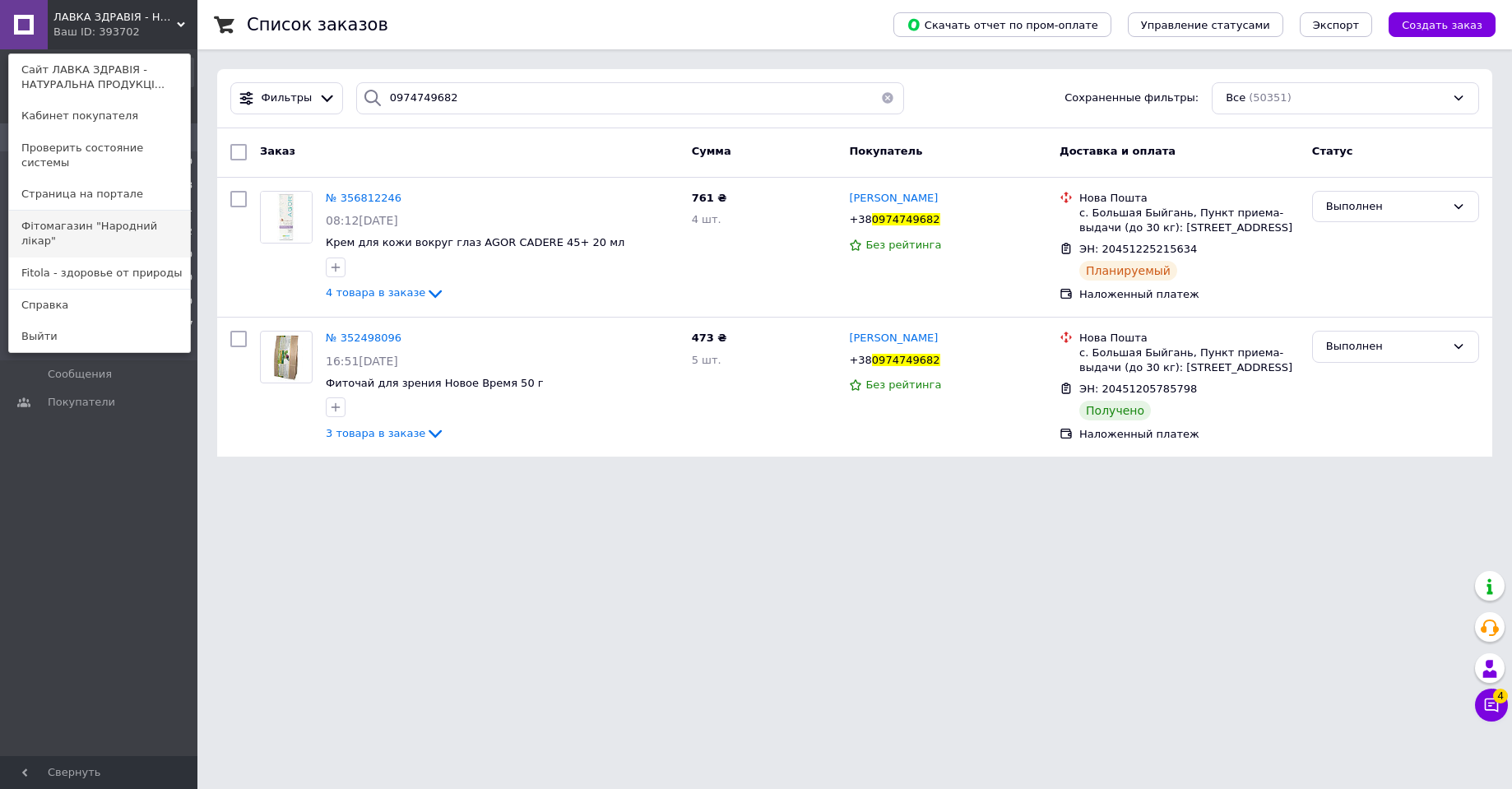
click at [127, 210] on link "Фітомагазин "Народний лікар"" at bounding box center [100, 233] width 181 height 46
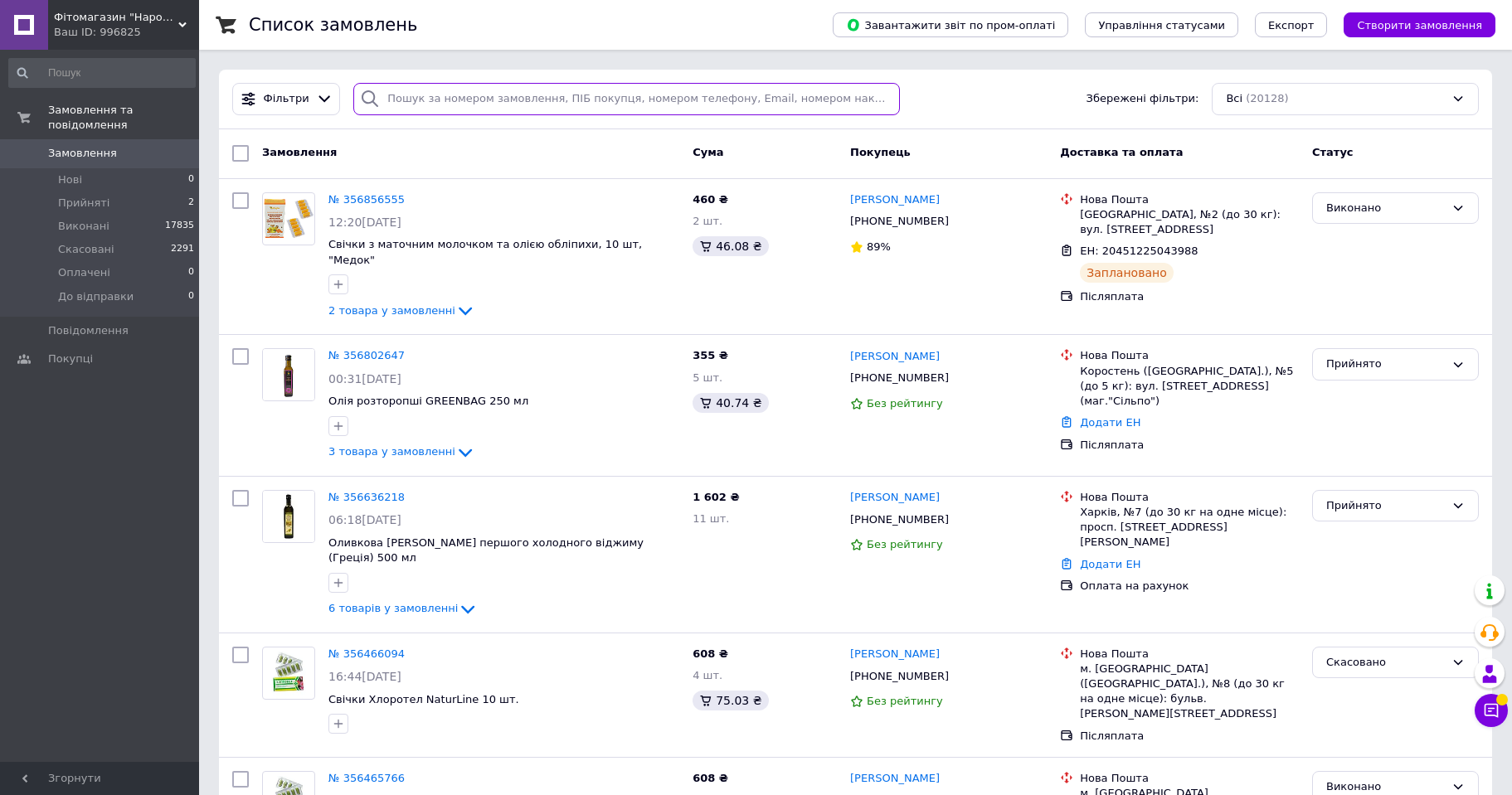
click at [412, 105] on input "search" at bounding box center [626, 99] width 546 height 32
paste input "0997581428"
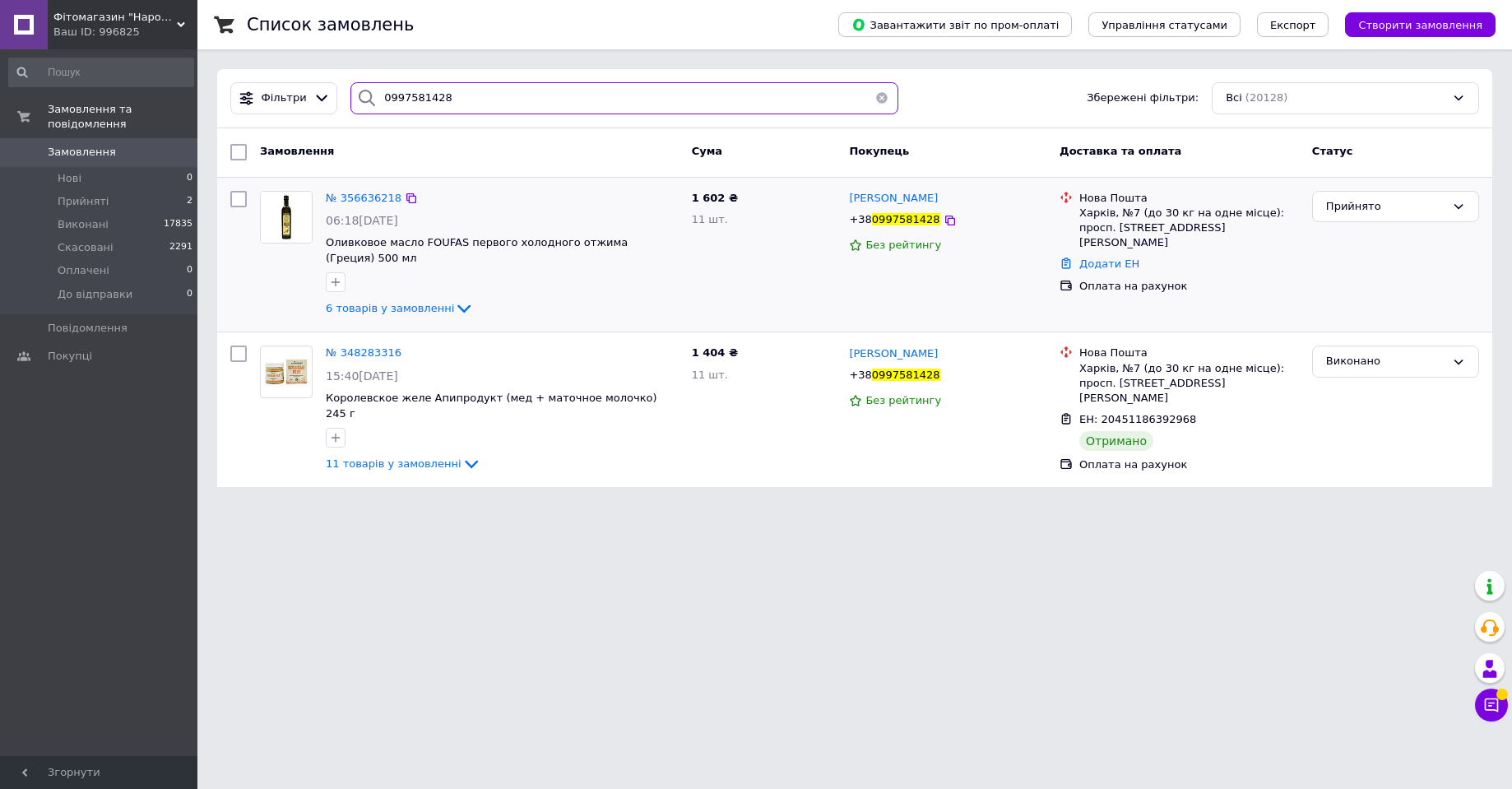
type input "0997581428"
click at [304, 206] on img at bounding box center [286, 217] width 51 height 51
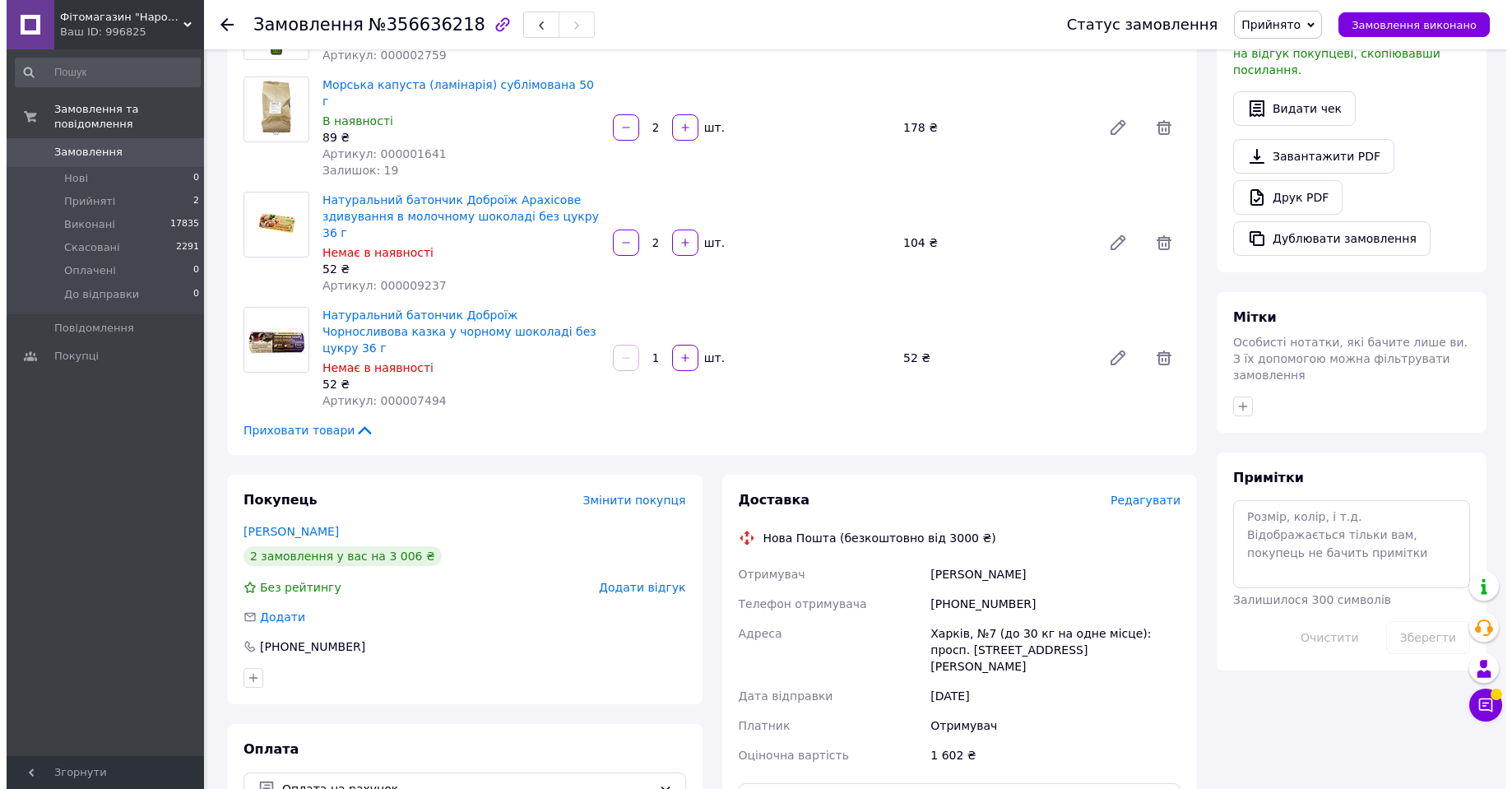
scroll to position [586, 0]
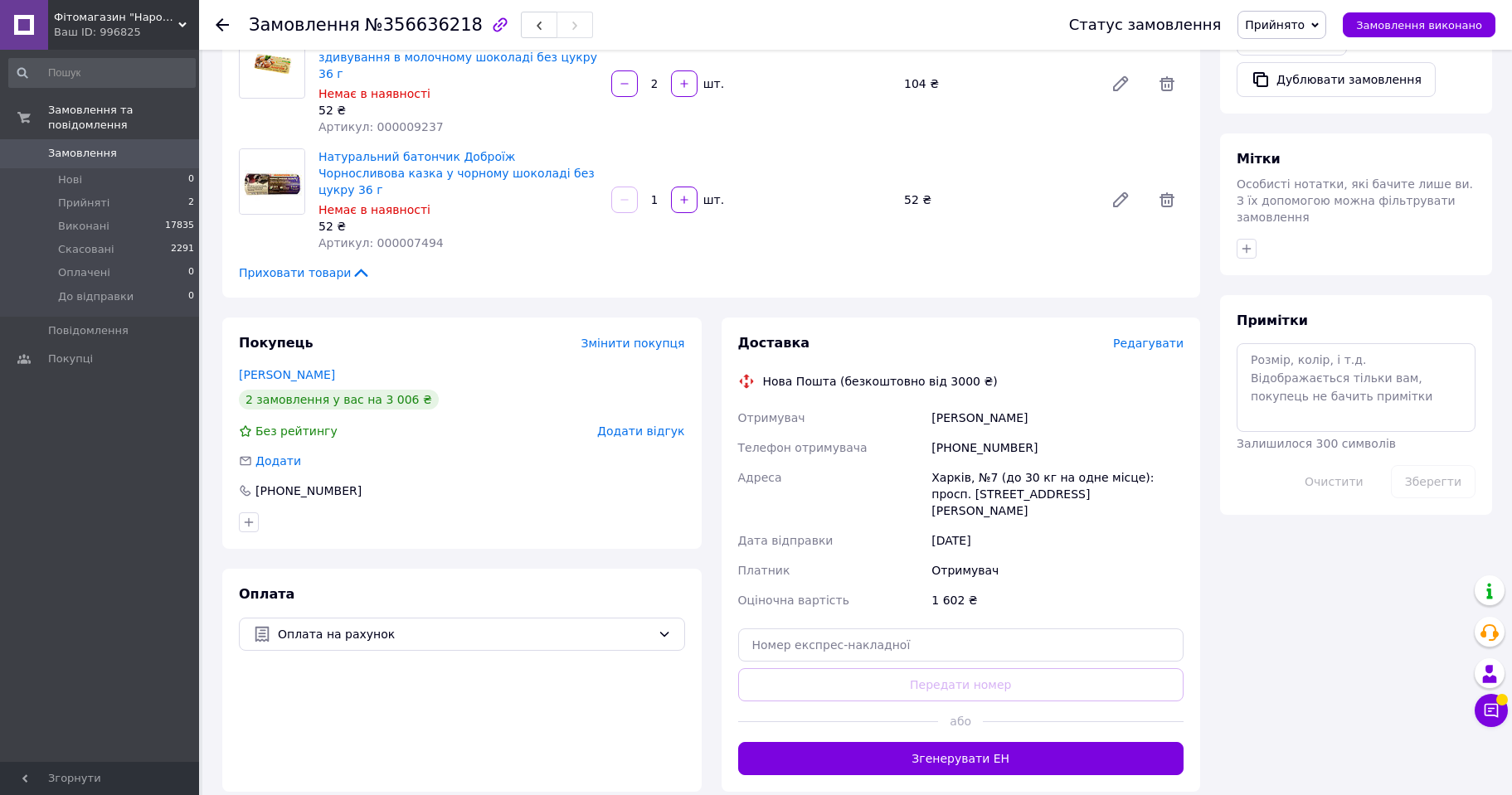
click at [1154, 336] on span "Редагувати" at bounding box center [1147, 343] width 71 height 13
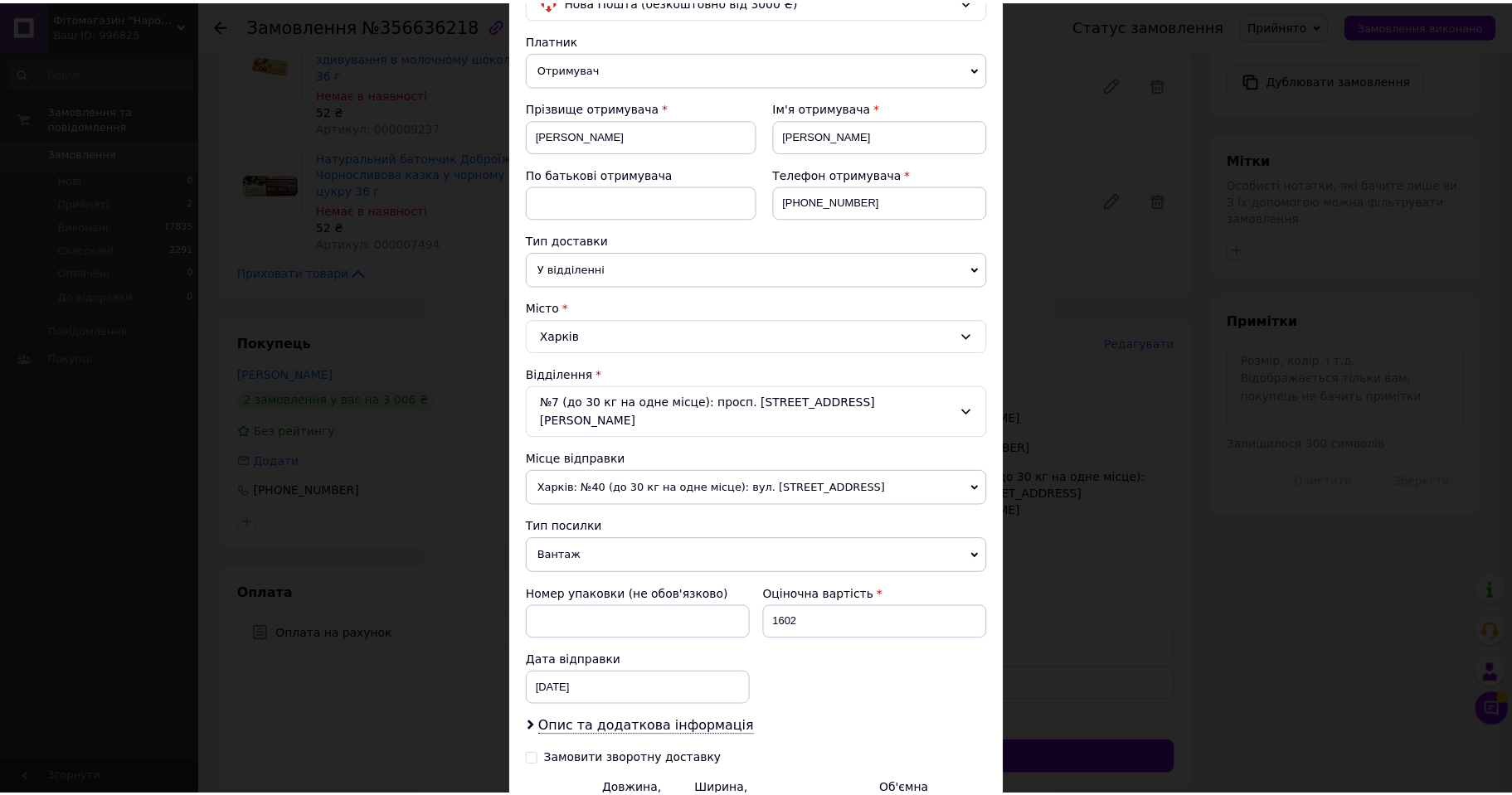
scroll to position [335, 0]
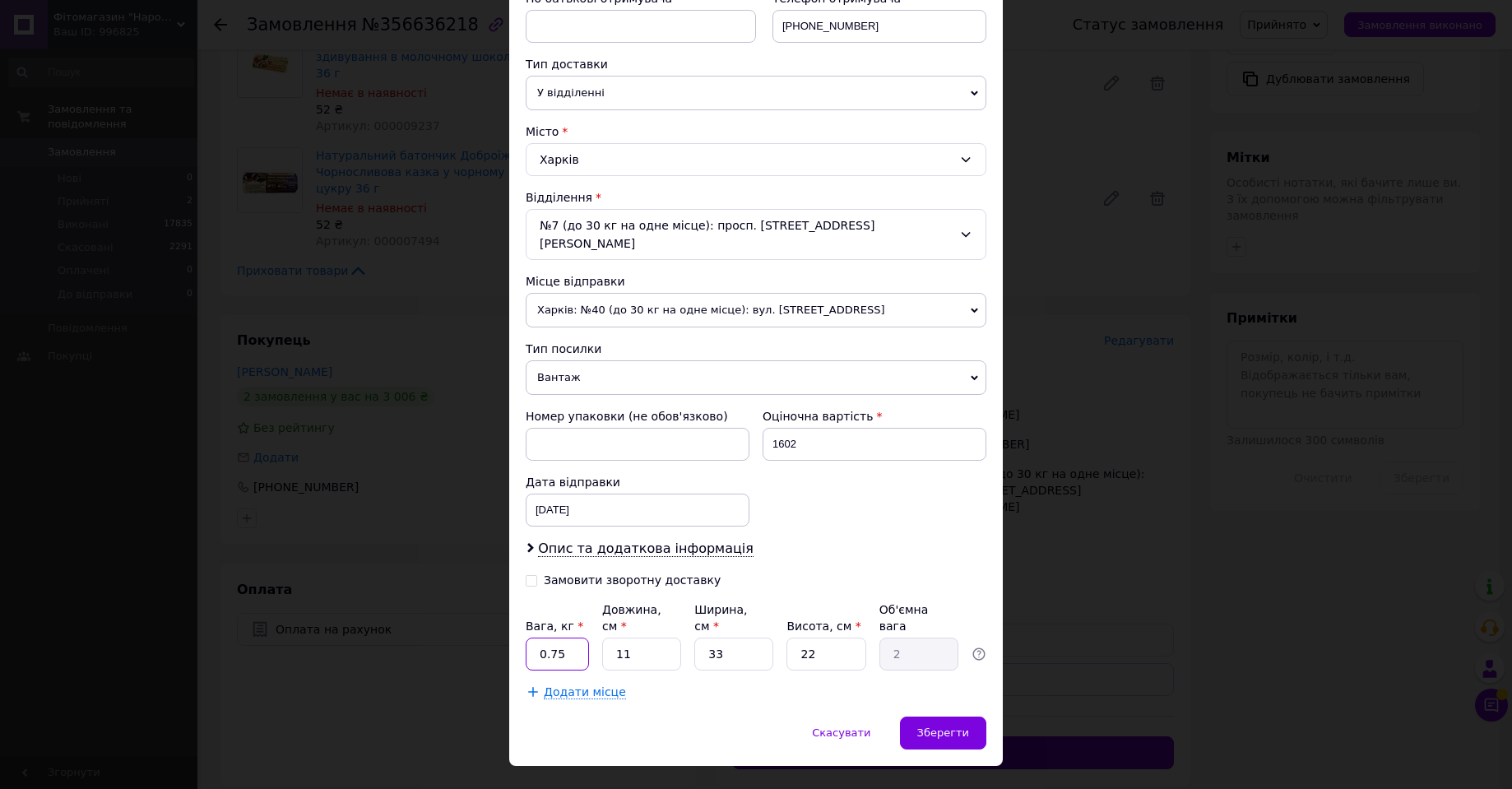
click at [571, 638] on input "0.75" at bounding box center [557, 653] width 64 height 33
type input "2.83"
type input "3"
type input "0.54"
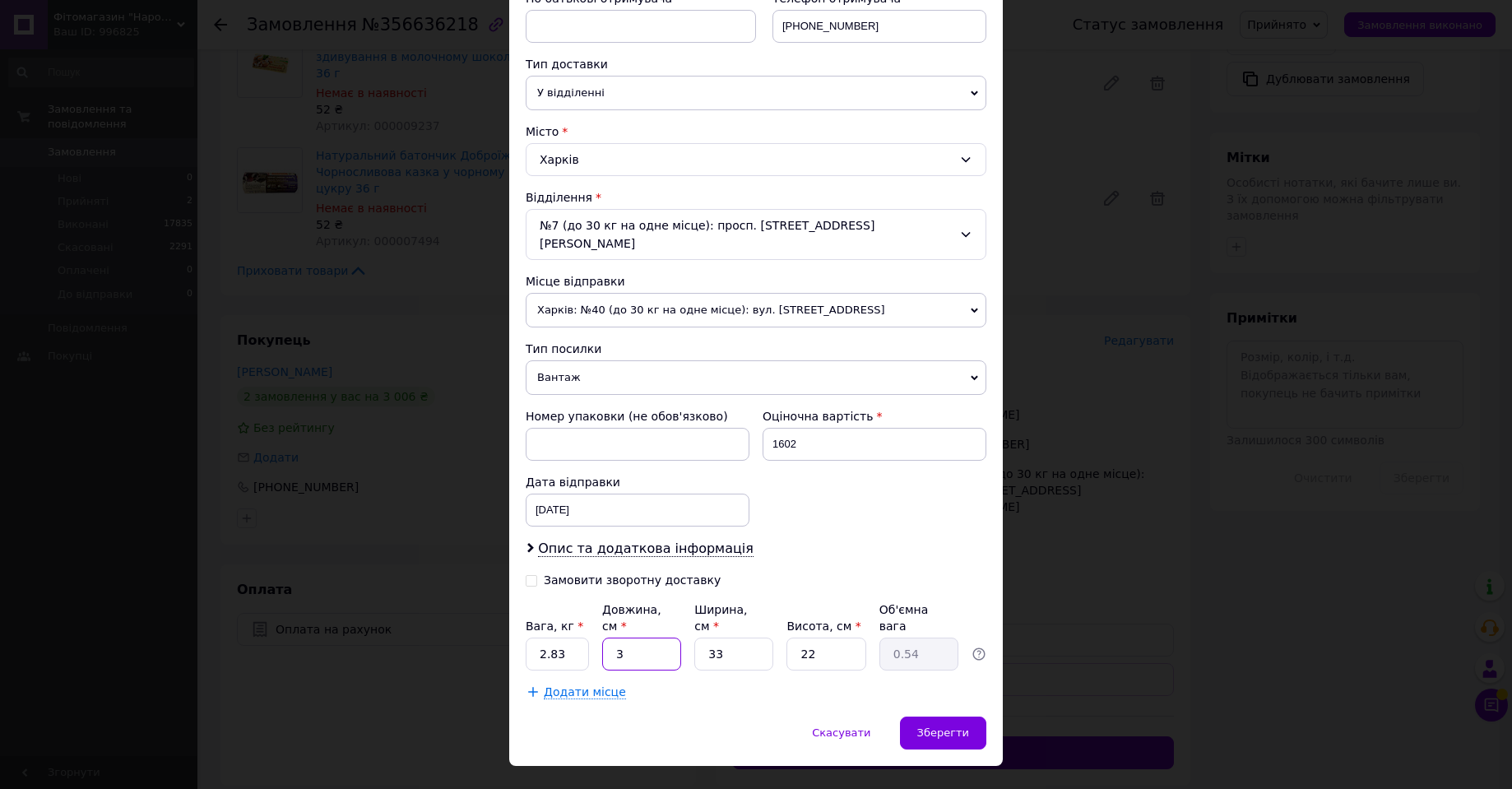
type input "32"
type input "5.81"
type input "32"
type input "2"
type input "0.35"
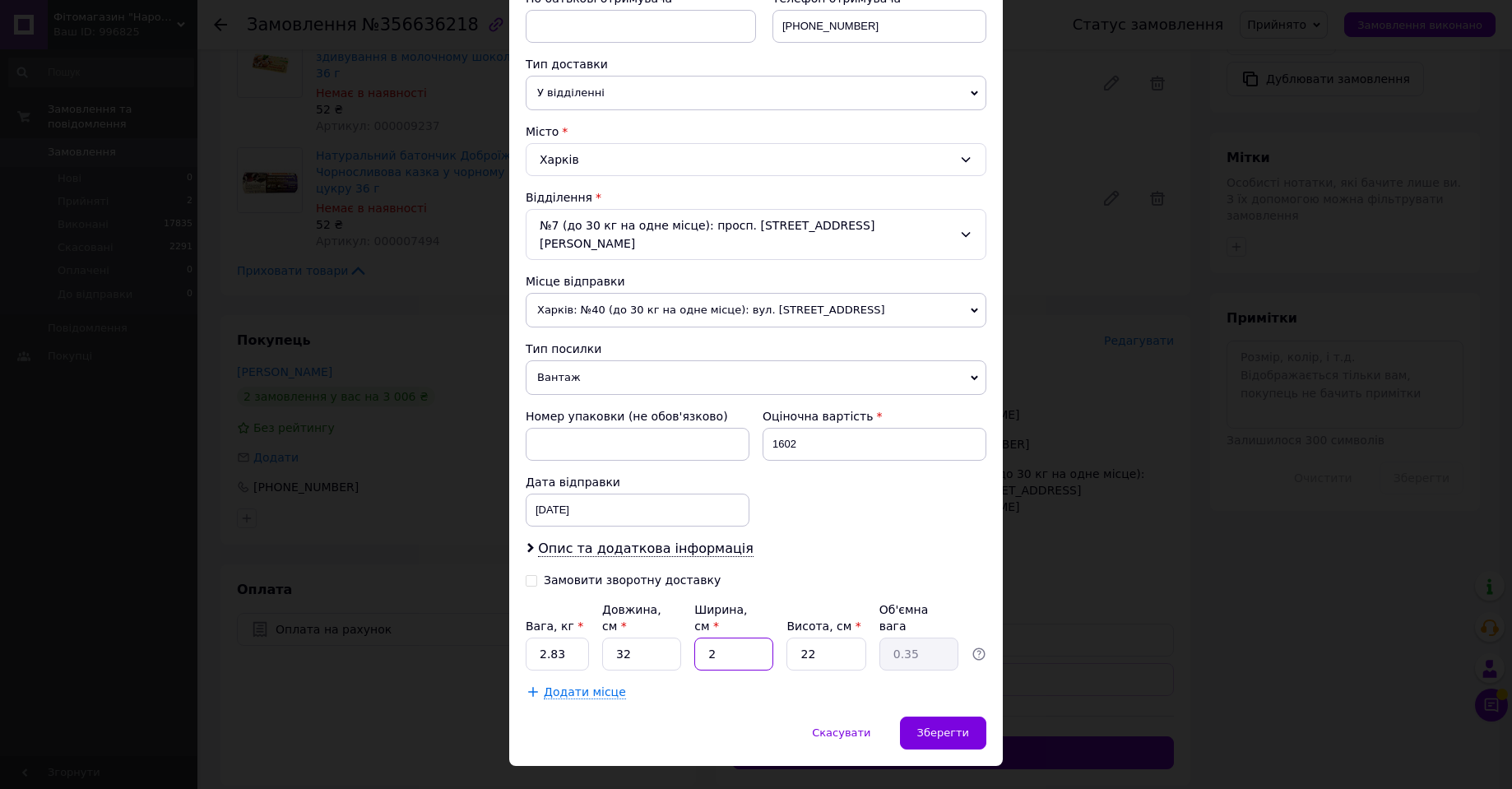
type input "27"
type input "4.75"
type input "27"
type input "1"
type input "0.22"
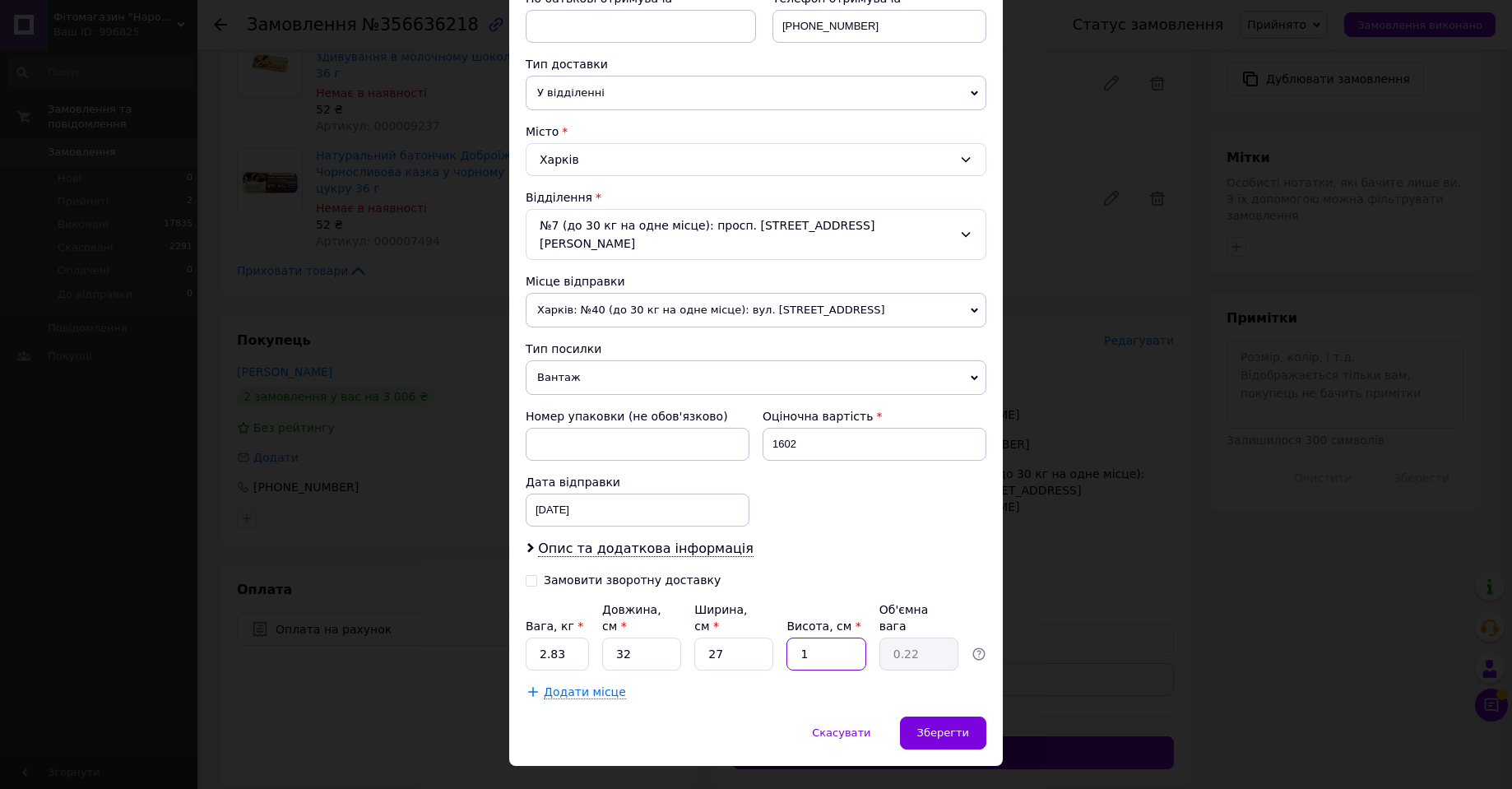
type input "18"
type input "3.89"
type input "18"
click at [955, 726] on span "Зберегти" at bounding box center [942, 732] width 51 height 12
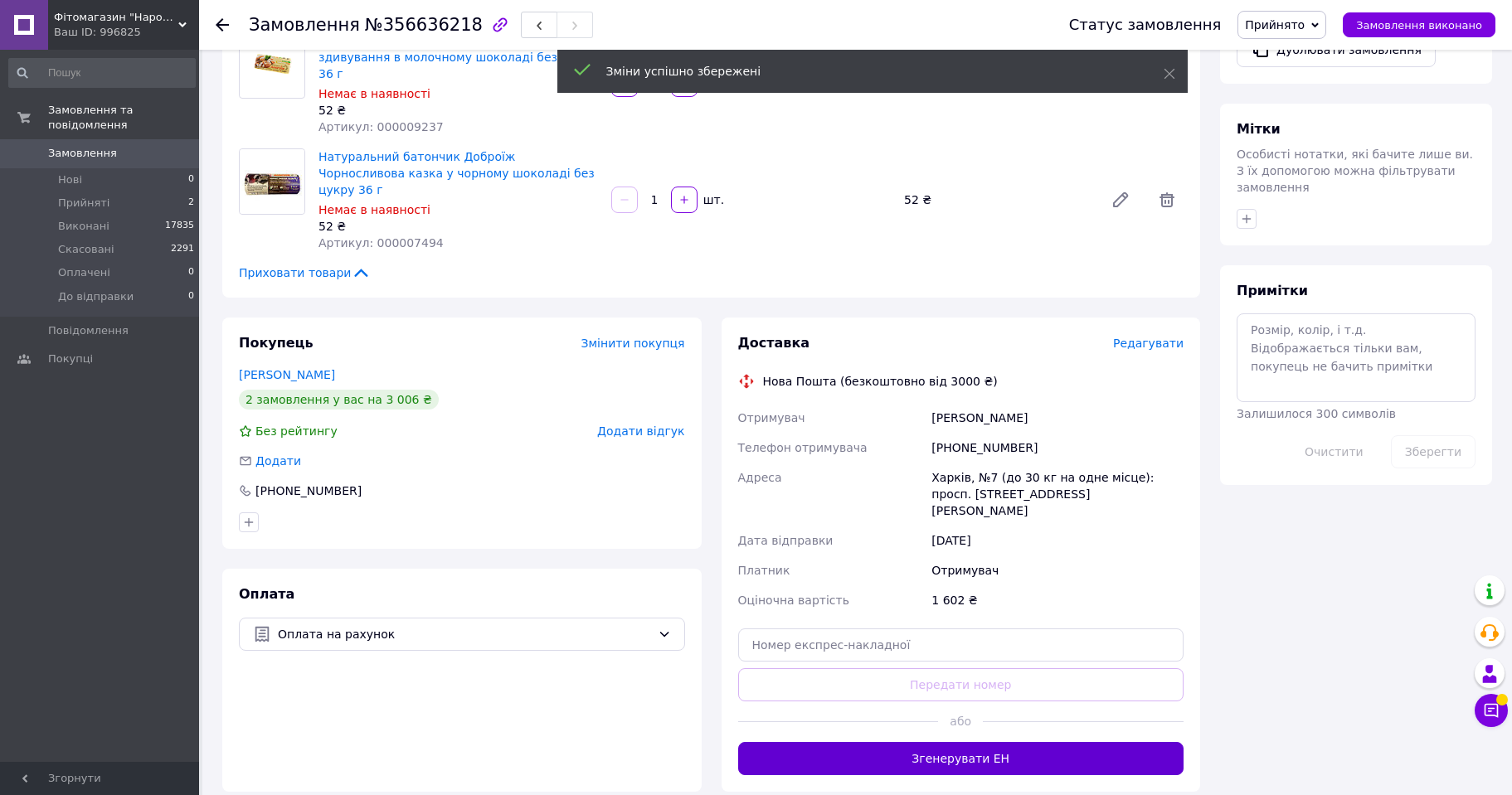
click at [1026, 742] on button "Згенерувати ЕН" at bounding box center [961, 758] width 447 height 33
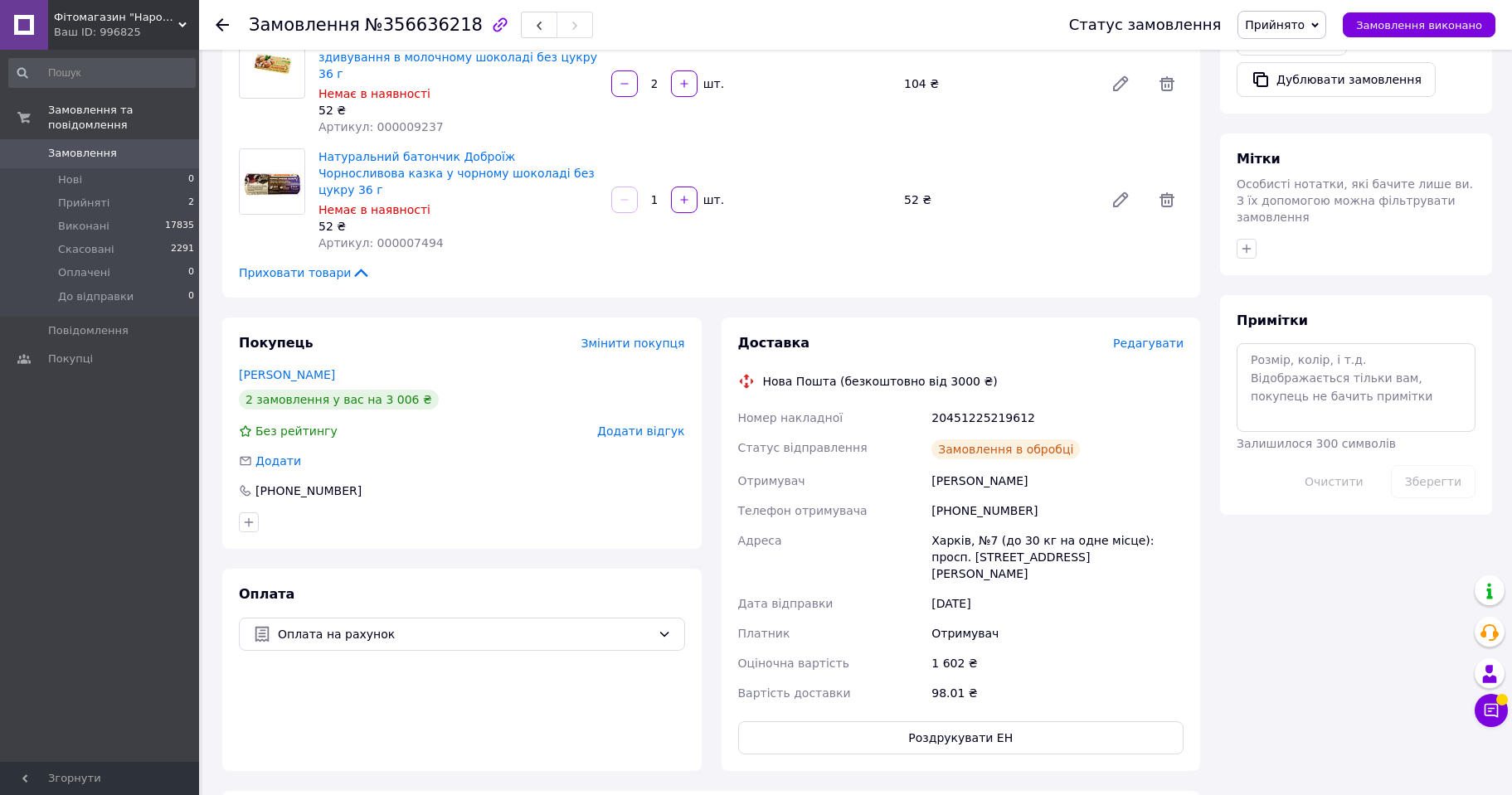
click at [962, 403] on div "20451225219612" at bounding box center [1057, 418] width 259 height 30
copy div "20451225219612"
drag, startPoint x: 1319, startPoint y: 21, endPoint x: 1304, endPoint y: 45, distance: 28.3
click at [1305, 23] on span "Прийнято" at bounding box center [1274, 24] width 59 height 13
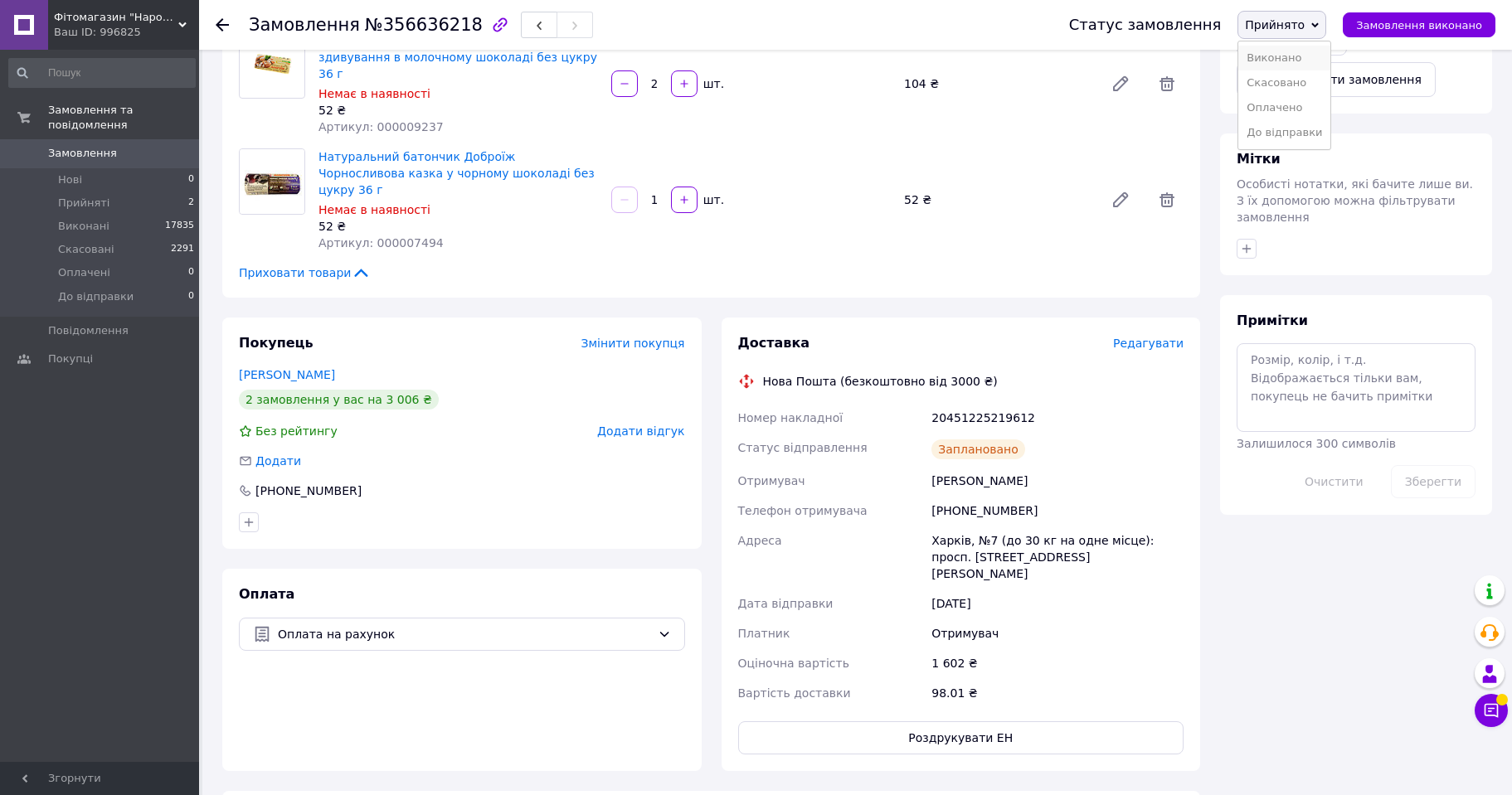
click at [1298, 59] on li "Виконано" at bounding box center [1284, 57] width 92 height 24
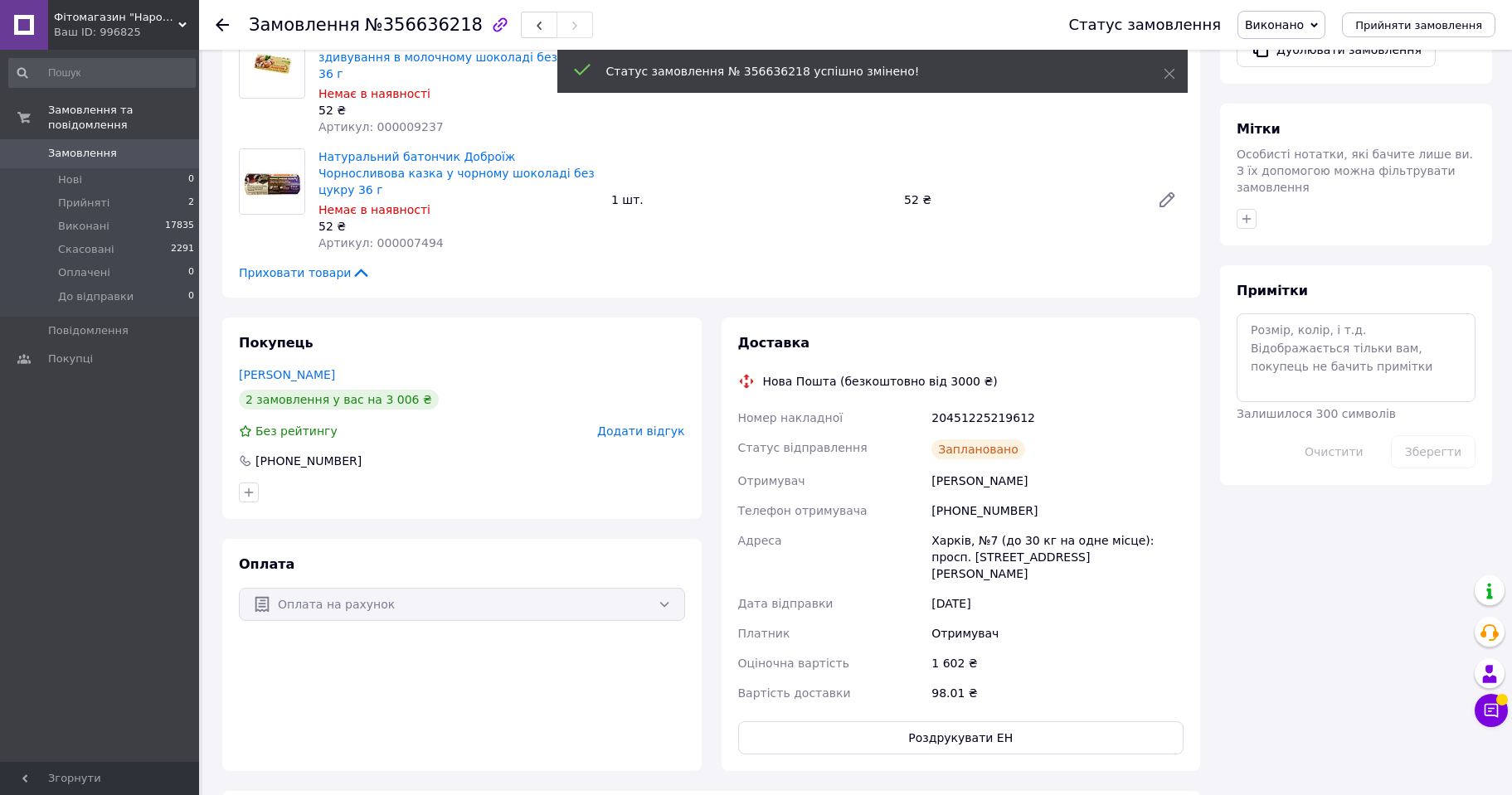
click at [224, 25] on use at bounding box center [222, 24] width 13 height 13
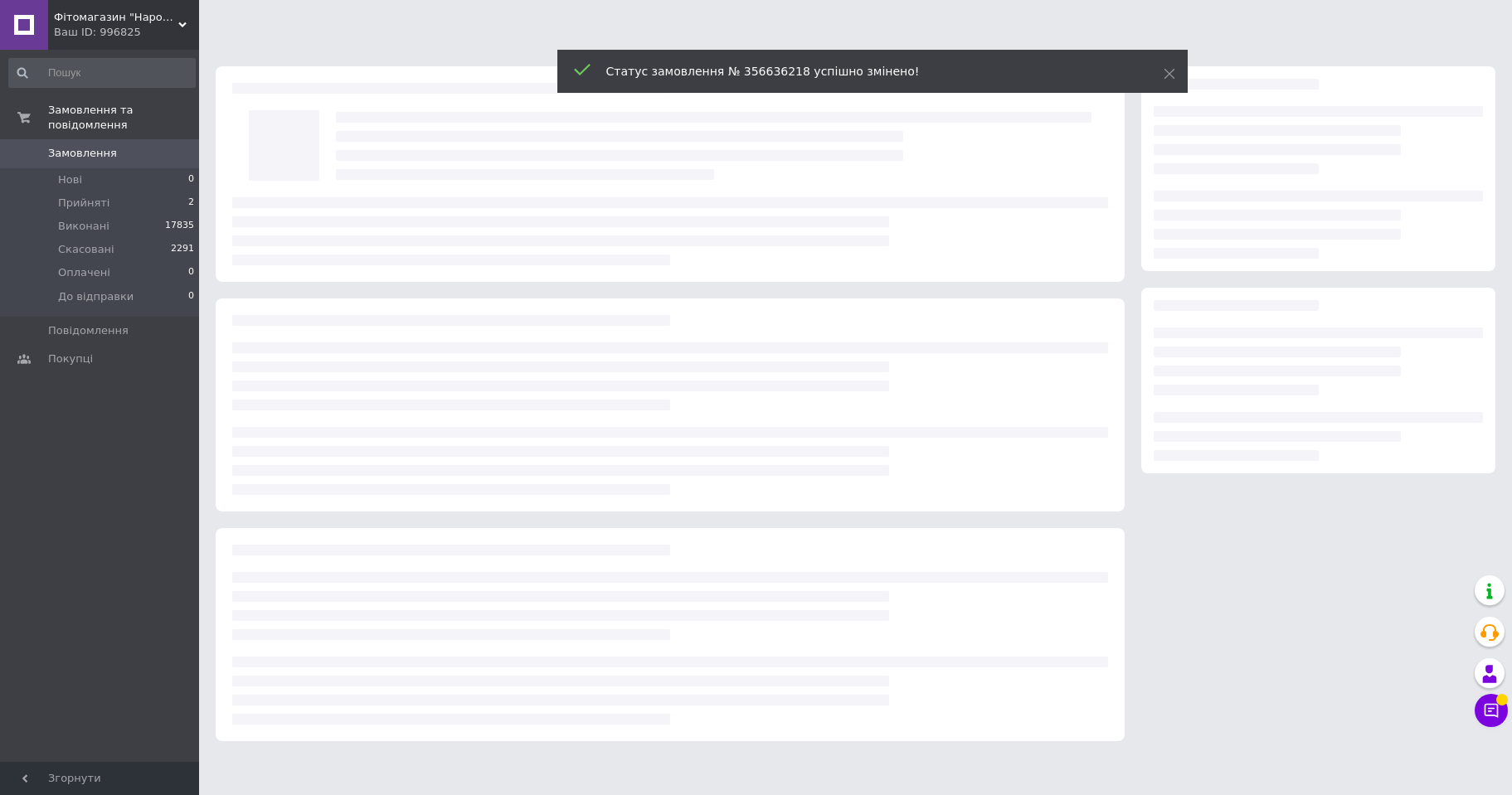
scroll to position [0, 0]
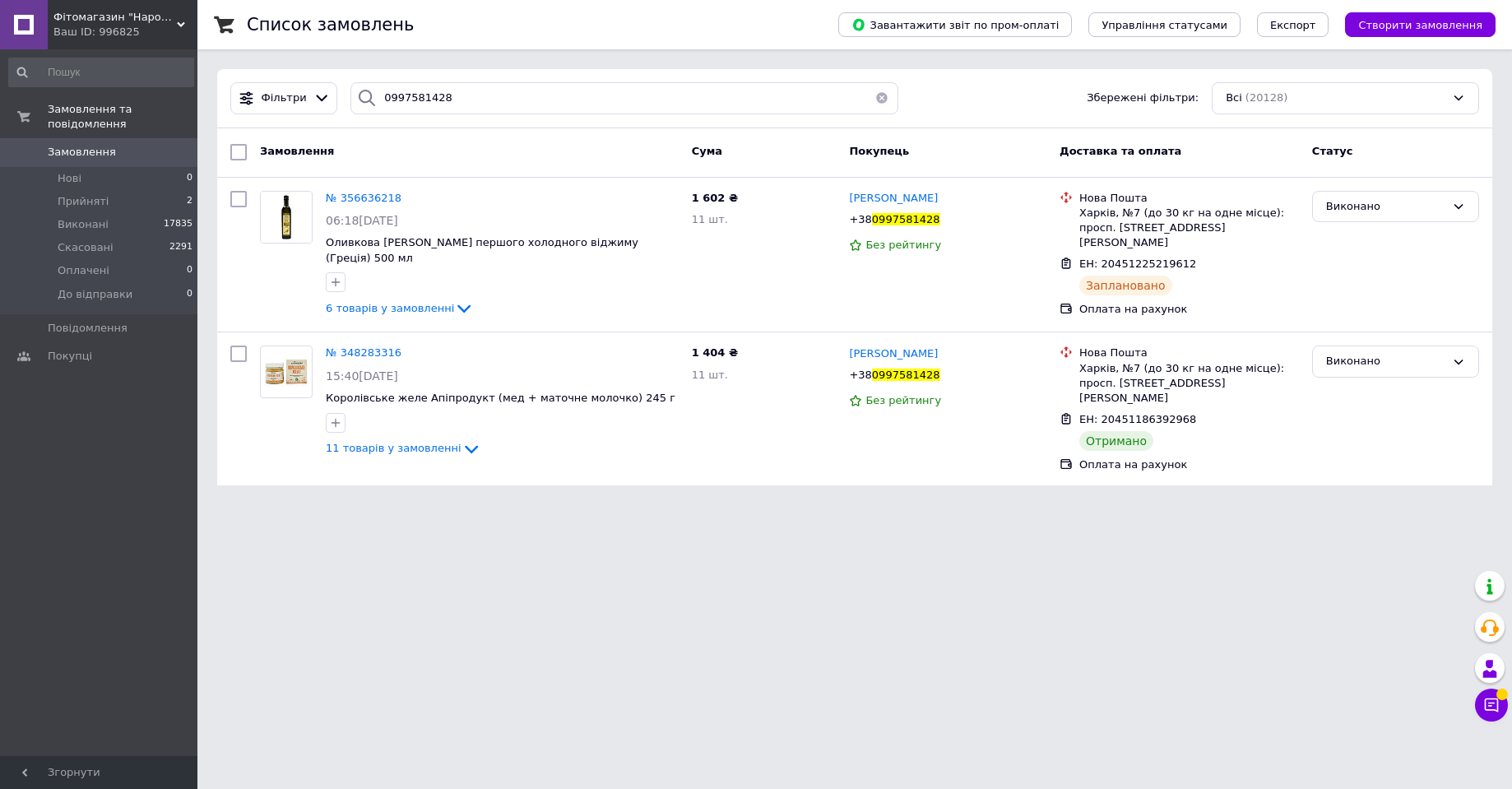
click at [157, 22] on span "Фітомагазин "Народний лікар"" at bounding box center [115, 18] width 123 height 15
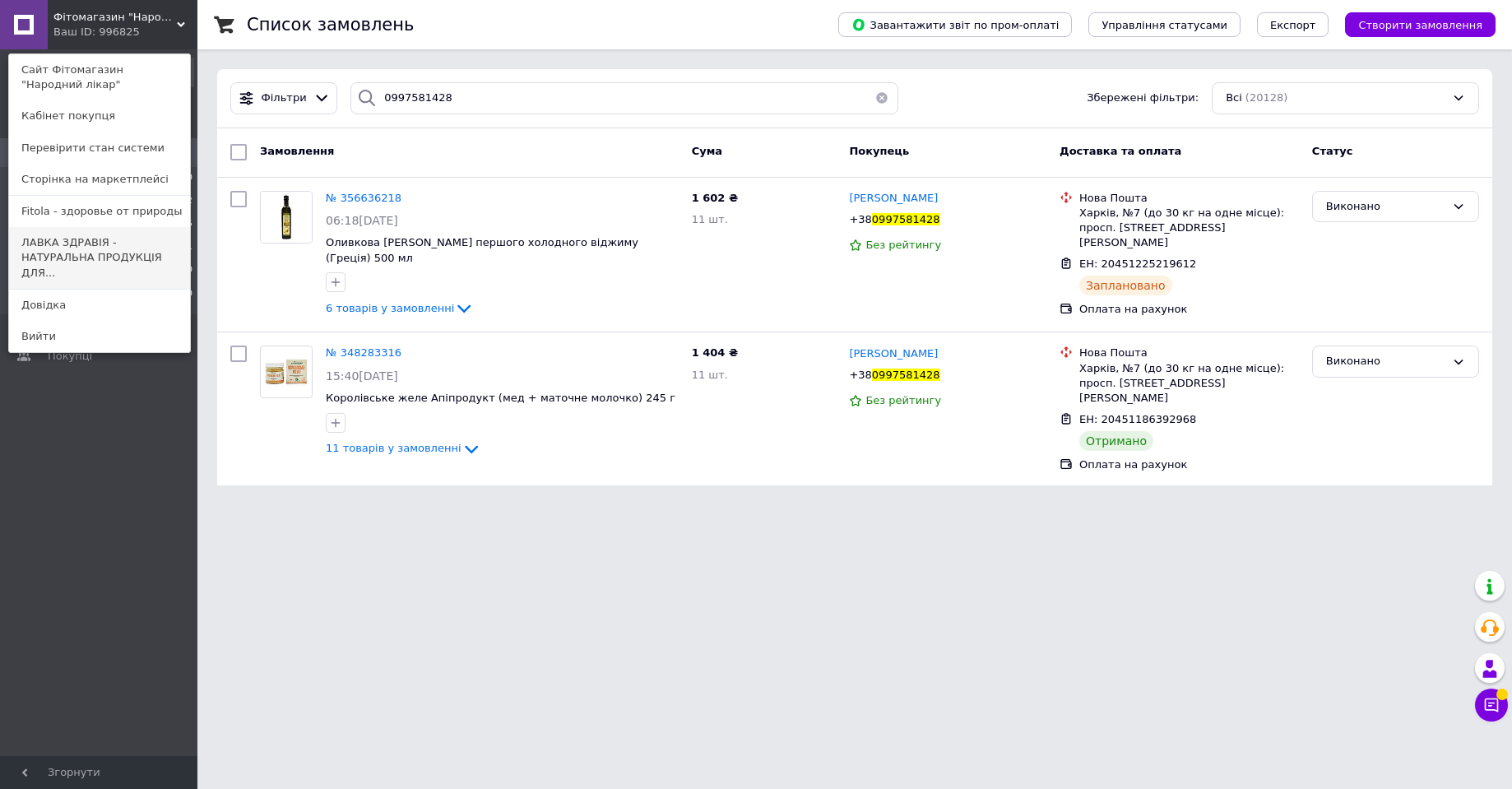
click at [116, 242] on link "ЛАВКА ЗДРАВІЯ - НАТУРАЛЬНА ПРОДУКЦІЯ ДЛЯ..." at bounding box center [100, 258] width 181 height 62
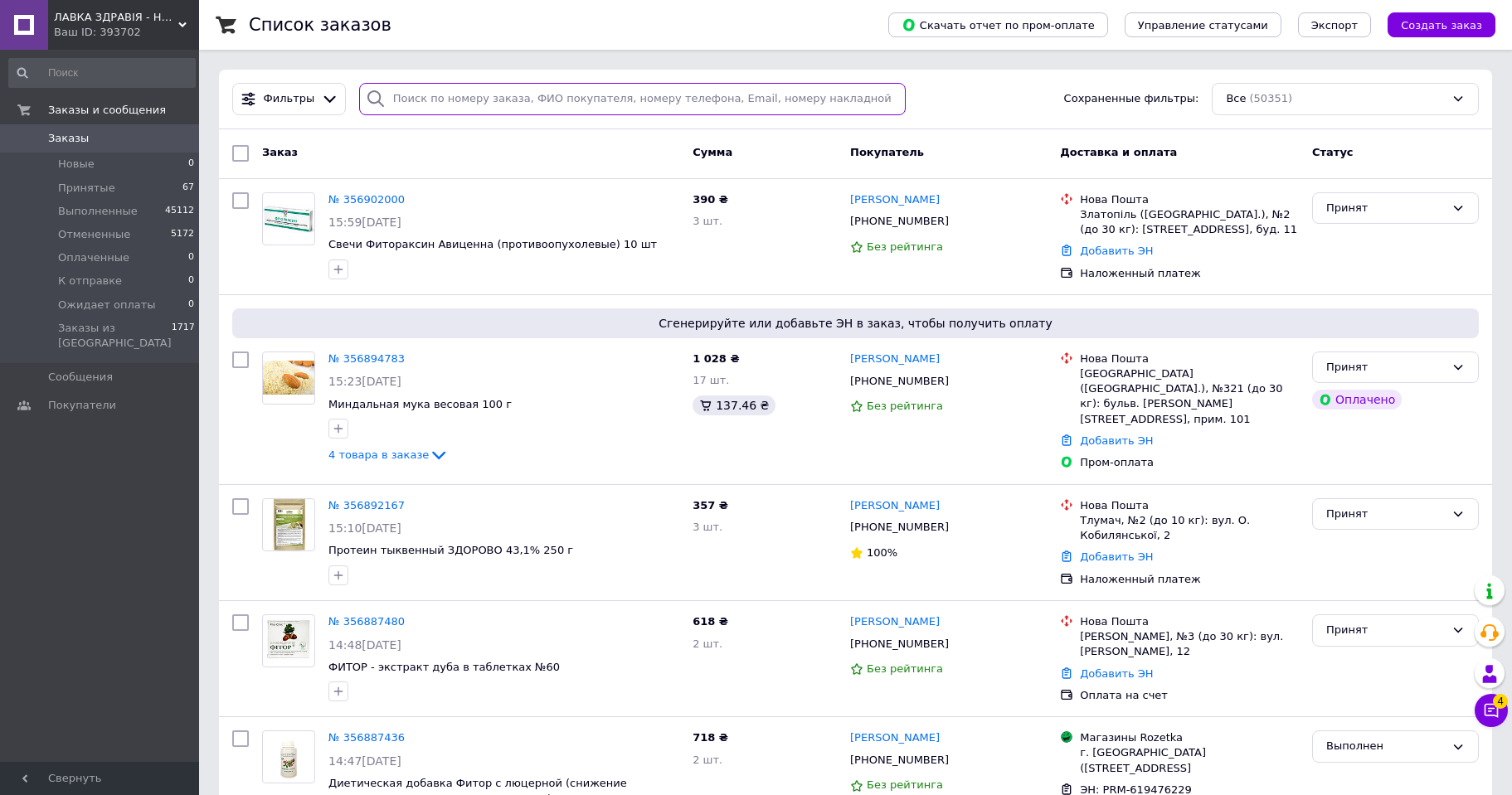
click at [417, 99] on input "search" at bounding box center [632, 99] width 546 height 32
paste input "0987150360"
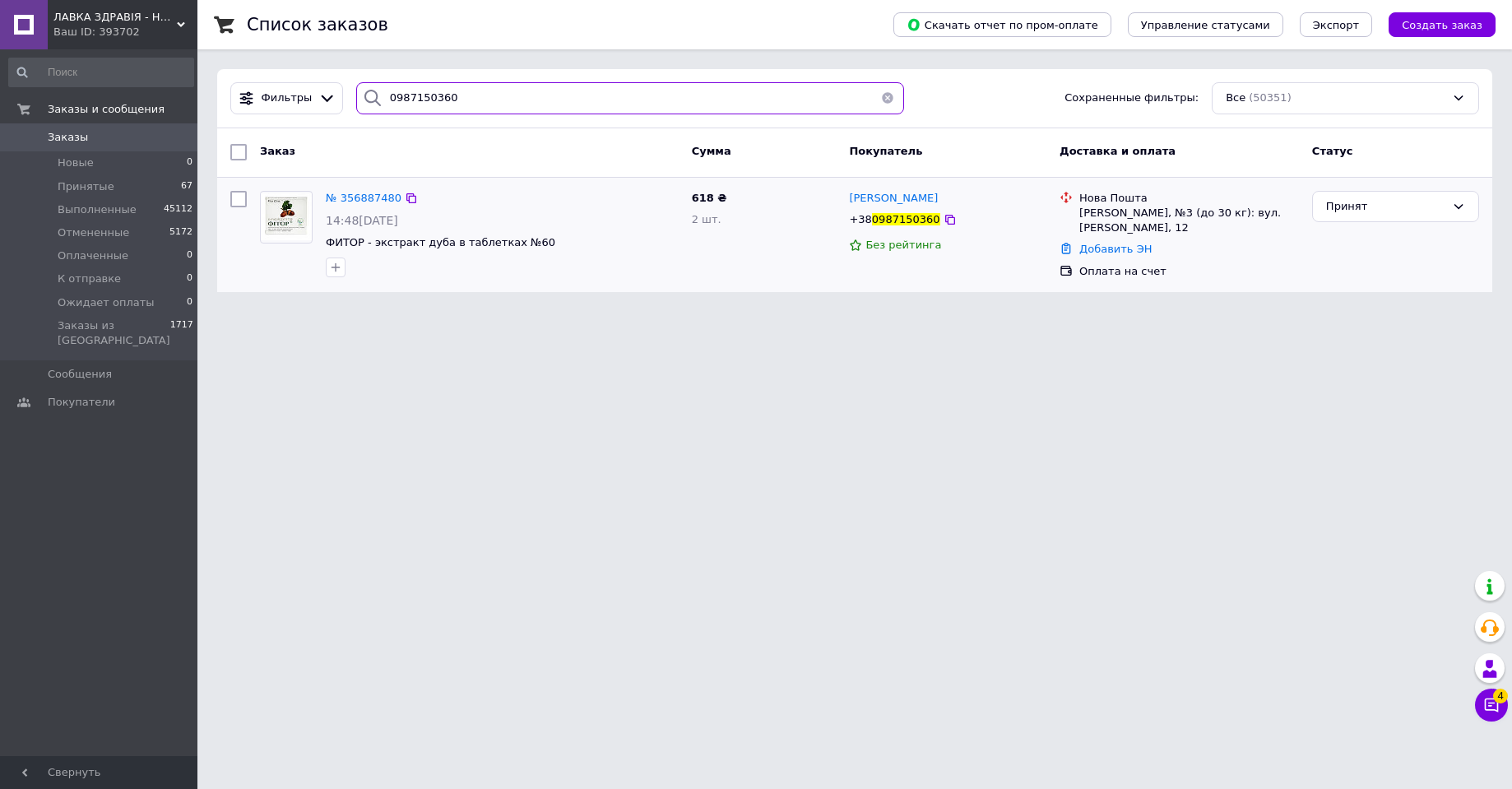
type input "0987150360"
click at [275, 198] on img at bounding box center [286, 217] width 51 height 47
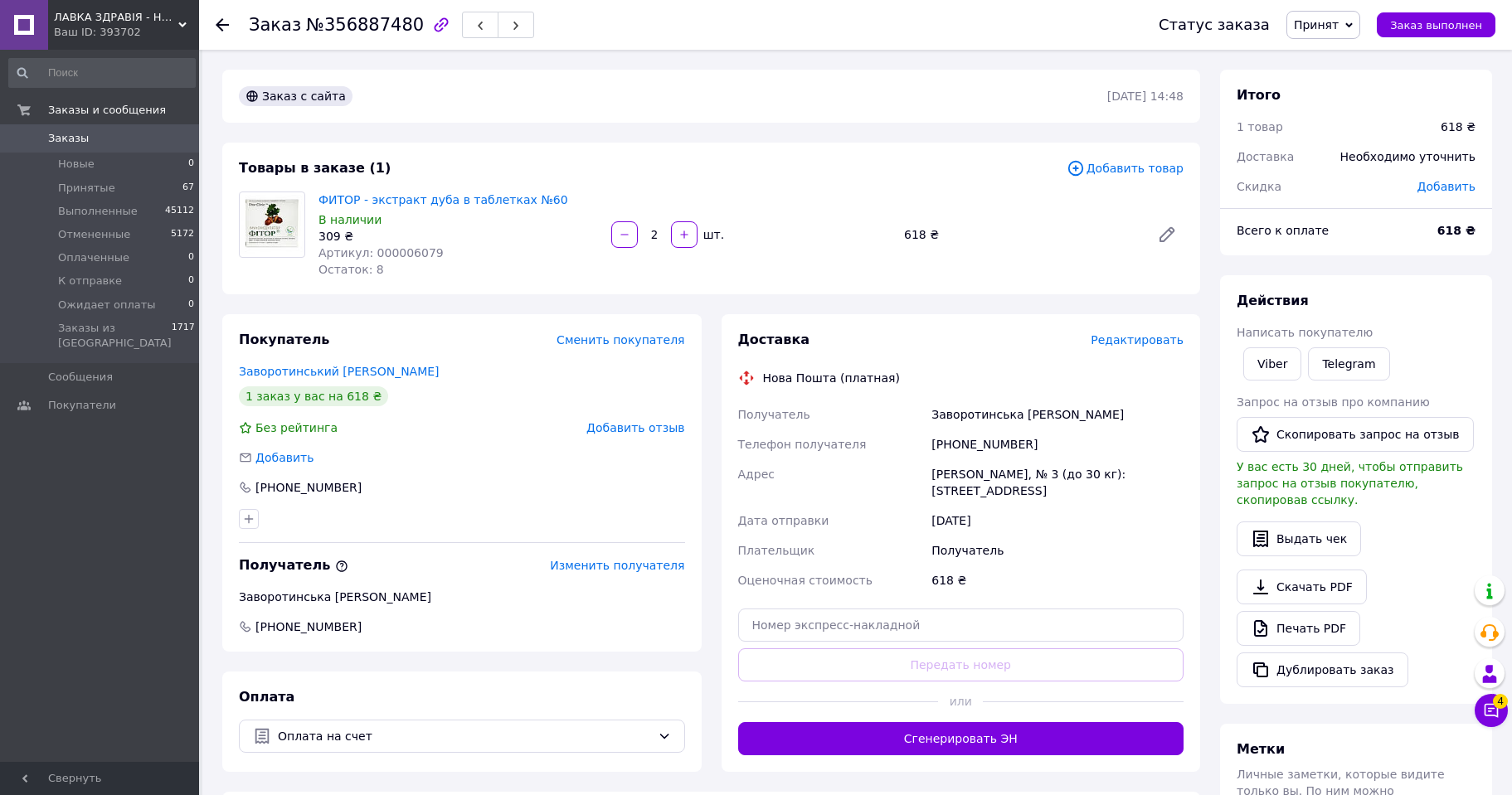
click at [1139, 339] on span "Редактировать" at bounding box center [1136, 340] width 93 height 13
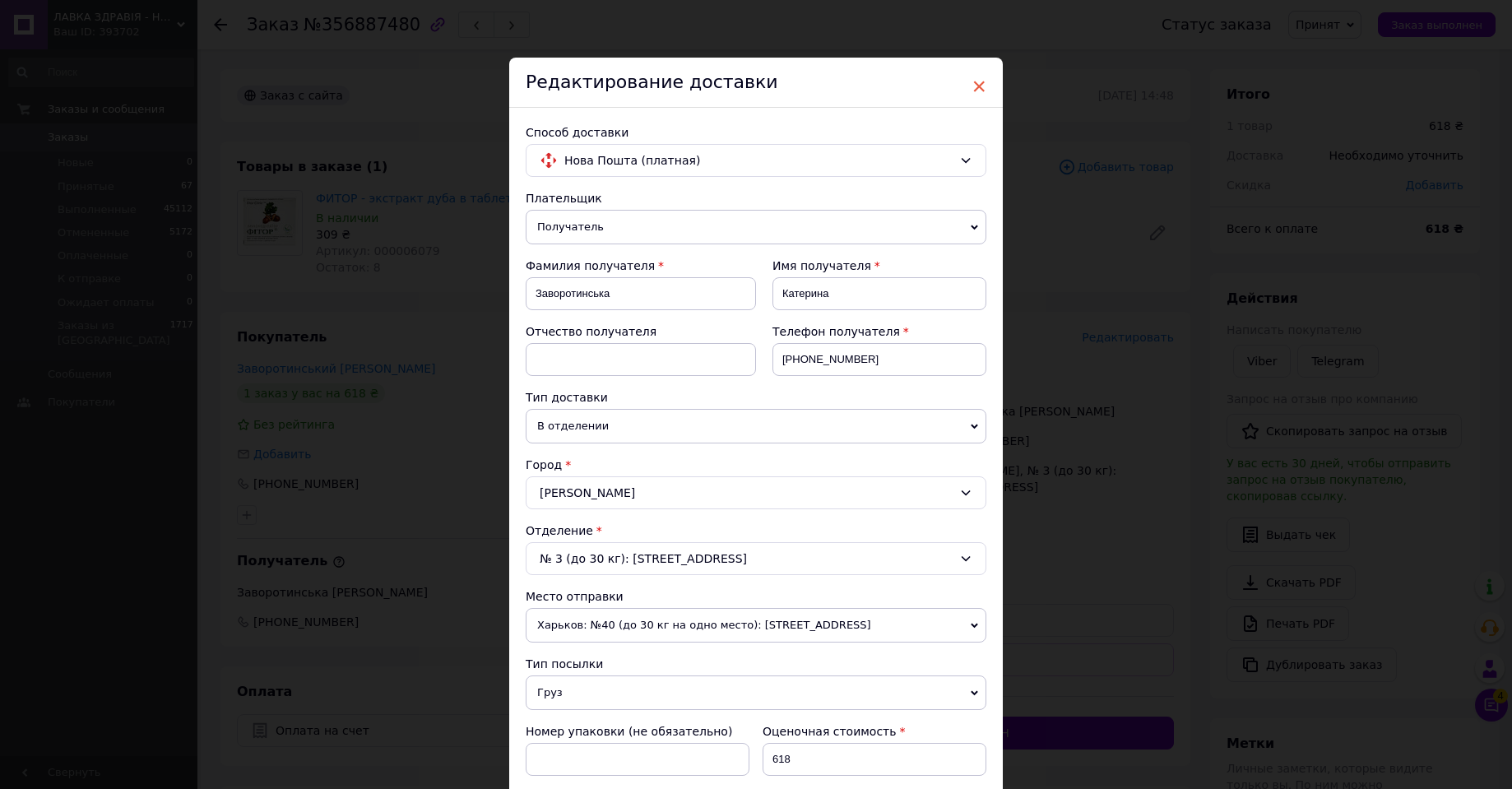
click at [978, 79] on span "×" at bounding box center [979, 86] width 15 height 28
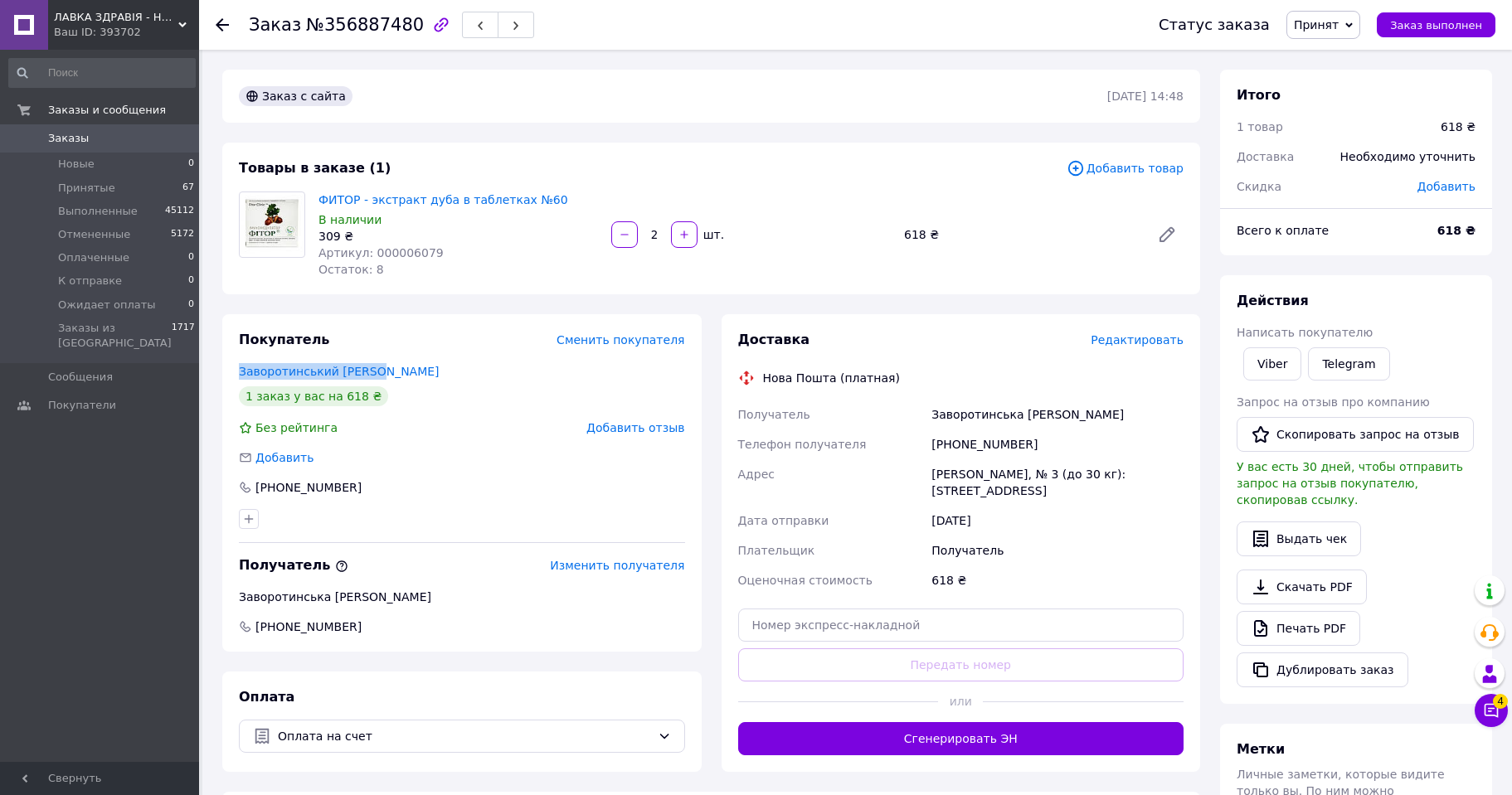
copy link "Заворотинський Едуард"
drag, startPoint x: 378, startPoint y: 374, endPoint x: 231, endPoint y: 371, distance: 147.0
click at [231, 371] on div "Покупатель Сменить покупателя Заворотинський Едуард 1 заказ у вас на 618 ₴ Без …" at bounding box center [462, 483] width 480 height 337
copy div "Заворотинська Катерина"
drag, startPoint x: 296, startPoint y: 599, endPoint x: 219, endPoint y: 601, distance: 77.0
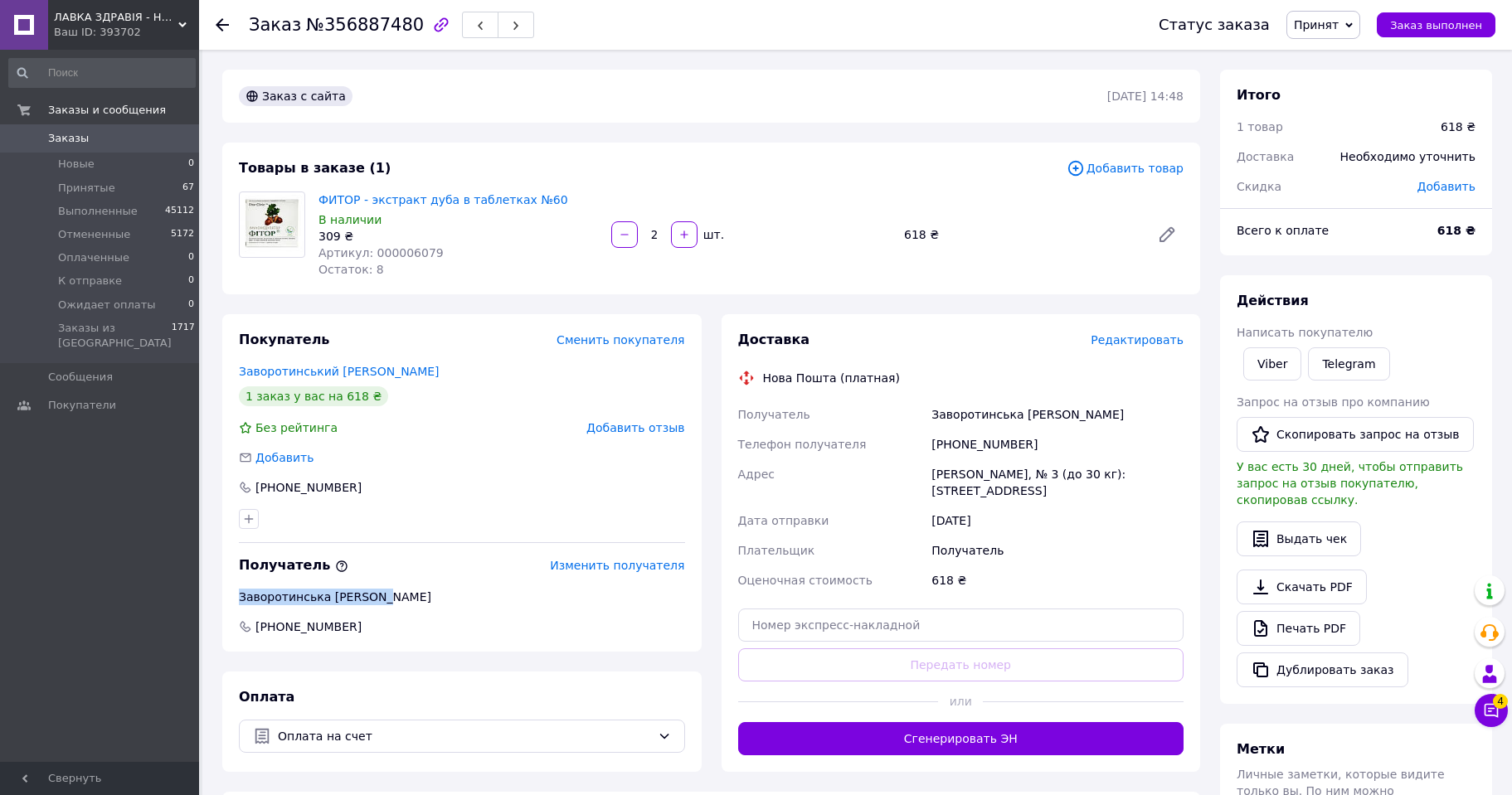
click at [219, 601] on div "Покупатель Сменить покупателя Заворотинський Едуард 1 заказ у вас на 618 ₴ Без …" at bounding box center [462, 544] width 499 height 458
click at [1143, 341] on span "Редактировать" at bounding box center [1136, 340] width 93 height 13
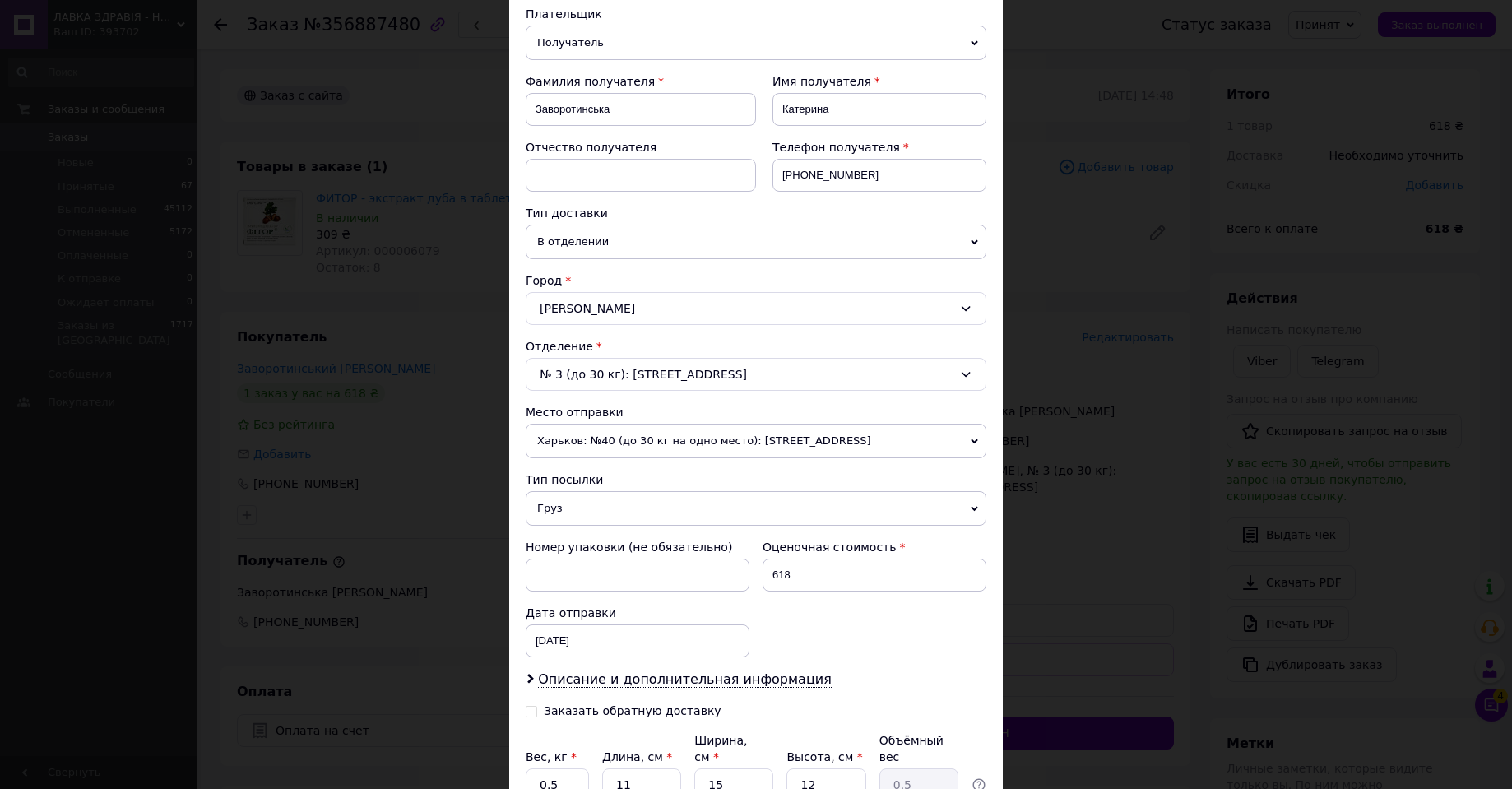
scroll to position [333, 0]
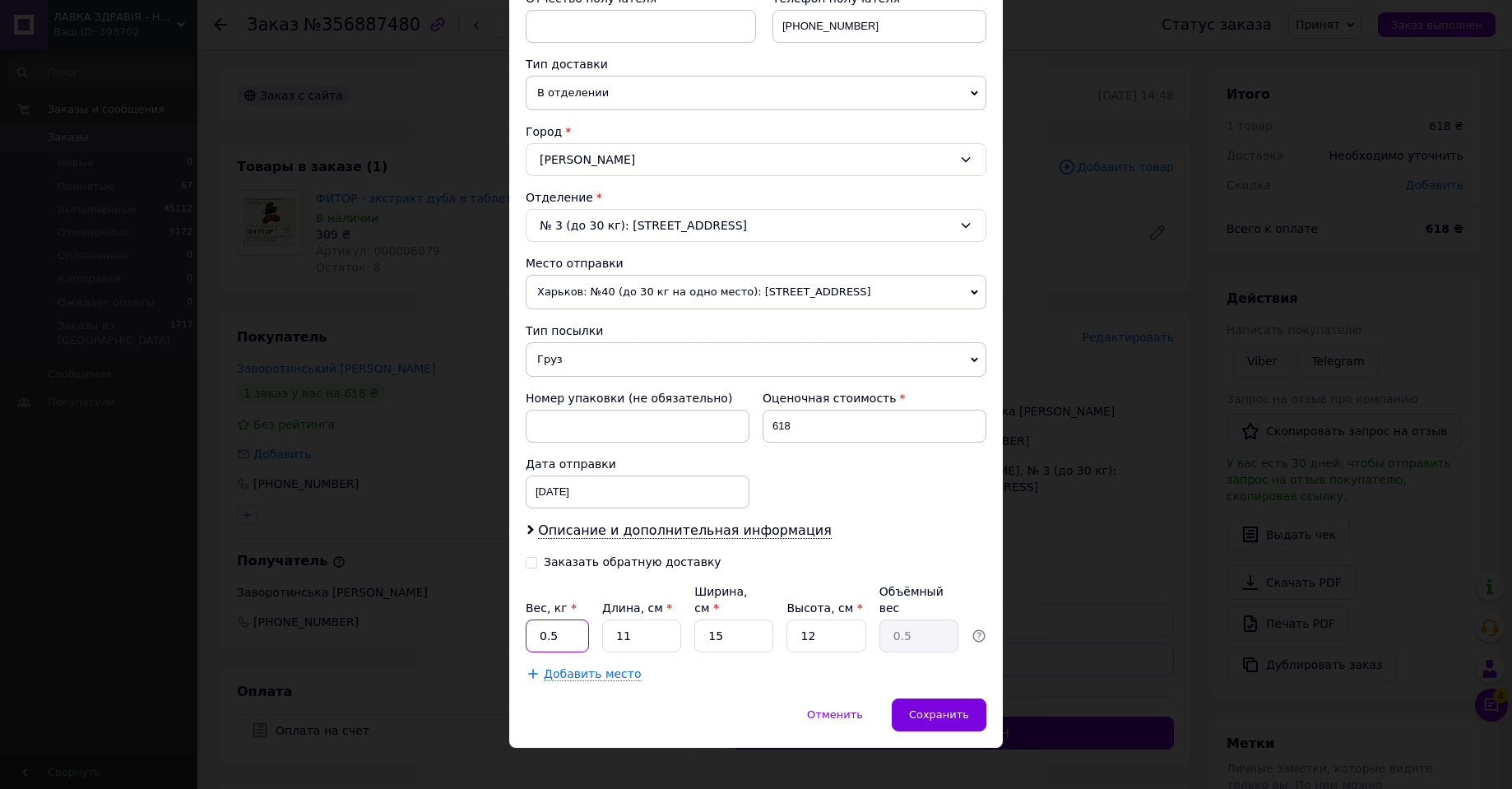
drag, startPoint x: 560, startPoint y: 625, endPoint x: 579, endPoint y: 625, distance: 19.0
click at [560, 625] on input "0.5" at bounding box center [557, 636] width 64 height 33
type input "0.17"
type input "1"
type input "0.1"
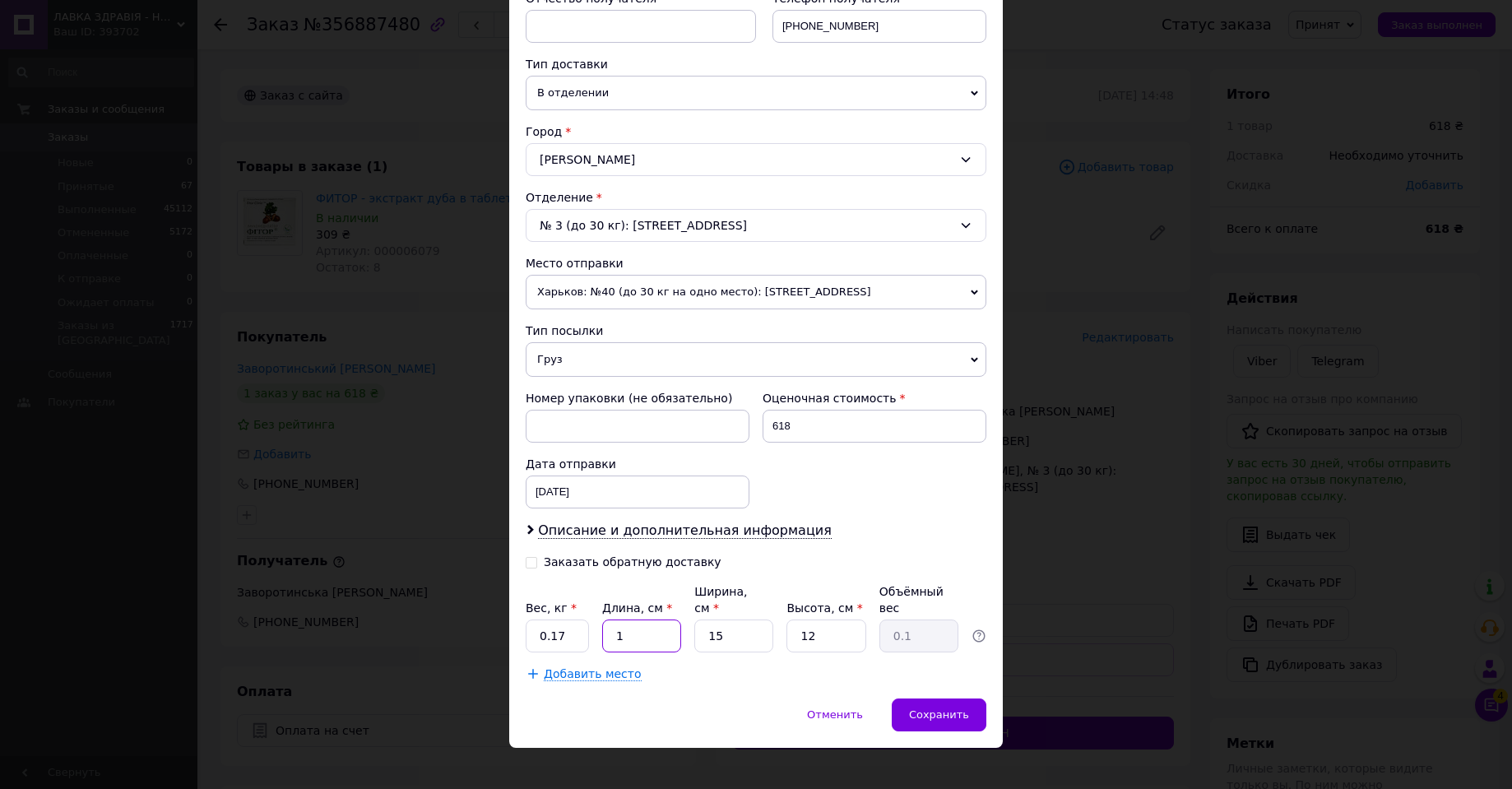
type input "19"
type input "0.86"
type input "19"
type input "1"
type input "0.1"
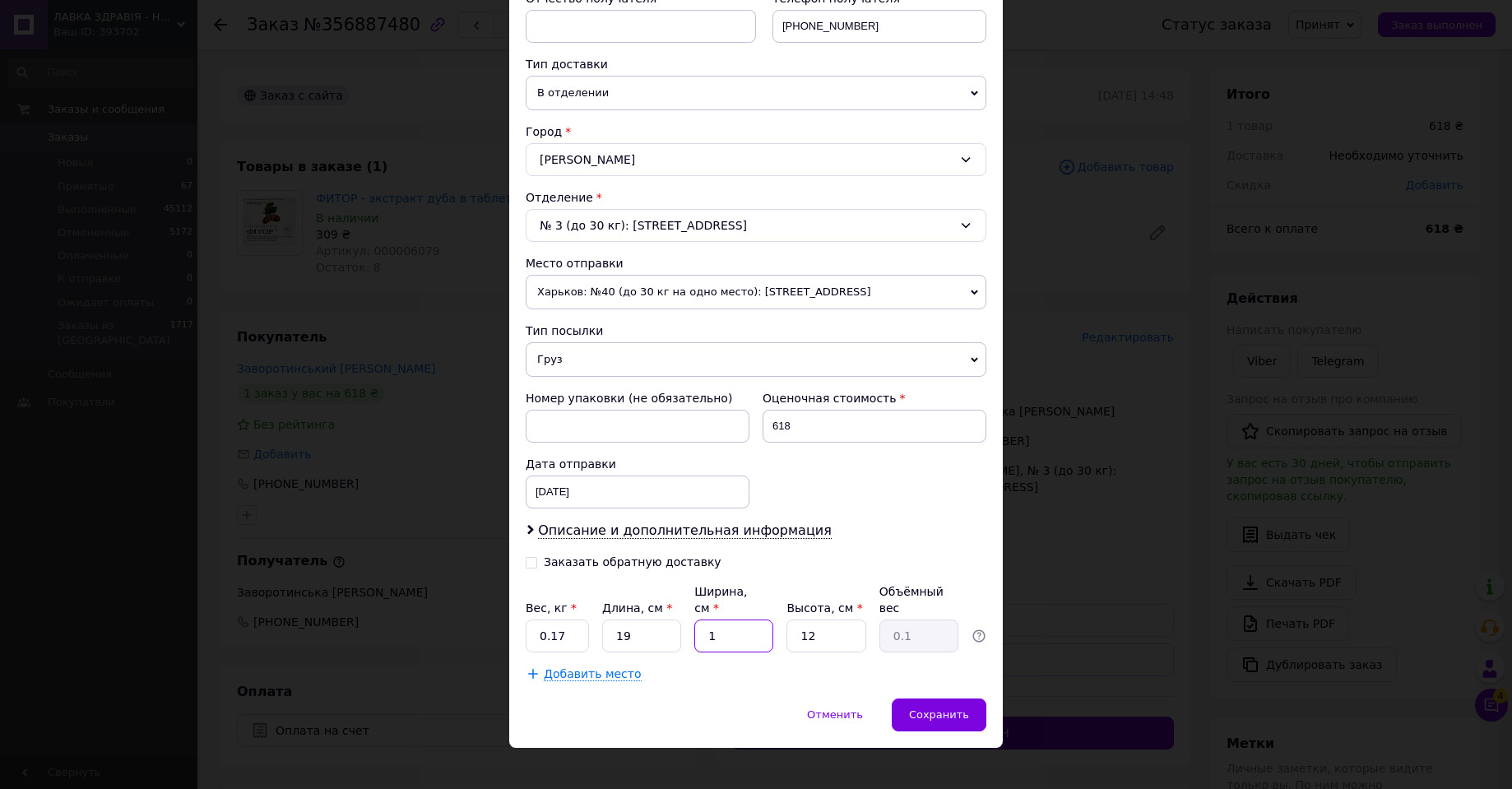
type input "12"
type input "0.68"
type input "12"
type input "8"
type input "0.46"
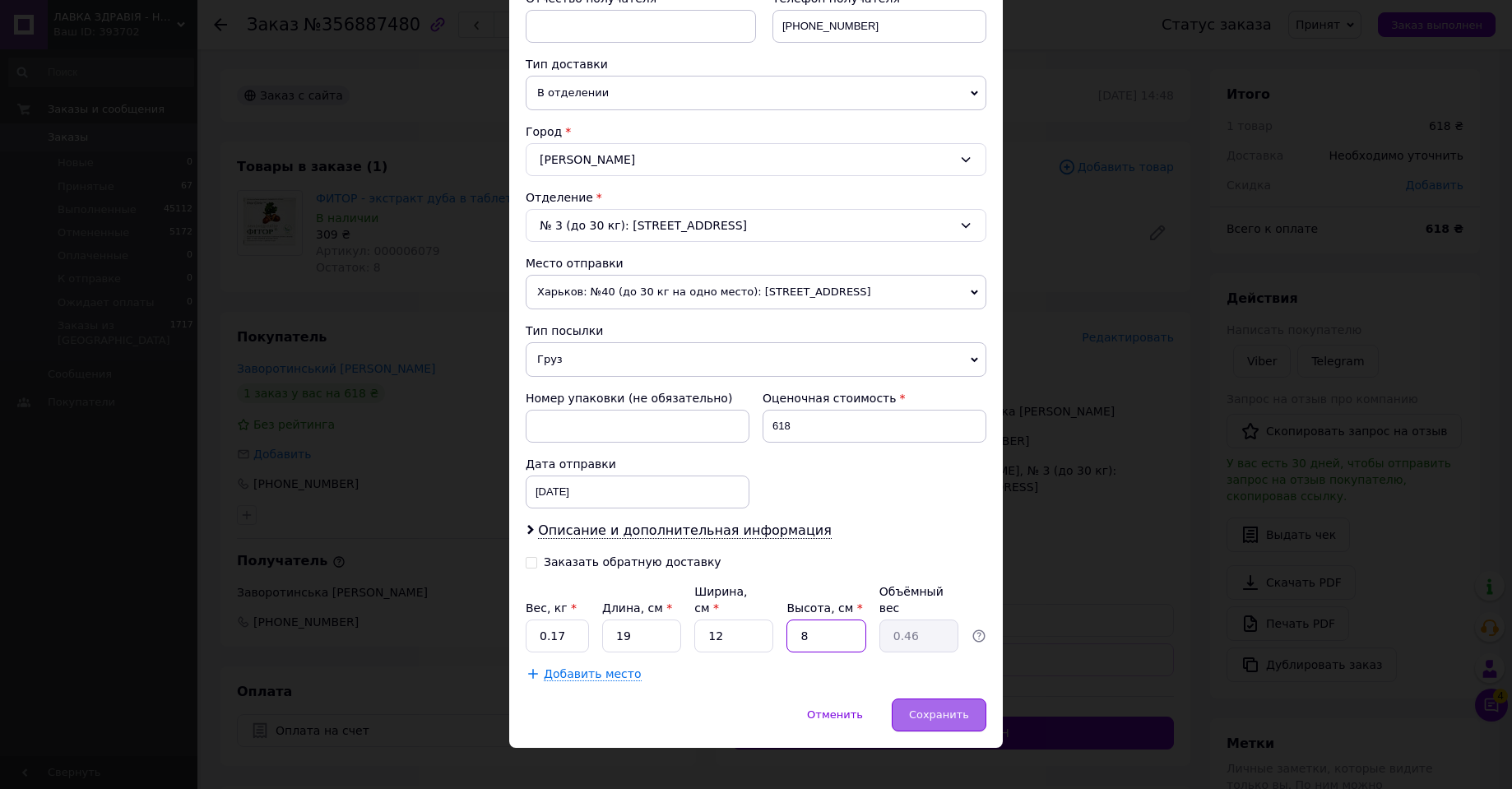
type input "8"
click at [959, 709] on span "Сохранить" at bounding box center [939, 714] width 60 height 12
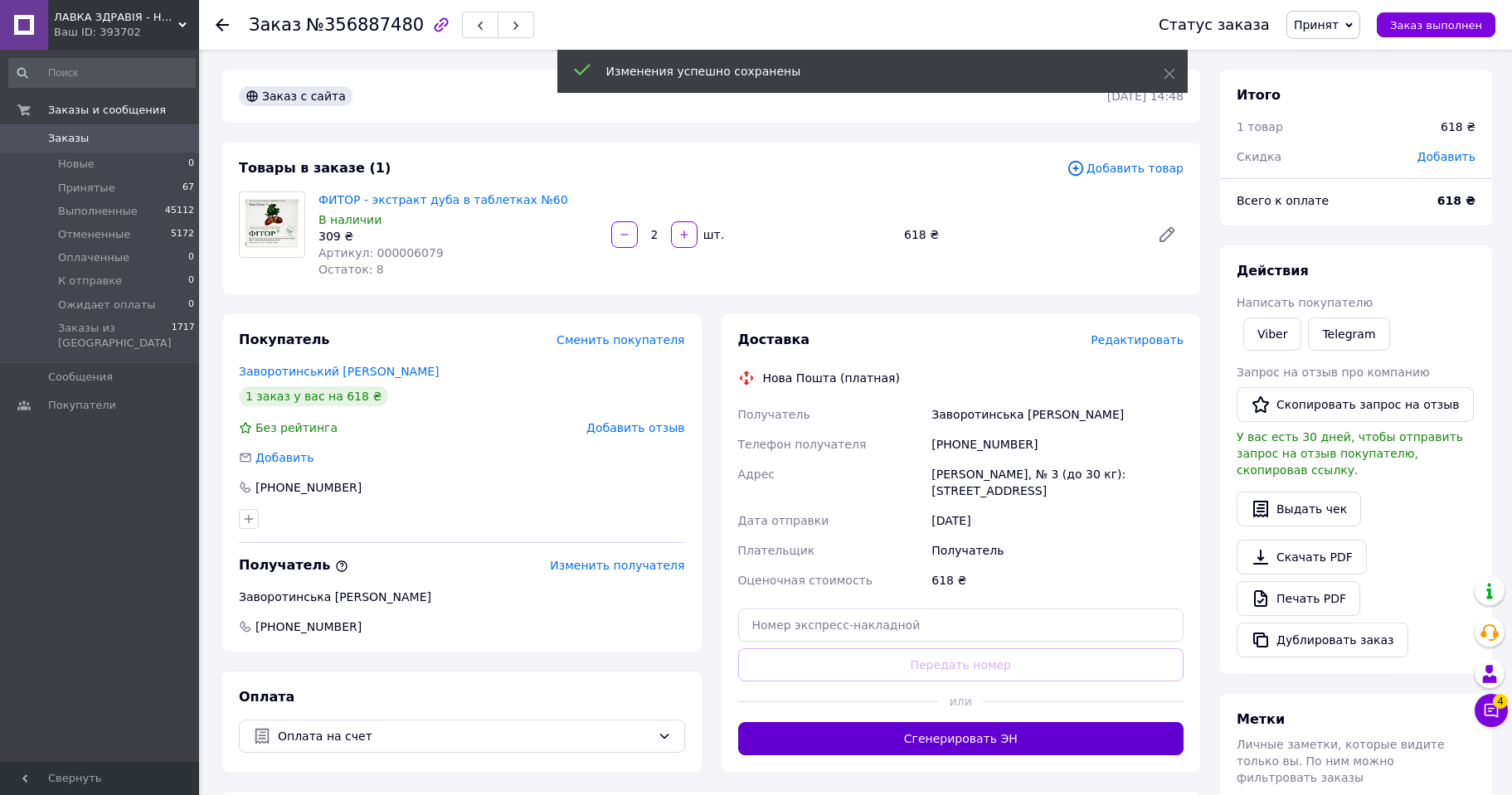
click at [988, 728] on button "Сгенерировать ЭН" at bounding box center [961, 738] width 447 height 33
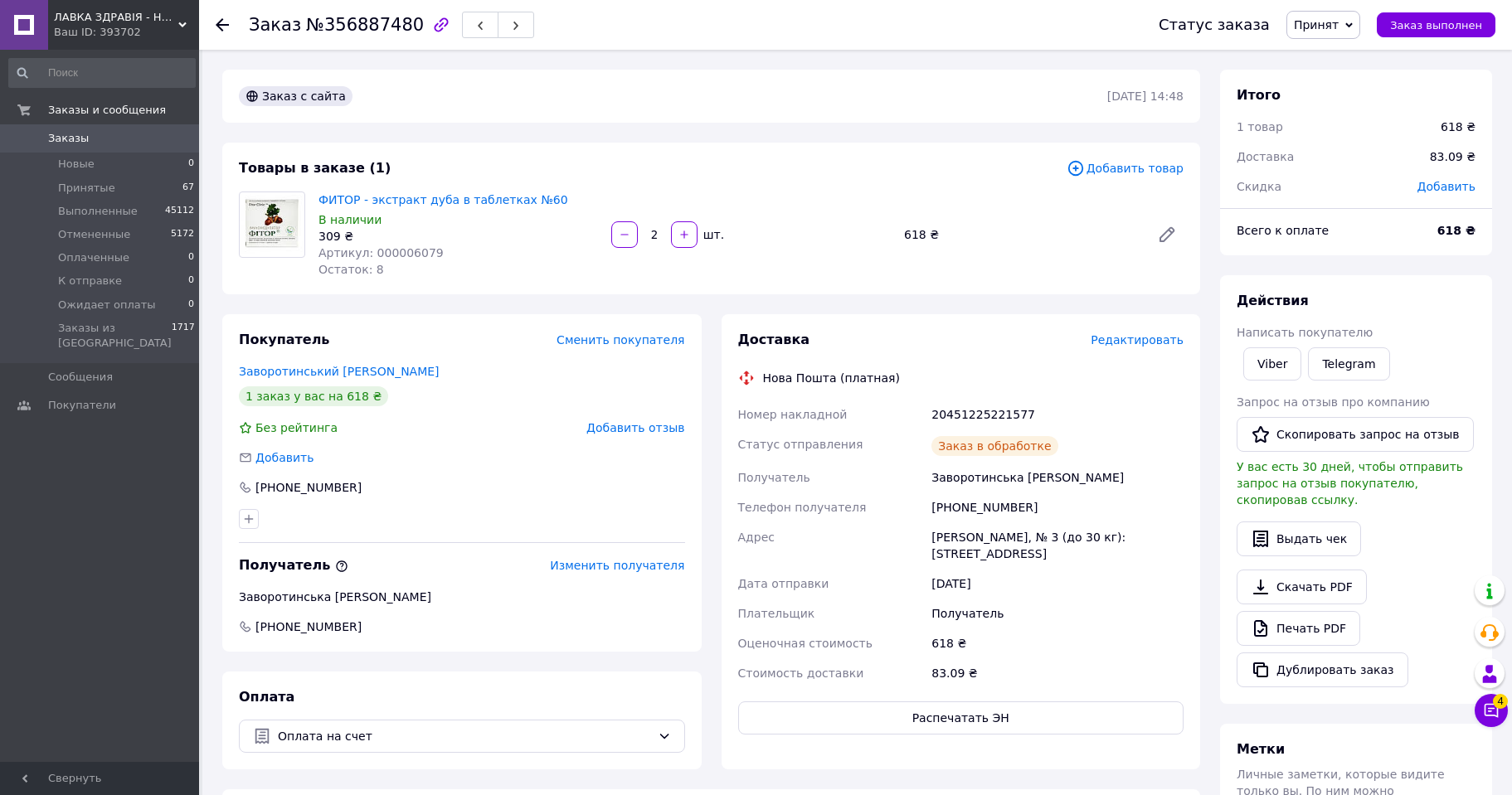
click at [975, 412] on div "20451225221577" at bounding box center [1057, 414] width 259 height 30
copy div "20451225221577"
click at [1339, 23] on span "Принят" at bounding box center [1316, 24] width 45 height 13
click at [1339, 65] on li "Выполнен" at bounding box center [1343, 57] width 114 height 24
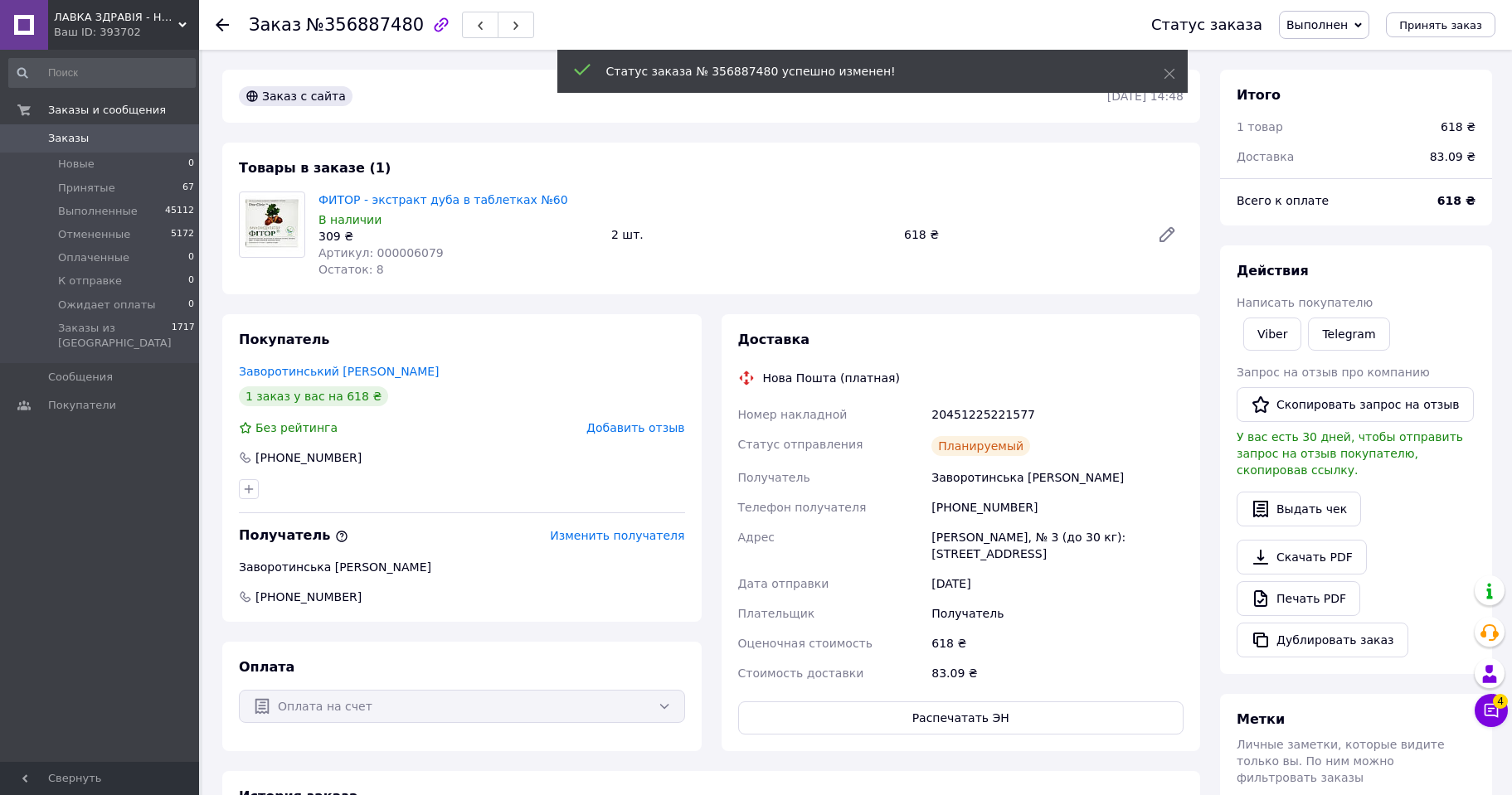
click at [219, 23] on use at bounding box center [222, 24] width 13 height 13
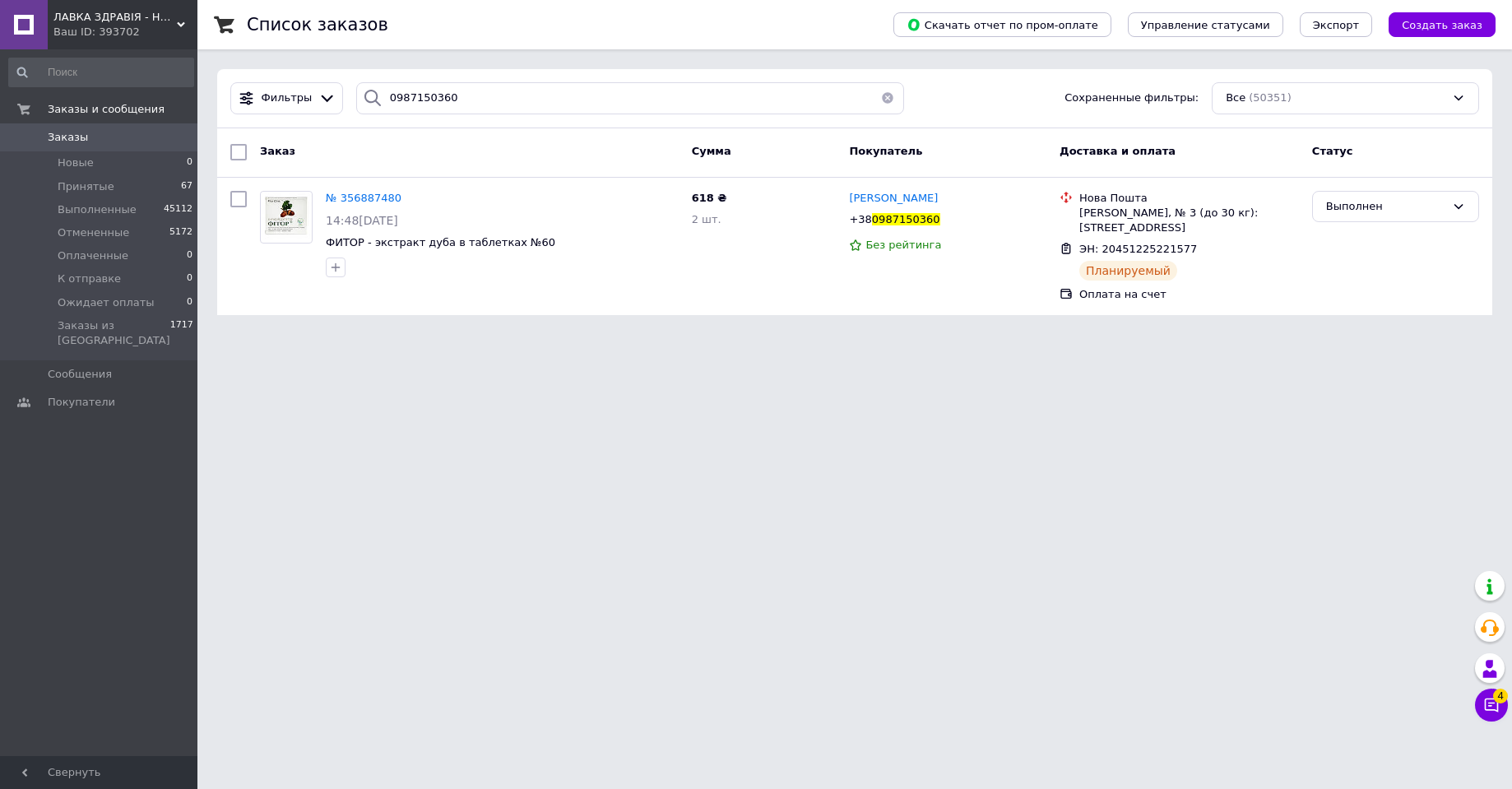
click at [134, 25] on div "Ваш ID: 393702" at bounding box center [125, 32] width 144 height 15
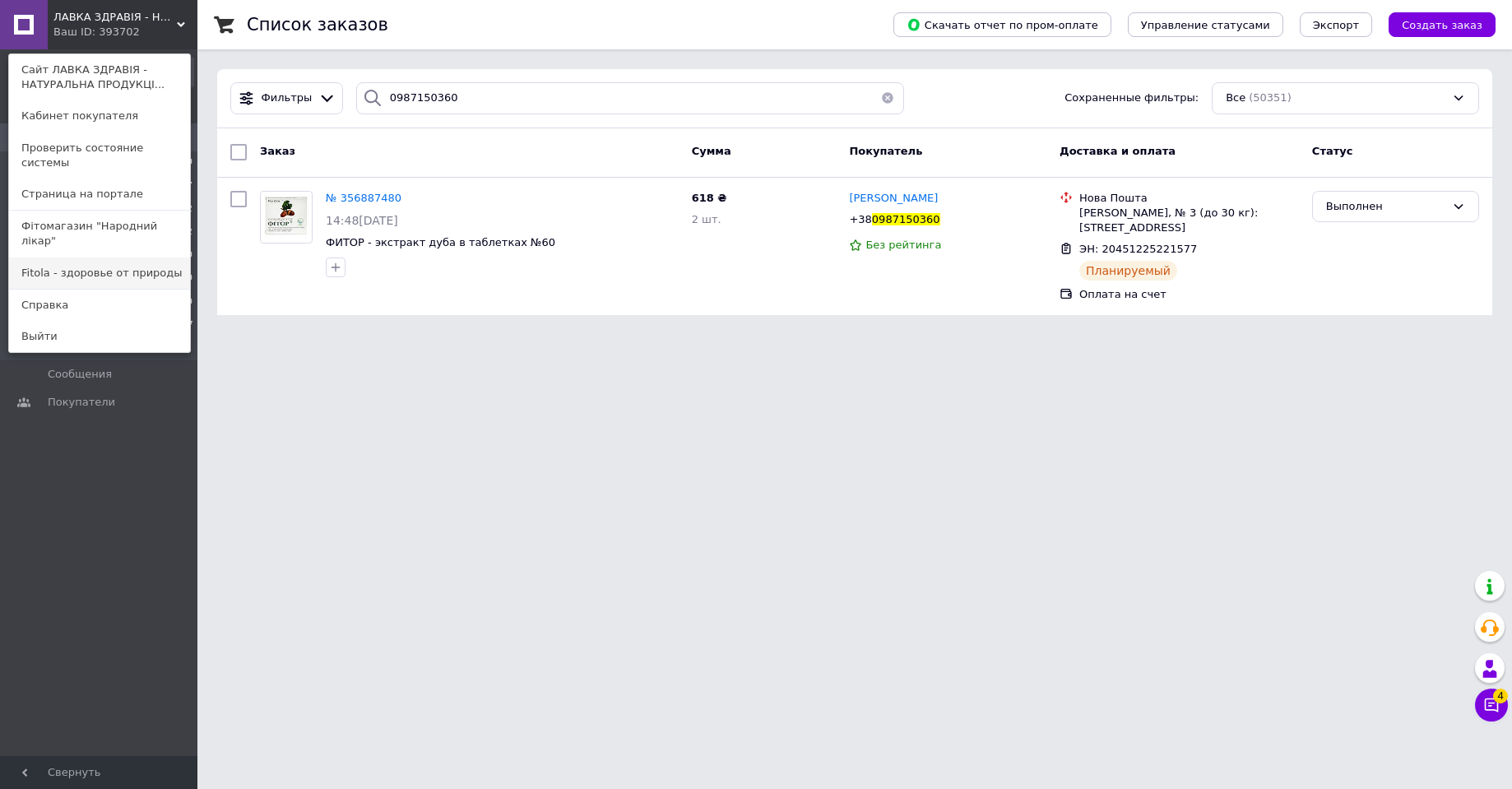
click at [103, 258] on link "Fitola - здоровье от природы" at bounding box center [100, 273] width 181 height 31
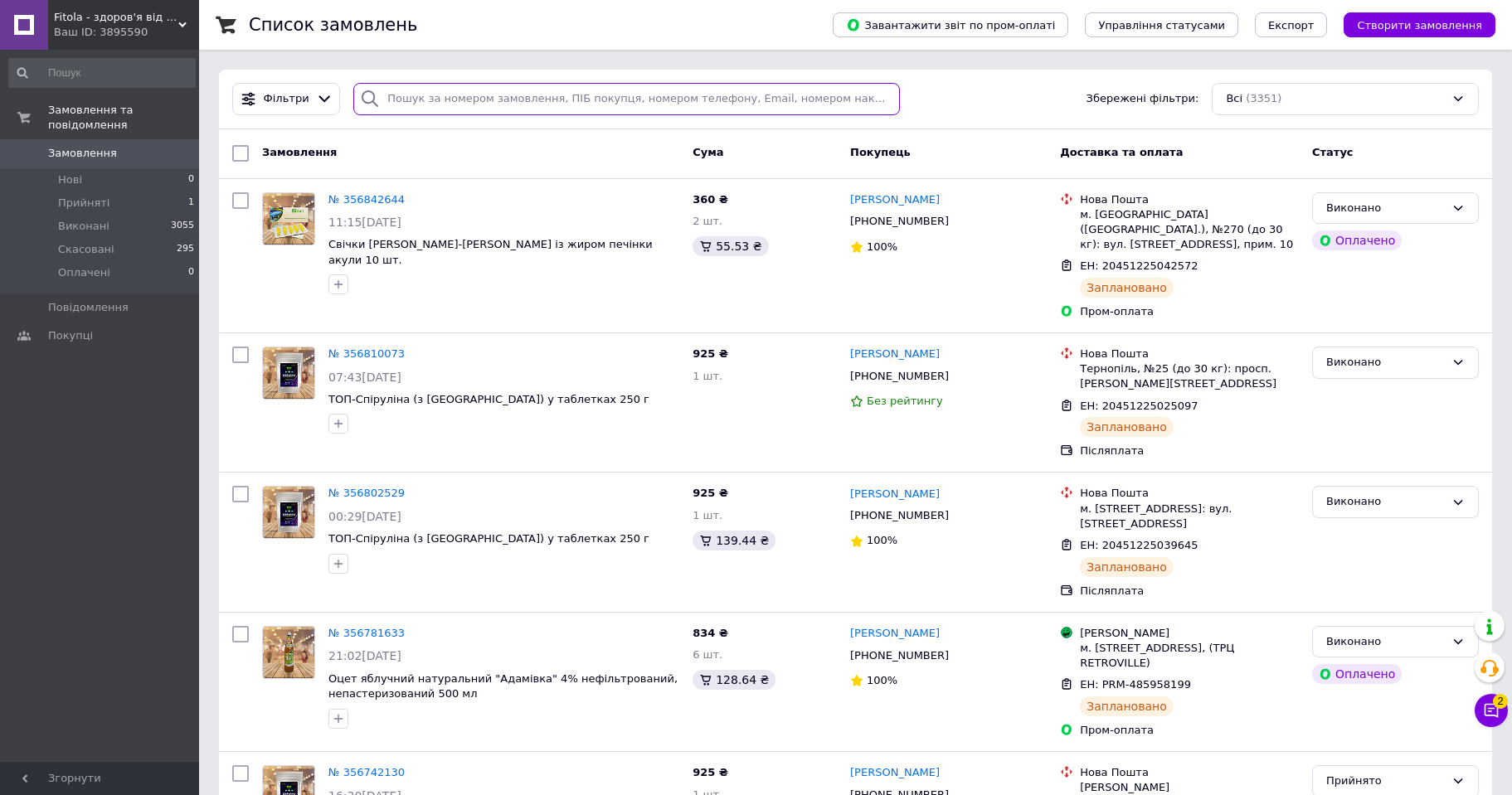
click at [408, 97] on input "search" at bounding box center [626, 99] width 546 height 32
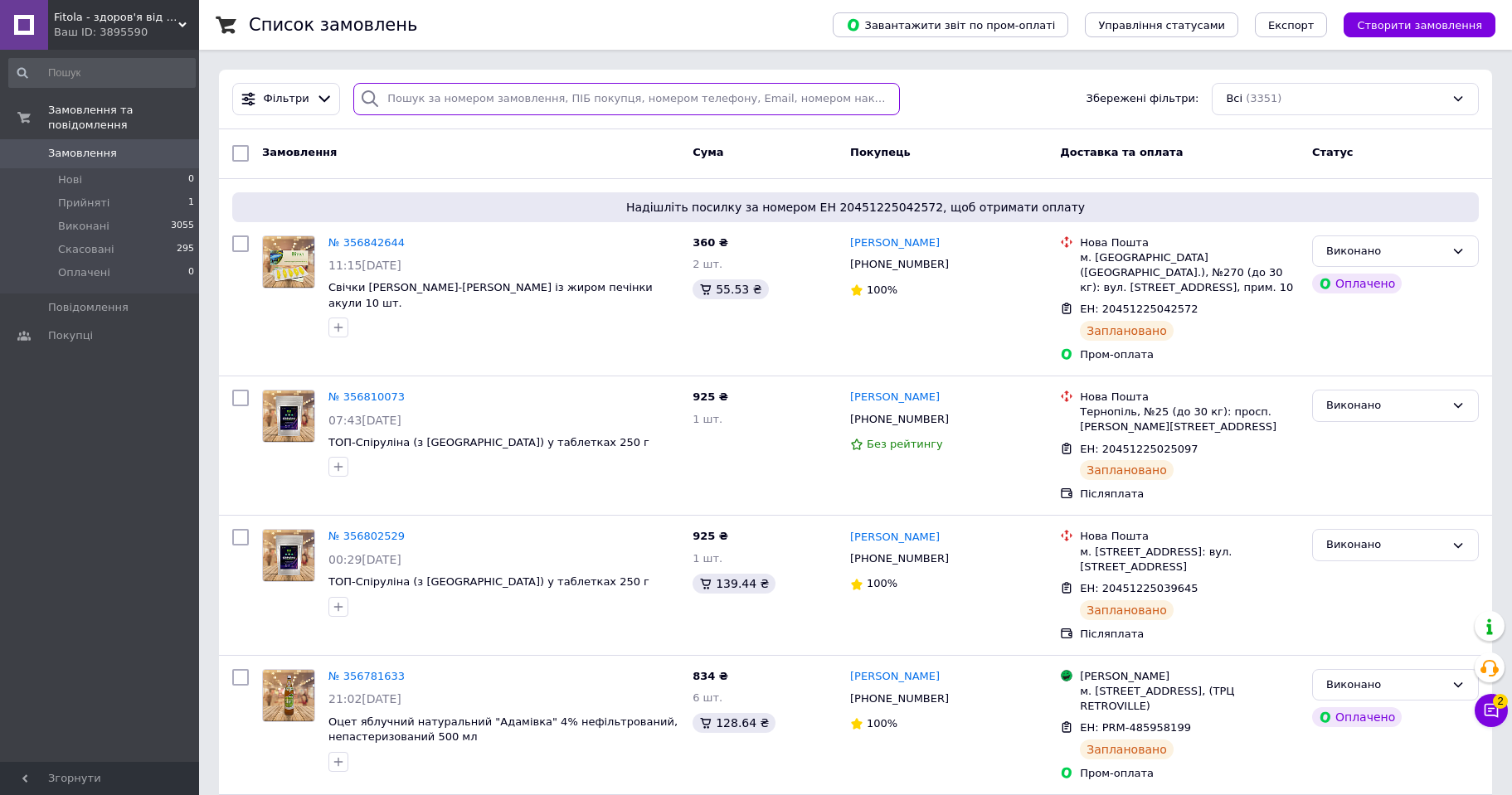
paste input "0506040098"
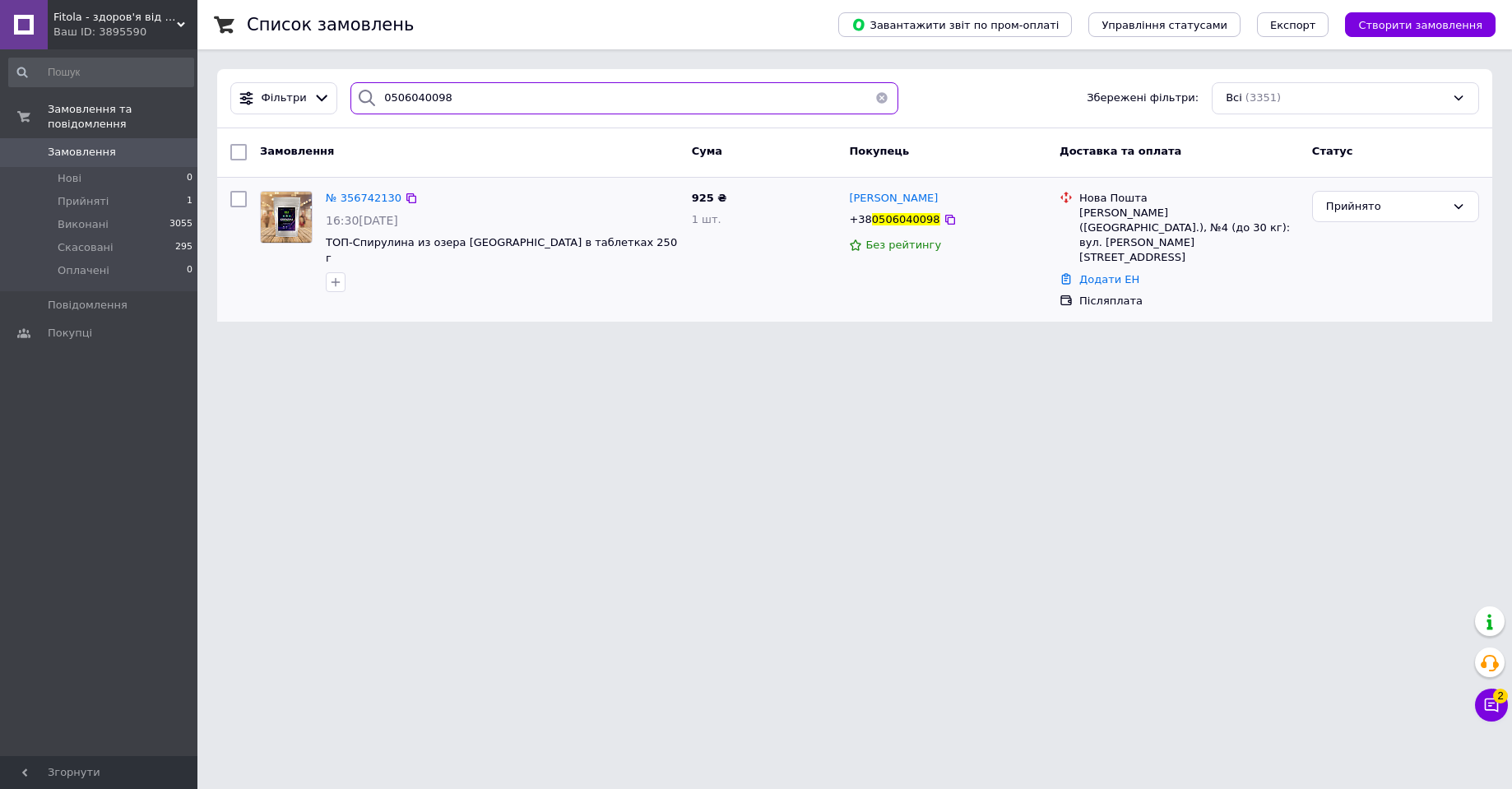
type input "0506040098"
click at [279, 223] on img at bounding box center [286, 217] width 51 height 51
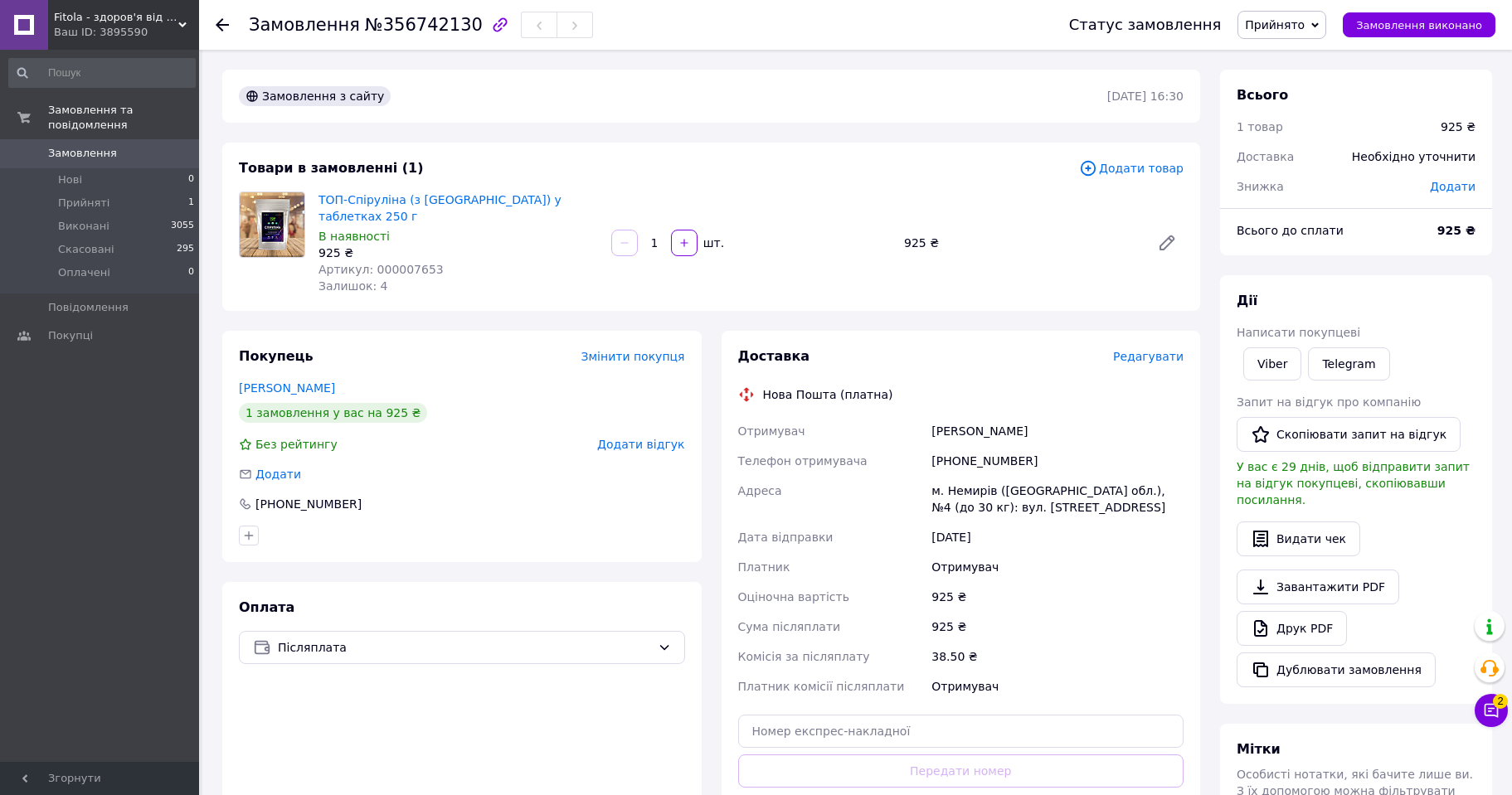
click at [1157, 349] on span "Редагувати" at bounding box center [1147, 356] width 71 height 13
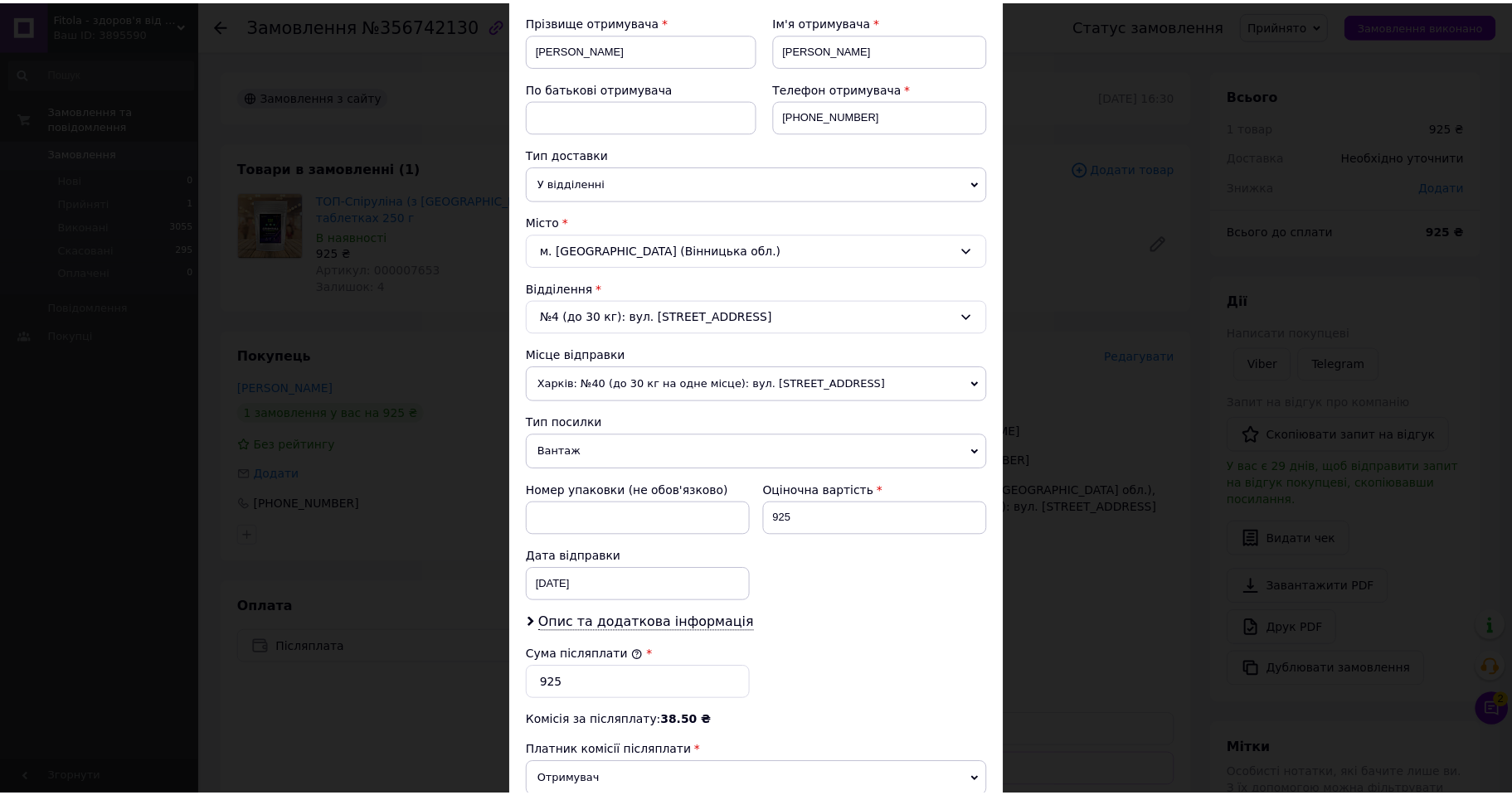
scroll to position [470, 0]
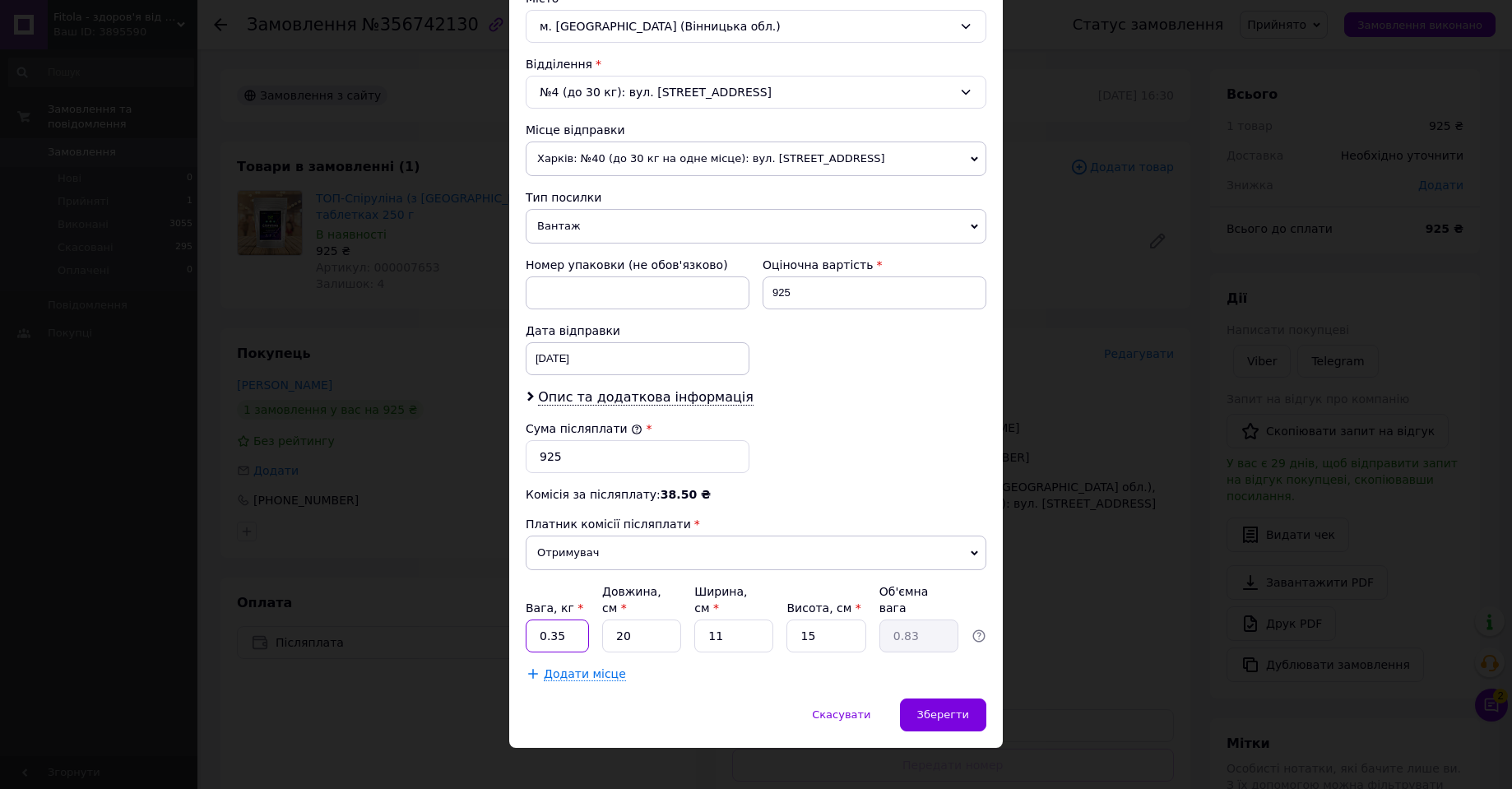
click at [579, 620] on input "0.35" at bounding box center [557, 636] width 64 height 33
click at [655, 624] on input "20" at bounding box center [641, 636] width 79 height 33
type input "1"
type input "0.1"
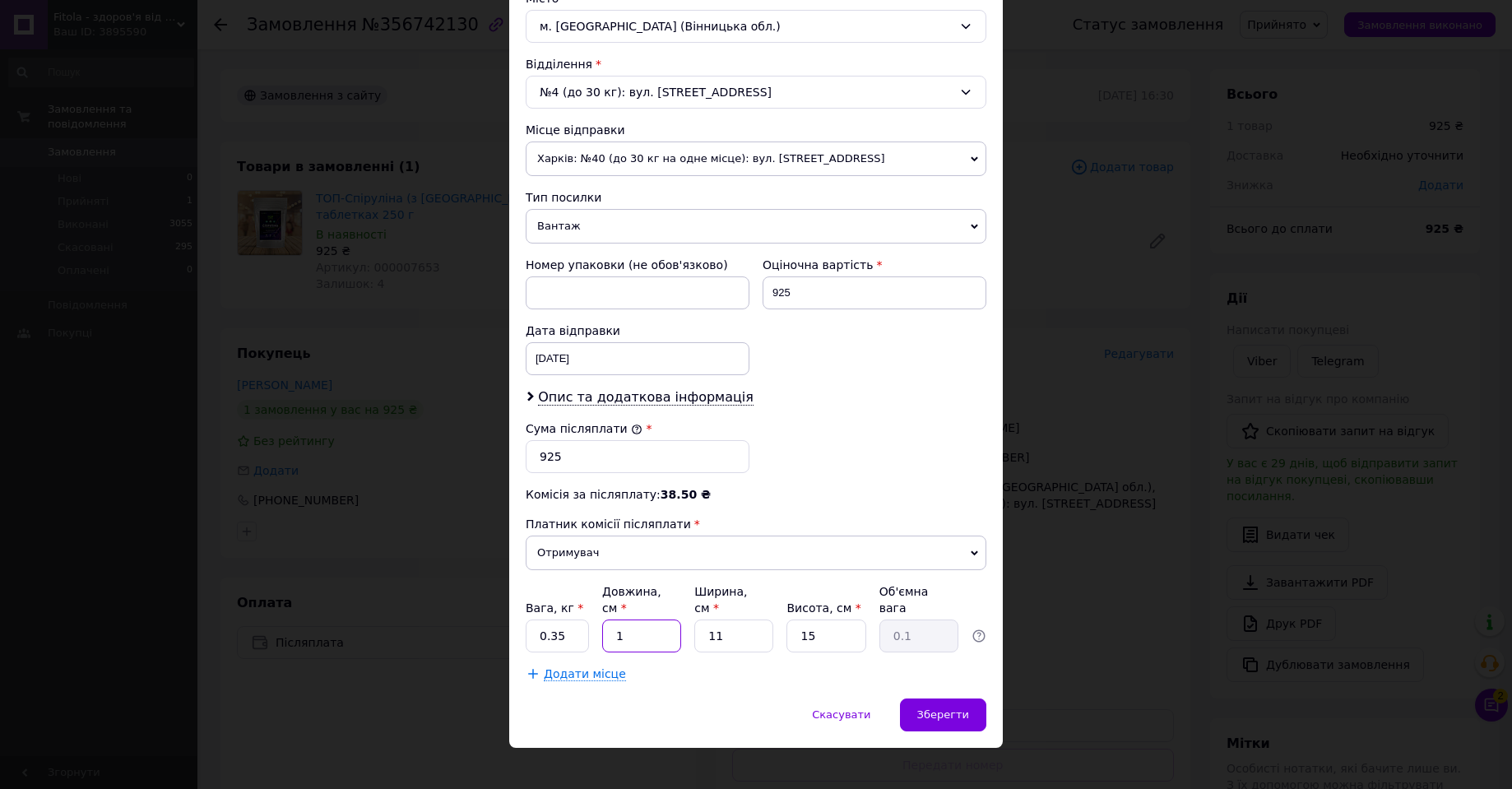
type input "19"
type input "0.78"
type input "19"
type input "1"
type input "0.1"
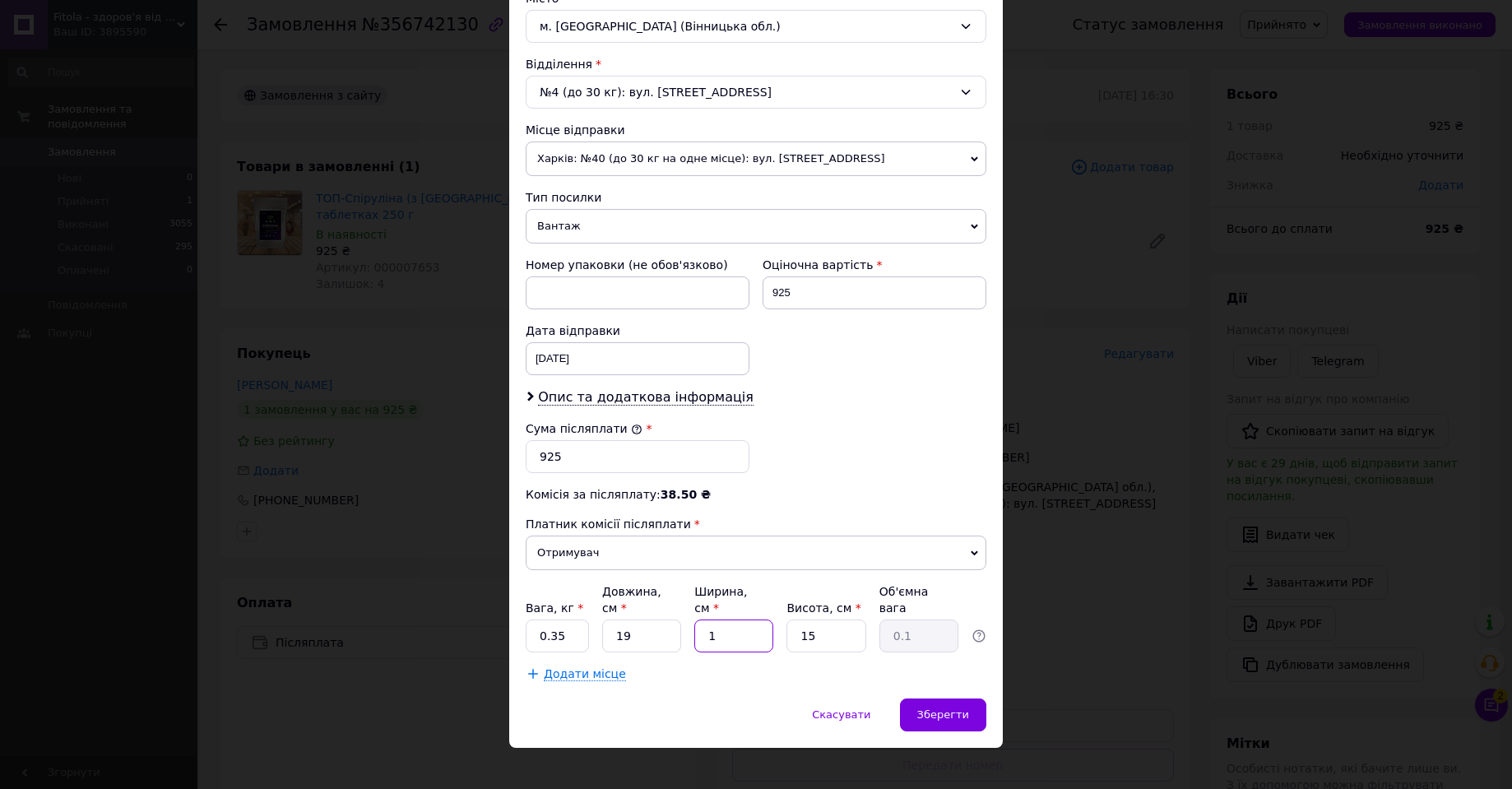
type input "12"
type input "0.86"
type input "12"
type input "8"
type input "0.46"
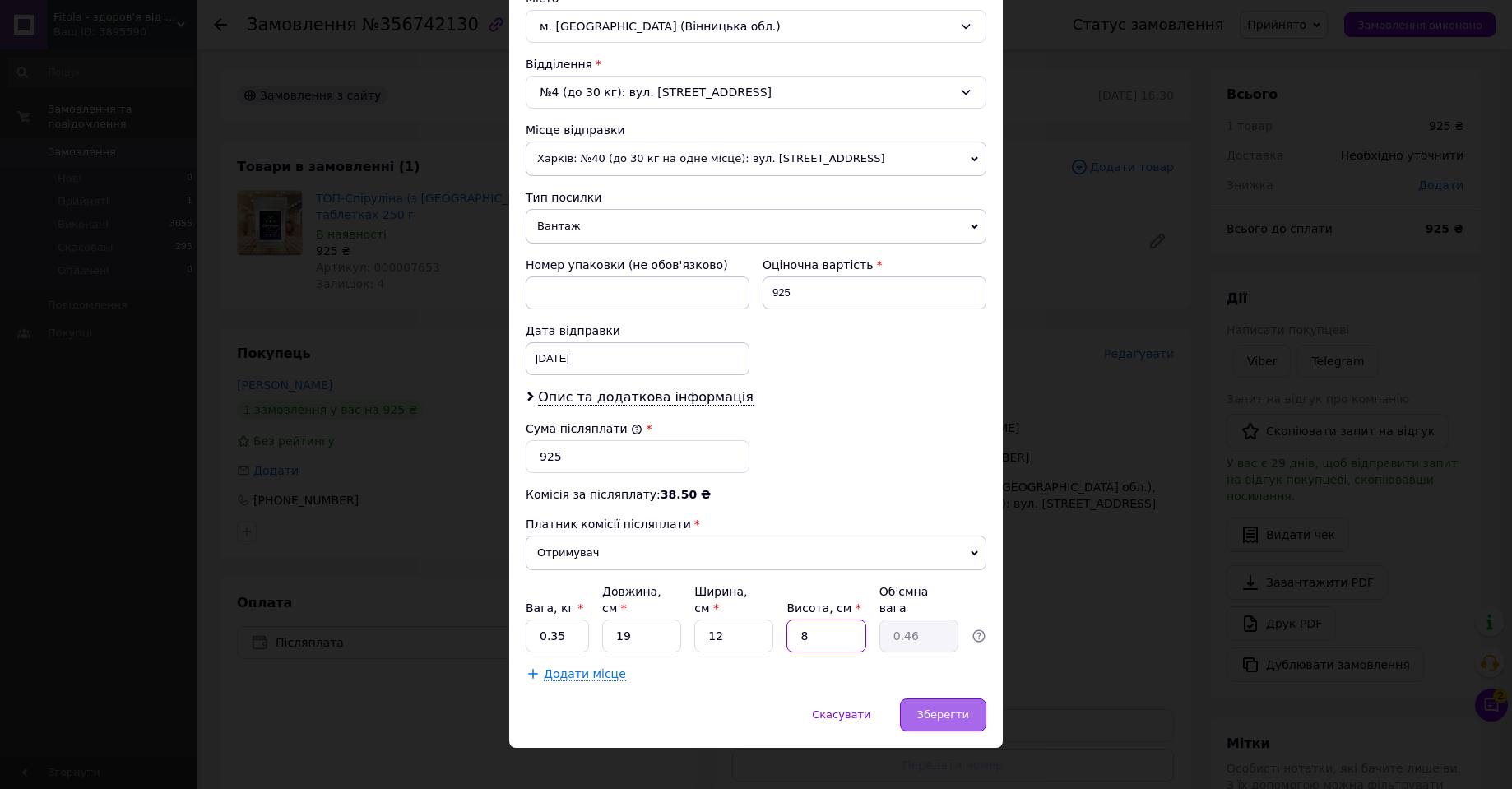
type input "8"
click at [956, 709] on span "Зберегти" at bounding box center [942, 714] width 51 height 12
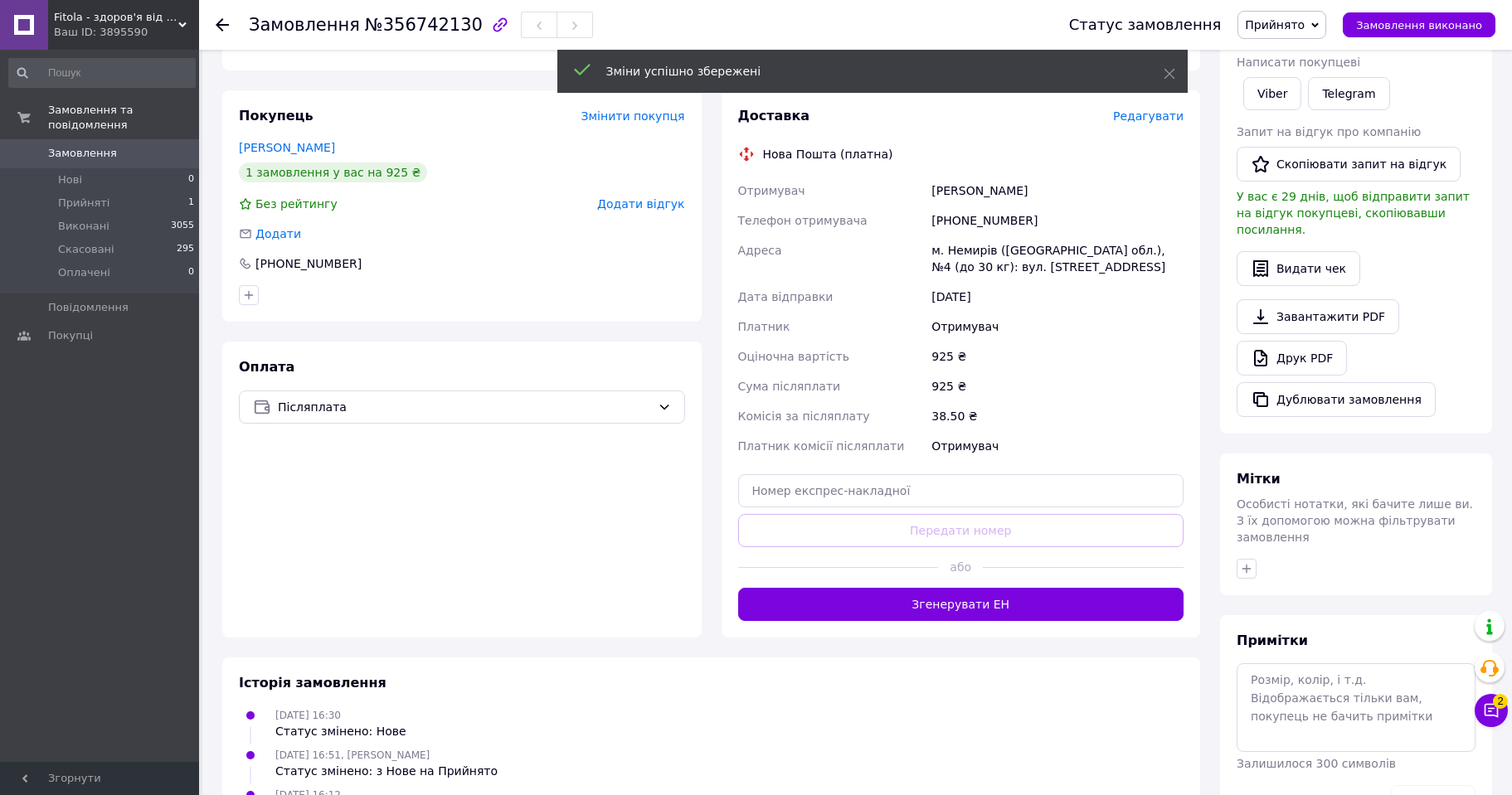
scroll to position [249, 0]
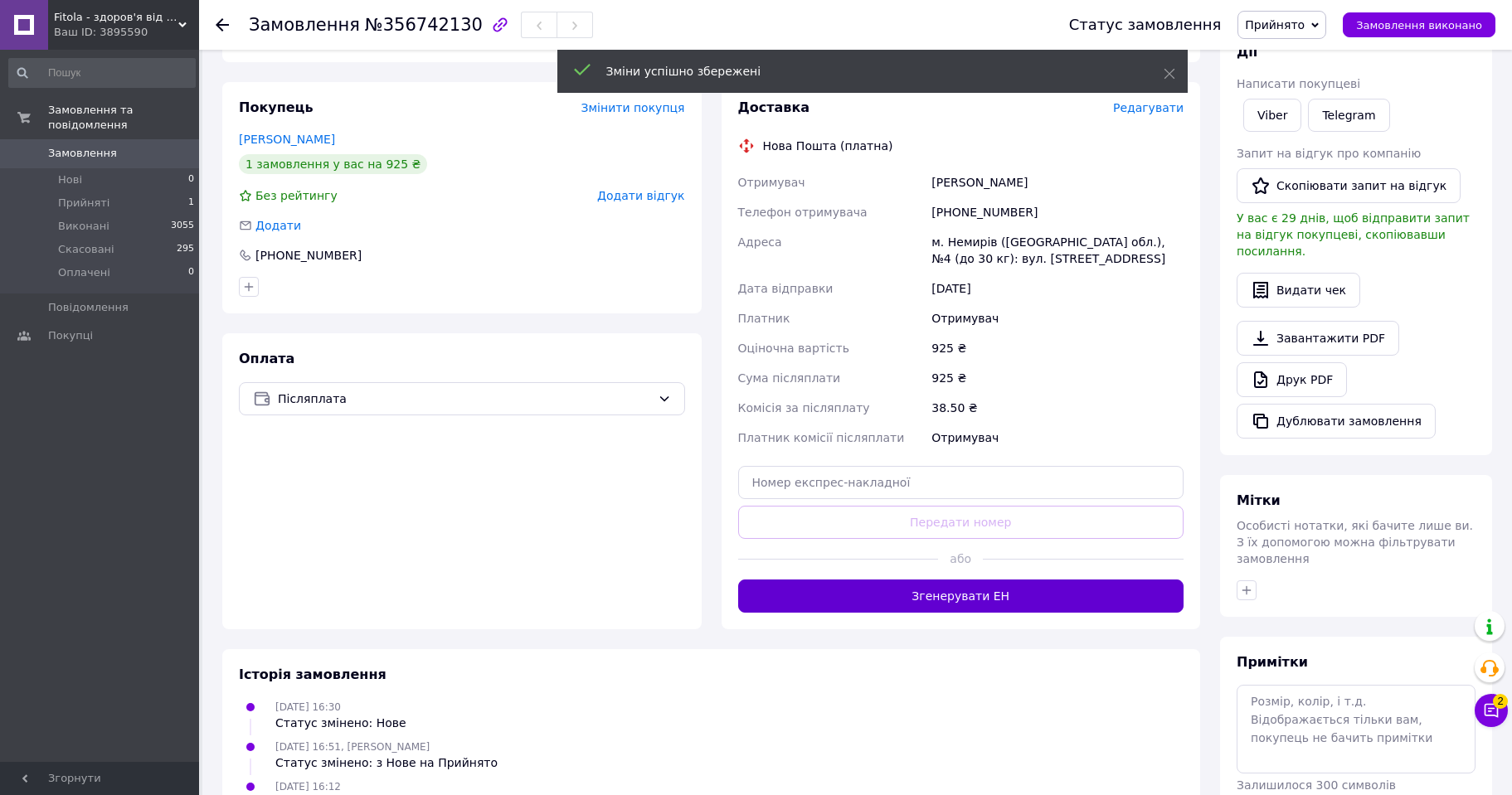
click at [972, 579] on button "Згенерувати ЕН" at bounding box center [961, 595] width 447 height 33
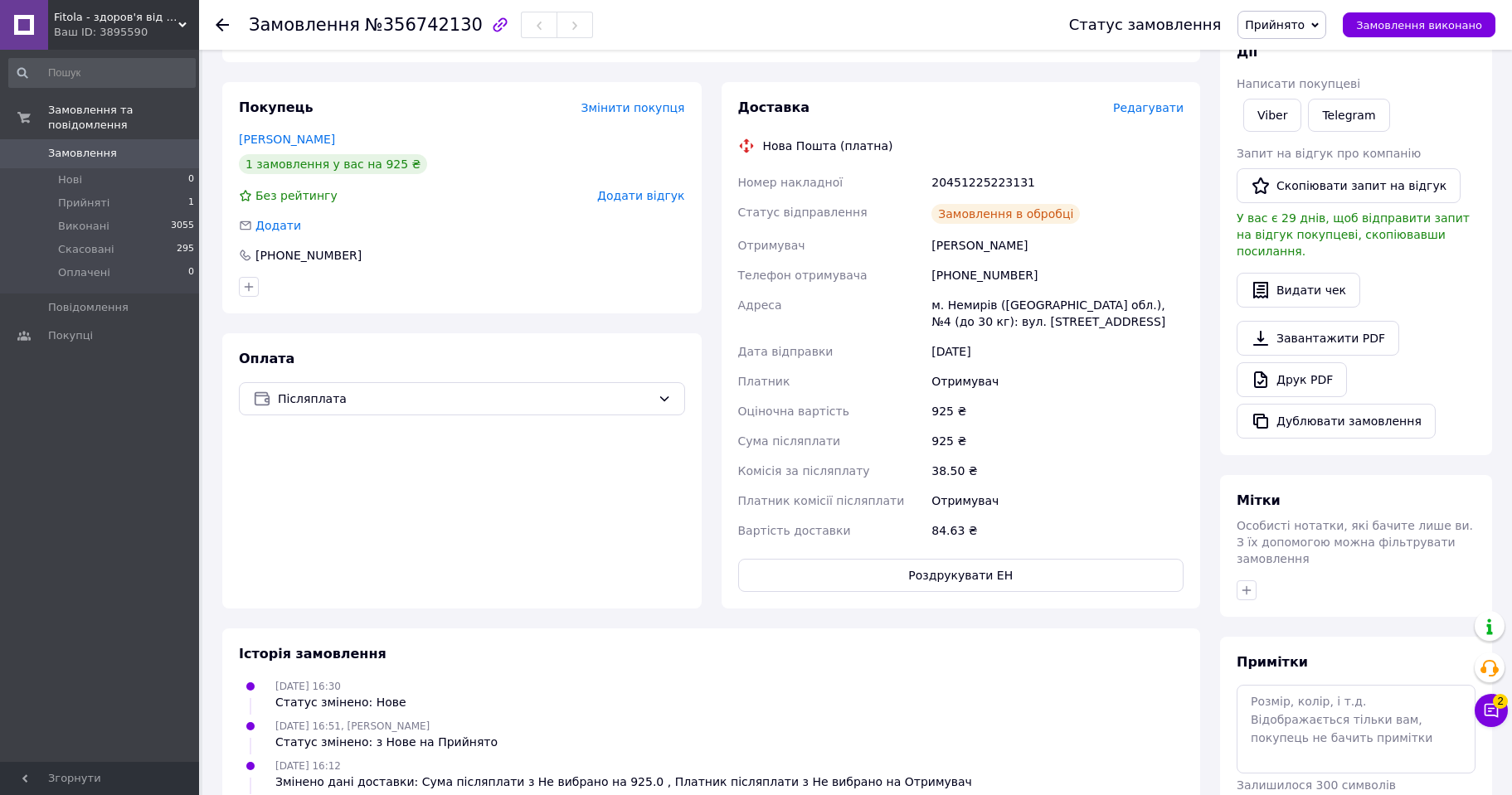
click at [967, 170] on div "20451225223131" at bounding box center [1057, 183] width 259 height 30
copy div "20451225223131"
click at [1325, 21] on span "Прийнято" at bounding box center [1281, 24] width 89 height 28
click at [1309, 55] on li "Виконано" at bounding box center [1281, 57] width 87 height 24
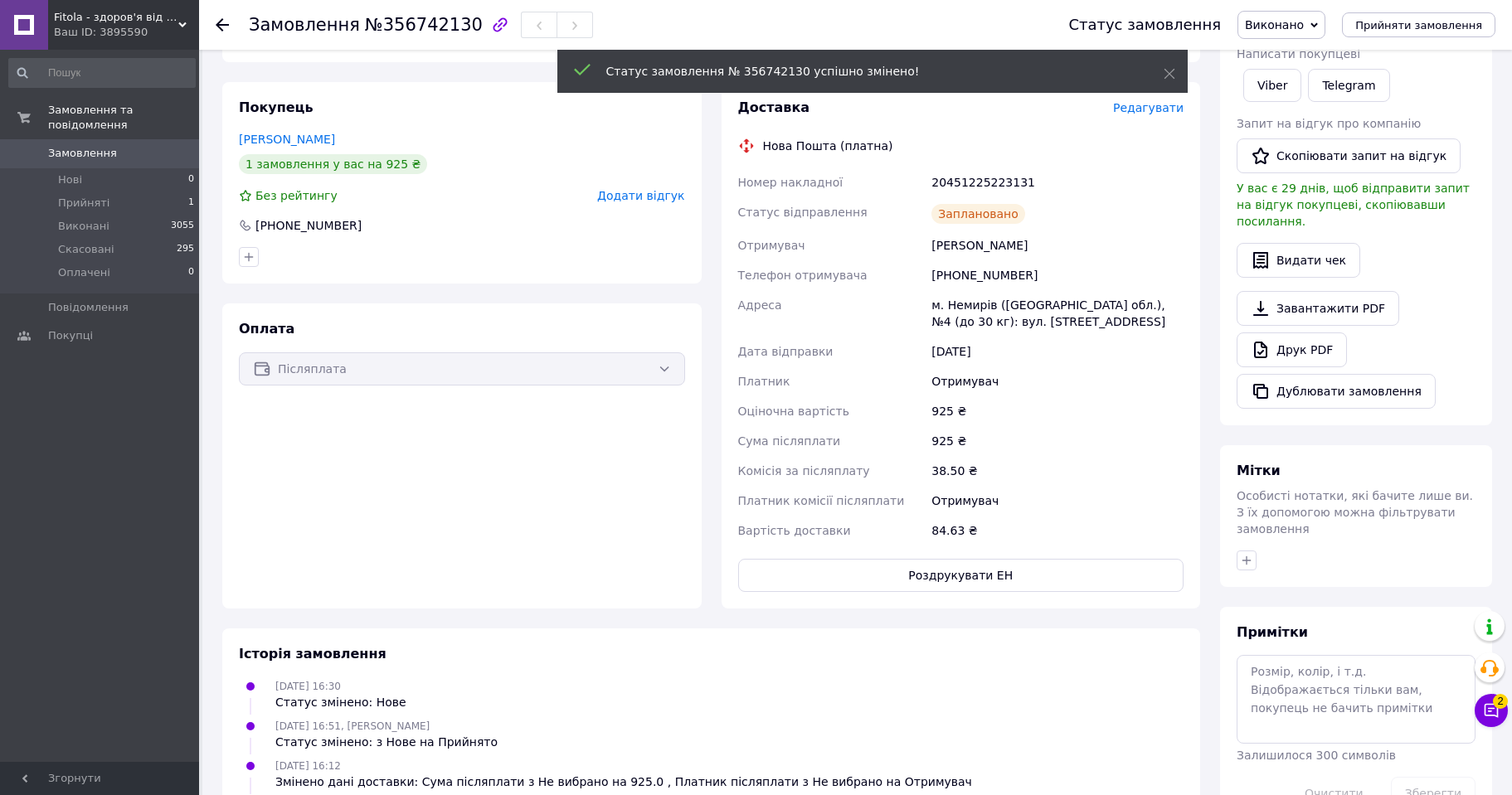
click at [221, 18] on icon at bounding box center [222, 24] width 13 height 13
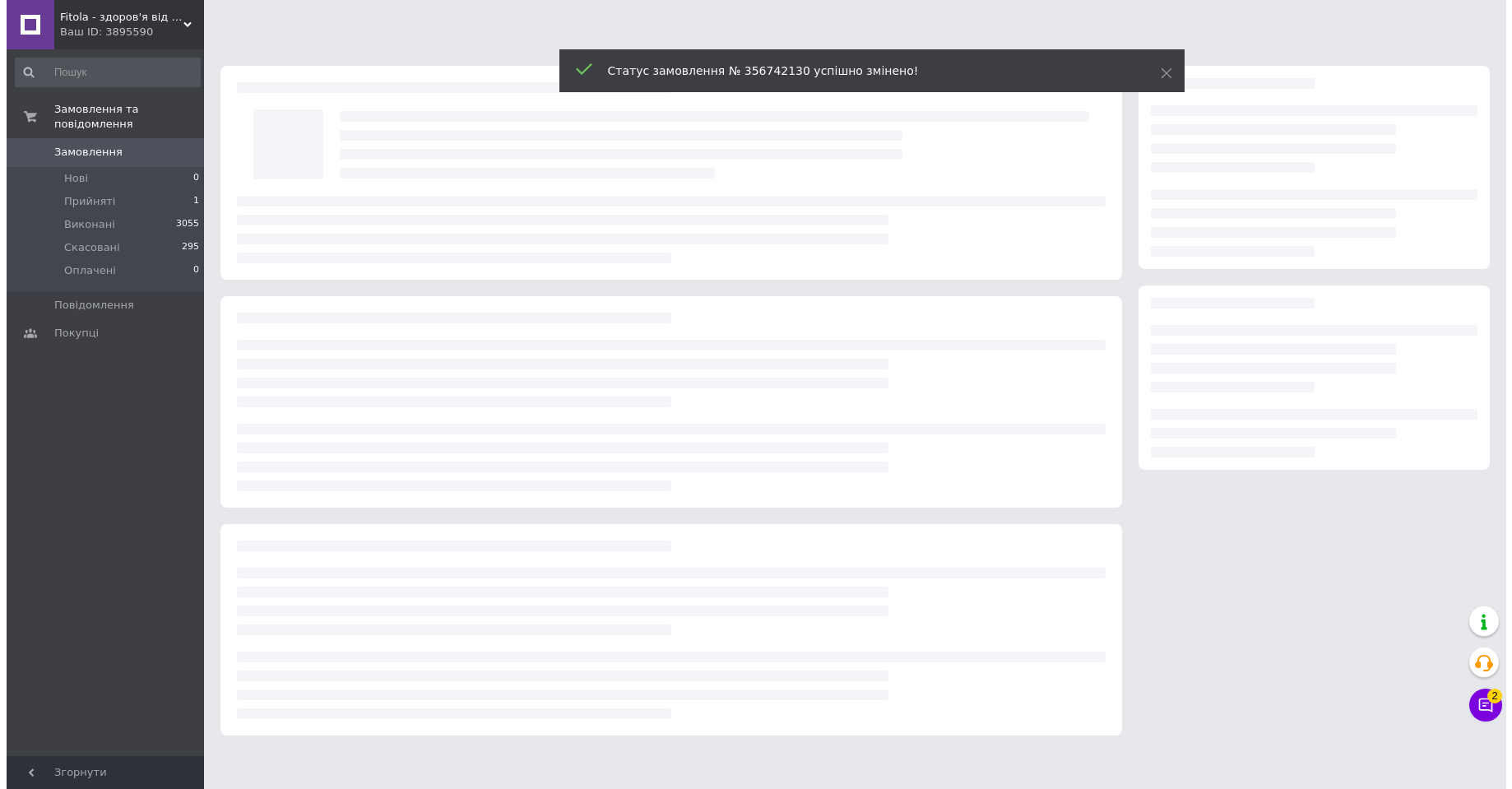
scroll to position [0, 0]
